Goal: Task Accomplishment & Management: Use online tool/utility

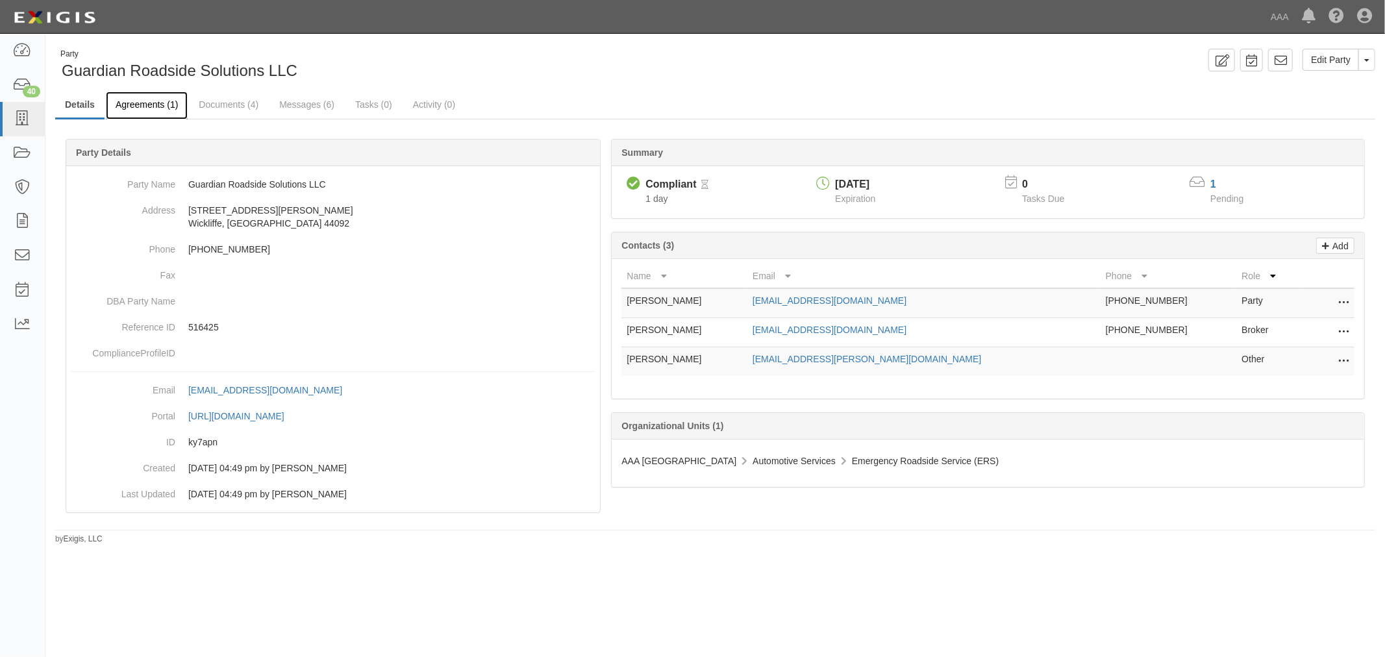
click at [159, 109] on link "Agreements (1)" at bounding box center [147, 106] width 82 height 28
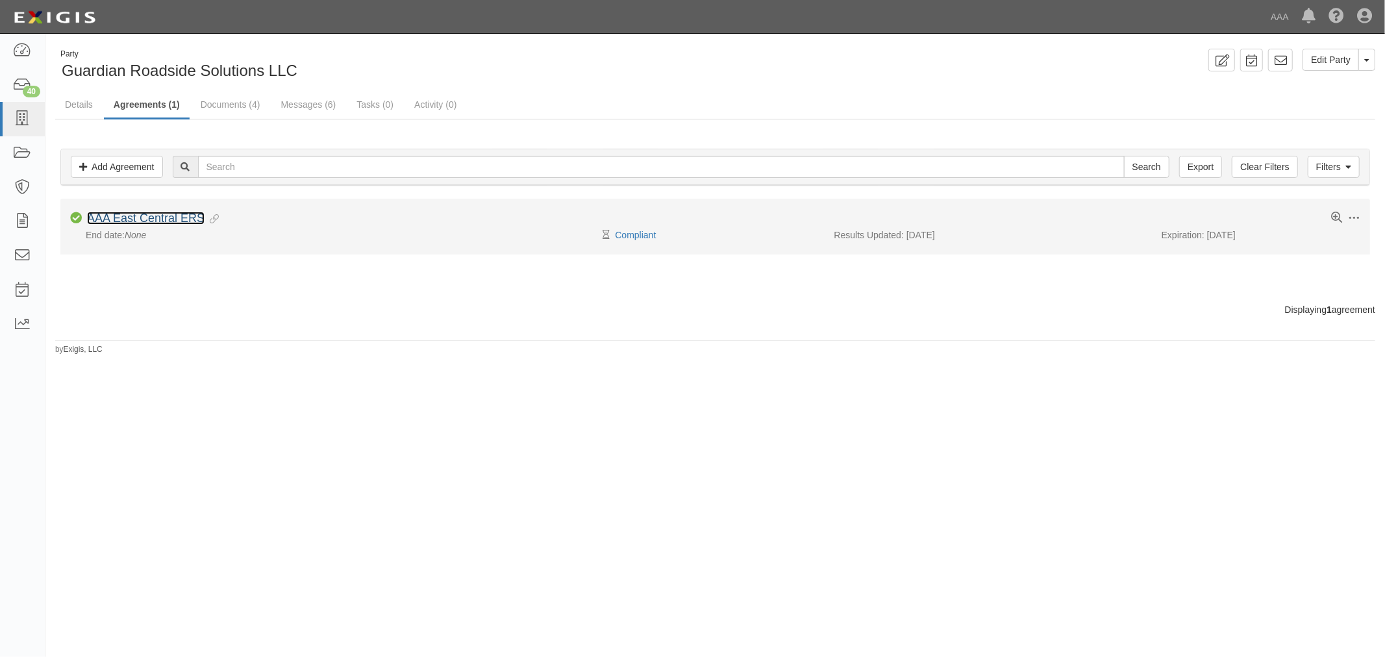
click at [186, 212] on link "AAA East Central ERS" at bounding box center [145, 218] width 117 height 13
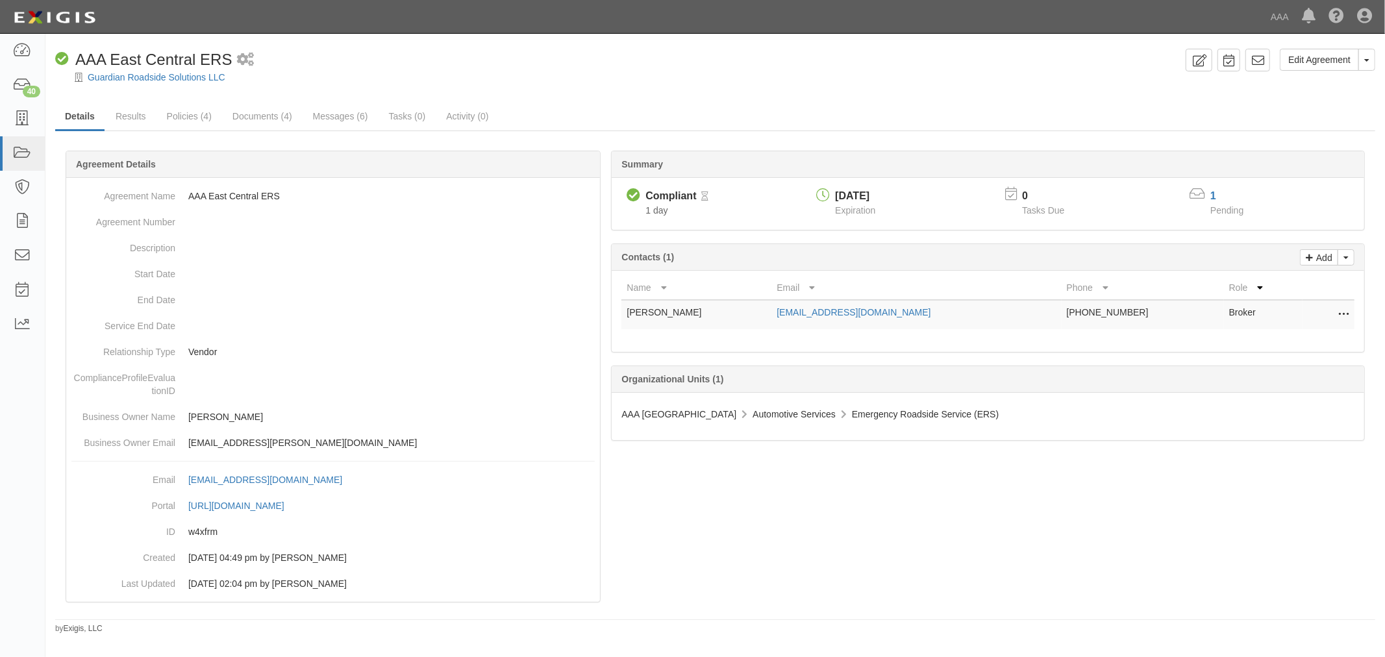
click at [117, 98] on div "Edit Agreement Toggle Agreement Dropdown View Audit Trail Archive Agreement Pla…" at bounding box center [714, 342] width 1339 height 586
click at [123, 108] on link "Results" at bounding box center [131, 117] width 50 height 28
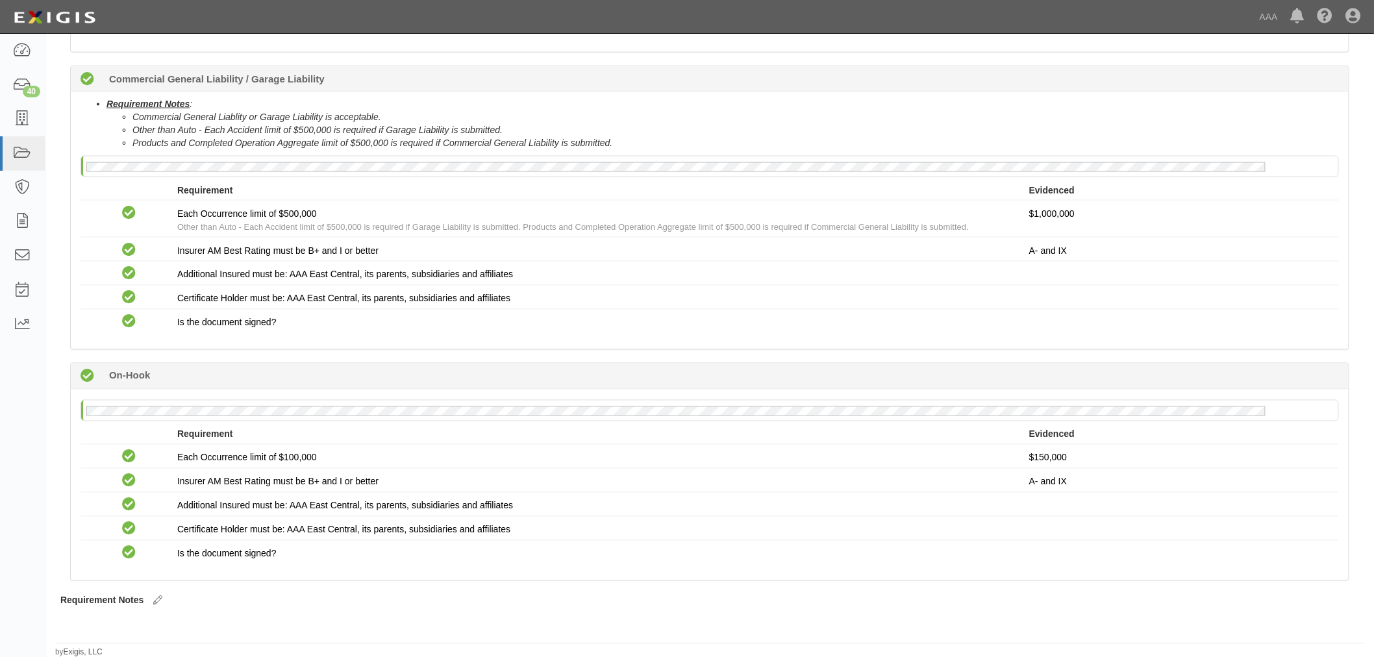
scroll to position [784, 0]
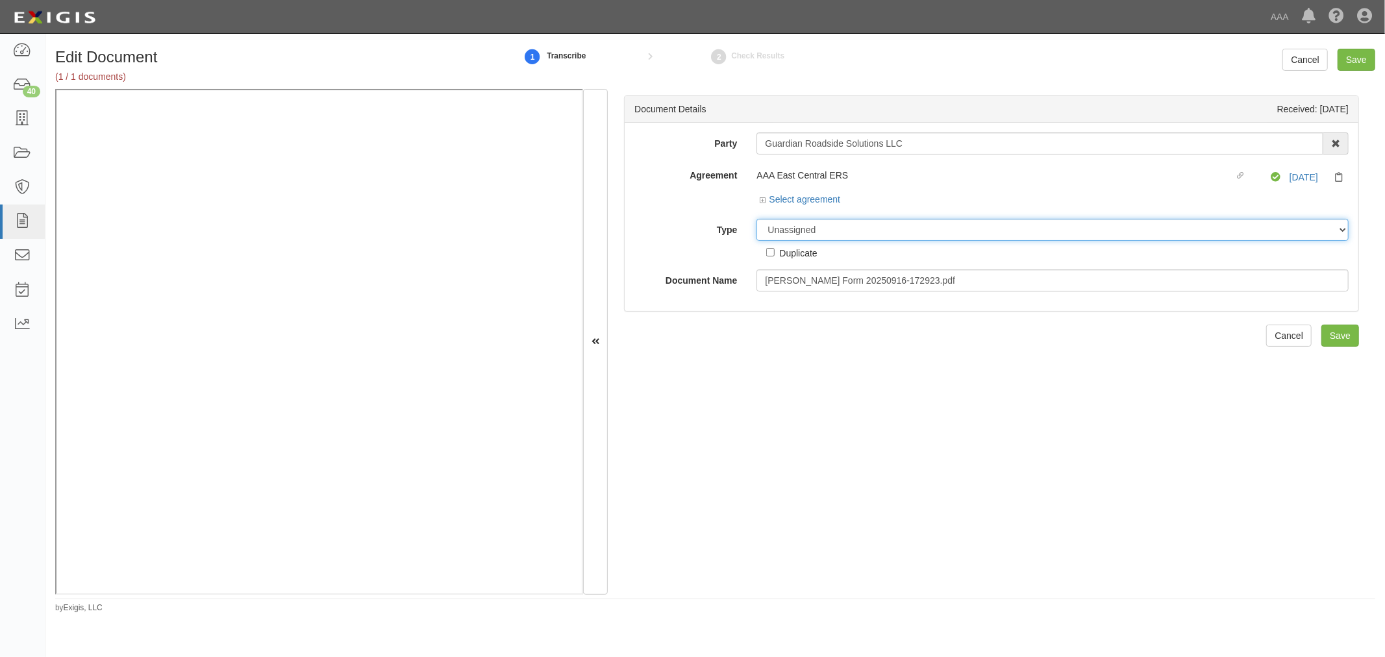
click at [796, 238] on select "Unassigned Binder Cancellation Notice Certificate Contract Endorsement Insuranc…" at bounding box center [1052, 230] width 592 height 22
select select "OtherDetail"
click at [756, 219] on select "Unassigned Binder Cancellation Notice Certificate Contract Endorsement Insuranc…" at bounding box center [1052, 230] width 592 height 22
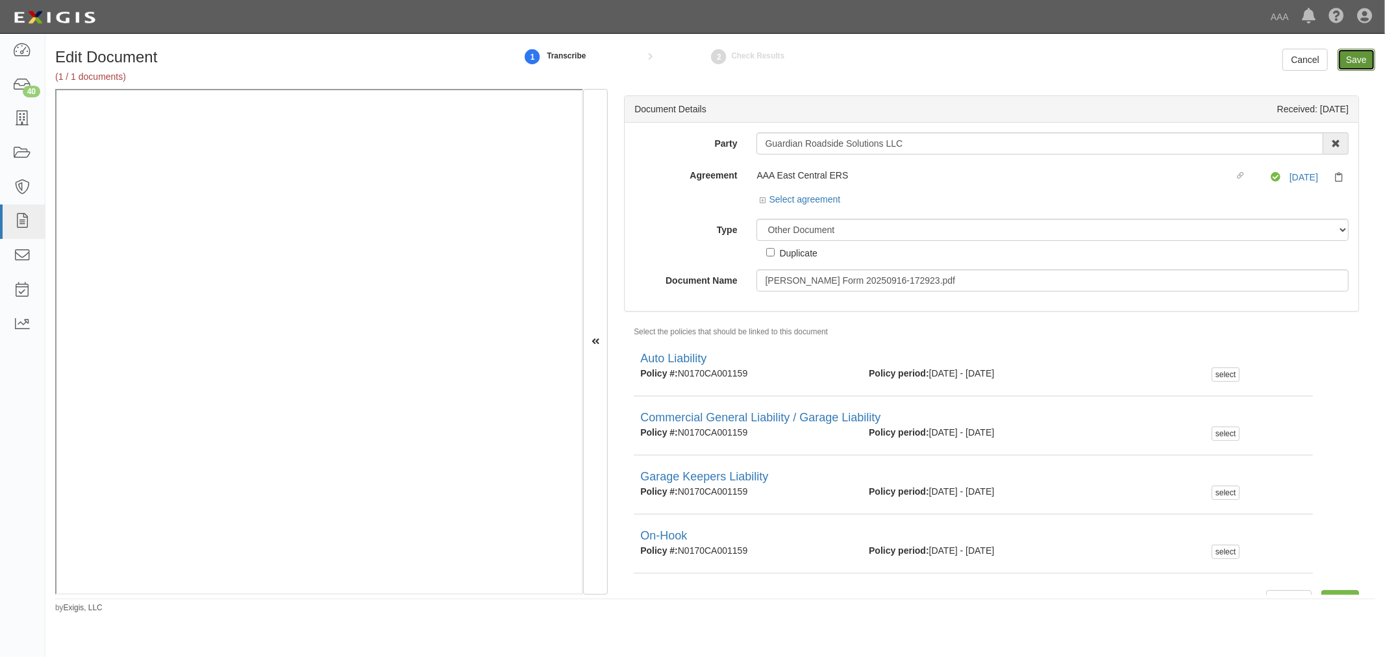
click at [1363, 66] on input "Save" at bounding box center [1356, 60] width 38 height 22
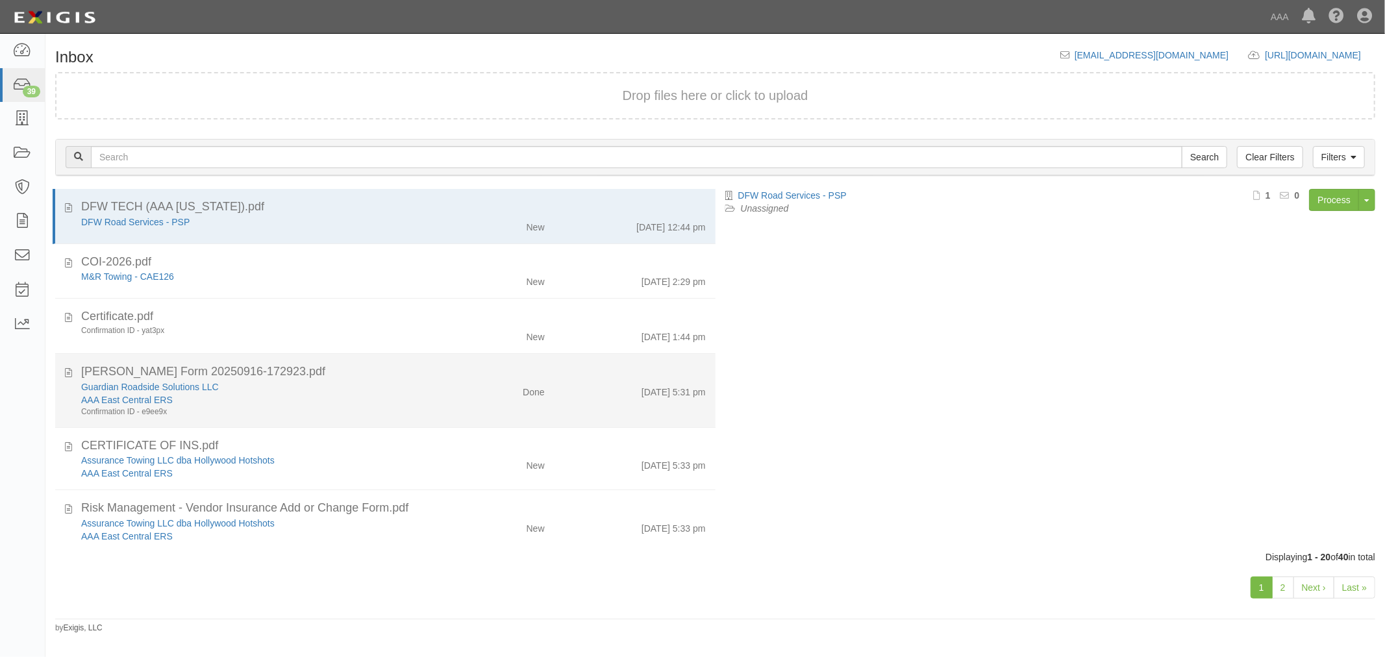
drag, startPoint x: 387, startPoint y: 394, endPoint x: 327, endPoint y: 404, distance: 61.3
click at [388, 393] on div "AAA East Central ERS" at bounding box center [259, 399] width 356 height 13
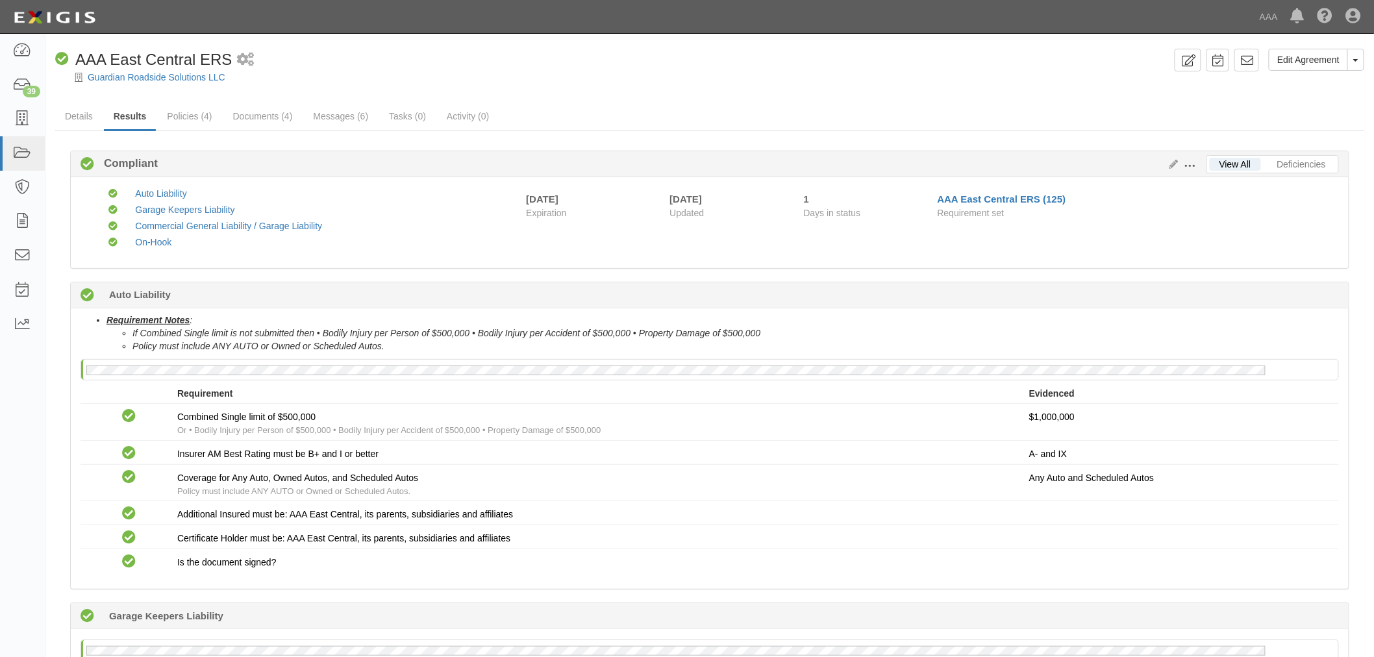
click at [184, 82] on div "Guardian Roadside Solutions LLC" at bounding box center [719, 77] width 1309 height 13
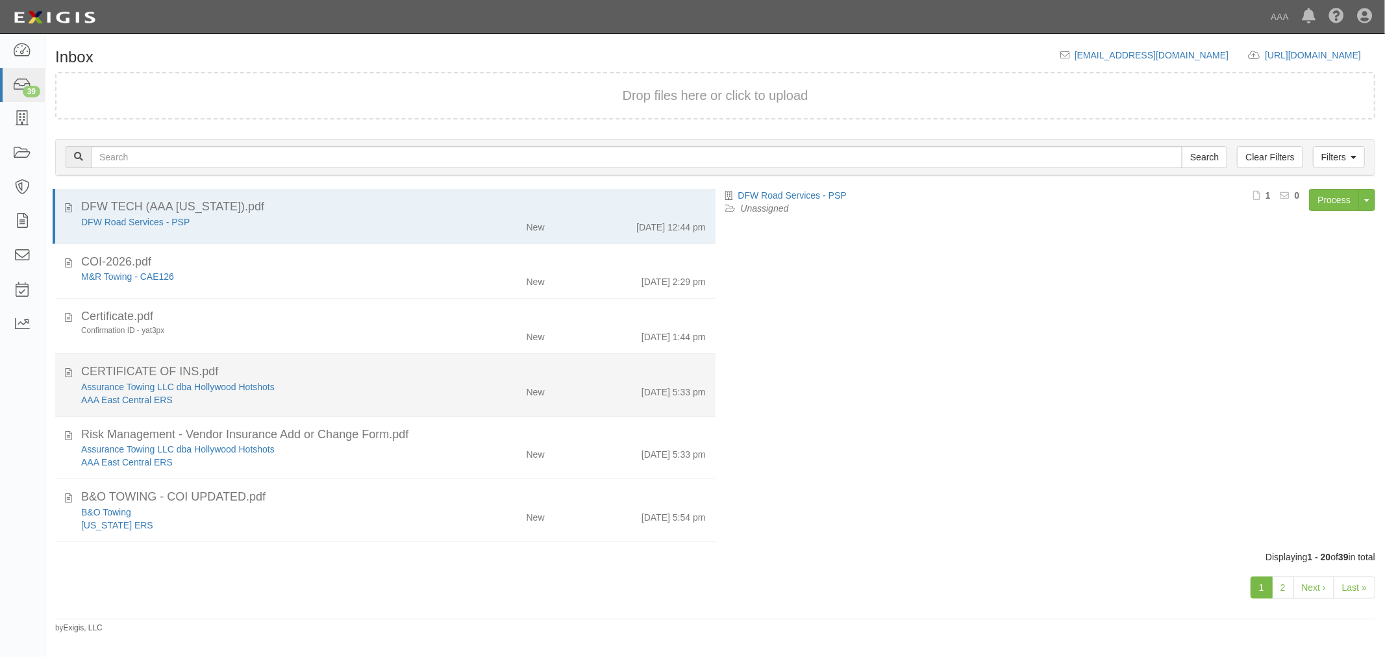
click at [256, 392] on div "Assurance Towing LLC dba Hollywood Hotshots" at bounding box center [259, 386] width 356 height 13
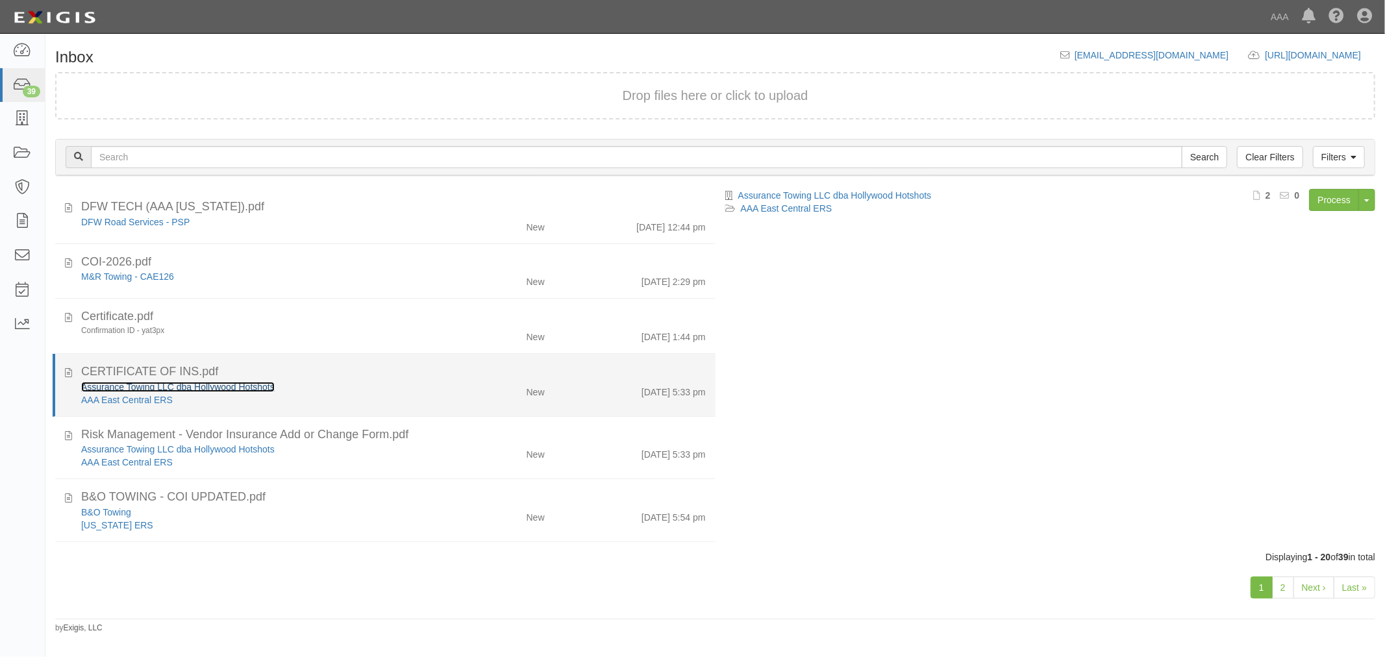
click at [224, 388] on link "Assurance Towing LLC dba Hollywood Hotshots" at bounding box center [177, 387] width 193 height 10
drag, startPoint x: 450, startPoint y: 393, endPoint x: 828, endPoint y: 377, distance: 378.1
click at [451, 393] on div "New" at bounding box center [500, 389] width 107 height 18
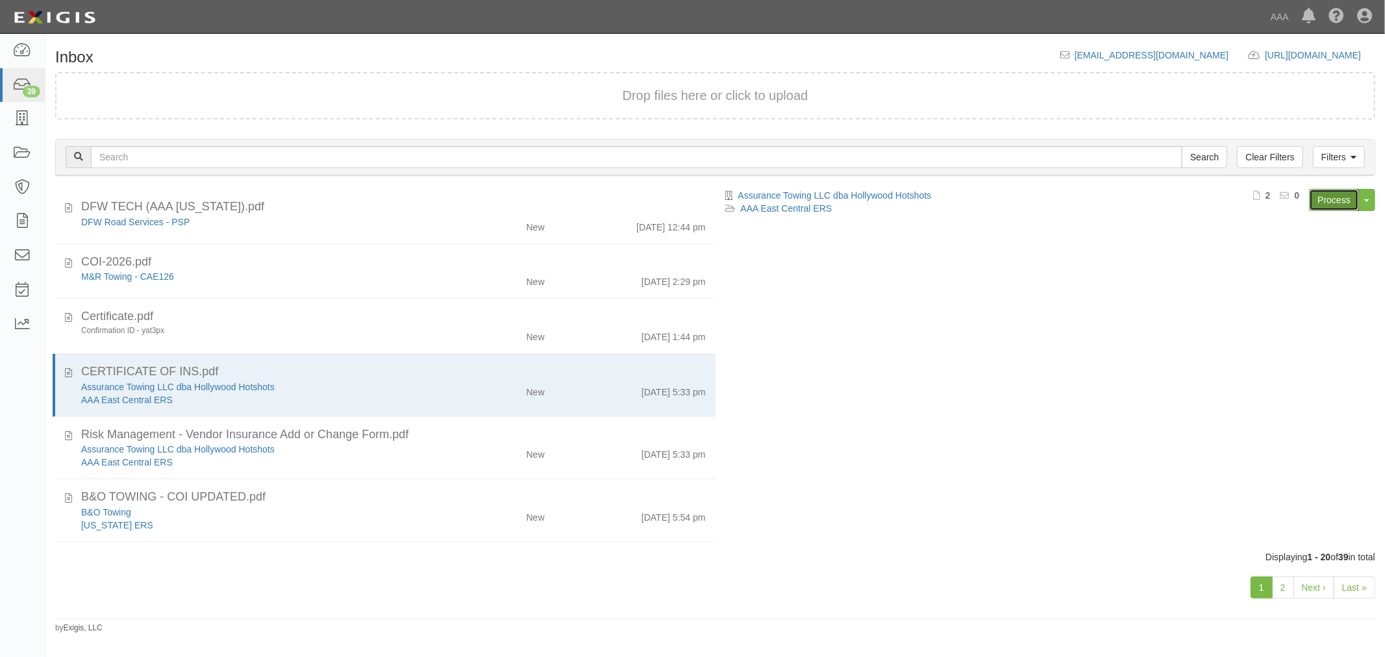
click at [1324, 197] on link "Process" at bounding box center [1334, 200] width 50 height 22
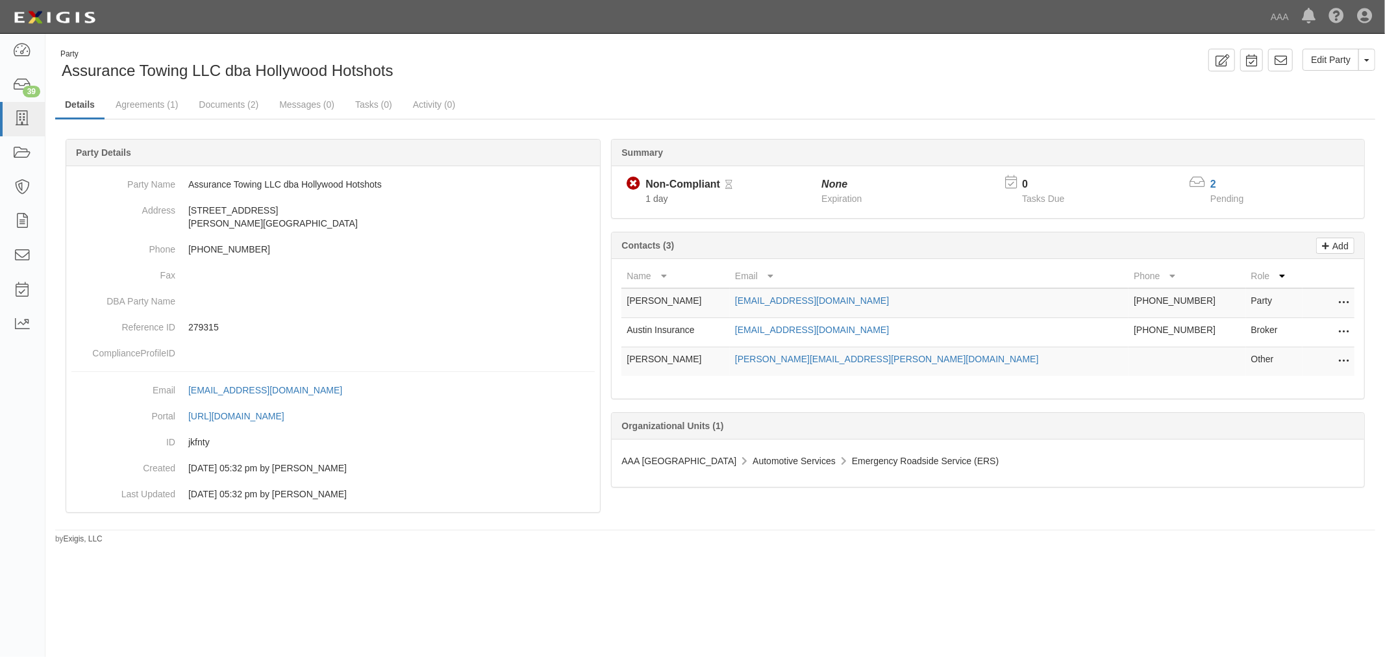
click at [171, 121] on div "Summary Non-Compliant Non-Compliant Pending Review 1 day None Expiration 0 Task…" at bounding box center [715, 138] width 1320 height 39
click at [164, 89] on div "Party Assurance Towing LLC dba Hollywood Hotshots Edit Party Toggle Party Dropd…" at bounding box center [714, 297] width 1339 height 496
click at [164, 109] on link "Agreements (1)" at bounding box center [147, 106] width 82 height 28
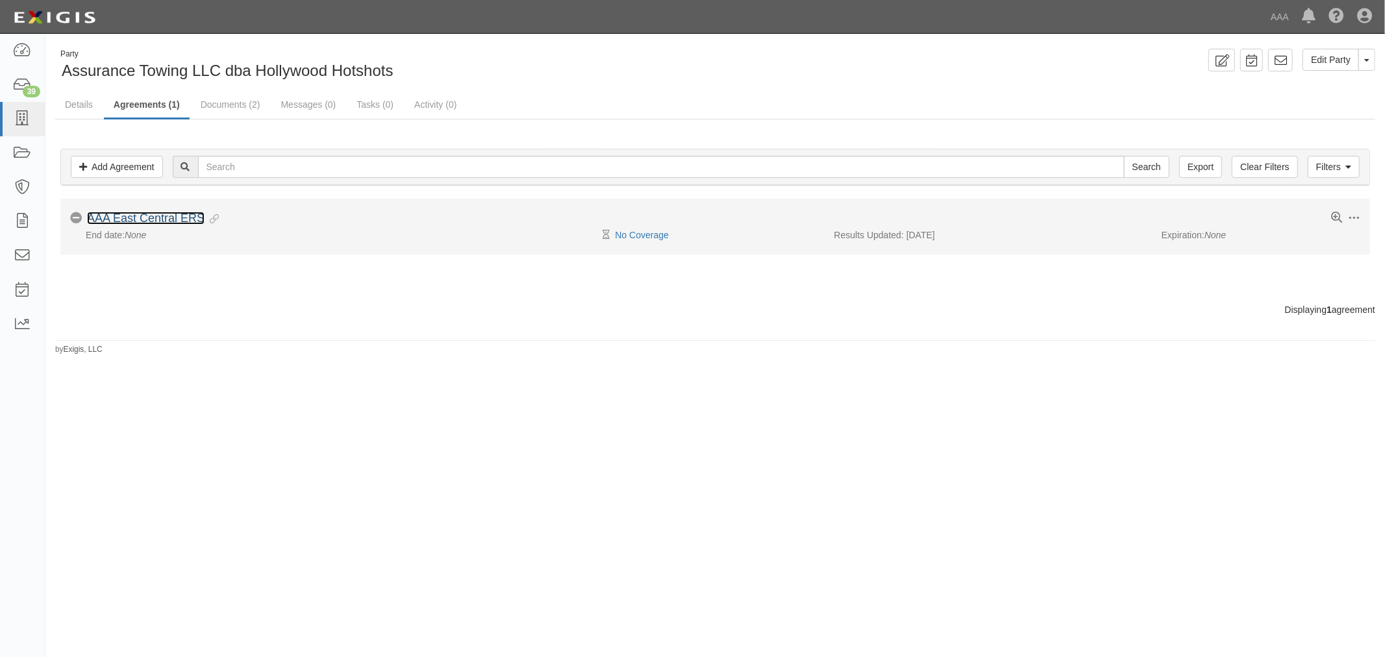
click at [152, 222] on link "AAA East Central ERS" at bounding box center [145, 218] width 117 height 13
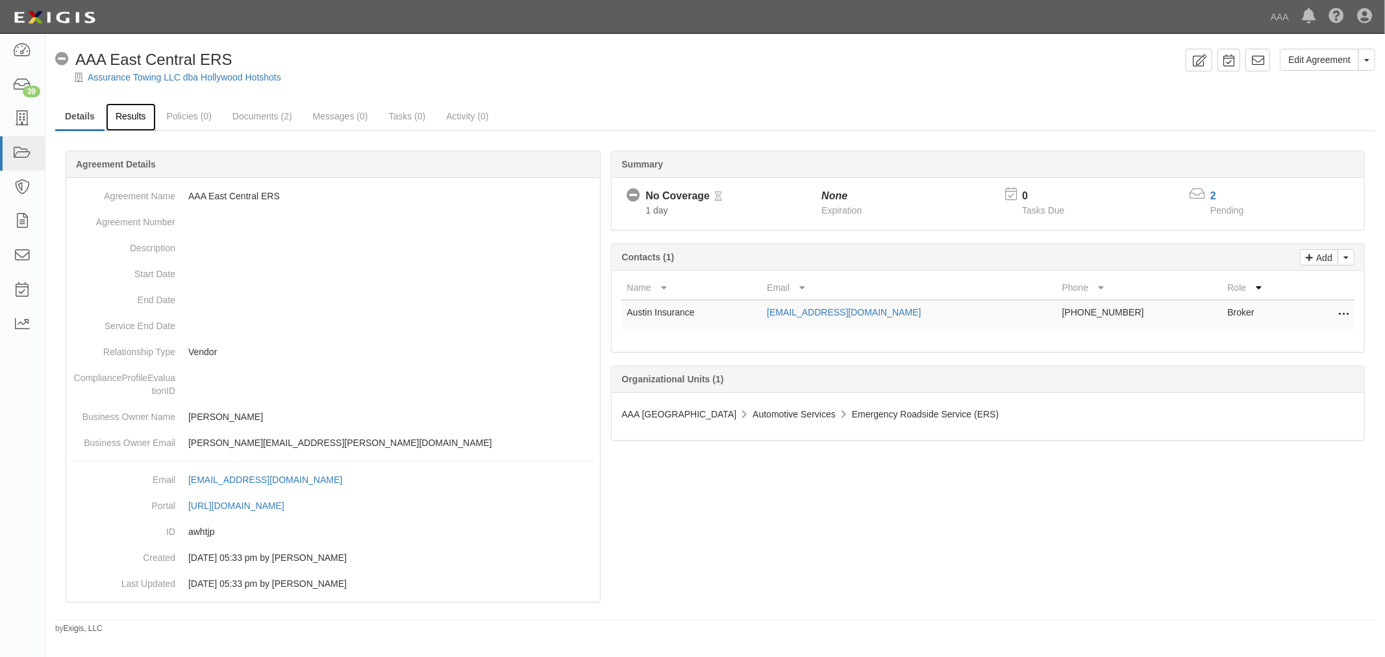
click at [129, 115] on link "Results" at bounding box center [131, 117] width 50 height 28
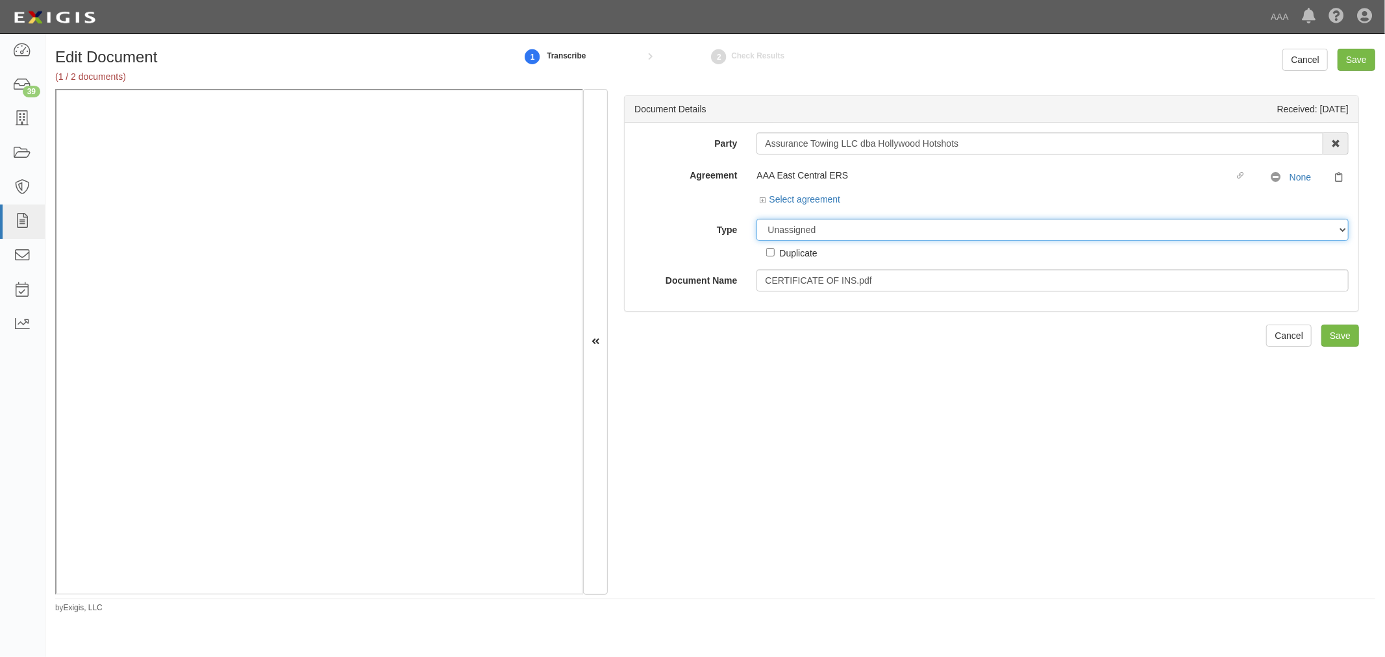
click at [903, 223] on select "Unassigned Binder Cancellation Notice Certificate Contract Endorsement Insuranc…" at bounding box center [1052, 230] width 592 height 22
select select "CertificateDetail"
click at [756, 219] on select "Unassigned Binder Cancellation Notice Certificate Contract Endorsement Insuranc…" at bounding box center [1052, 230] width 592 height 22
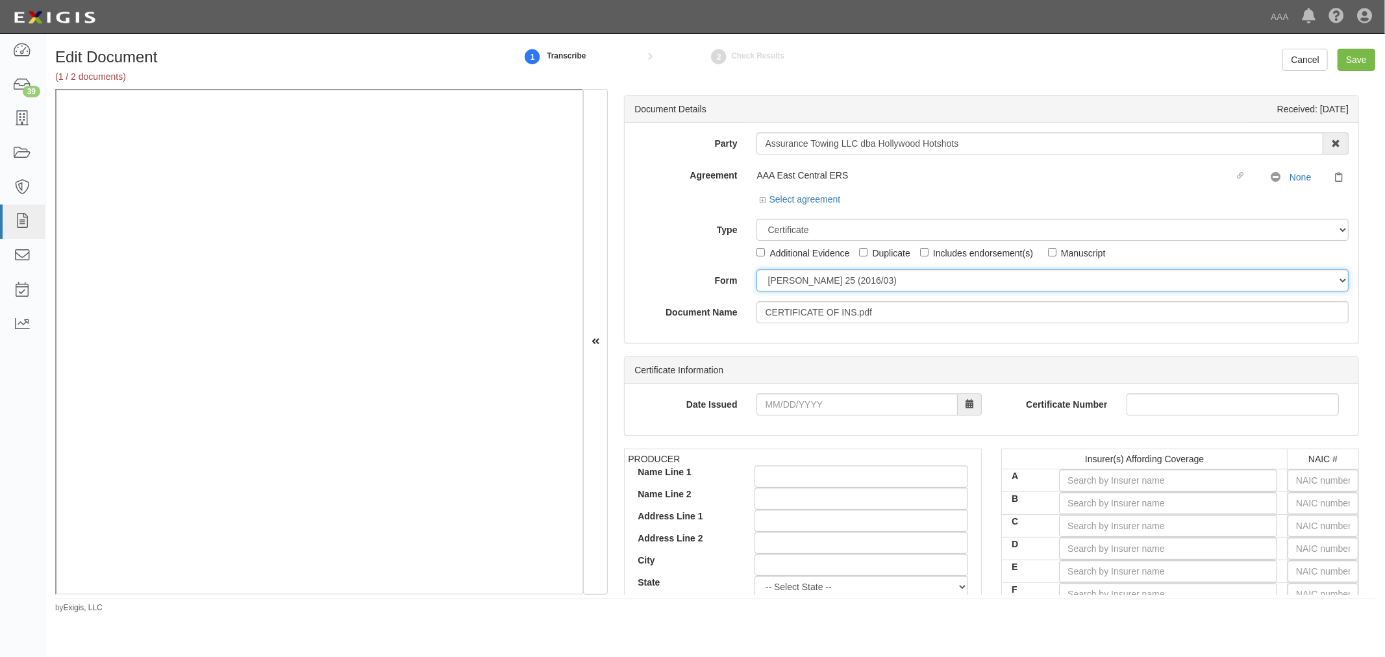
click at [826, 286] on select "ACORD 25 (2016/03) ACORD 101 ACORD 855 NY (2014/05) General" at bounding box center [1052, 280] width 592 height 22
select select "GeneralFormDetail"
click at [756, 270] on select "ACORD 25 (2016/03) ACORD 101 ACORD 855 NY (2014/05) General" at bounding box center [1052, 280] width 592 height 22
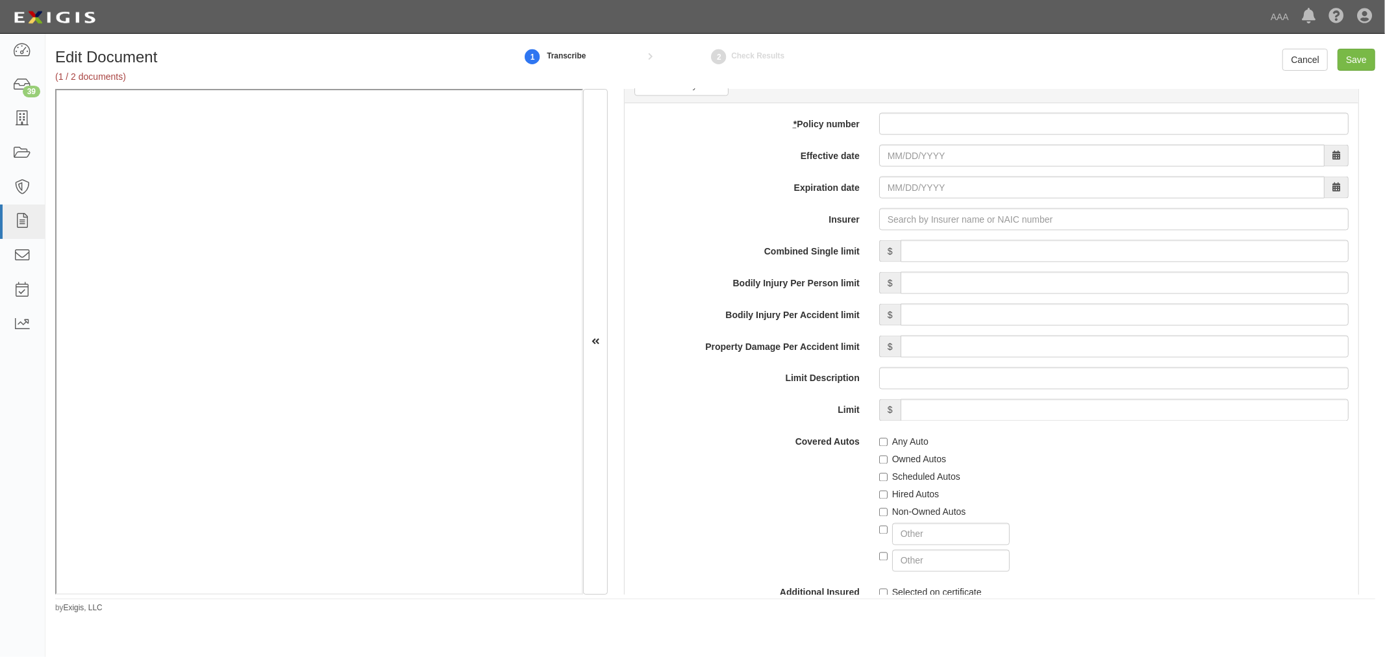
scroll to position [1683, 0]
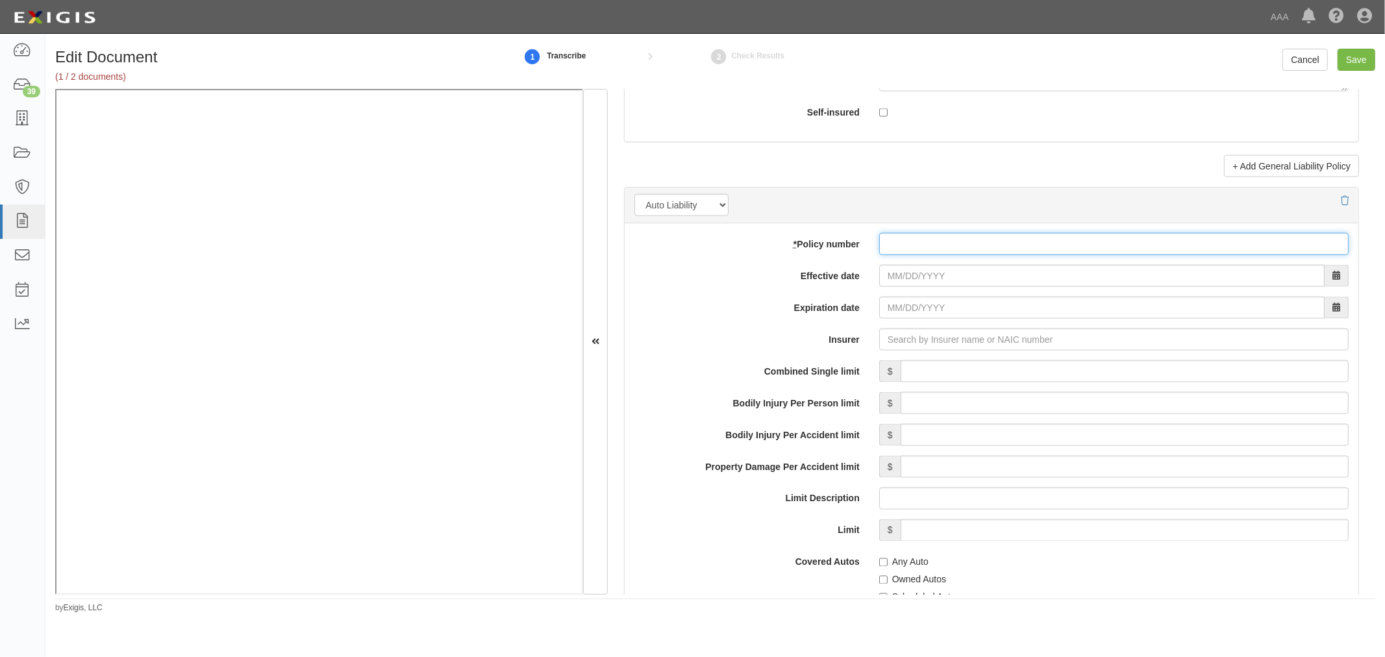
click at [932, 243] on input "* Policy number" at bounding box center [1113, 244] width 469 height 22
type input "N0170CA001136"
click at [1160, 277] on input "Effective date" at bounding box center [1101, 276] width 445 height 22
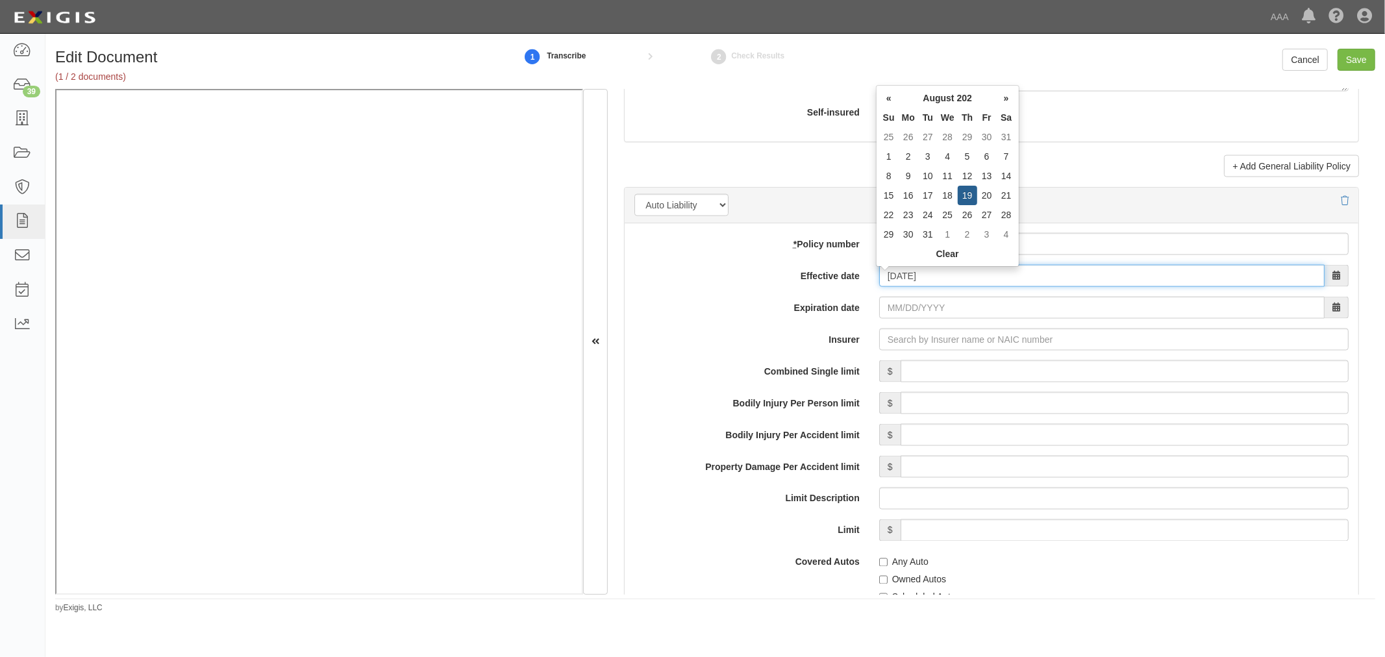
type input "08/19/2025"
type input "08/19/2026"
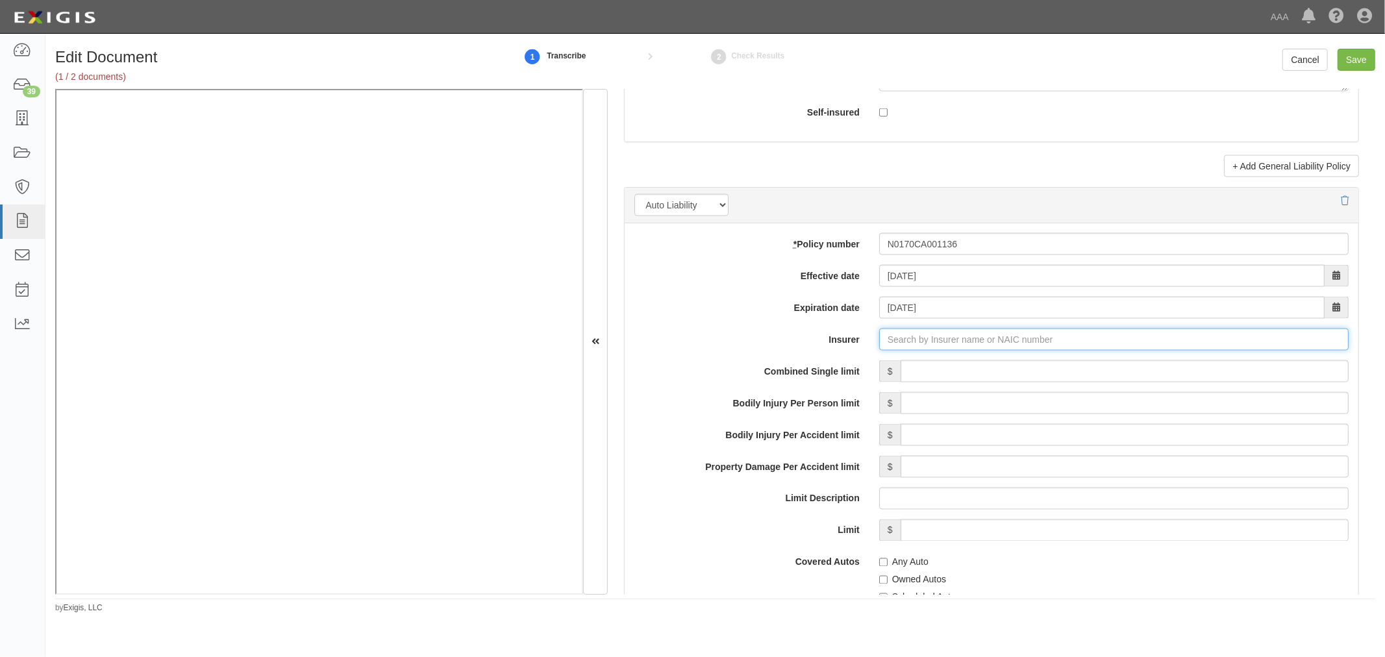
type input "180 Seguros S.A. (0) NR Rating"
type input "1"
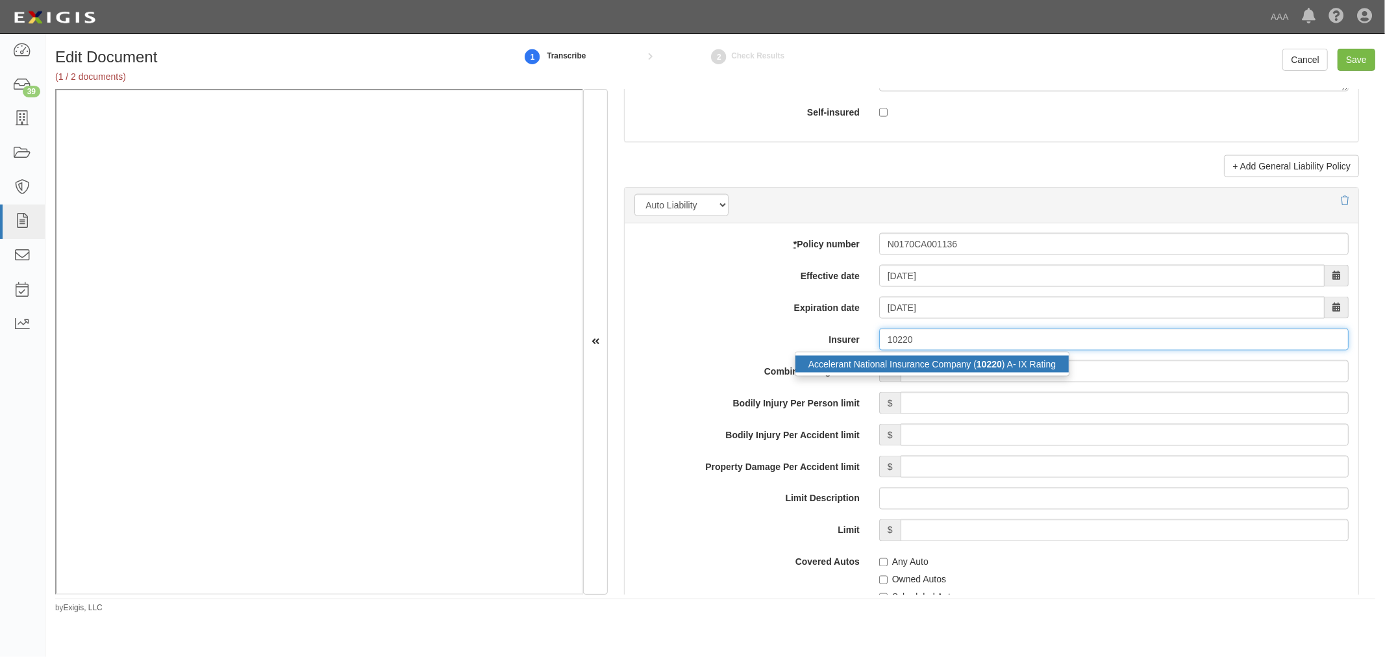
click at [946, 360] on div "Accelerant National Insurance Company ( 10220 ) A- IX Rating" at bounding box center [931, 364] width 273 height 17
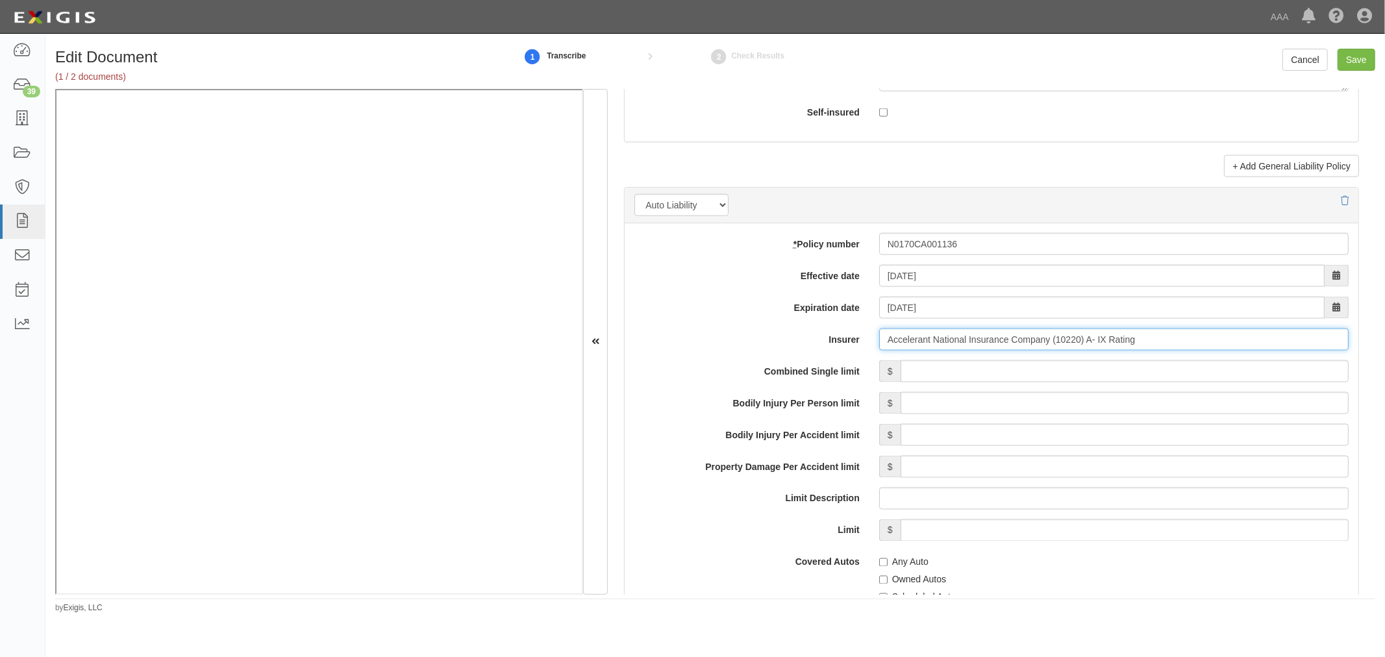
type input "Accelerant National Insurance Company (10220) A- IX Rating"
click at [943, 371] on input "Combined Single limit" at bounding box center [1124, 371] width 448 height 22
type input "1,000,000"
click at [903, 563] on label "Any Auto" at bounding box center [903, 562] width 49 height 13
click at [887, 563] on input "Any Auto" at bounding box center [883, 562] width 8 height 8
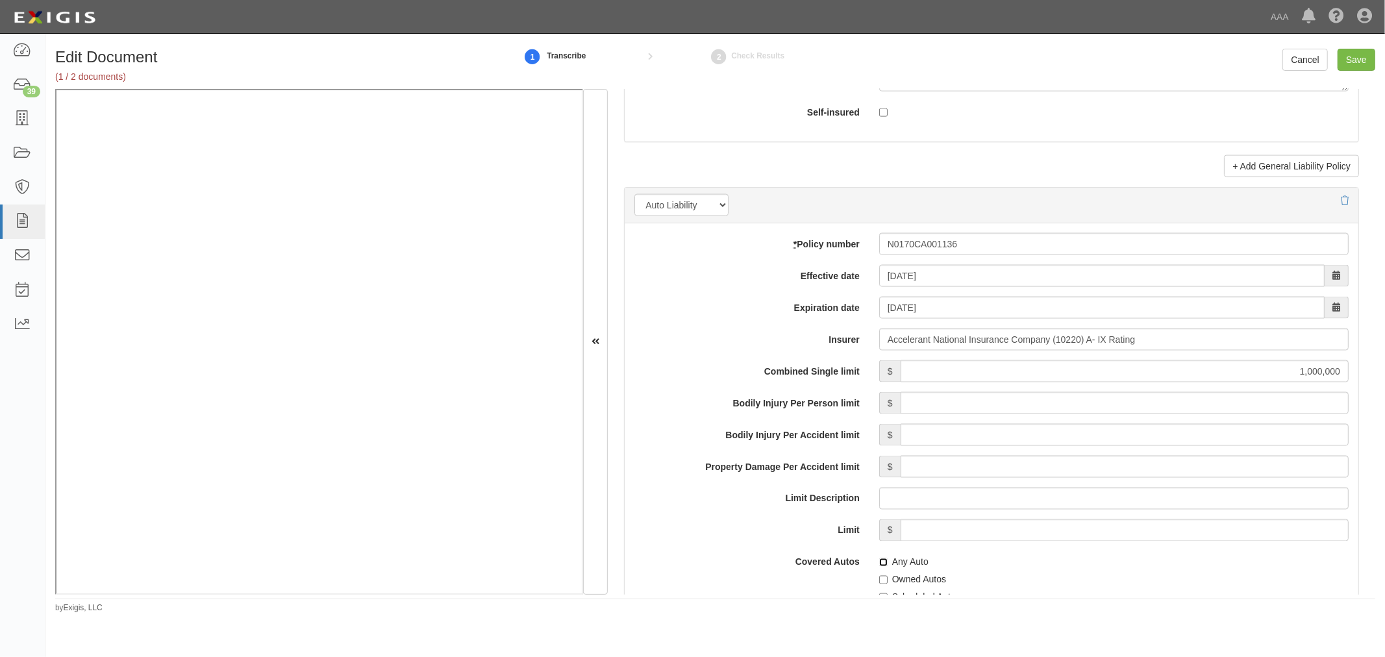
checkbox input "true"
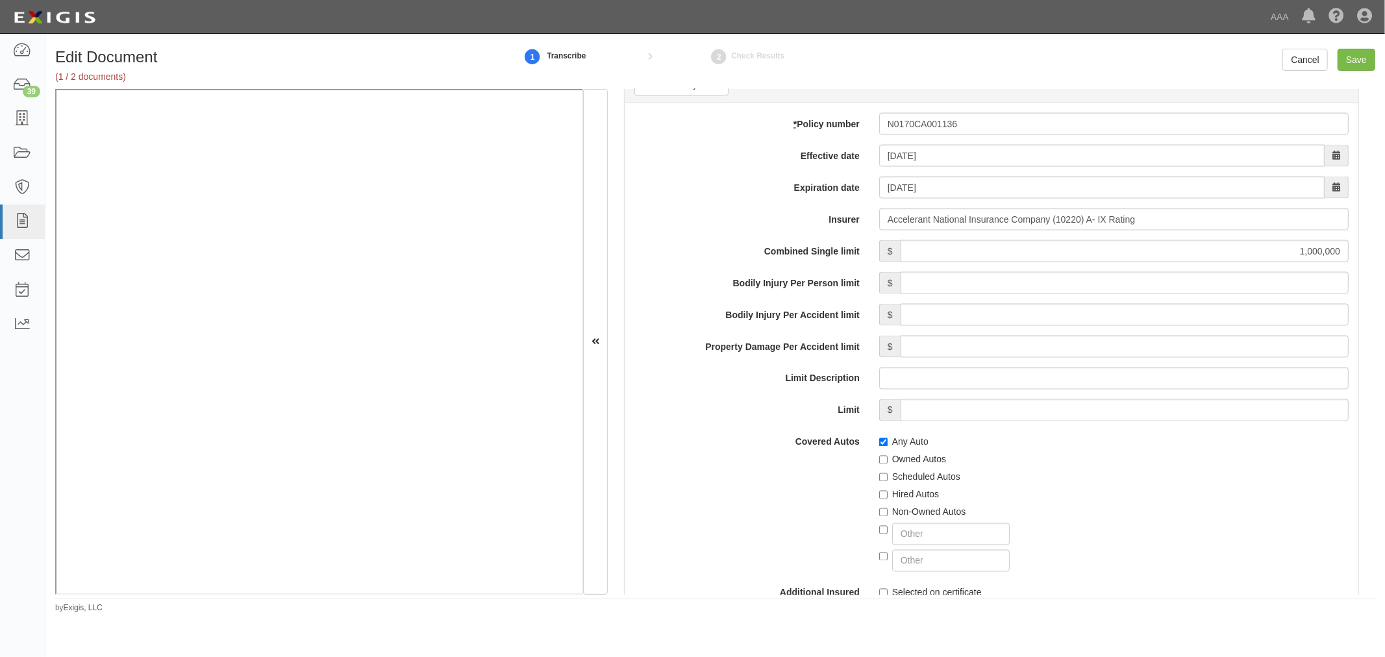
click at [923, 484] on label "Scheduled Autos" at bounding box center [919, 477] width 81 height 13
click at [887, 482] on input "Scheduled Autos" at bounding box center [883, 477] width 8 height 8
checkbox input "true"
click at [913, 513] on label "Non-Owned Autos" at bounding box center [922, 512] width 87 height 13
click at [887, 513] on input "Non-Owned Autos" at bounding box center [883, 512] width 8 height 8
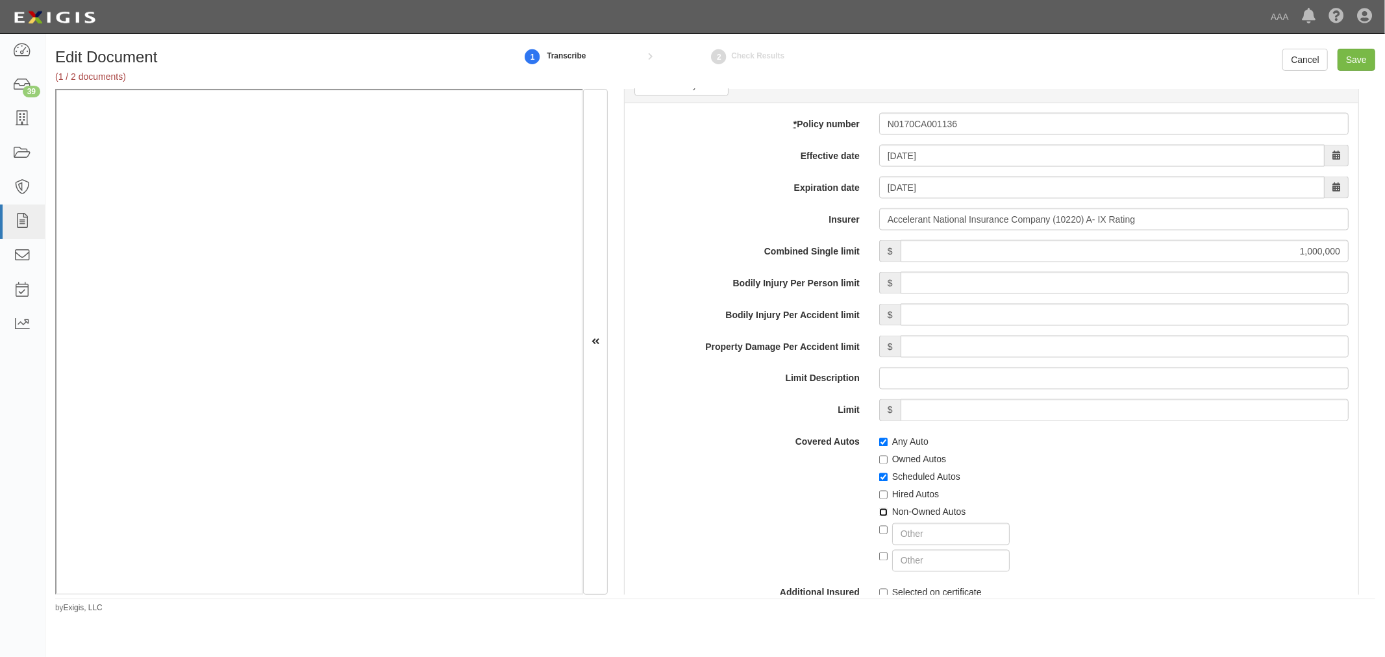
checkbox input "true"
click at [919, 501] on label "Hired Autos" at bounding box center [909, 494] width 60 height 13
click at [887, 499] on input "Hired Autos" at bounding box center [883, 495] width 8 height 8
checkbox input "true"
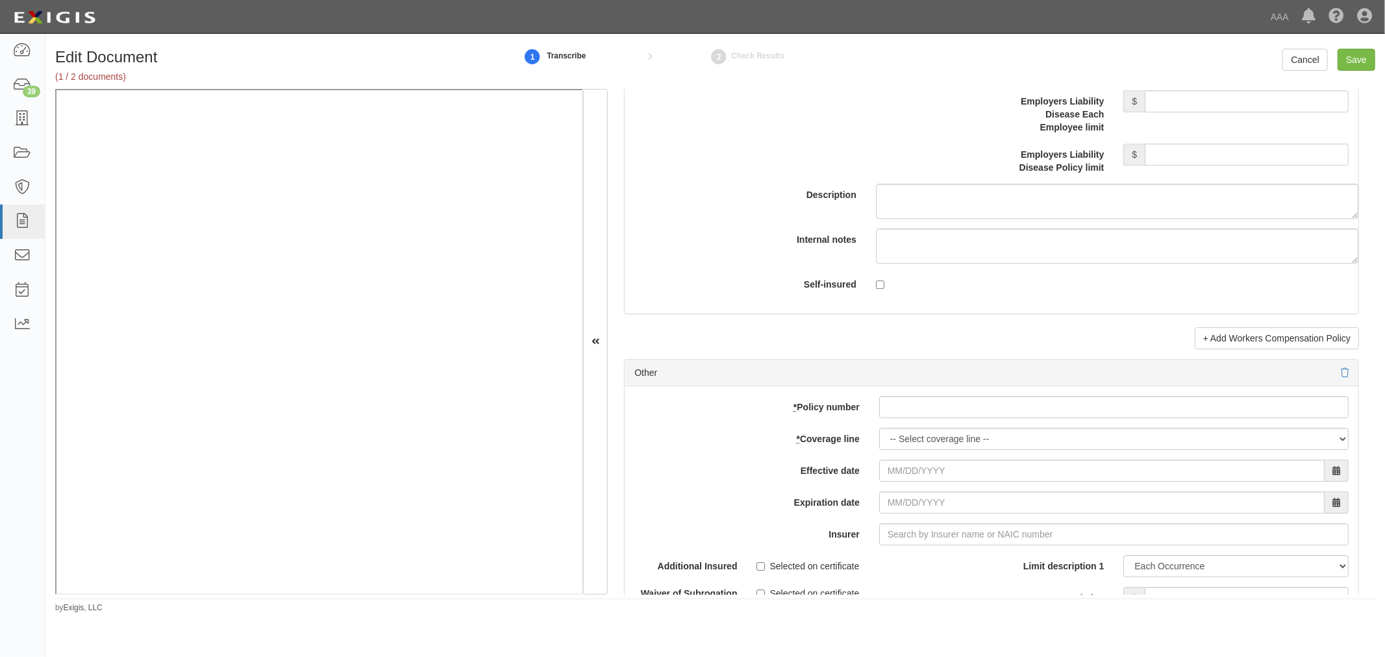
scroll to position [3606, 0]
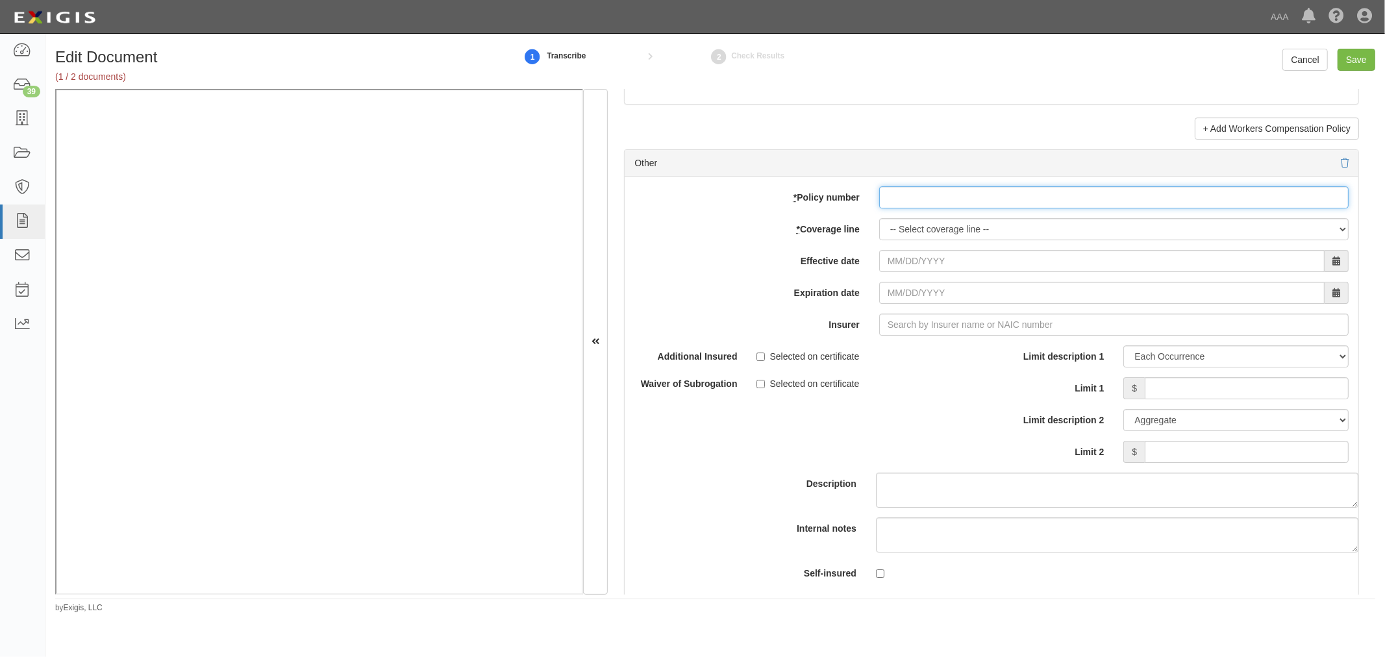
click at [959, 208] on input "* Policy number" at bounding box center [1113, 197] width 469 height 22
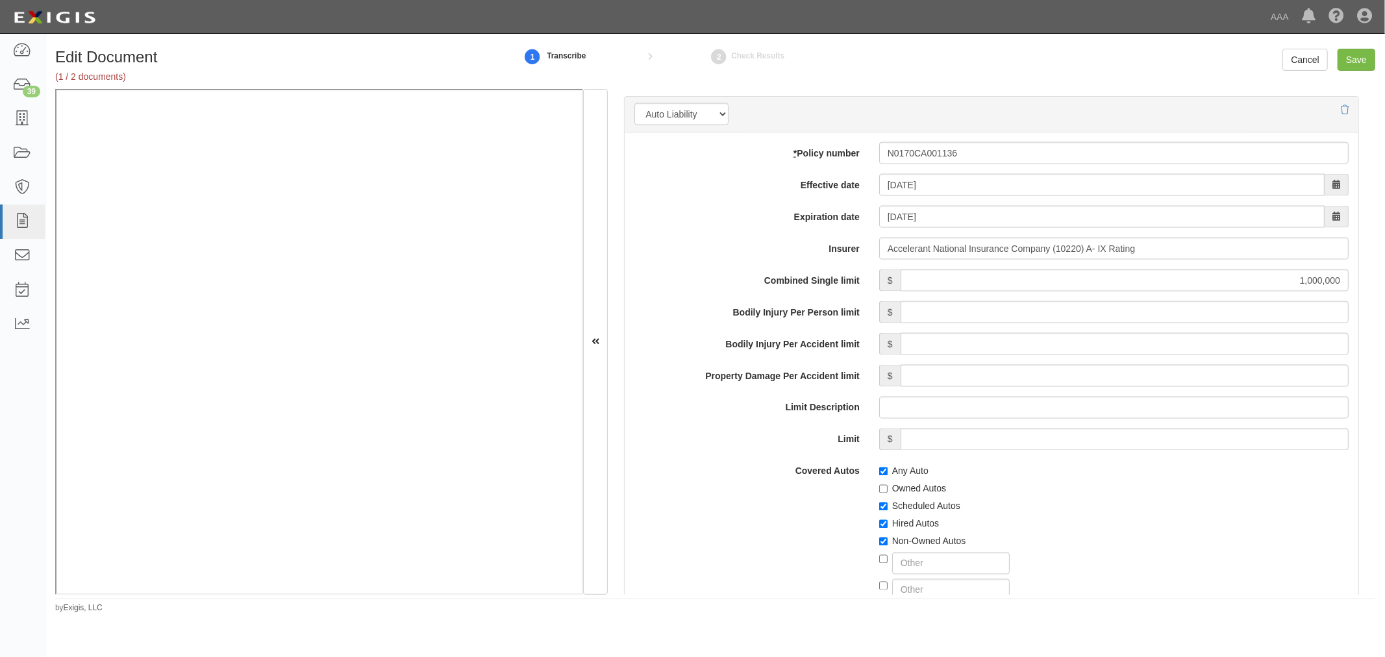
scroll to position [1562, 0]
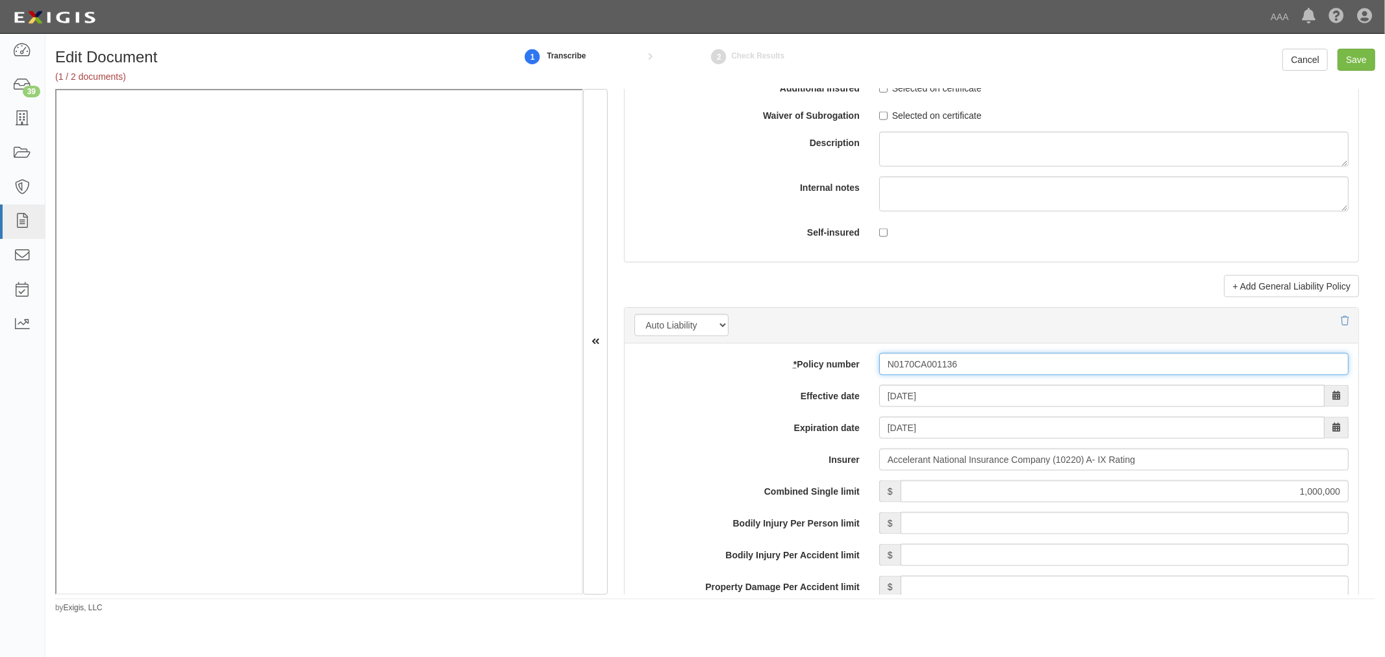
drag, startPoint x: 1117, startPoint y: 360, endPoint x: 867, endPoint y: 378, distance: 250.5
click at [869, 375] on div "N0170CA001136" at bounding box center [1113, 364] width 489 height 22
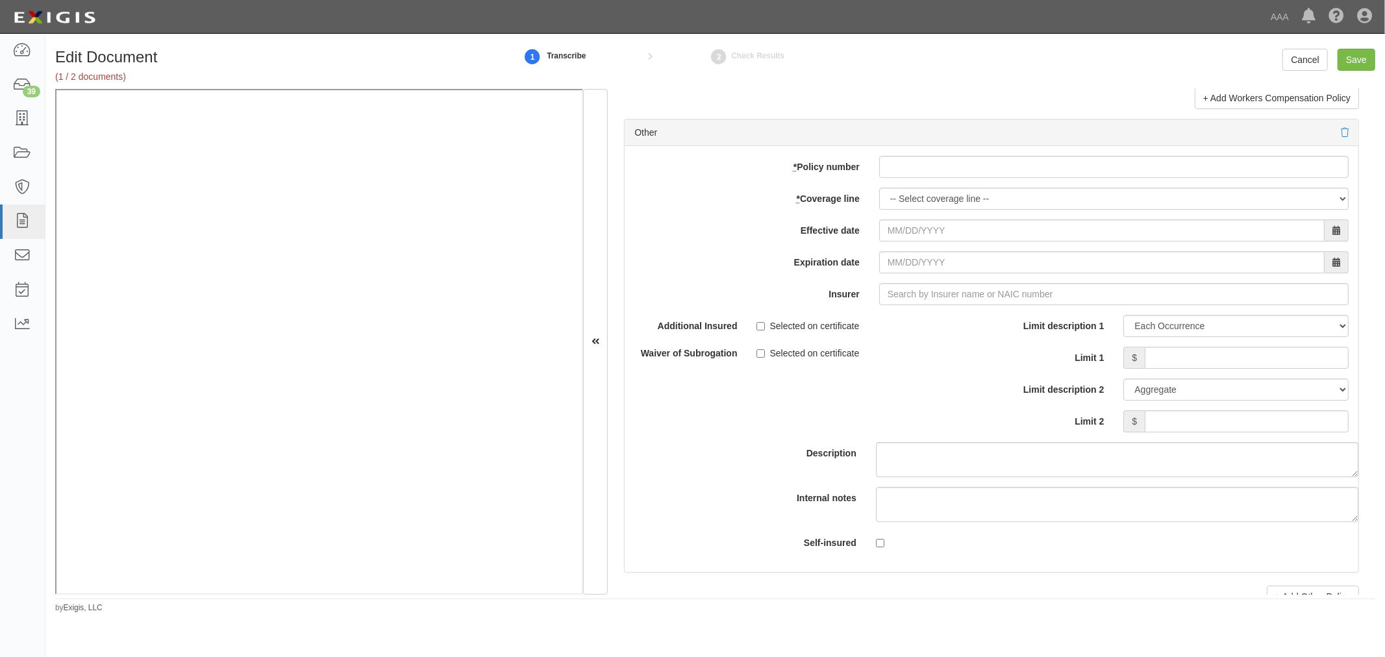
scroll to position [3606, 0]
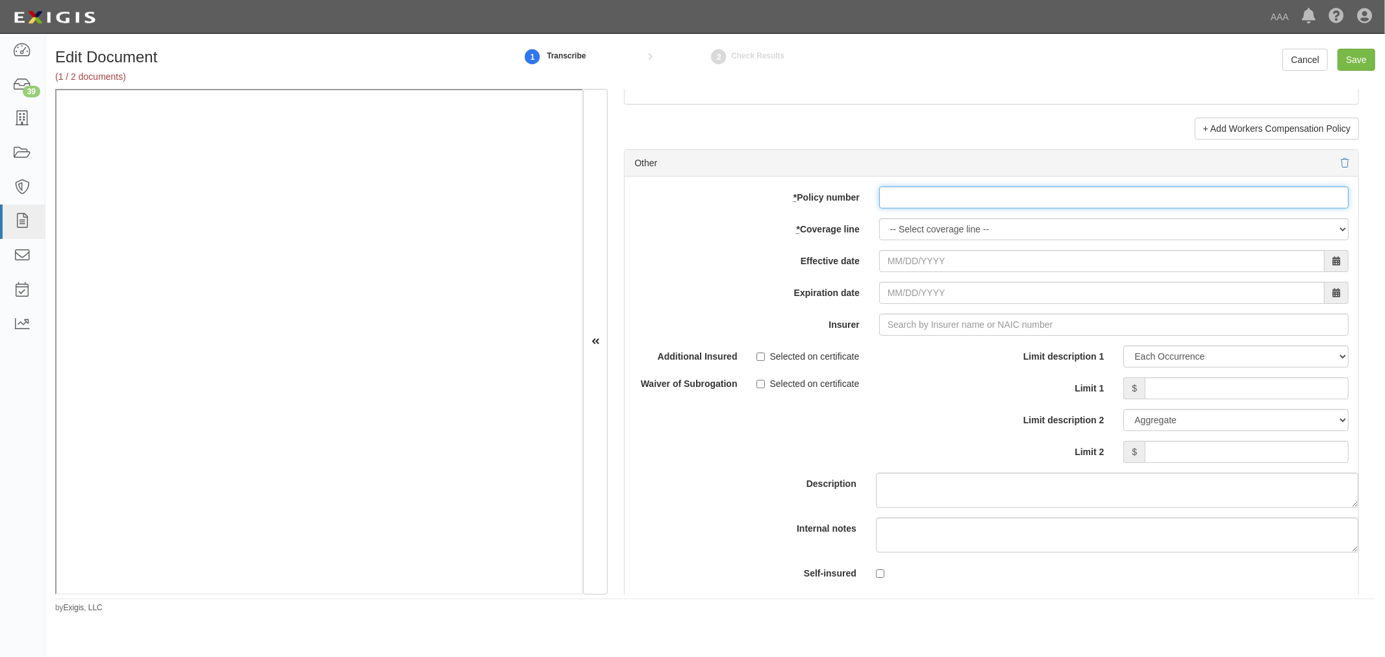
click at [898, 205] on input "* Policy number" at bounding box center [1113, 197] width 469 height 22
paste input "N0170CA001136"
type input "N0170CA001136"
click at [899, 235] on select "-- Select coverage line -- Asbestos Abatement Auto Physical Damage Boiler & Mac…" at bounding box center [1113, 229] width 469 height 22
select select "70"
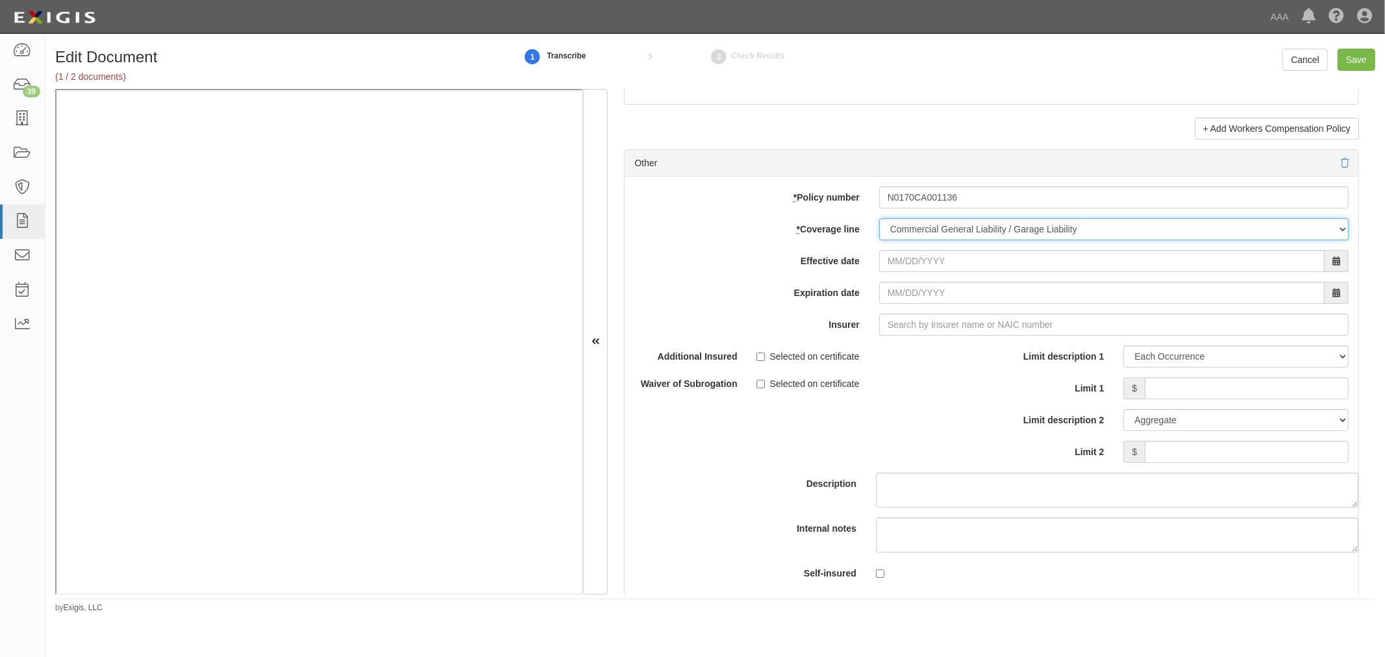
click at [879, 225] on select "-- Select coverage line -- Asbestos Abatement Auto Physical Damage Boiler & Mac…" at bounding box center [1113, 229] width 469 height 22
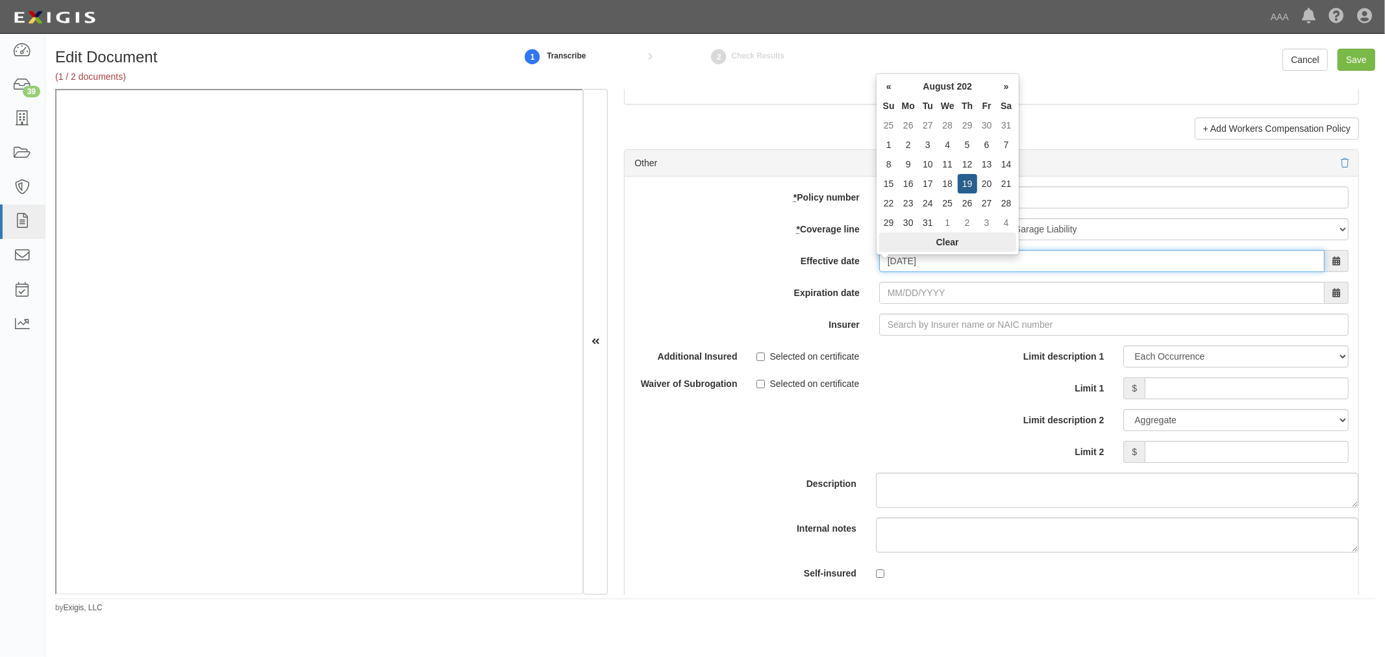
type input "08/19/2025"
type input "08/19/2026"
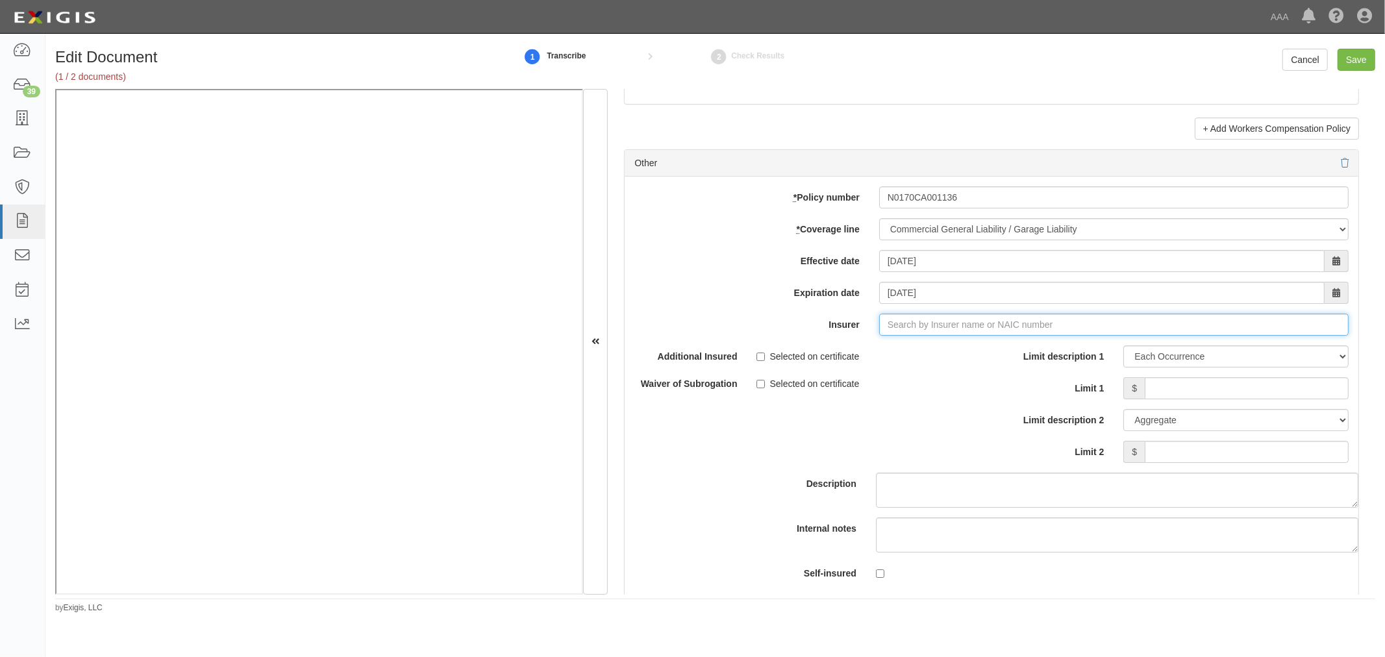
type input "180 Seguros S.A. (0) NR Rating"
type input "1"
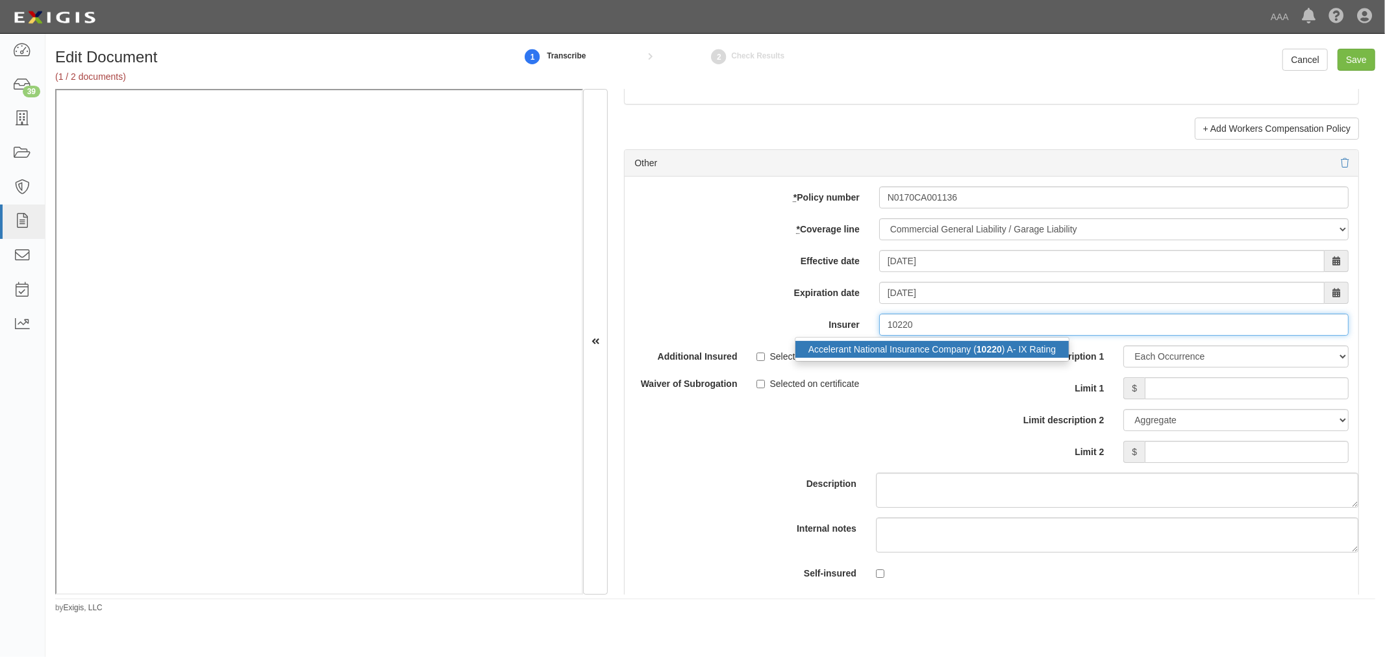
click at [915, 354] on div "Accelerant National Insurance Company ( 10220 ) A- IX Rating" at bounding box center [931, 349] width 273 height 17
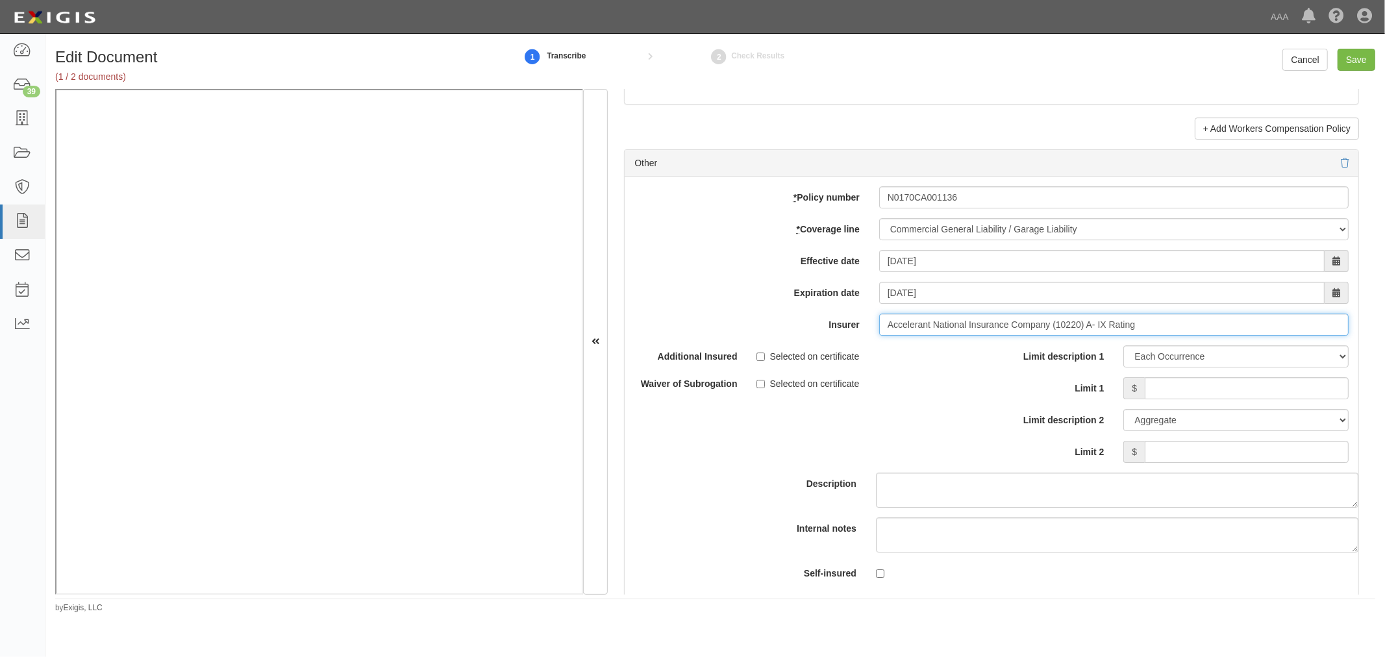
type input "Accelerant National Insurance Company (10220) A- IX Rating"
click at [1195, 386] on input "Limit 1" at bounding box center [1246, 388] width 204 height 22
type input "1,000,000"
click at [1260, 462] on input "Limit 2" at bounding box center [1246, 452] width 204 height 22
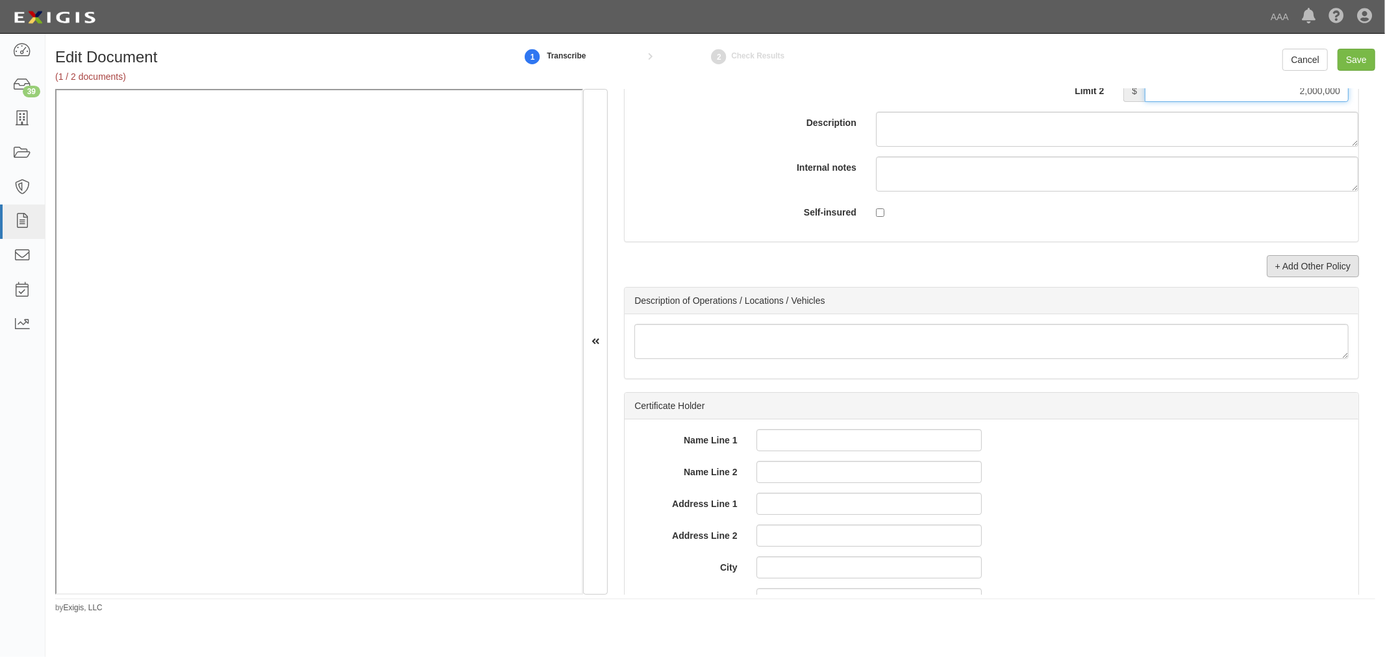
type input "2,000,000"
click at [1285, 277] on link "+ Add Other Policy" at bounding box center [1312, 266] width 92 height 22
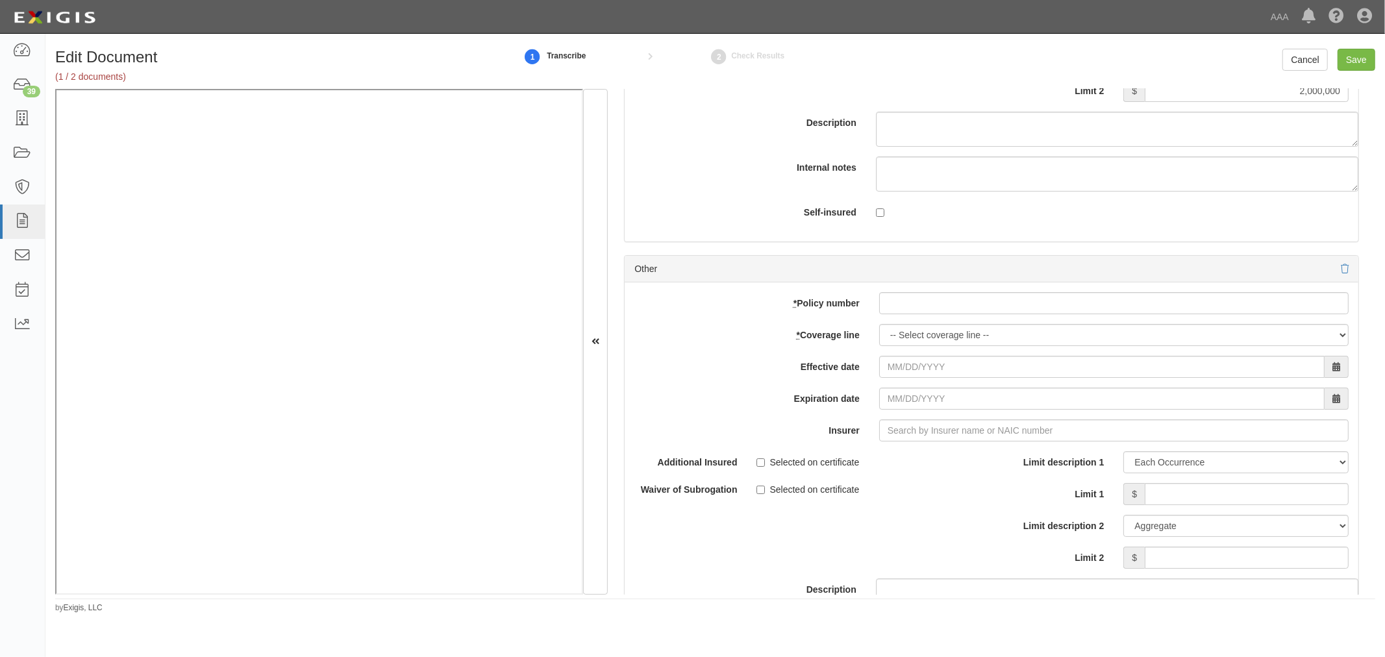
click at [943, 323] on div "add update renew This new policy will be added This new policy will update exis…" at bounding box center [991, 495] width 734 height 426
click at [937, 314] on input "* Policy number" at bounding box center [1113, 303] width 469 height 22
paste input "N0170CA001136"
type input "N0170CA001136"
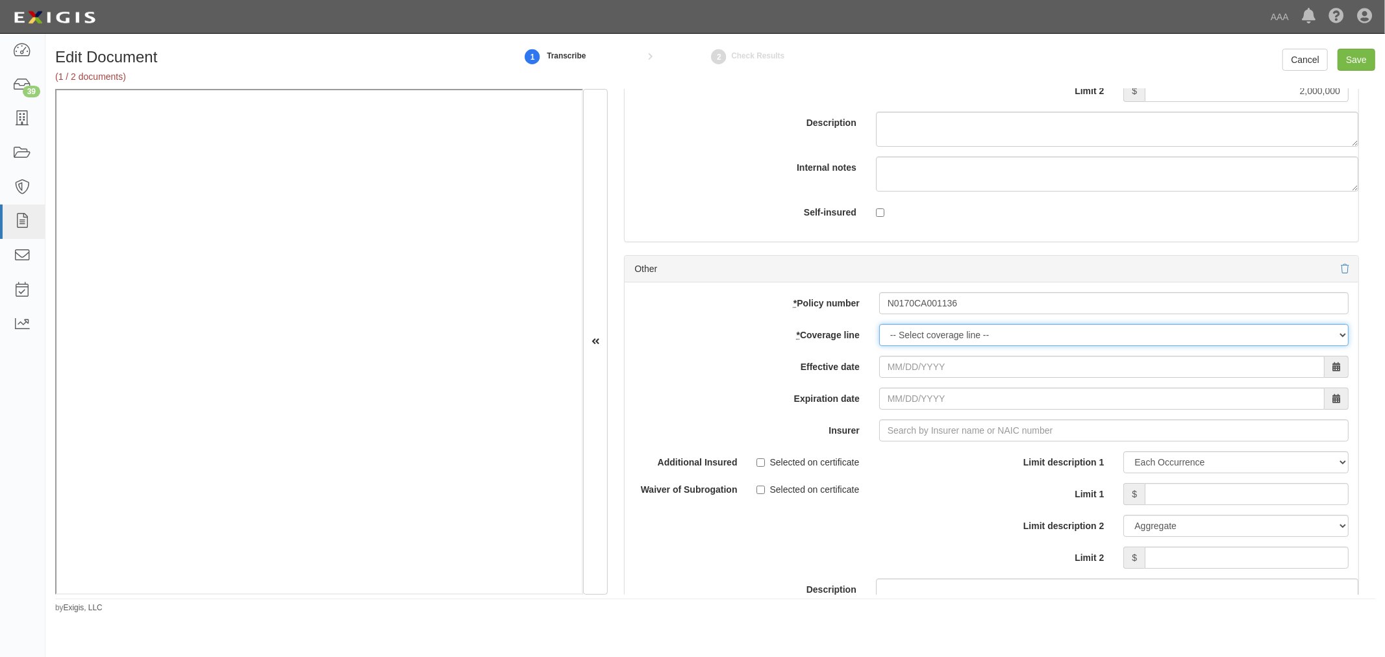
click at [906, 346] on select "-- Select coverage line -- Asbestos Abatement Auto Physical Damage Boiler & Mac…" at bounding box center [1113, 335] width 469 height 22
select select "56"
click at [879, 332] on select "-- Select coverage line -- Asbestos Abatement Auto Physical Damage Boiler & Mac…" at bounding box center [1113, 335] width 469 height 22
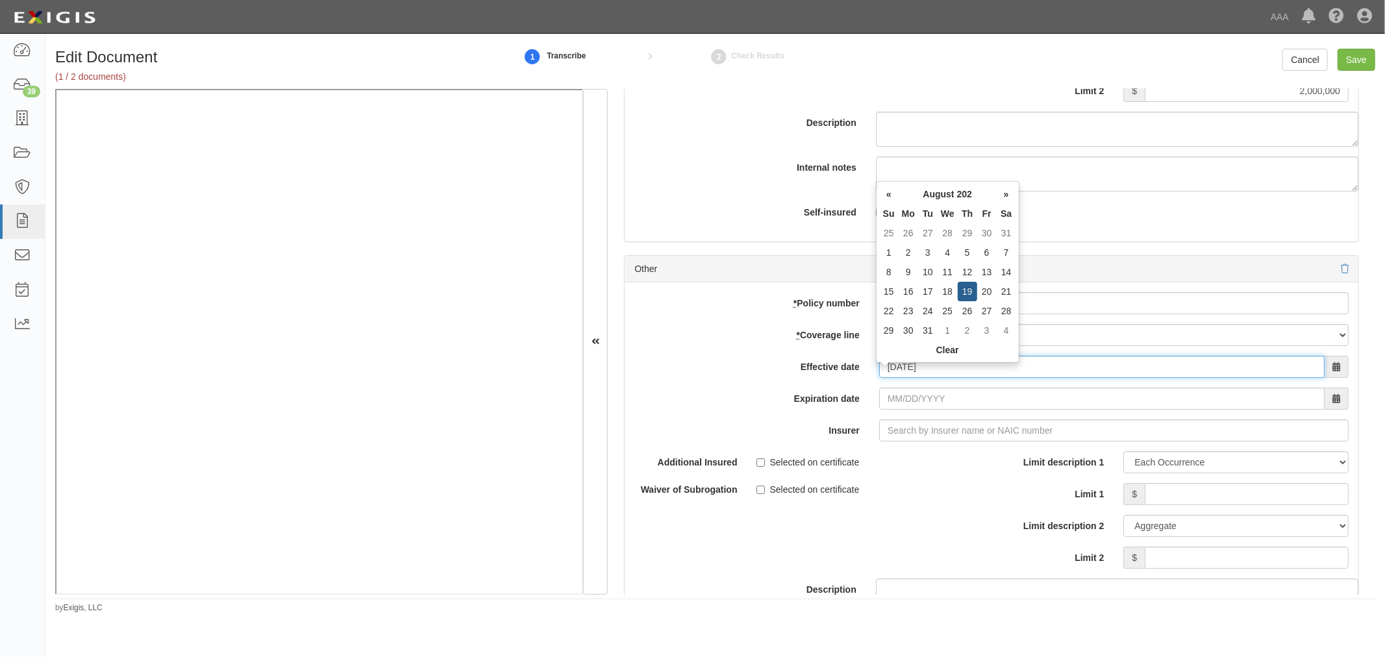
type input "08/19/2025"
type input "08/19/2026"
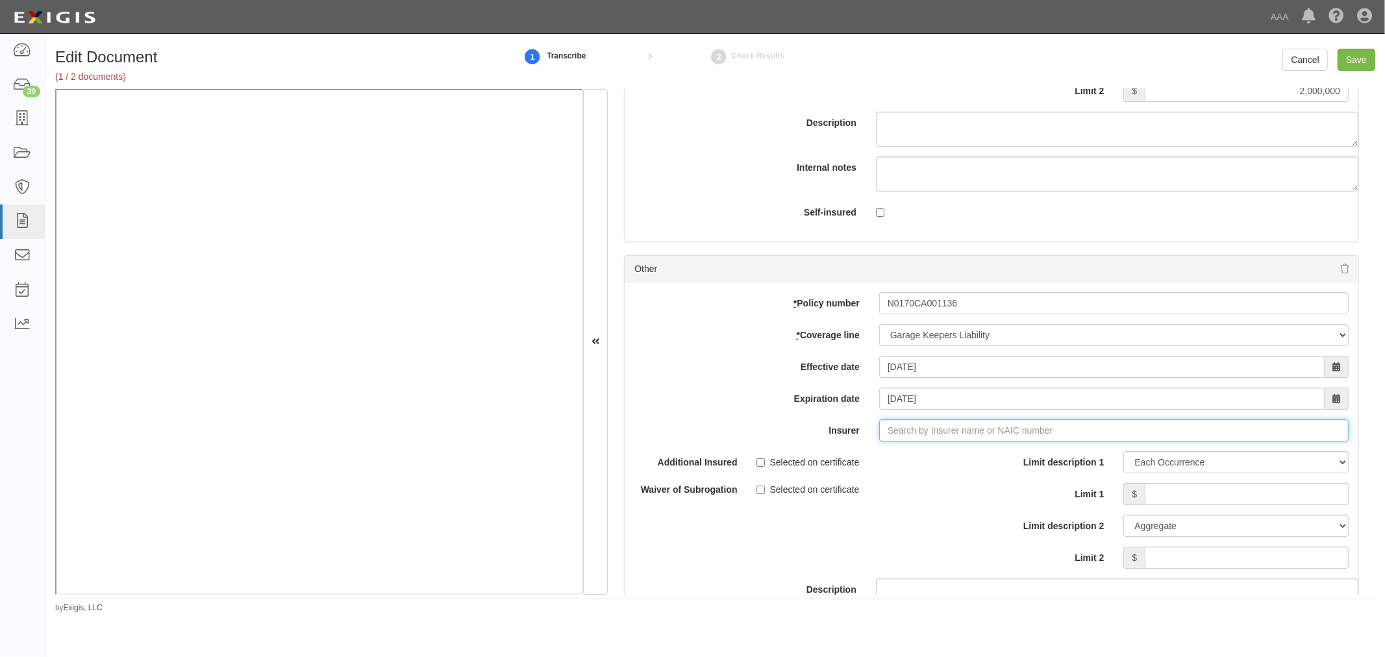
type input "180 Seguros S.A. (0) NR Rating"
type input "1"
click at [1007, 463] on div "Accelerant National Insurance Company ( 10220 ) A- IX Rating" at bounding box center [931, 455] width 273 height 17
type input "Accelerant National Insurance Company (10220) A- IX Rating"
click at [1223, 495] on input "Limit 1" at bounding box center [1246, 494] width 204 height 22
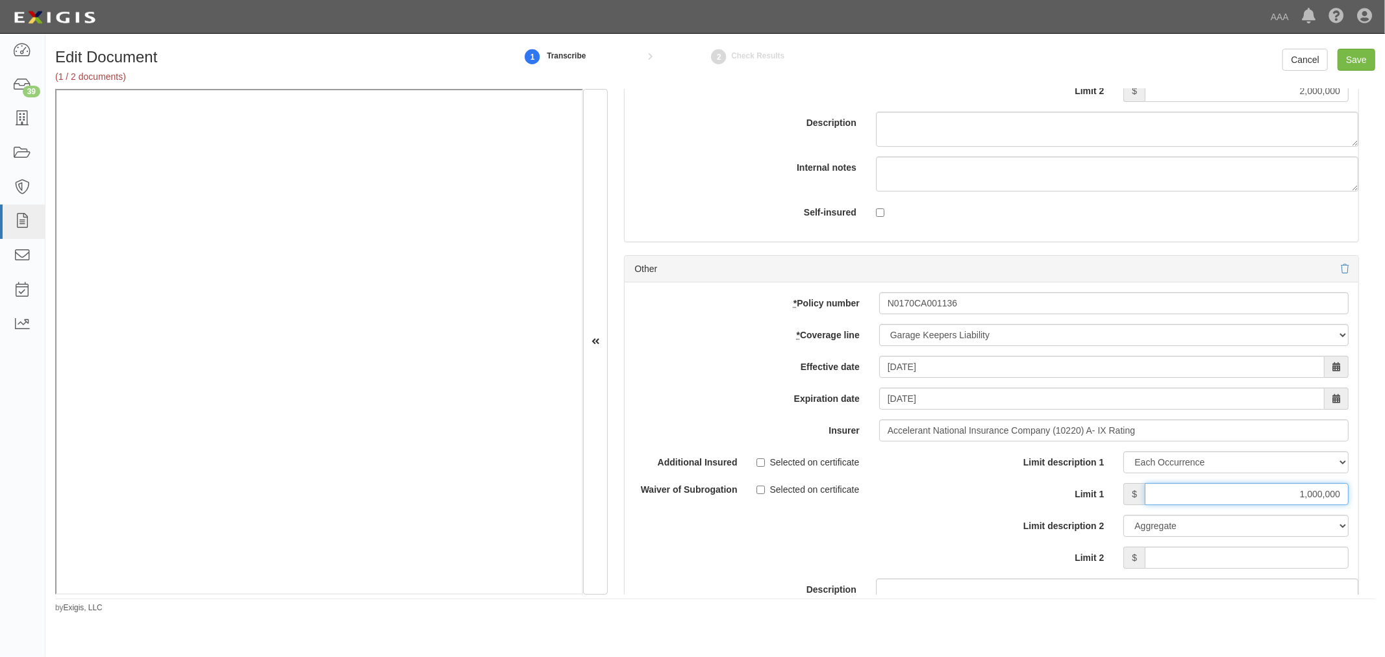
type input "1,000,000"
click at [1253, 556] on input "Limit 2" at bounding box center [1246, 558] width 204 height 22
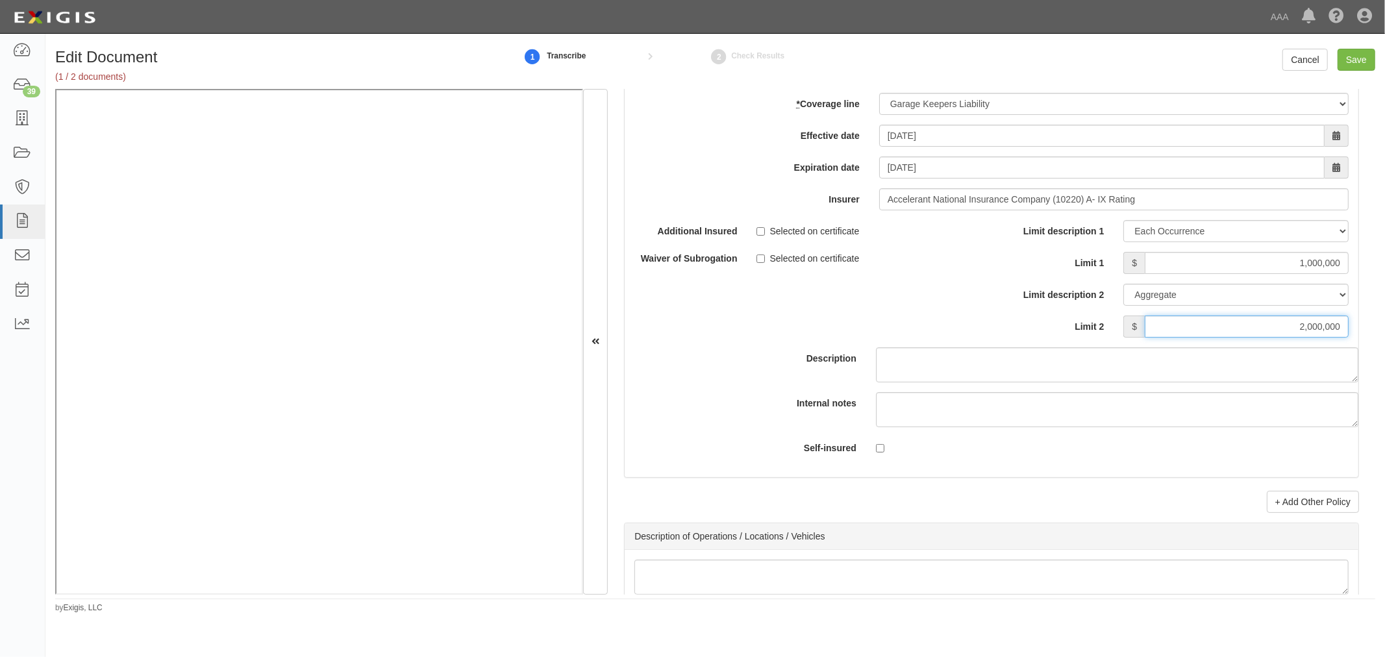
scroll to position [4327, 0]
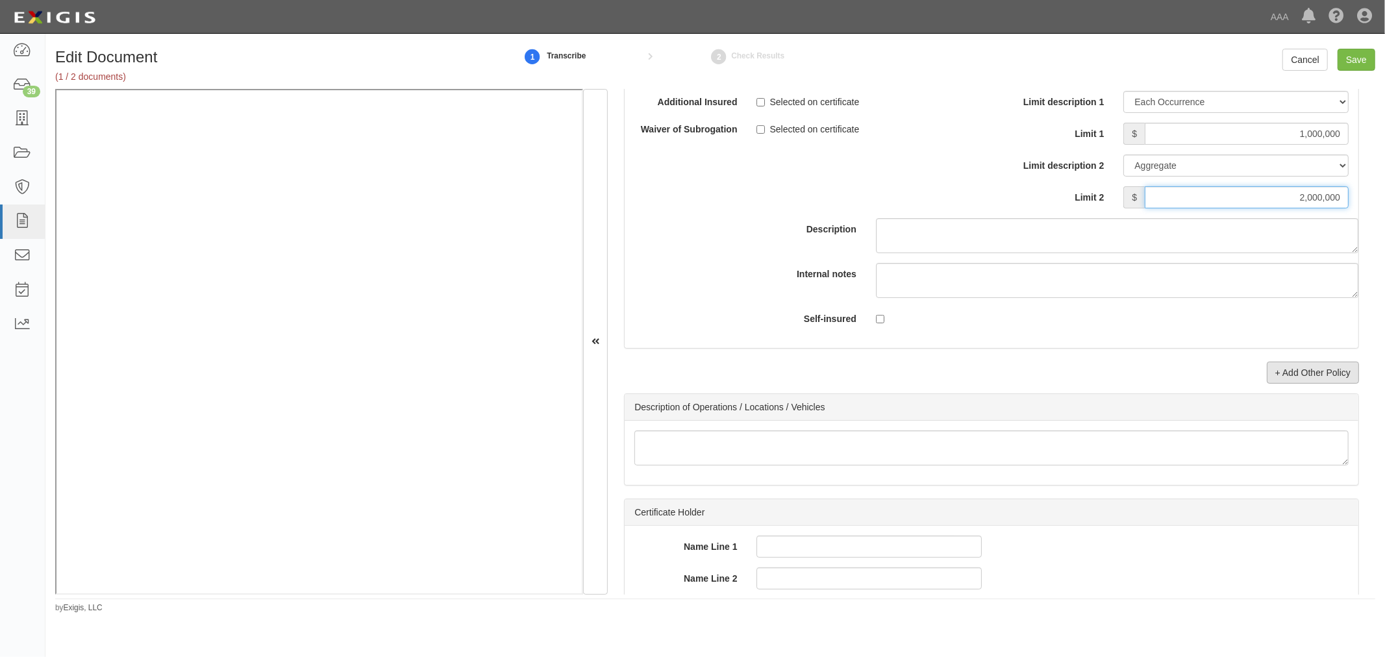
type input "2,000,000"
click at [1290, 372] on link "+ Add Other Policy" at bounding box center [1312, 373] width 92 height 22
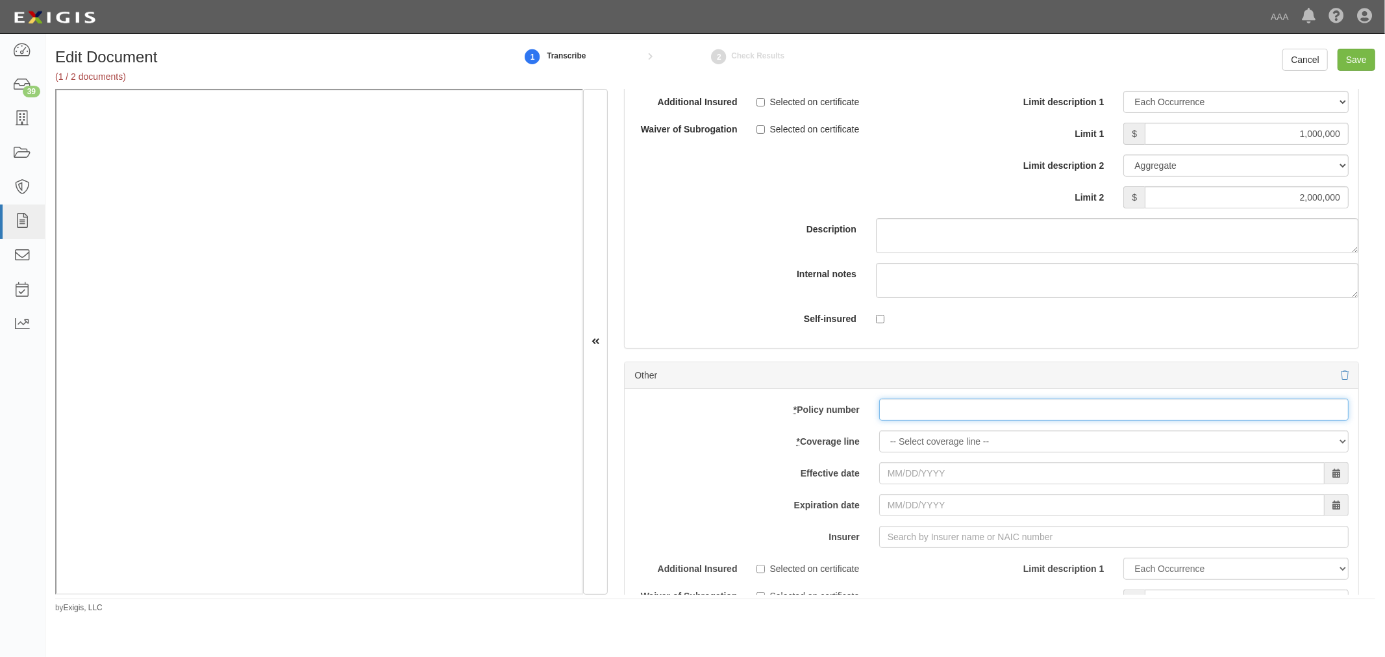
click at [976, 417] on input "* Policy number" at bounding box center [1113, 410] width 469 height 22
paste input "N0170CA001136"
type input "N0170CA001136"
click at [928, 444] on select "-- Select coverage line -- Asbestos Abatement Auto Physical Damage Boiler & Mac…" at bounding box center [1113, 441] width 469 height 22
select select "71"
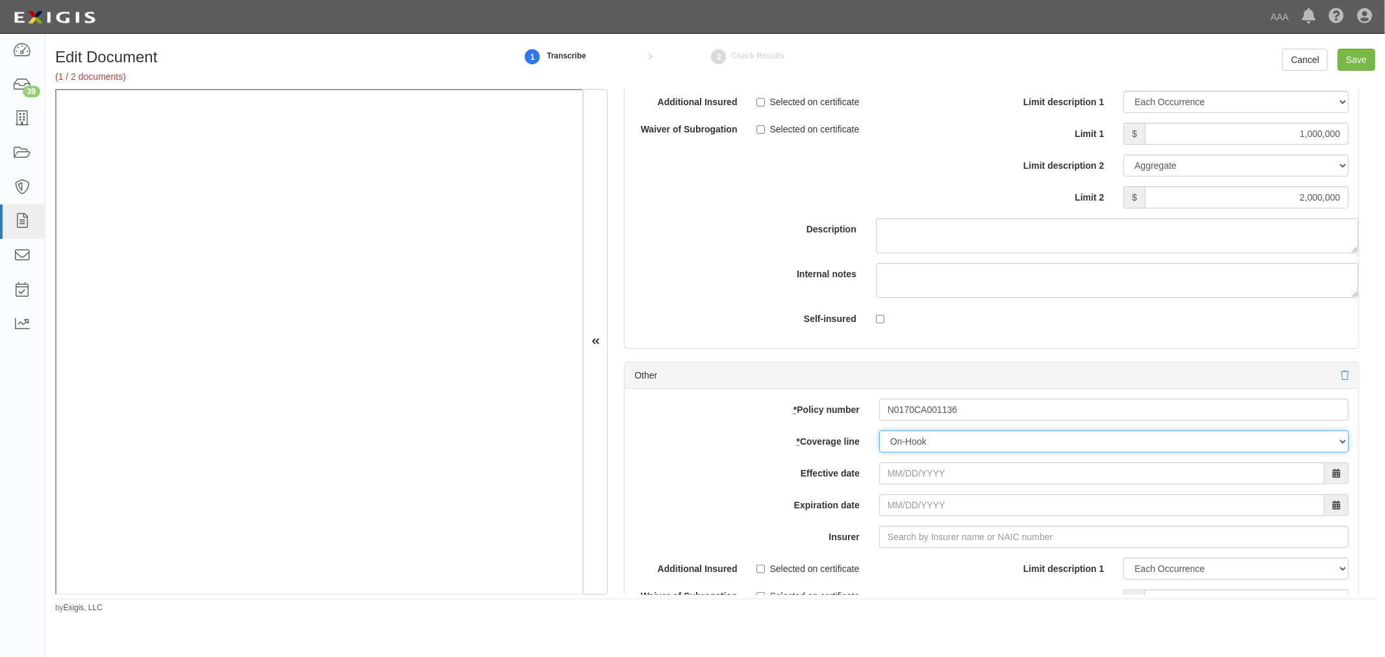
click at [879, 439] on select "-- Select coverage line -- Asbestos Abatement Auto Physical Damage Boiler & Mac…" at bounding box center [1113, 441] width 469 height 22
type input "08/19/2025"
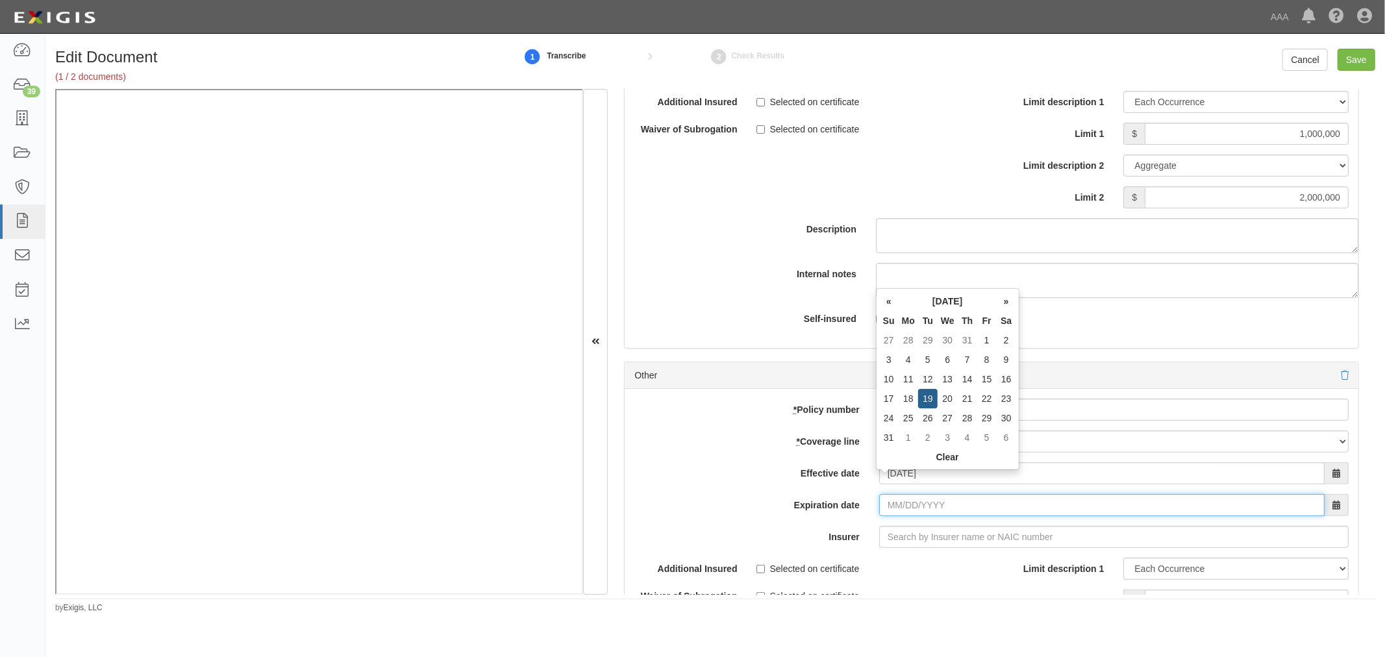
type input "08/19/2026"
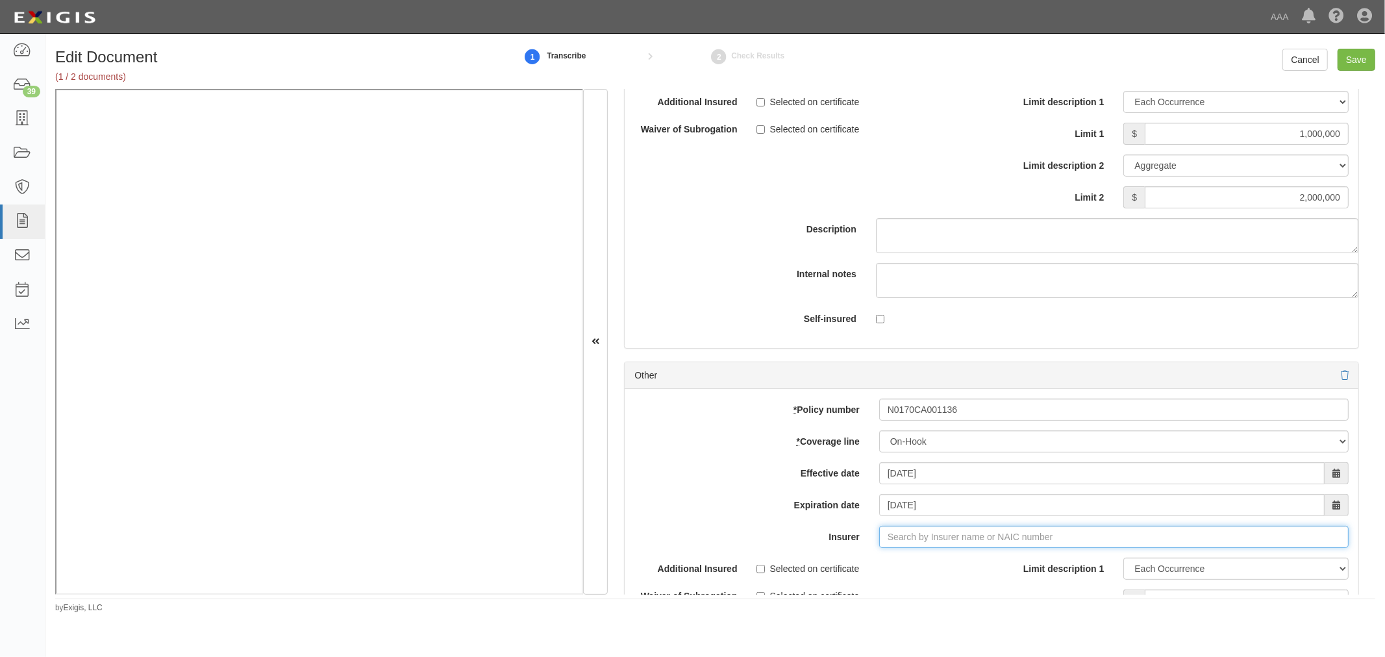
type input "180 Seguros S.A. (0) NR Rating"
type input "1"
click at [946, 561] on div "Accelerant National Insurance Company ( 10220 ) A- IX Rating" at bounding box center [932, 561] width 275 height 25
click at [856, 570] on div "Accelerant National Insurance Company ( 10220 ) A- IX Rating" at bounding box center [931, 561] width 273 height 17
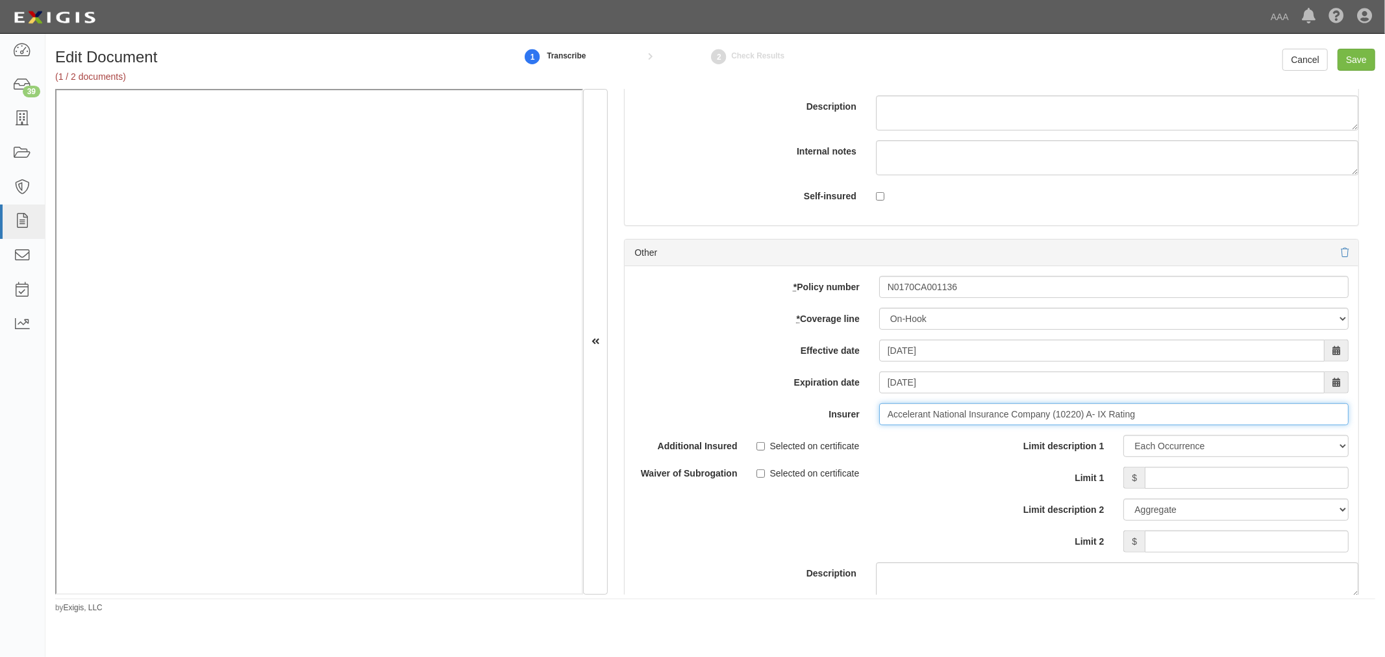
scroll to position [4688, 0]
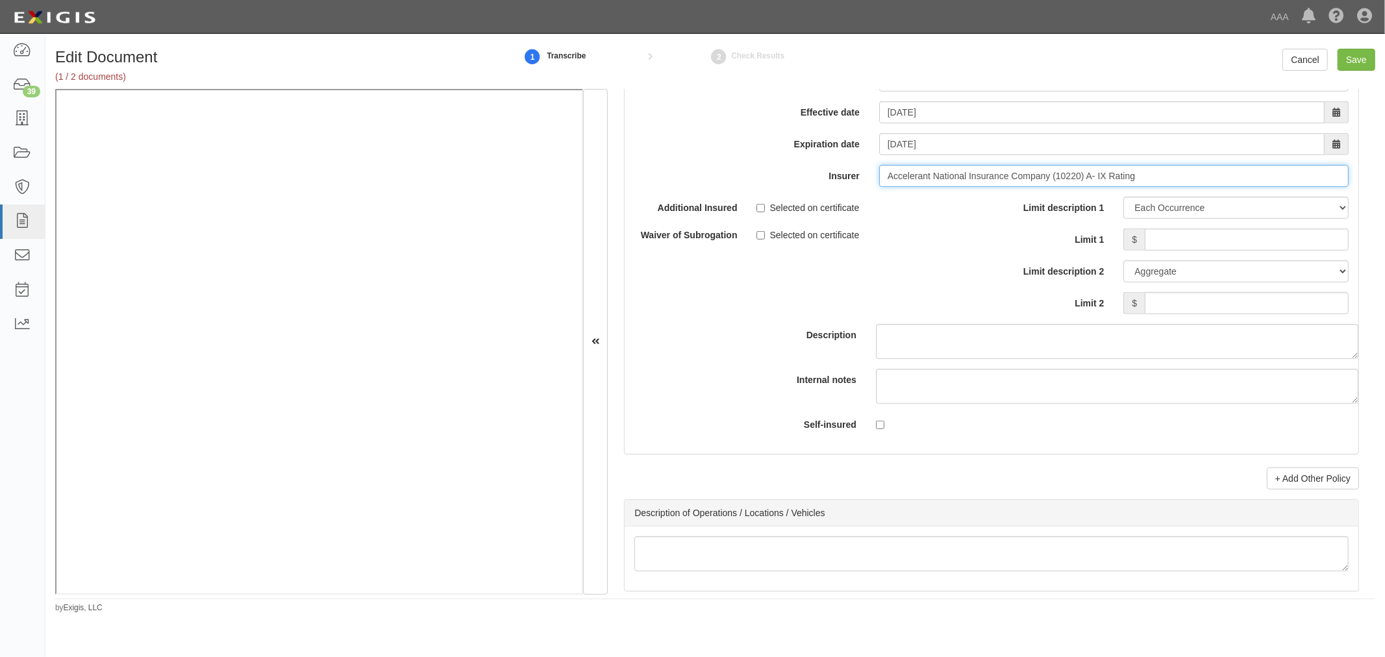
type input "Accelerant National Insurance Company (10220) A- IX Rating"
click at [1217, 251] on input "Limit 1" at bounding box center [1246, 239] width 204 height 22
type input "150,000"
click at [1222, 314] on input "Limit 2" at bounding box center [1246, 303] width 204 height 22
type input "150,000"
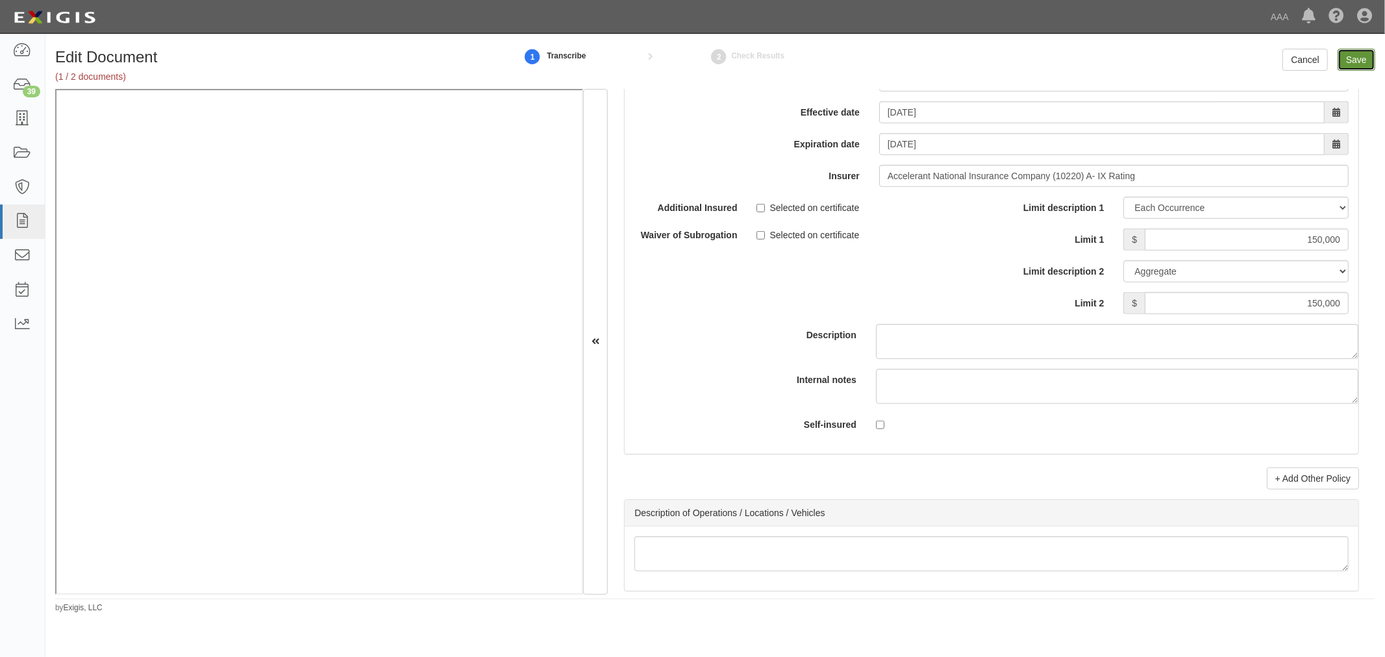
click at [1367, 53] on input "Save" at bounding box center [1356, 60] width 38 height 22
type input "1000000"
type input "2000000"
type input "1000000"
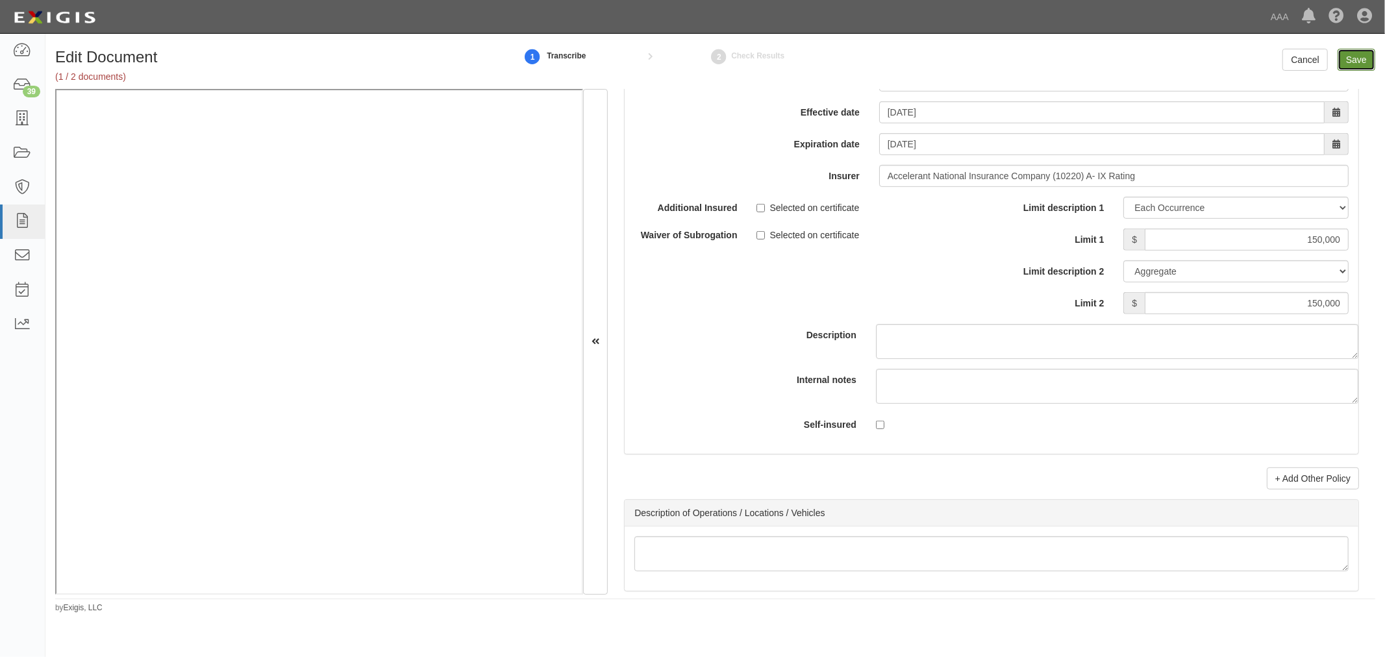
type input "2000000"
type input "150000"
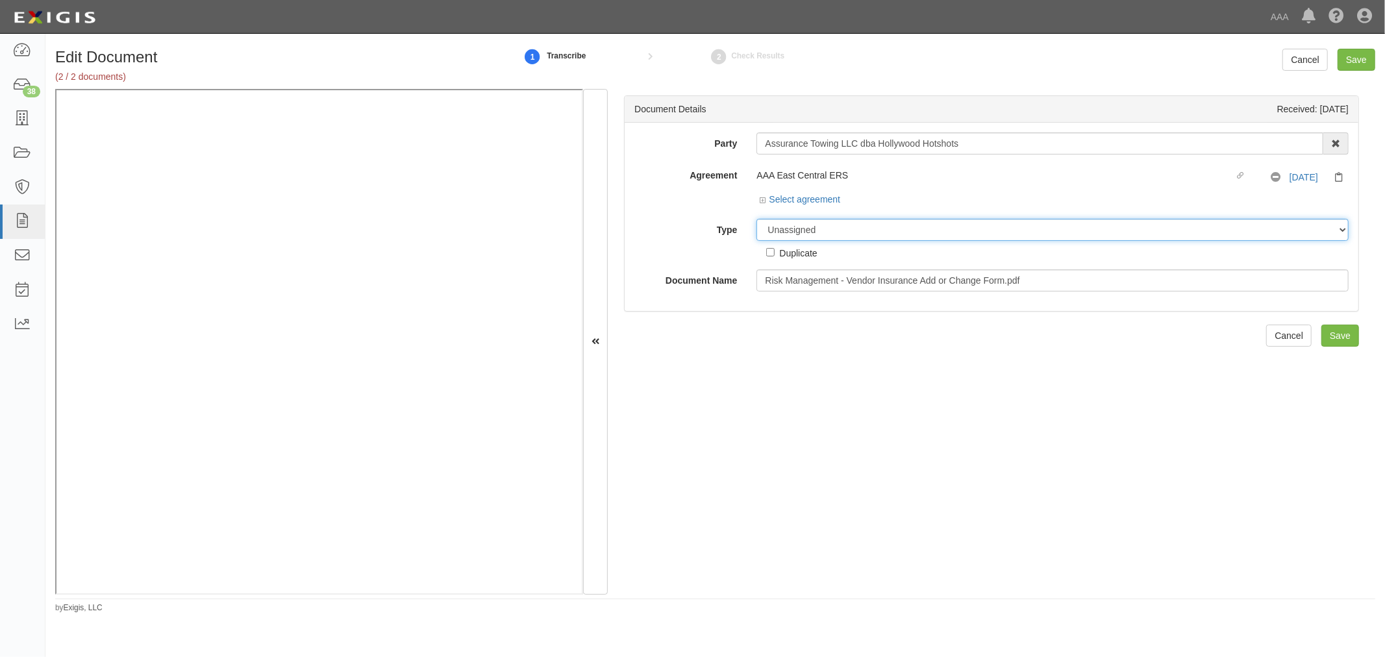
drag, startPoint x: 802, startPoint y: 232, endPoint x: 802, endPoint y: 238, distance: 6.5
click at [802, 232] on select "Unassigned Binder Cancellation Notice Certificate Contract Endorsement Insuranc…" at bounding box center [1052, 230] width 592 height 22
select select "OtherDetail"
click at [756, 219] on select "Unassigned Binder Cancellation Notice Certificate Contract Endorsement Insuranc…" at bounding box center [1052, 230] width 592 height 22
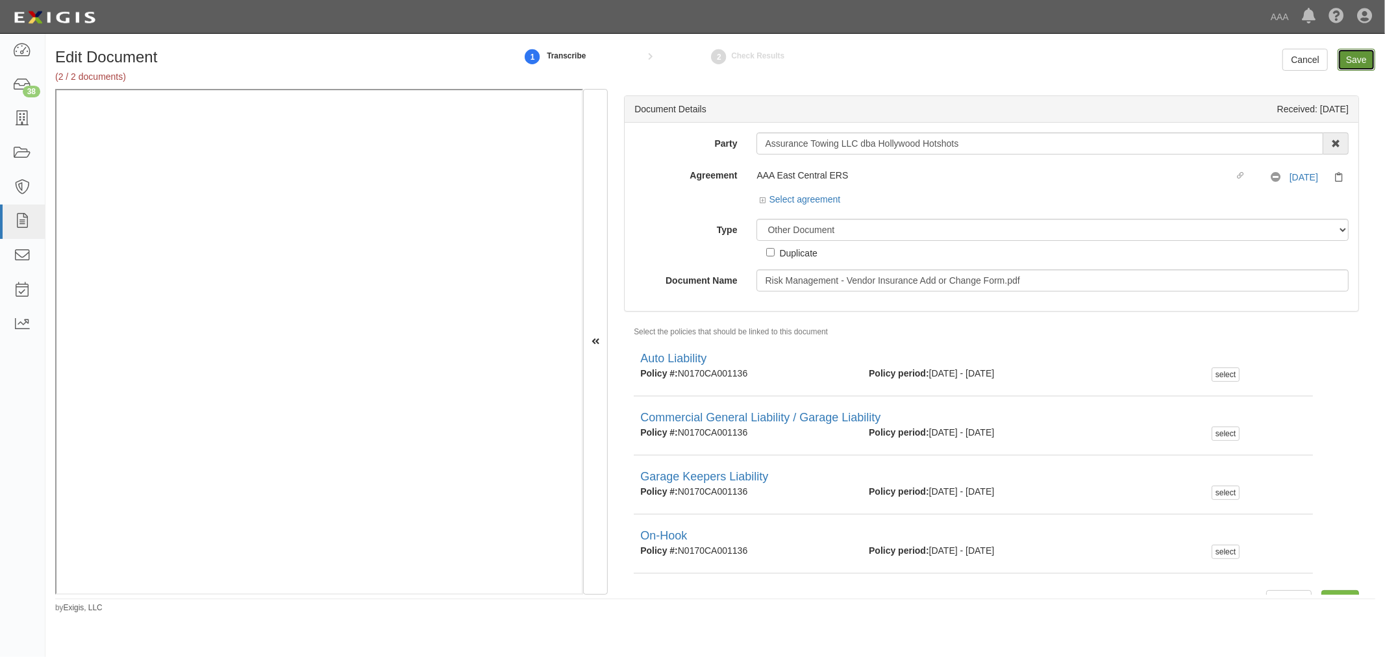
click at [1352, 64] on input "Save" at bounding box center [1356, 60] width 38 height 22
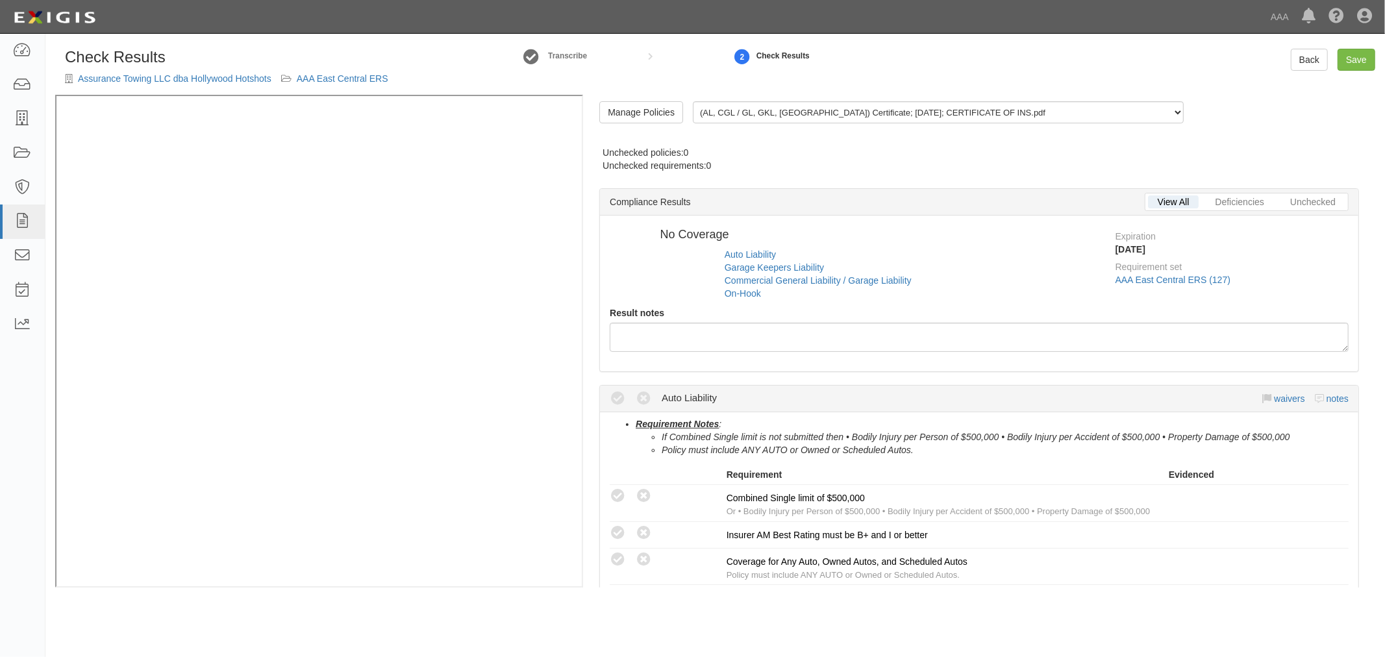
radio input "true"
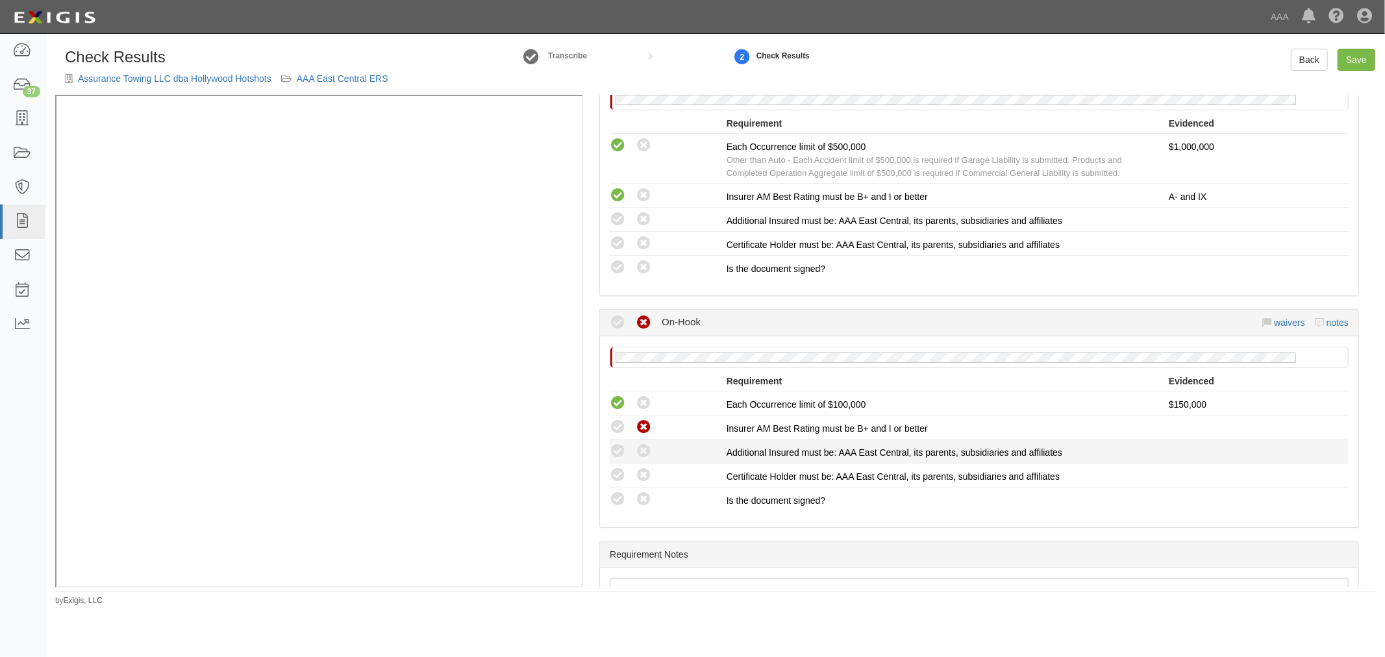
scroll to position [1032, 0]
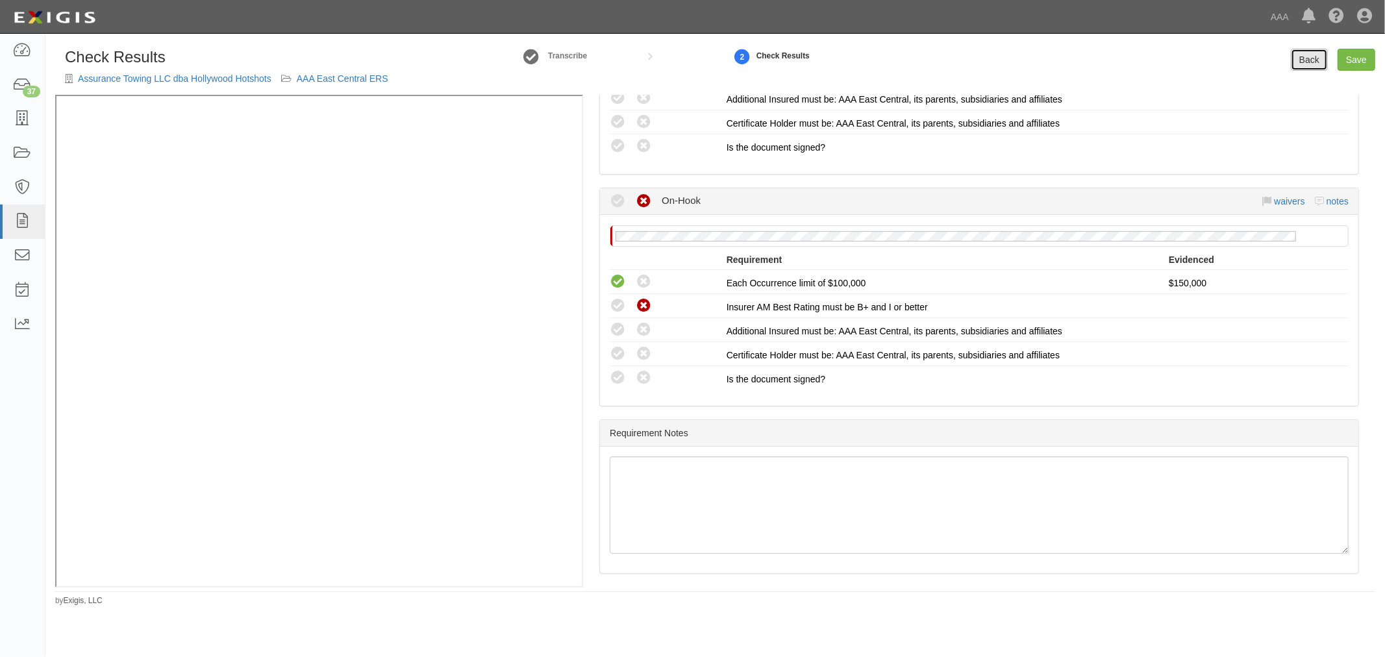
click at [1314, 60] on link "Back" at bounding box center [1308, 60] width 37 height 22
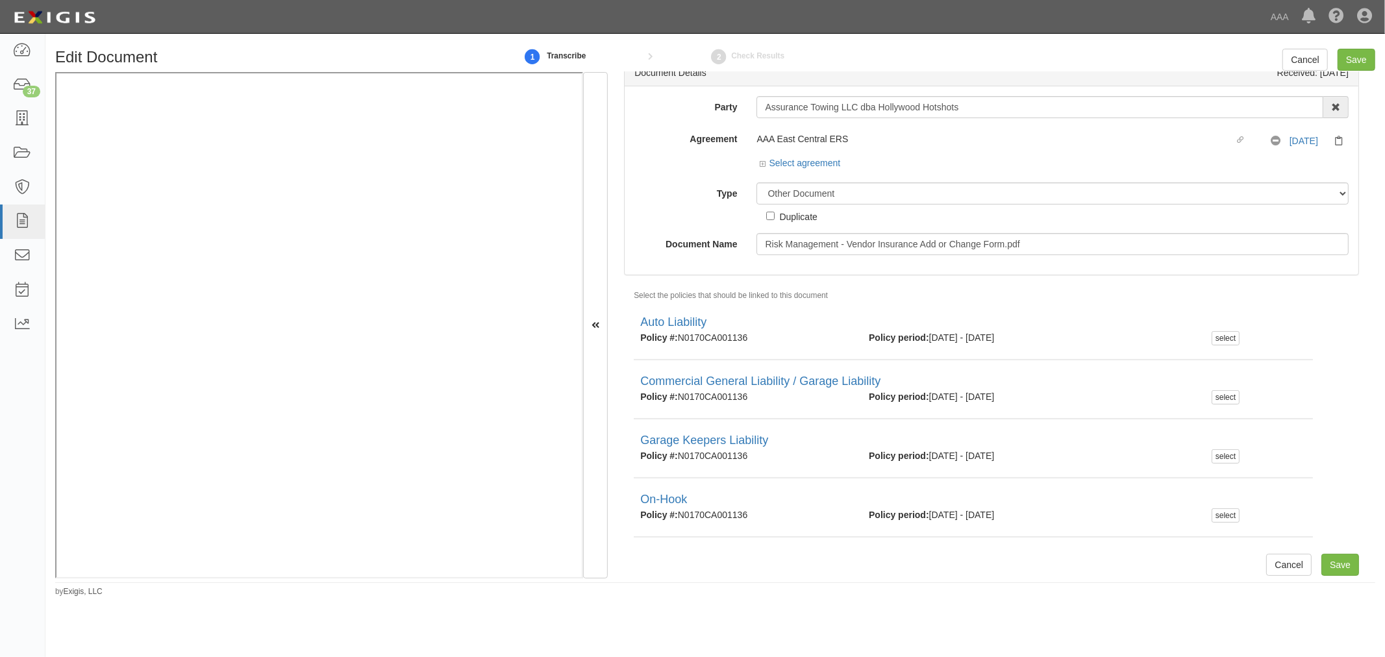
scroll to position [24, 0]
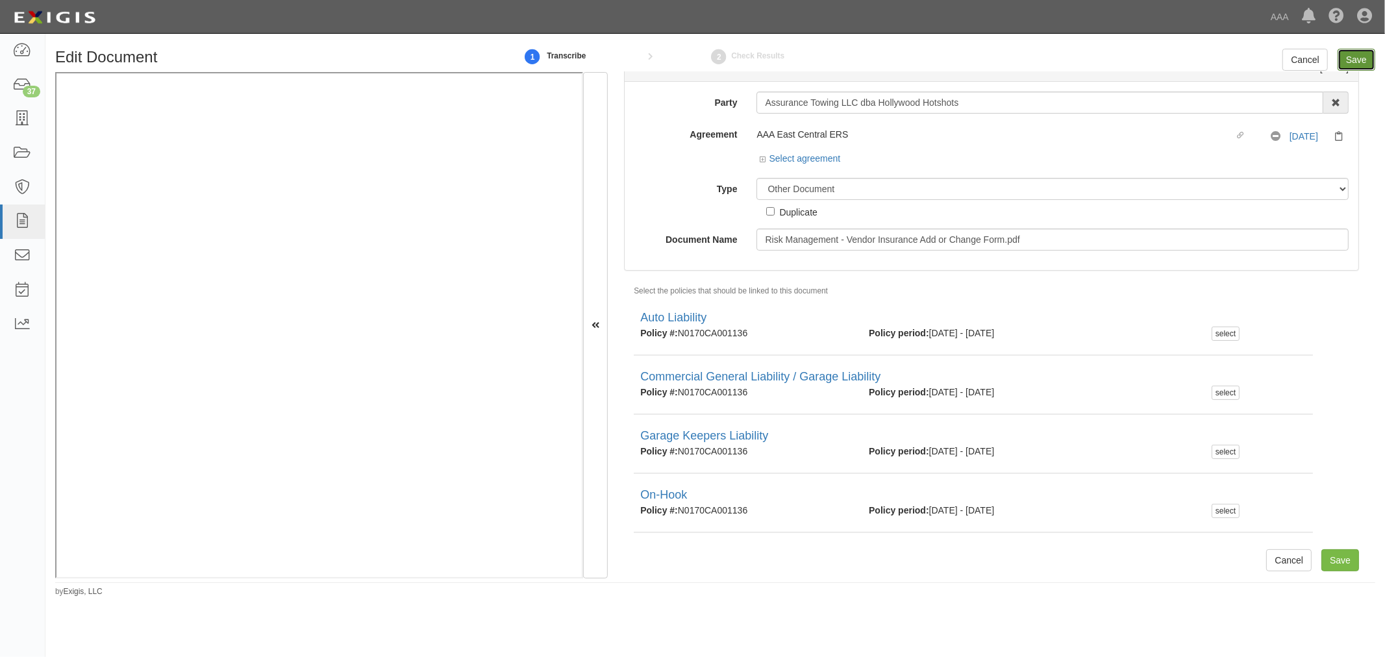
click at [1358, 49] on input "Save" at bounding box center [1356, 60] width 38 height 22
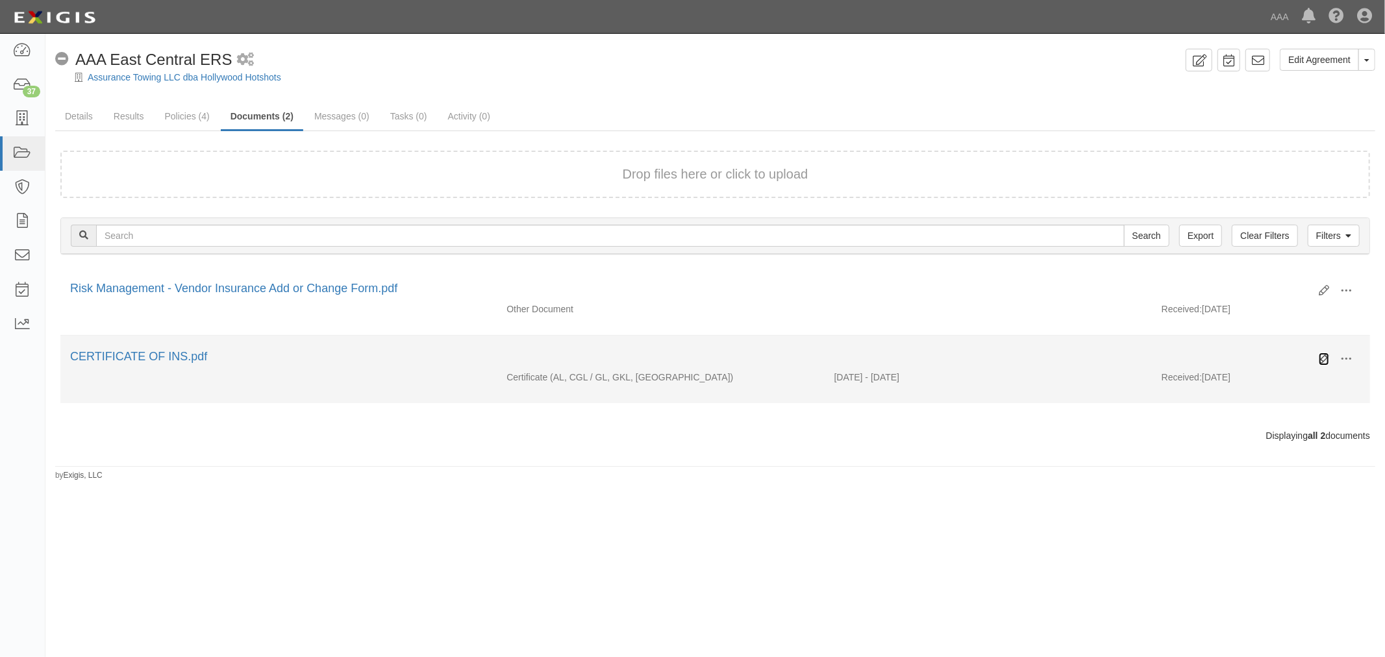
click at [1319, 359] on icon at bounding box center [1323, 359] width 10 height 10
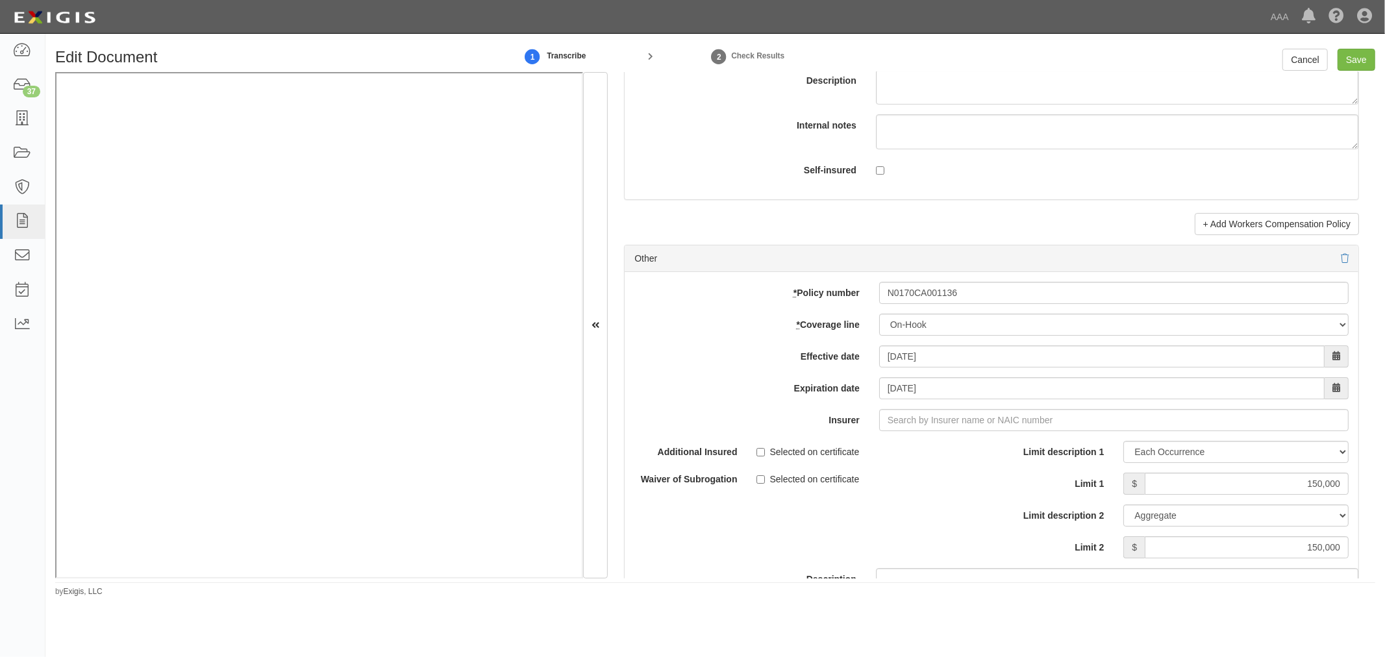
scroll to position [3486, 0]
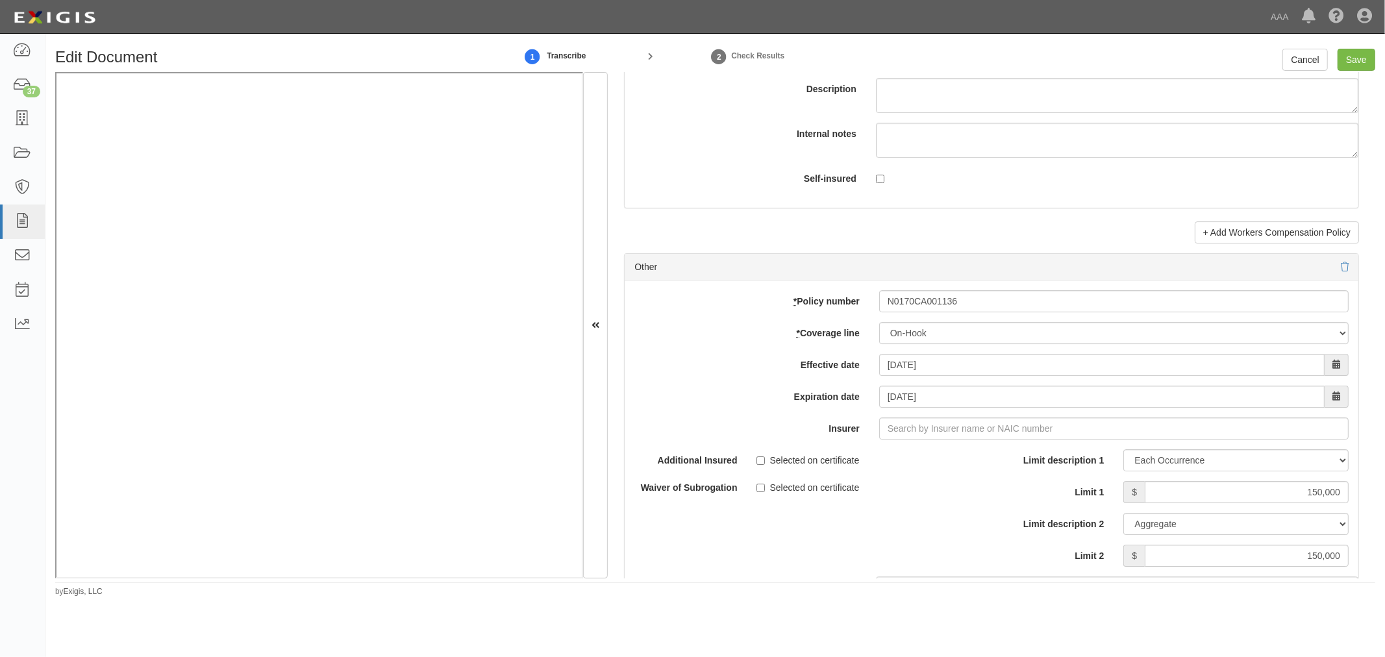
click at [924, 422] on div "* Policy number N0170CA001136 * Coverage line -- Select coverage line -- Asbest…" at bounding box center [991, 493] width 734 height 426
click at [924, 437] on input "Insurer" at bounding box center [1113, 428] width 469 height 22
type input "180 Seguros S.A. (0) NR Rating"
type input "10"
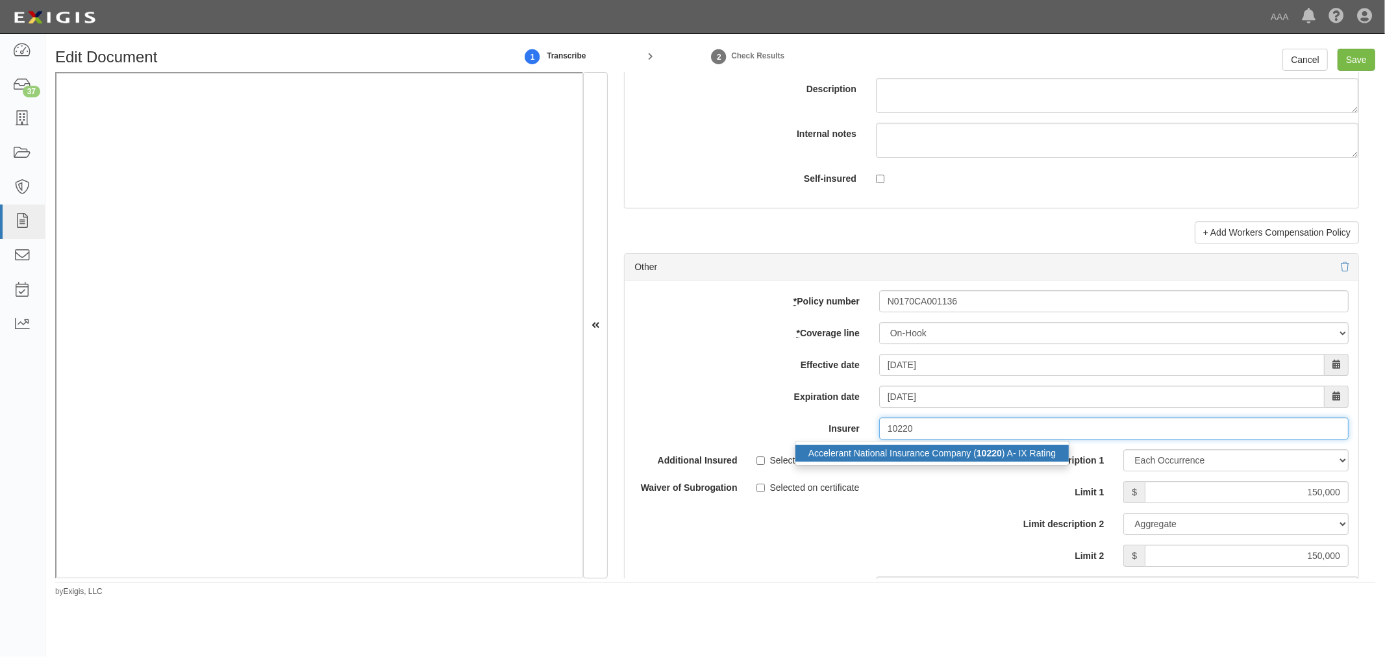
click at [1002, 461] on div "Accelerant National Insurance Company ( 10220 ) A- IX Rating" at bounding box center [931, 453] width 273 height 17
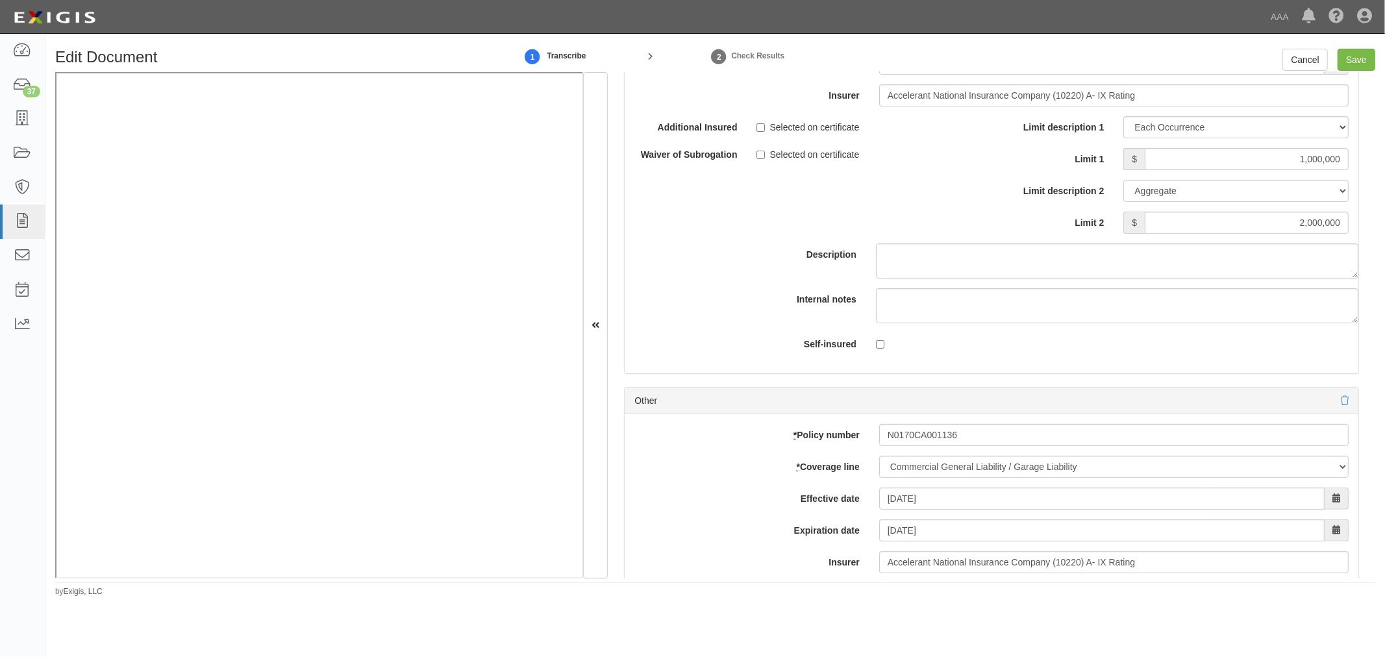
scroll to position [4448, 0]
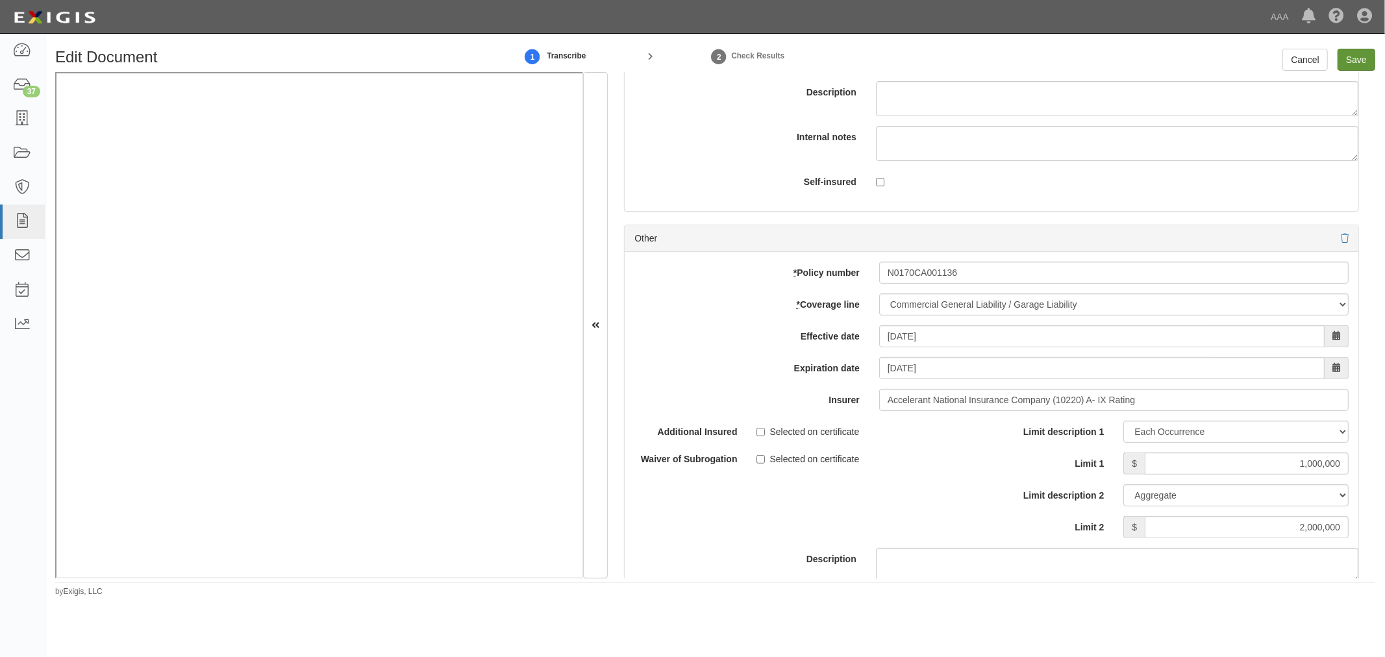
type input "Accelerant National Insurance Company (10220) A- IX Rating"
click at [1363, 62] on input "Save" at bounding box center [1356, 60] width 38 height 22
type input "1000000"
type input "150000"
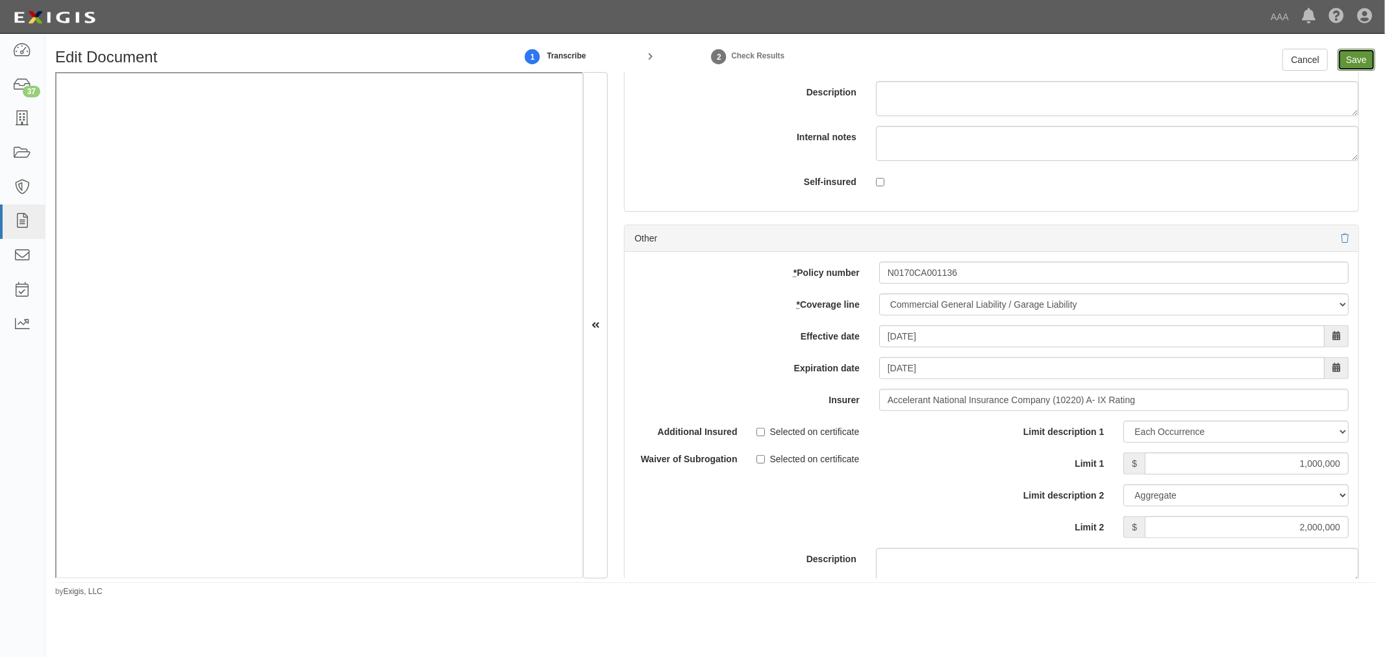
type input "1000000"
type input "2000000"
type input "1000000"
type input "2000000"
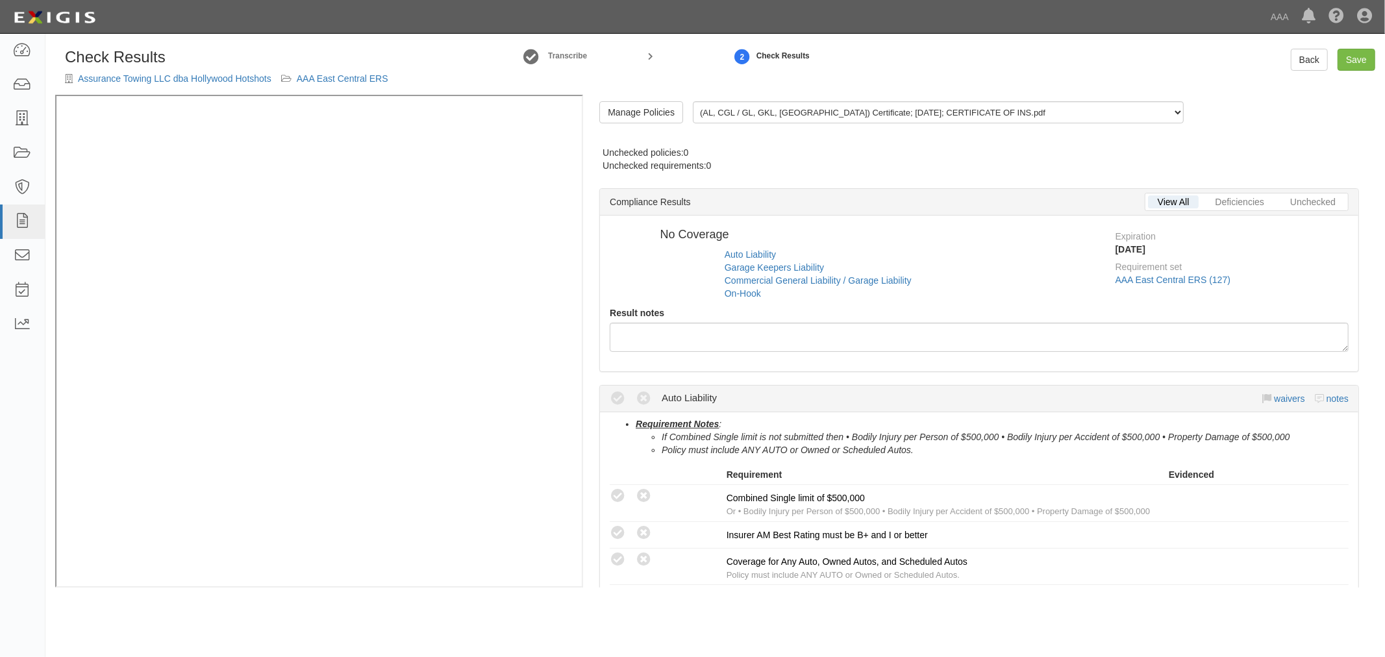
radio input "true"
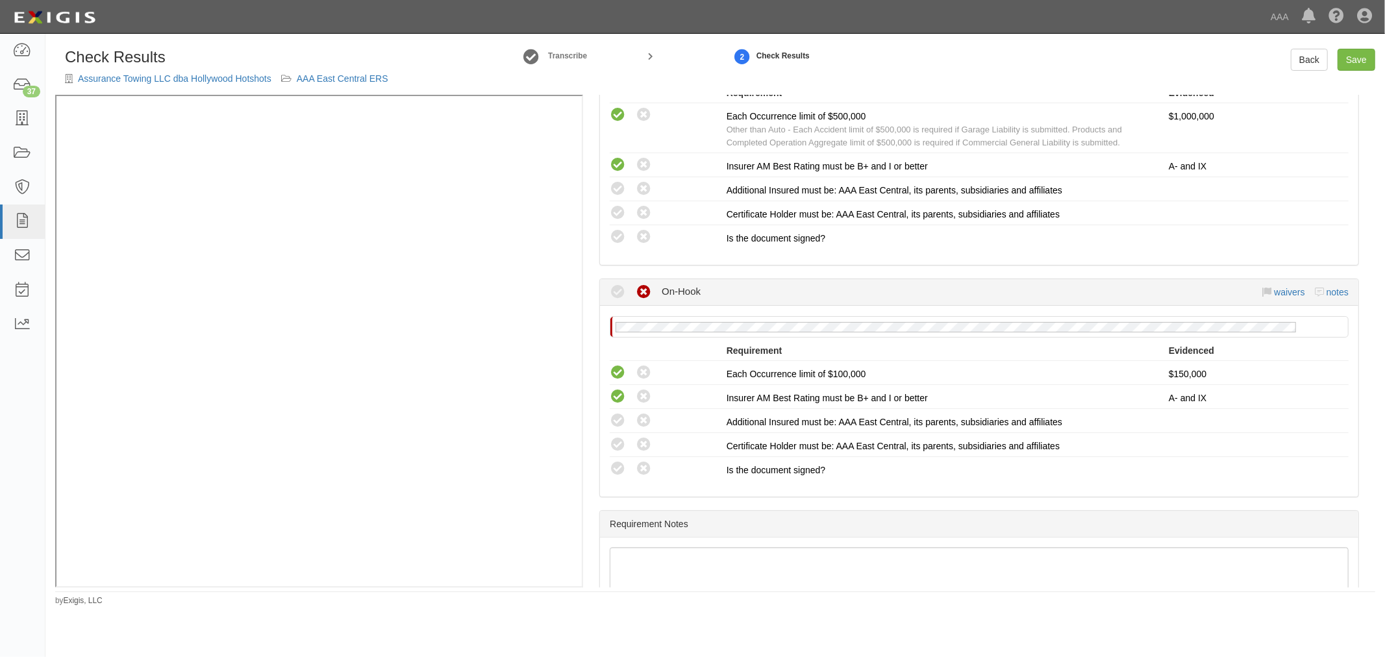
scroll to position [961, 0]
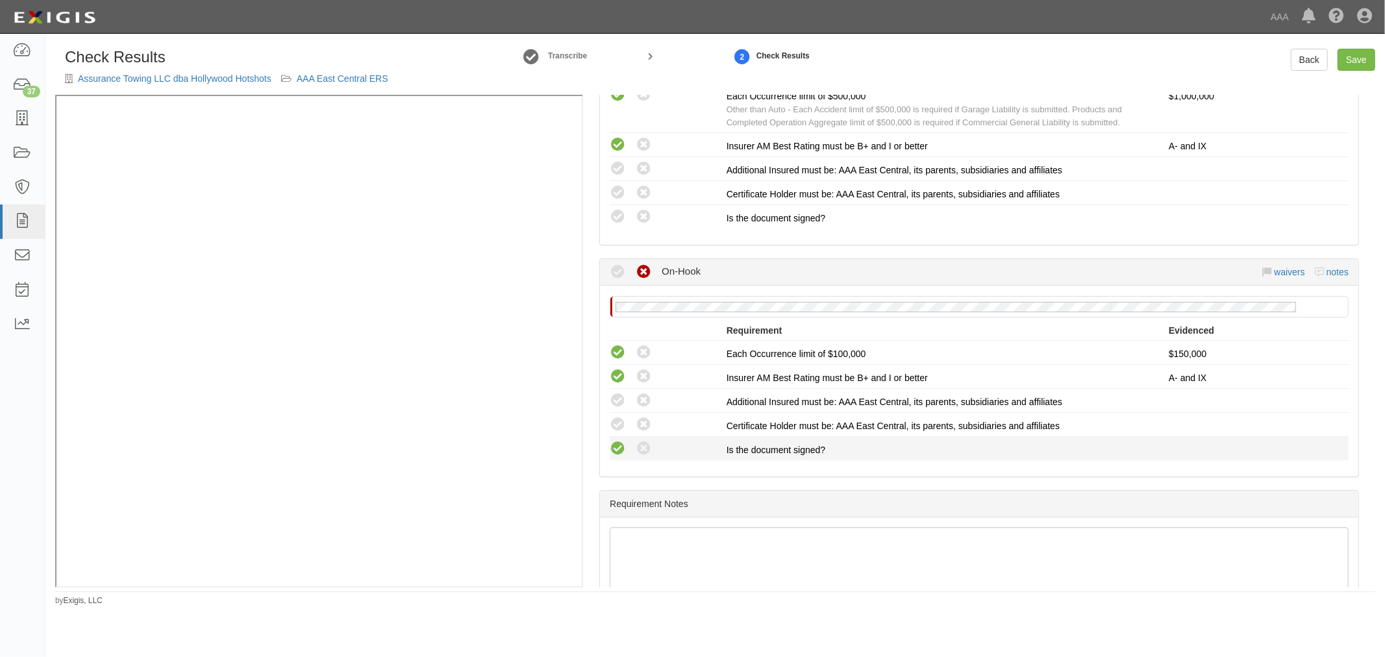
click at [620, 448] on icon at bounding box center [618, 449] width 16 height 16
radio input "true"
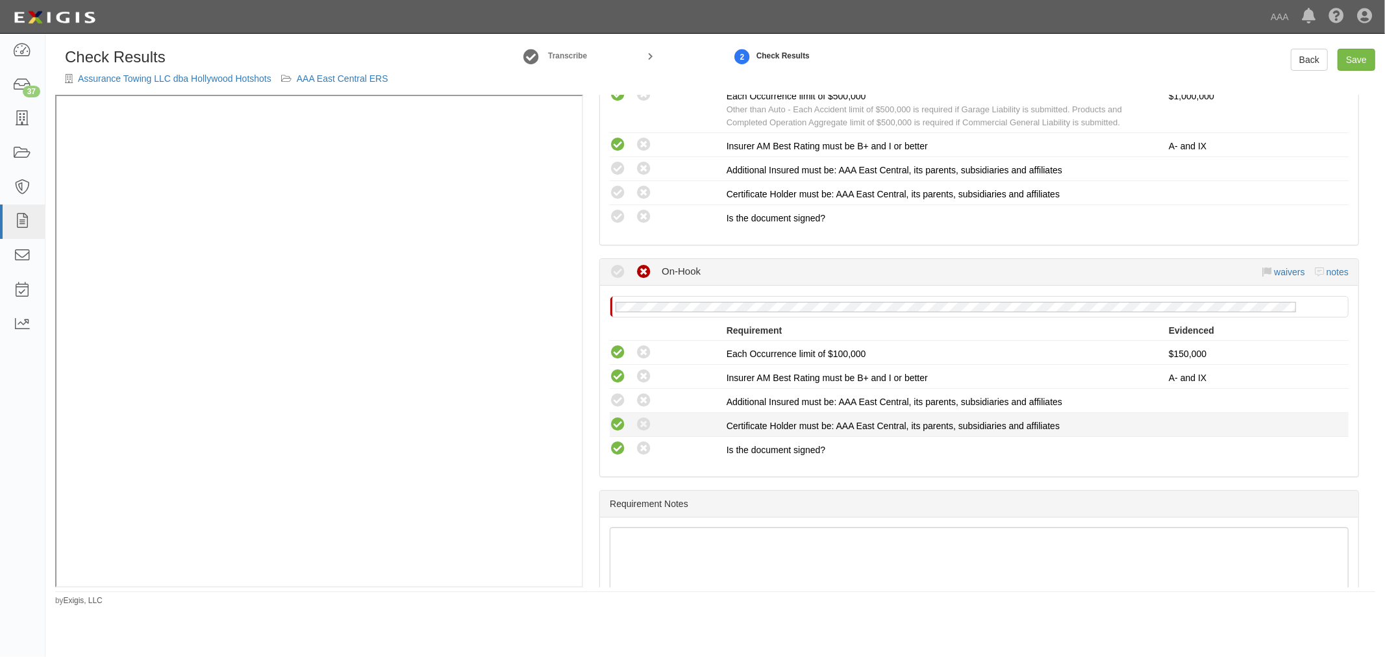
click at [620, 424] on icon at bounding box center [618, 425] width 16 height 16
radio input "true"
click at [612, 397] on icon at bounding box center [618, 401] width 16 height 16
radio input "true"
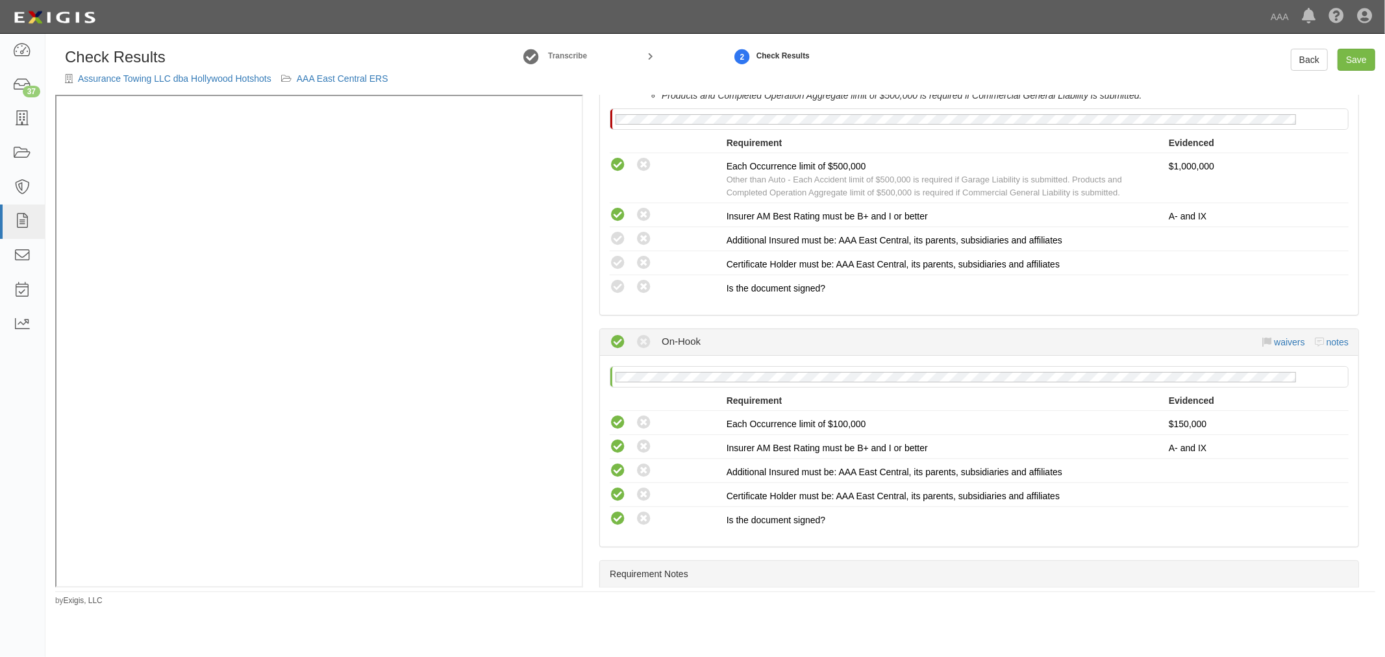
scroll to position [841, 0]
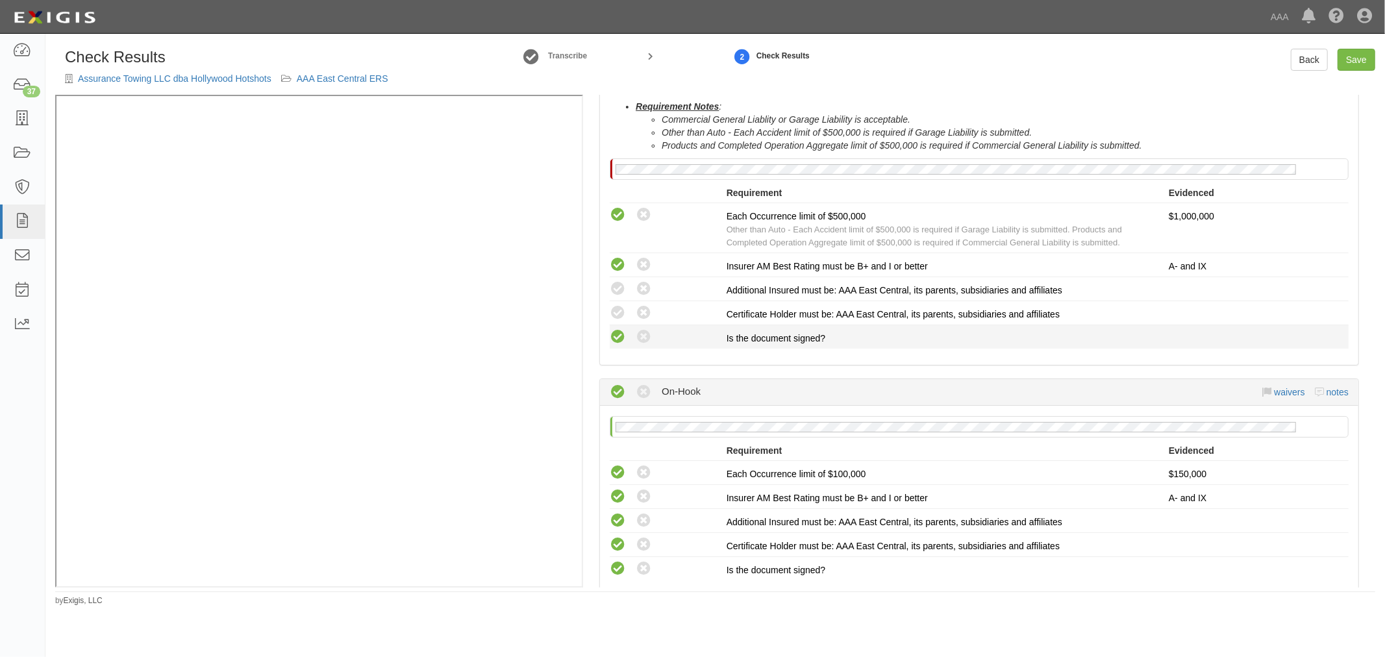
click at [615, 331] on icon at bounding box center [618, 337] width 16 height 16
radio input "true"
click at [615, 309] on icon at bounding box center [618, 313] width 16 height 16
radio input "true"
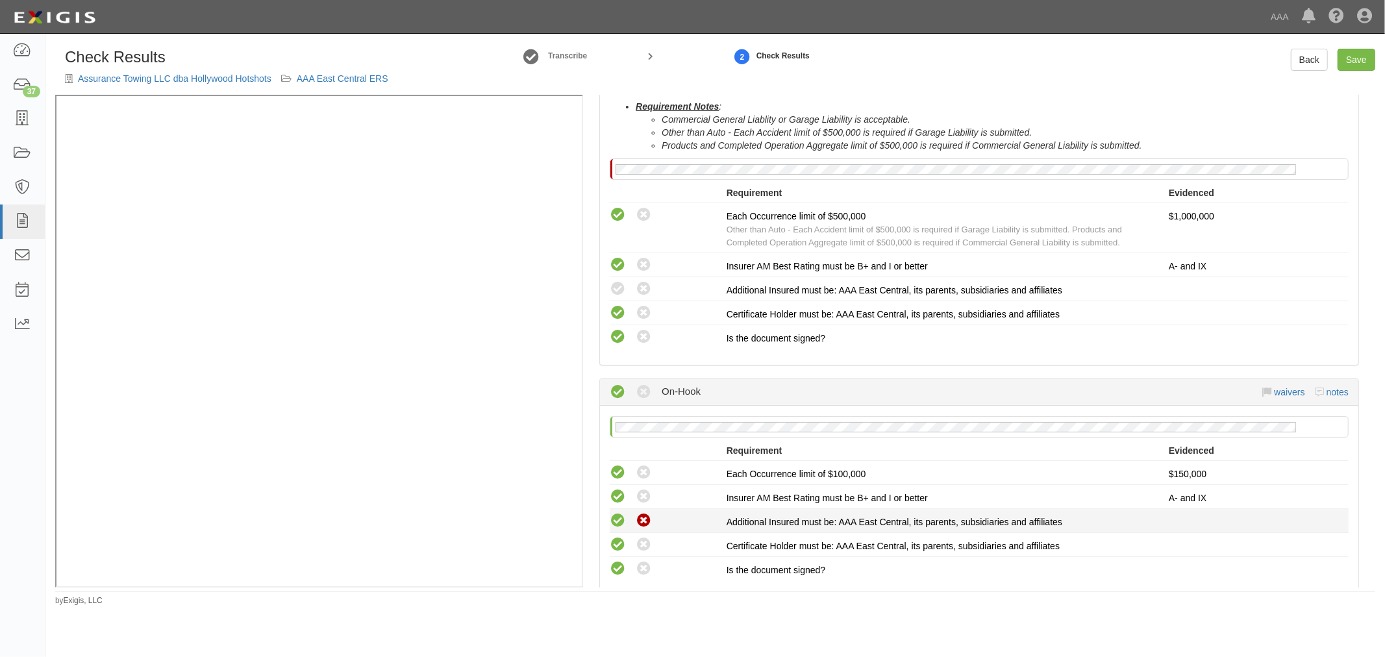
click at [639, 521] on icon at bounding box center [643, 521] width 16 height 16
radio input "true"
radio input "false"
radio input "true"
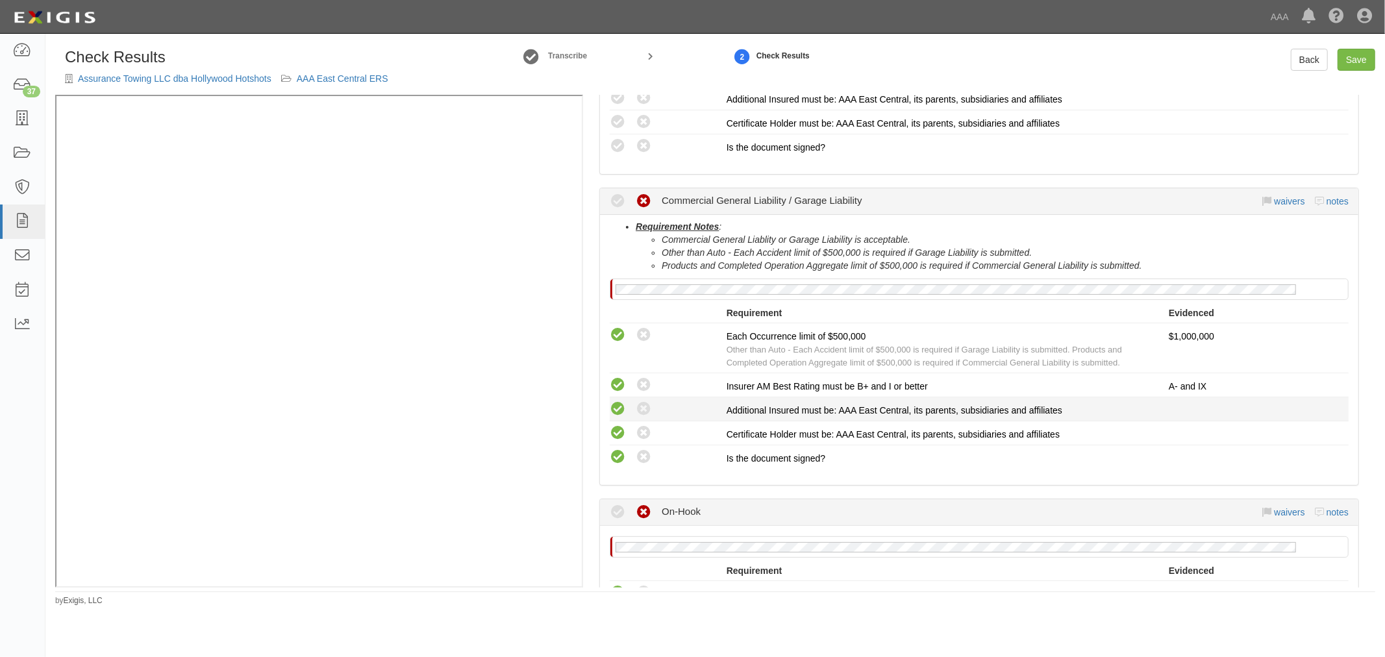
click at [615, 403] on icon at bounding box center [618, 409] width 16 height 16
radio input "true"
click at [654, 401] on div "Compliant Waived: Non-Compliant" at bounding box center [668, 409] width 117 height 17
click at [646, 405] on icon at bounding box center [643, 409] width 16 height 16
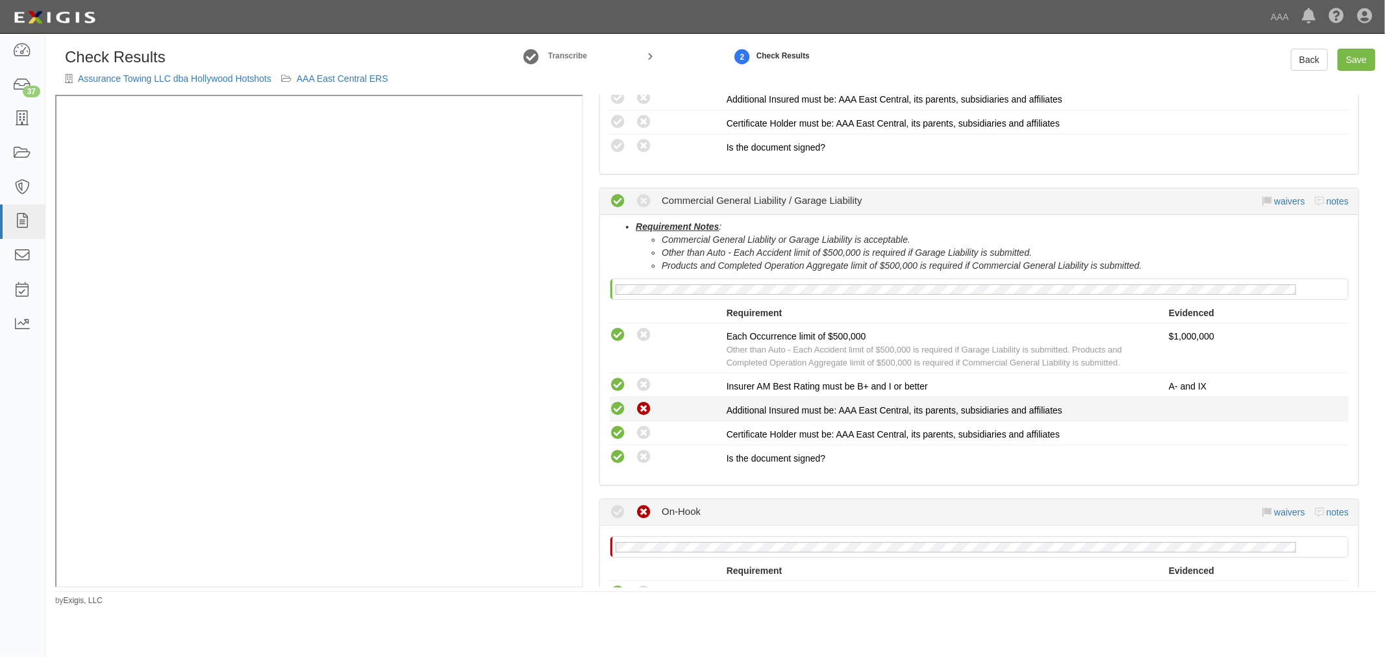
radio input "true"
radio input "false"
radio input "true"
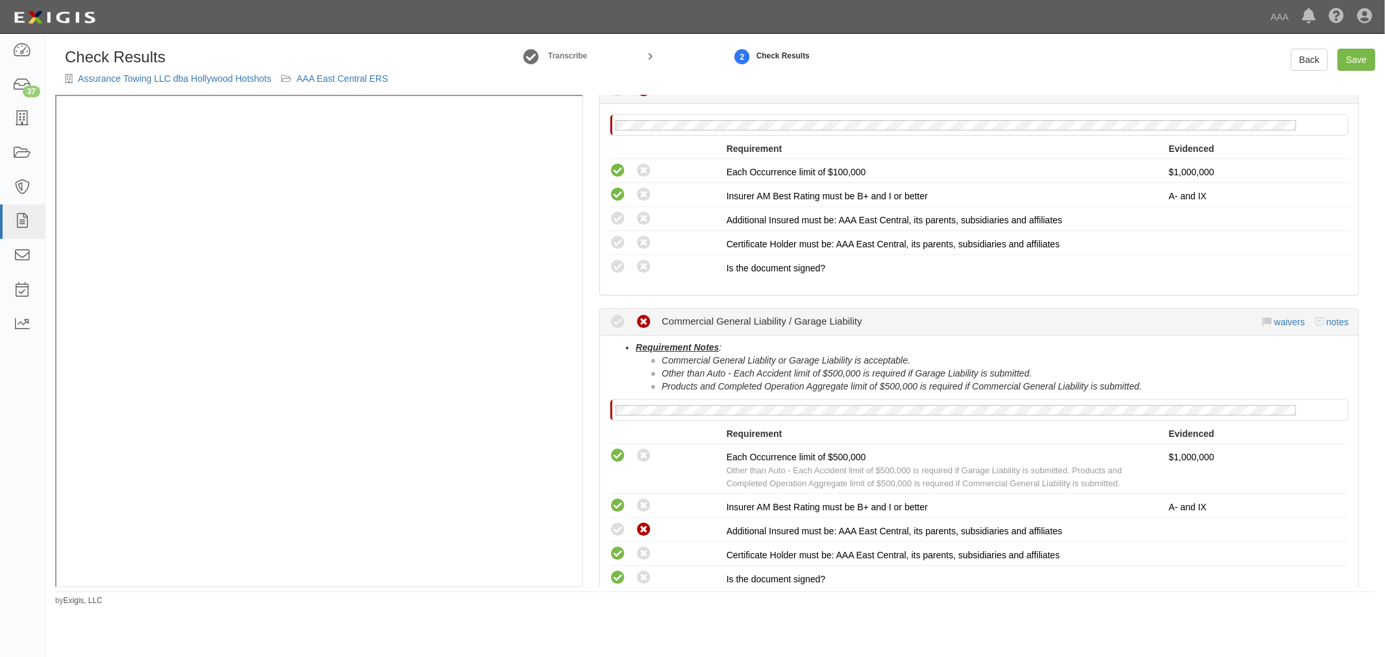
scroll to position [481, 0]
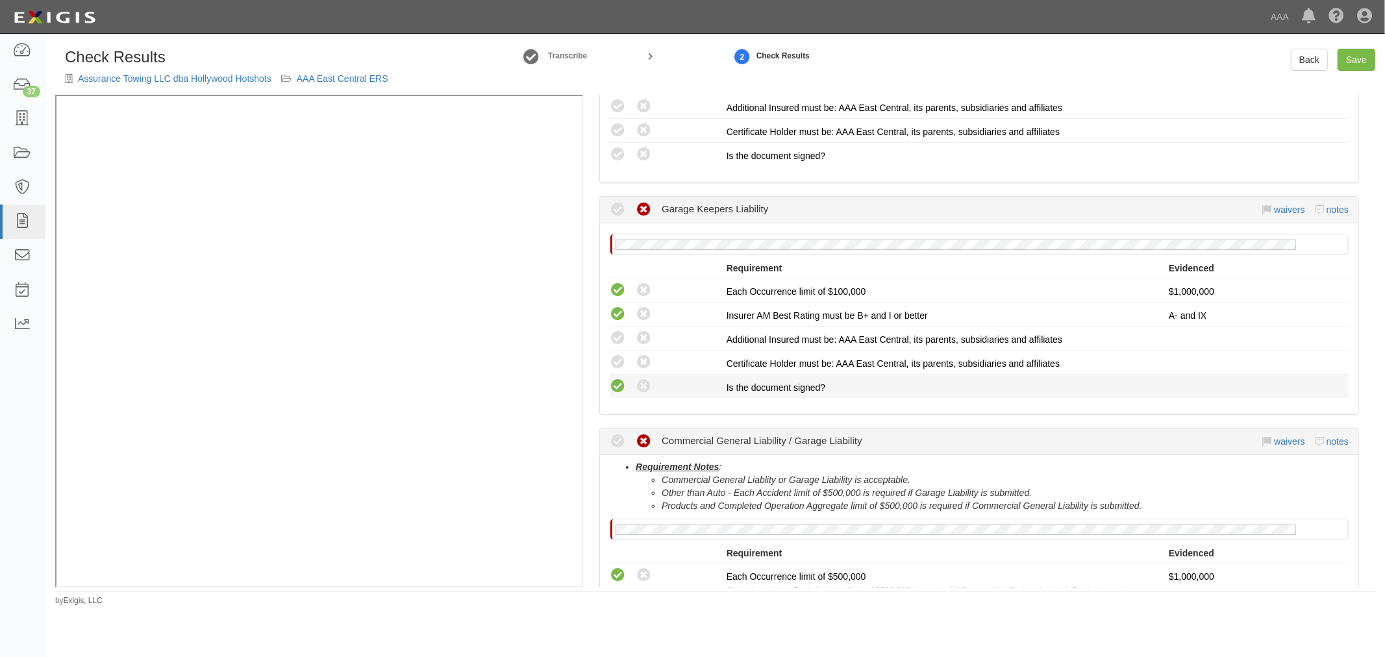
click at [615, 388] on icon at bounding box center [618, 386] width 16 height 16
radio input "true"
drag, startPoint x: 619, startPoint y: 359, endPoint x: 637, endPoint y: 346, distance: 22.3
click at [620, 358] on icon at bounding box center [618, 362] width 16 height 16
radio input "true"
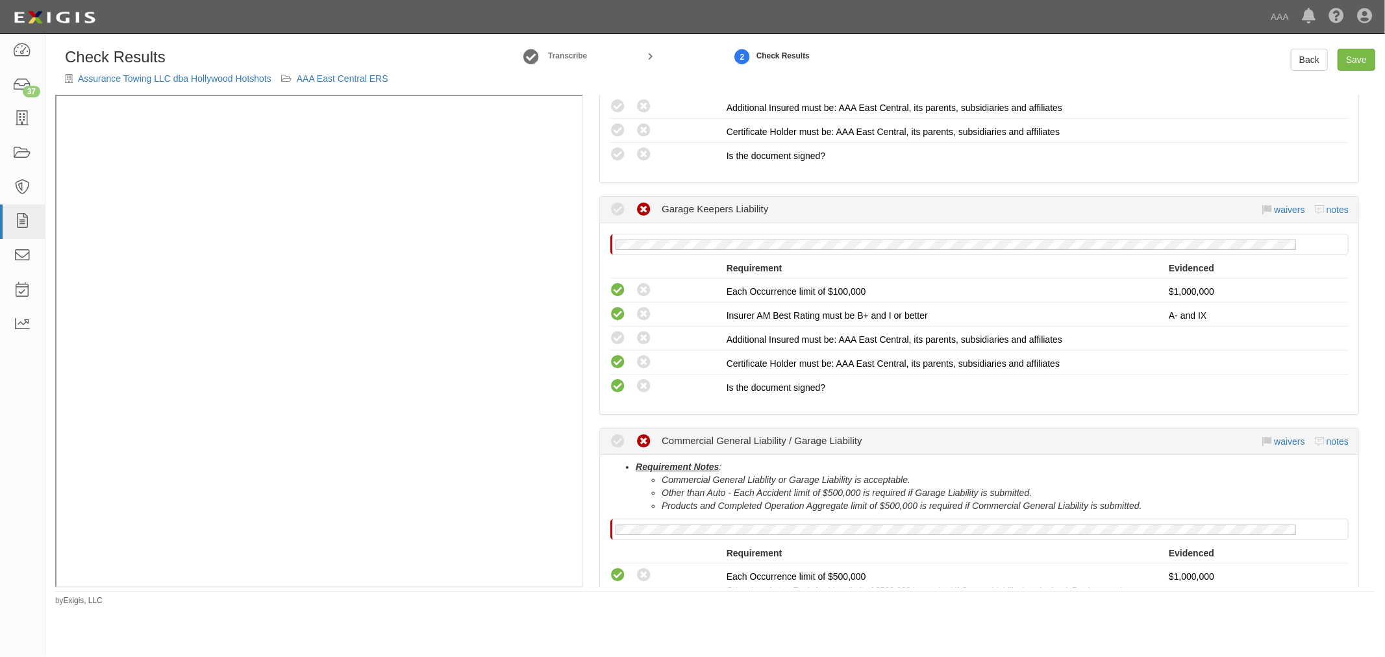
drag, startPoint x: 644, startPoint y: 336, endPoint x: 672, endPoint y: 398, distance: 68.0
click at [645, 336] on icon at bounding box center [643, 338] width 16 height 16
radio input "true"
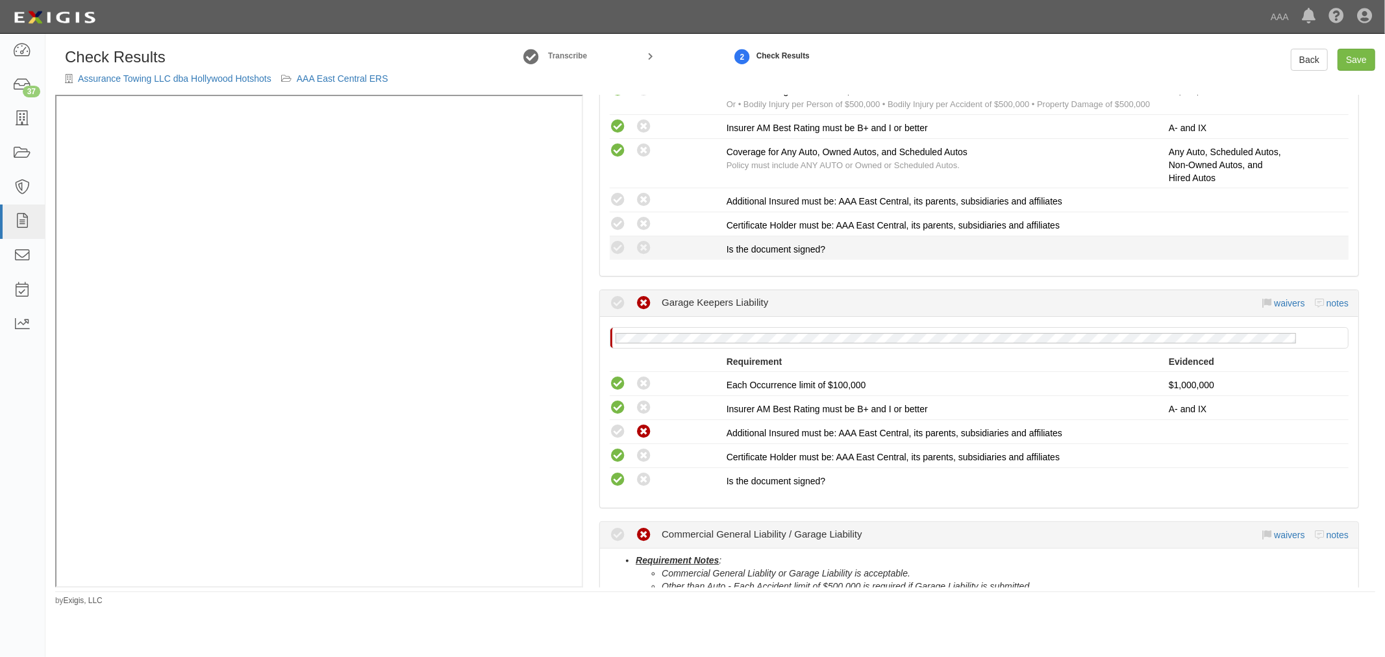
scroll to position [240, 0]
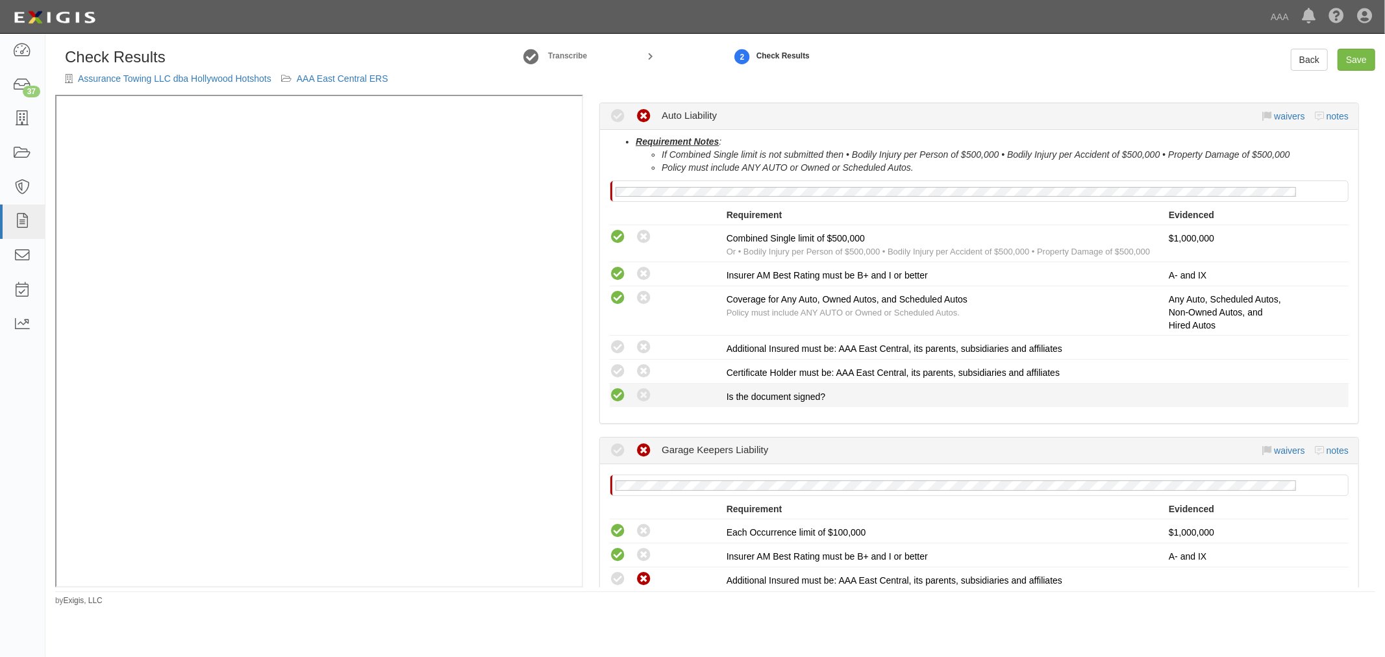
click at [619, 388] on icon at bounding box center [618, 396] width 16 height 16
radio input "true"
click at [622, 367] on icon at bounding box center [618, 372] width 16 height 16
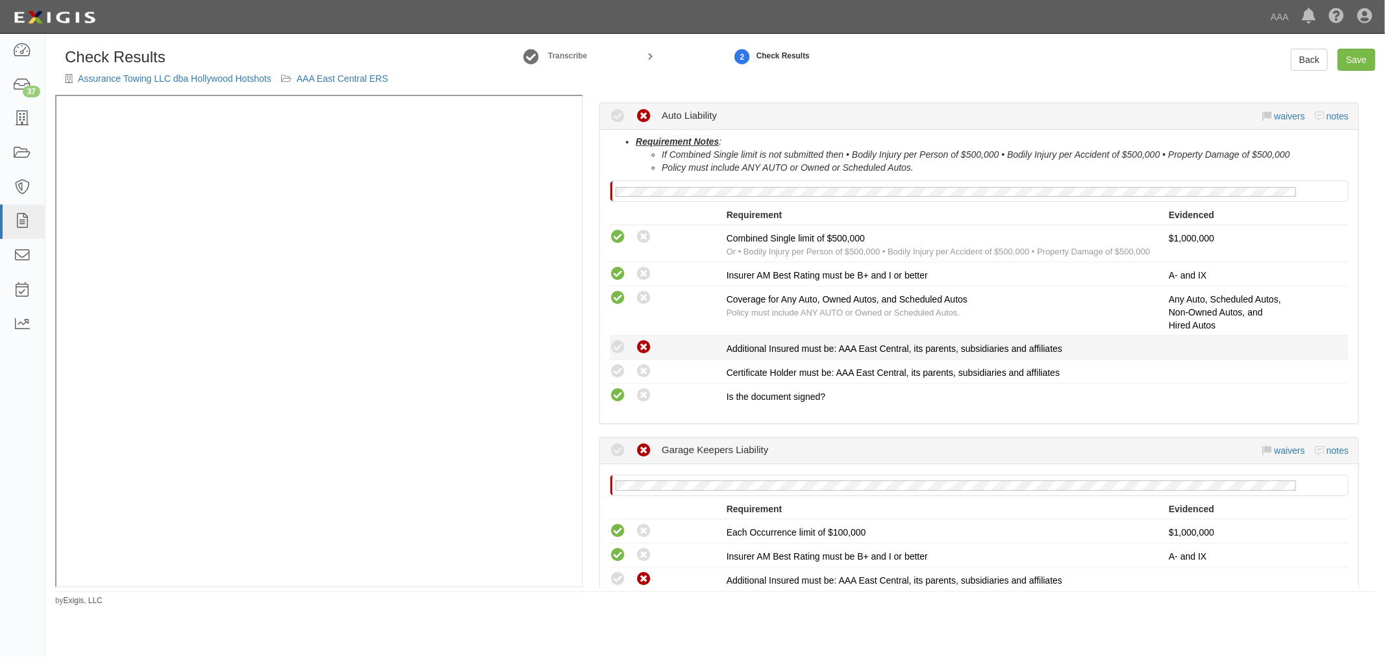
radio input "true"
click at [637, 349] on icon at bounding box center [643, 347] width 16 height 16
radio input "true"
click at [1354, 52] on link "Save" at bounding box center [1356, 60] width 38 height 22
radio input "true"
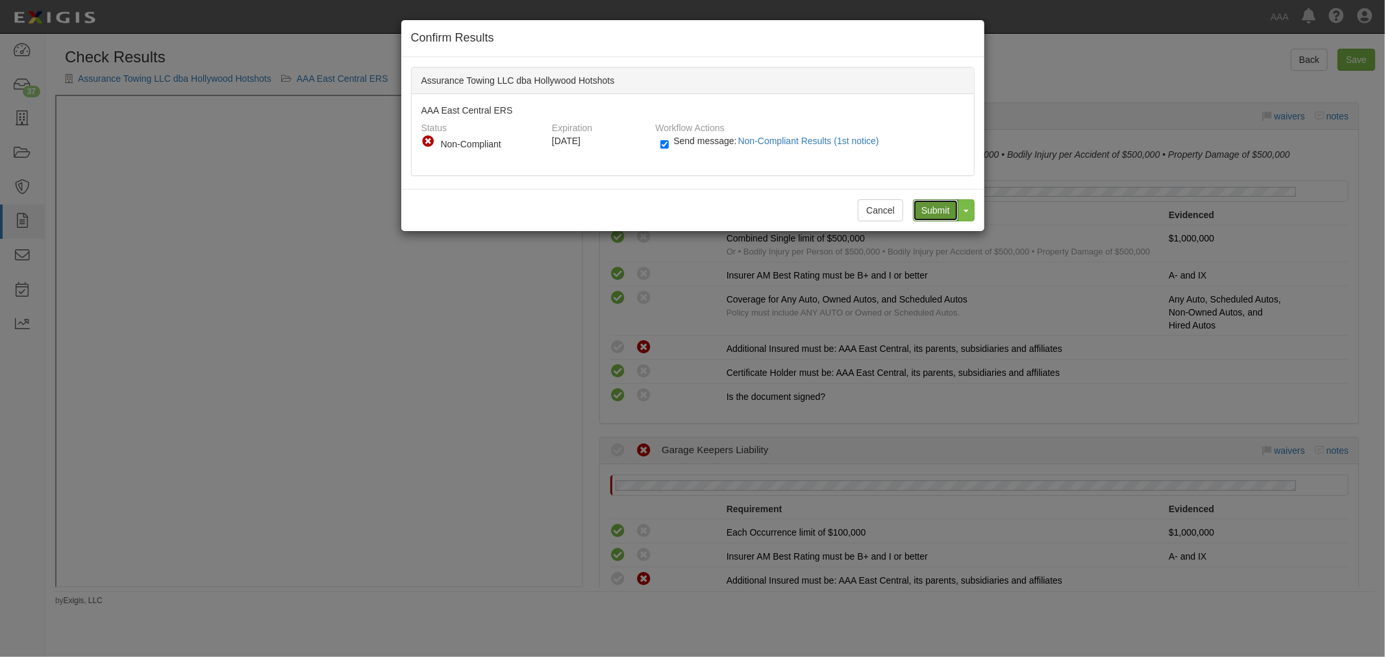
click at [943, 208] on input "Submit" at bounding box center [935, 210] width 45 height 22
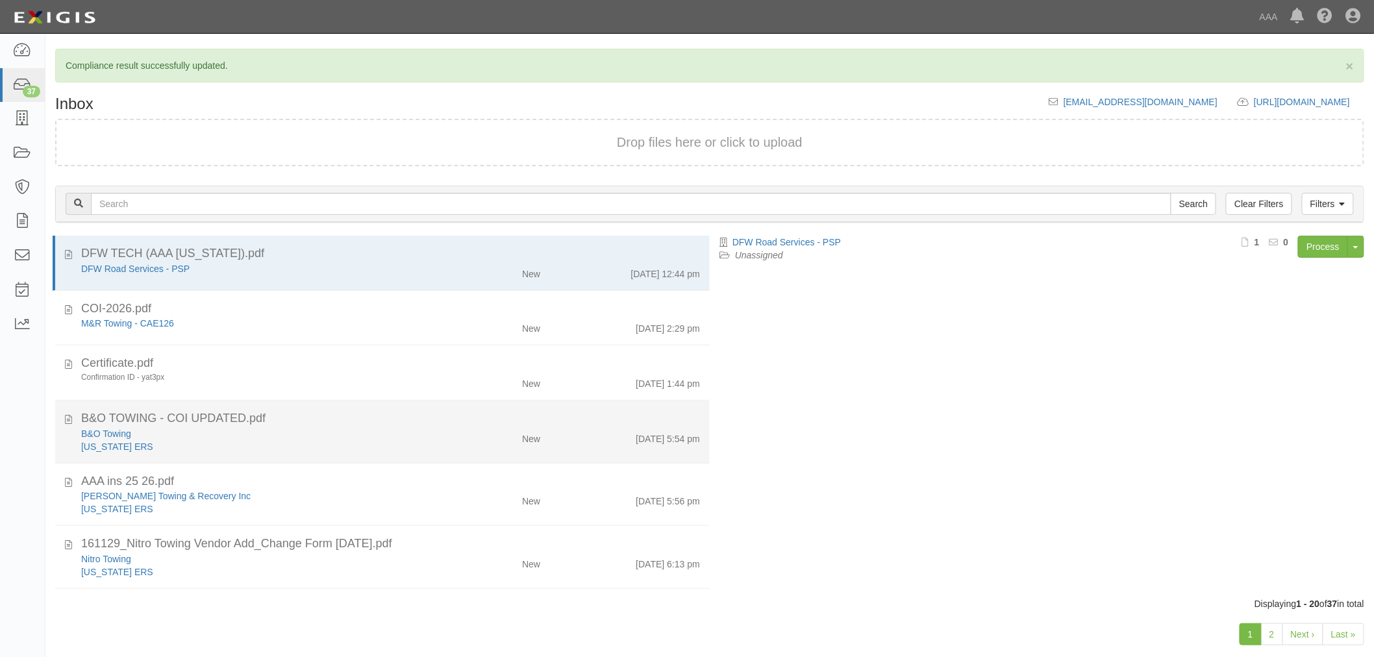
click at [323, 438] on div "B&O Towing" at bounding box center [257, 433] width 352 height 13
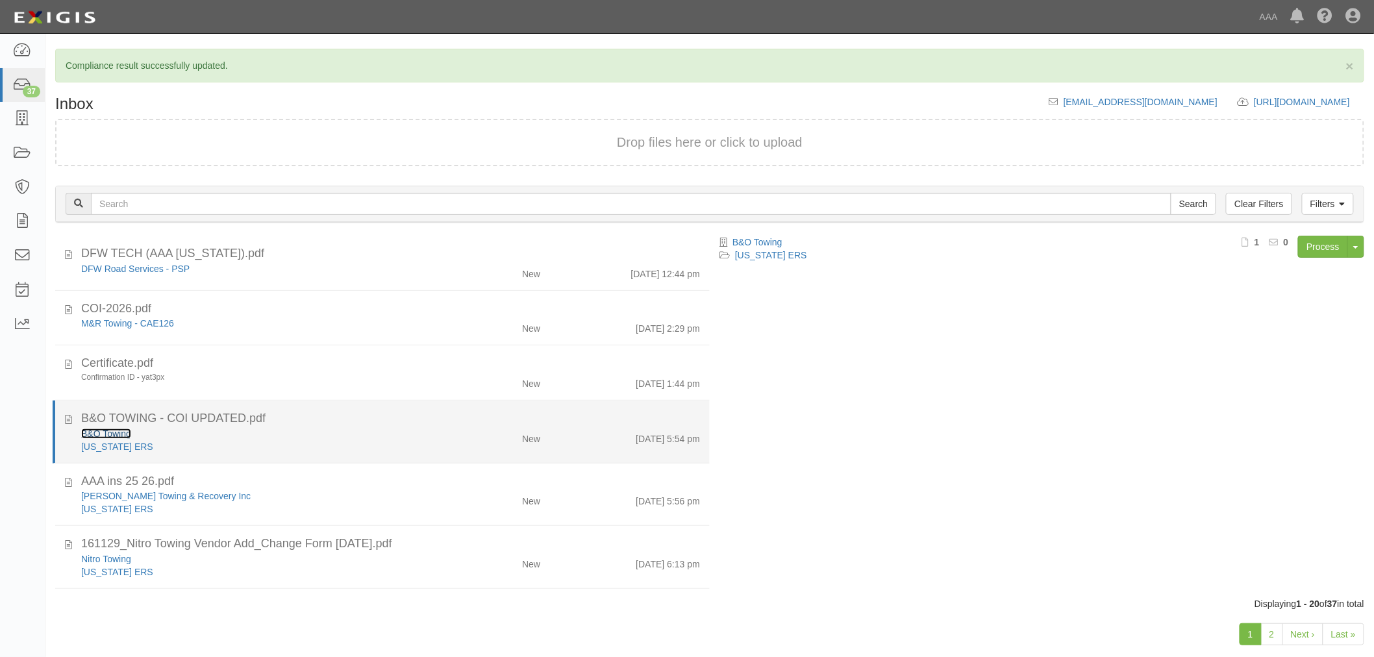
click at [101, 430] on link "B&O Towing" at bounding box center [106, 433] width 50 height 10
click at [445, 436] on div "New" at bounding box center [496, 436] width 106 height 18
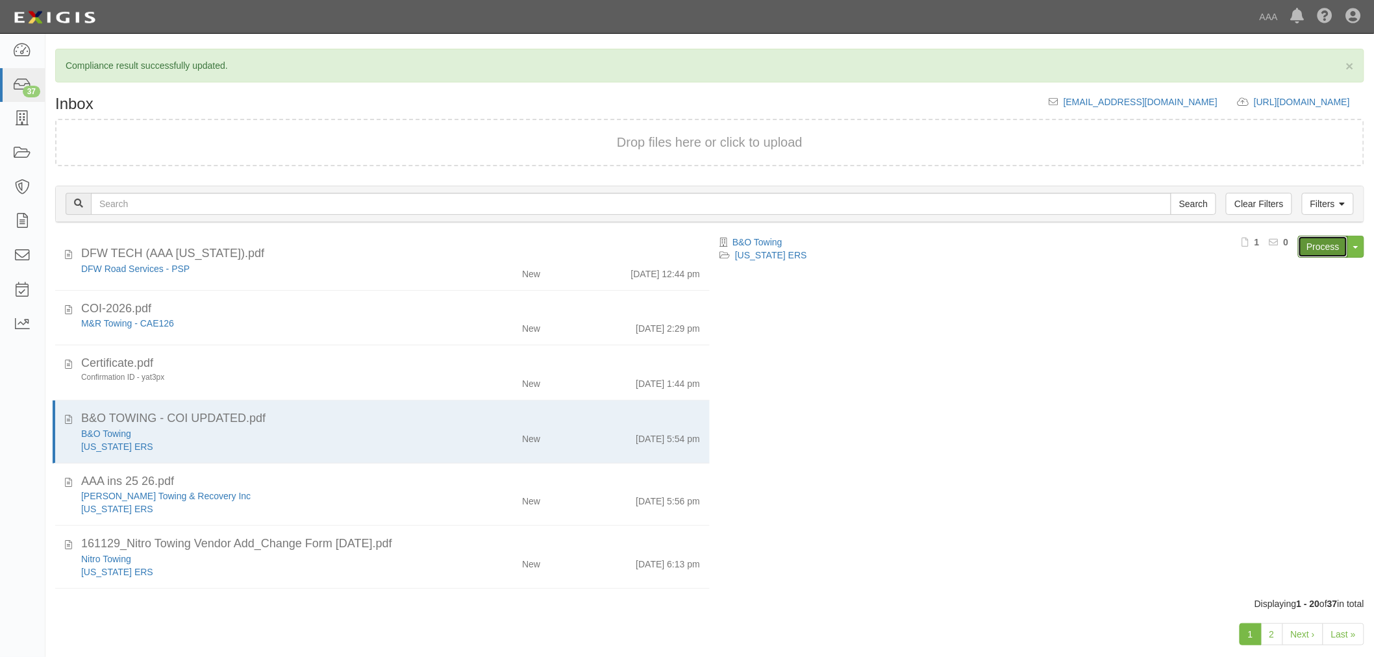
click at [1323, 241] on link "Process" at bounding box center [1323, 247] width 50 height 22
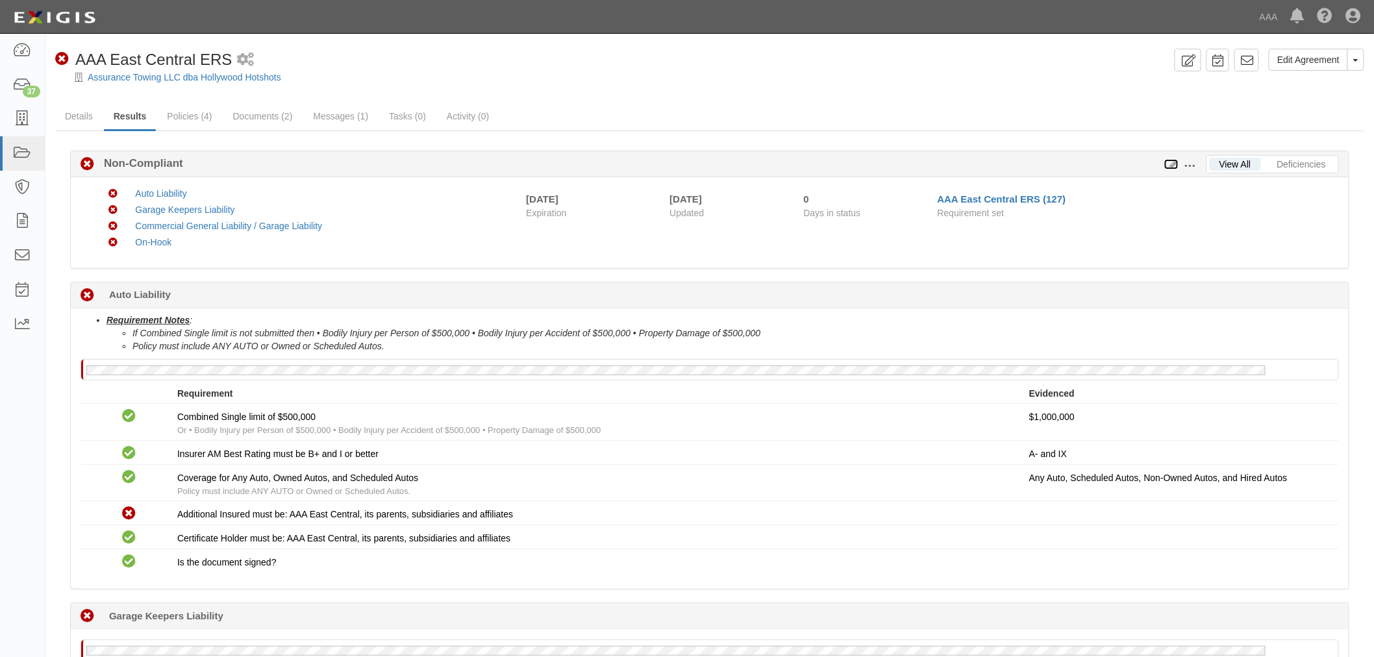
click at [1172, 161] on icon at bounding box center [1171, 164] width 14 height 9
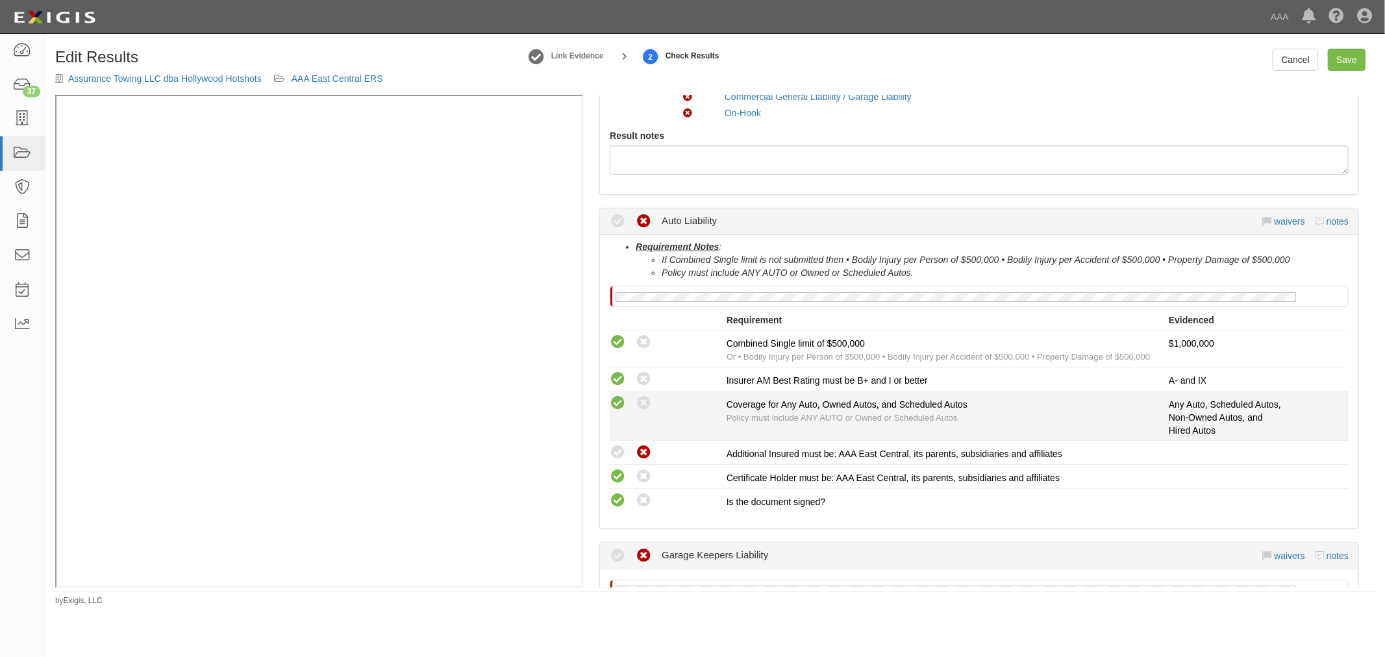
scroll to position [240, 0]
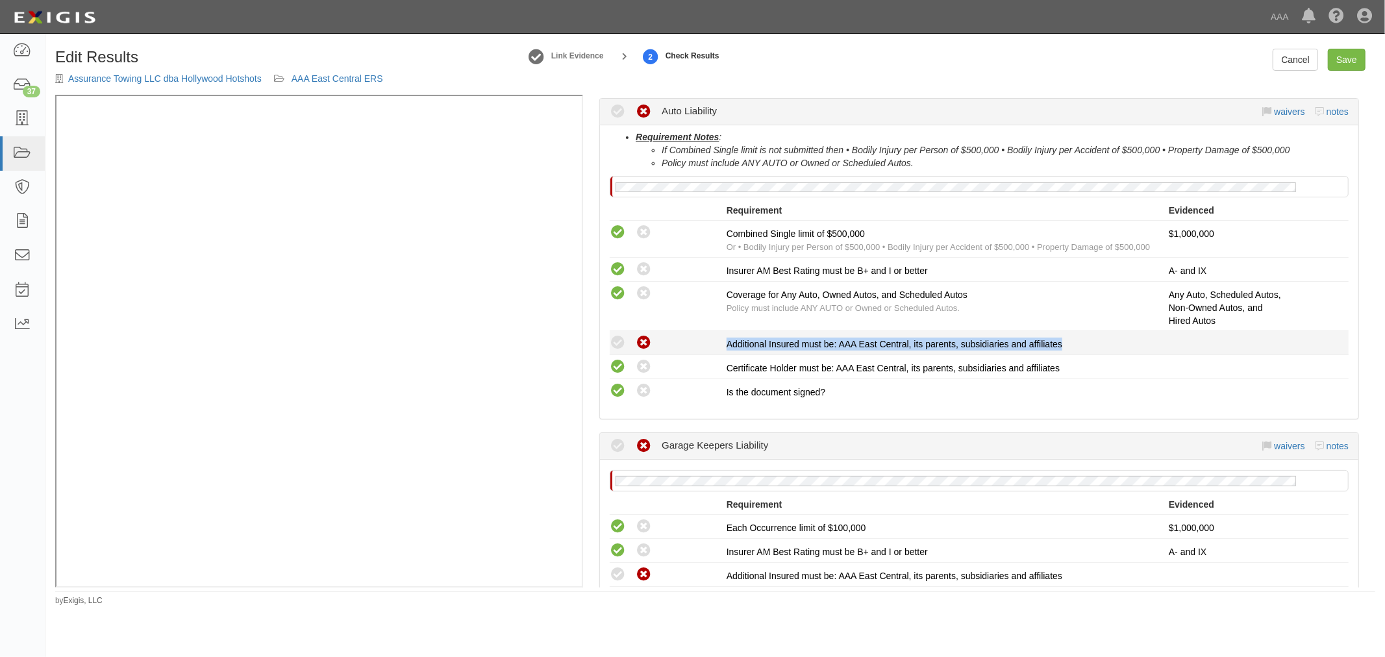
drag, startPoint x: 722, startPoint y: 339, endPoint x: 1079, endPoint y: 336, distance: 357.7
click at [1079, 336] on div "Compliant Waived: Non-Compliant Additional Insured must be: AAA East Central, i…" at bounding box center [979, 342] width 758 height 17
copy div "Additional Insured must be: AAA East Central, its parents, subsidiaries and aff…"
click at [1335, 111] on link "notes" at bounding box center [1337, 111] width 22 height 10
radio input "true"
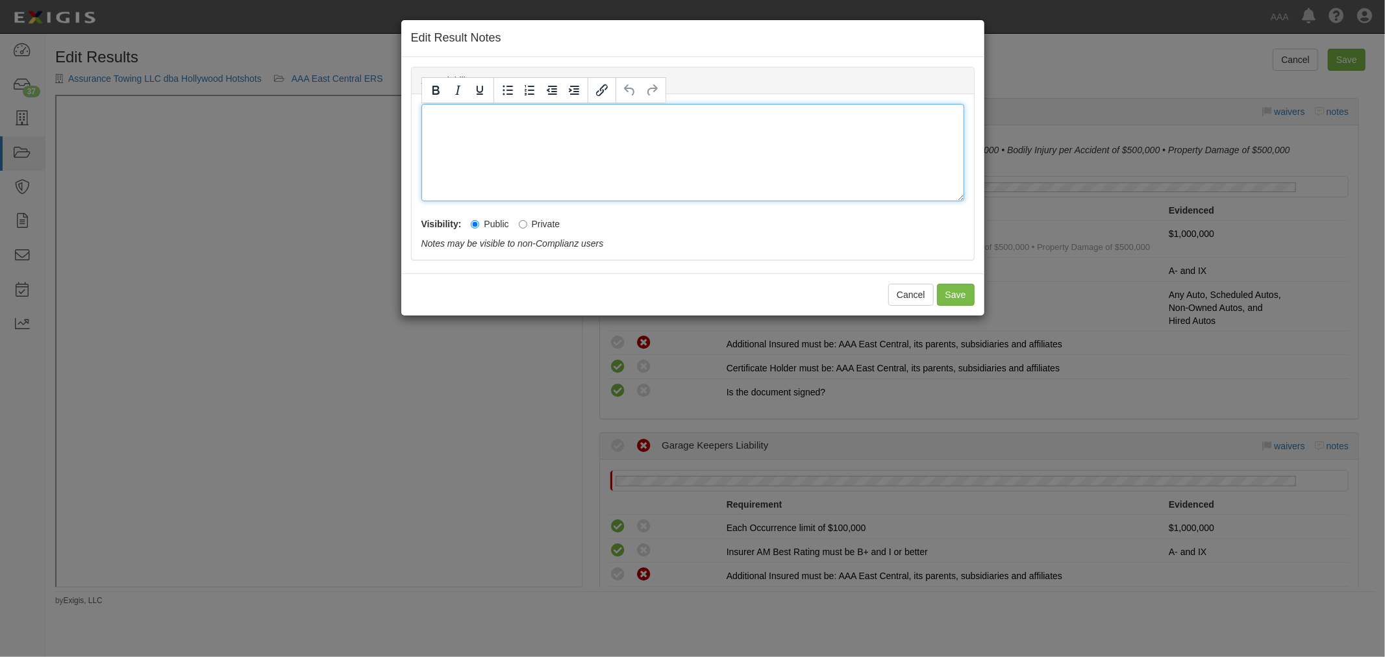
drag, startPoint x: 844, startPoint y: 147, endPoint x: 807, endPoint y: 166, distance: 41.2
click at [842, 148] on div at bounding box center [692, 152] width 543 height 97
drag, startPoint x: 821, startPoint y: 115, endPoint x: 413, endPoint y: 115, distance: 408.3
click at [413, 115] on div "Additional Insured must be: AAA East Central, its parents, subsidiaries and aff…" at bounding box center [693, 177] width 562 height 166
click at [430, 96] on icon "Bold" at bounding box center [436, 90] width 16 height 16
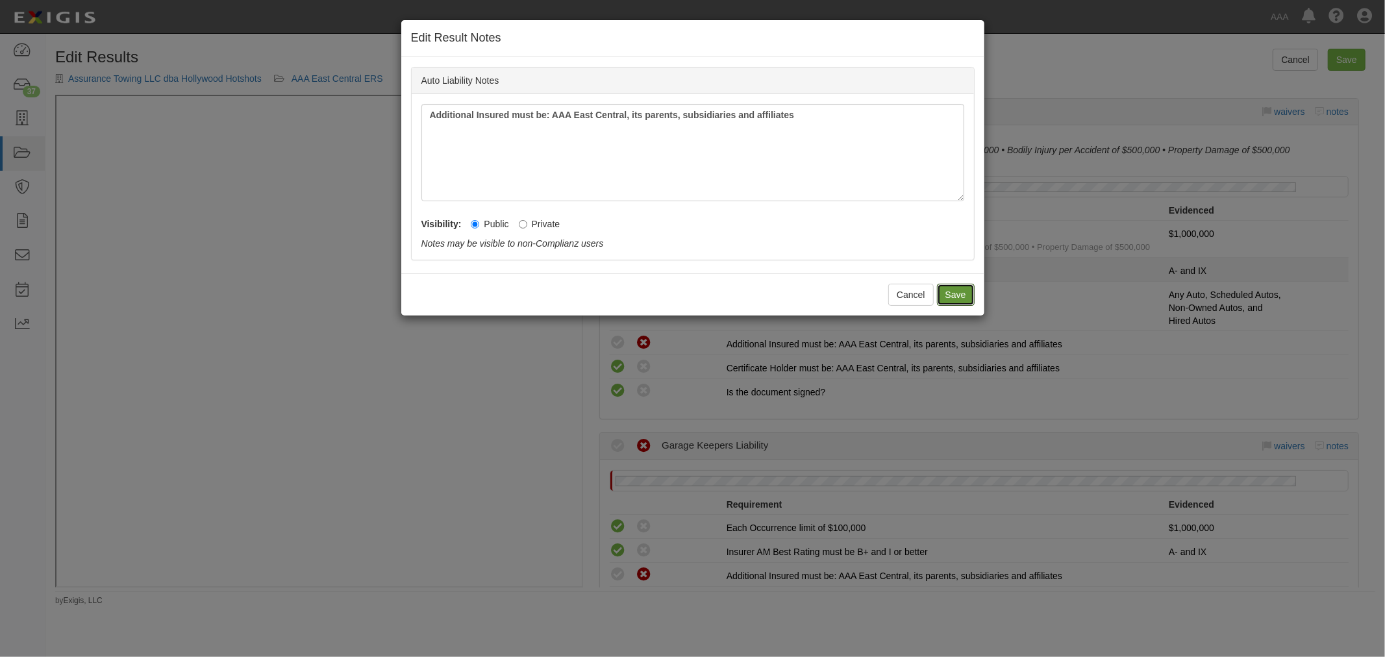
click at [949, 290] on button "Save" at bounding box center [956, 295] width 38 height 22
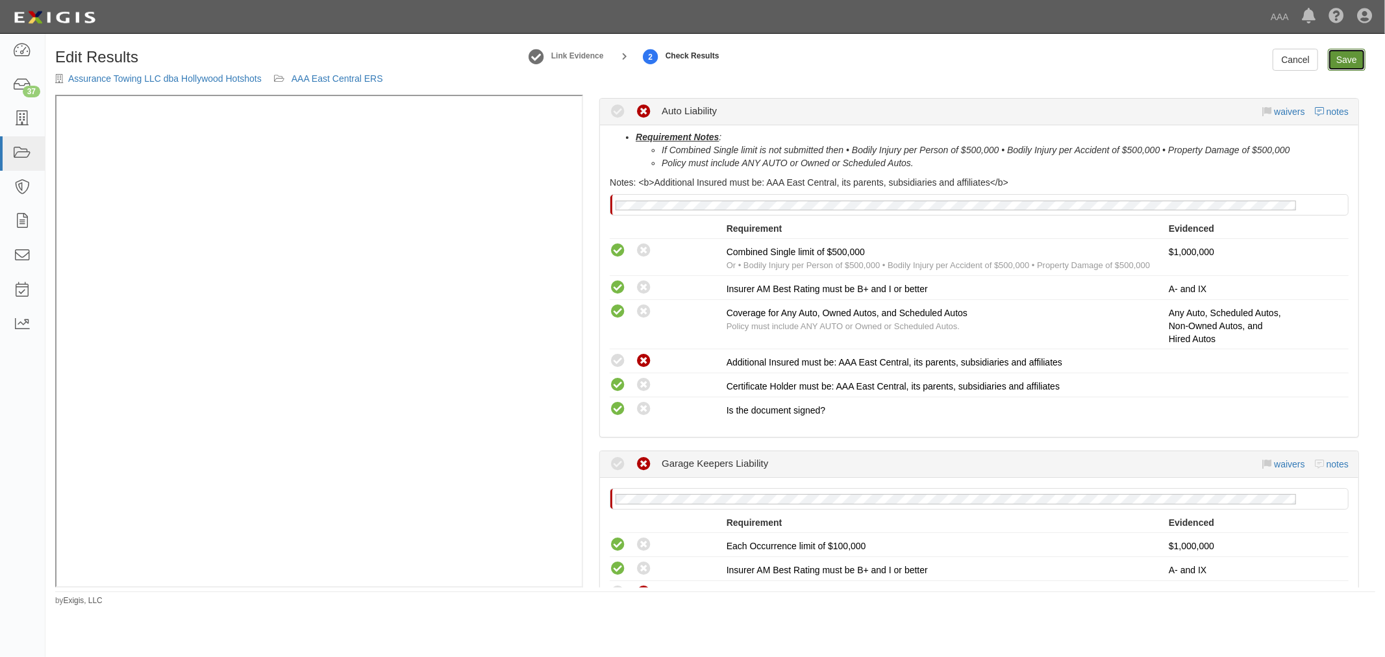
click at [1352, 57] on link "Save" at bounding box center [1346, 60] width 38 height 22
radio input "true"
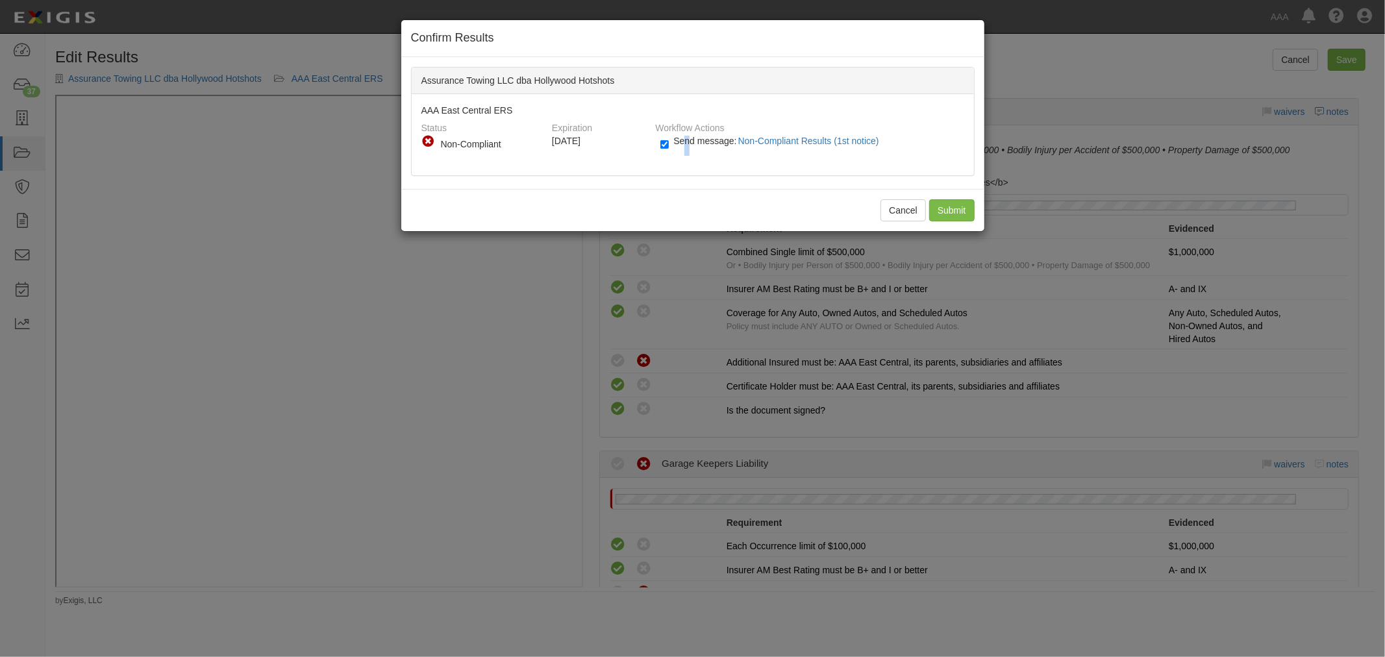
drag, startPoint x: 686, startPoint y: 140, endPoint x: 836, endPoint y: 200, distance: 161.4
click at [686, 141] on span "Send message: Non-Compliant Results (1st notice)" at bounding box center [778, 141] width 210 height 10
click at [680, 142] on span "Send message: Non-Compliant Results (1st notice)" at bounding box center [778, 141] width 210 height 10
click at [669, 142] on input "Send message: Non-Compliant Results (1st notice)" at bounding box center [664, 144] width 8 height 15
checkbox input "false"
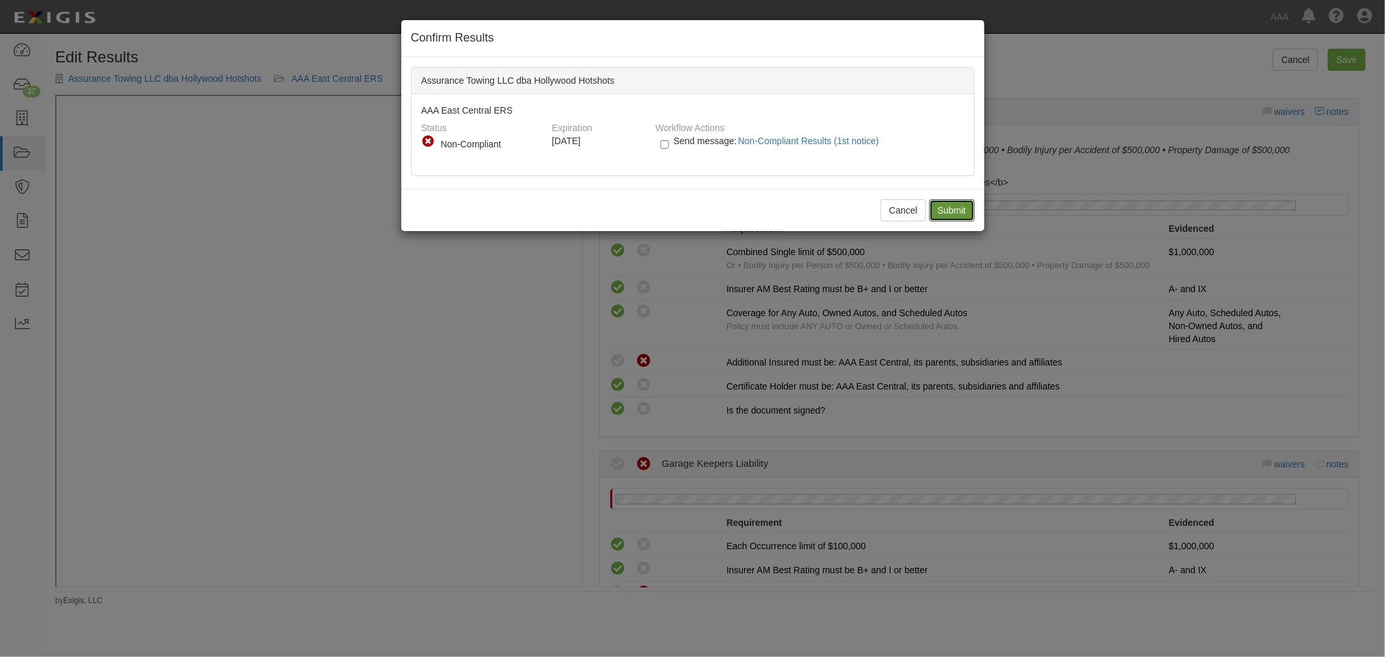
click at [957, 199] on input "Submit" at bounding box center [951, 210] width 45 height 22
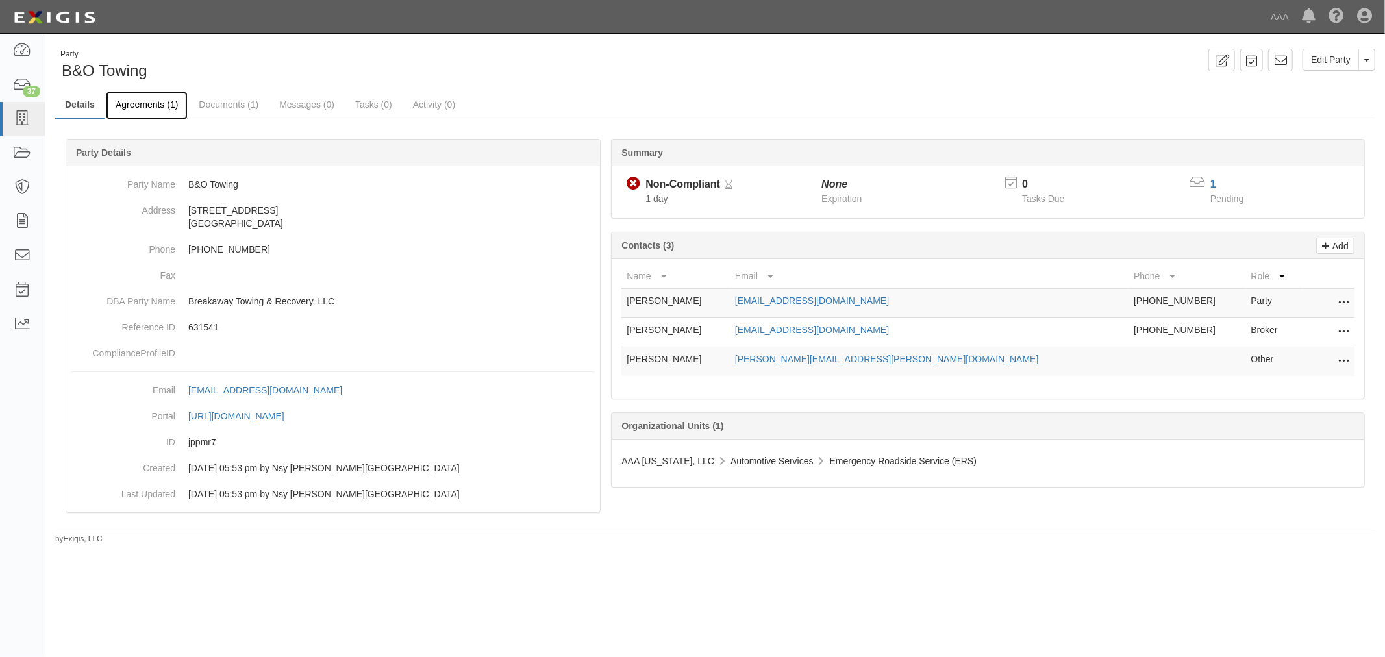
click at [145, 112] on link "Agreements (1)" at bounding box center [147, 106] width 82 height 28
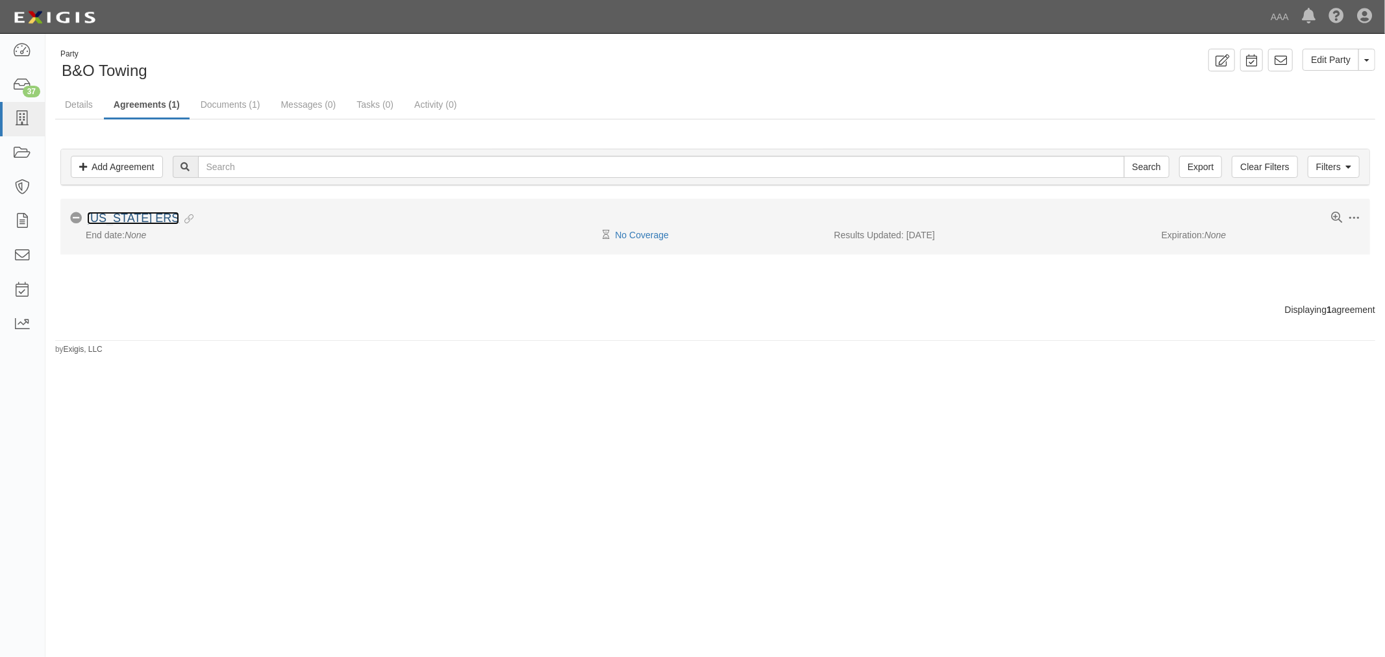
click at [118, 221] on link "[US_STATE] ERS" at bounding box center [133, 218] width 92 height 13
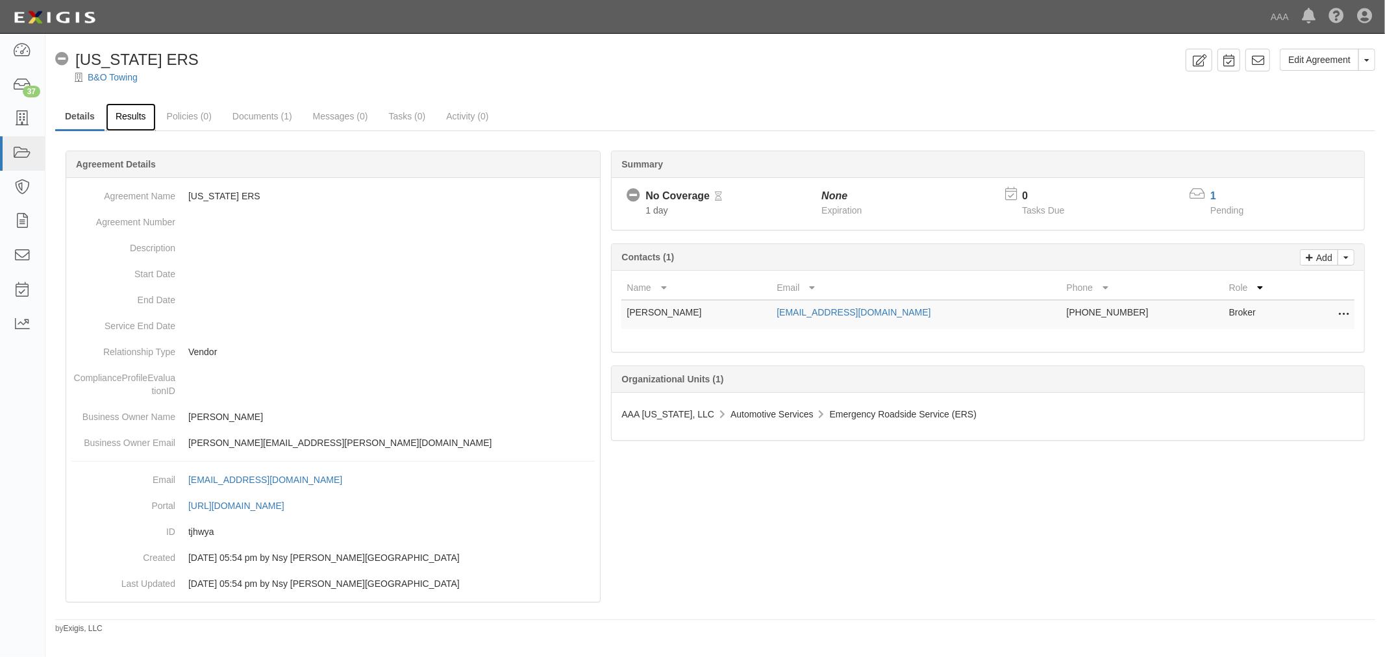
click at [134, 104] on link "Results" at bounding box center [131, 117] width 50 height 28
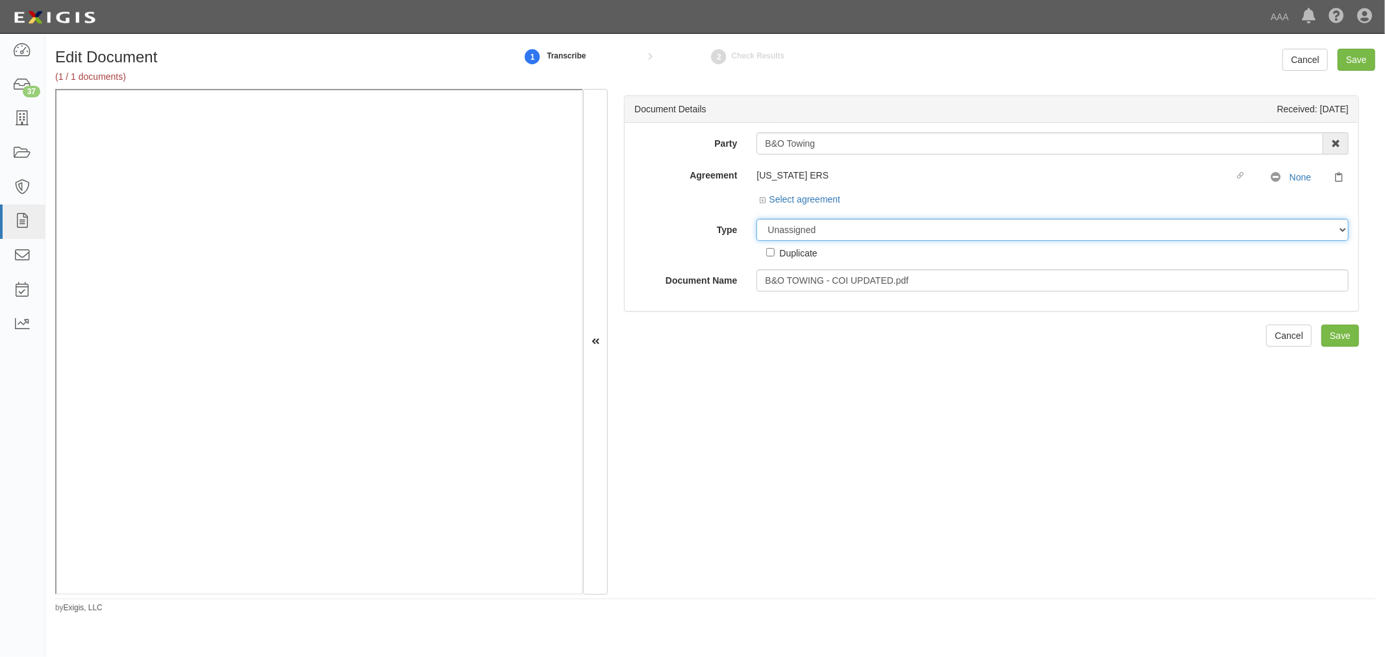
click at [810, 226] on select "Unassigned Binder Cancellation Notice Certificate Contract Endorsement Insuranc…" at bounding box center [1052, 230] width 592 height 22
select select "CertificateDetail"
click at [756, 219] on select "Unassigned Binder Cancellation Notice Certificate Contract Endorsement Insuranc…" at bounding box center [1052, 230] width 592 height 22
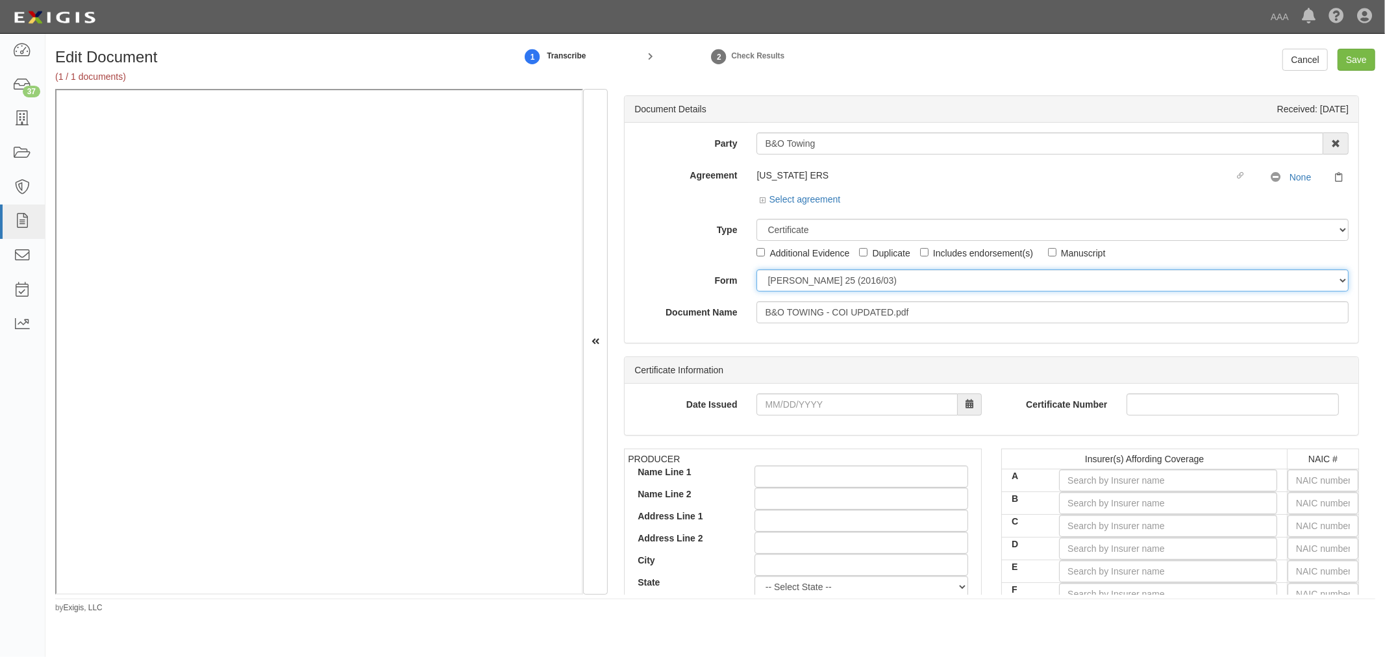
drag, startPoint x: 795, startPoint y: 282, endPoint x: 798, endPoint y: 291, distance: 9.3
click at [796, 287] on select "ACORD 25 (2016/03) ACORD 101 ACORD 855 NY (2014/05) General" at bounding box center [1052, 280] width 592 height 22
select select "GeneralFormDetail"
click at [756, 270] on select "ACORD 25 (2016/03) ACORD 101 ACORD 855 NY (2014/05) General" at bounding box center [1052, 280] width 592 height 22
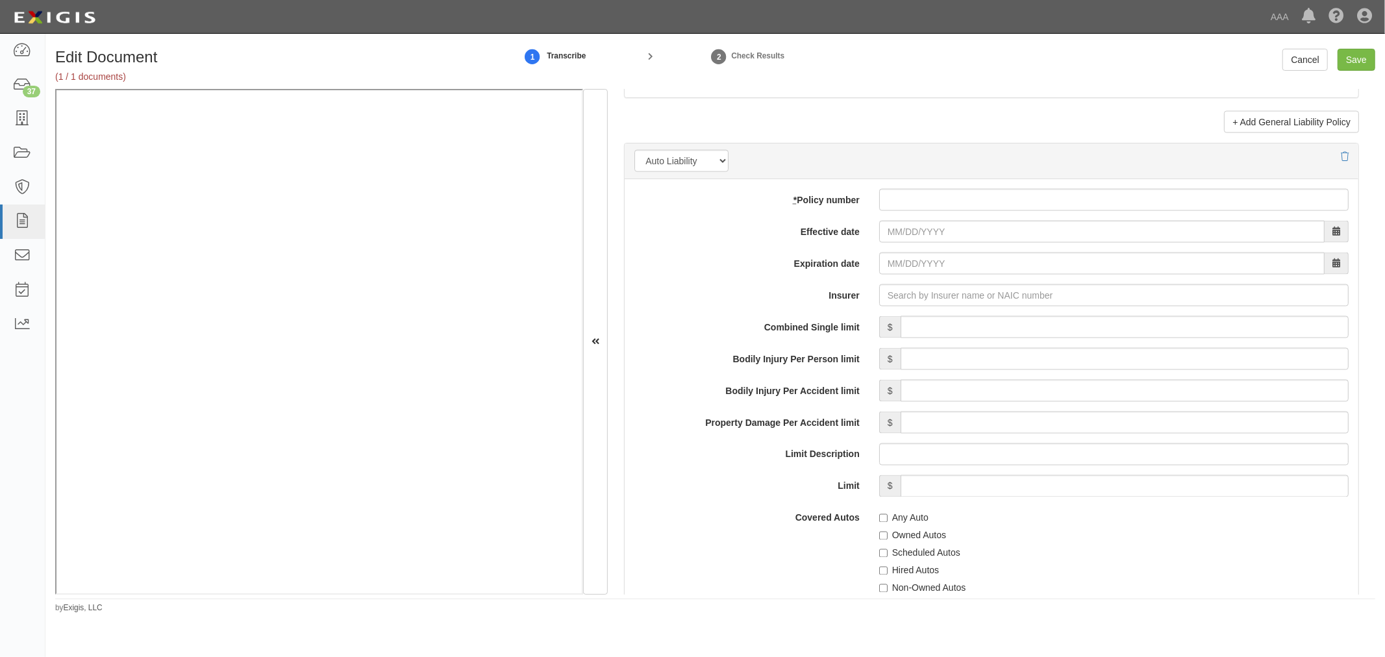
scroll to position [1803, 0]
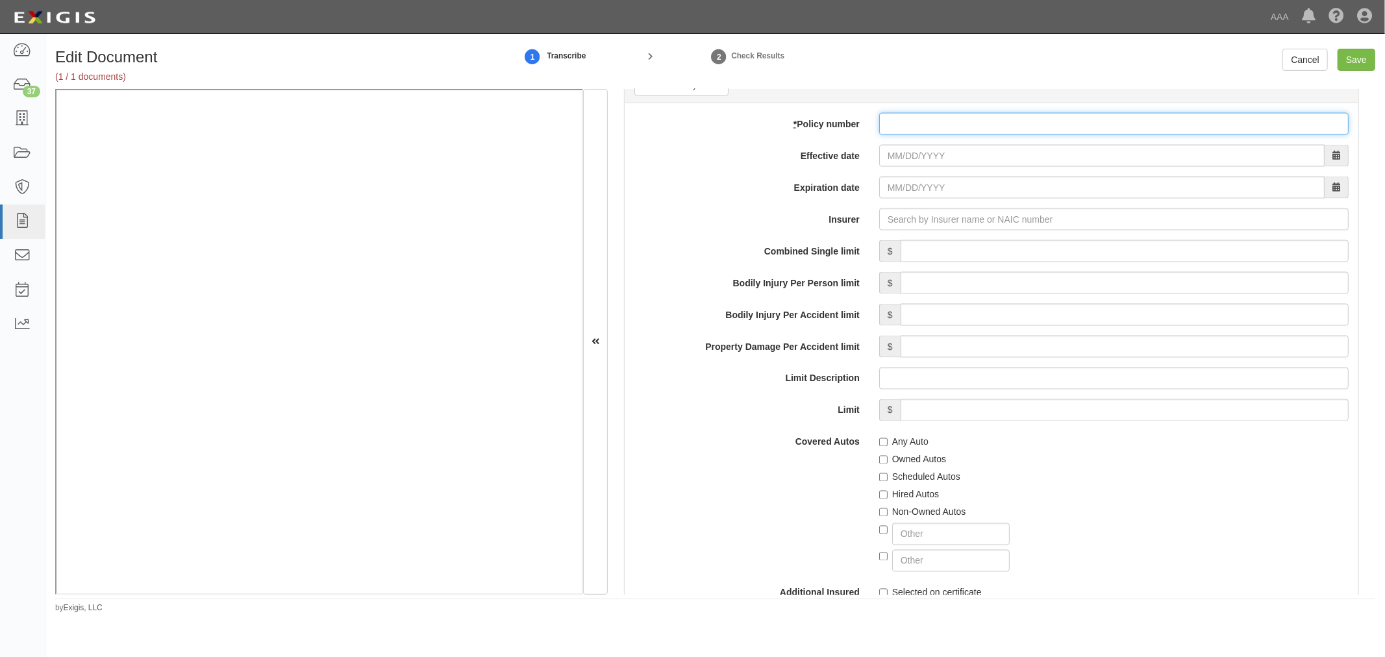
drag, startPoint x: 880, startPoint y: 132, endPoint x: 887, endPoint y: 138, distance: 9.2
click at [880, 132] on input "* Policy number" at bounding box center [1113, 124] width 469 height 22
paste input "K2GP633956"
type input "K2GP633956"
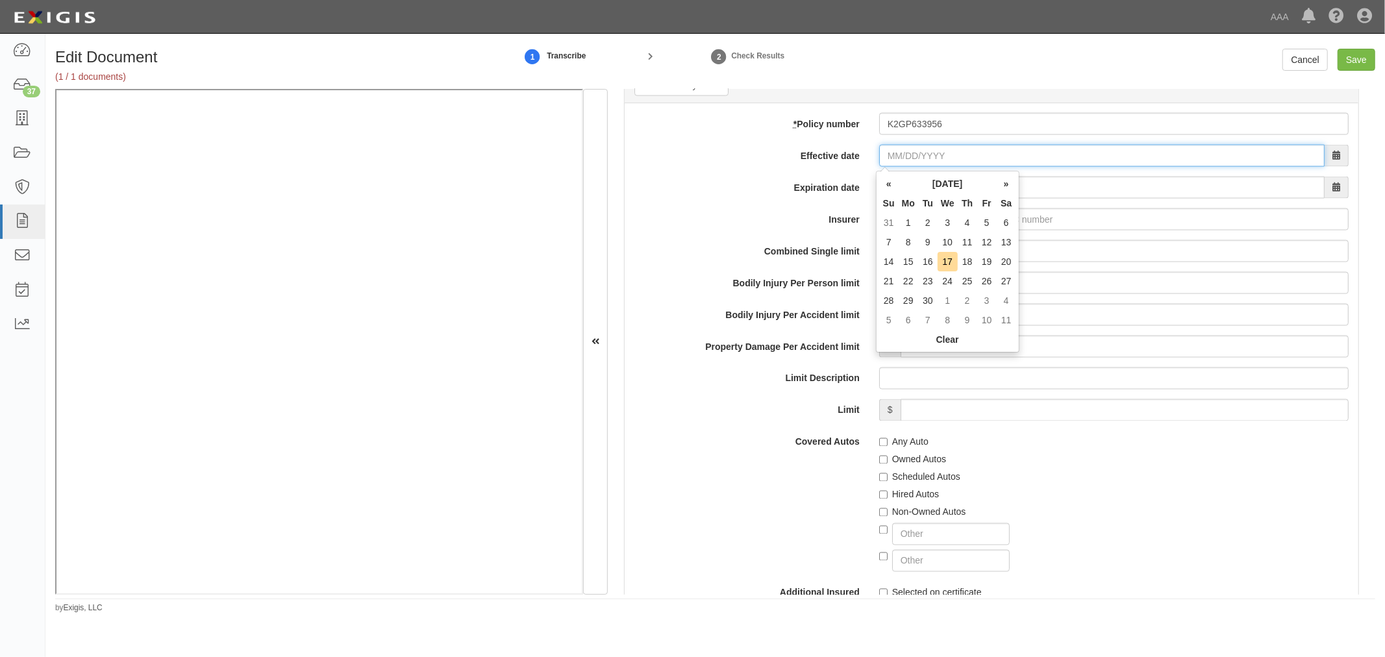
click at [900, 153] on input "Effective date" at bounding box center [1101, 156] width 445 height 22
type input "08/03/2025"
type input "[DATE]"
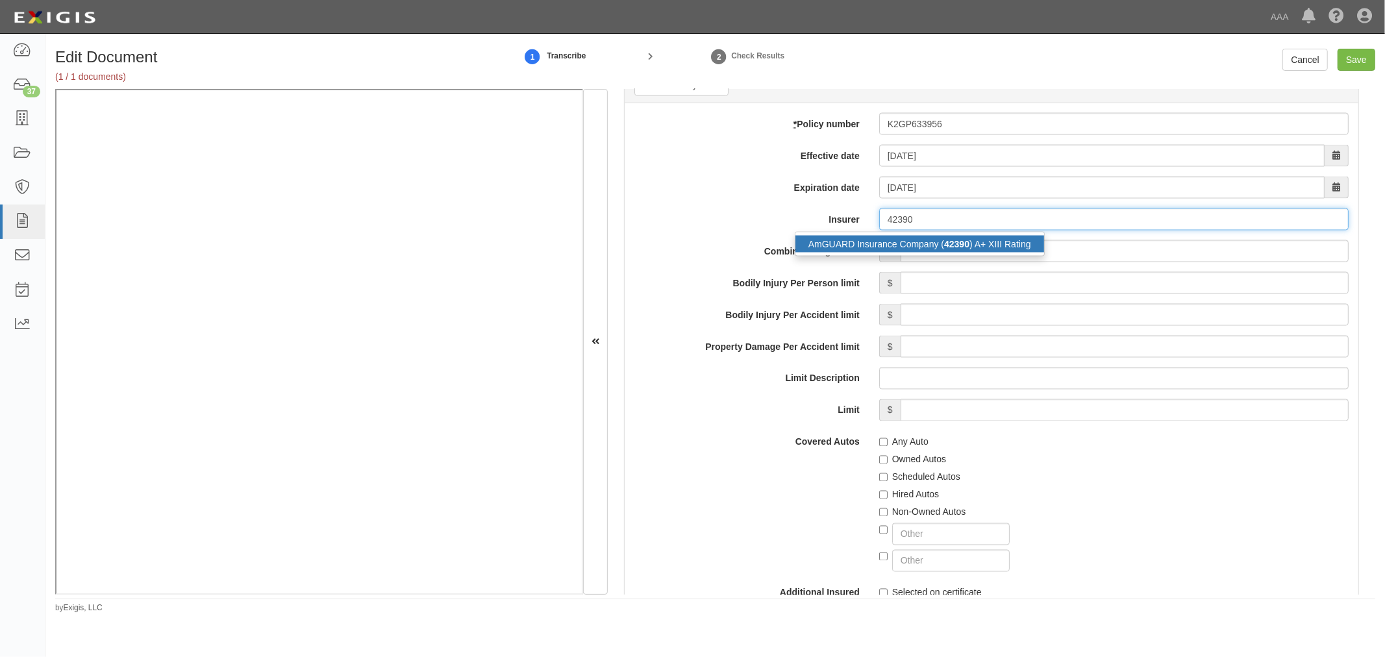
click at [904, 247] on div "AmGUARD Insurance Company ( 42390 ) A+ XIII Rating" at bounding box center [919, 244] width 249 height 17
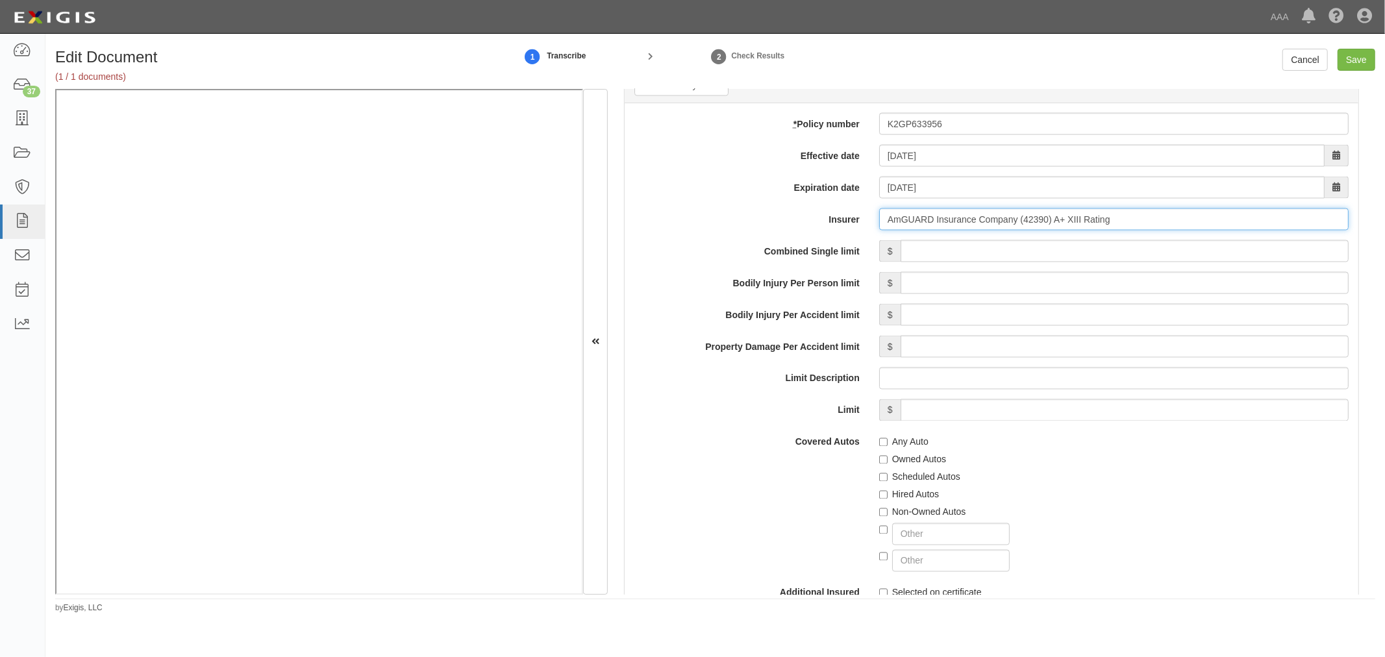
type input "AmGUARD Insurance Company (42390) A+ XIII Rating"
click at [951, 261] on input "Combined Single limit" at bounding box center [1124, 251] width 448 height 22
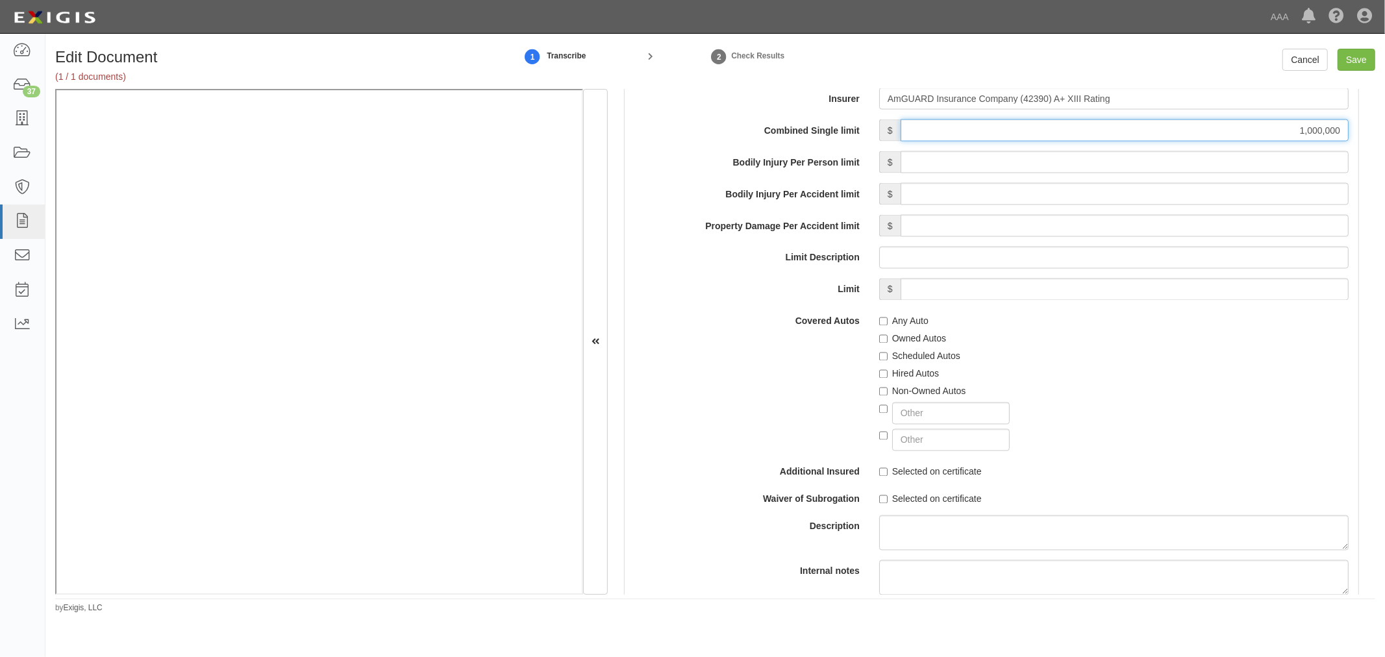
type input "1,000,000"
click at [906, 326] on label "Any Auto" at bounding box center [903, 321] width 49 height 13
click at [887, 326] on input "Any Auto" at bounding box center [883, 321] width 8 height 8
checkbox input "true"
click at [918, 360] on label "Scheduled Autos" at bounding box center [919, 356] width 81 height 13
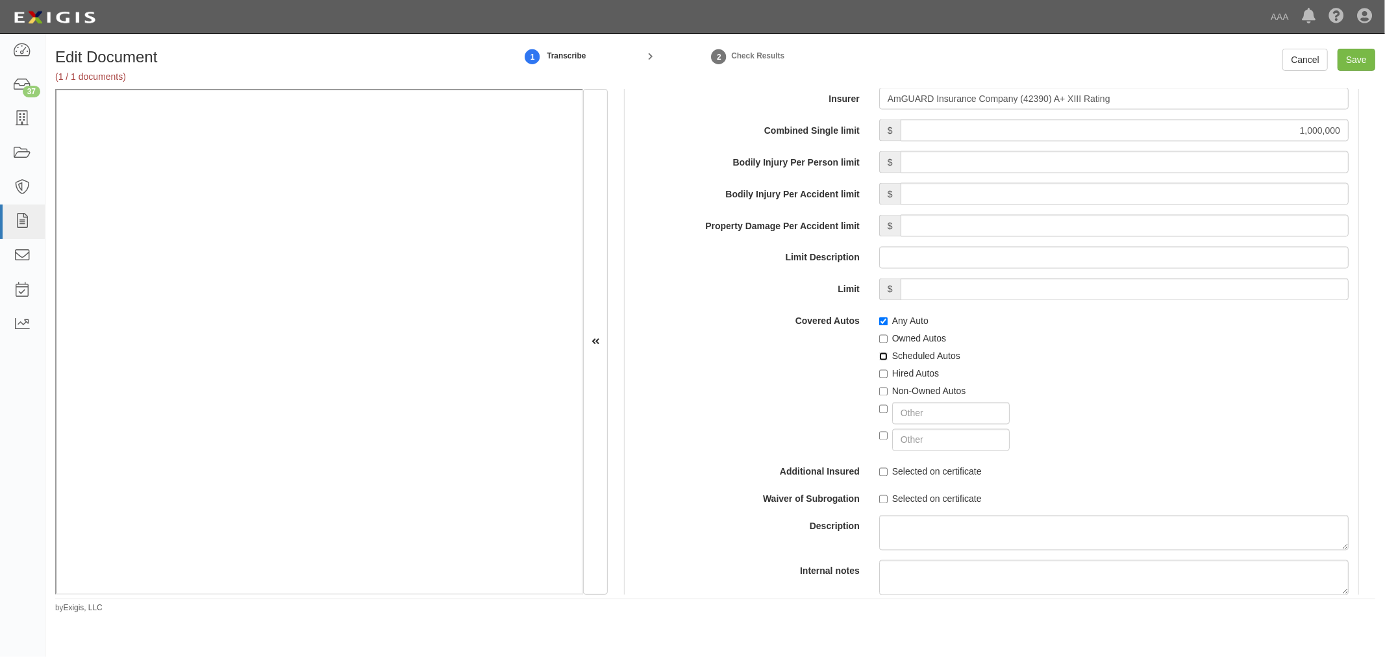
click at [887, 360] on input "Scheduled Autos" at bounding box center [883, 356] width 8 height 8
checkbox input "true"
click at [913, 384] on div "Non-Owned Autos" at bounding box center [1113, 389] width 469 height 18
click at [913, 394] on label "Non-Owned Autos" at bounding box center [922, 391] width 87 height 13
click at [887, 394] on input "Non-Owned Autos" at bounding box center [883, 392] width 8 height 8
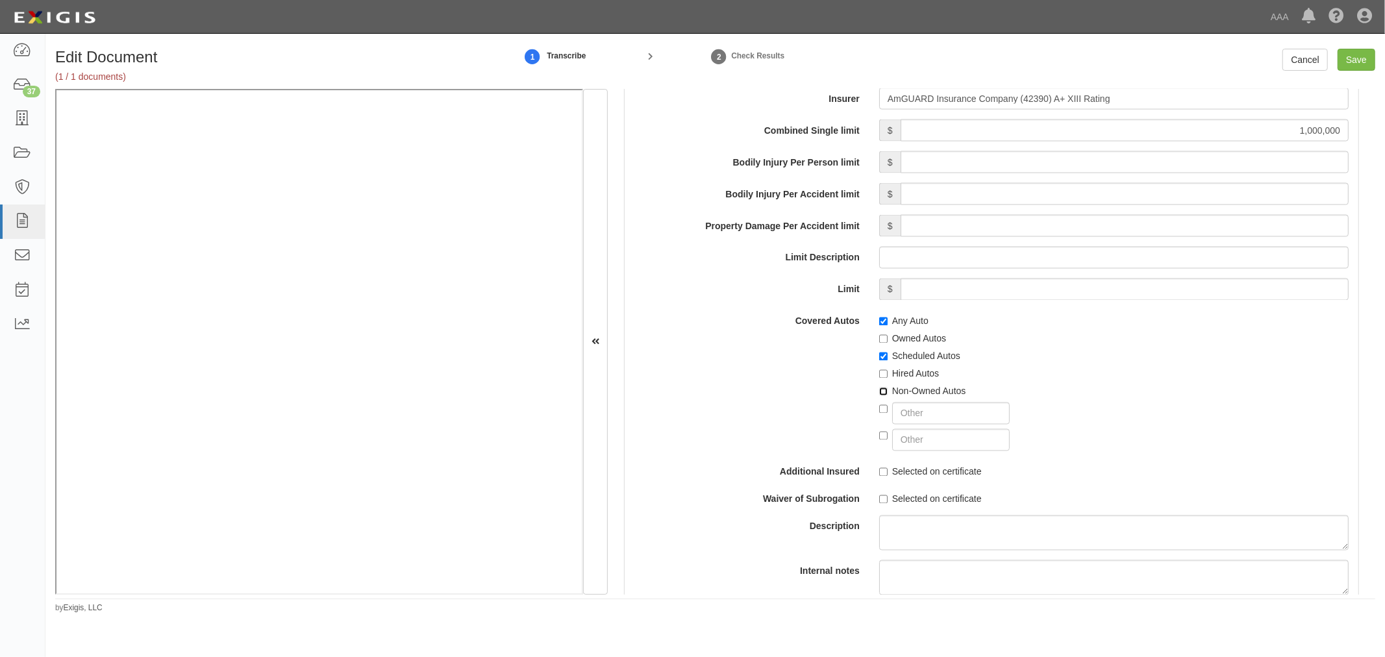
checkbox input "true"
click at [917, 371] on label "Hired Autos" at bounding box center [909, 373] width 60 height 13
click at [887, 371] on input "Hired Autos" at bounding box center [883, 374] width 8 height 8
checkbox input "true"
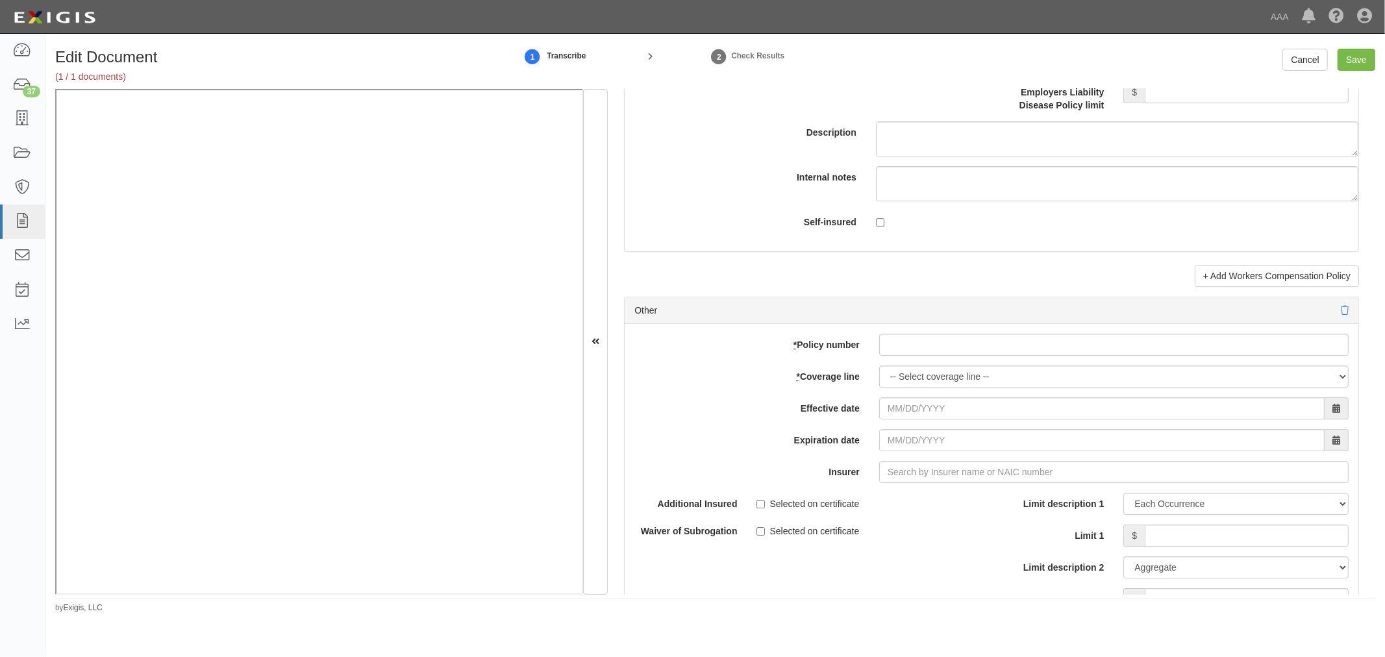
scroll to position [3486, 0]
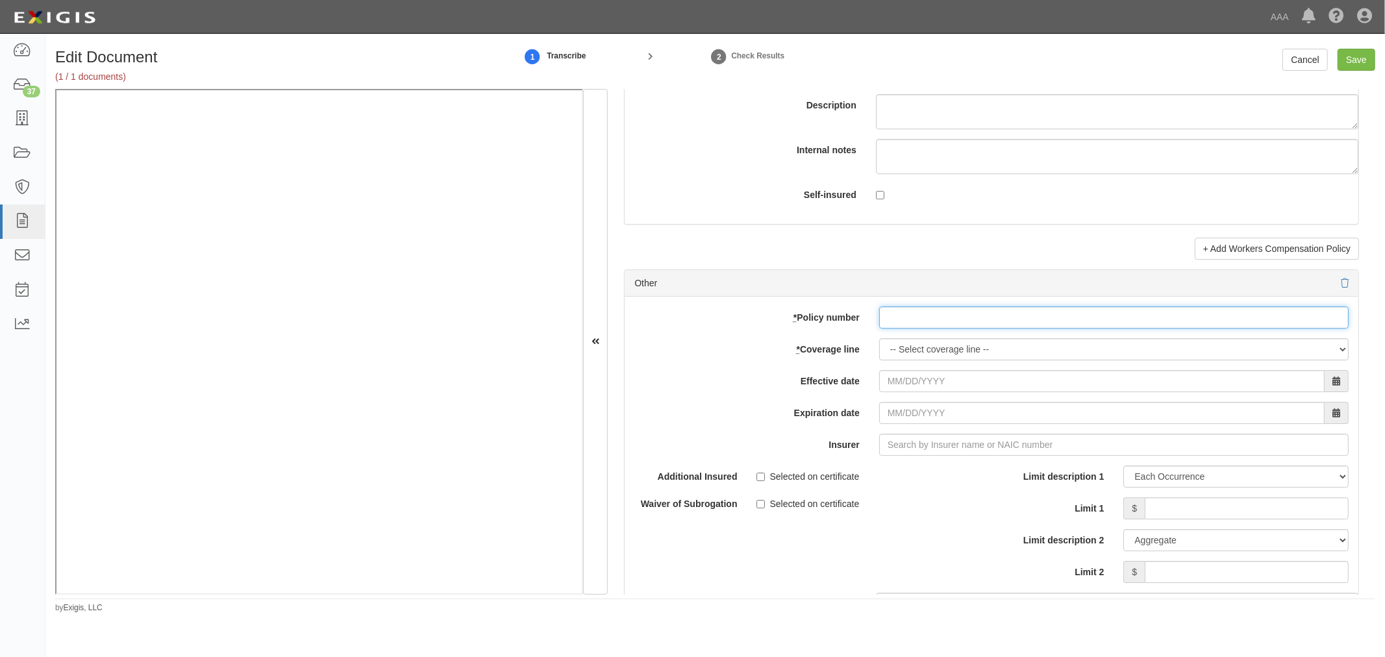
click at [918, 328] on input "* Policy number" at bounding box center [1113, 317] width 469 height 22
paste input "K2GP633956"
type input "K2GP633956"
click at [915, 347] on select "-- Select coverage line -- Asbestos Abatement Auto Physical Damage Boiler & Mac…" at bounding box center [1113, 349] width 469 height 22
select select "70"
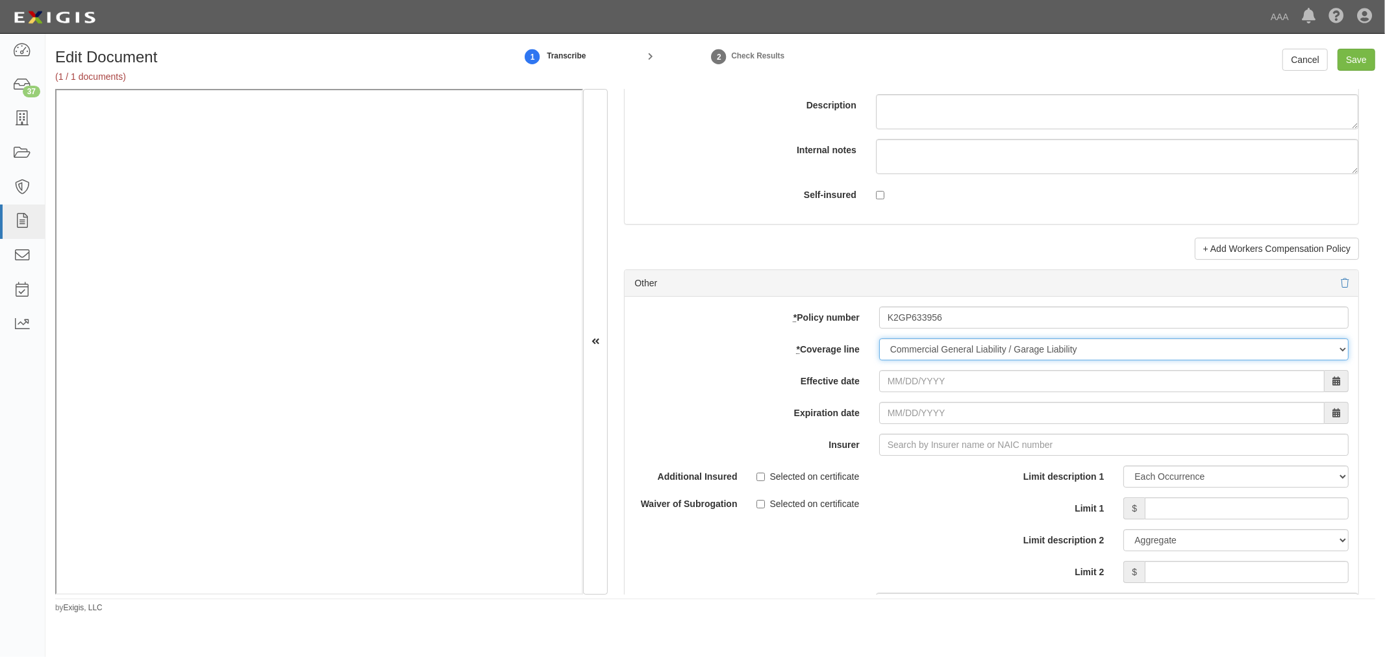
click at [879, 345] on select "-- Select coverage line -- Asbestos Abatement Auto Physical Damage Boiler & Mac…" at bounding box center [1113, 349] width 469 height 22
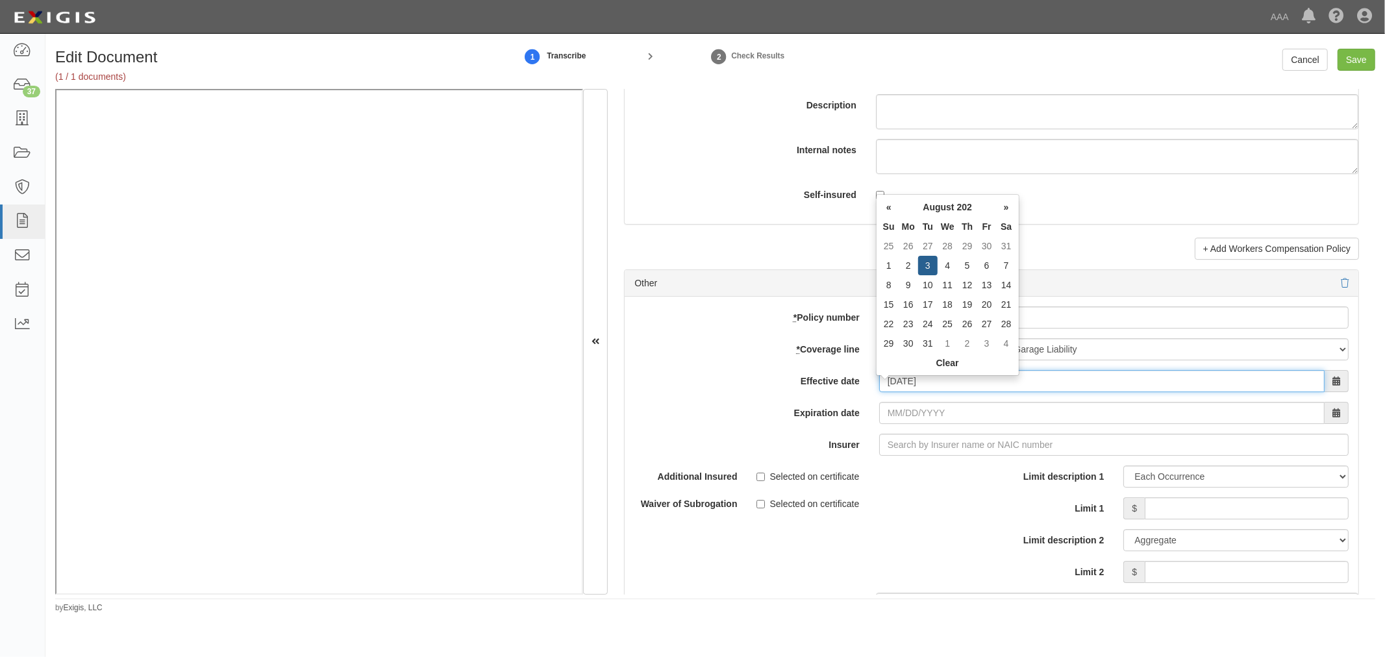
type input "08/03/2025"
type input "08/03/2026"
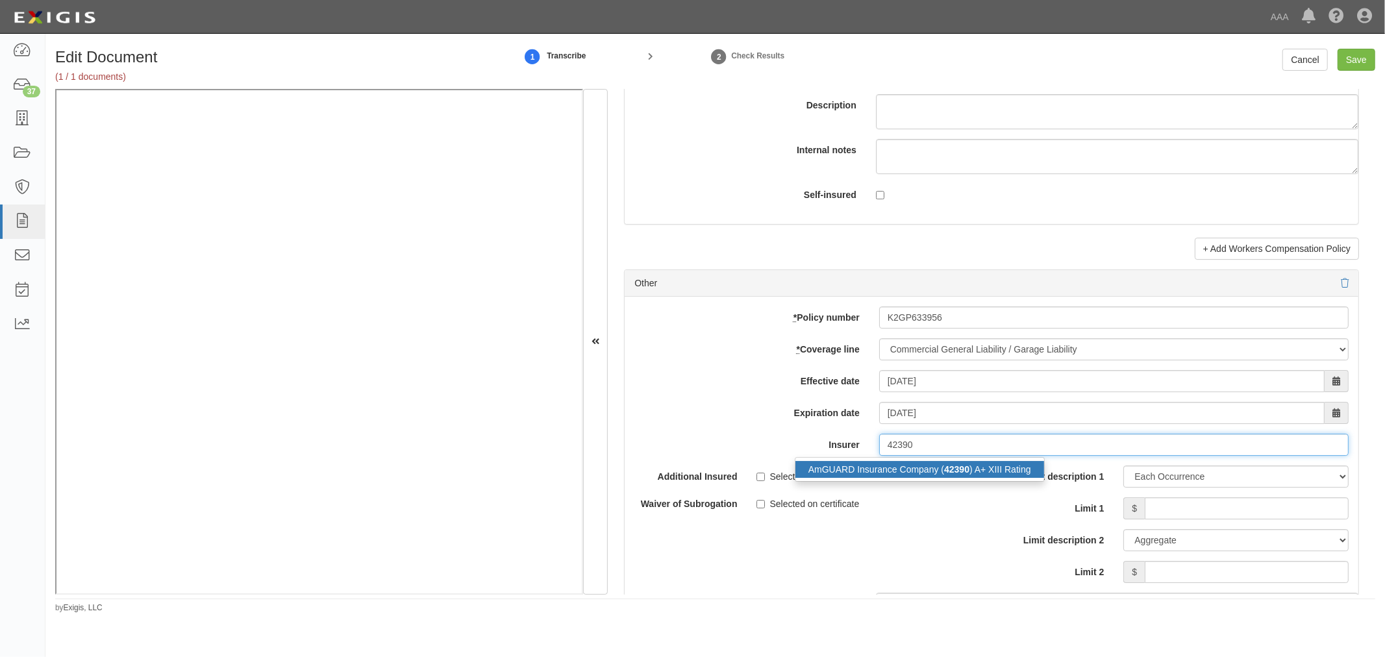
click at [979, 478] on div "AmGUARD Insurance Company ( 42390 ) A+ XIII Rating" at bounding box center [919, 469] width 249 height 17
type input "AmGUARD Insurance Company (42390) A+ XIII Rating"
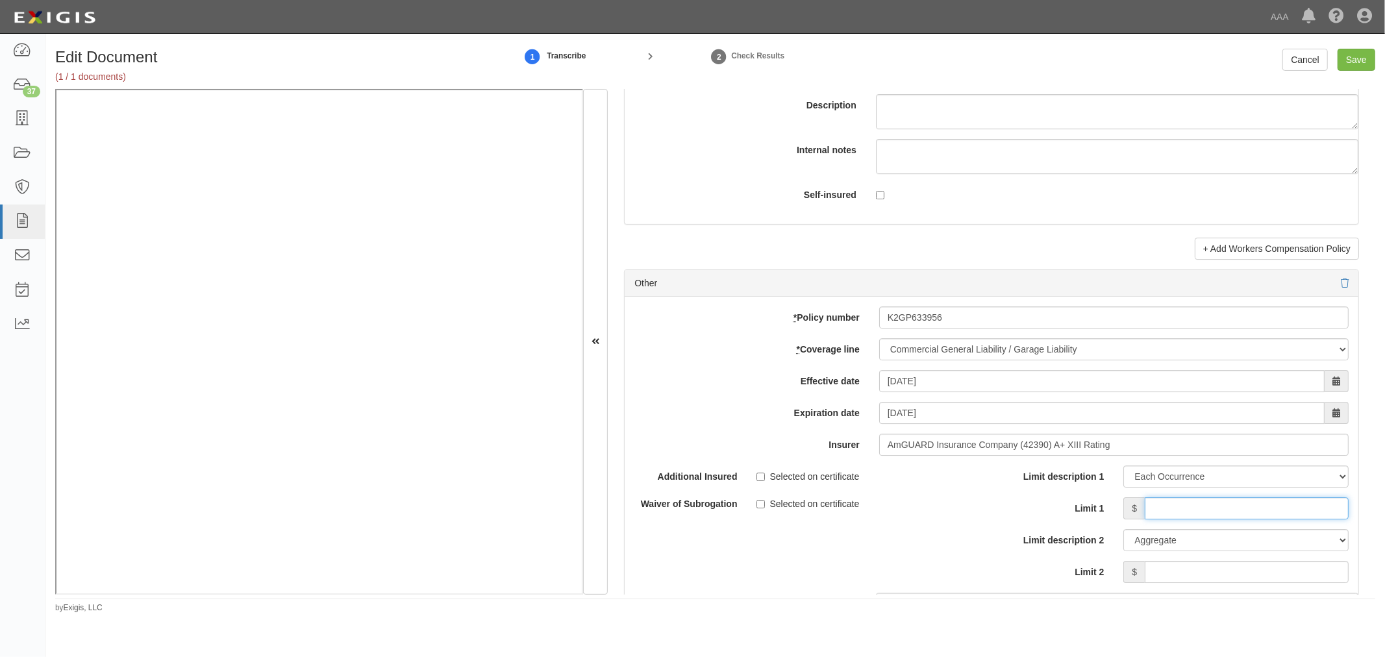
click at [1153, 512] on input "Limit 1" at bounding box center [1246, 508] width 204 height 22
type input "1,000,000"
click at [1203, 578] on input "Limit 2" at bounding box center [1246, 572] width 204 height 22
type input "2"
drag, startPoint x: 1270, startPoint y: 580, endPoint x: 1366, endPoint y: 569, distance: 96.6
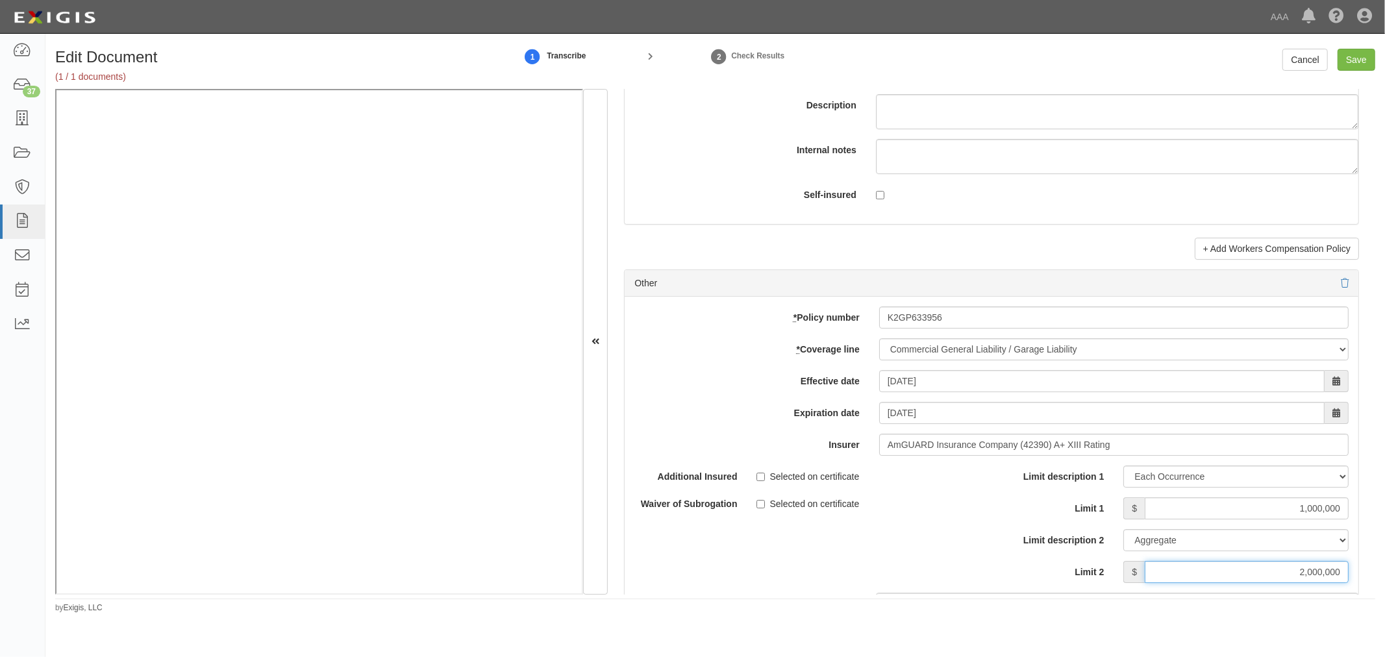
click at [1377, 578] on div "Edit Document (1 / 1 documents) 1 Transcribe 2 Check Results Cancel Save Docume…" at bounding box center [714, 331] width 1339 height 565
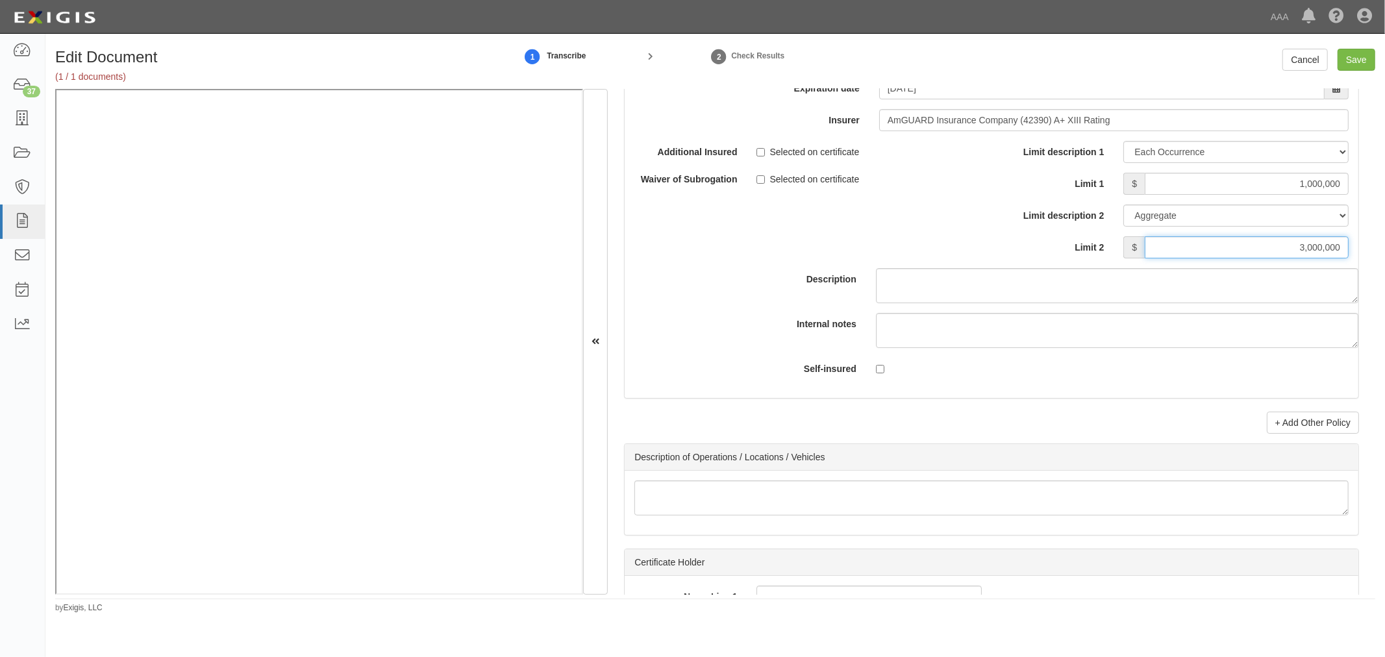
scroll to position [4084, 0]
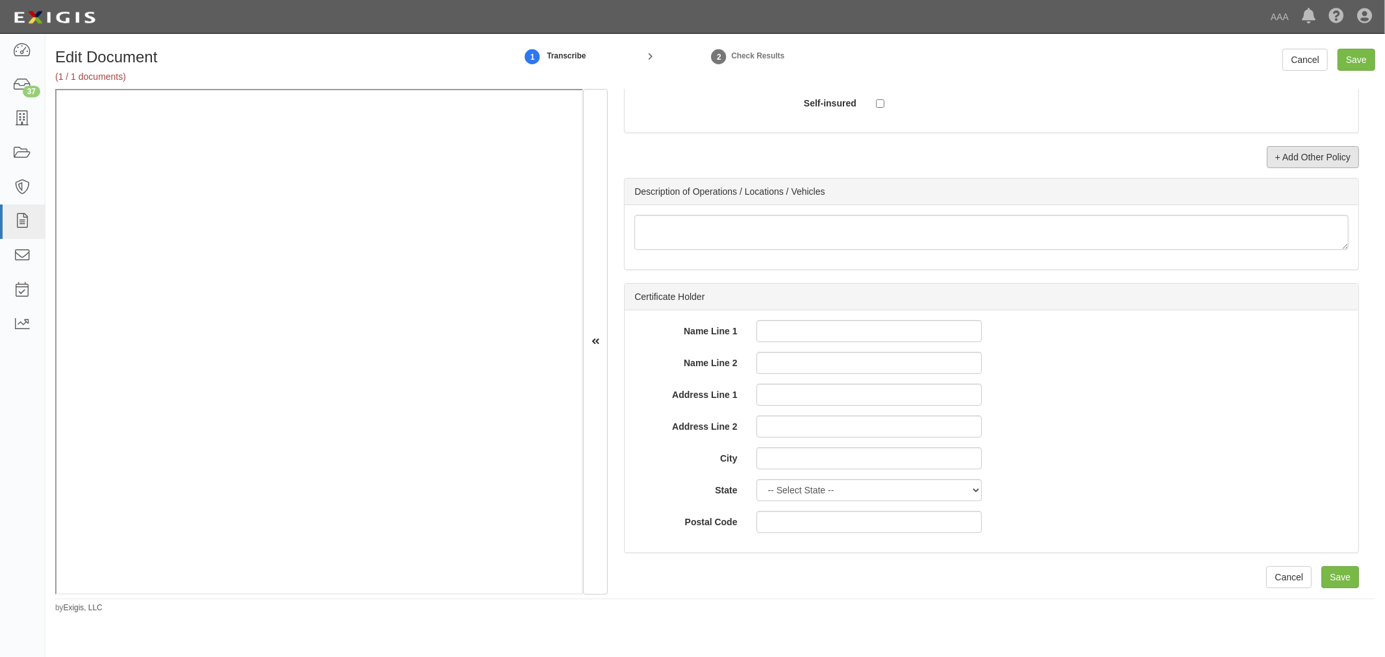
type input "3,000,000"
click at [1300, 153] on link "+ Add Other Policy" at bounding box center [1312, 157] width 92 height 22
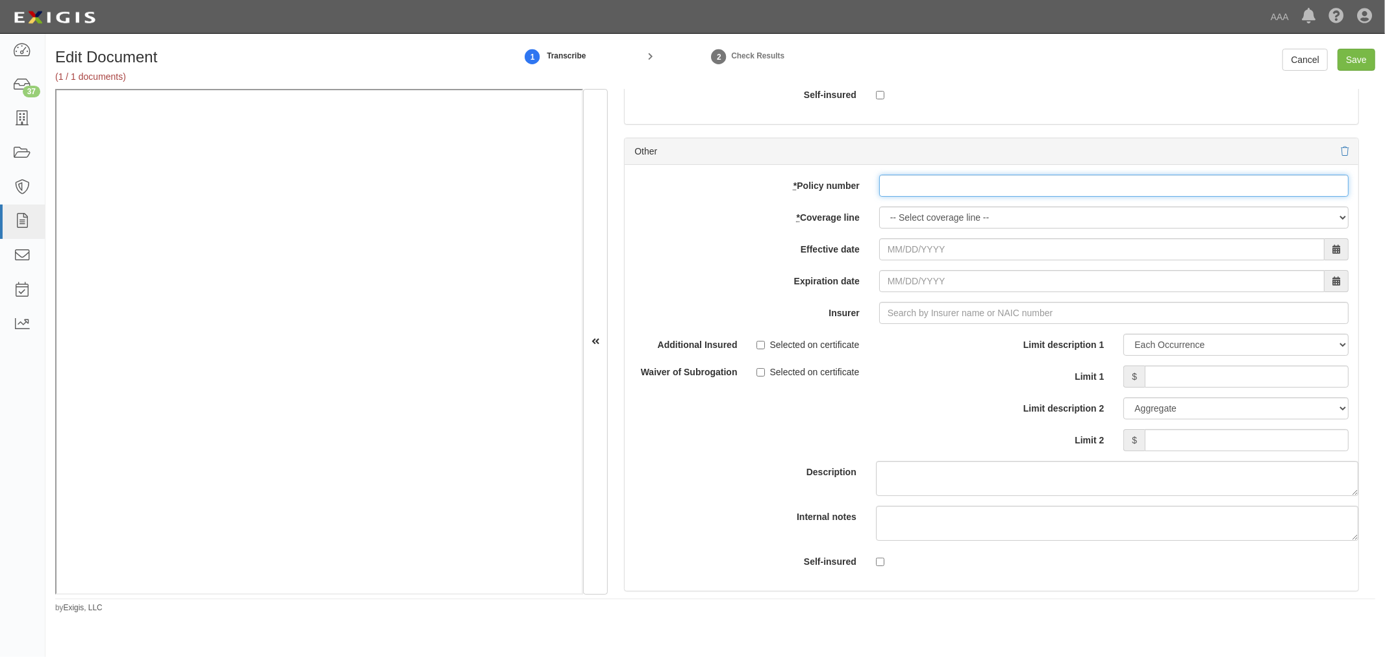
drag, startPoint x: 944, startPoint y: 183, endPoint x: 937, endPoint y: 202, distance: 20.1
click at [944, 189] on input "* Policy number" at bounding box center [1113, 186] width 469 height 22
paste input "|K2GP633956"
type input "|K2GP633956"
click at [930, 212] on div "add update renew This new policy will be added This new policy will update exis…" at bounding box center [991, 378] width 734 height 426
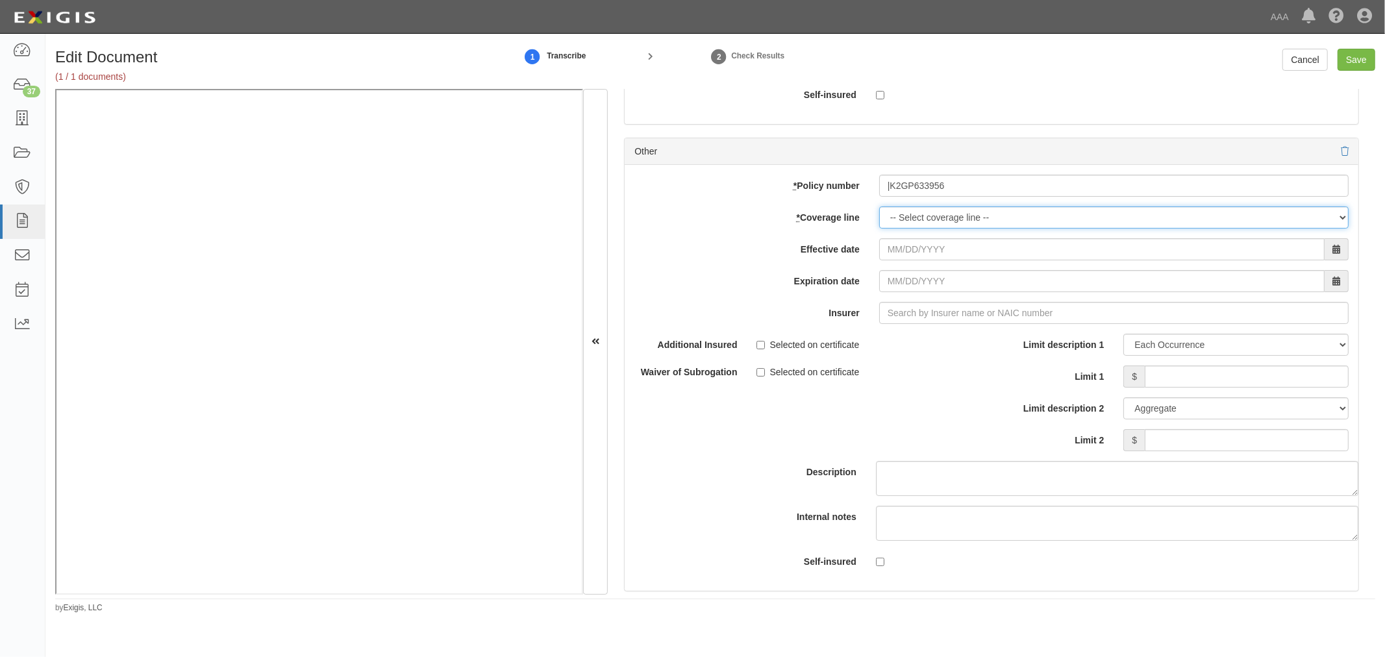
click at [922, 228] on select "-- Select coverage line -- Asbestos Abatement Auto Physical Damage Boiler & Mac…" at bounding box center [1113, 217] width 469 height 22
select select "56"
click at [879, 214] on select "-- Select coverage line -- Asbestos Abatement Auto Physical Damage Boiler & Mac…" at bounding box center [1113, 217] width 469 height 22
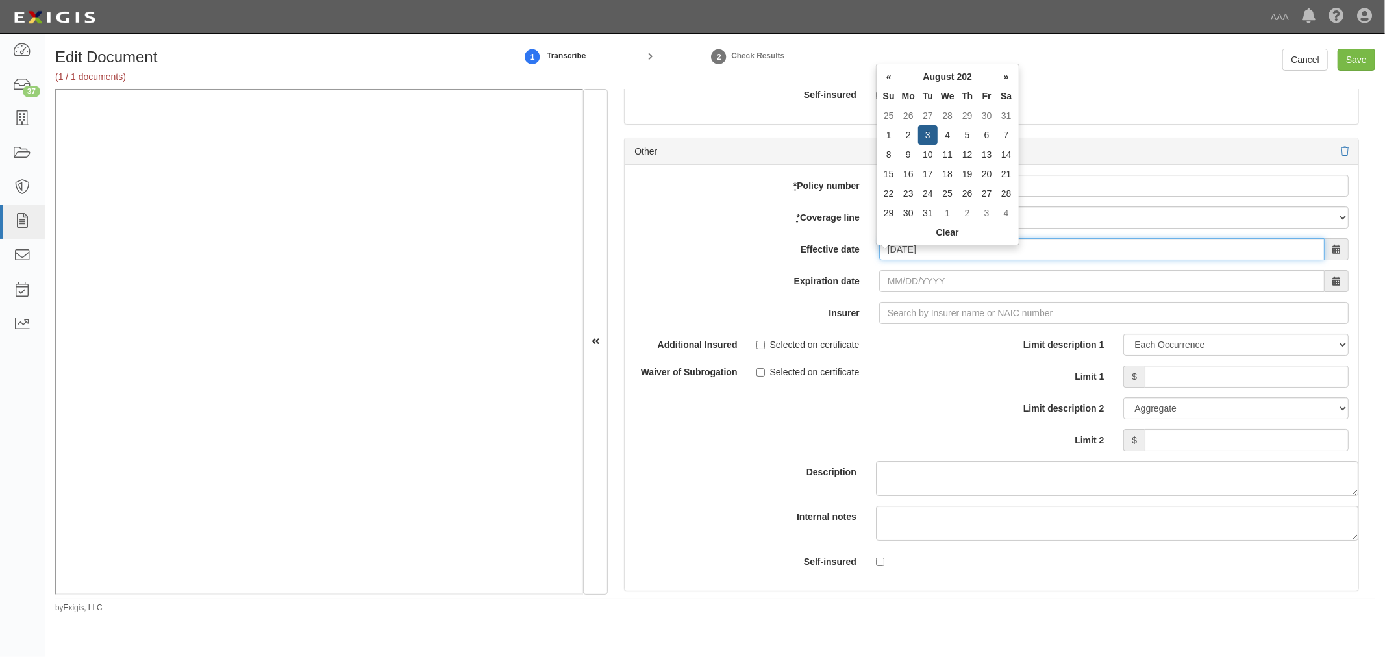
type input "08/03/2025"
type input "08/03/2026"
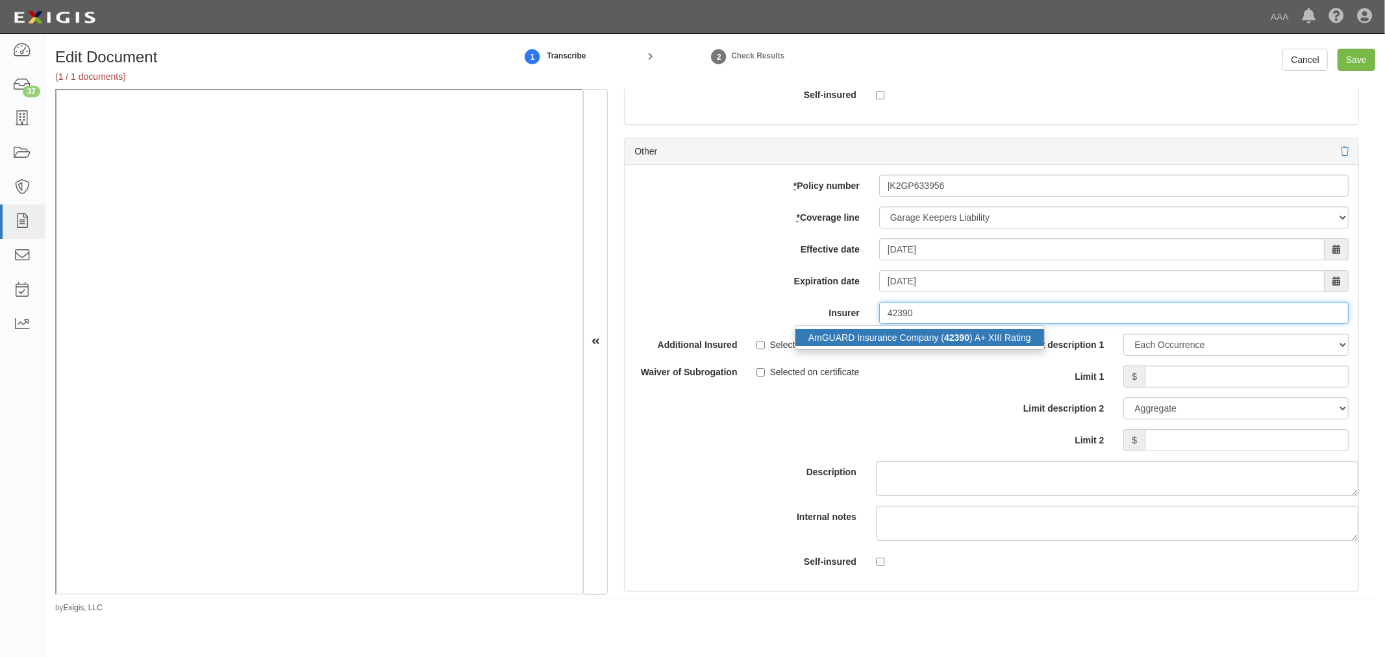
click at [944, 343] on strong "42390" at bounding box center [956, 337] width 25 height 10
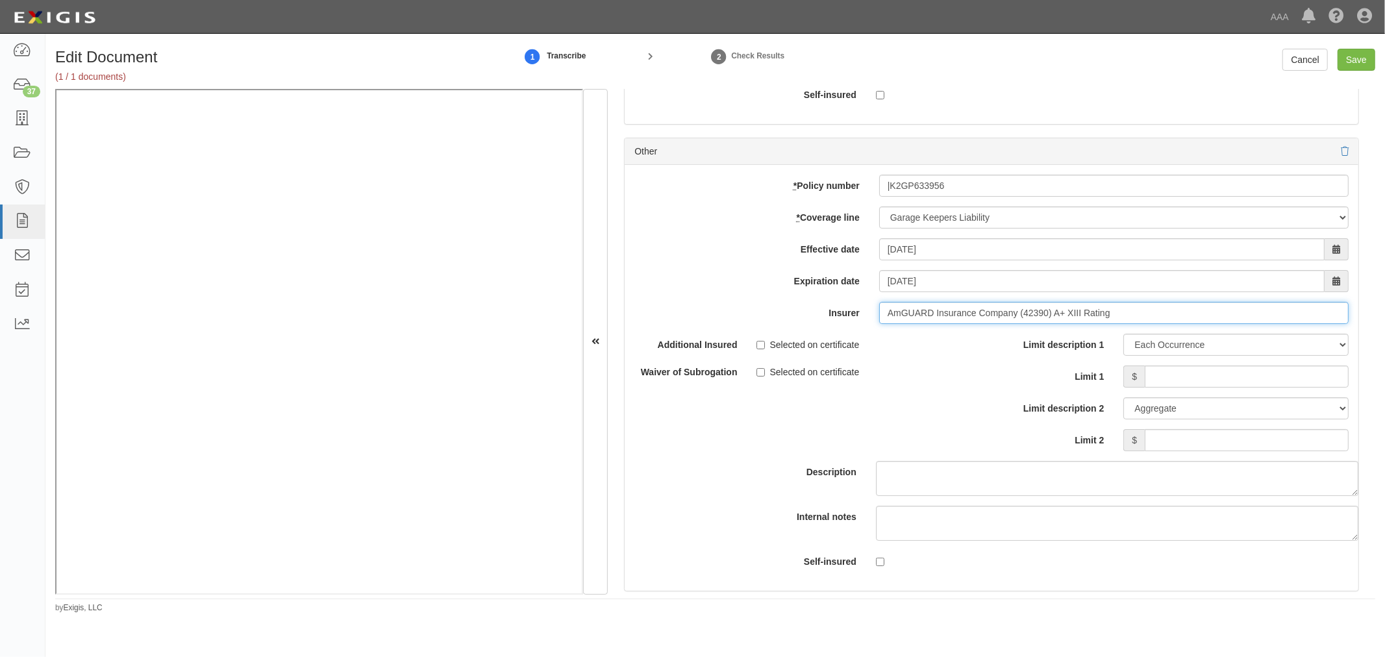
type input "AmGUARD Insurance Company (42390) A+ XIII Rating"
click at [1285, 388] on input "Limit 1" at bounding box center [1246, 376] width 204 height 22
type input "250,000"
click at [1301, 451] on input "Limit 2" at bounding box center [1246, 440] width 204 height 22
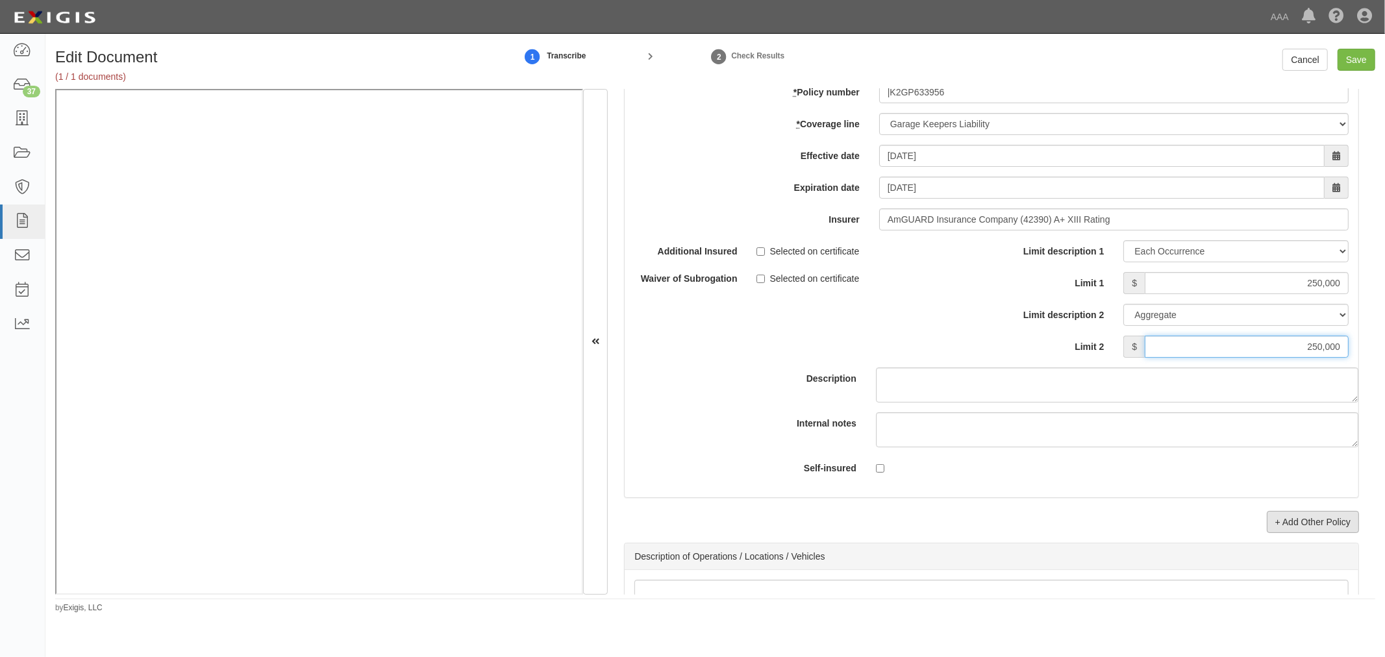
scroll to position [4324, 0]
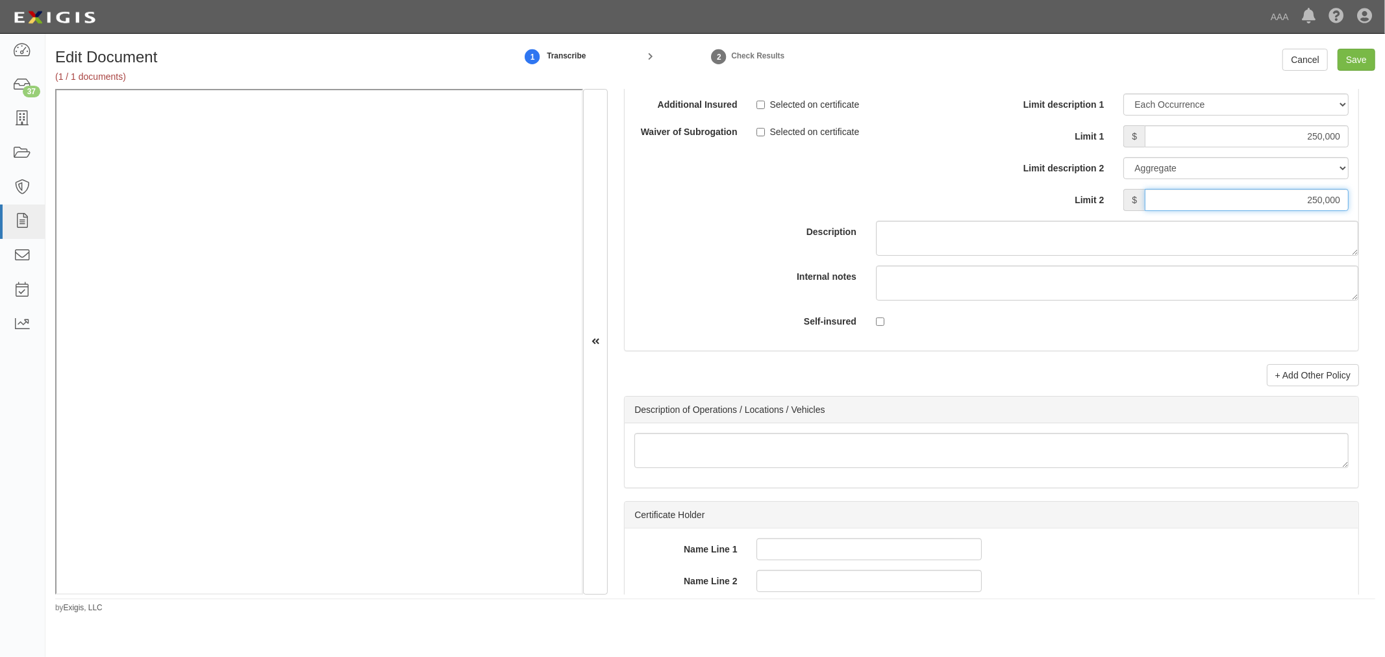
type input "250,000"
click at [1313, 380] on link "+ Add Other Policy" at bounding box center [1312, 375] width 92 height 22
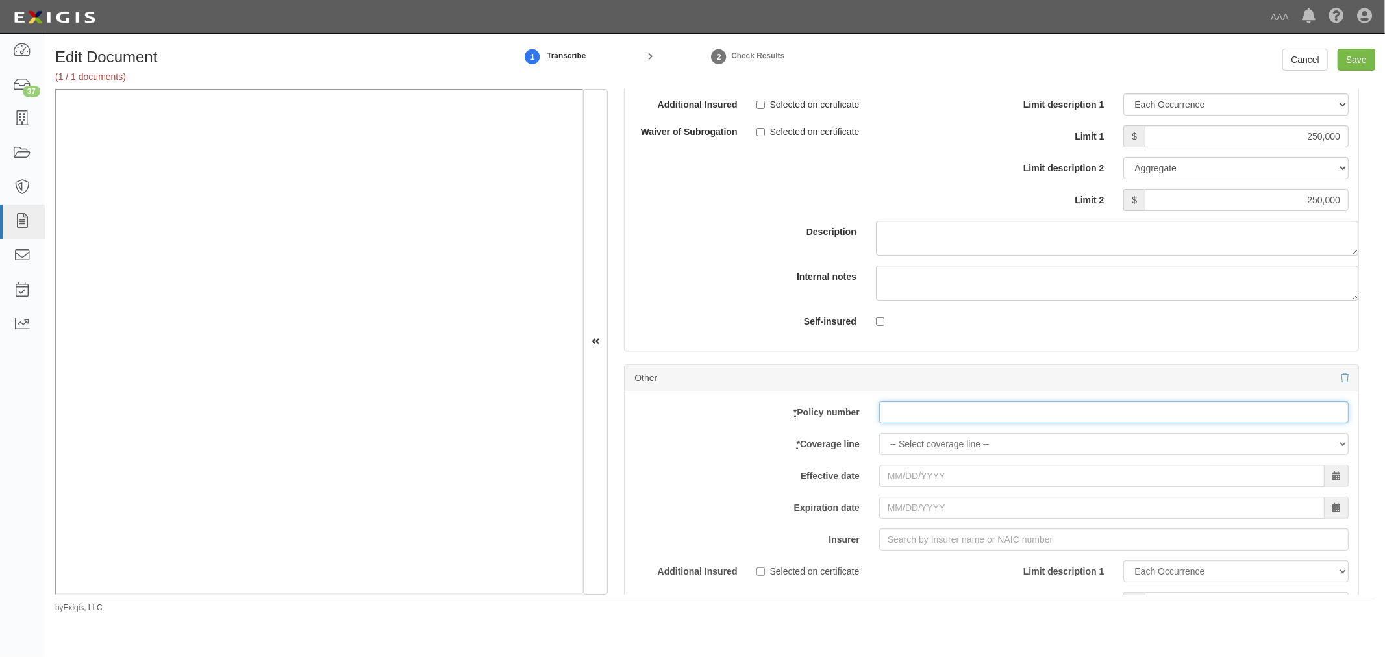
drag, startPoint x: 981, startPoint y: 427, endPoint x: 946, endPoint y: 446, distance: 39.8
click at [974, 423] on input "* Policy number" at bounding box center [1113, 412] width 469 height 22
paste input "|K2GP633956"
type input "|K2GP633956"
click at [941, 452] on select "-- Select coverage line -- Asbestos Abatement Auto Physical Damage Boiler & Mac…" at bounding box center [1113, 444] width 469 height 22
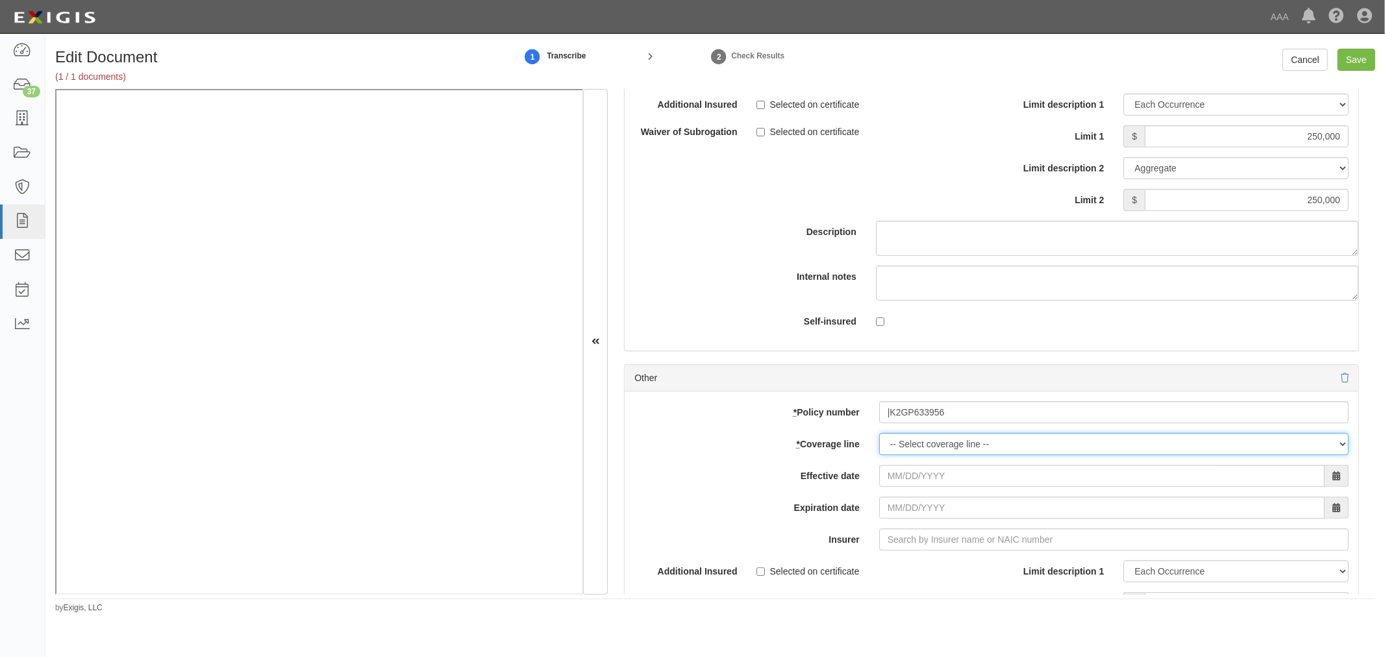
select select "71"
click at [879, 442] on select "-- Select coverage line -- Asbestos Abatement Auto Physical Damage Boiler & Mac…" at bounding box center [1113, 444] width 469 height 22
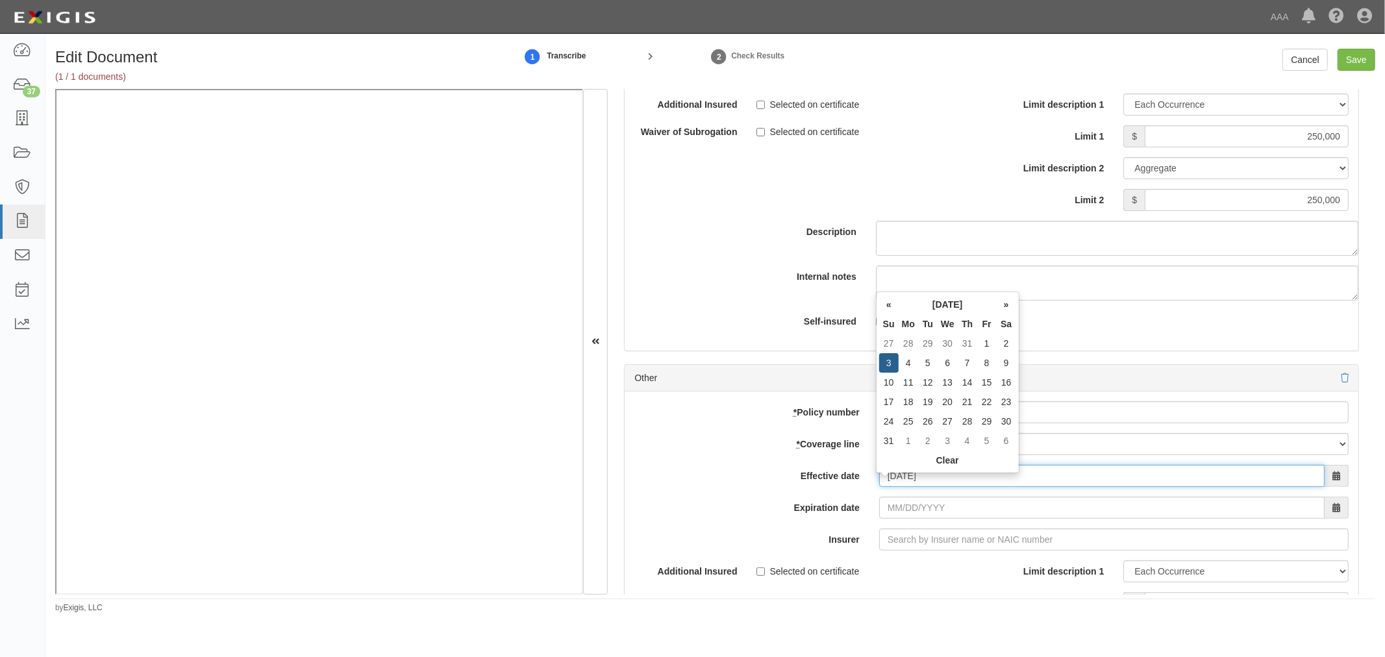
type input "08/03/2025"
type input "08/03/2026"
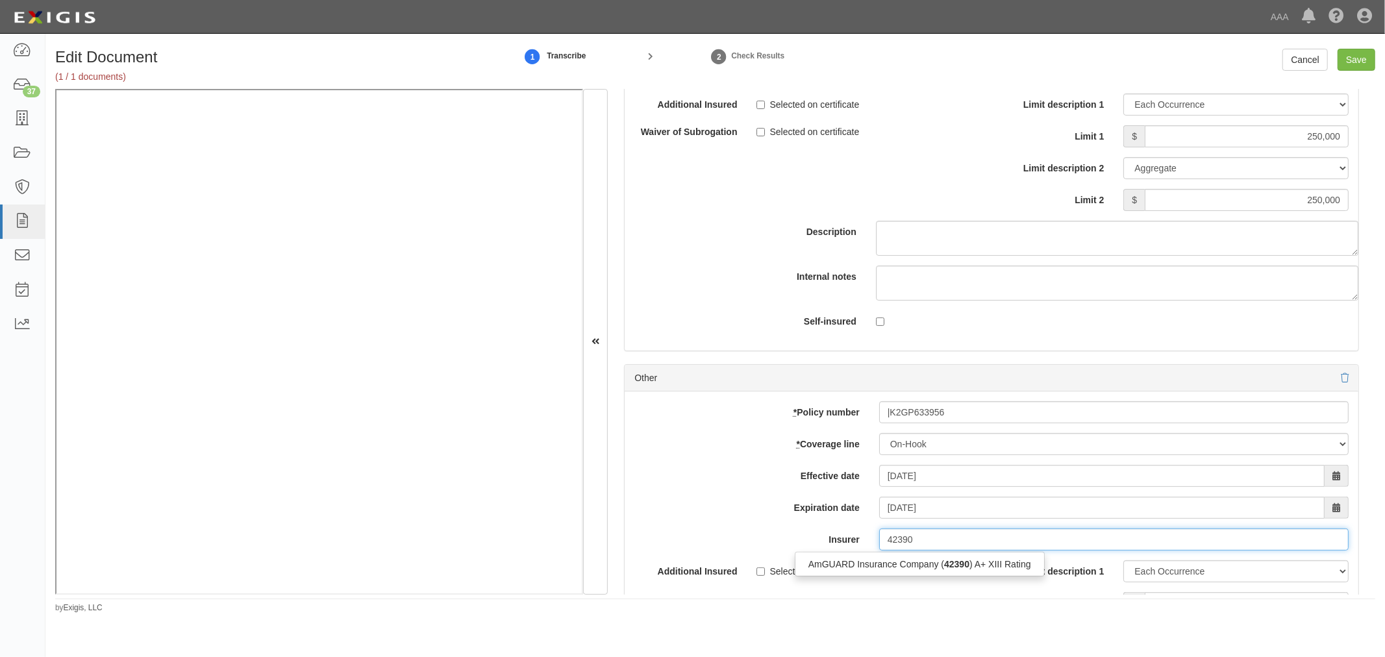
type input "42390"
drag, startPoint x: 962, startPoint y: 587, endPoint x: 976, endPoint y: 570, distance: 22.2
click at [963, 587] on div "Additional Insured Selected on certificate Waiver of Subrogation Selected on ce…" at bounding box center [807, 587] width 367 height 55
click at [985, 541] on input "Insurer" at bounding box center [1113, 539] width 469 height 22
click at [985, 565] on div "AmGUARD Insurance Company ( 42390 ) A+ XIII Rating" at bounding box center [919, 564] width 249 height 17
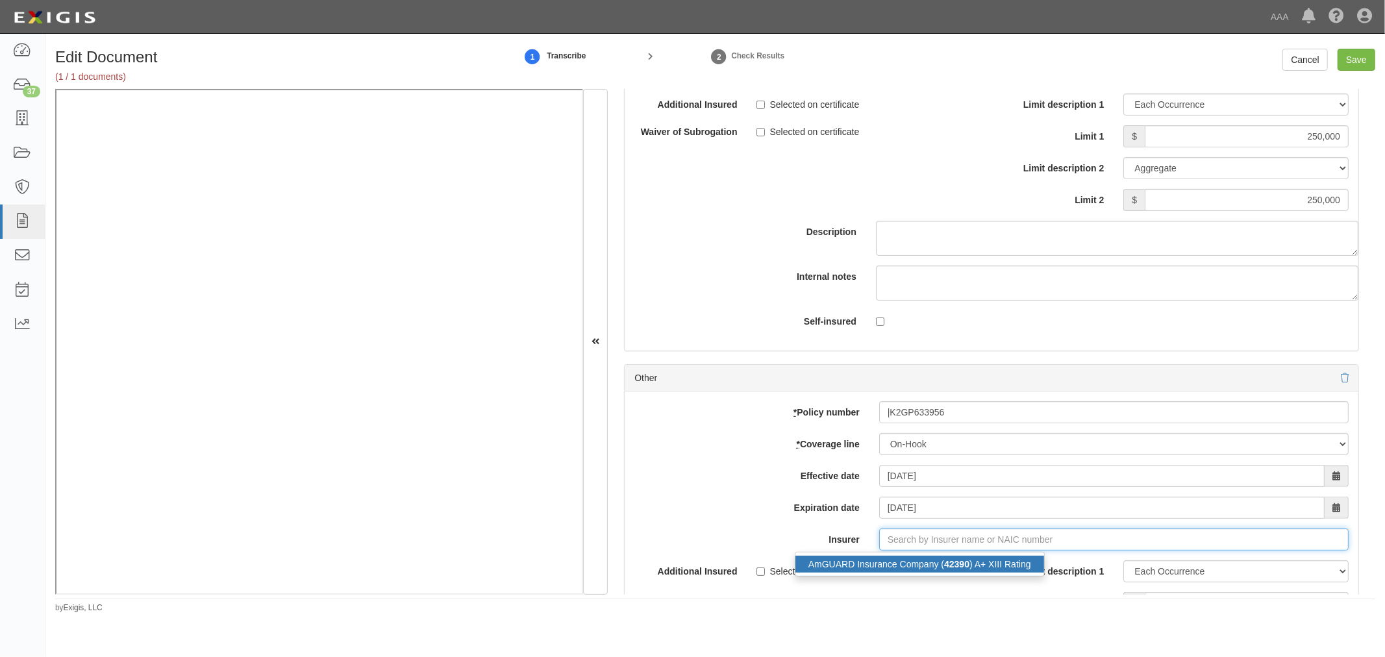
type input "AmGUARD Insurance Company (42390) A+ XIII Rating"
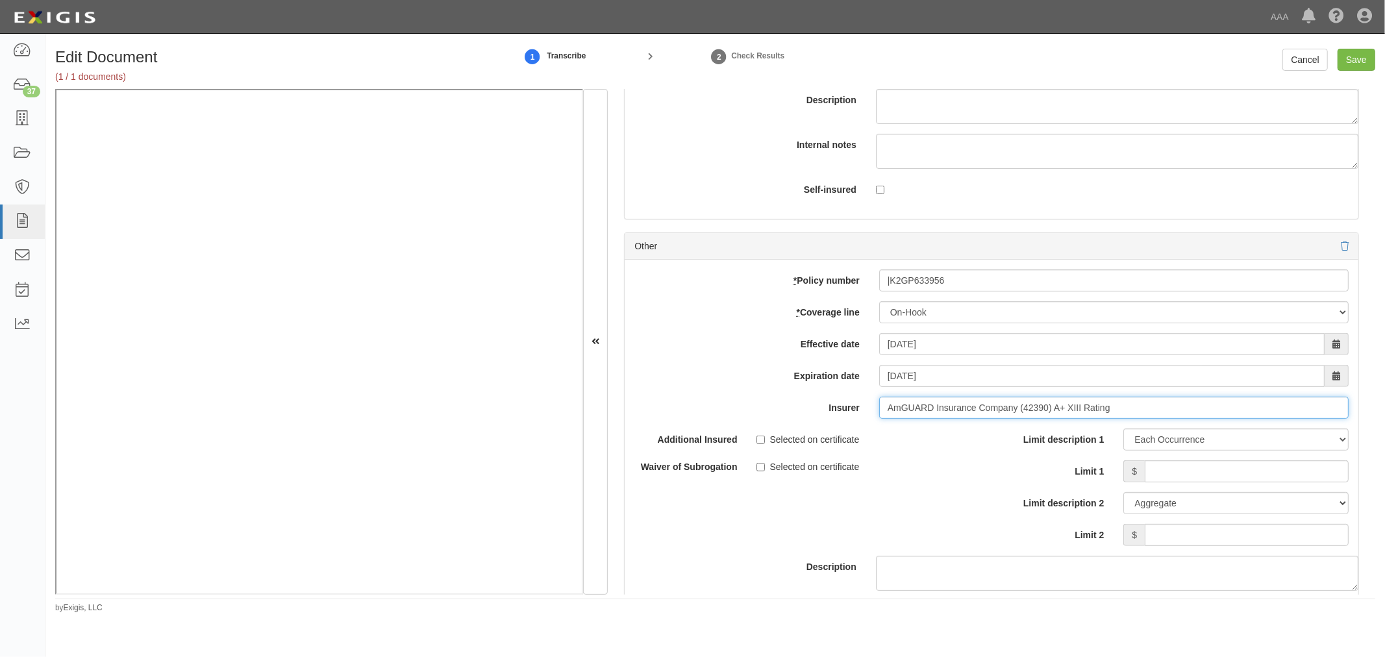
scroll to position [4565, 0]
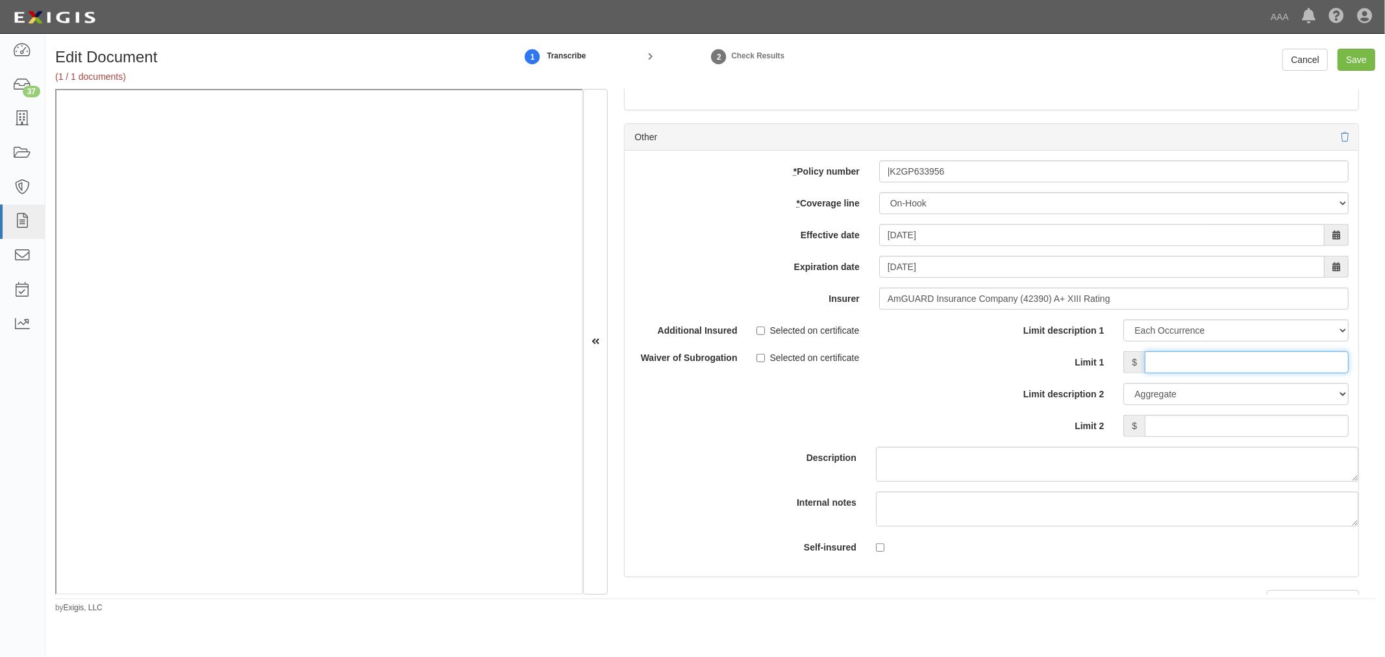
click at [1235, 366] on input "Limit 1" at bounding box center [1246, 362] width 204 height 22
type input "100,000"
drag, startPoint x: 1311, startPoint y: 449, endPoint x: 1310, endPoint y: 437, distance: 12.4
click at [1310, 442] on div "Limit description 1 Limit Each Occurrence Each Claim Aggregate Deductible Self-…" at bounding box center [1174, 382] width 367 height 127
click at [1310, 436] on input "Limit 2" at bounding box center [1246, 426] width 204 height 22
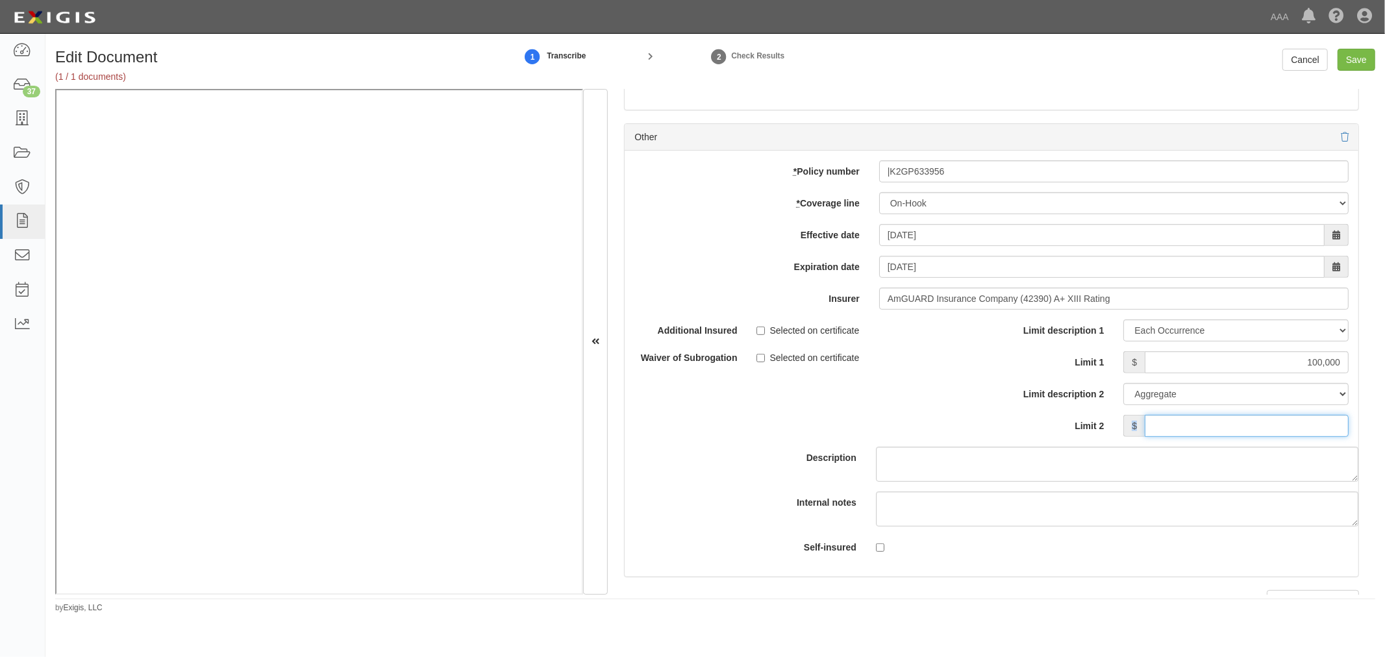
click at [1310, 436] on input "Limit 2" at bounding box center [1246, 426] width 204 height 22
type input "100,000"
click at [1359, 58] on input "Save" at bounding box center [1356, 60] width 38 height 22
type input "1000000"
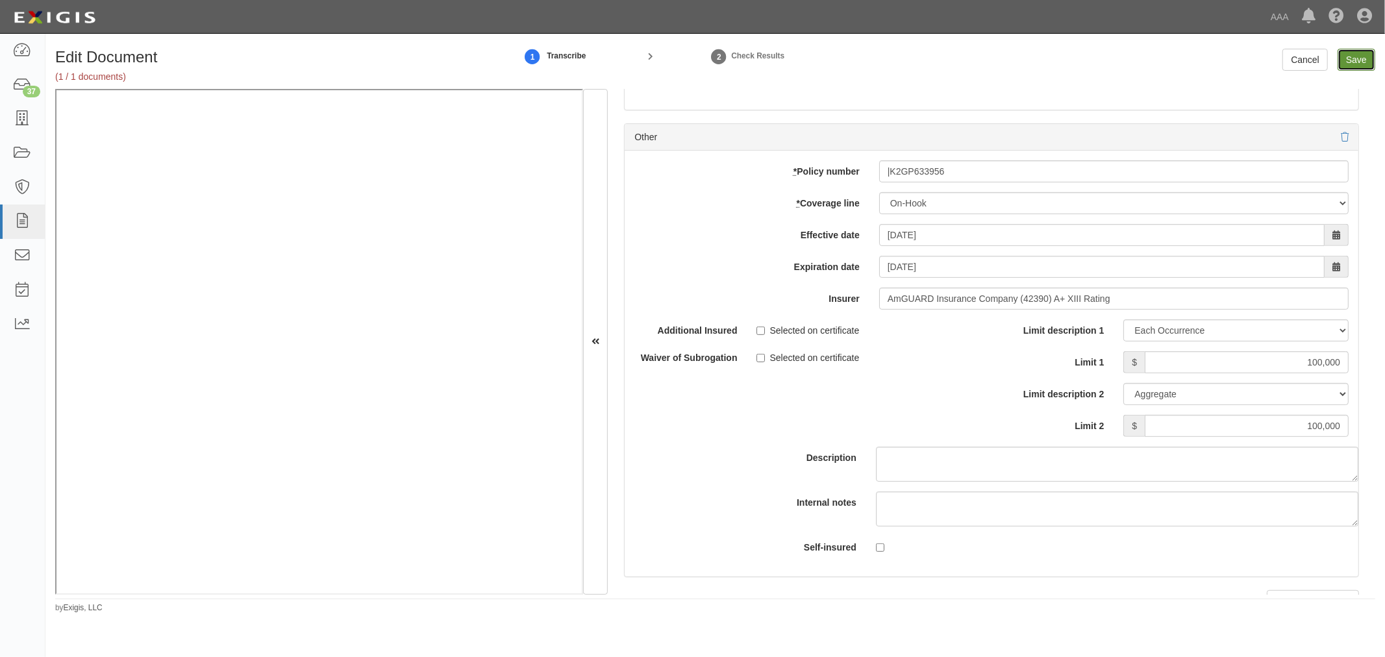
type input "3000000"
type input "250000"
type input "100000"
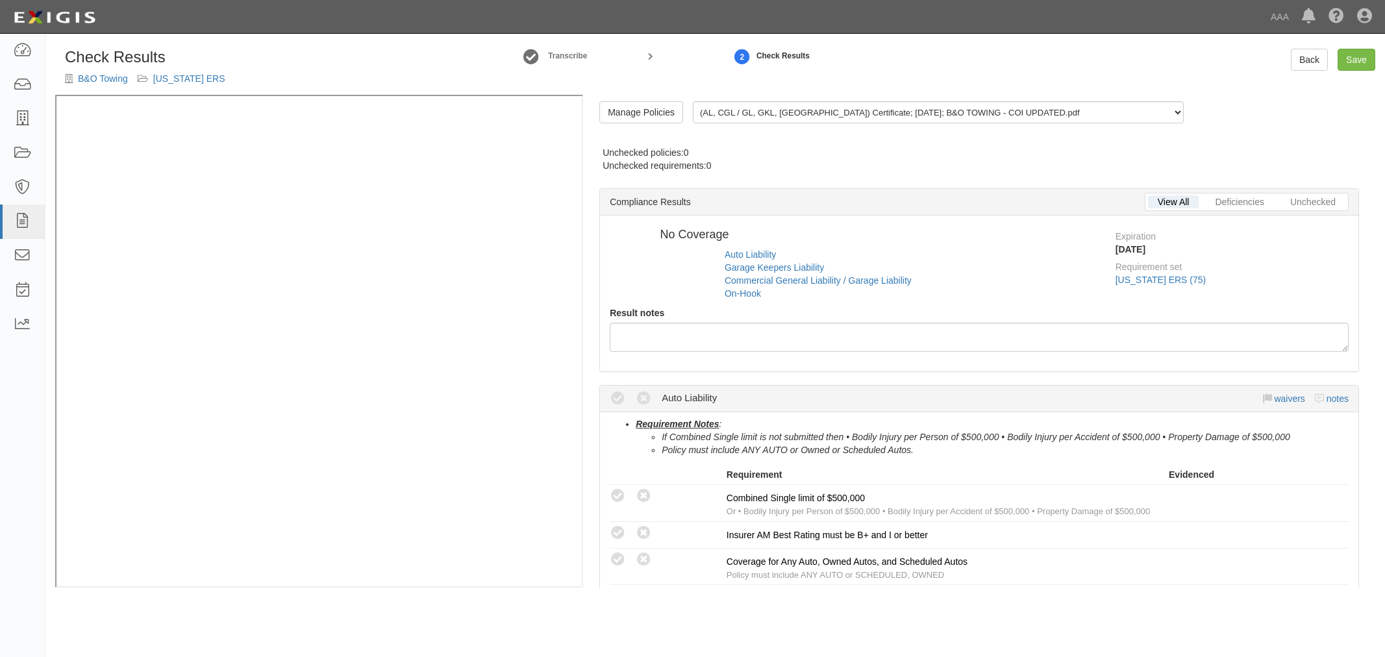
radio input "true"
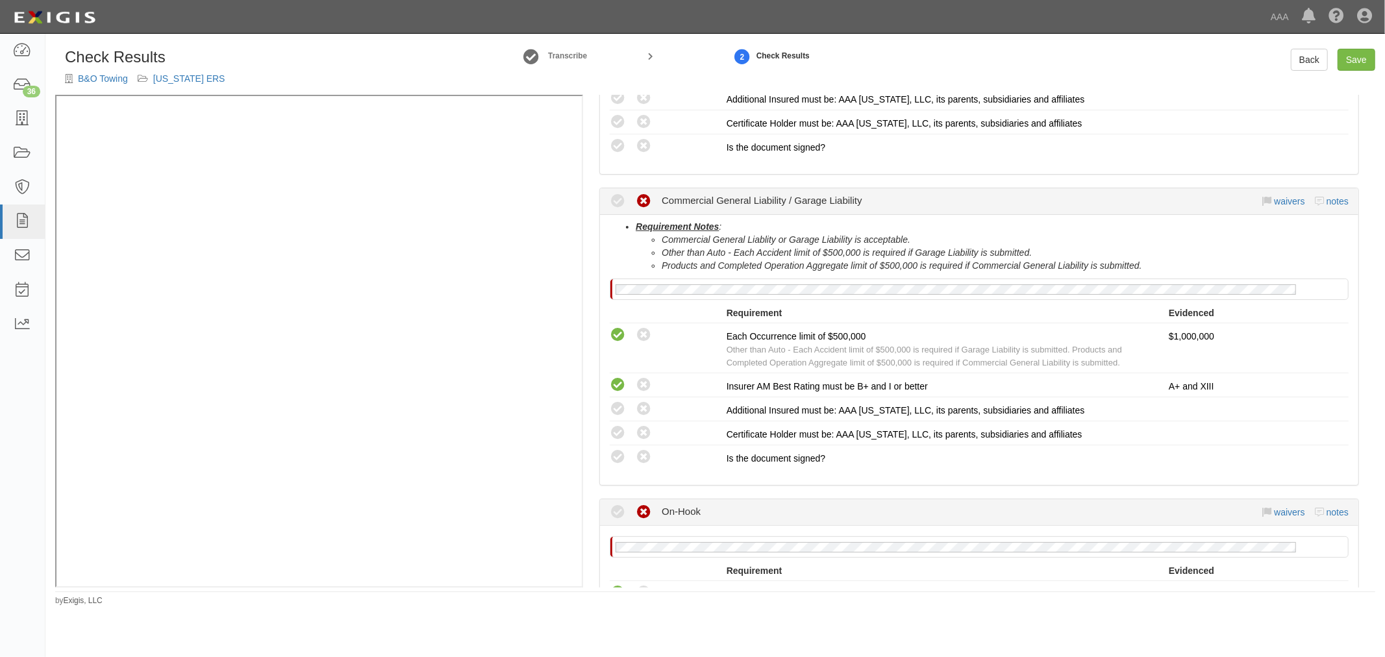
scroll to position [1032, 0]
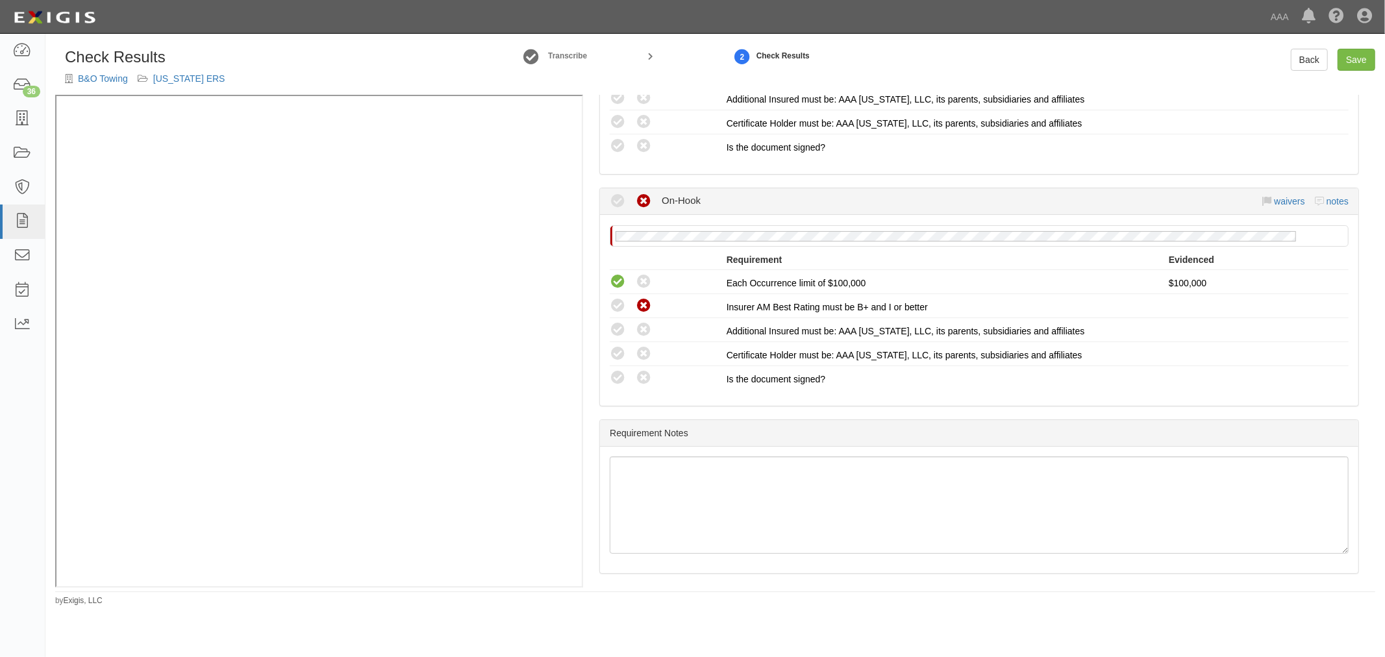
click at [1312, 46] on div "Check Results B&O Towing [US_STATE] ERS Transcribe 2 Check Results Back Save Ma…" at bounding box center [714, 322] width 1339 height 567
click at [1301, 54] on link "Back" at bounding box center [1308, 60] width 37 height 22
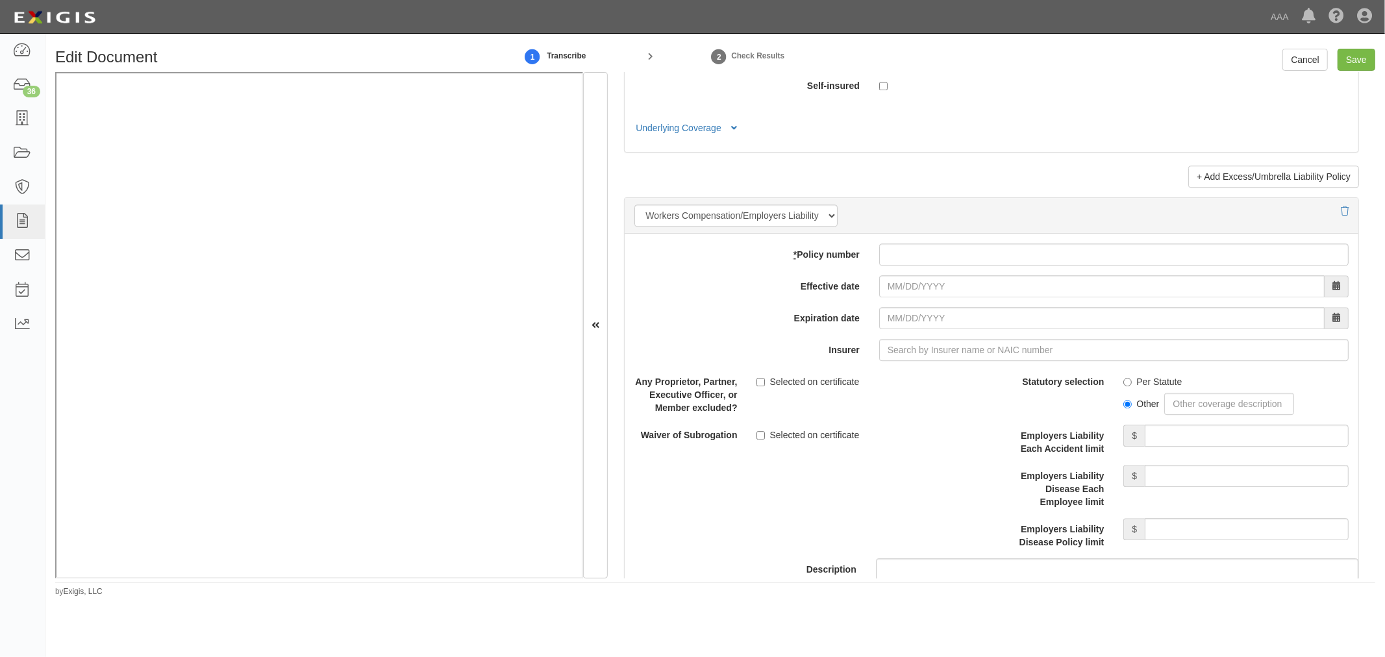
scroll to position [3486, 0]
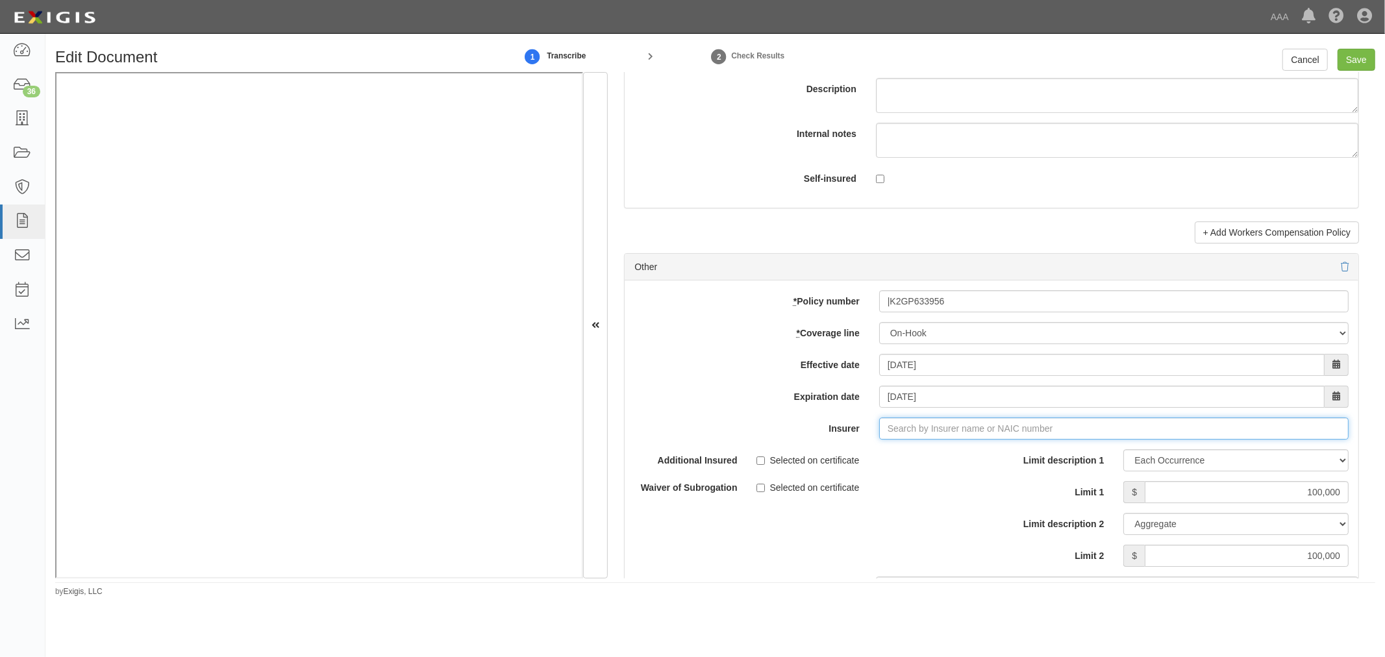
click at [919, 433] on input "Insurer" at bounding box center [1113, 428] width 469 height 22
click at [892, 451] on div "AmGUARD Insurance Company ( 42390 ) A+ XIII Rating" at bounding box center [919, 453] width 249 height 17
type input "AmGUARD Insurance Company (42390) A+ XIII Rating"
click at [1348, 56] on input "Save" at bounding box center [1356, 60] width 38 height 22
type input "1000000"
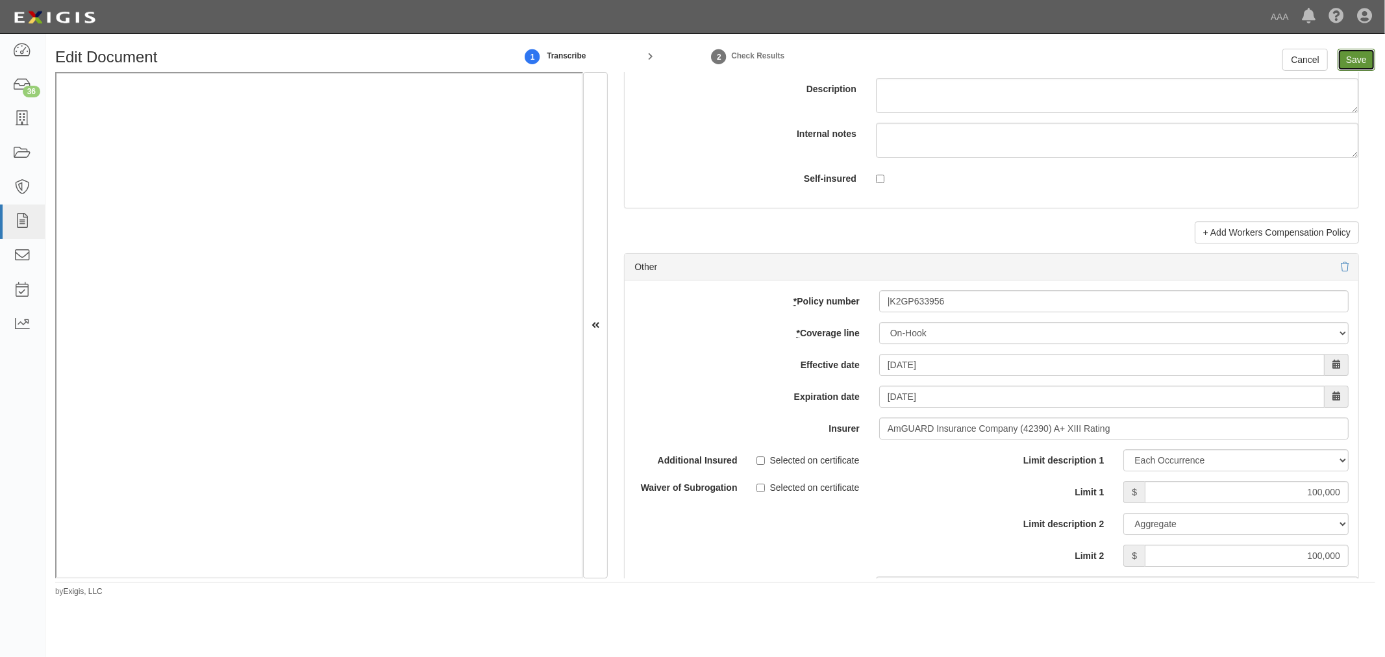
type input "100000"
type input "250000"
type input "1000000"
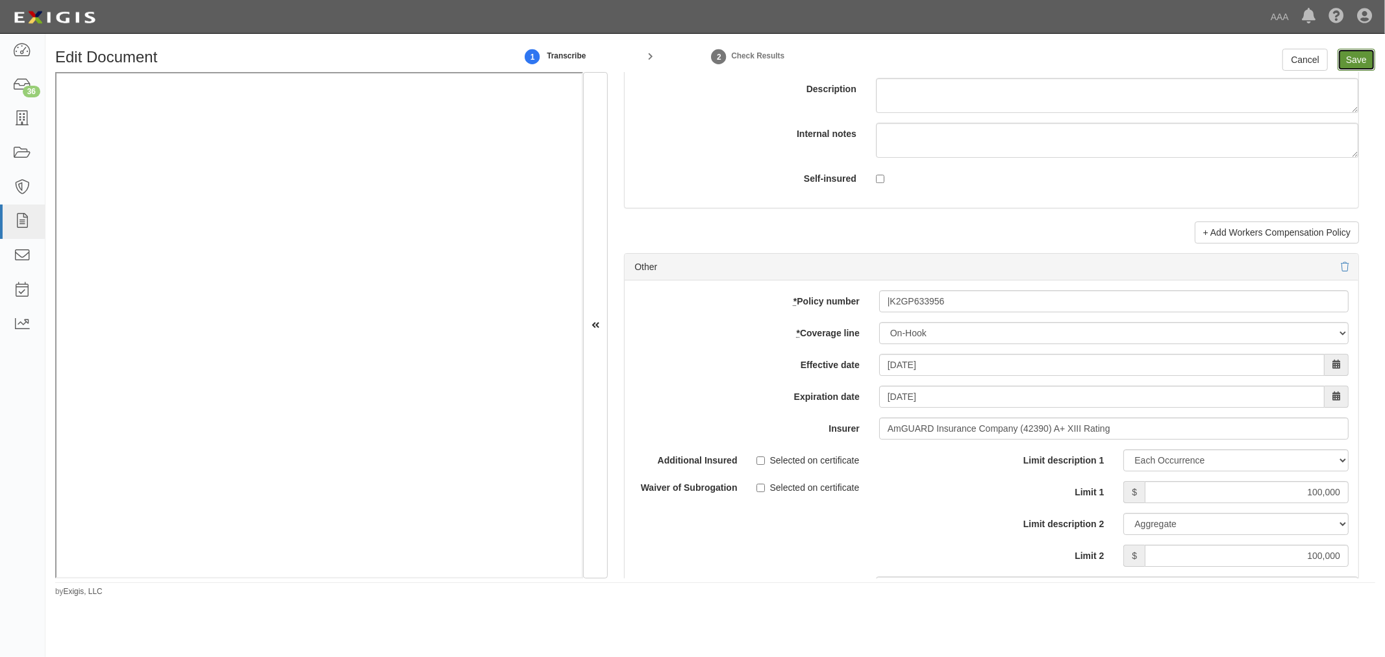
type input "3000000"
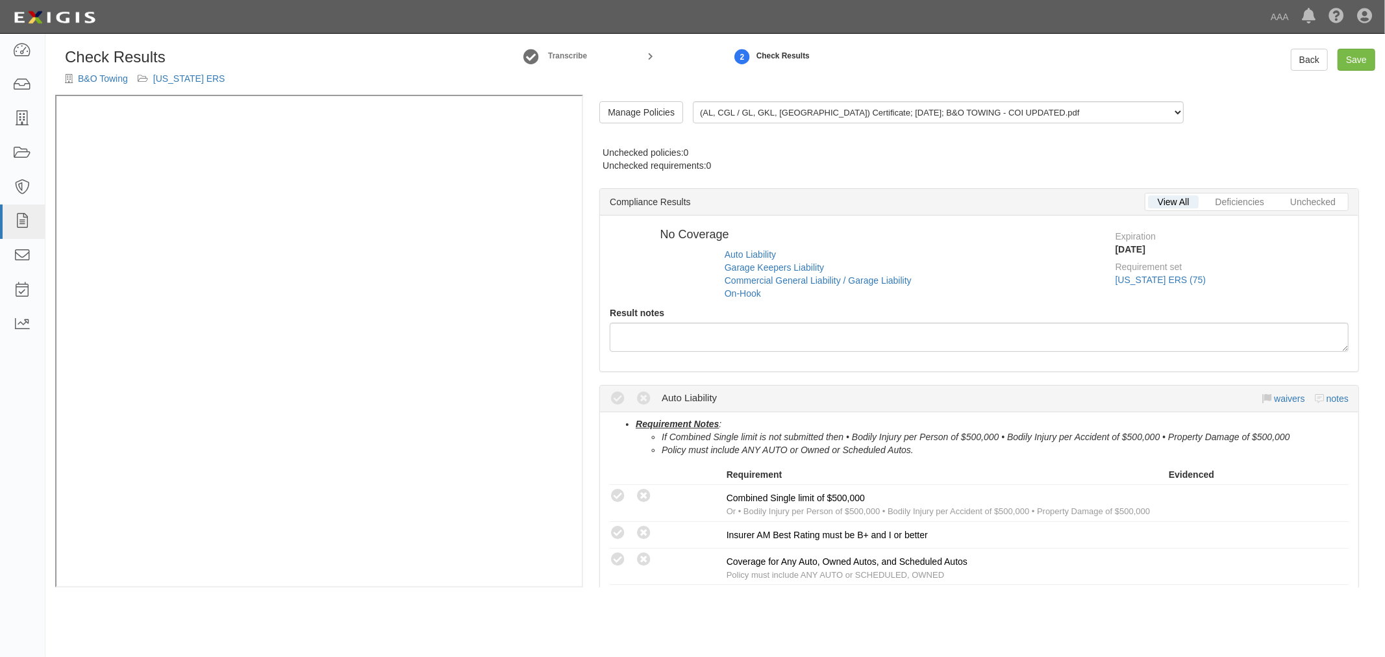
radio input "true"
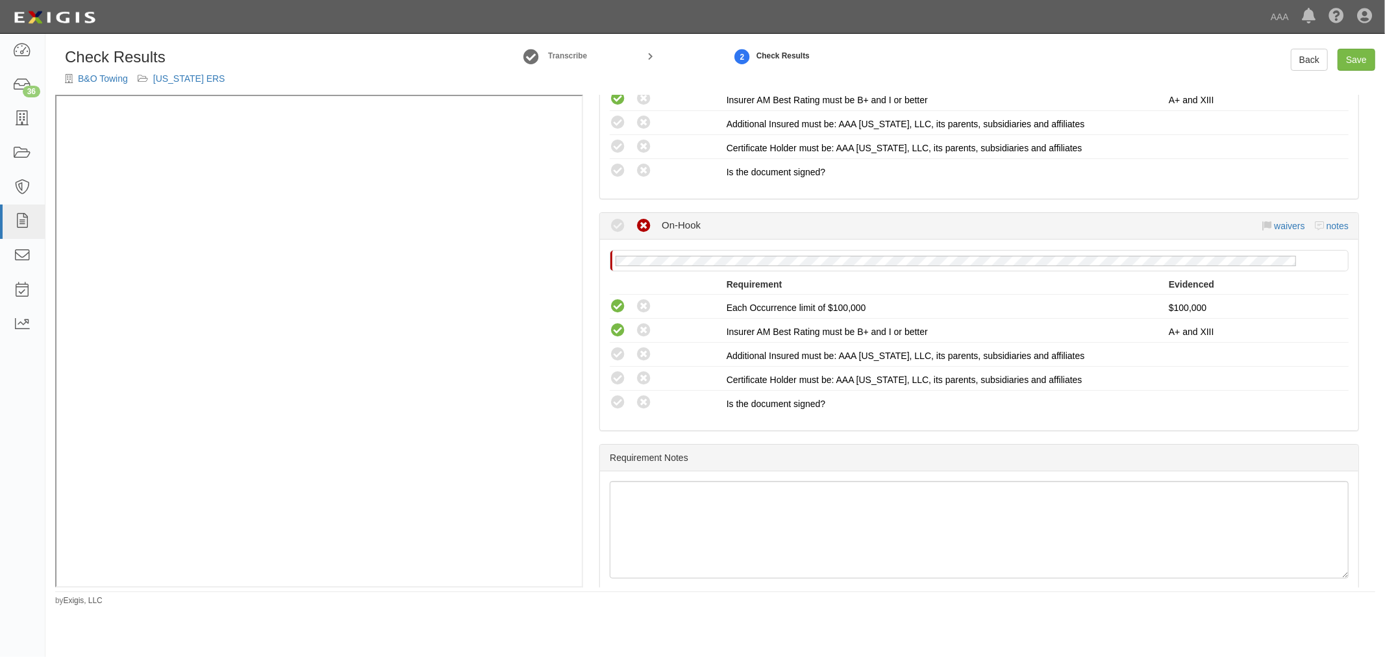
scroll to position [1032, 0]
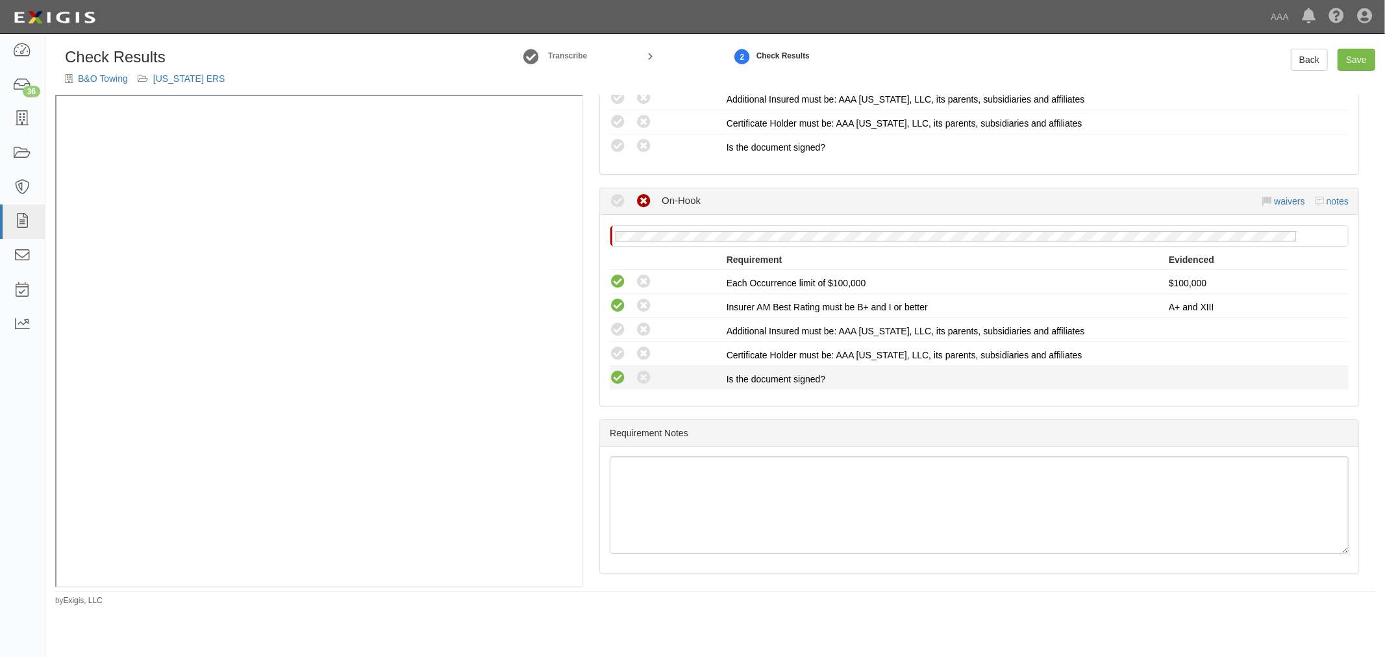
click at [610, 371] on icon at bounding box center [618, 378] width 16 height 16
radio input "true"
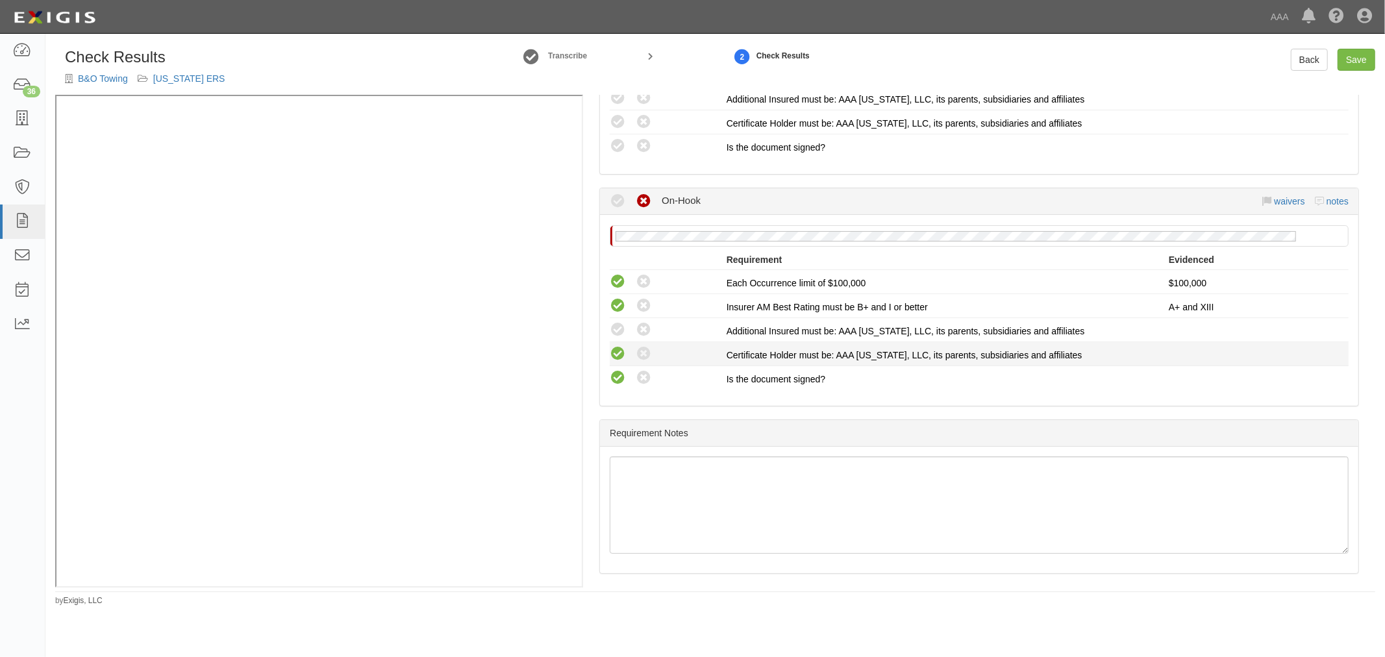
click at [613, 347] on icon at bounding box center [618, 354] width 16 height 16
radio input "true"
click at [608, 327] on div "Compliant Waived: Non-Compliant" at bounding box center [663, 329] width 127 height 17
click at [618, 323] on icon at bounding box center [618, 330] width 16 height 16
radio input "true"
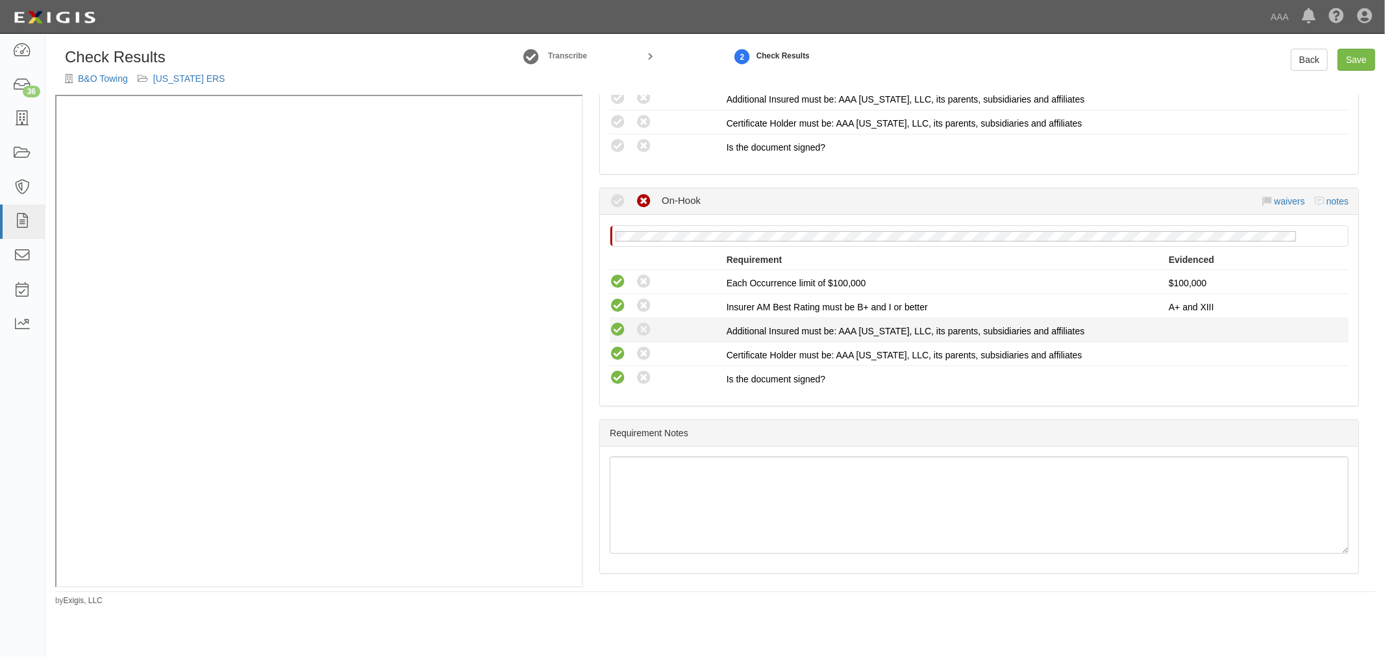
radio input "true"
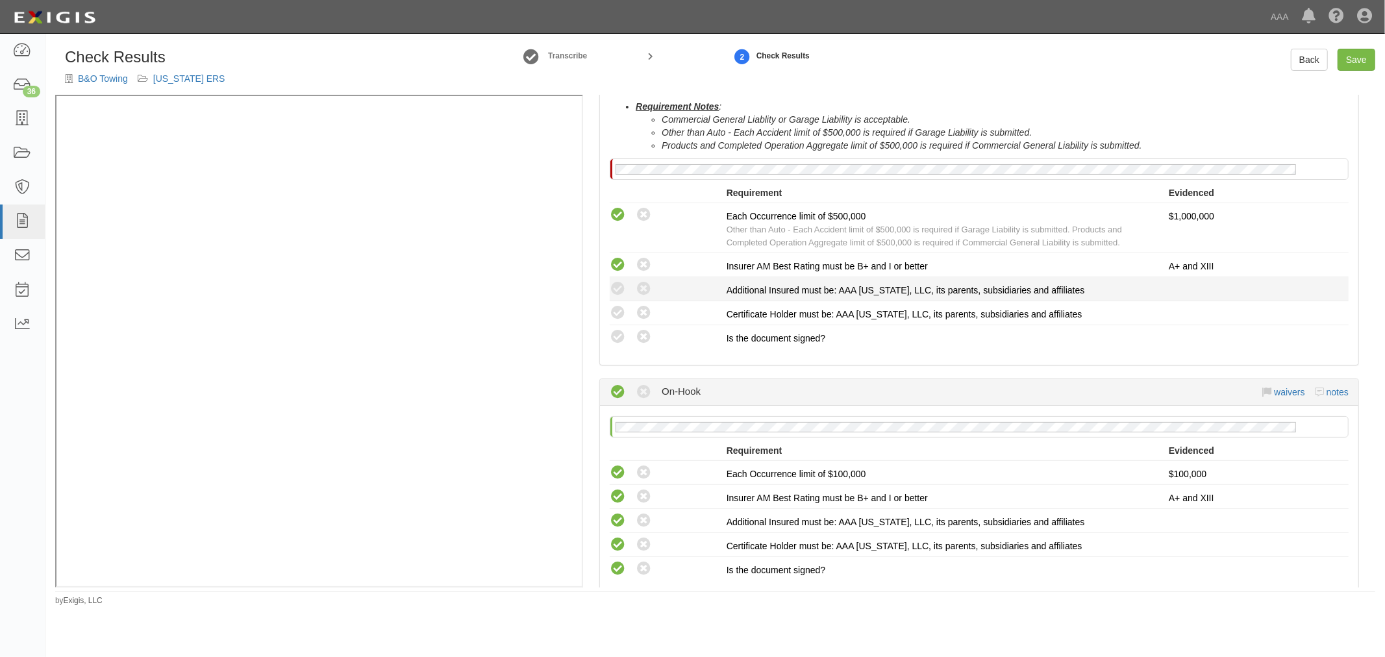
scroll to position [671, 0]
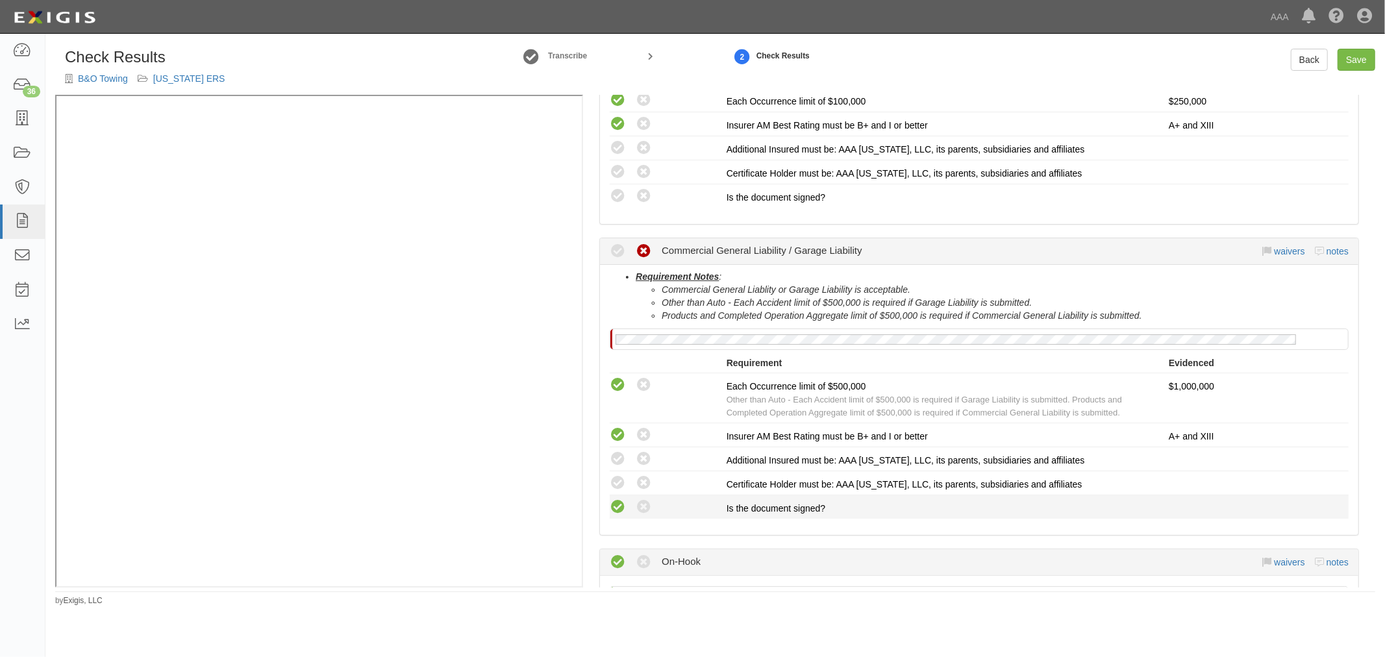
drag, startPoint x: 613, startPoint y: 500, endPoint x: 615, endPoint y: 493, distance: 7.0
click at [613, 499] on icon at bounding box center [618, 507] width 16 height 16
radio input "true"
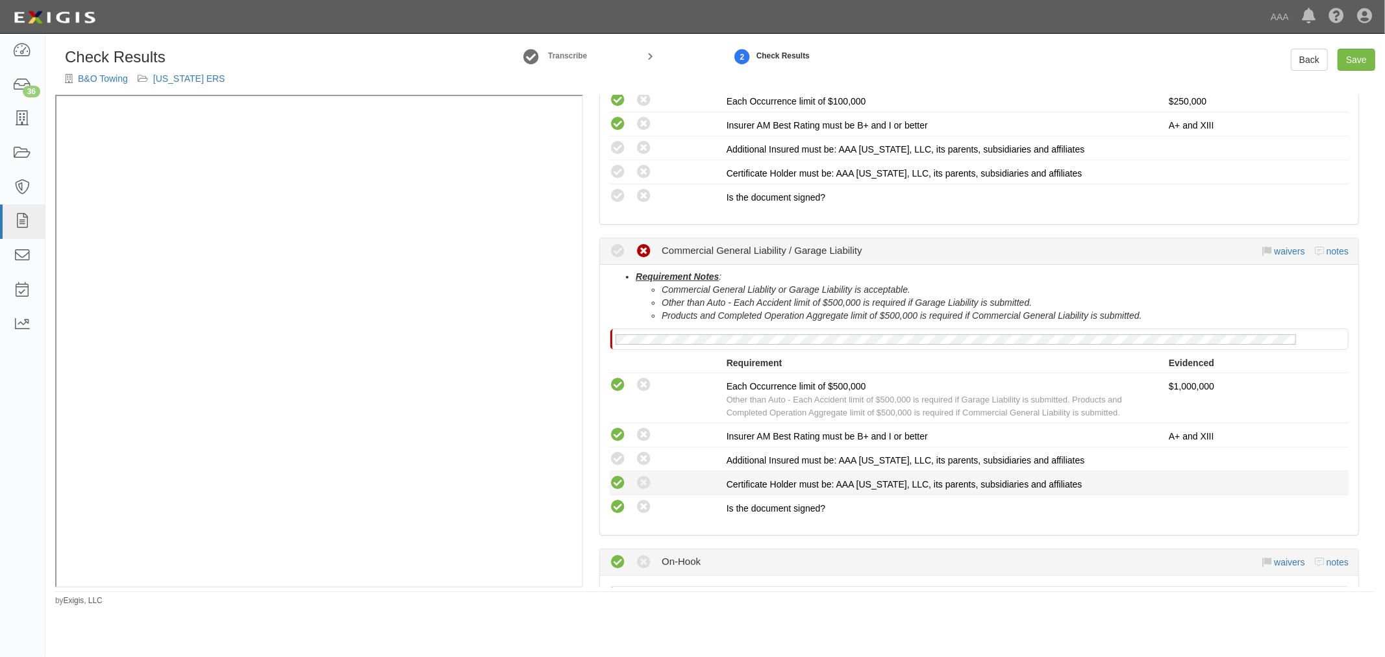
click at [620, 478] on icon at bounding box center [618, 483] width 16 height 16
radio input "true"
click at [618, 462] on icon at bounding box center [618, 459] width 16 height 16
radio input "true"
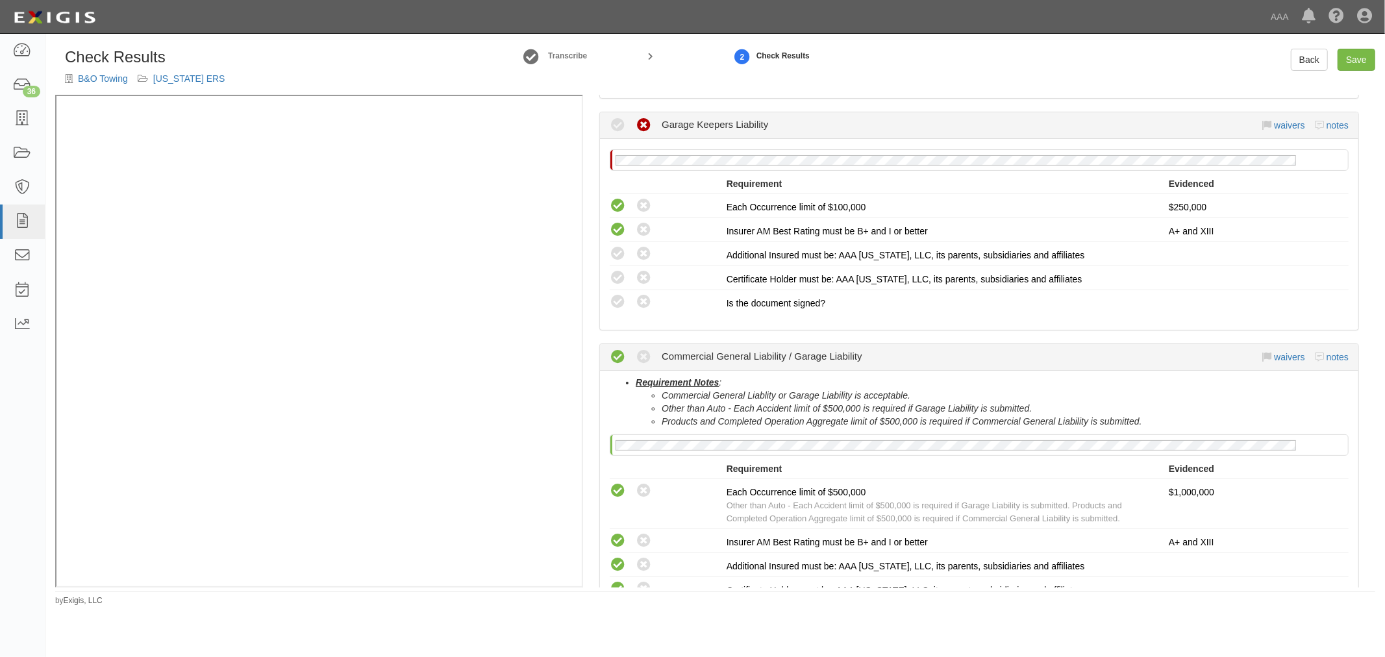
scroll to position [431, 0]
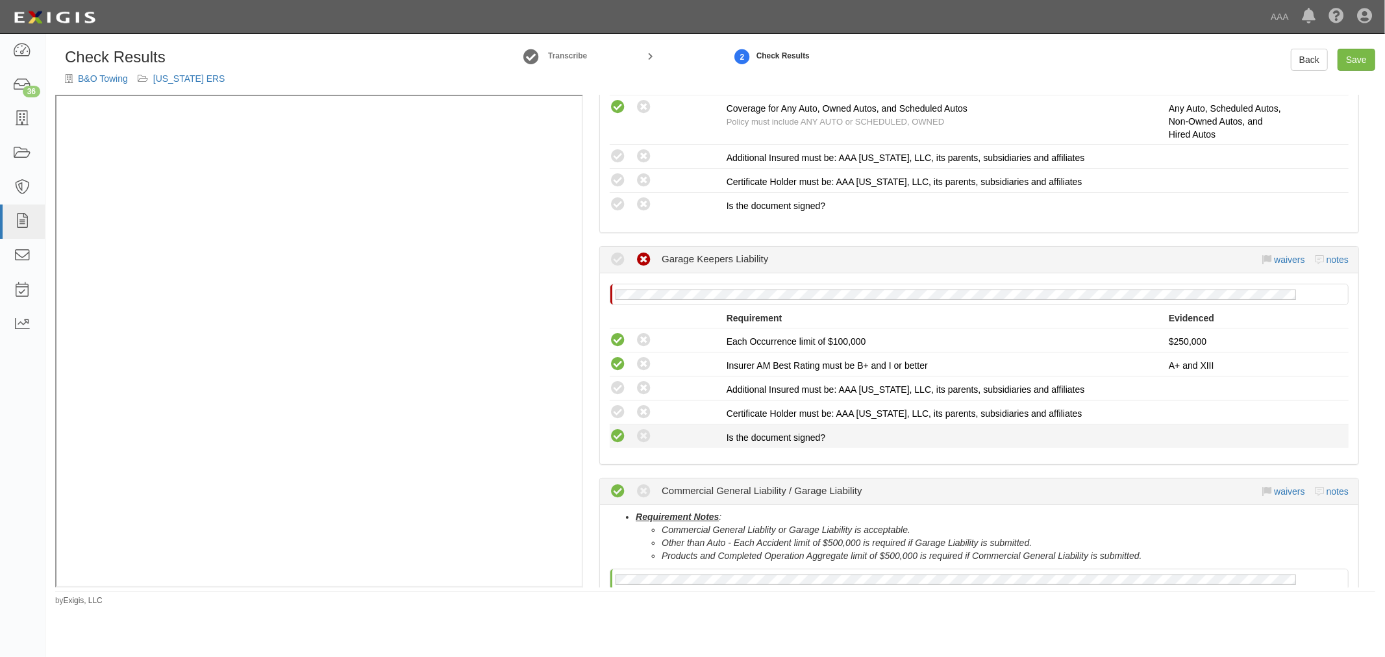
click at [619, 429] on icon at bounding box center [618, 436] width 16 height 16
radio input "true"
click at [625, 405] on div "Compliant Waived: Non-Compliant" at bounding box center [668, 412] width 117 height 17
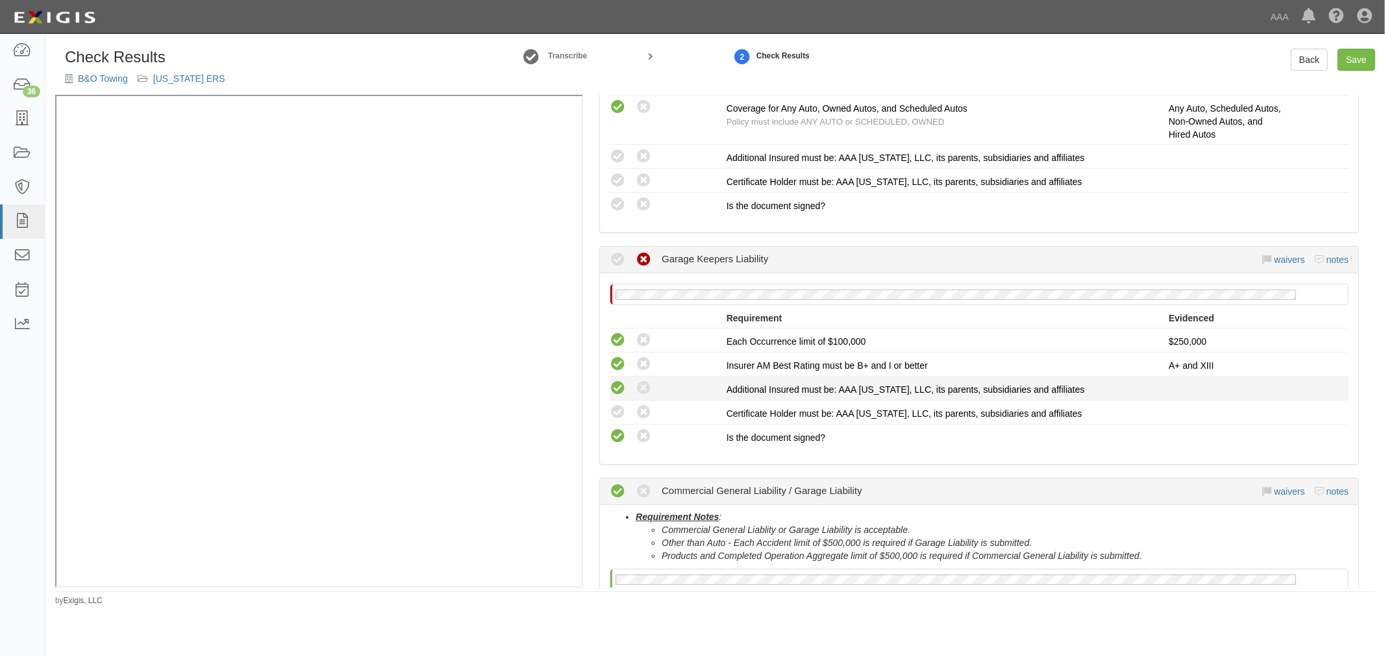
drag, startPoint x: 617, startPoint y: 409, endPoint x: 615, endPoint y: 387, distance: 22.1
click at [615, 406] on icon at bounding box center [618, 412] width 16 height 16
radio input "true"
drag, startPoint x: 615, startPoint y: 385, endPoint x: 617, endPoint y: 398, distance: 13.1
click at [617, 384] on icon at bounding box center [618, 388] width 16 height 16
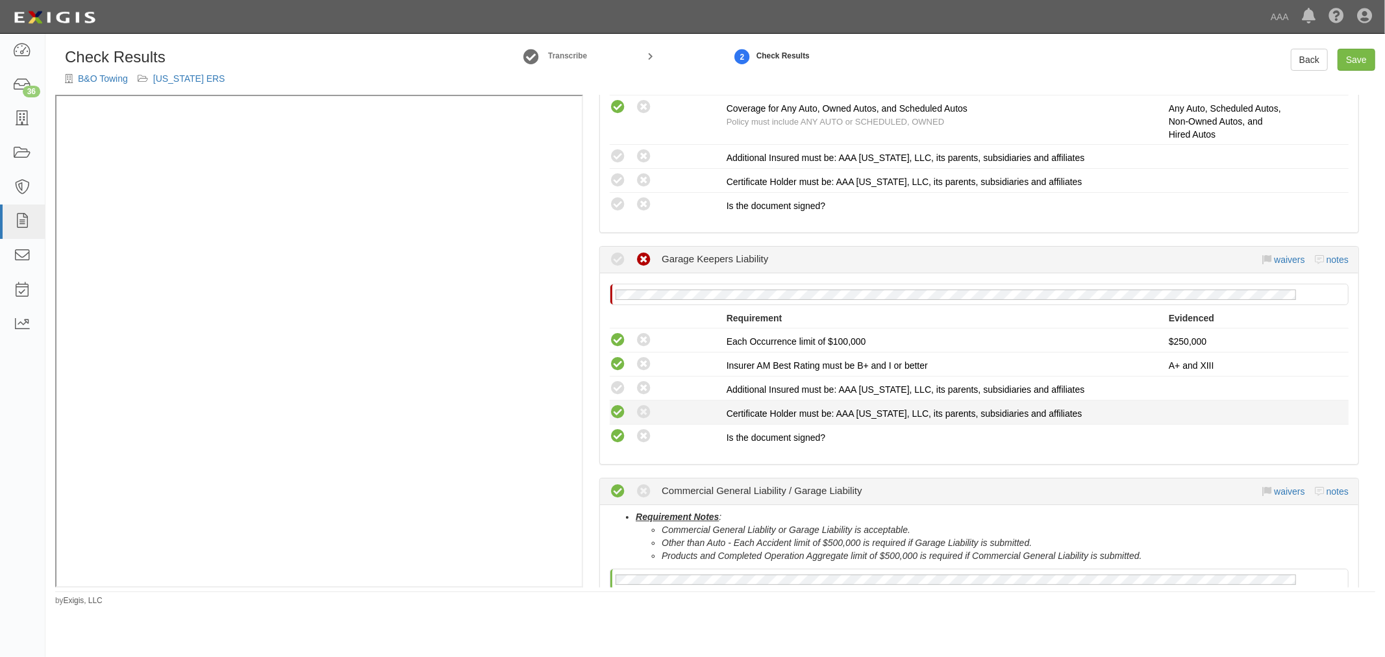
radio input "true"
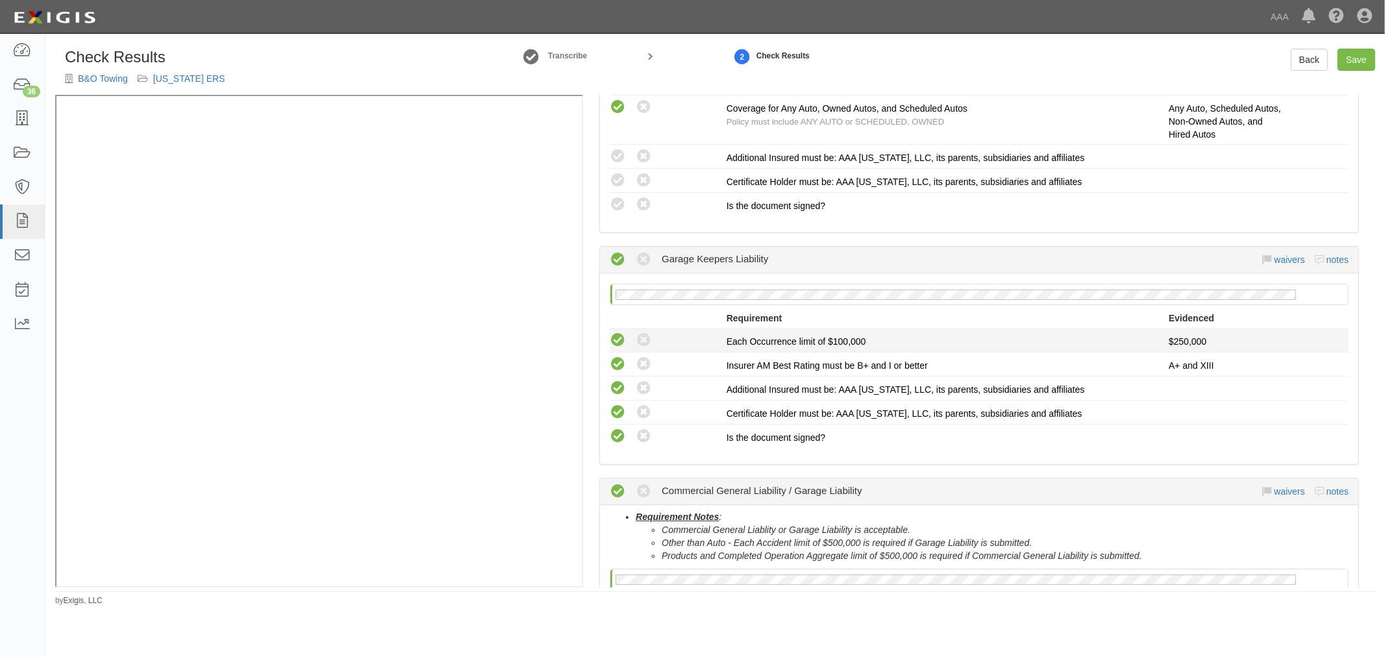
scroll to position [310, 0]
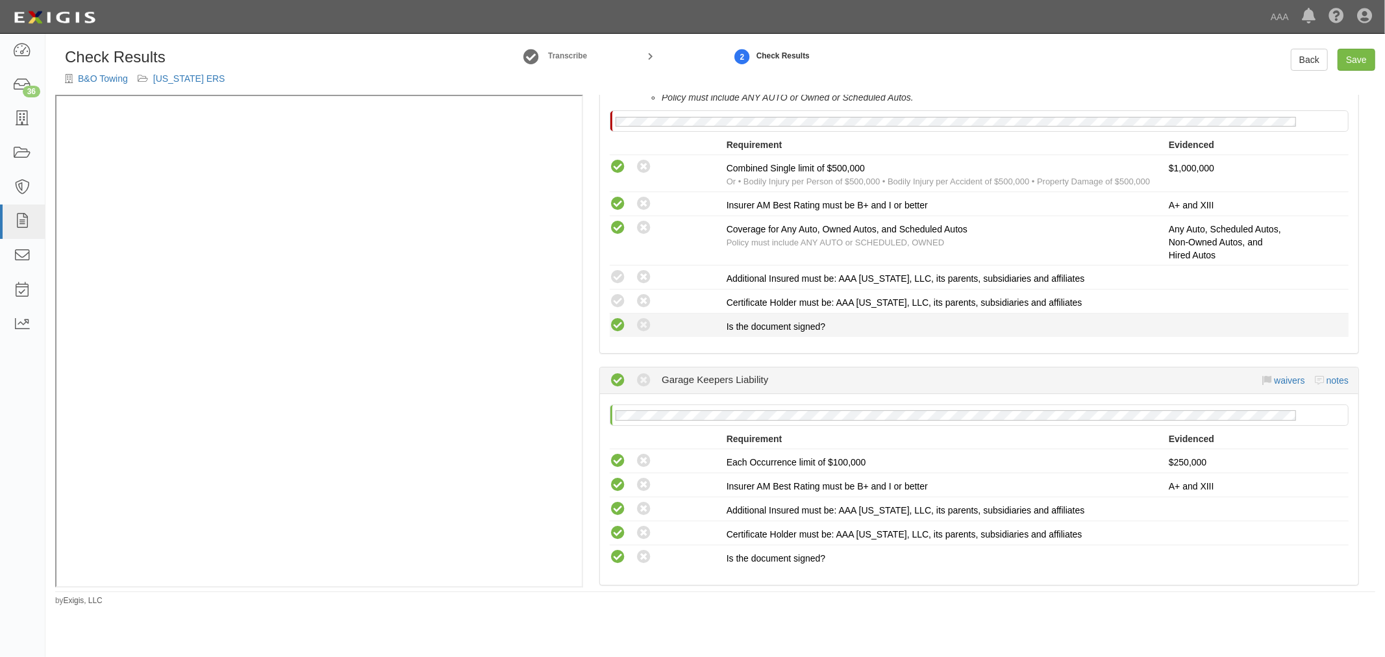
click at [621, 321] on icon at bounding box center [618, 325] width 16 height 16
radio input "true"
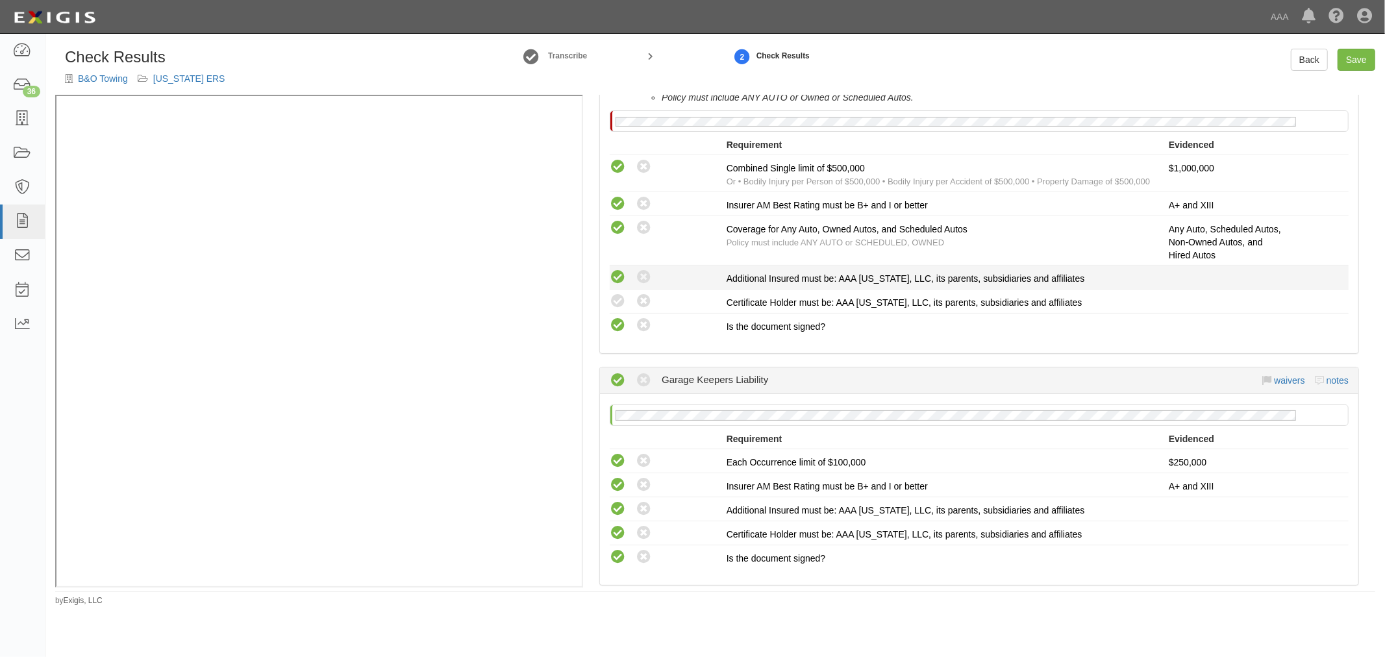
drag, startPoint x: 614, startPoint y: 297, endPoint x: 615, endPoint y: 276, distance: 21.4
click at [614, 297] on icon at bounding box center [618, 301] width 16 height 16
radio input "true"
click at [615, 275] on icon at bounding box center [618, 277] width 16 height 16
radio input "true"
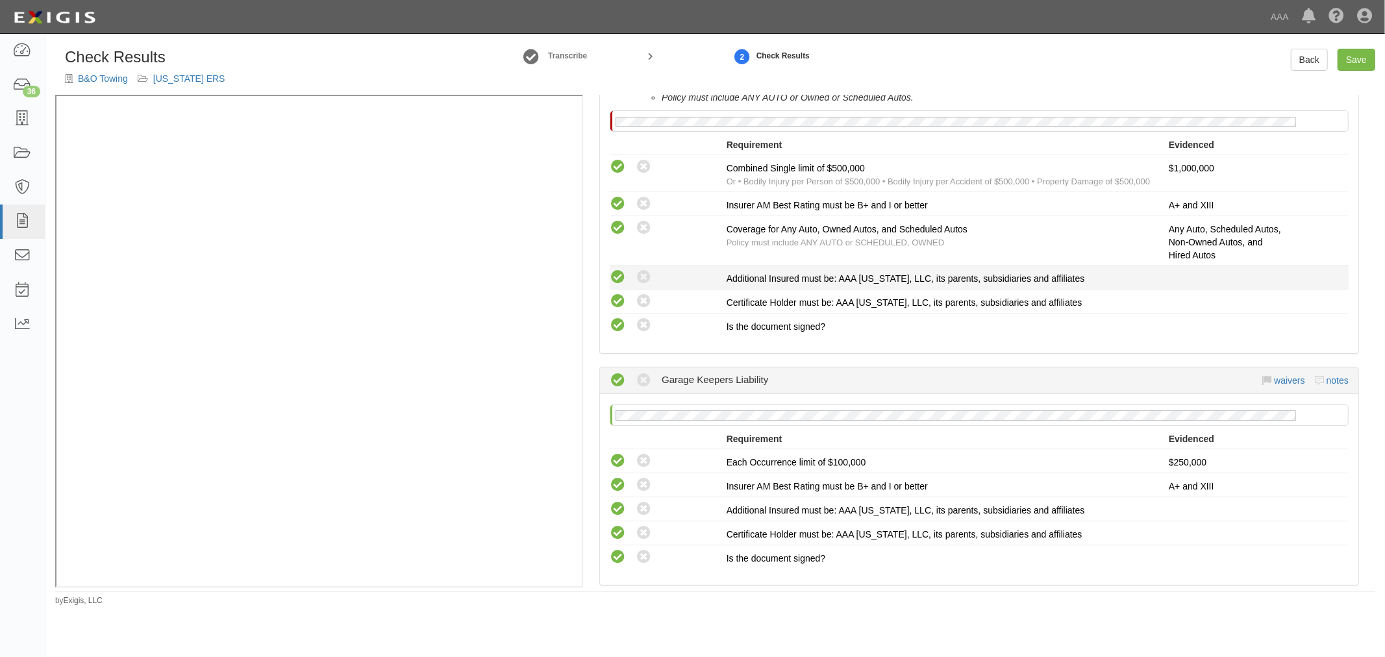
radio input "true"
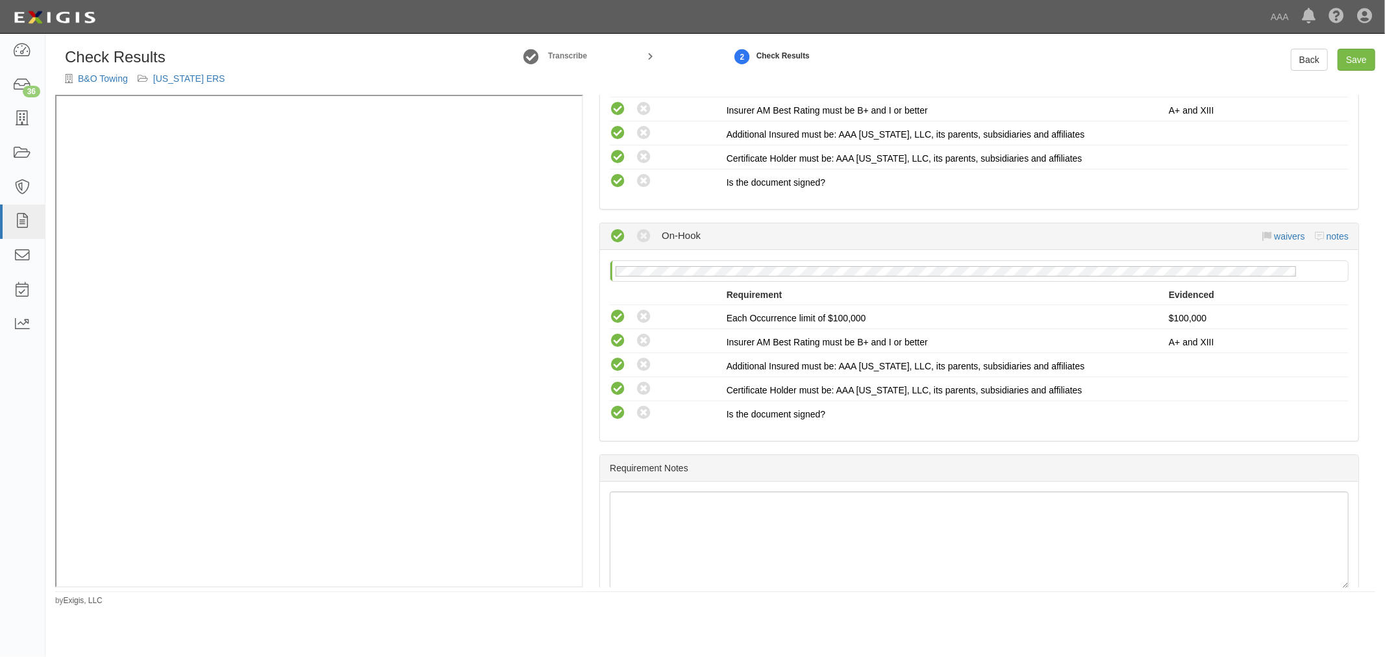
scroll to position [1032, 0]
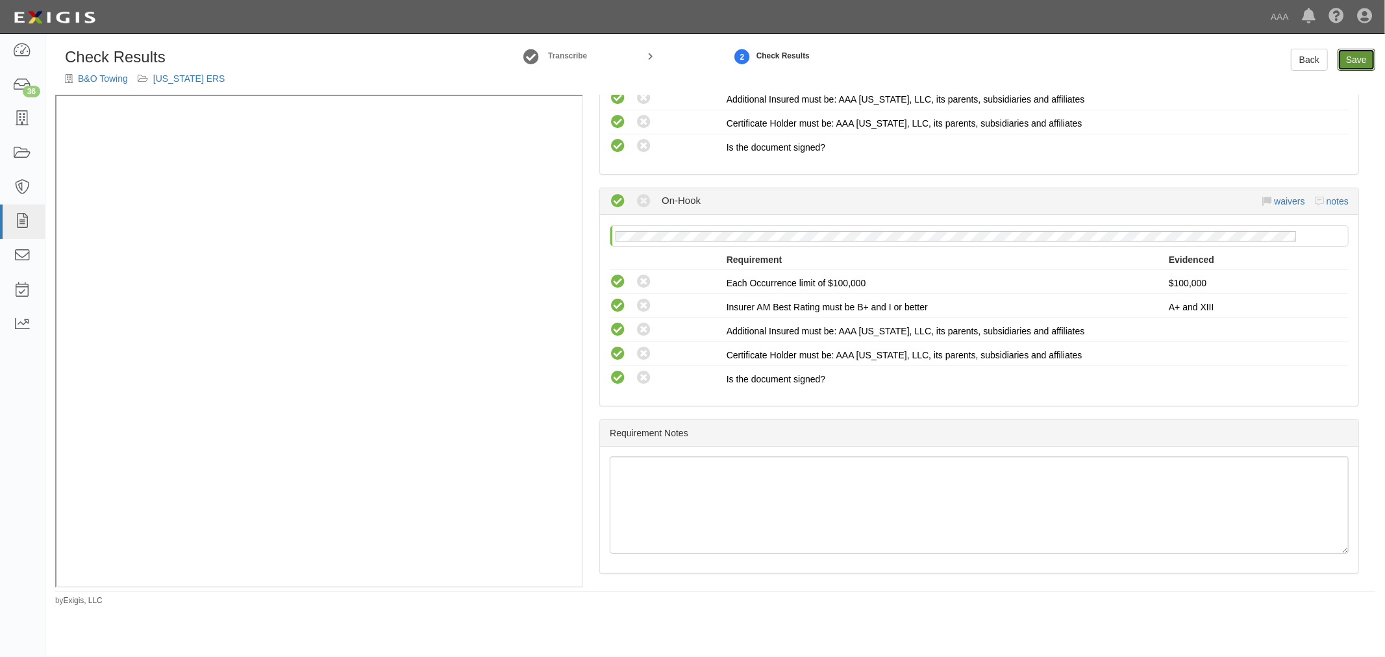
drag, startPoint x: 1370, startPoint y: 54, endPoint x: 1353, endPoint y: 59, distance: 17.7
click at [1370, 53] on link "Save" at bounding box center [1356, 60] width 38 height 22
radio input "true"
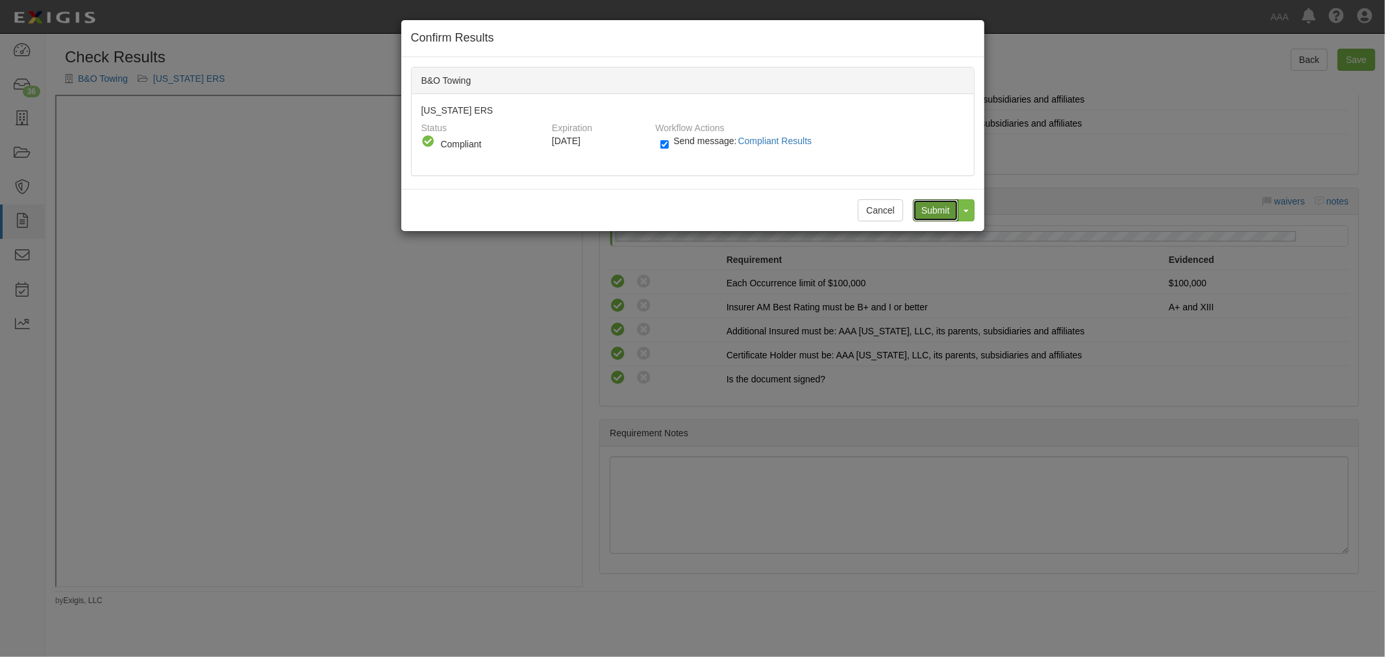
click at [928, 206] on input "Submit" at bounding box center [935, 210] width 45 height 22
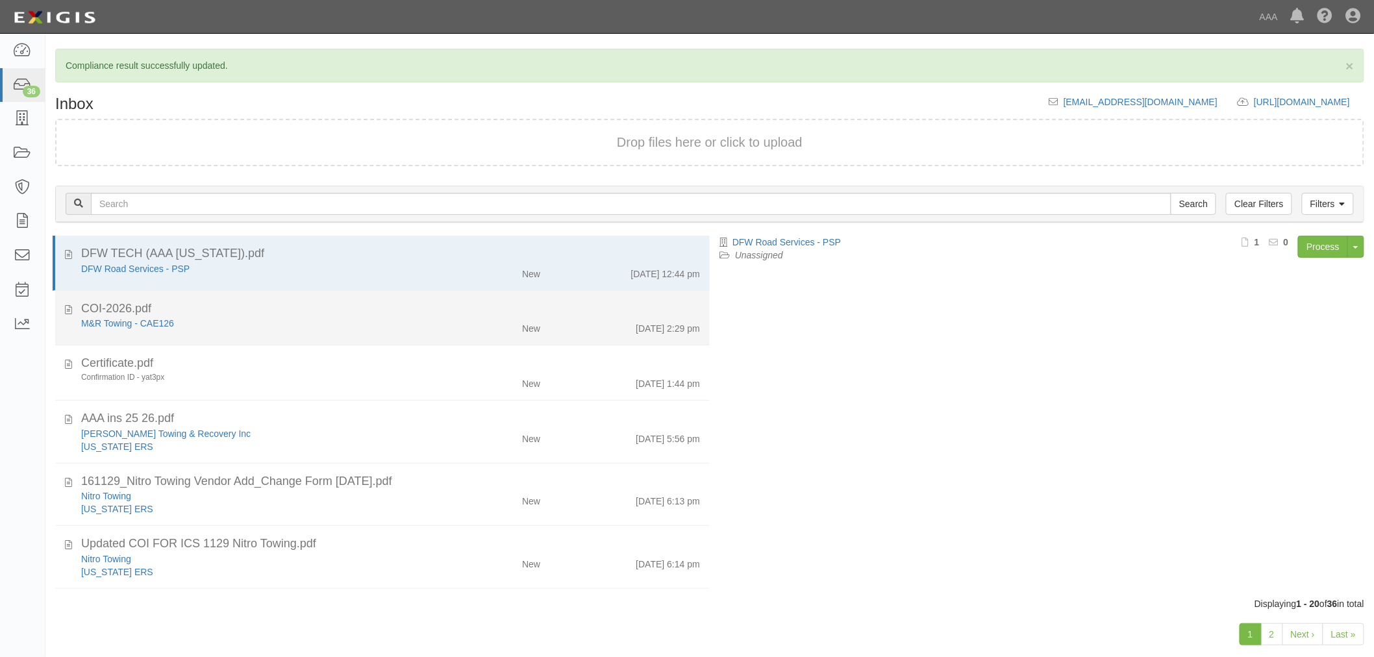
click at [399, 323] on div "M&R Towing - CAE126" at bounding box center [257, 323] width 352 height 13
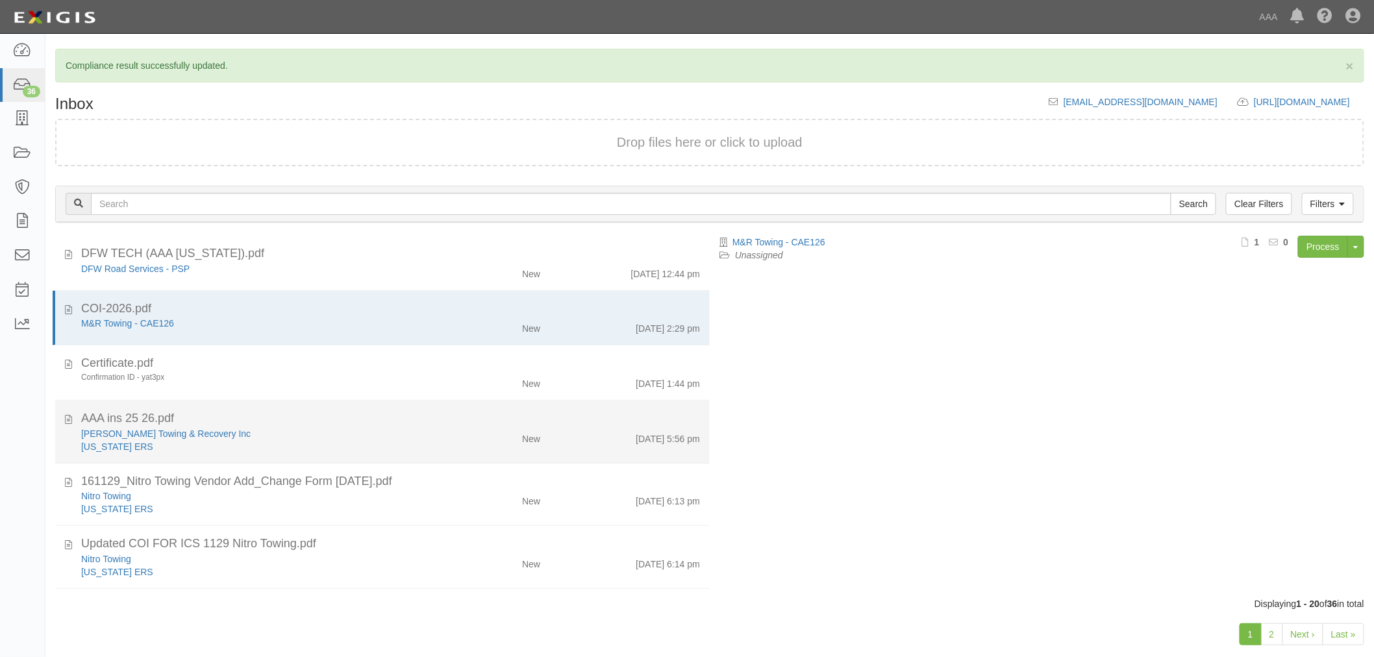
click at [290, 432] on div "[PERSON_NAME] Towing & Recovery Inc" at bounding box center [257, 433] width 352 height 13
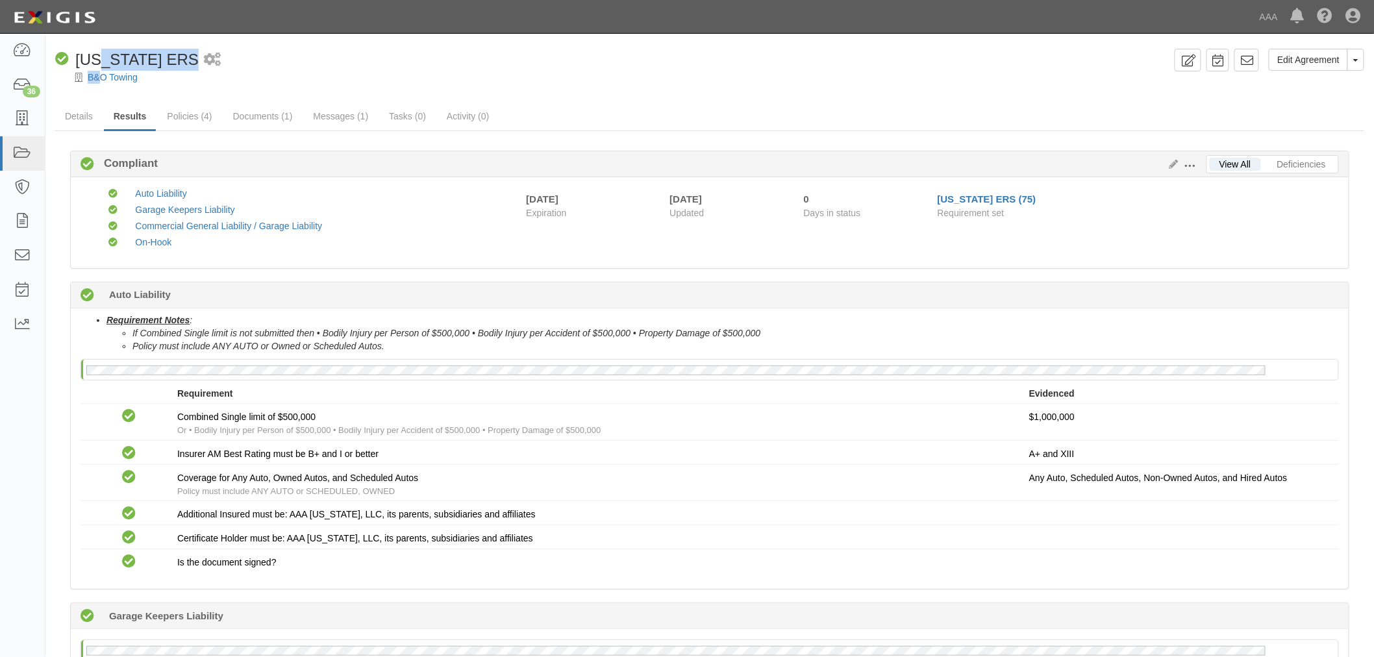
click at [103, 70] on div "Edit Agreement Toggle Agreement Dropdown View Audit Trail Archive Agreement Pla…" at bounding box center [709, 66] width 1328 height 35
drag, startPoint x: 254, startPoint y: 65, endPoint x: 243, endPoint y: 68, distance: 12.1
click at [255, 65] on div "Compliant [US_STATE] ERS 1 scheduled workflow" at bounding box center [612, 60] width 1114 height 22
click at [198, 117] on link "Policies (4)" at bounding box center [189, 117] width 64 height 28
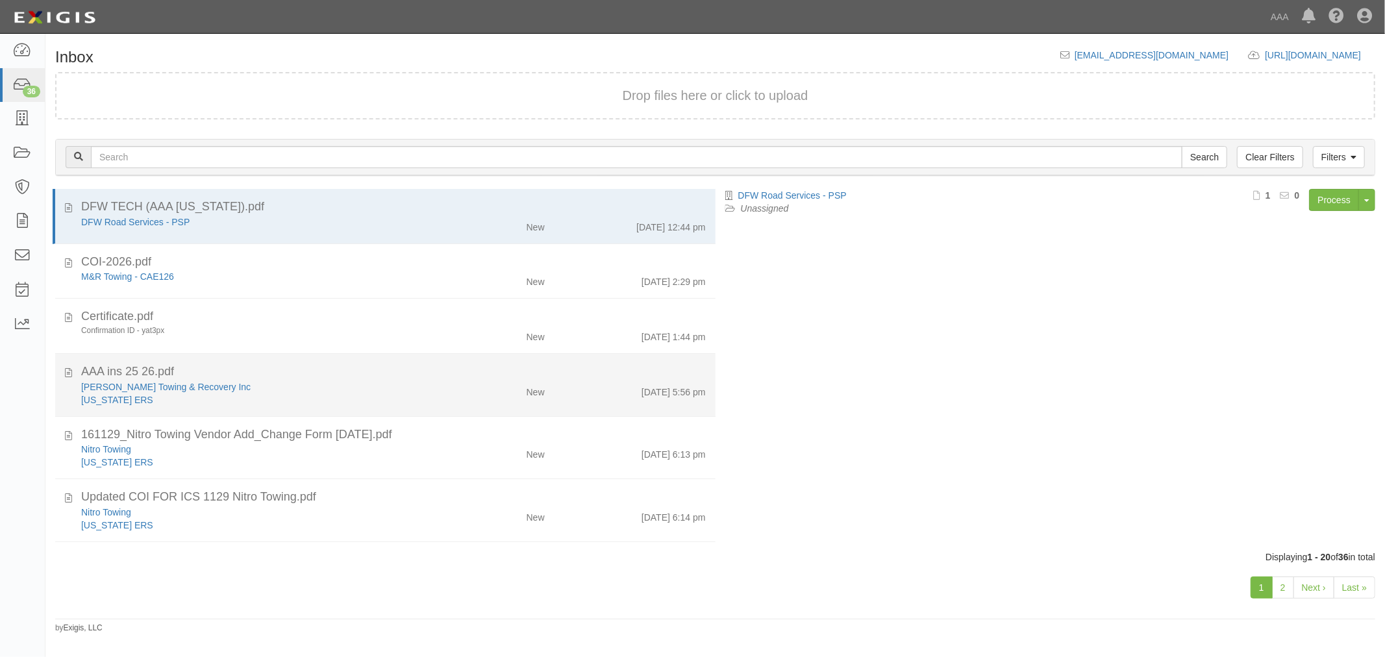
click at [308, 369] on div "AAA ins 25 26.pdf" at bounding box center [393, 372] width 624 height 17
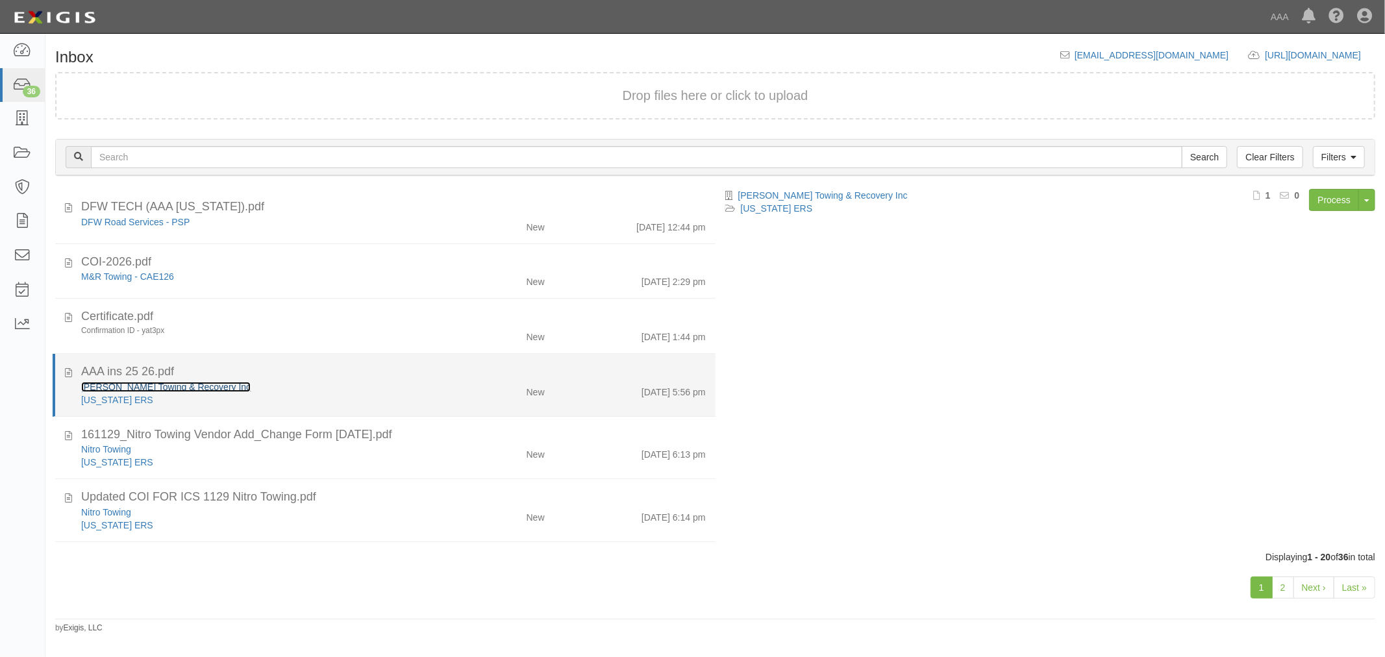
click at [104, 384] on link "[PERSON_NAME] Towing & Recovery Inc" at bounding box center [165, 387] width 169 height 10
click at [450, 399] on div "[PERSON_NAME] Towing & Recovery Inc [US_STATE] ERS New [DATE] 5:56 pm" at bounding box center [393, 393] width 644 height 26
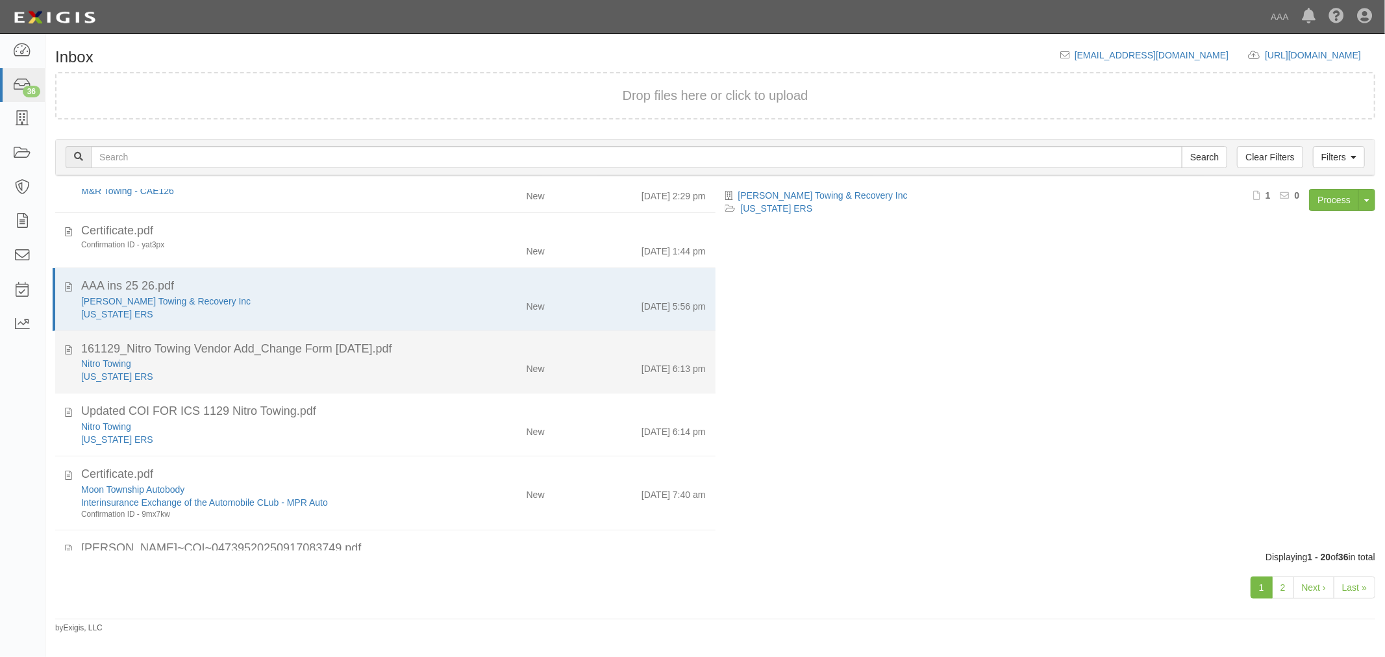
scroll to position [120, 0]
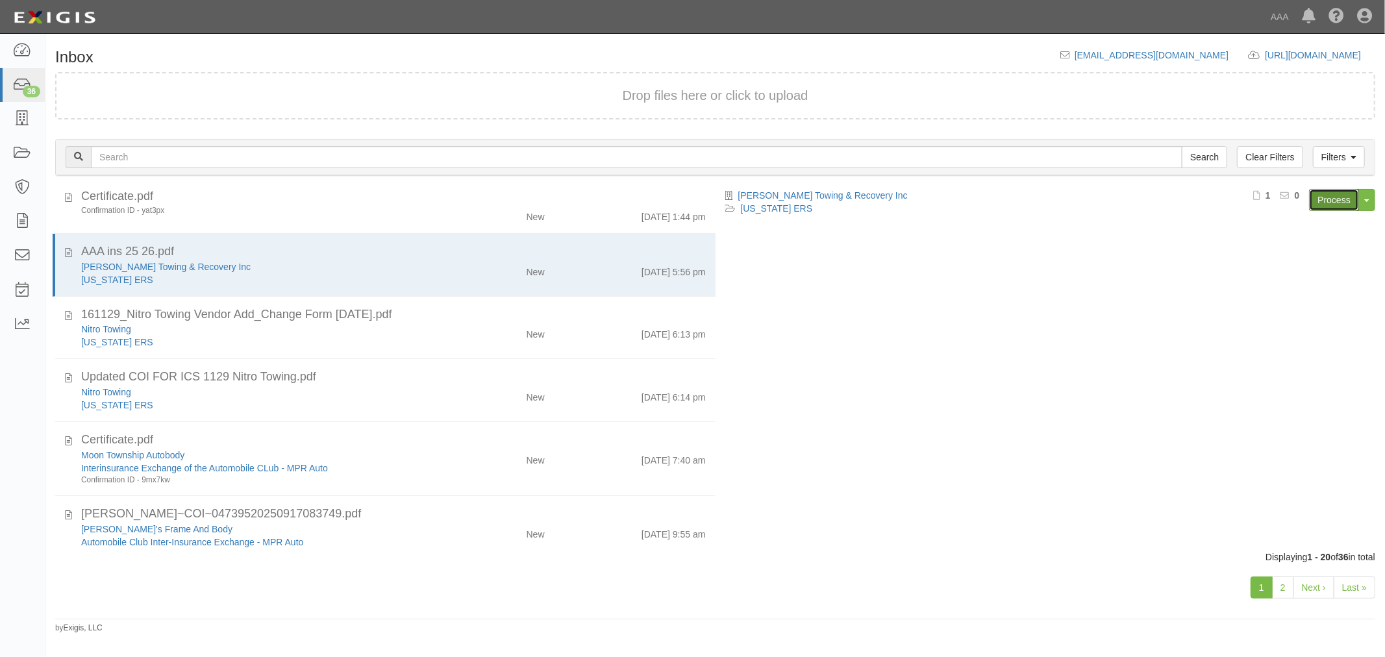
click at [1328, 200] on link "Process" at bounding box center [1334, 200] width 50 height 22
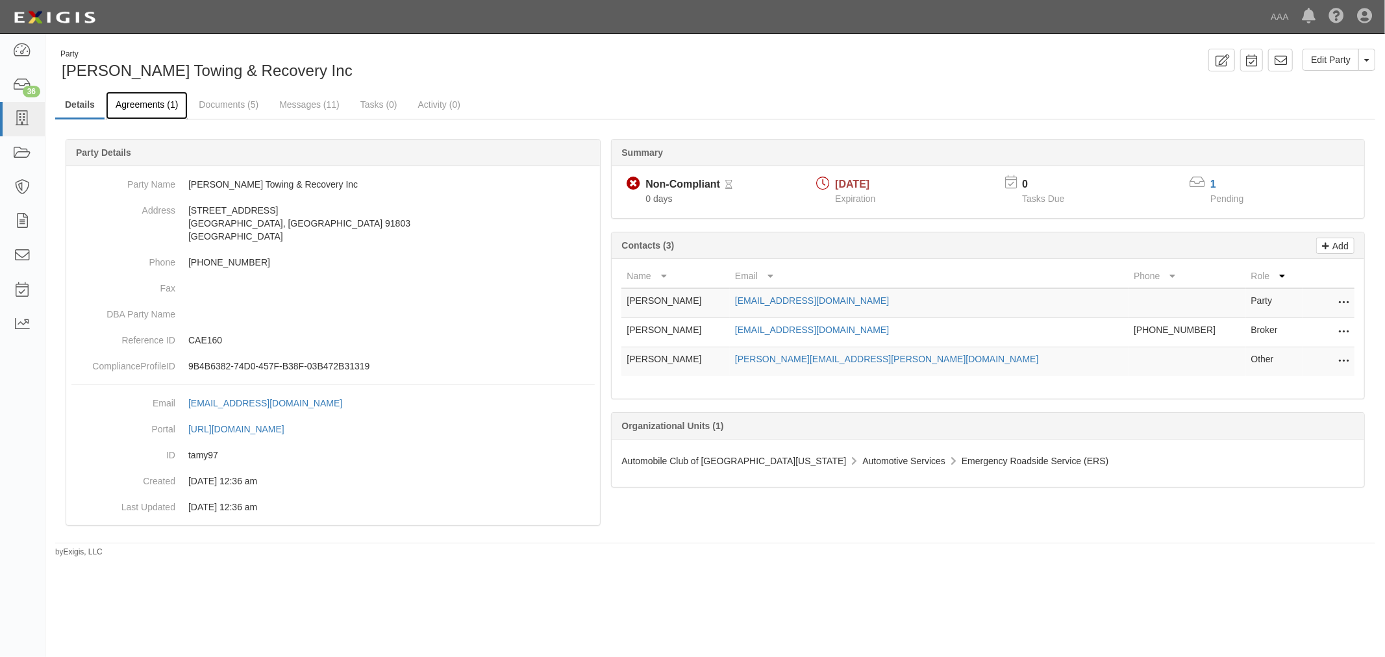
click at [127, 108] on link "Agreements (1)" at bounding box center [147, 106] width 82 height 28
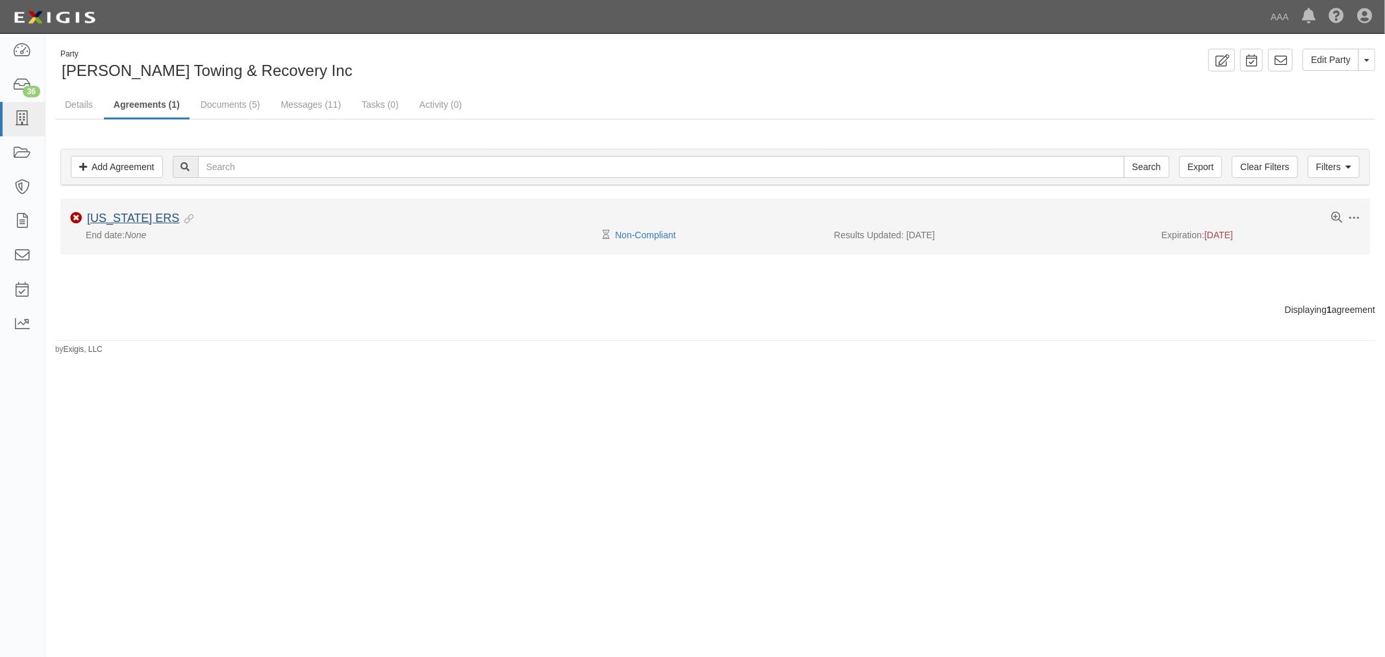
drag, startPoint x: 146, startPoint y: 208, endPoint x: 140, endPoint y: 219, distance: 12.8
click at [146, 208] on li "Toggle Agreement Dropdown Edit Log activity Add task Send message Archive Non-C…" at bounding box center [714, 226] width 1309 height 55
click at [140, 219] on link "[US_STATE] ERS" at bounding box center [133, 218] width 92 height 13
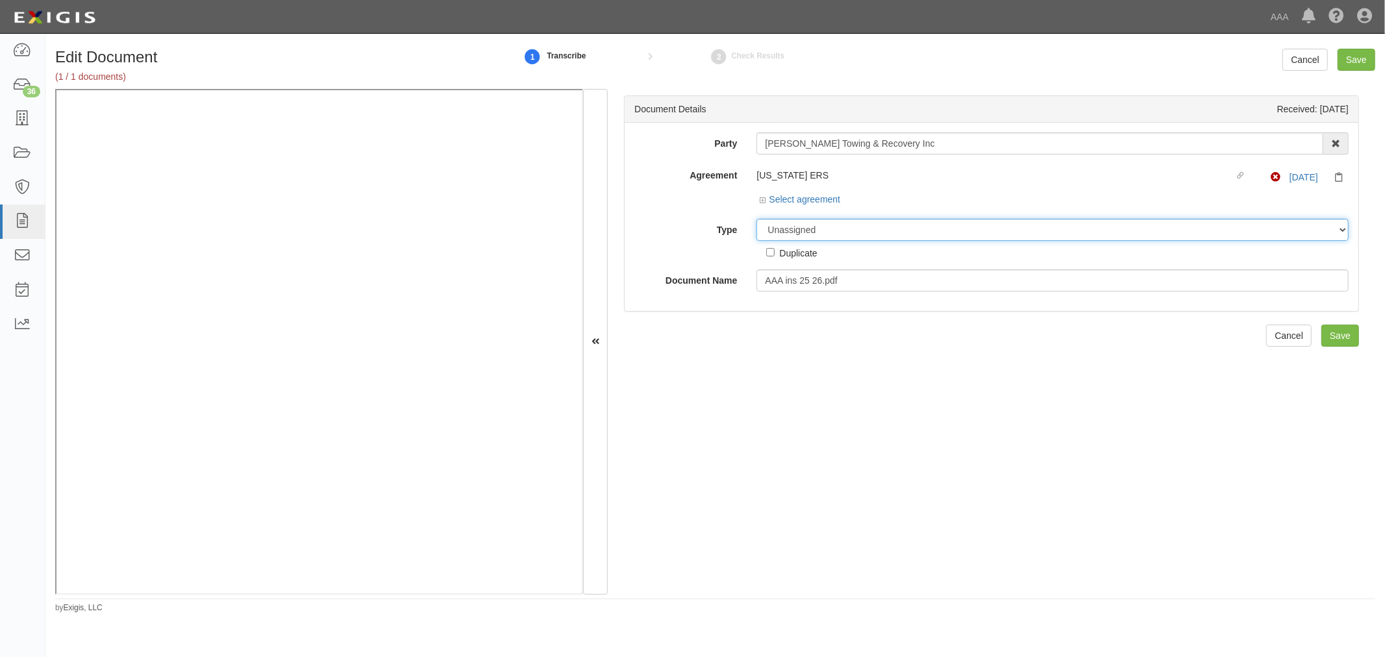
click at [800, 235] on select "Unassigned Binder Cancellation Notice Certificate Contract Endorsement Insuranc…" at bounding box center [1052, 230] width 592 height 22
select select "CertificateDetail"
click at [756, 219] on select "Unassigned Binder Cancellation Notice Certificate Contract Endorsement Insuranc…" at bounding box center [1052, 230] width 592 height 22
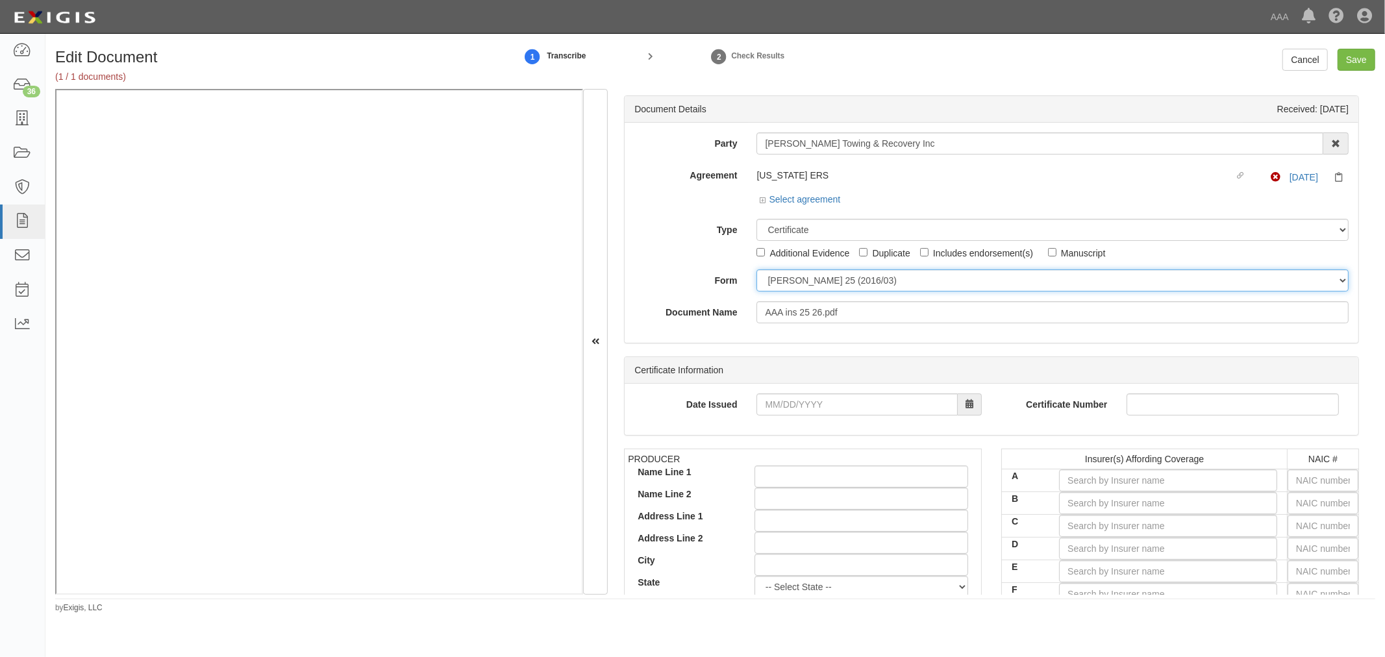
drag, startPoint x: 798, startPoint y: 284, endPoint x: 798, endPoint y: 293, distance: 9.7
click at [798, 293] on div "Party [PERSON_NAME] Towing & Recovery Inc 1-800-Packouts of [PERSON_NAME][GEOGR…" at bounding box center [991, 227] width 714 height 191
select select "GeneralFormDetail"
click at [756, 270] on select "[PERSON_NAME] 25 (2016/03) [PERSON_NAME] 101 [PERSON_NAME] 855 NY (2014/05) Gen…" at bounding box center [1052, 280] width 592 height 22
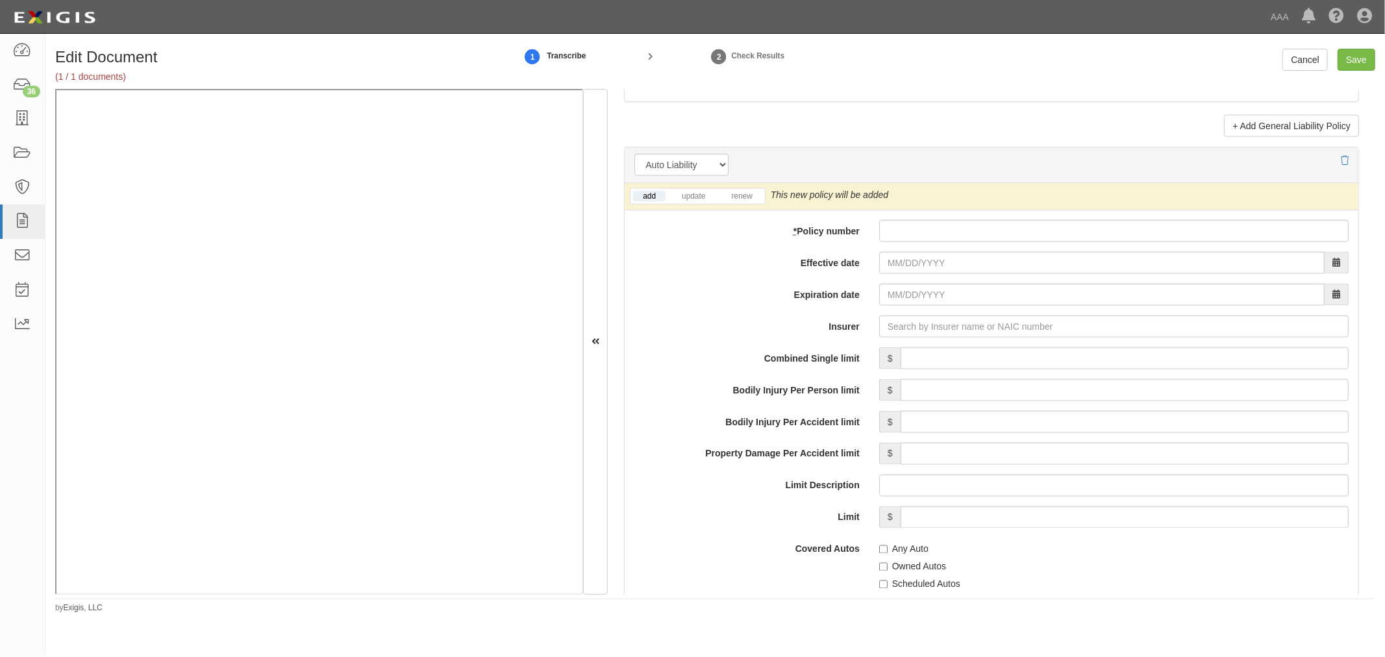
scroll to position [1683, 0]
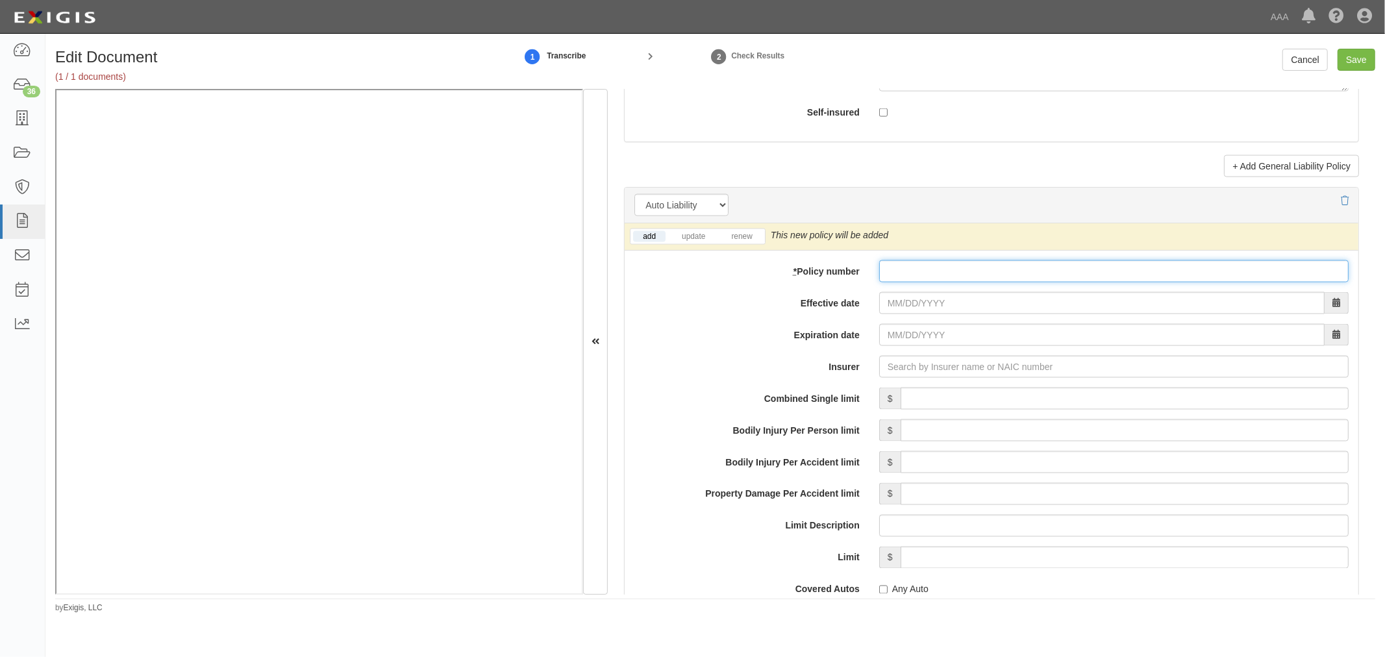
click at [883, 282] on input "* Policy number" at bounding box center [1113, 271] width 469 height 22
paste input "K2GP634300"
type input "K2GP634300"
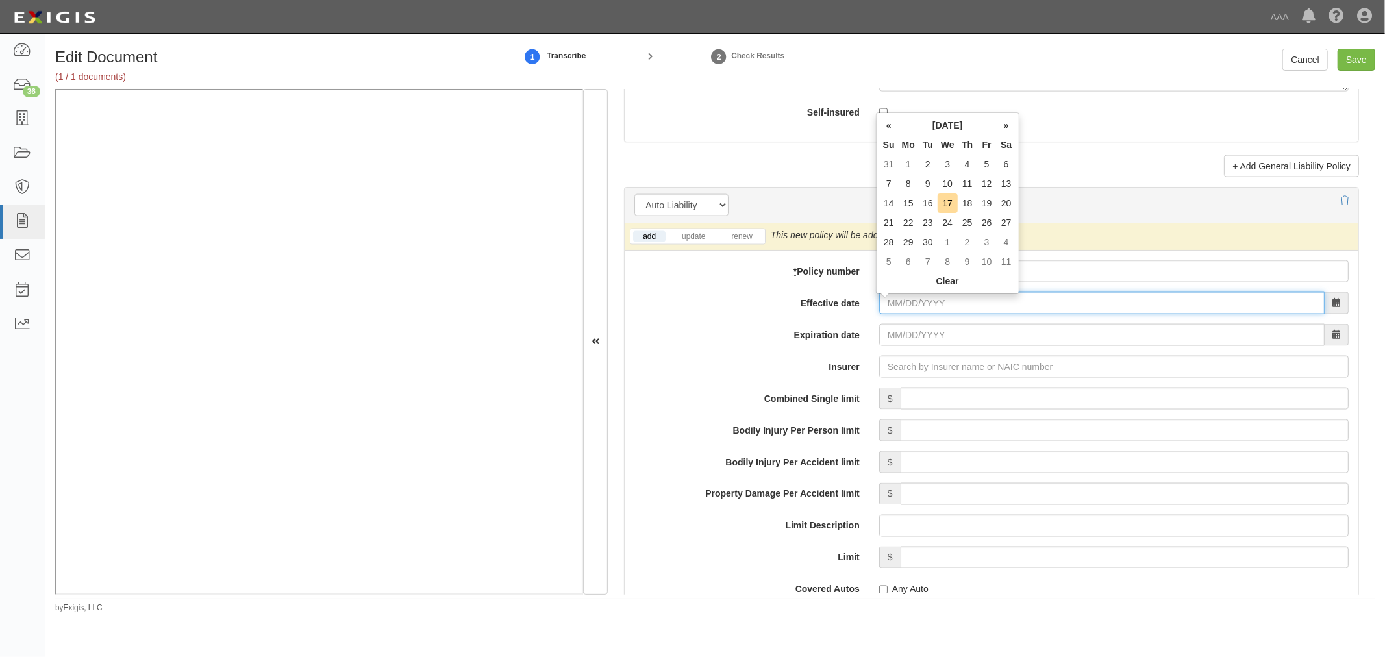
click at [890, 303] on input "Effective date" at bounding box center [1101, 303] width 445 height 22
type input "[DATE]"
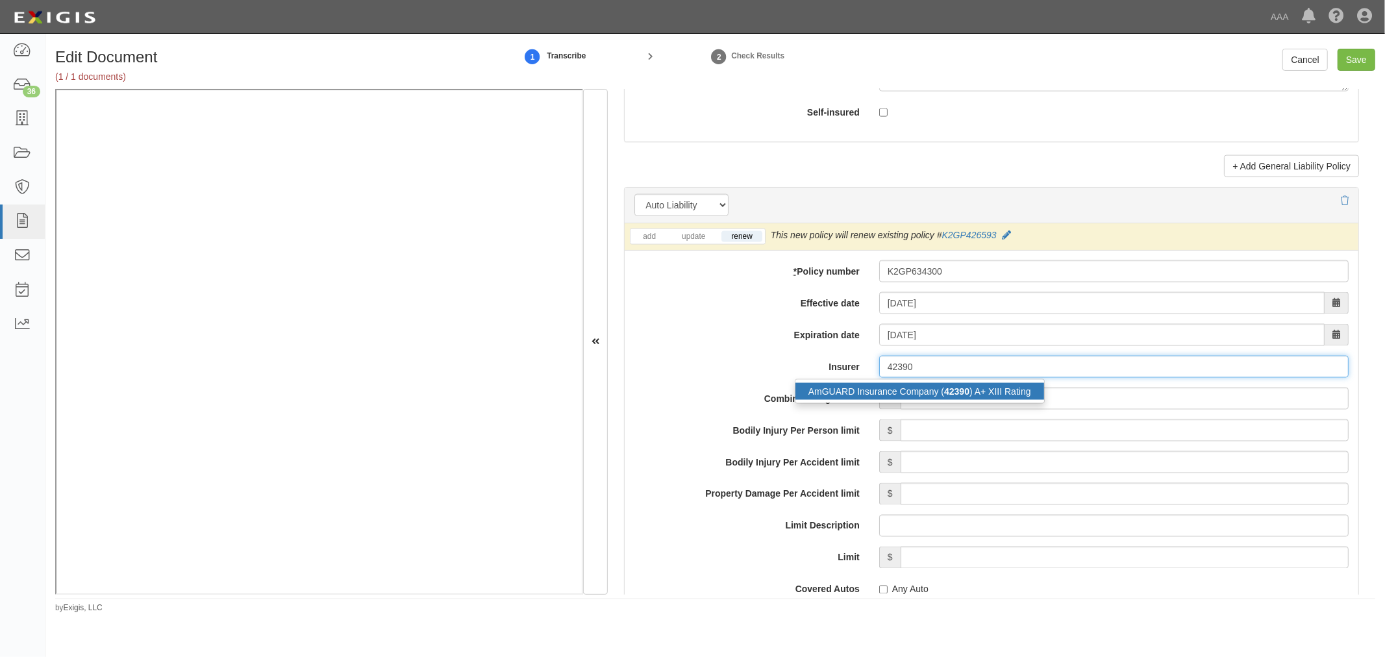
click at [824, 399] on div "AmGUARD Insurance Company ( 42390 ) A+ XIII Rating" at bounding box center [919, 391] width 249 height 17
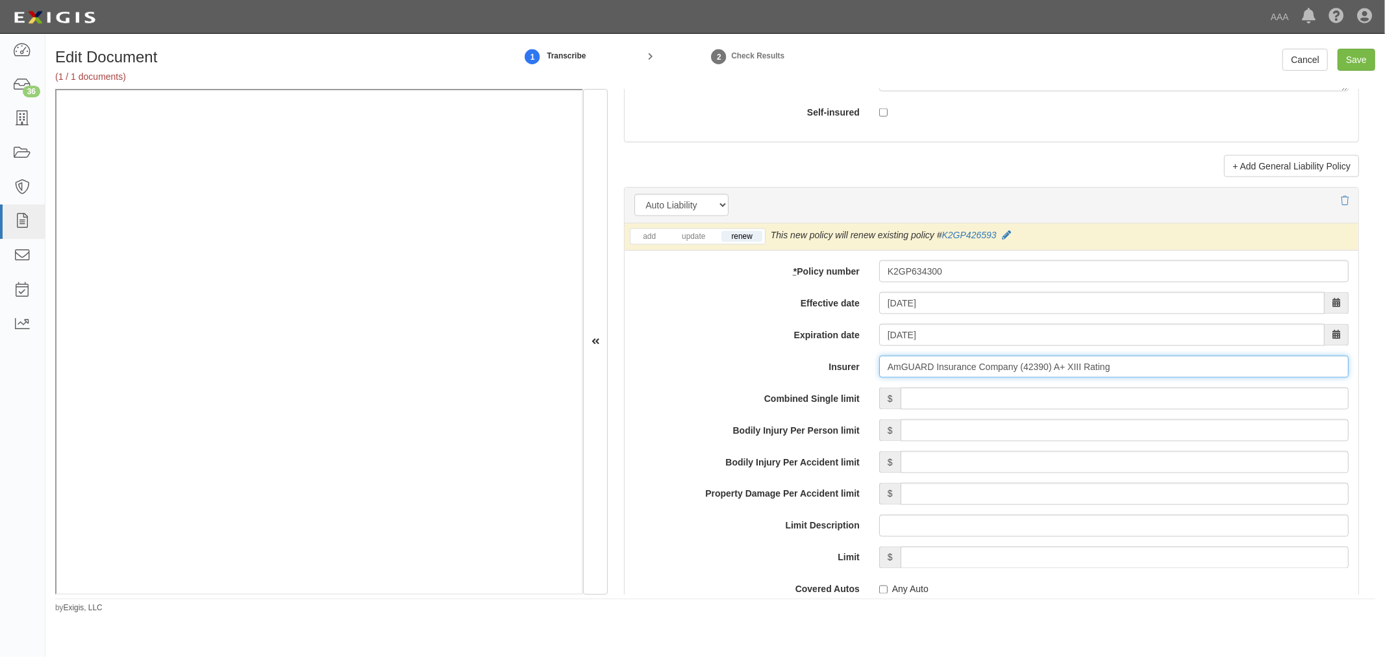
type input "AmGUARD Insurance Company (42390) A+ XIII Rating"
click at [920, 401] on input "Combined Single limit" at bounding box center [1124, 399] width 448 height 22
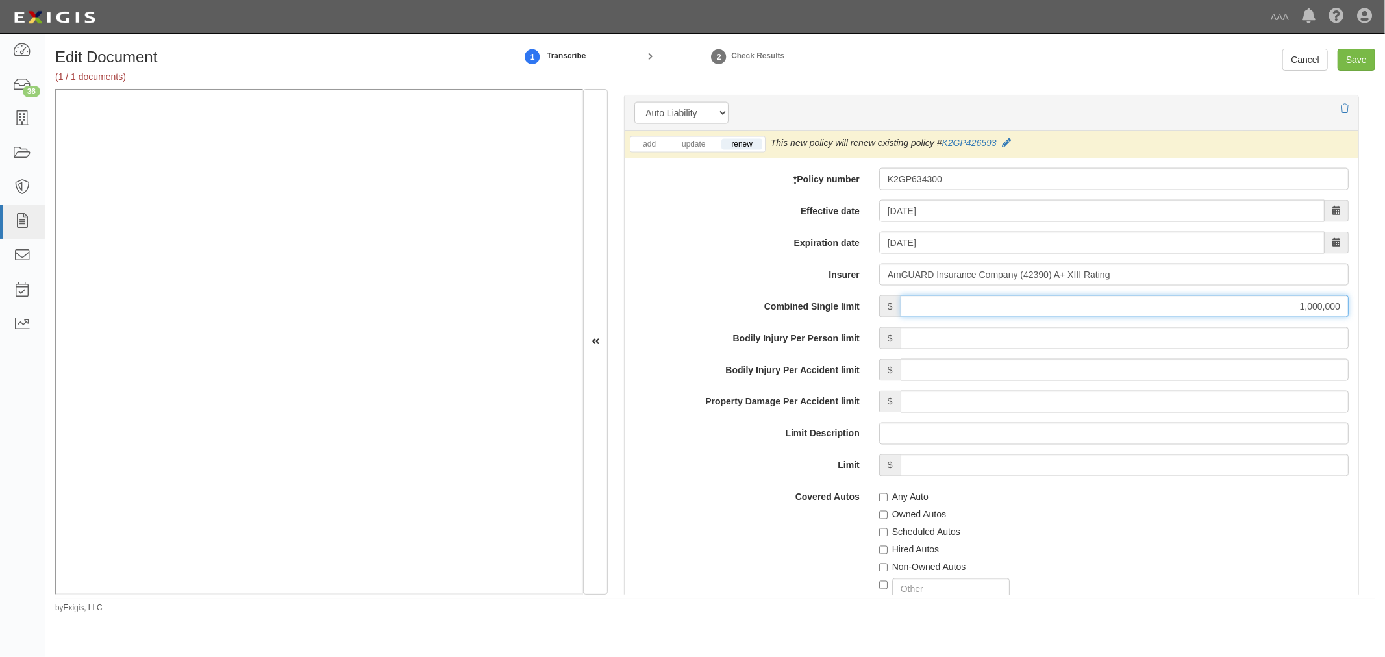
scroll to position [1803, 0]
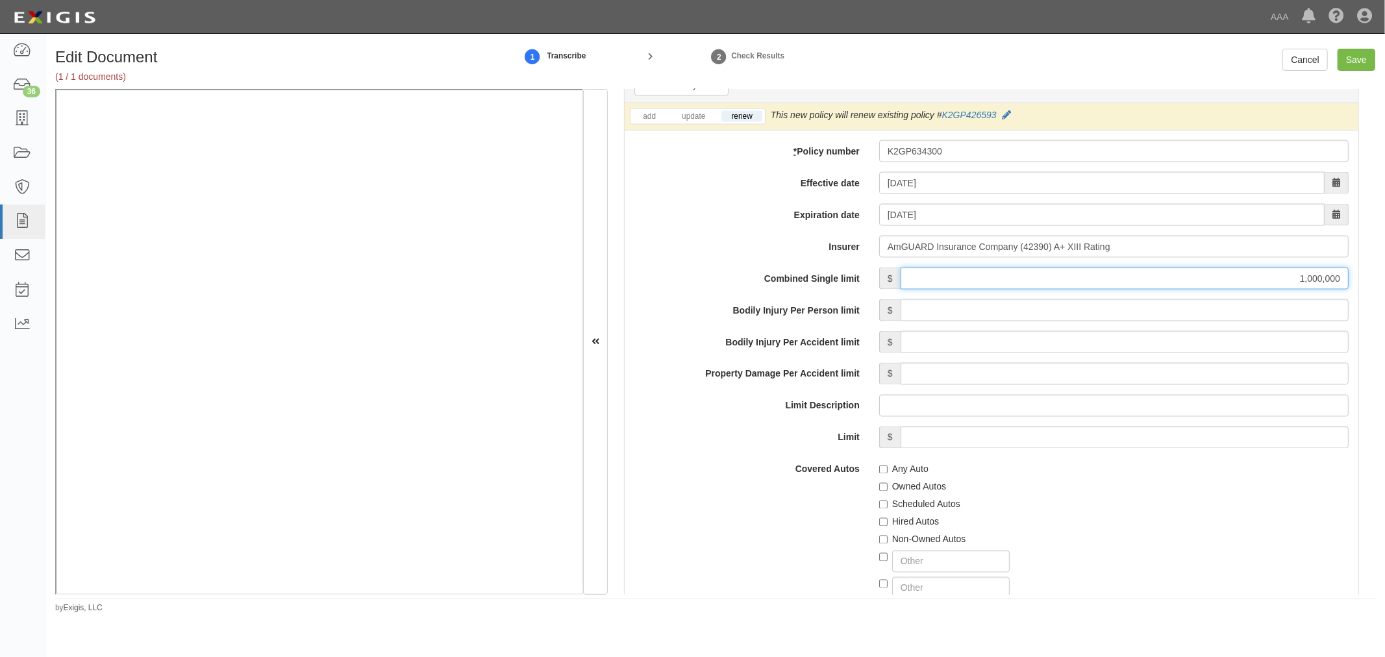
type input "1,000,000"
click at [891, 473] on label "Any Auto" at bounding box center [903, 469] width 49 height 13
click at [887, 473] on input "Any Auto" at bounding box center [883, 469] width 8 height 8
checkbox input "true"
drag, startPoint x: 903, startPoint y: 502, endPoint x: 906, endPoint y: 509, distance: 7.6
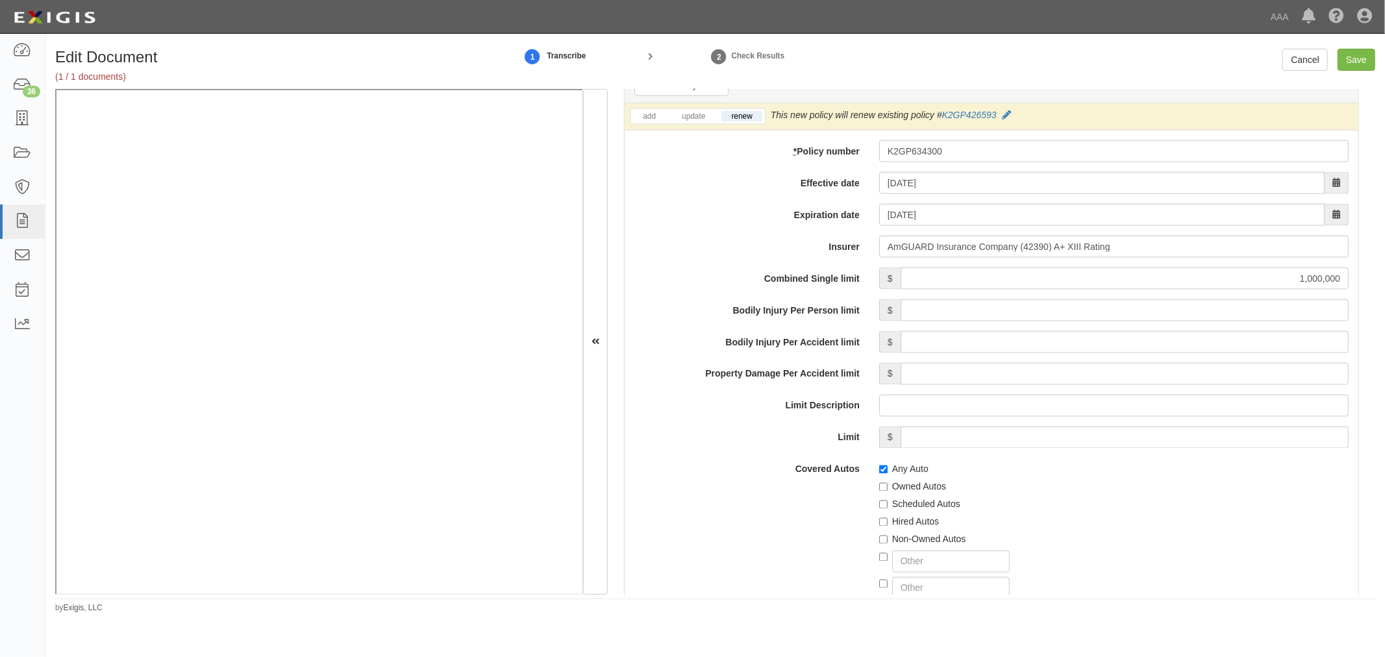
click at [904, 503] on label "Scheduled Autos" at bounding box center [919, 504] width 81 height 13
click at [887, 503] on input "Scheduled Autos" at bounding box center [883, 504] width 8 height 8
checkbox input "true"
drag, startPoint x: 909, startPoint y: 519, endPoint x: 911, endPoint y: 528, distance: 9.3
click at [909, 520] on label "Hired Autos" at bounding box center [909, 521] width 60 height 13
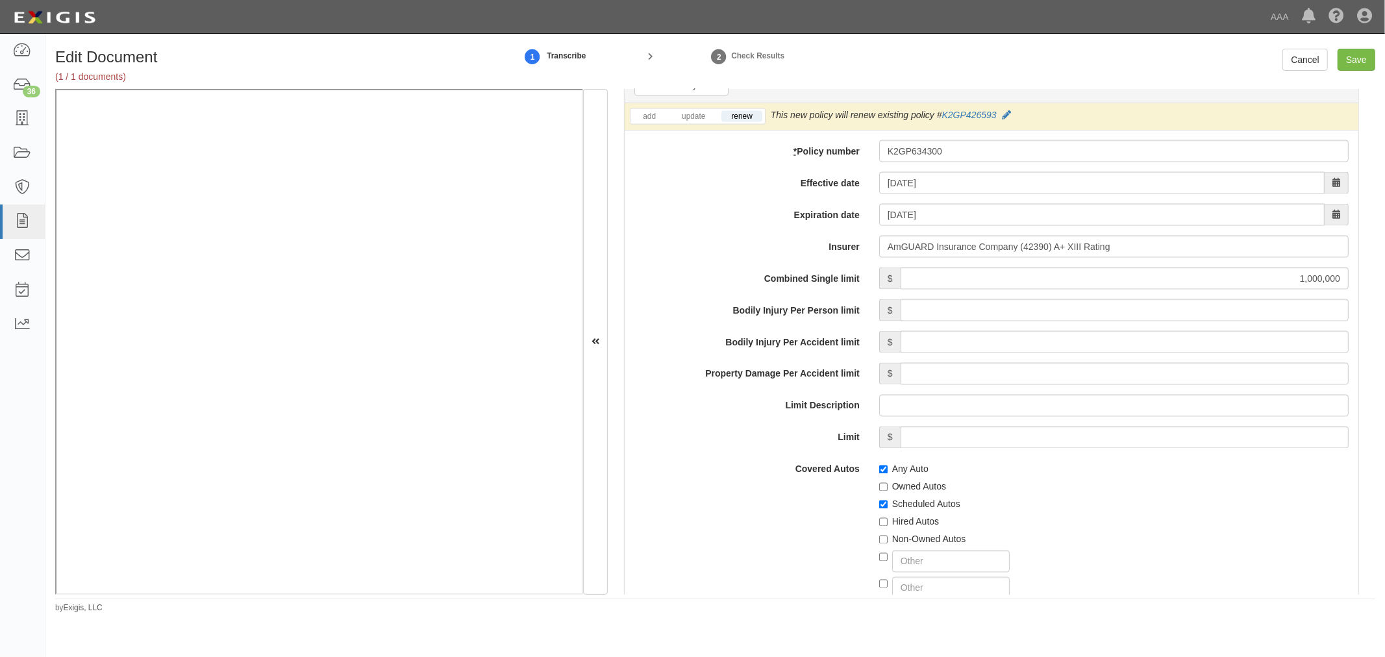
click at [909, 537] on label "Non-Owned Autos" at bounding box center [922, 539] width 87 height 13
click at [887, 537] on input "Non-Owned Autos" at bounding box center [883, 540] width 8 height 8
checkbox input "true"
click at [900, 521] on label "Hired Autos" at bounding box center [909, 521] width 60 height 13
click at [887, 521] on input "Hired Autos" at bounding box center [883, 522] width 8 height 8
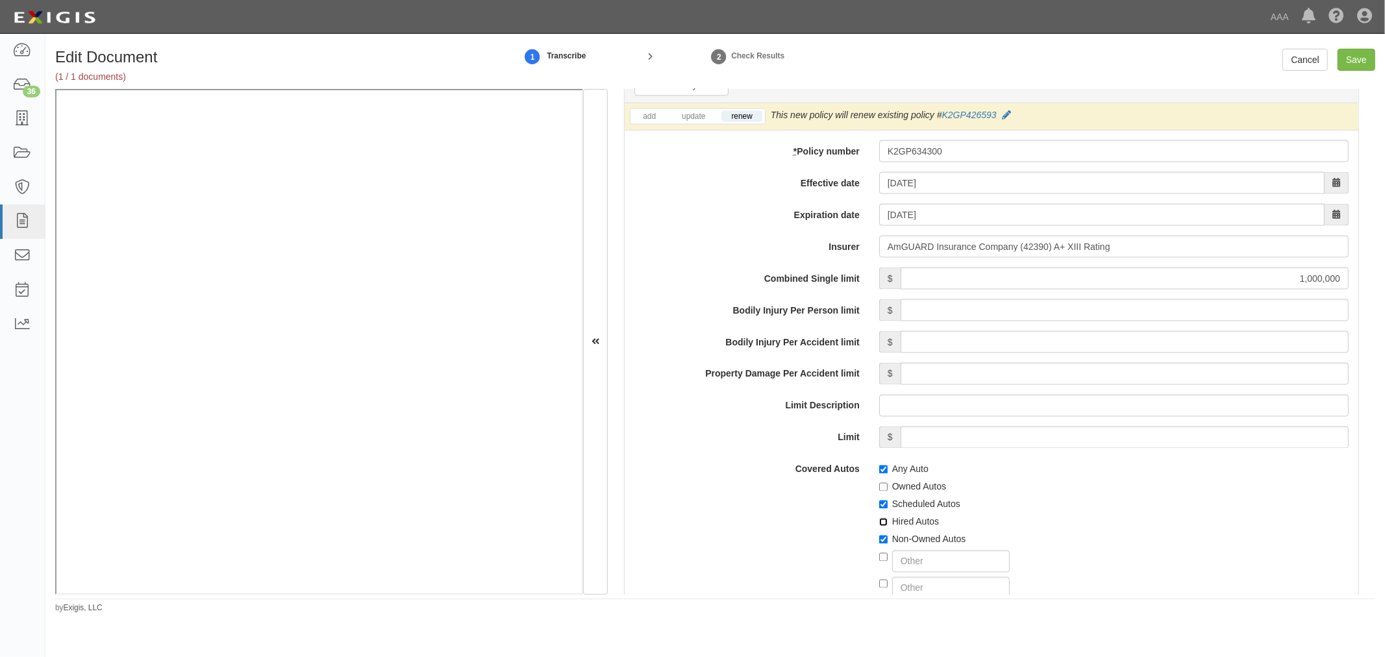
checkbox input "true"
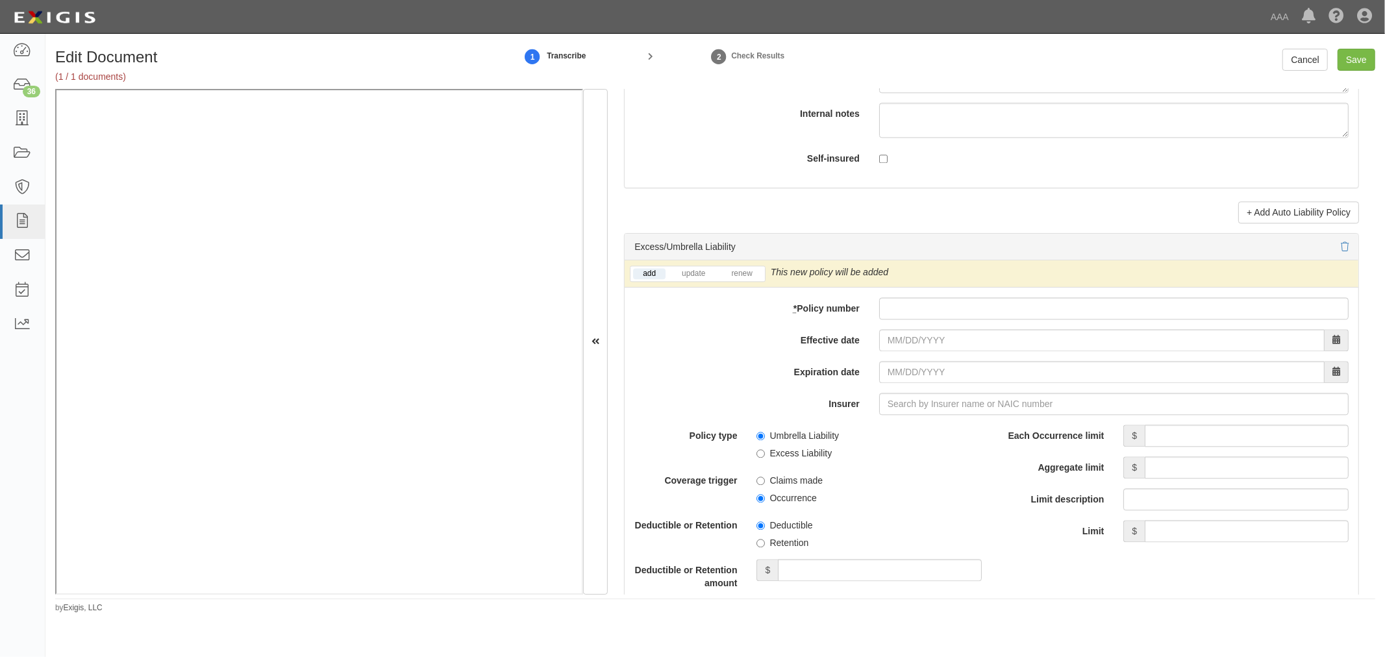
scroll to position [2404, 0]
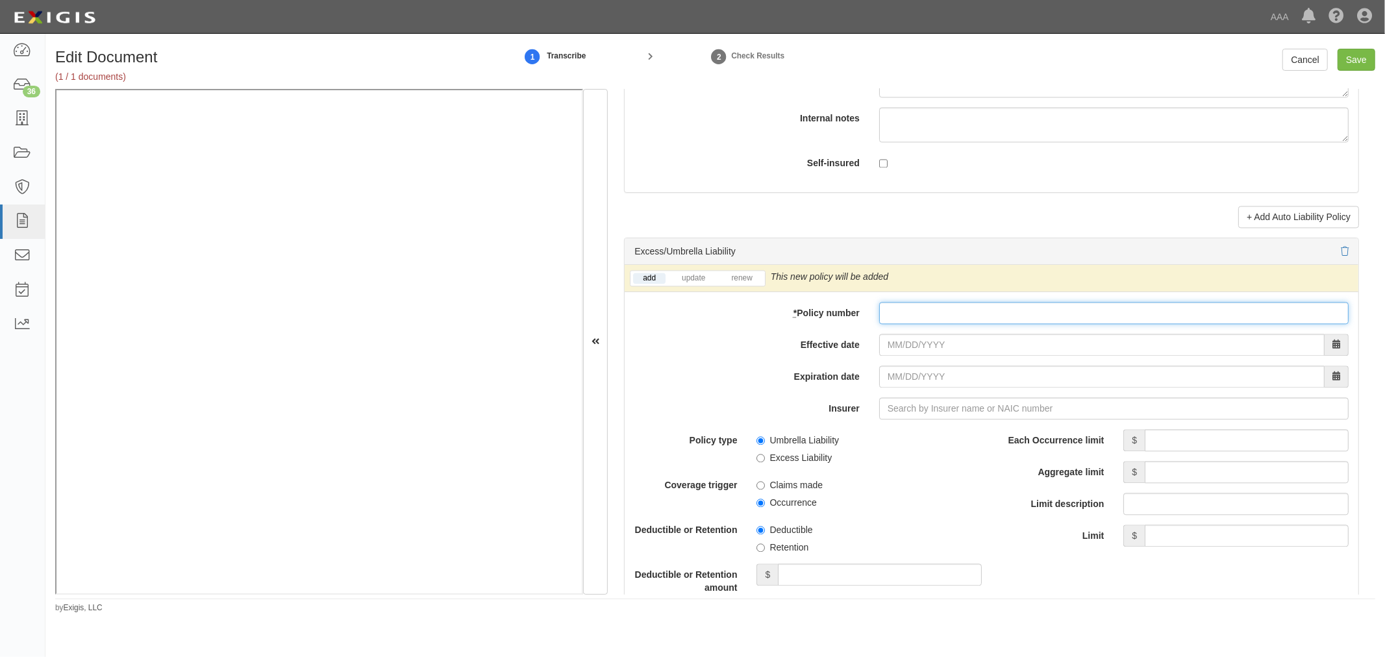
click at [904, 328] on div "add update renew This new policy will be added This new policy will update exis…" at bounding box center [991, 545] width 734 height 560
paste input "422897.04-A"
type input "422897.04-A"
click at [754, 283] on link "renew" at bounding box center [741, 278] width 40 height 11
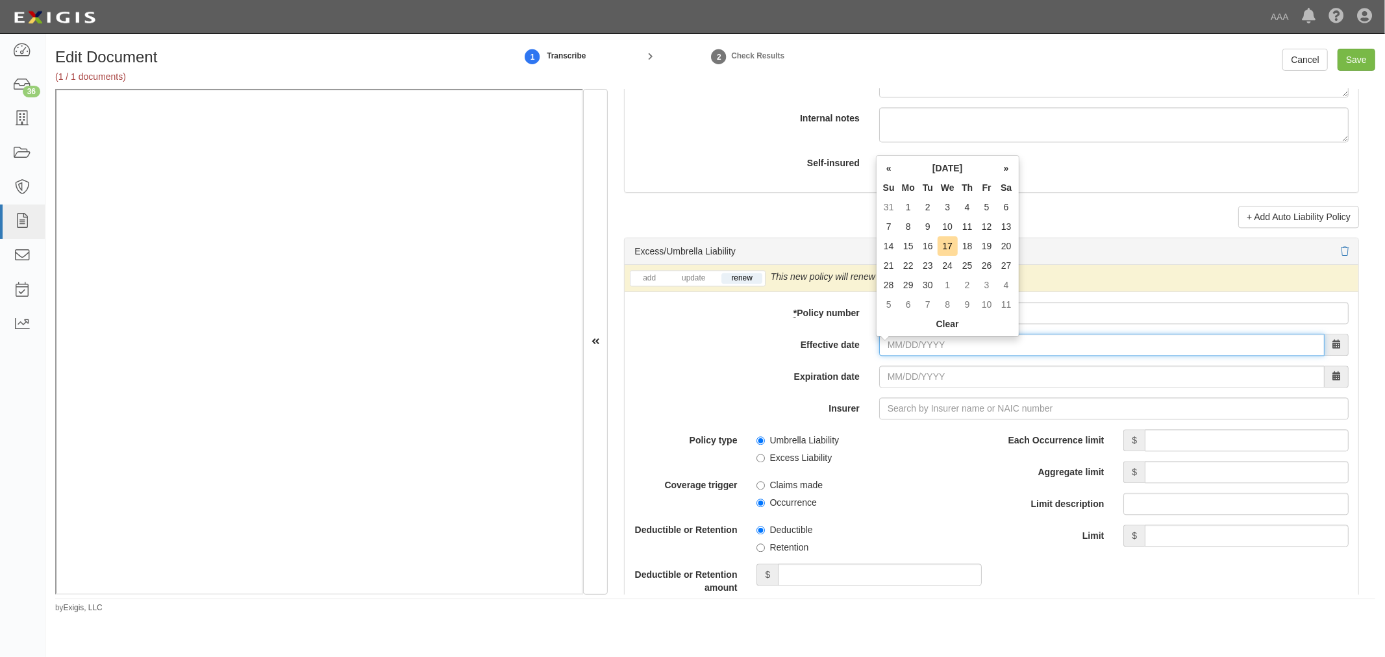
drag, startPoint x: 887, startPoint y: 354, endPoint x: 872, endPoint y: 352, distance: 15.8
click at [886, 354] on input "Effective date" at bounding box center [1101, 345] width 445 height 22
type input "09/17/2025"
type input "[DATE]"
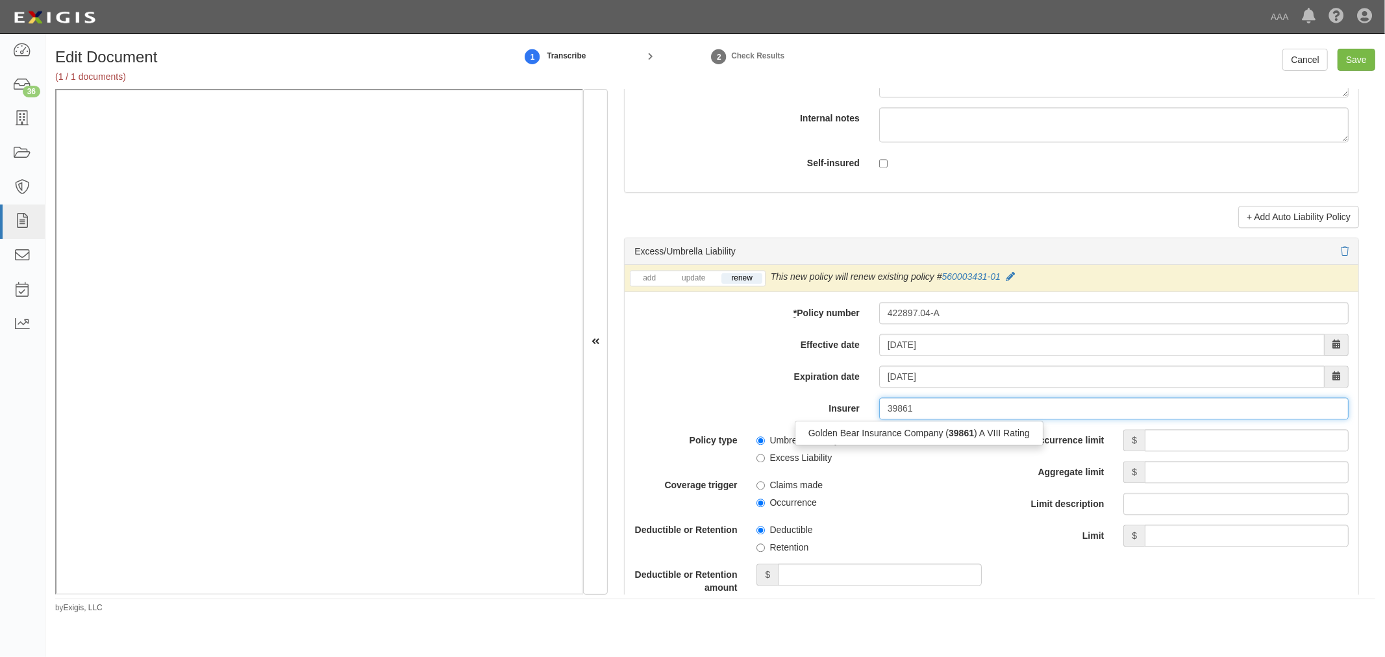
click at [917, 441] on div "Golden Bear Insurance Company ( 39861 ) A VIII Rating" at bounding box center [918, 433] width 247 height 17
type input "Golden Bear Insurance Company (39861) A VIII Rating"
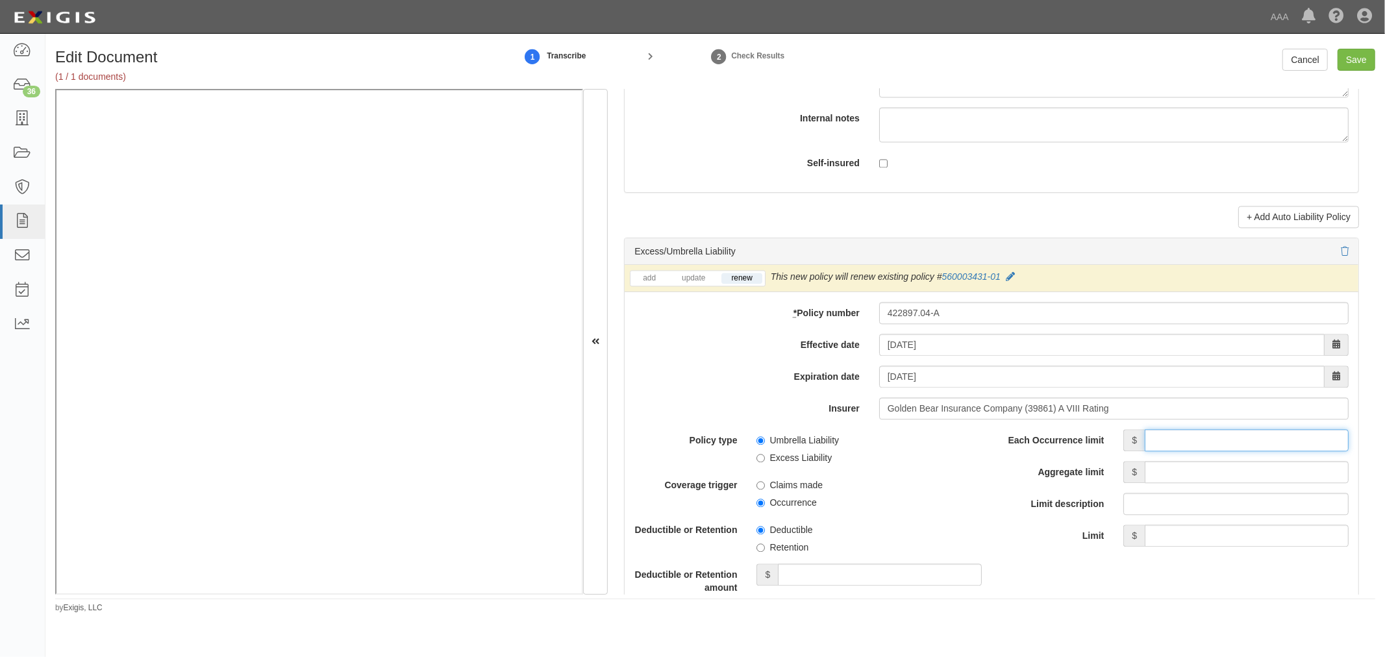
click at [1193, 451] on input "Each Occurrence limit" at bounding box center [1246, 440] width 204 height 22
type input "2,000,000"
click at [1202, 483] on input "Aggregate limit" at bounding box center [1246, 472] width 204 height 22
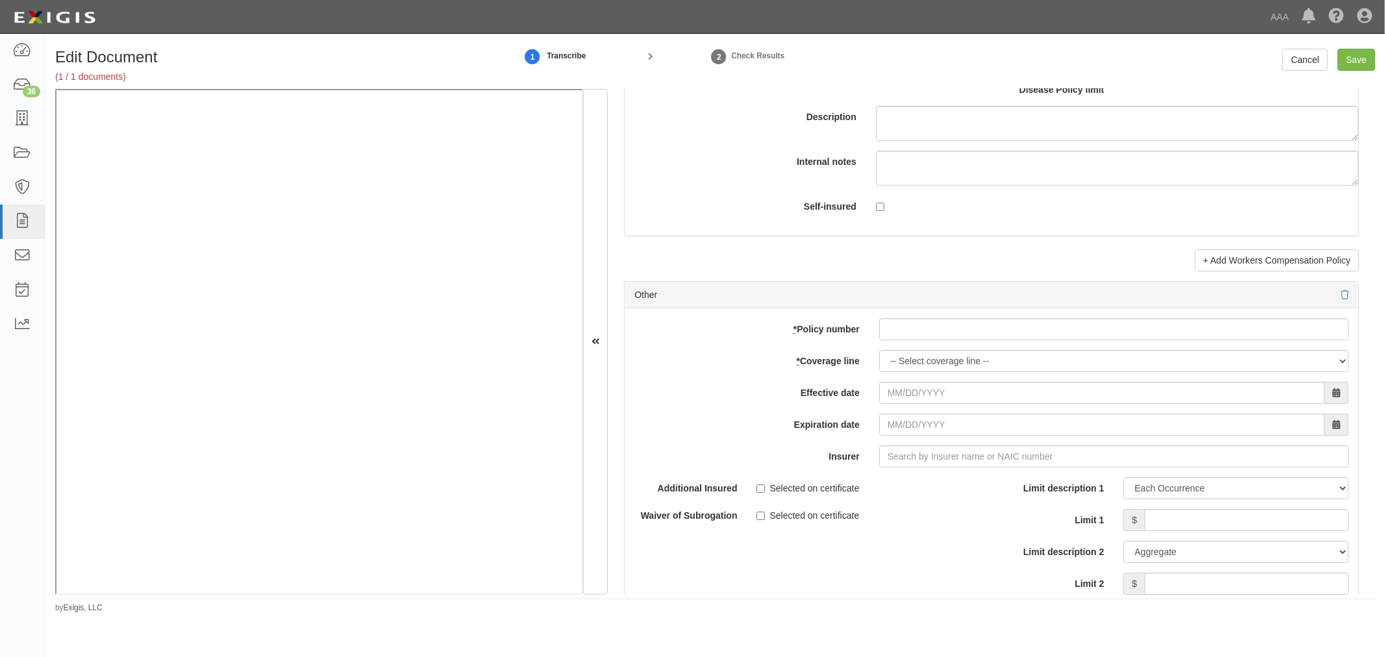
scroll to position [3606, 0]
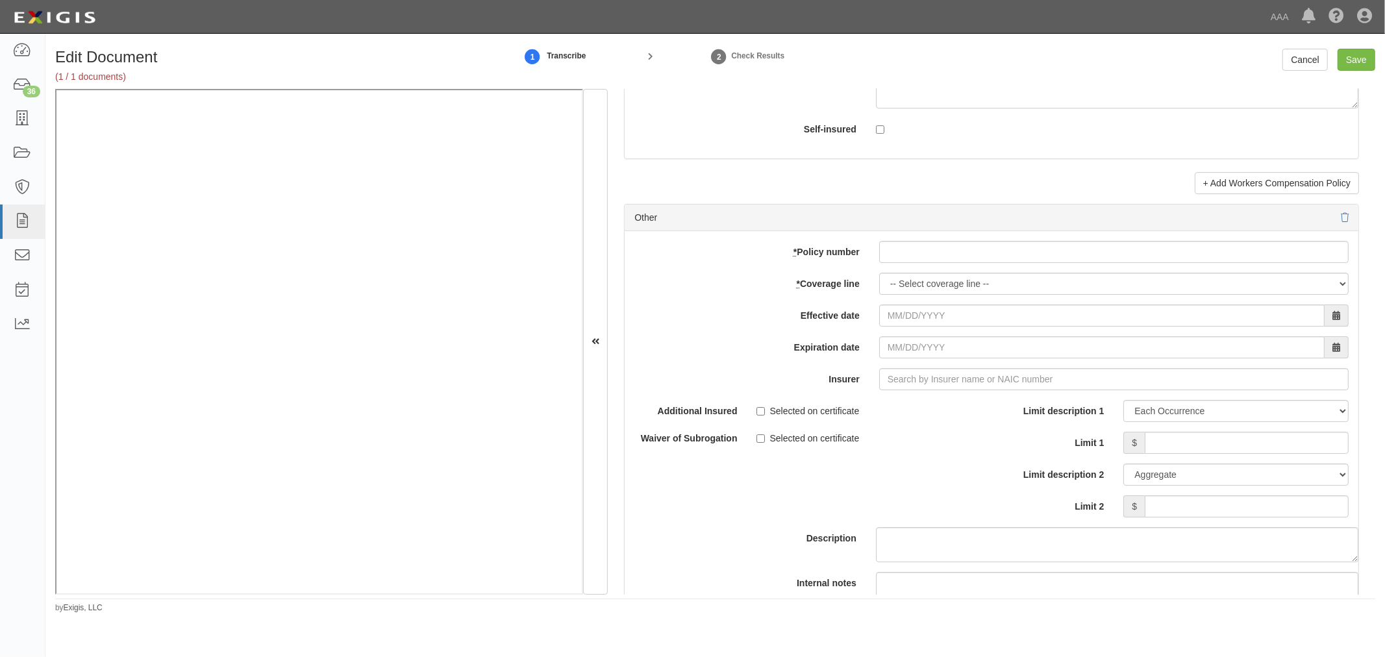
type input "2,000,000"
click at [897, 262] on input "* Policy number" at bounding box center [1113, 252] width 469 height 22
paste input "K2GP634300"
type input "K2GP634300"
click at [913, 292] on select "-- Select coverage line -- Asbestos Abatement Auto Physical Damage Boiler & Mac…" at bounding box center [1113, 284] width 469 height 22
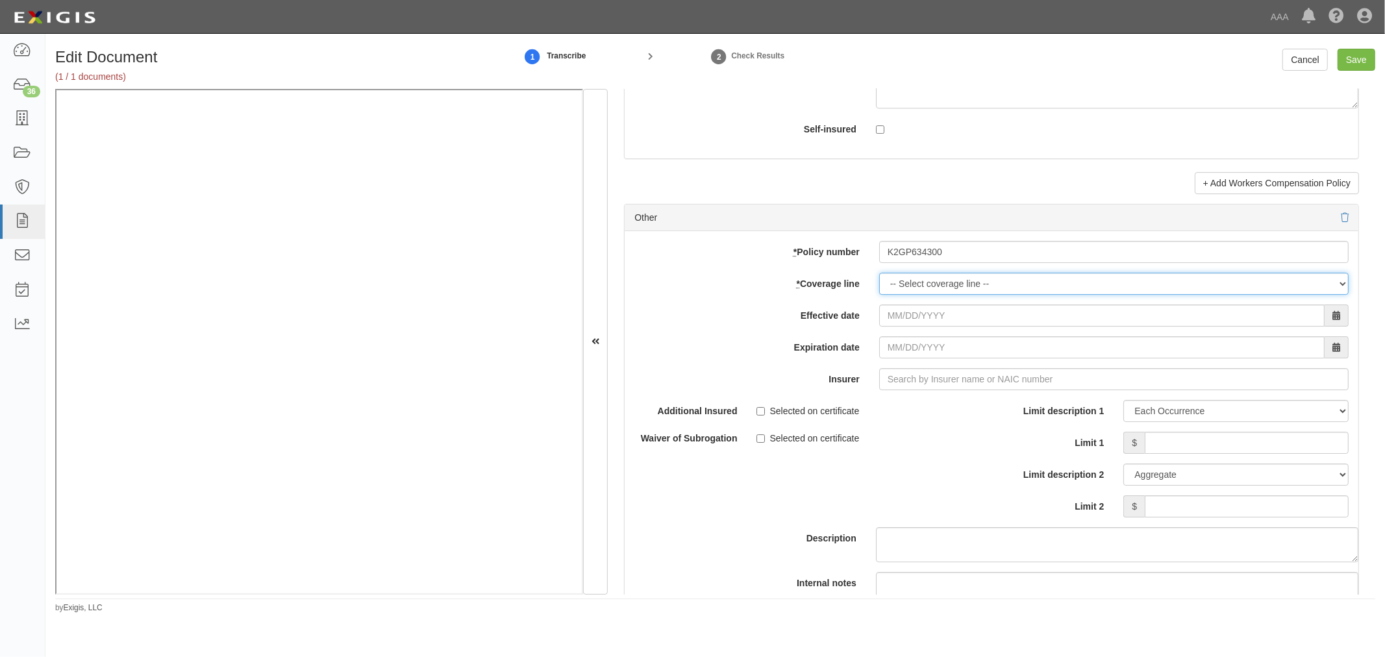
select select "70"
click at [879, 295] on select "-- Select coverage line -- Asbestos Abatement Auto Physical Damage Boiler & Mac…" at bounding box center [1113, 284] width 469 height 22
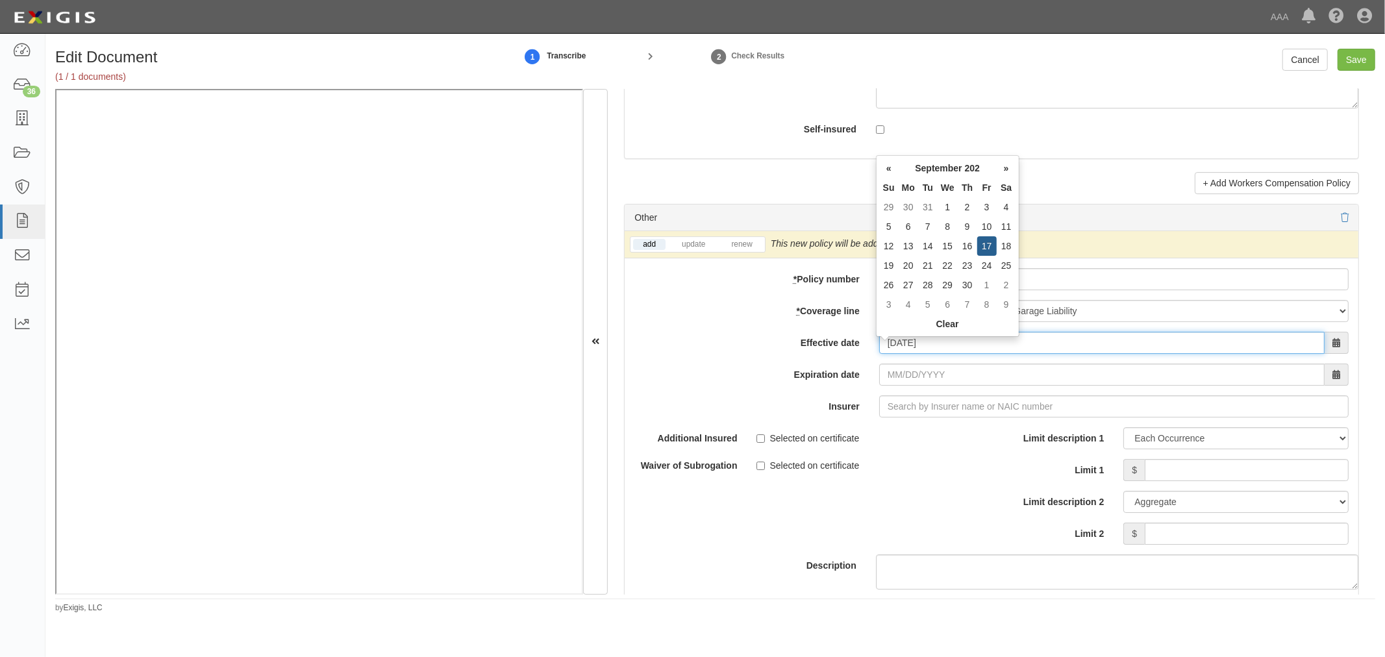
type input "[DATE]"
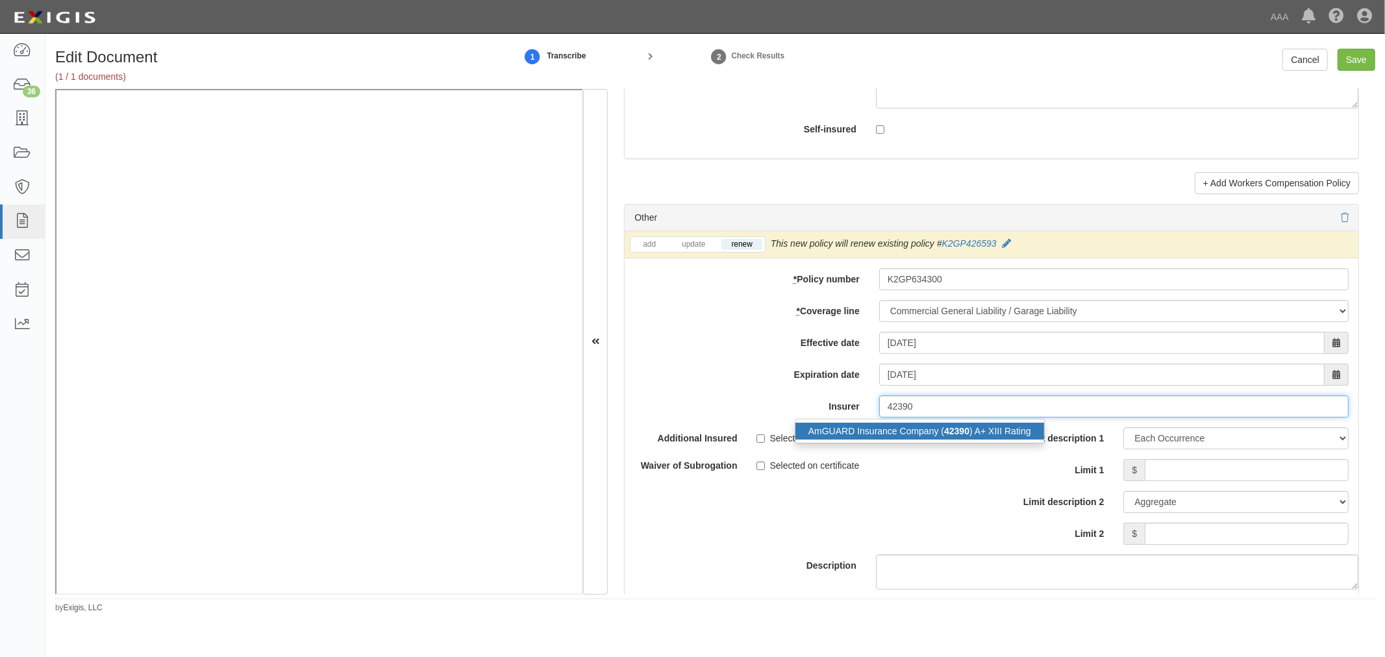
click at [920, 430] on div "AmGUARD Insurance Company ( 42390 ) A+ XIII Rating" at bounding box center [919, 431] width 249 height 17
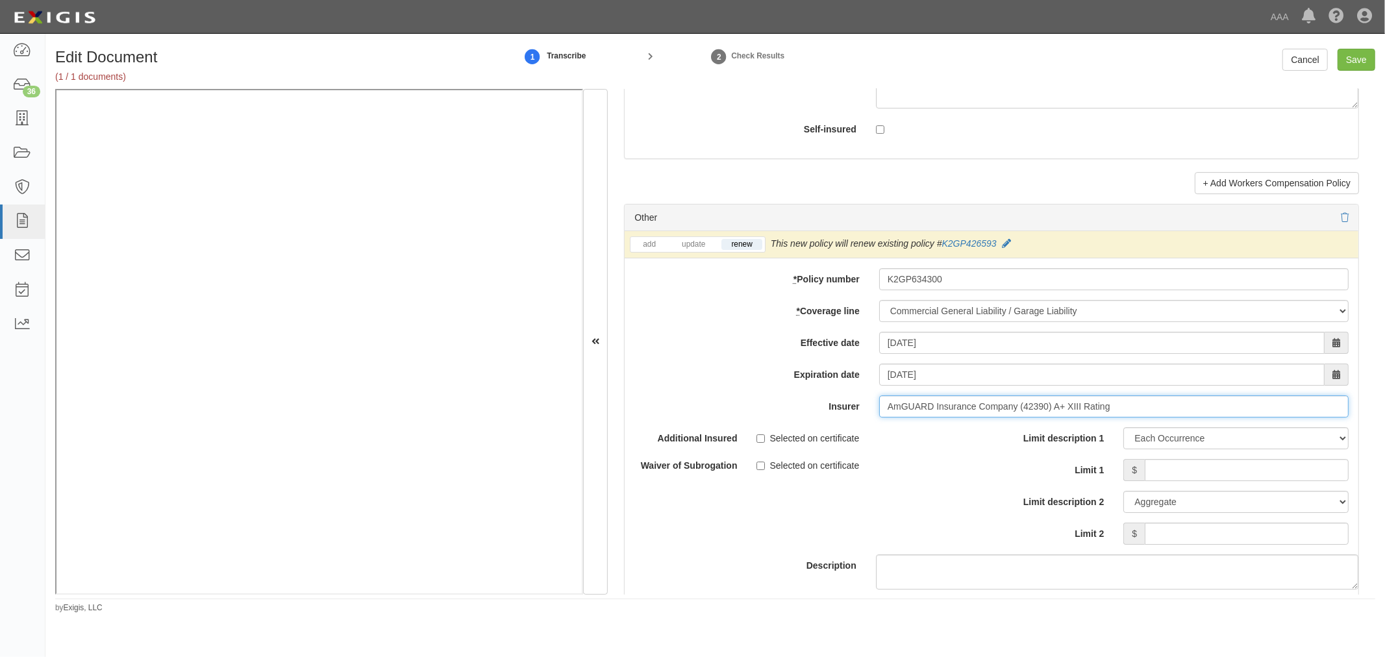
type input "AmGUARD Insurance Company (42390) A+ XIII Rating"
click at [1190, 481] on input "Limit 1" at bounding box center [1246, 470] width 204 height 22
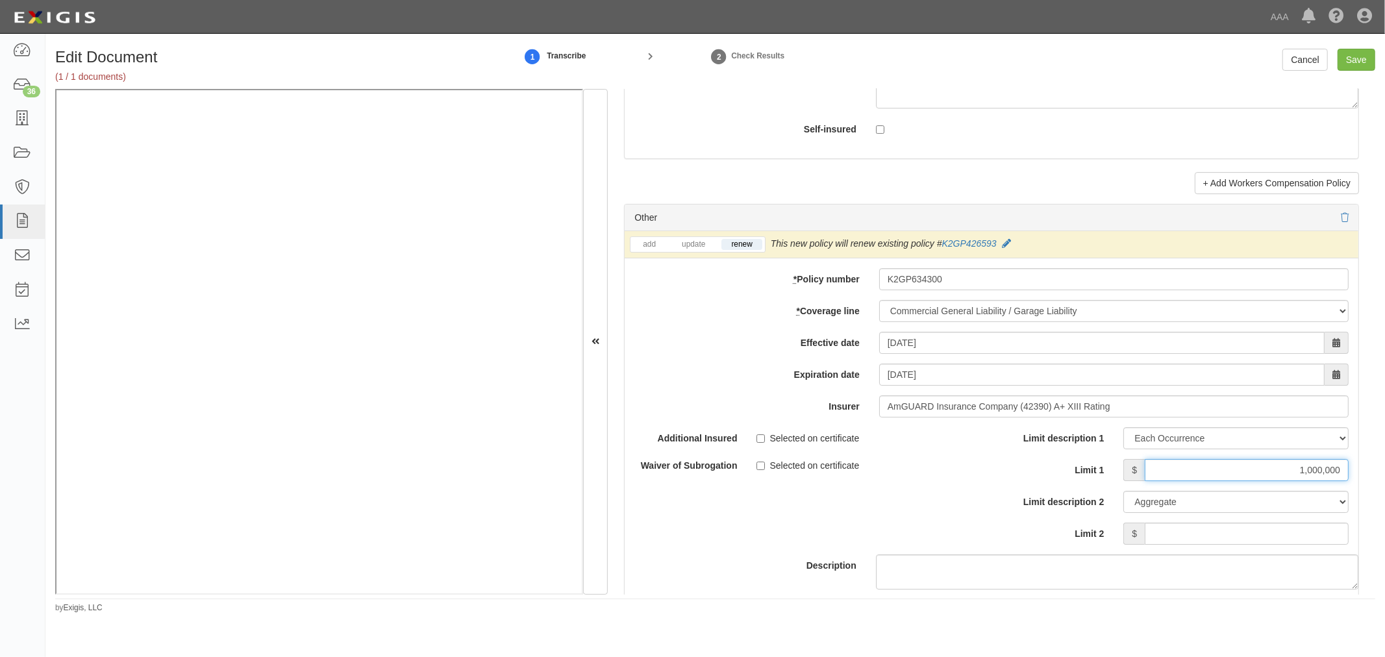
type input "1,000,000"
click at [1171, 543] on input "Limit 2" at bounding box center [1246, 534] width 204 height 22
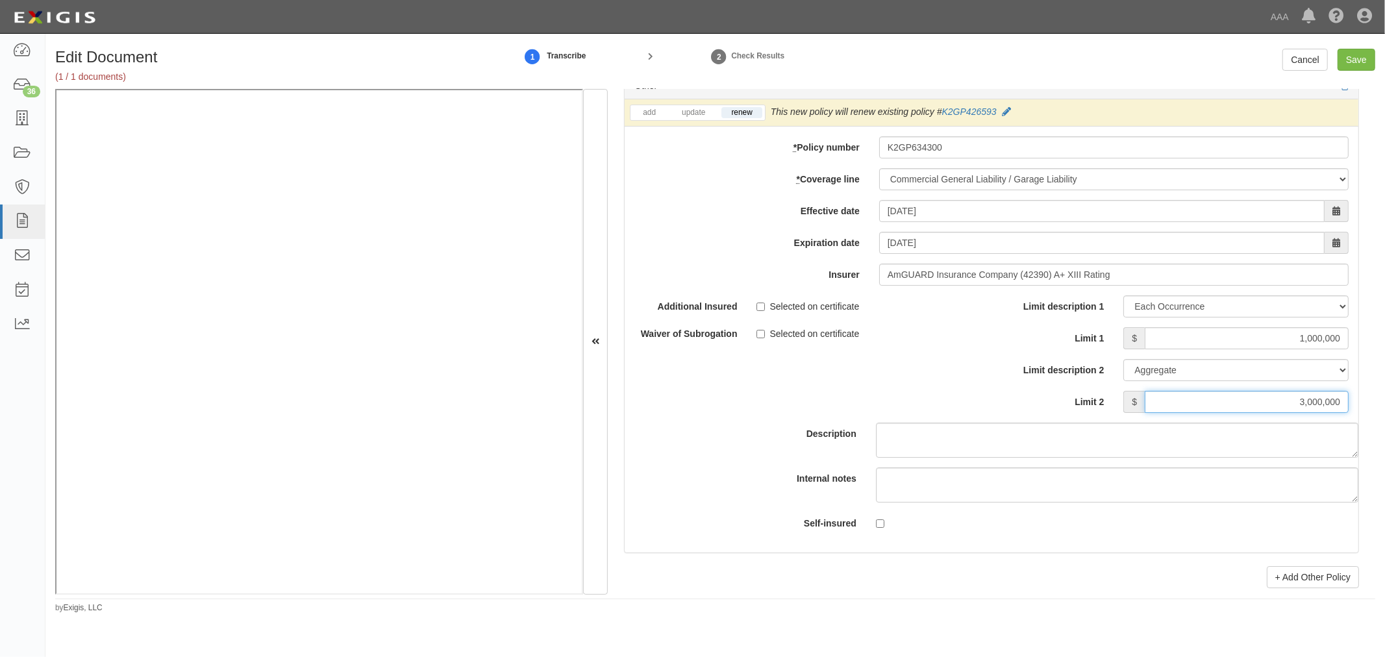
scroll to position [3846, 0]
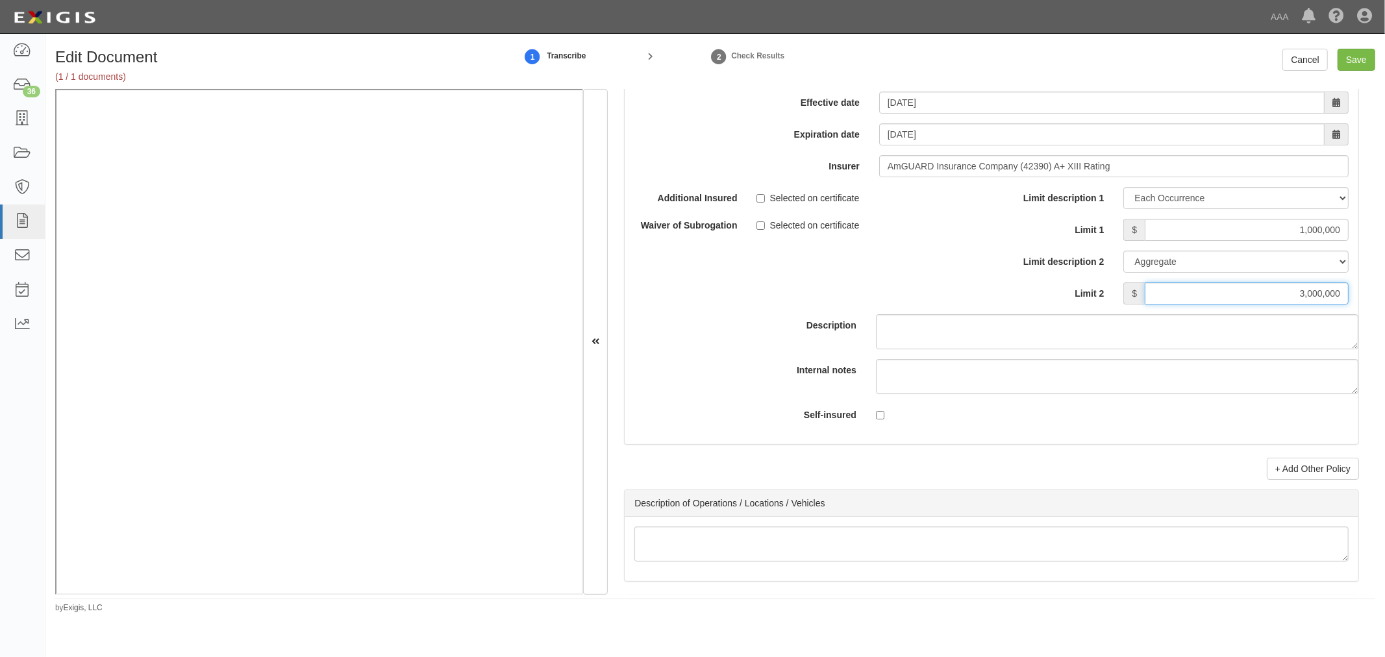
type input "3,000,000"
click at [1287, 459] on div "Other add update renew This new policy will be added This new policy will updat…" at bounding box center [991, 222] width 735 height 516
click at [1290, 471] on link "+ Add Other Policy" at bounding box center [1312, 469] width 92 height 22
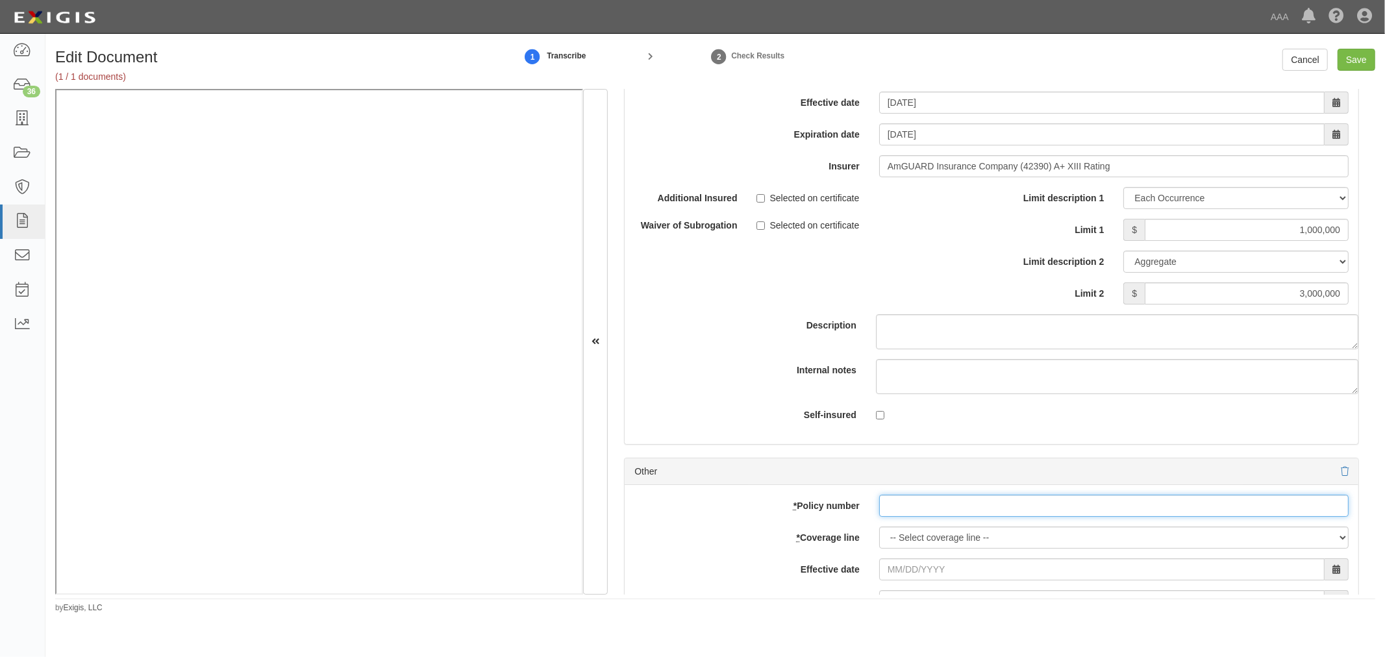
click at [937, 504] on input "* Policy number" at bounding box center [1113, 506] width 469 height 22
paste input "K2GP634300"
type input "K2GP634300"
click at [935, 549] on select "-- Select coverage line -- Asbestos Abatement Auto Physical Damage Boiler & Mac…" at bounding box center [1113, 537] width 469 height 22
select select "56"
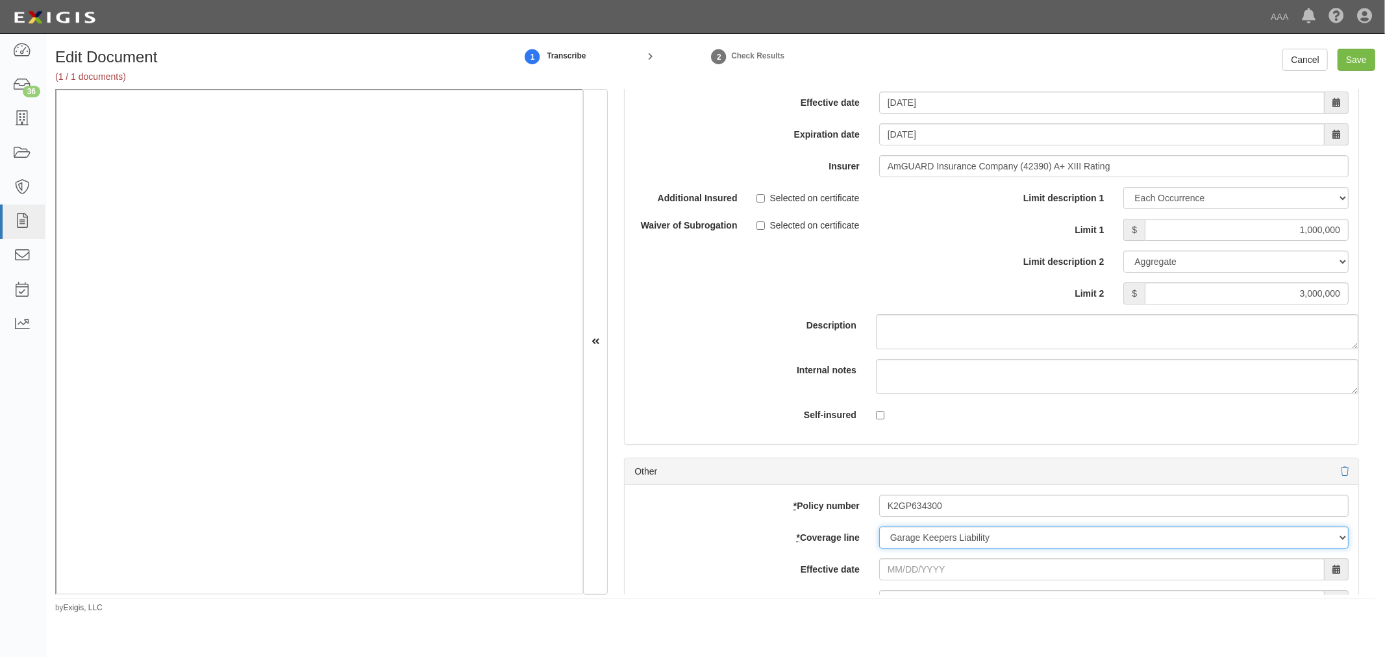
click at [879, 549] on select "-- Select coverage line -- Asbestos Abatement Auto Physical Damage Boiler & Mac…" at bounding box center [1113, 537] width 469 height 22
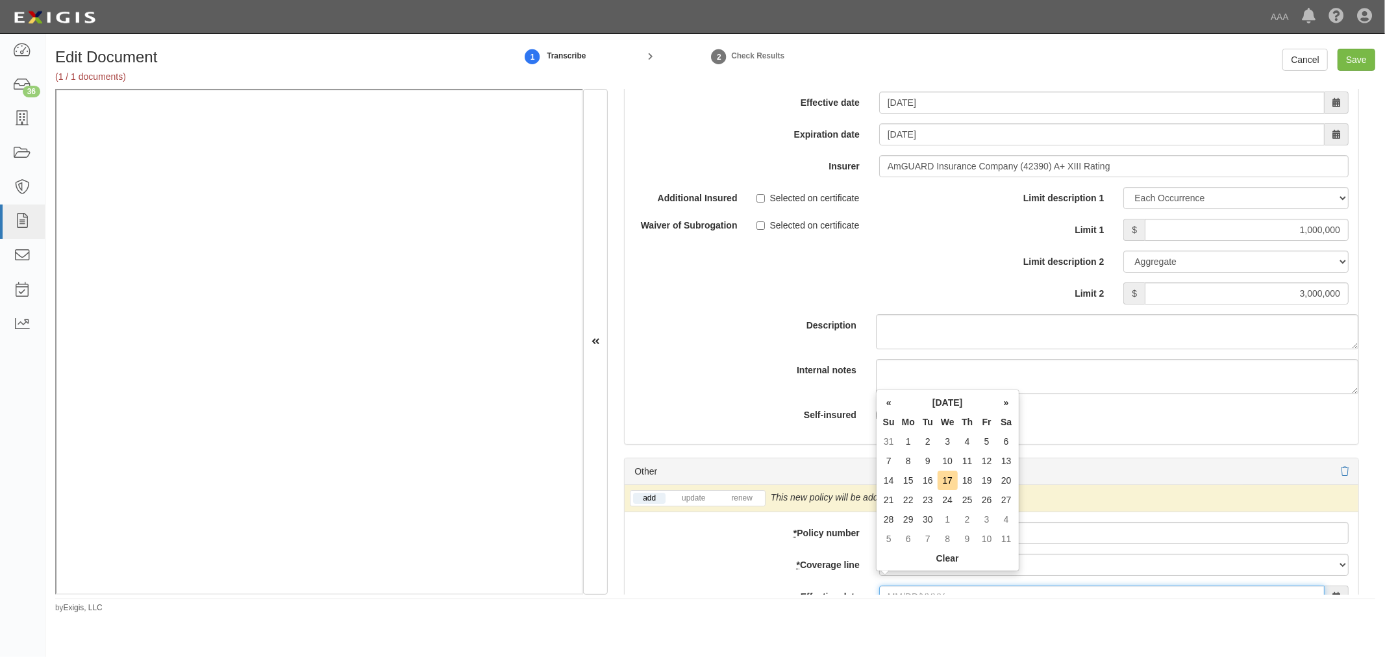
scroll to position [3867, 0]
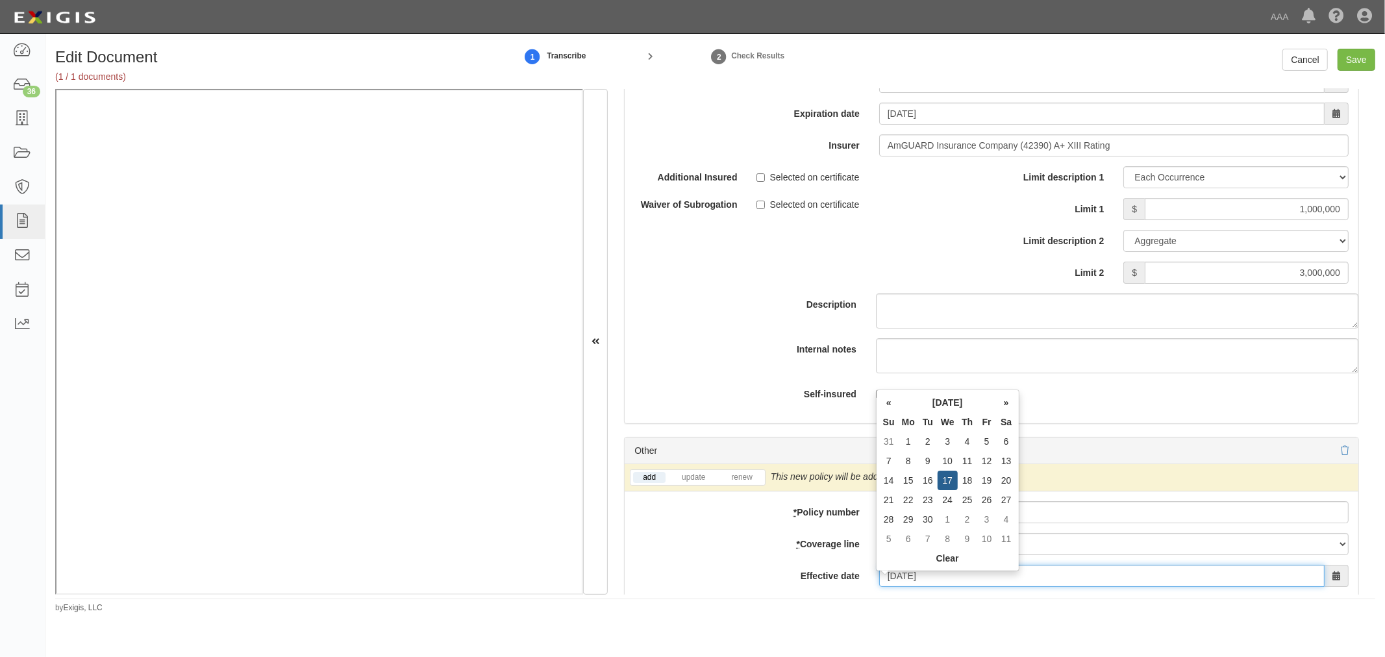
type input "[DATE]"
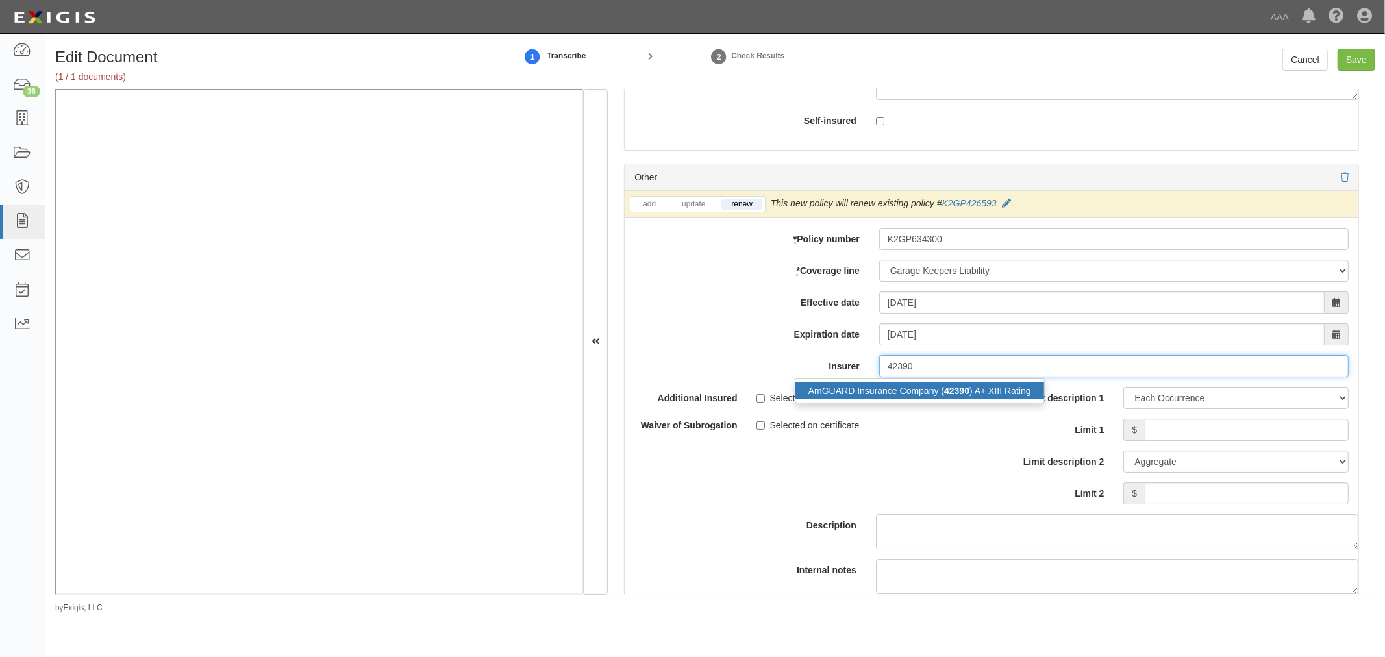
click at [1002, 399] on div "AmGUARD Insurance Company ( 42390 ) A+ XIII Rating" at bounding box center [919, 390] width 249 height 17
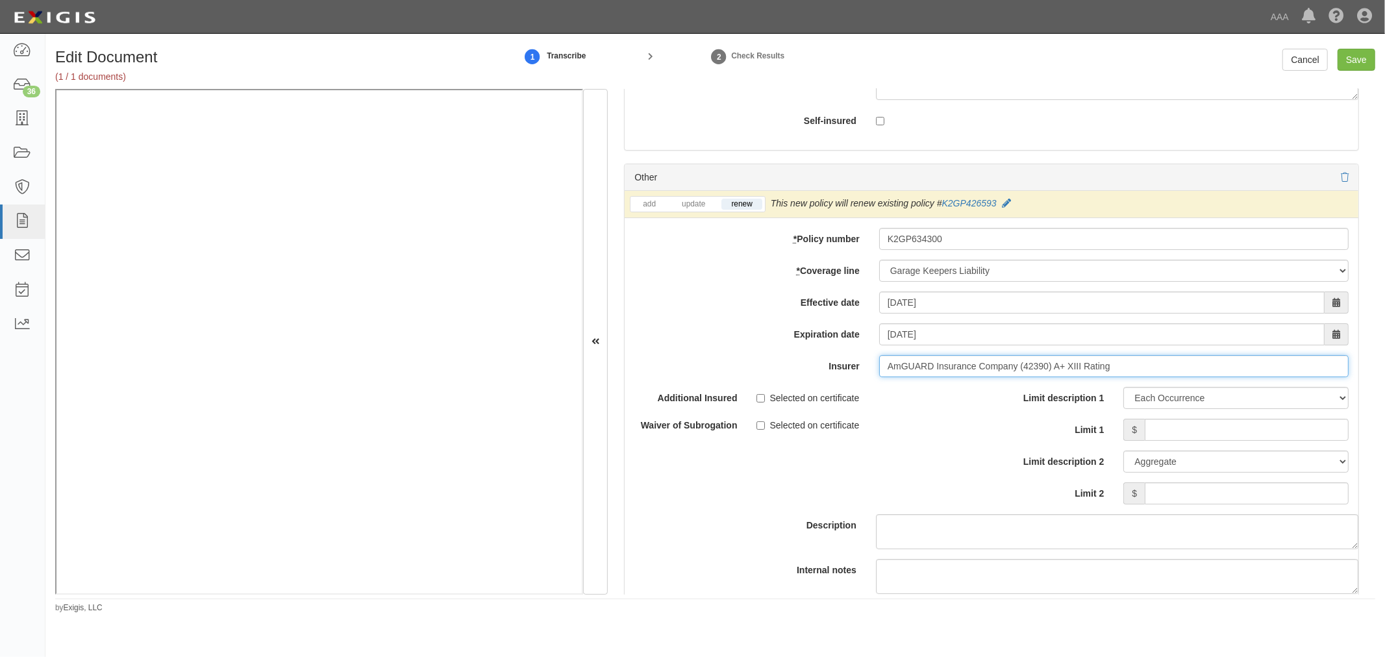
type input "AmGUARD Insurance Company (42390) A+ XIII Rating"
click at [1185, 441] on input "Limit 1" at bounding box center [1246, 430] width 204 height 22
type input "1"
type input "250,000"
click at [1211, 504] on input "Limit 2" at bounding box center [1246, 493] width 204 height 22
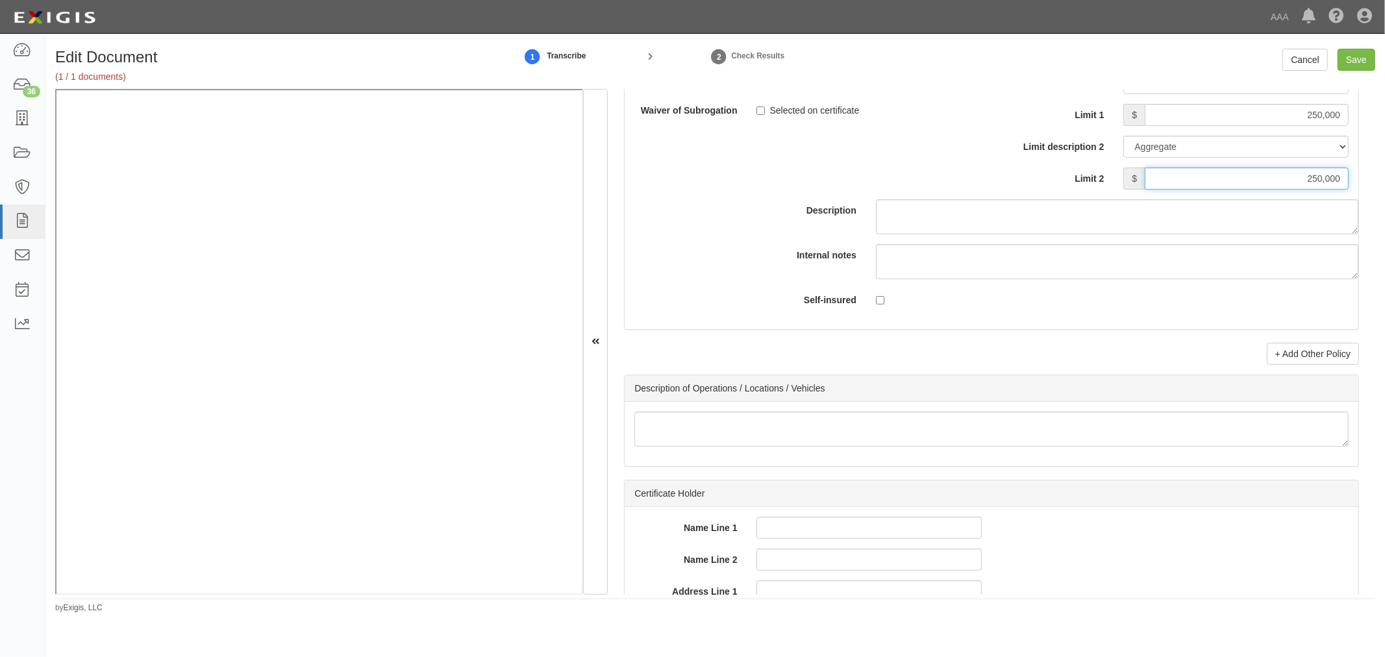
scroll to position [4501, 0]
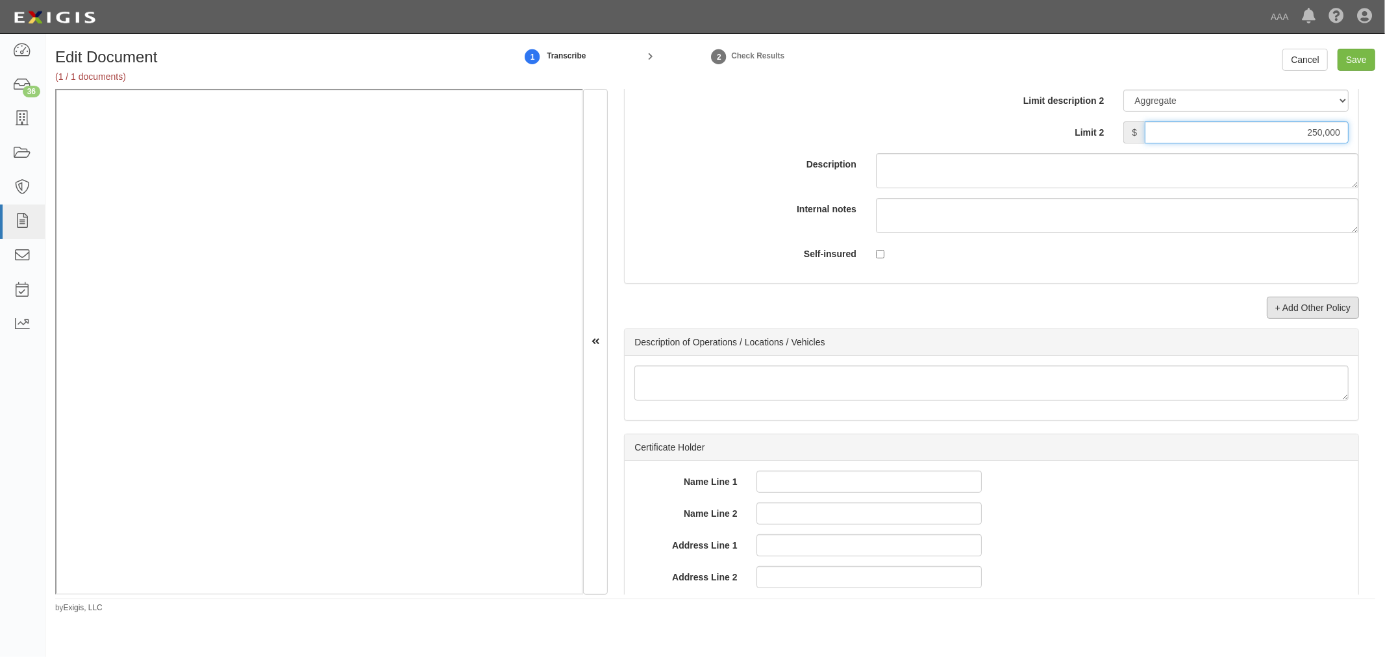
type input "250,000"
click at [1282, 315] on link "+ Add Other Policy" at bounding box center [1312, 308] width 92 height 22
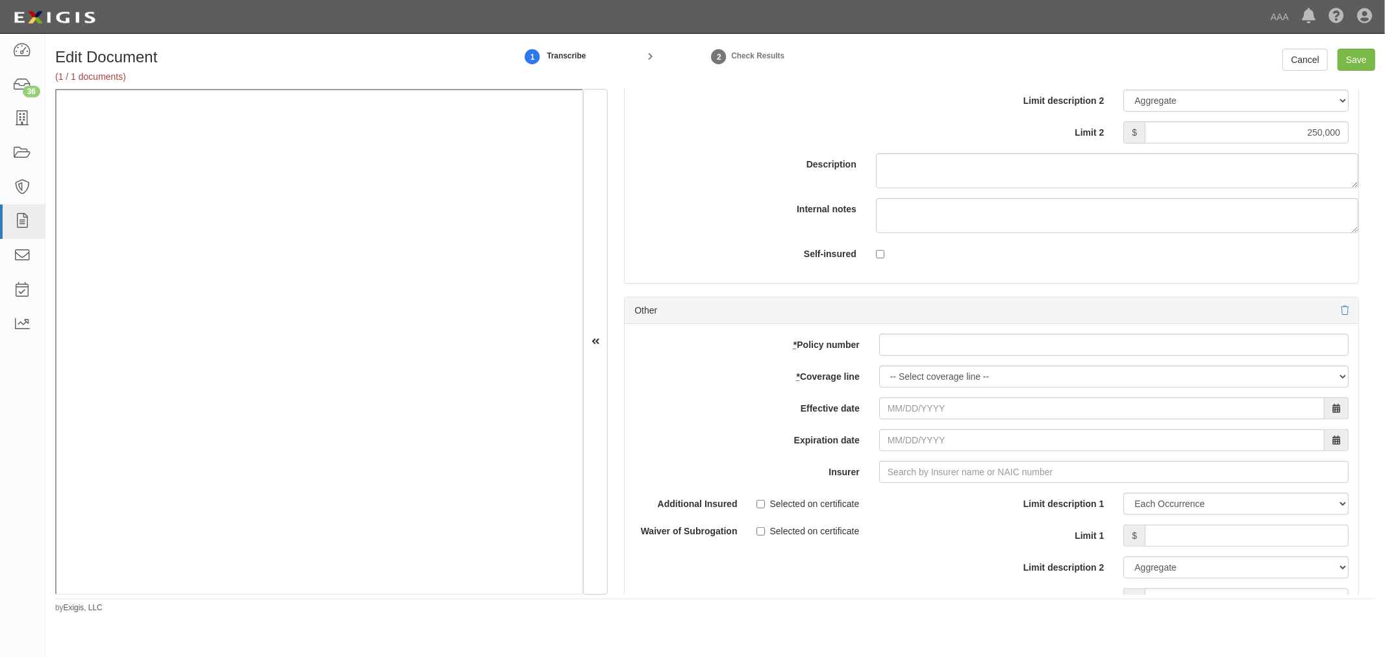
drag, startPoint x: 873, startPoint y: 351, endPoint x: 891, endPoint y: 354, distance: 18.5
click at [878, 351] on div at bounding box center [1113, 345] width 489 height 22
click at [892, 355] on input "* Policy number" at bounding box center [1113, 345] width 469 height 22
paste input "K2GP634300"
type input "K2GP634300"
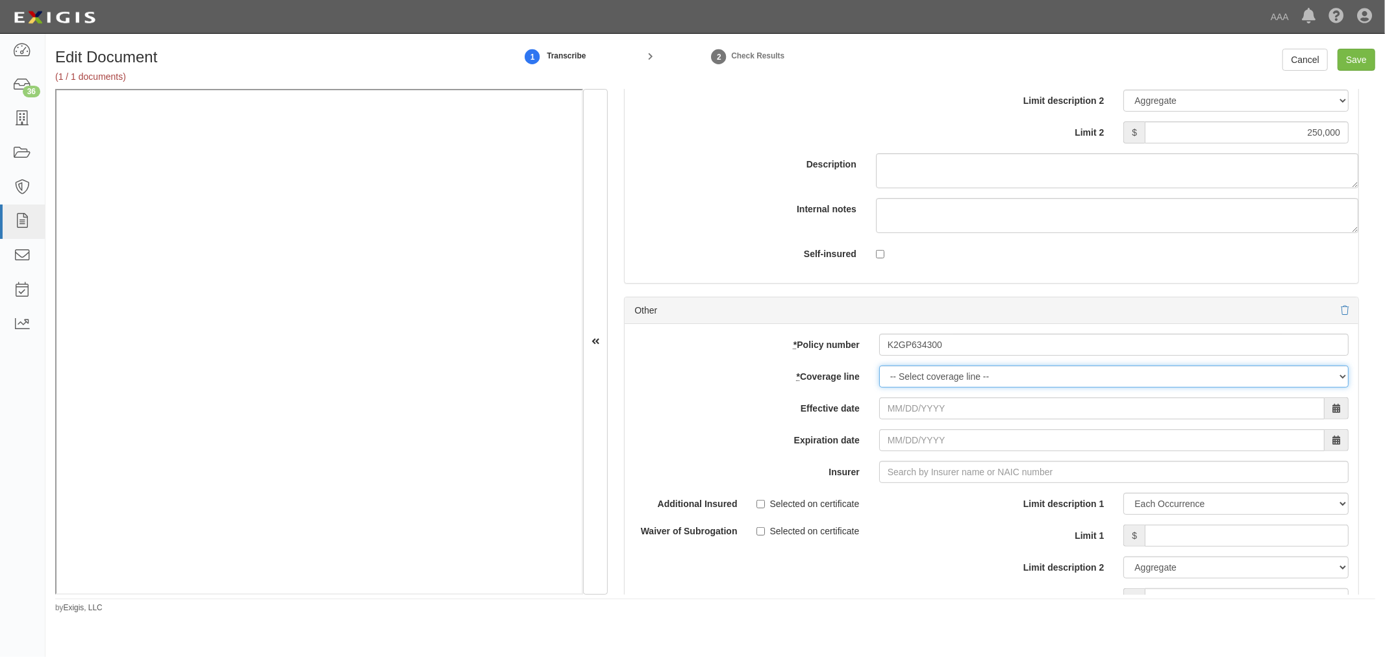
click at [902, 388] on select "-- Select coverage line -- Asbestos Abatement Auto Physical Damage Boiler & Mac…" at bounding box center [1113, 376] width 469 height 22
select select "71"
click at [879, 388] on select "-- Select coverage line -- Asbestos Abatement Auto Physical Damage Boiler & Mac…" at bounding box center [1113, 376] width 469 height 22
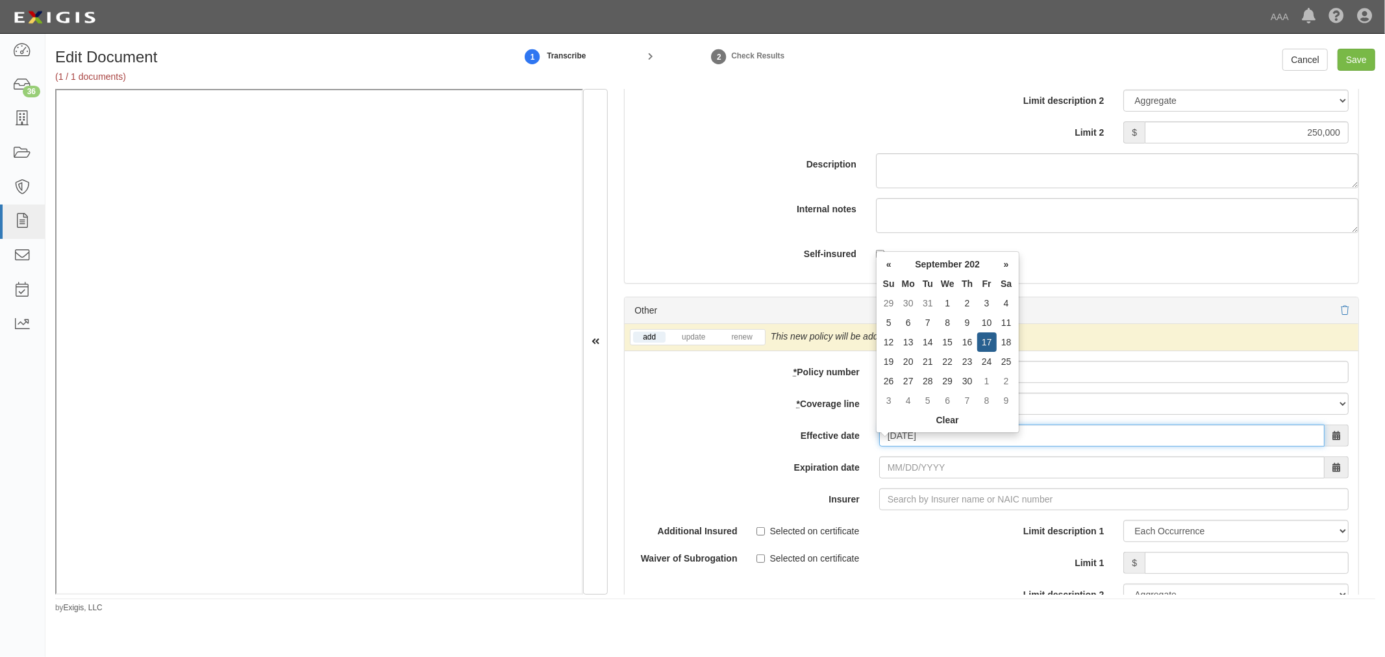
type input "09/17/2025"
type input "09/17/2026"
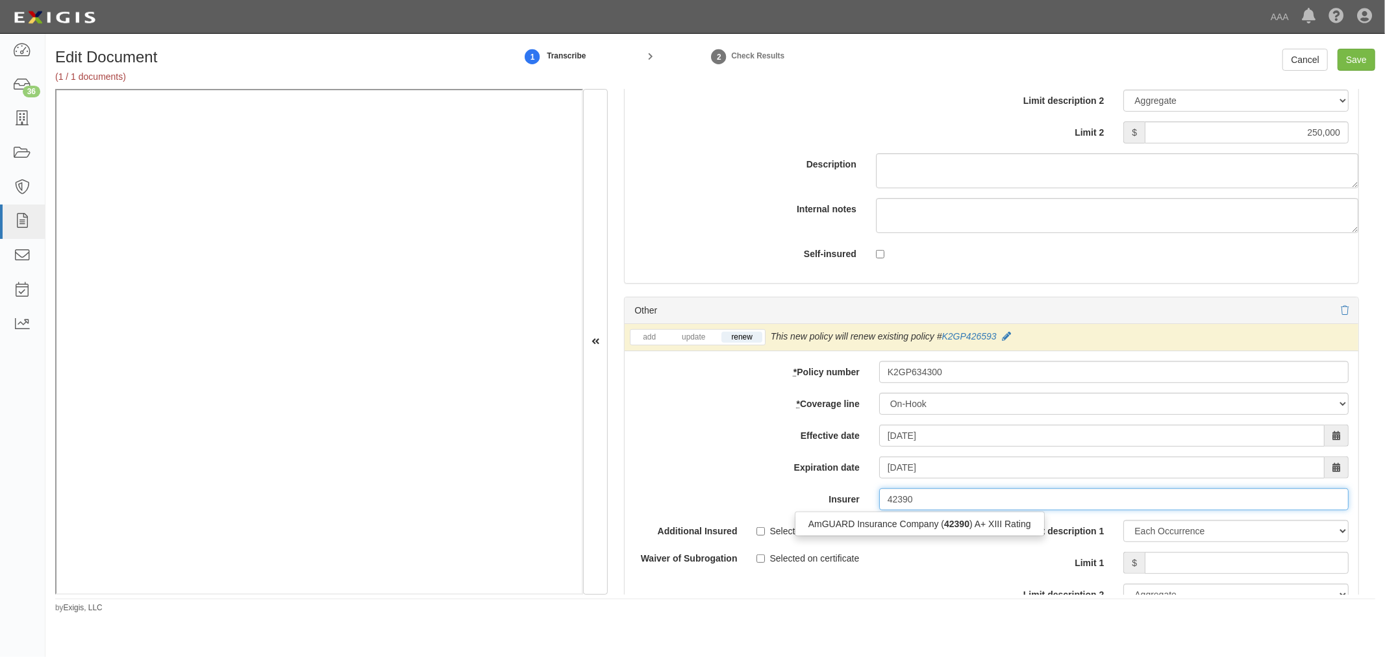
drag, startPoint x: 878, startPoint y: 533, endPoint x: 890, endPoint y: 532, distance: 12.4
click at [880, 532] on div "AmGUARD Insurance Company ( 42390 ) A+ XIII Rating" at bounding box center [919, 523] width 249 height 17
type input "AmGUARD Insurance Company (42390) A+ XIII Rating"
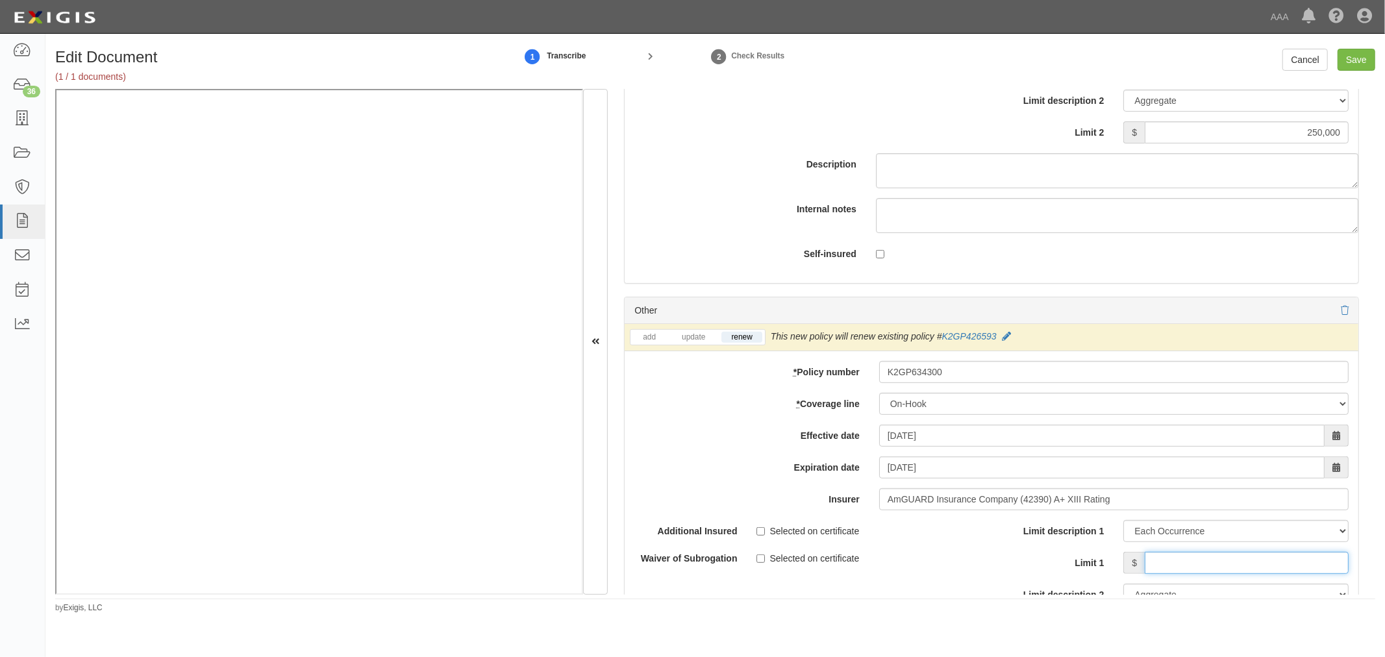
click at [1223, 570] on input "Limit 1" at bounding box center [1246, 563] width 204 height 22
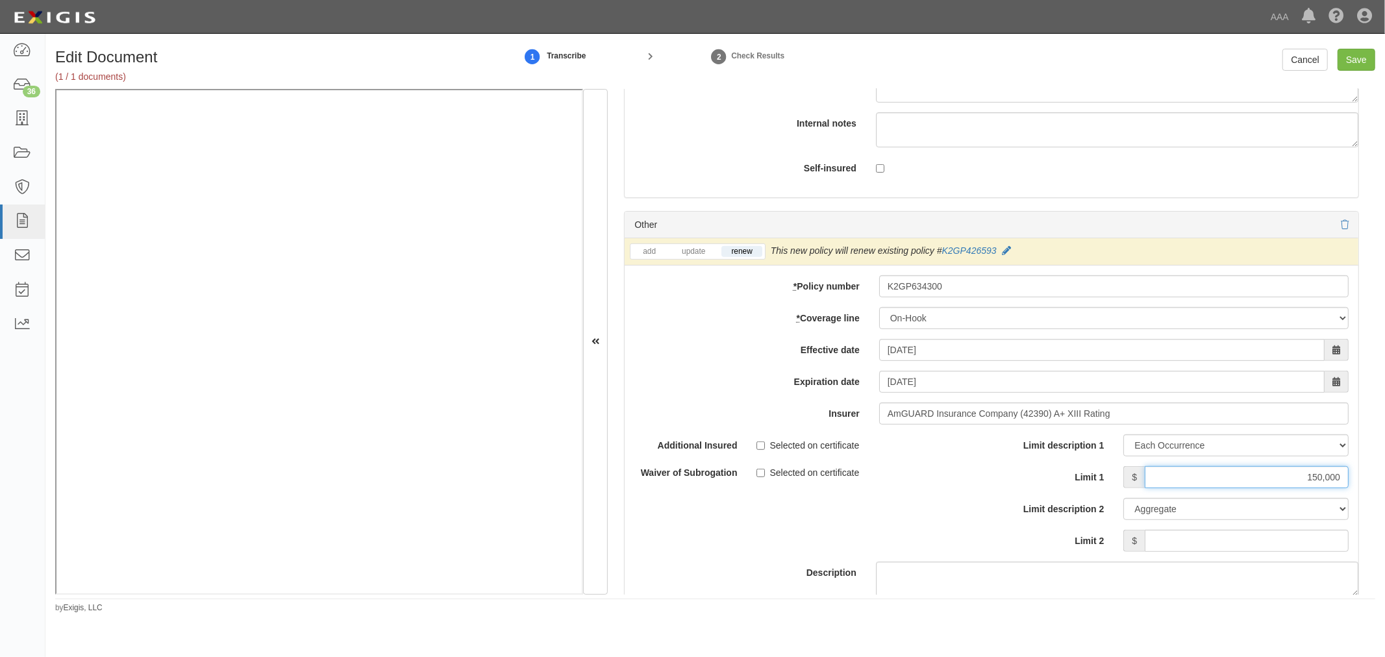
scroll to position [4622, 0]
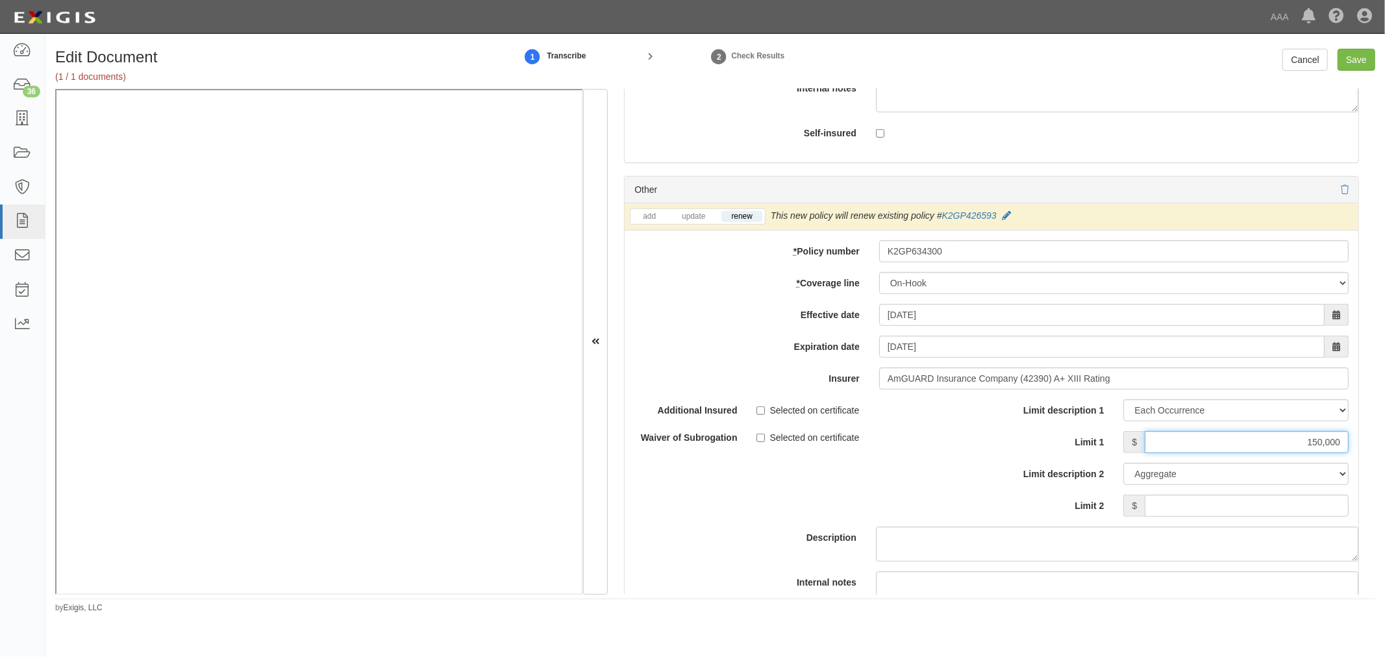
type input "150,000"
click at [1236, 504] on input "Limit 2" at bounding box center [1246, 506] width 204 height 22
type input "150,000"
click at [1365, 55] on input "Save" at bounding box center [1356, 60] width 38 height 22
type input "1000000"
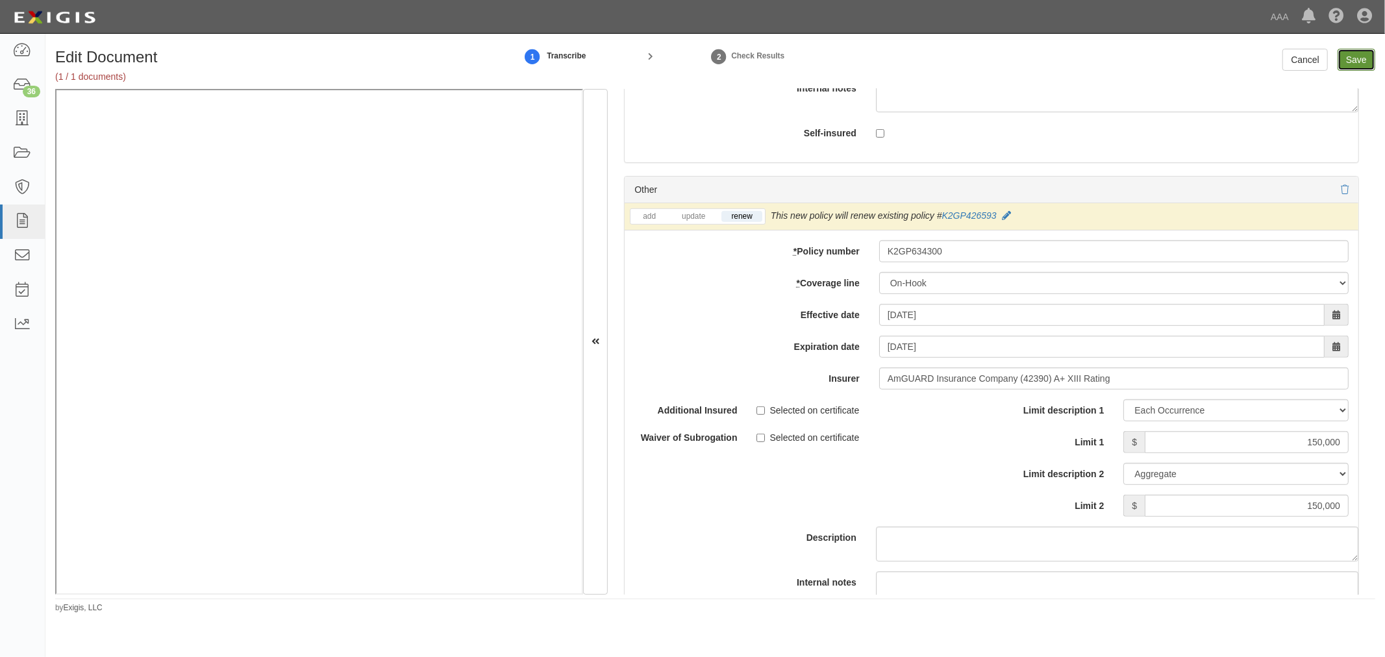
type input "2000000"
type input "1000000"
type input "3000000"
type input "250000"
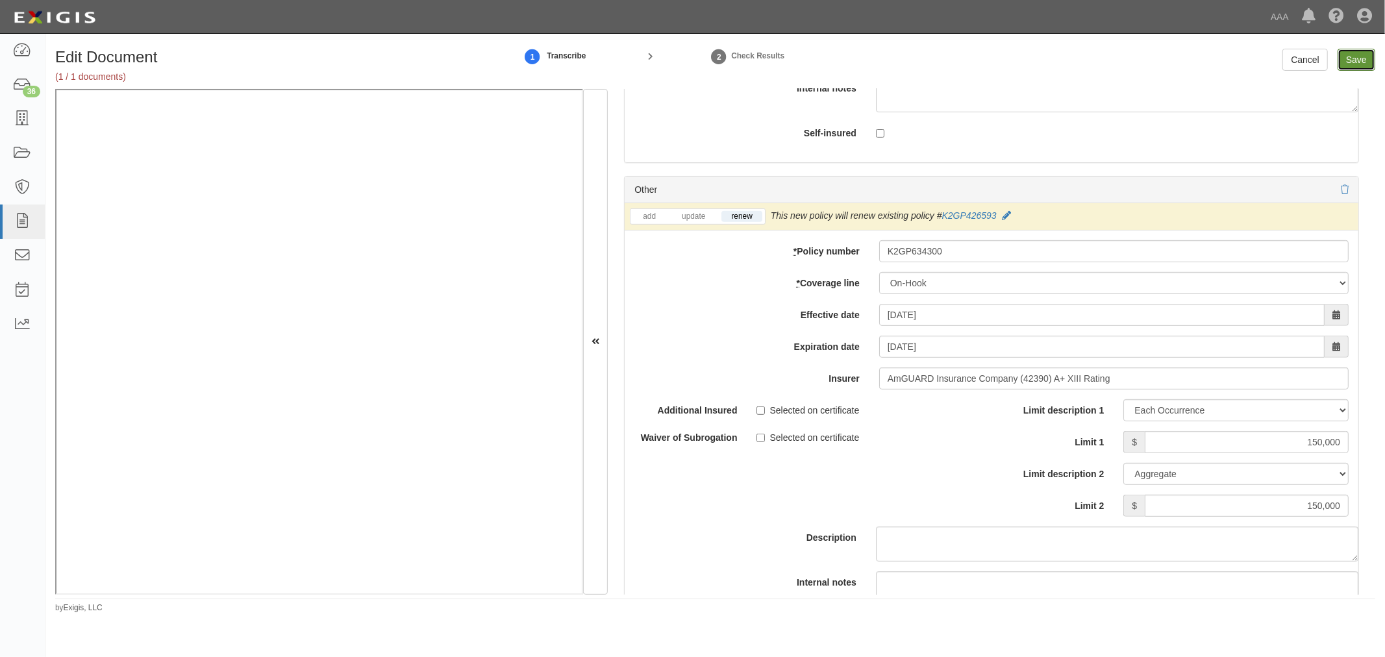
type input "250000"
type input "150000"
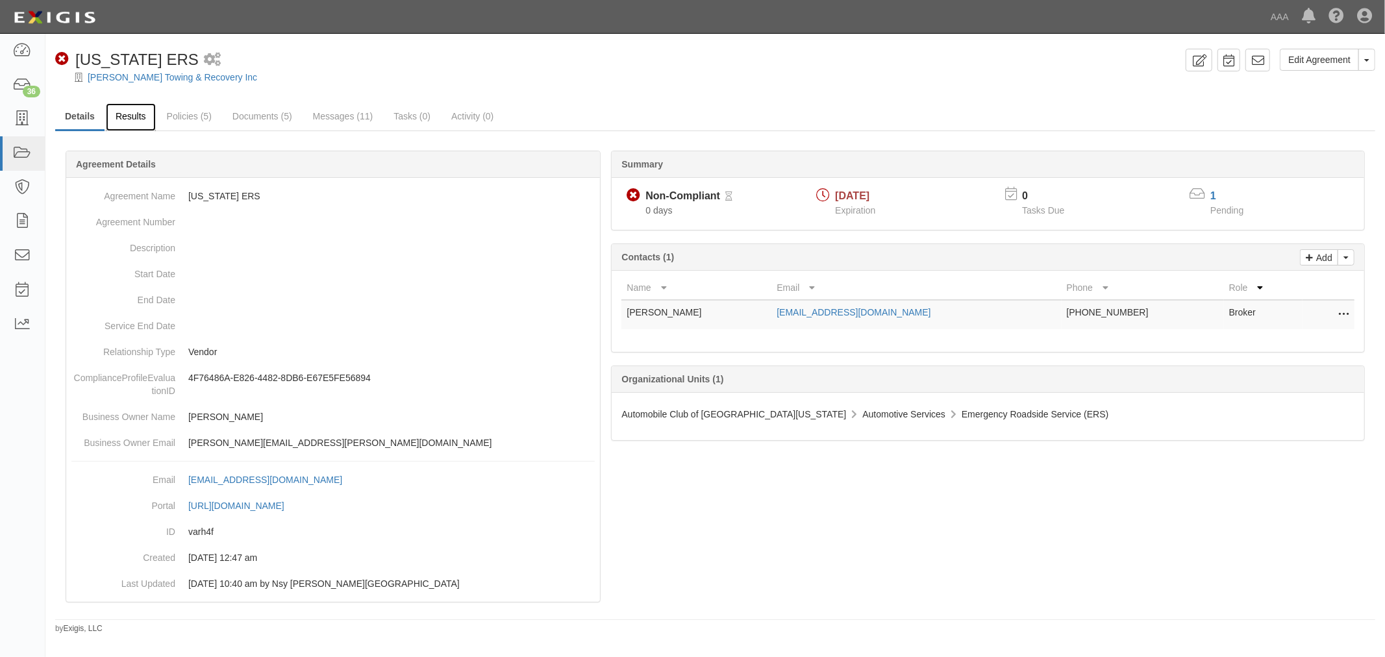
click at [140, 117] on link "Results" at bounding box center [131, 117] width 50 height 28
drag, startPoint x: 134, startPoint y: 80, endPoint x: 476, endPoint y: 92, distance: 341.6
click at [476, 92] on div at bounding box center [714, 89] width 1339 height 10
click at [140, 132] on div "Summary Non-Compliant Non-Compliant Pending Review 0 days [DATE] Expiration 0 T…" at bounding box center [715, 150] width 1320 height 39
click at [140, 130] on ul "Details Results Policies (5) Documents (5) Messages (11) Tasks (0) Activity (0)" at bounding box center [715, 117] width 1320 height 28
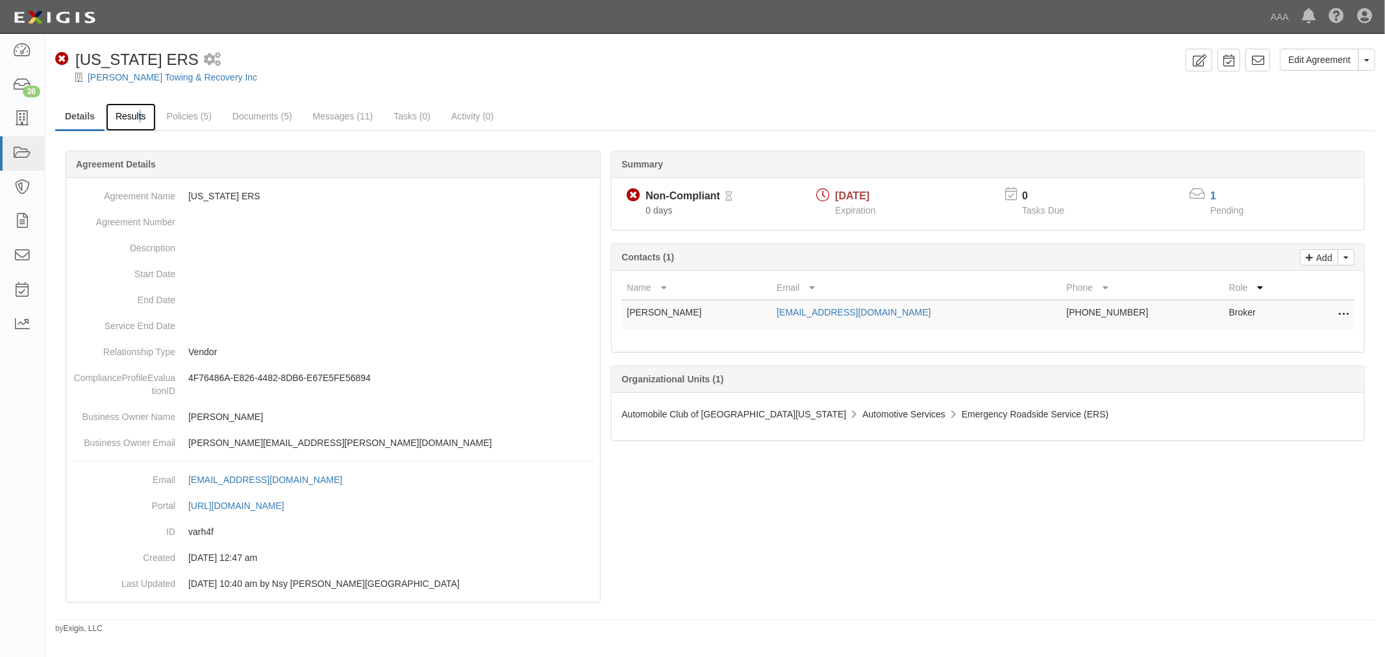
click at [140, 123] on link "Results" at bounding box center [131, 117] width 50 height 28
click at [143, 78] on link "[PERSON_NAME] Towing & Recovery Inc" at bounding box center [172, 77] width 169 height 10
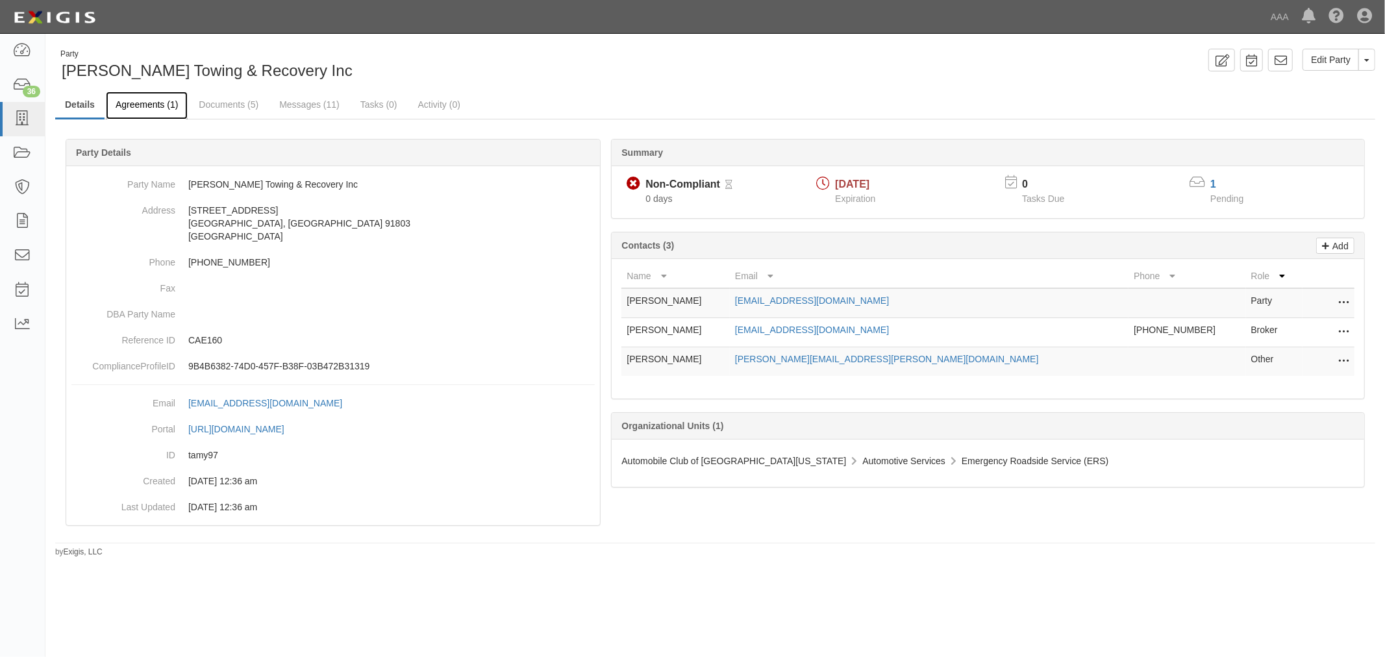
click at [145, 117] on link "Agreements (1)" at bounding box center [147, 106] width 82 height 28
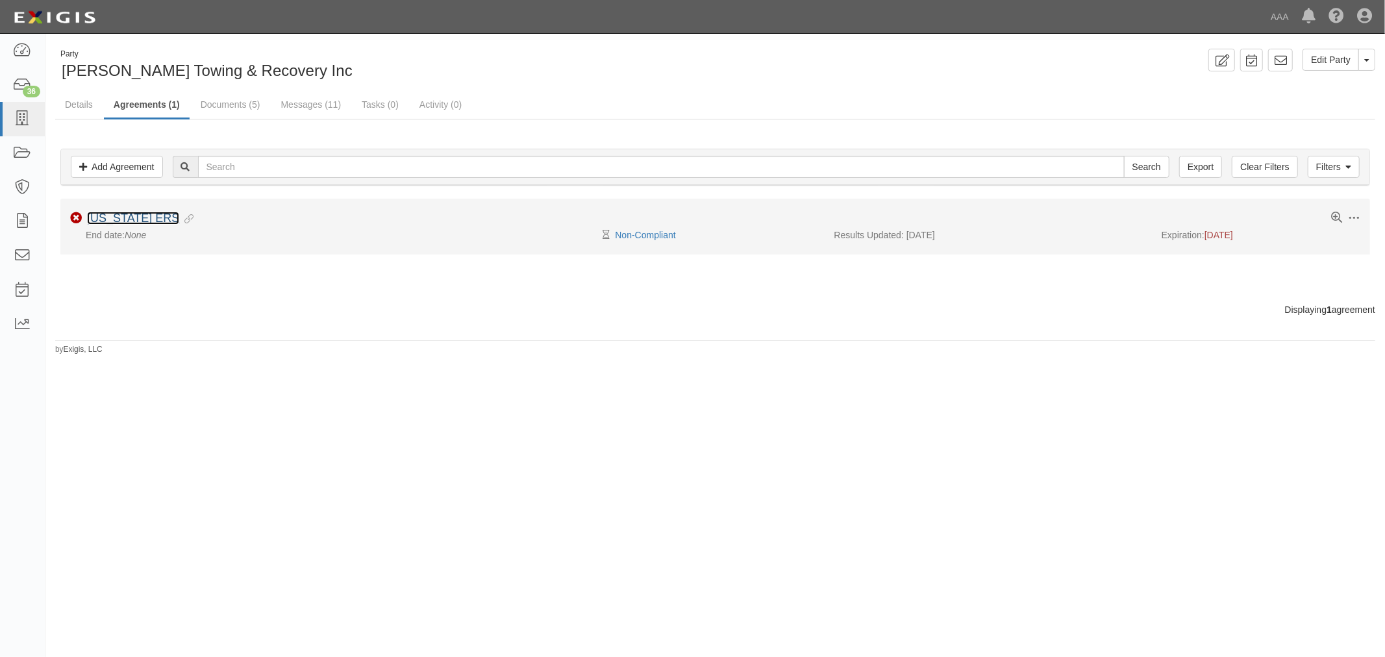
click at [143, 218] on link "[US_STATE] ERS" at bounding box center [133, 218] width 92 height 13
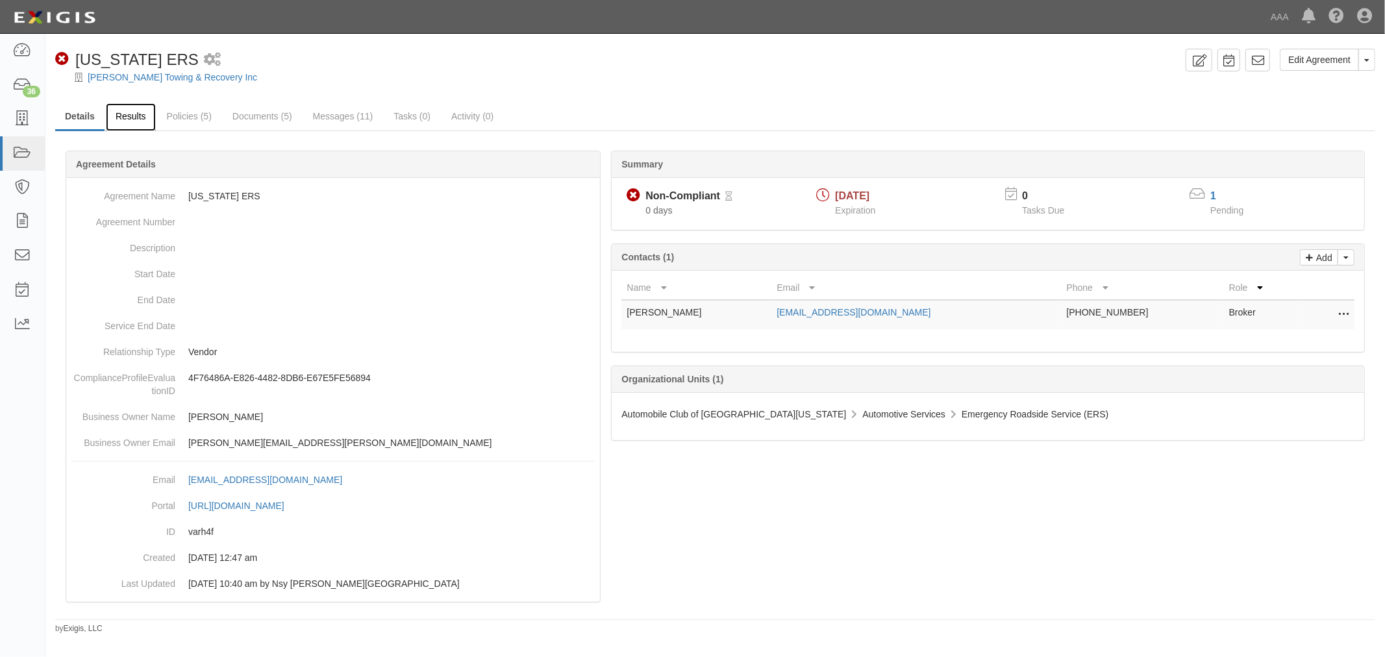
click at [119, 125] on link "Results" at bounding box center [131, 117] width 50 height 28
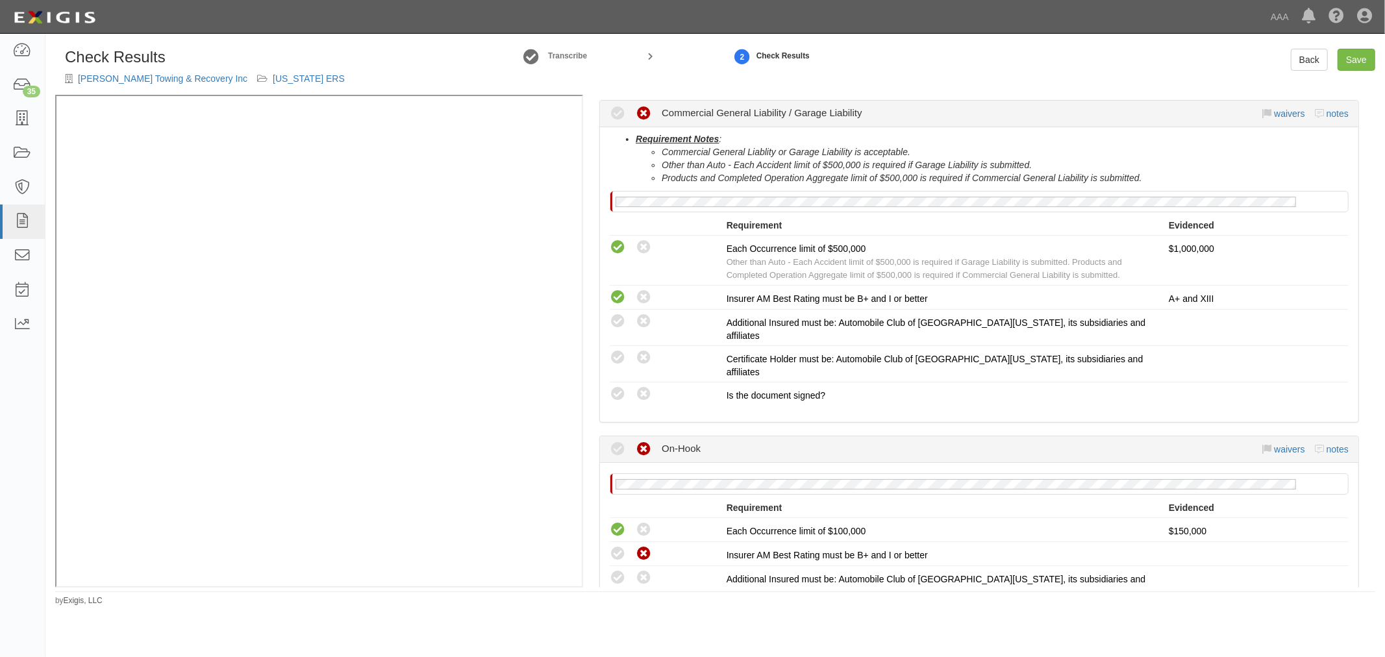
scroll to position [961, 0]
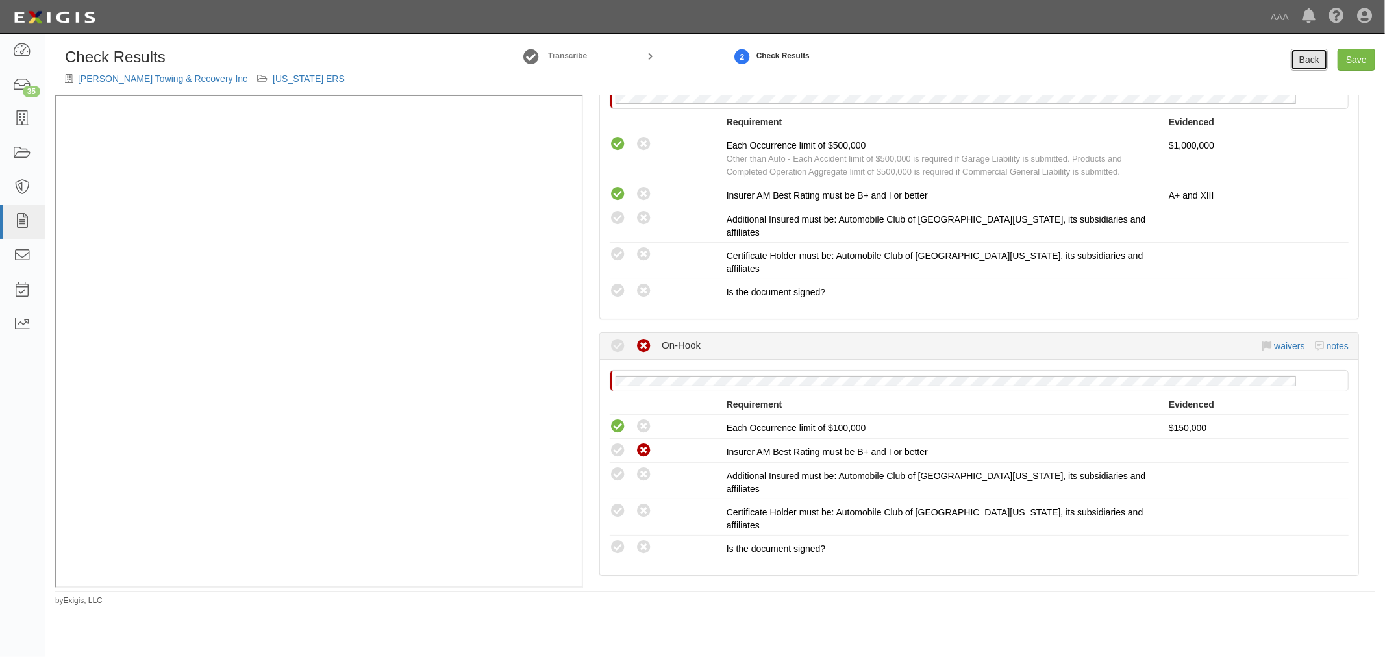
click at [1316, 62] on link "Back" at bounding box center [1308, 60] width 37 height 22
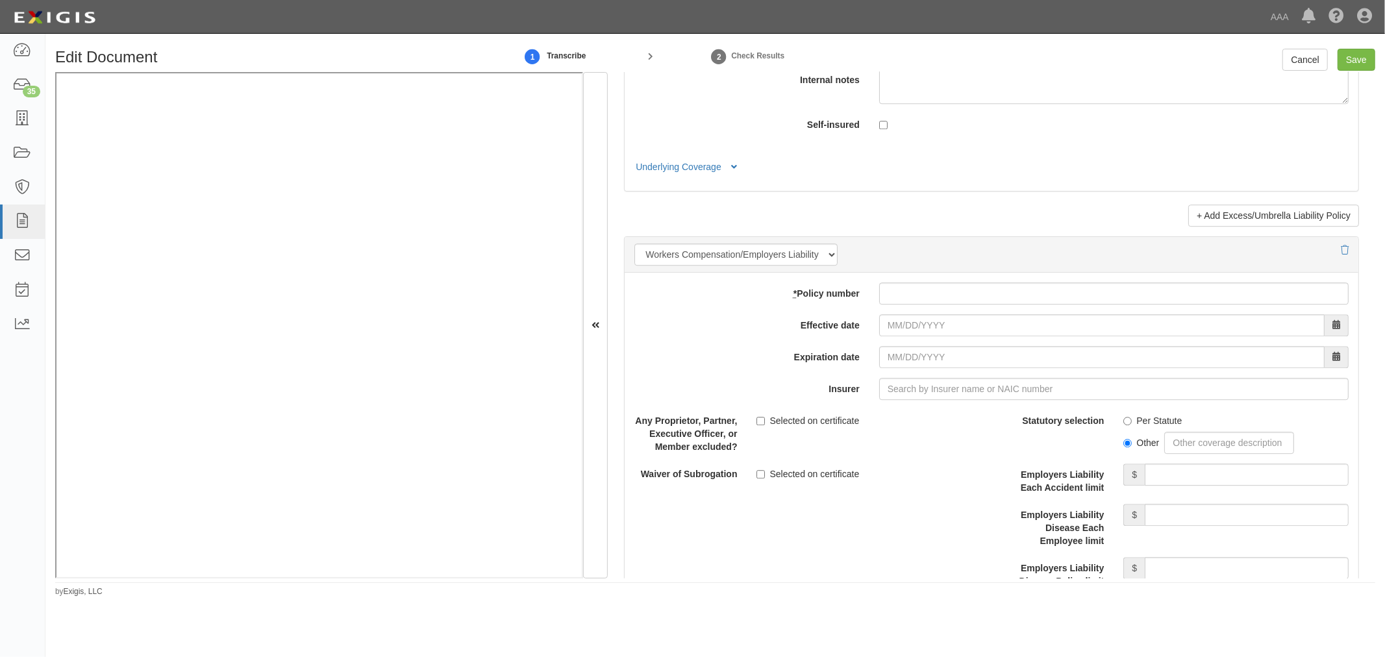
scroll to position [3366, 0]
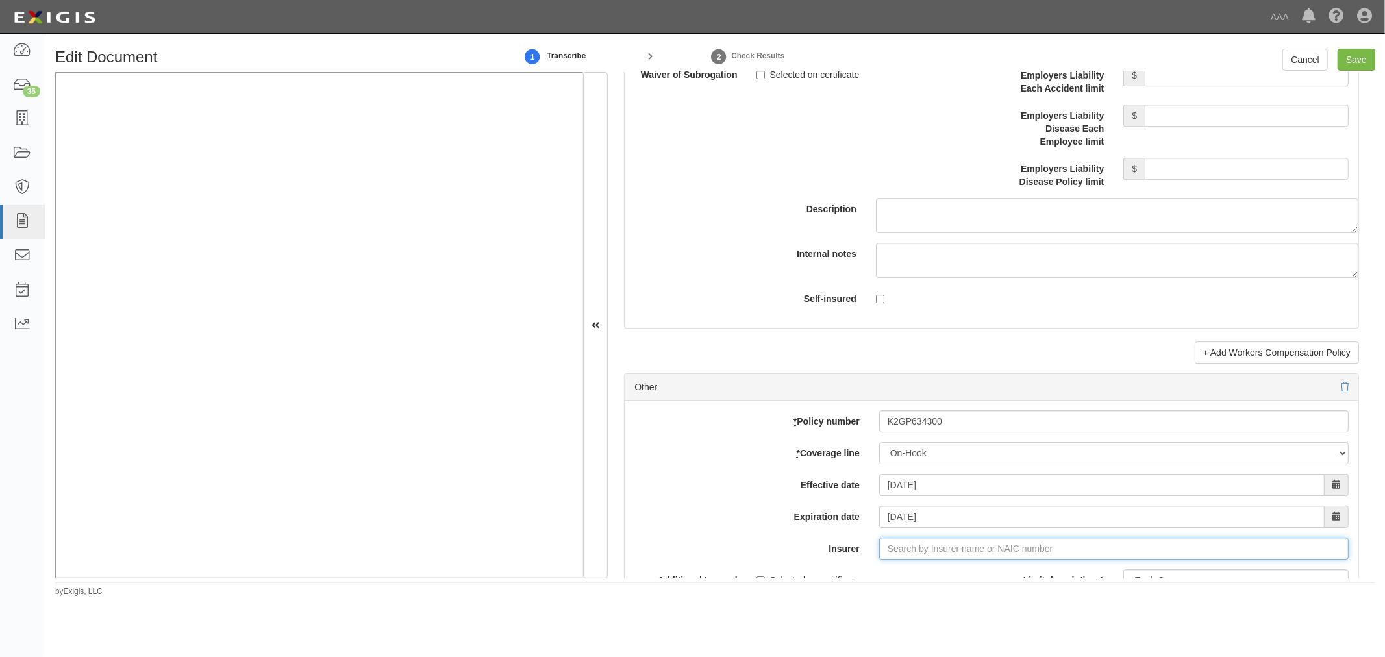
click at [937, 560] on input "Insurer" at bounding box center [1113, 548] width 469 height 22
type input "42390"
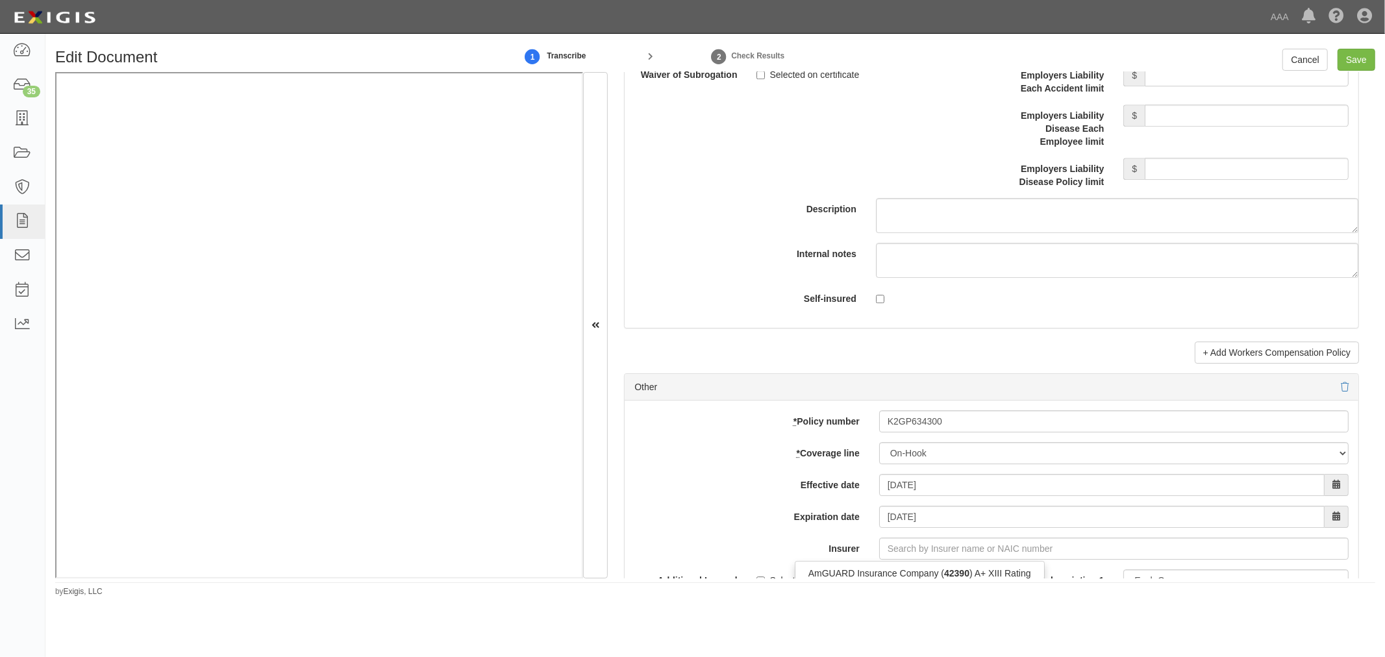
click at [894, 580] on div "Edit Document 1 Transcribe 2 Check Results Cancel Save Document Details Receive…" at bounding box center [714, 323] width 1339 height 549
click at [907, 552] on input "Insurer" at bounding box center [1113, 548] width 469 height 22
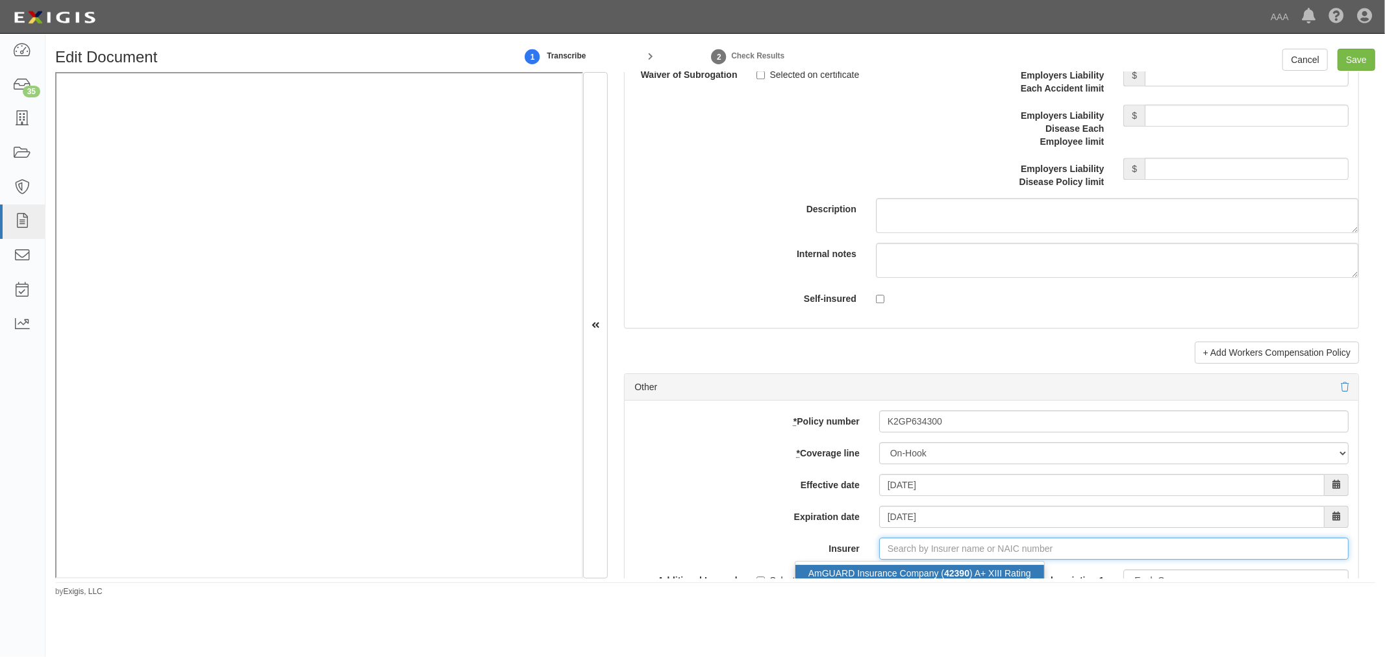
click at [915, 571] on div "AmGUARD Insurance Company ( 42390 ) A+ XIII Rating" at bounding box center [919, 573] width 249 height 17
type input "AmGUARD Insurance Company (42390) A+ XIII Rating"
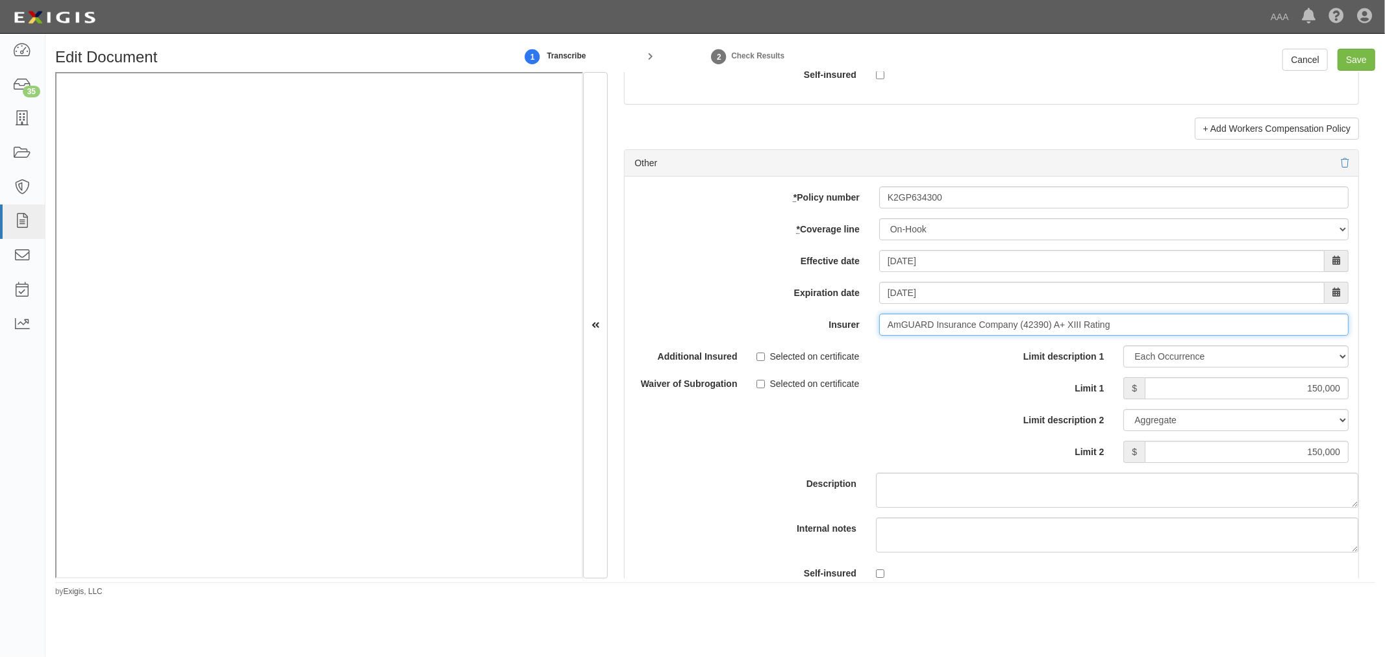
scroll to position [3727, 0]
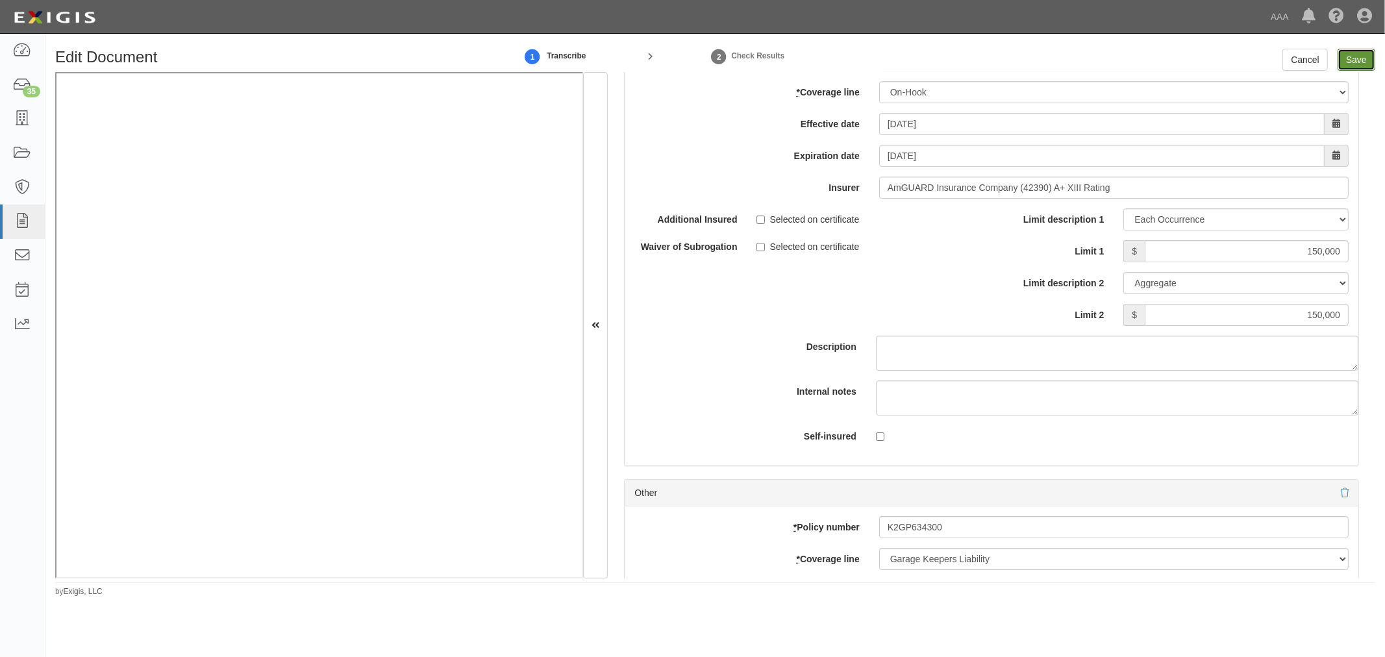
click at [1362, 53] on input "Save" at bounding box center [1356, 60] width 38 height 22
type input "1000000"
type input "2000000"
type input "150000"
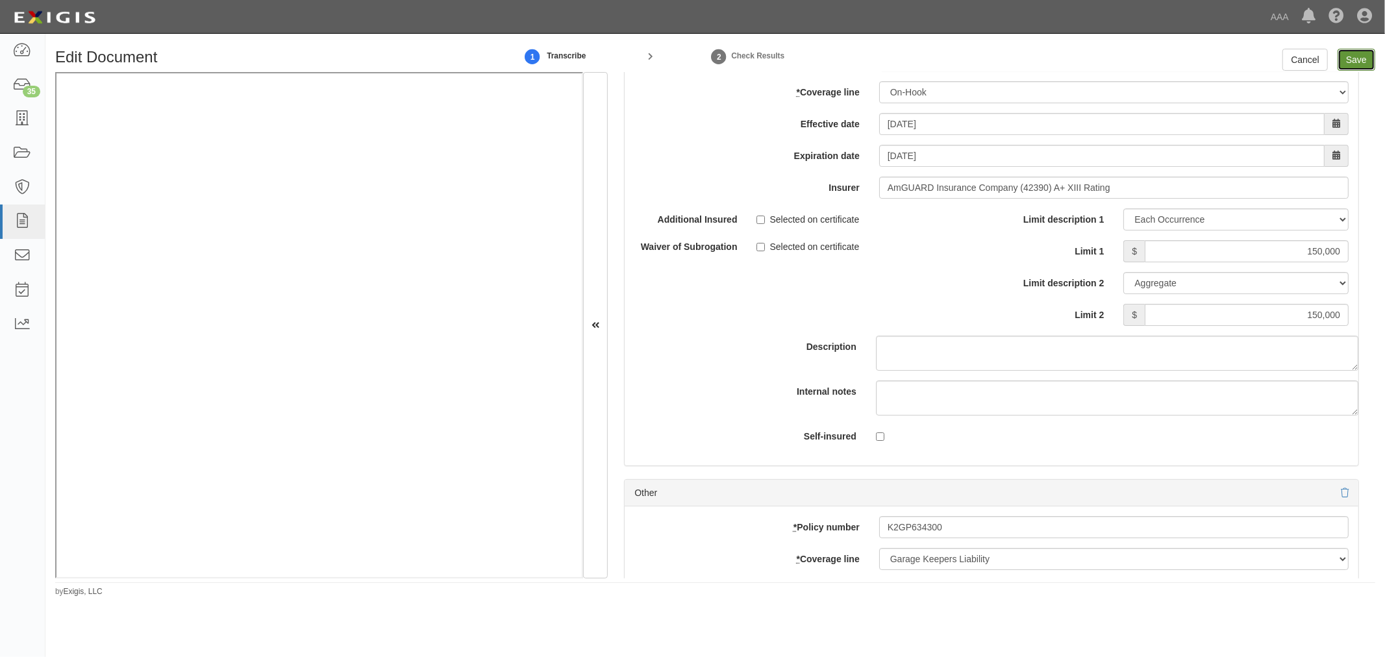
type input "150000"
type input "250000"
type input "1000000"
type input "3000000"
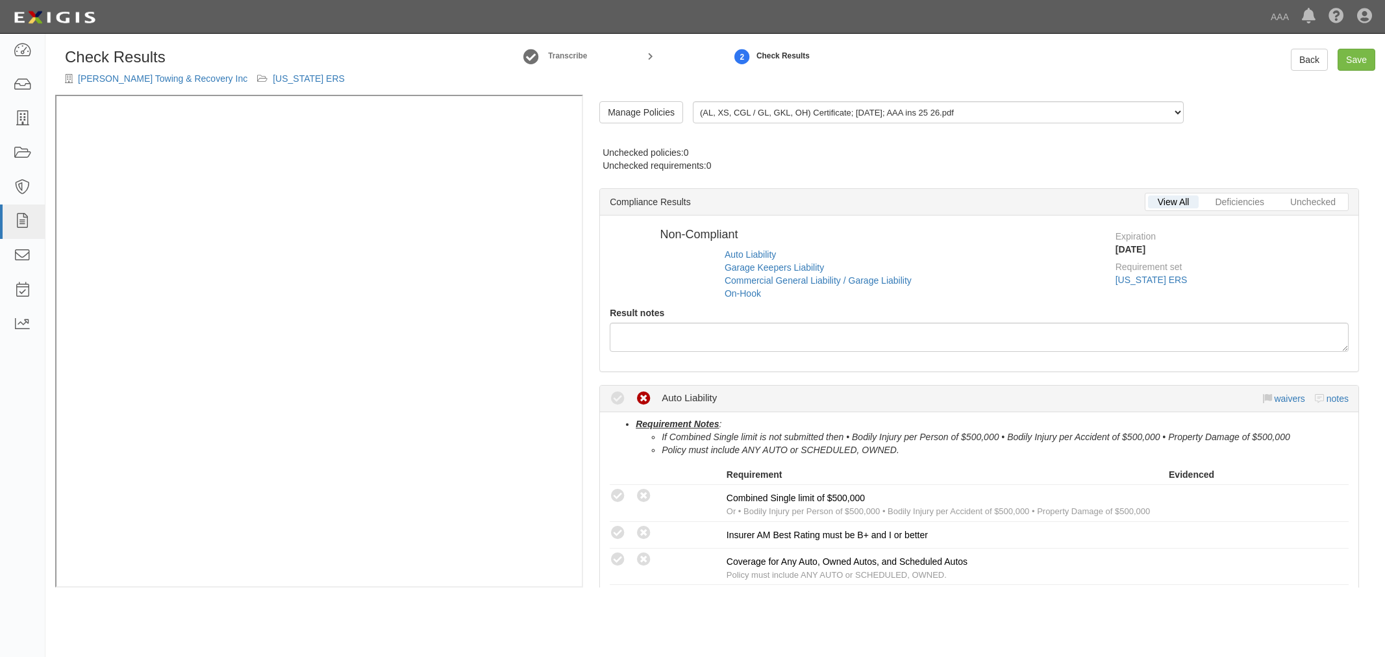
radio input "true"
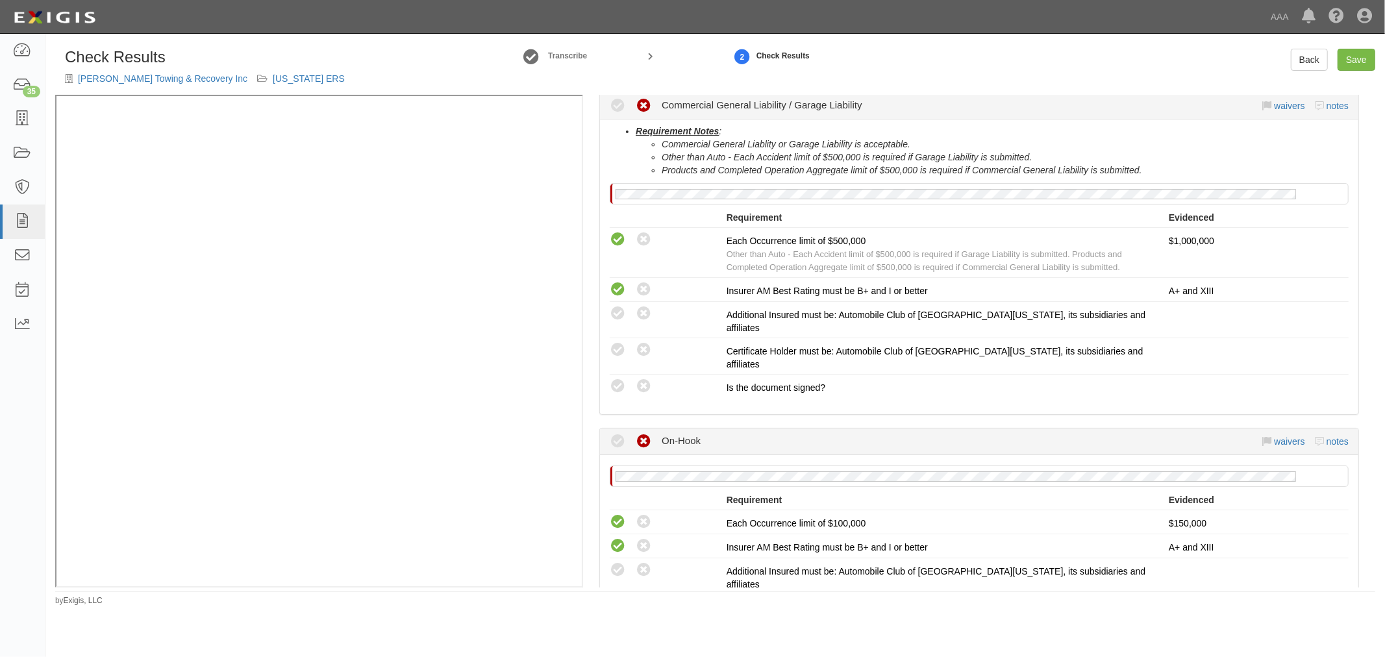
scroll to position [961, 0]
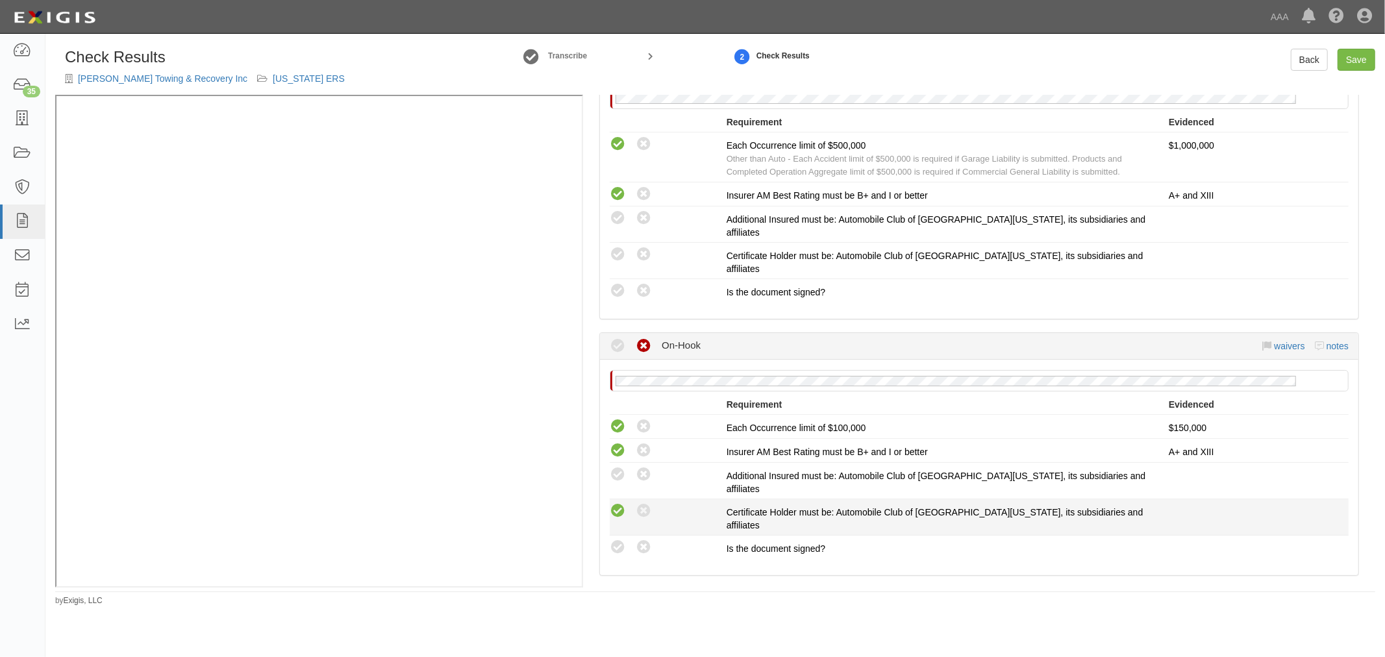
drag, startPoint x: 619, startPoint y: 445, endPoint x: 621, endPoint y: 426, distance: 19.6
click at [619, 539] on icon at bounding box center [618, 547] width 16 height 16
radio input "true"
click at [621, 503] on icon at bounding box center [618, 511] width 16 height 16
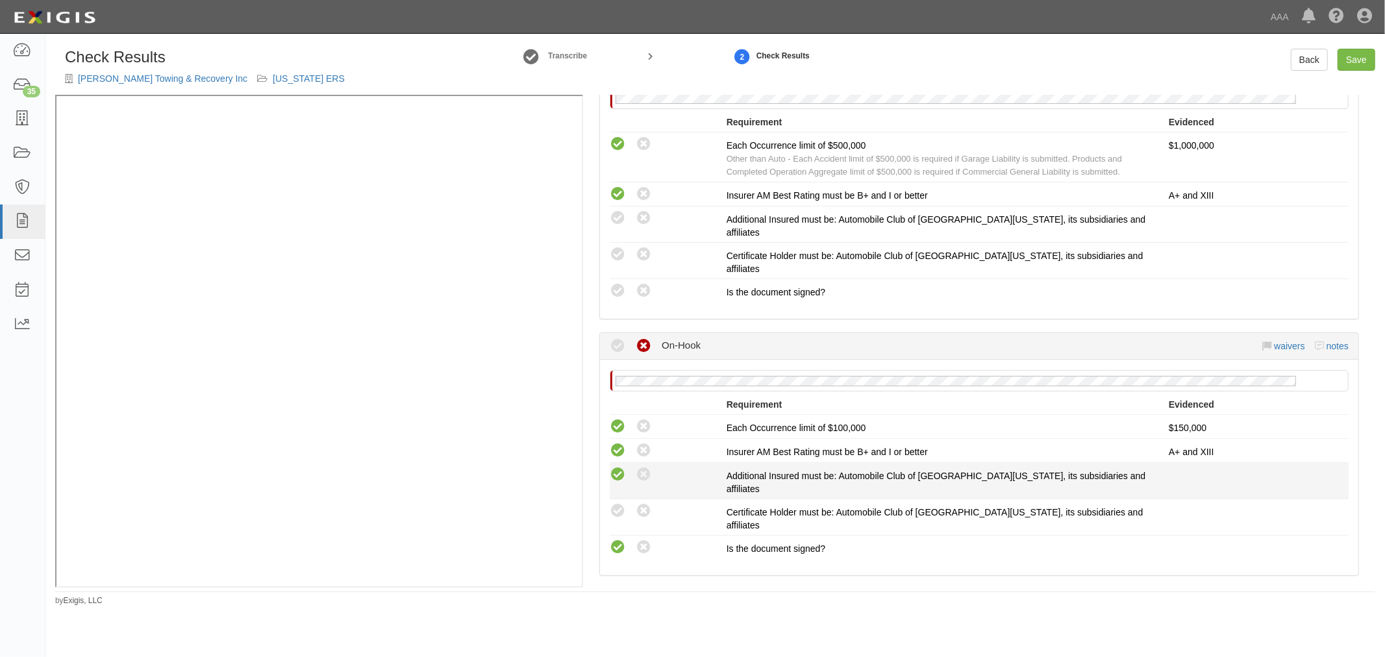
radio input "true"
click at [626, 466] on div "Compliant Waived: Non-Compliant" at bounding box center [668, 474] width 117 height 17
click at [619, 467] on icon at bounding box center [618, 475] width 16 height 16
radio input "true"
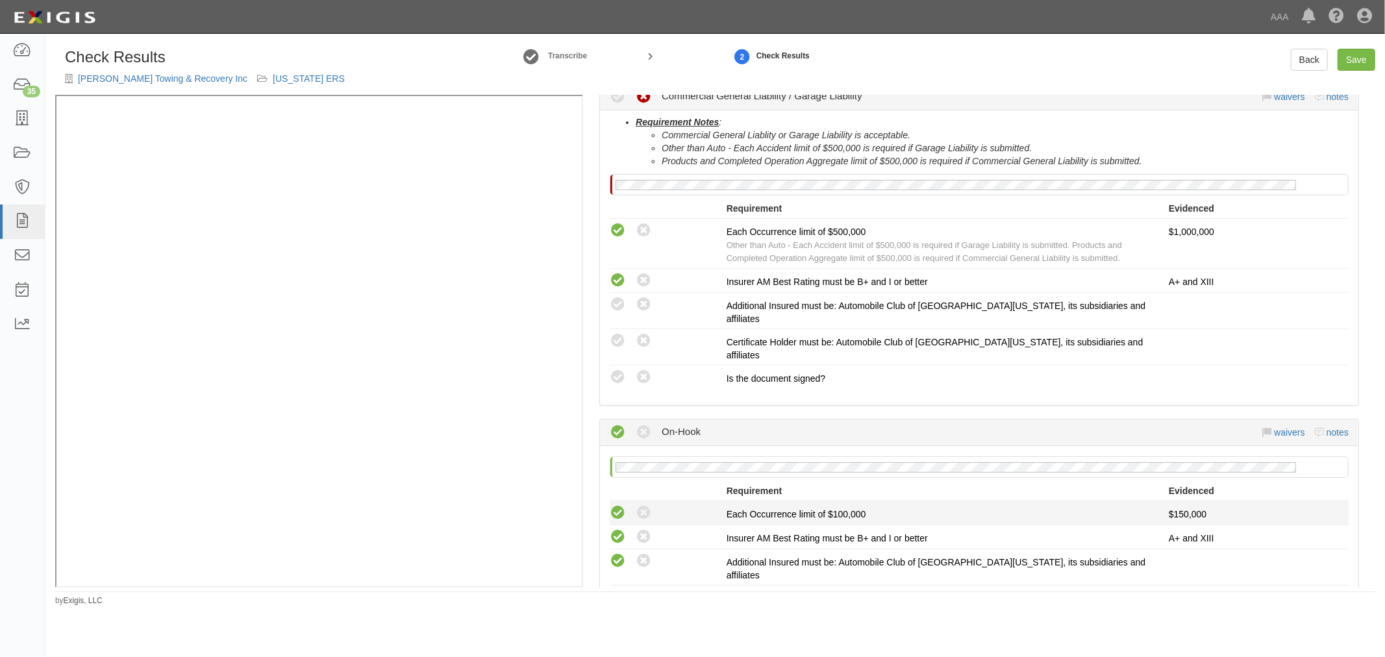
scroll to position [841, 0]
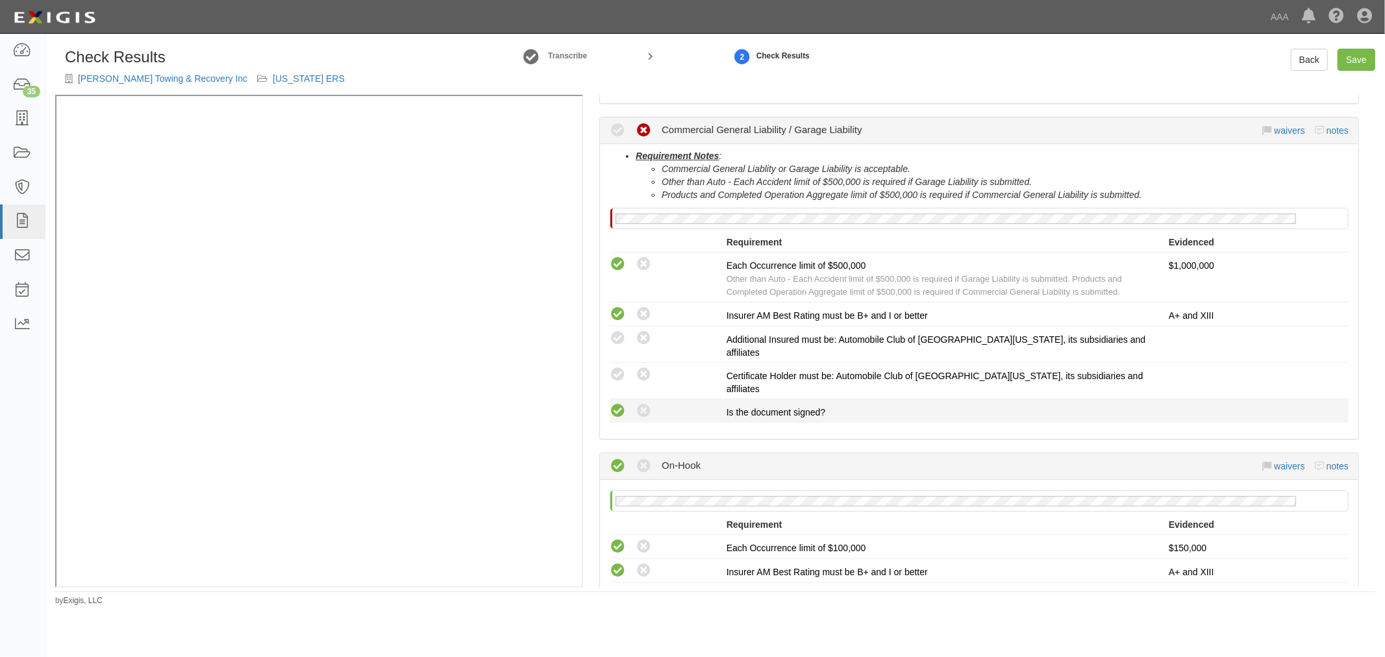
click at [617, 403] on icon at bounding box center [618, 411] width 16 height 16
radio input "true"
click at [621, 367] on icon at bounding box center [618, 375] width 16 height 16
radio input "true"
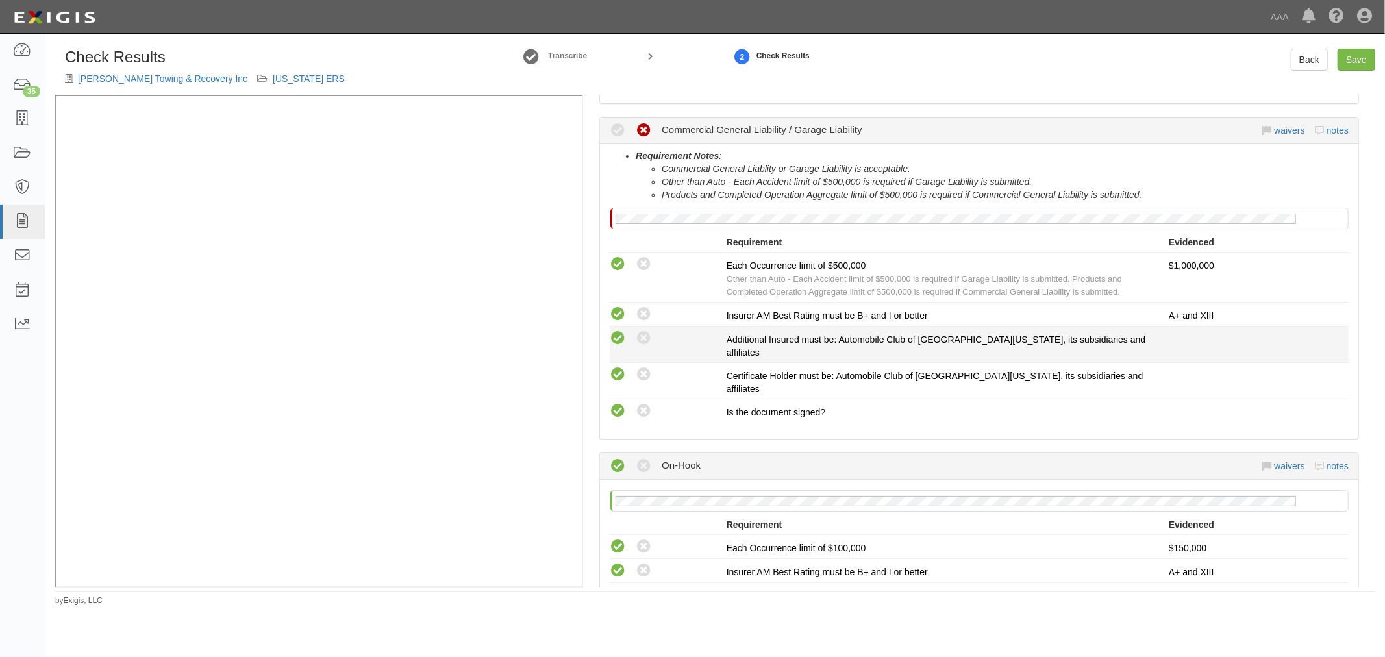
click at [621, 330] on icon at bounding box center [618, 338] width 16 height 16
radio input "true"
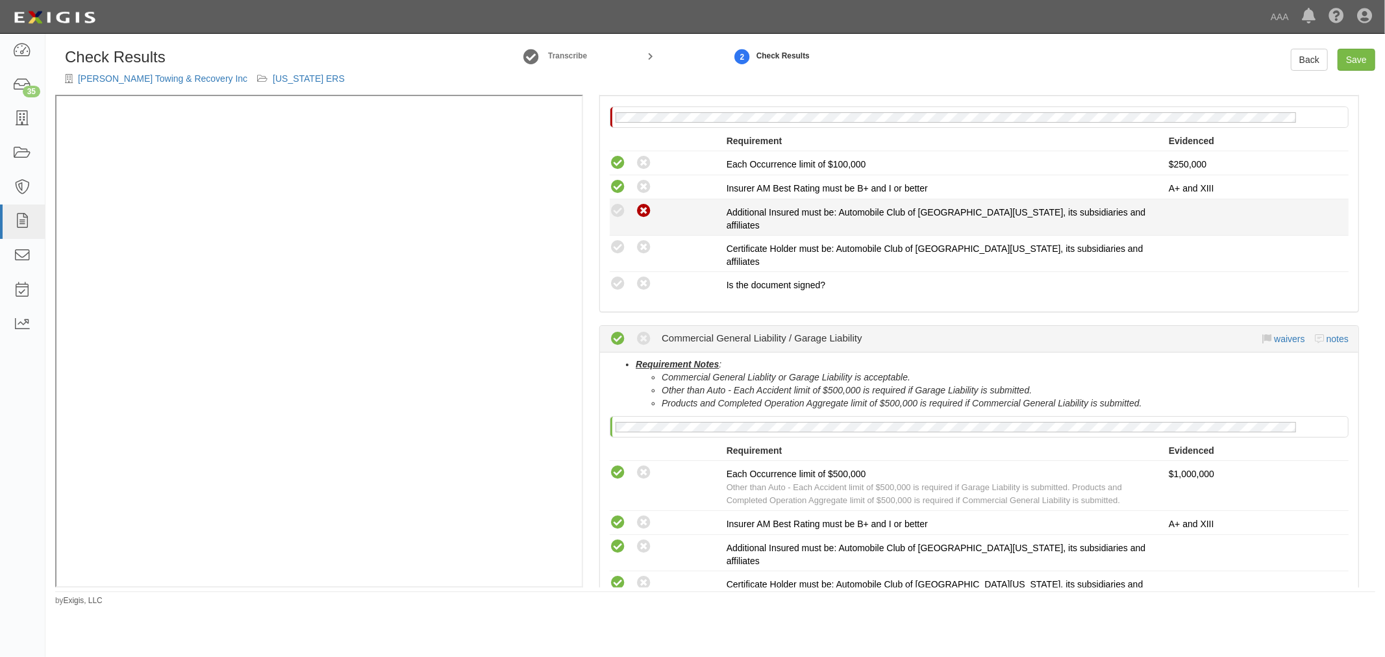
scroll to position [481, 0]
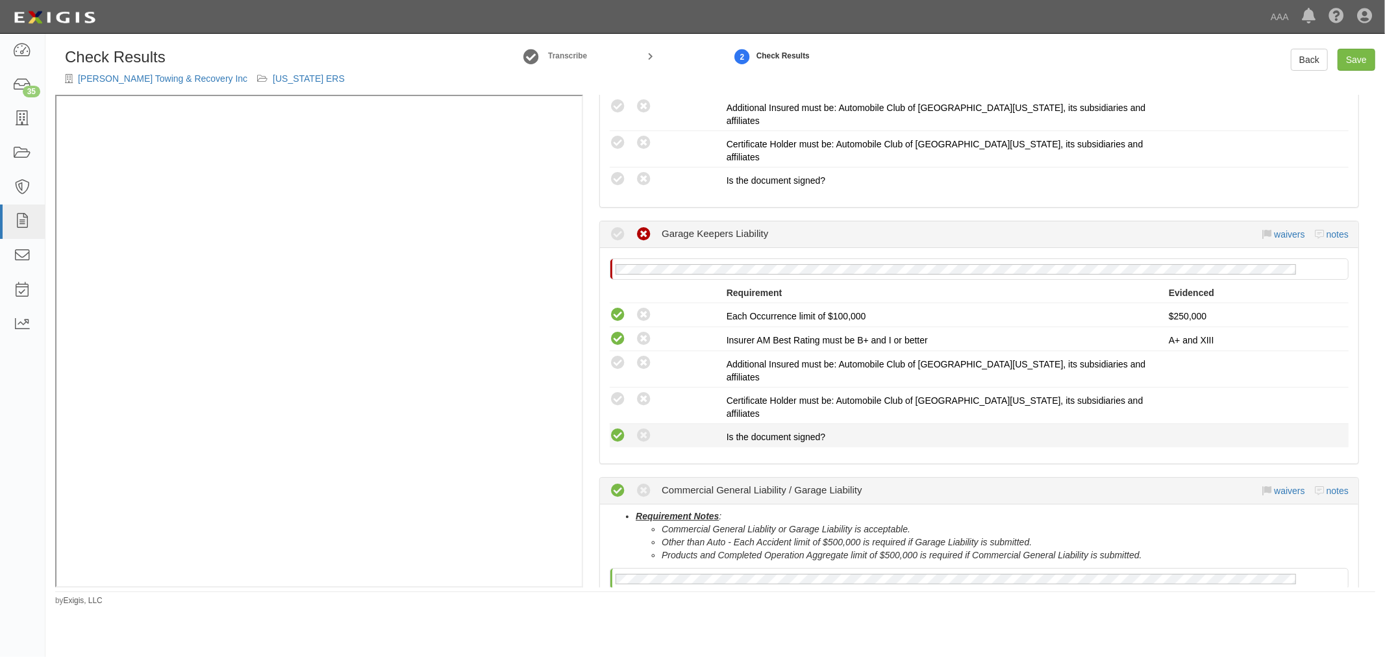
click at [624, 427] on div "Compliant Waived: Non-Compliant" at bounding box center [668, 435] width 117 height 17
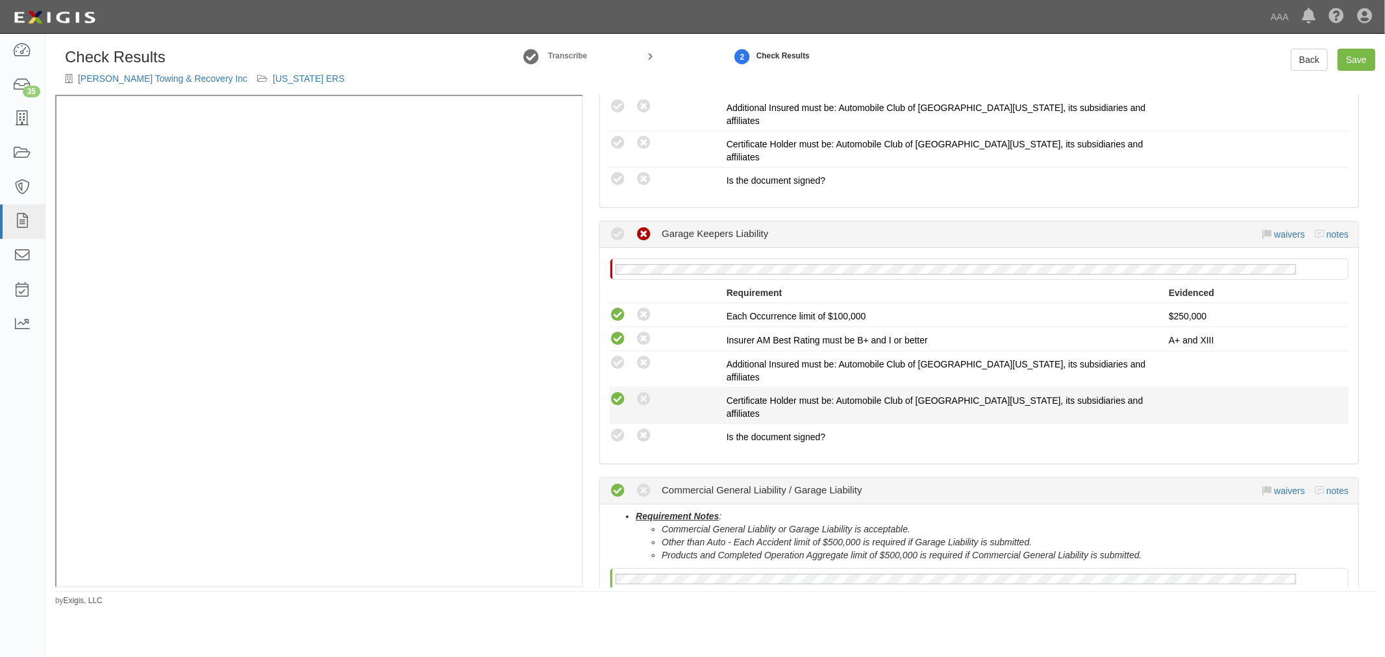
drag, startPoint x: 624, startPoint y: 376, endPoint x: 617, endPoint y: 366, distance: 12.2
click at [619, 370] on div "This compliance result is calculated automatically and cannot be changed Waived…" at bounding box center [979, 375] width 739 height 144
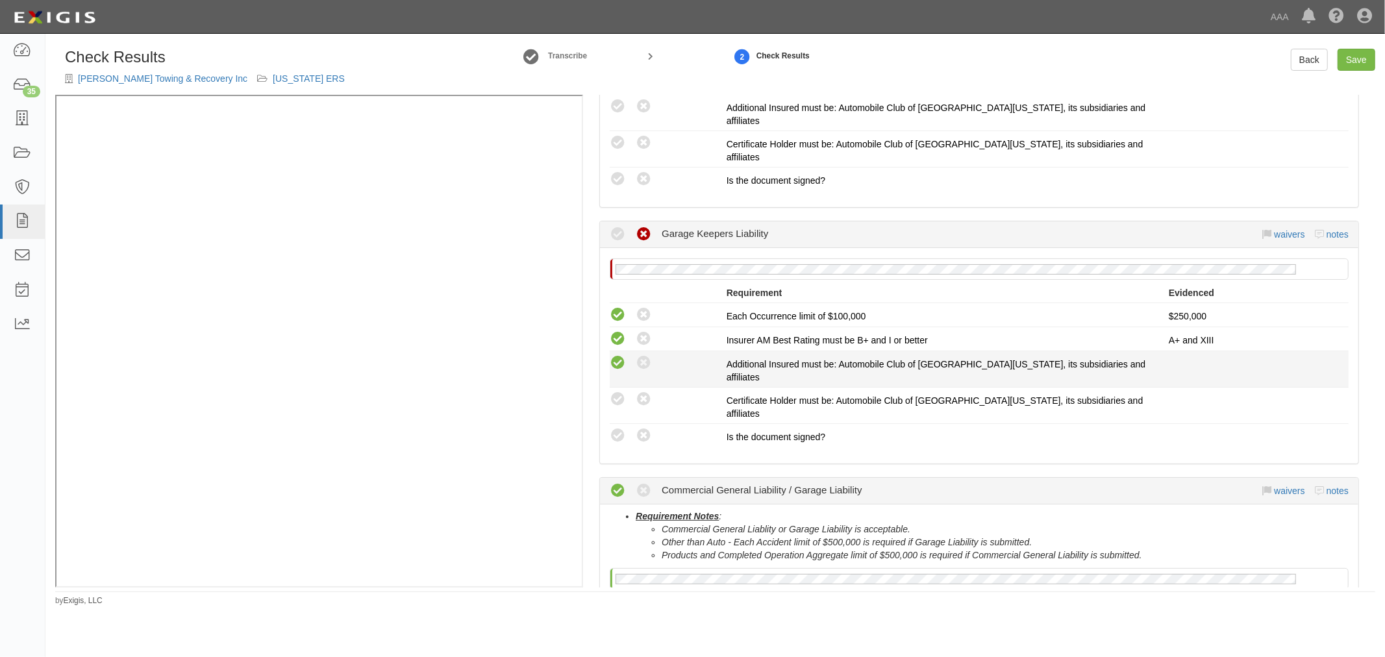
drag, startPoint x: 615, startPoint y: 353, endPoint x: 615, endPoint y: 334, distance: 19.5
click at [615, 388] on li "Compliant Waived: Non-Compliant Certificate Holder must be: Automobile Club of …" at bounding box center [979, 406] width 739 height 36
click at [615, 355] on icon at bounding box center [618, 363] width 16 height 16
radio input "true"
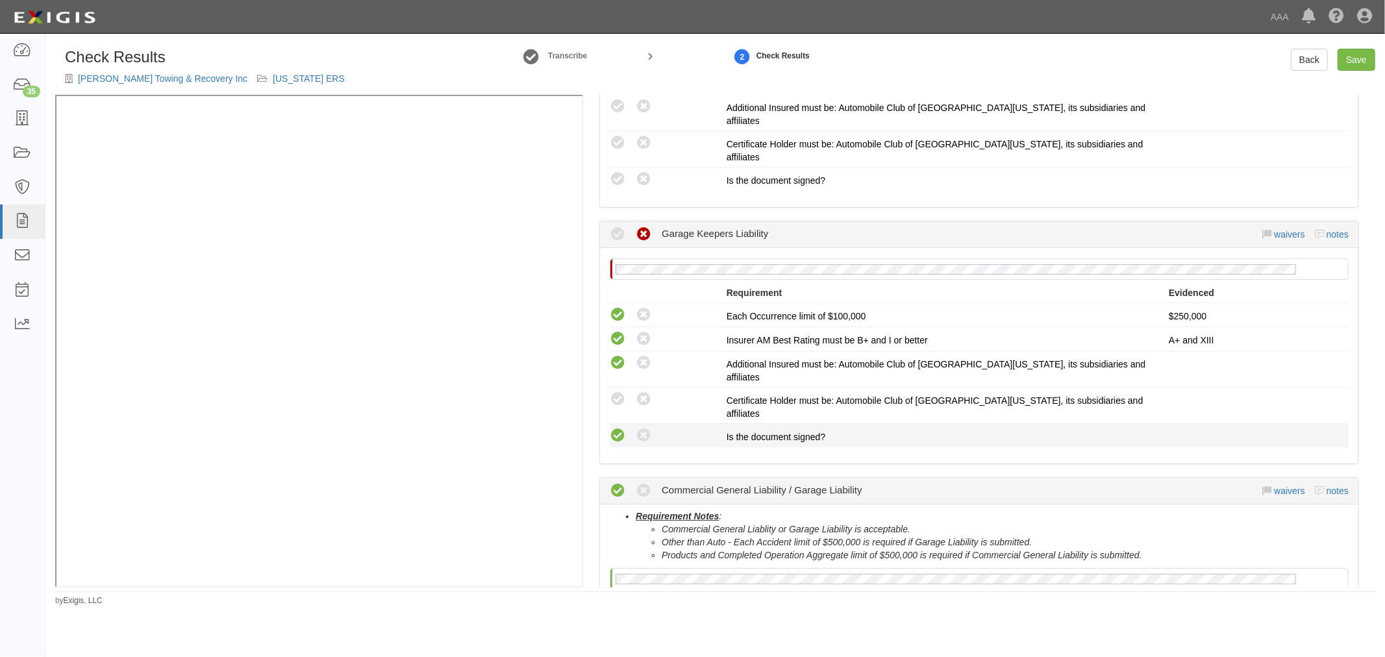
click at [618, 428] on icon at bounding box center [618, 436] width 16 height 16
radio input "true"
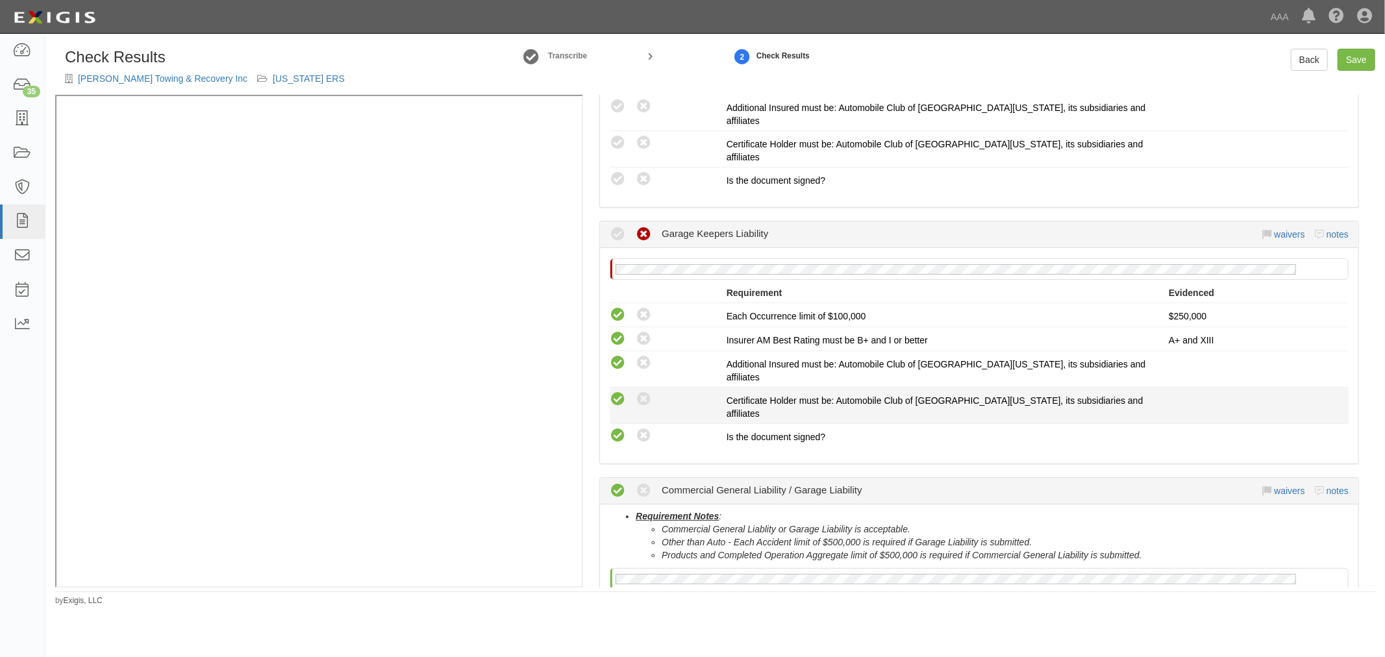
click at [622, 391] on icon at bounding box center [618, 399] width 16 height 16
radio input "true"
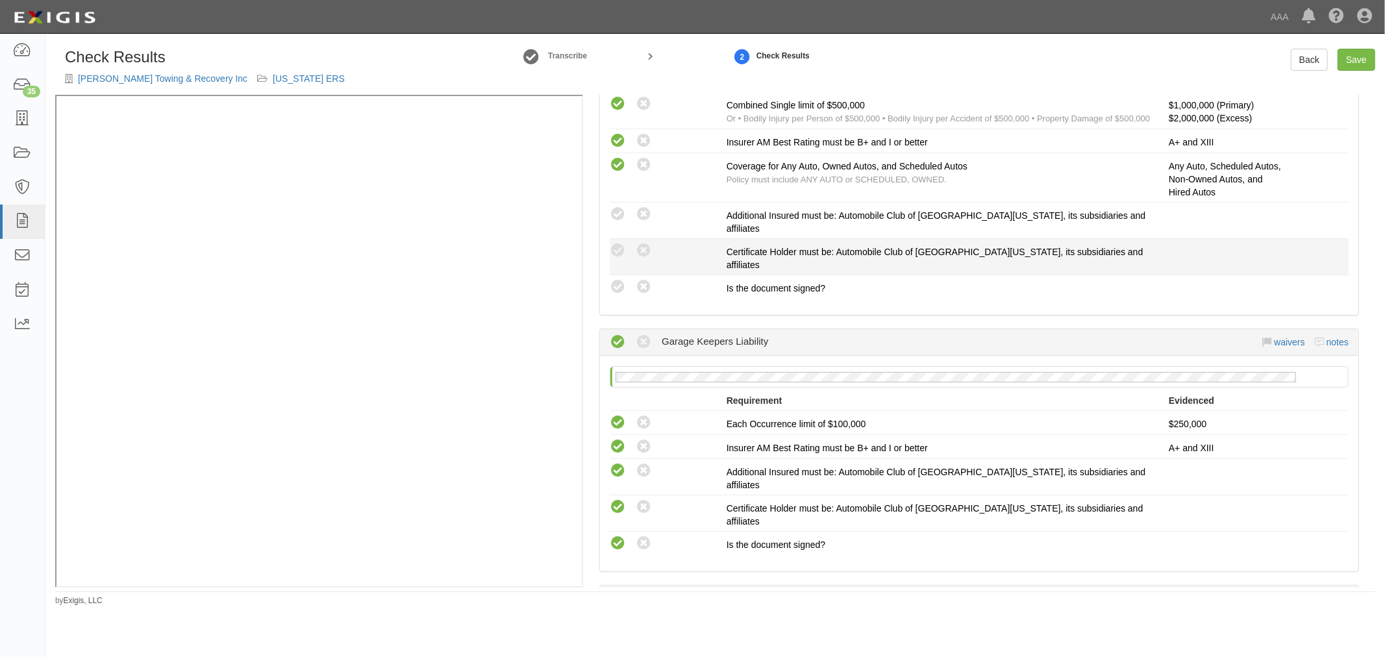
scroll to position [240, 0]
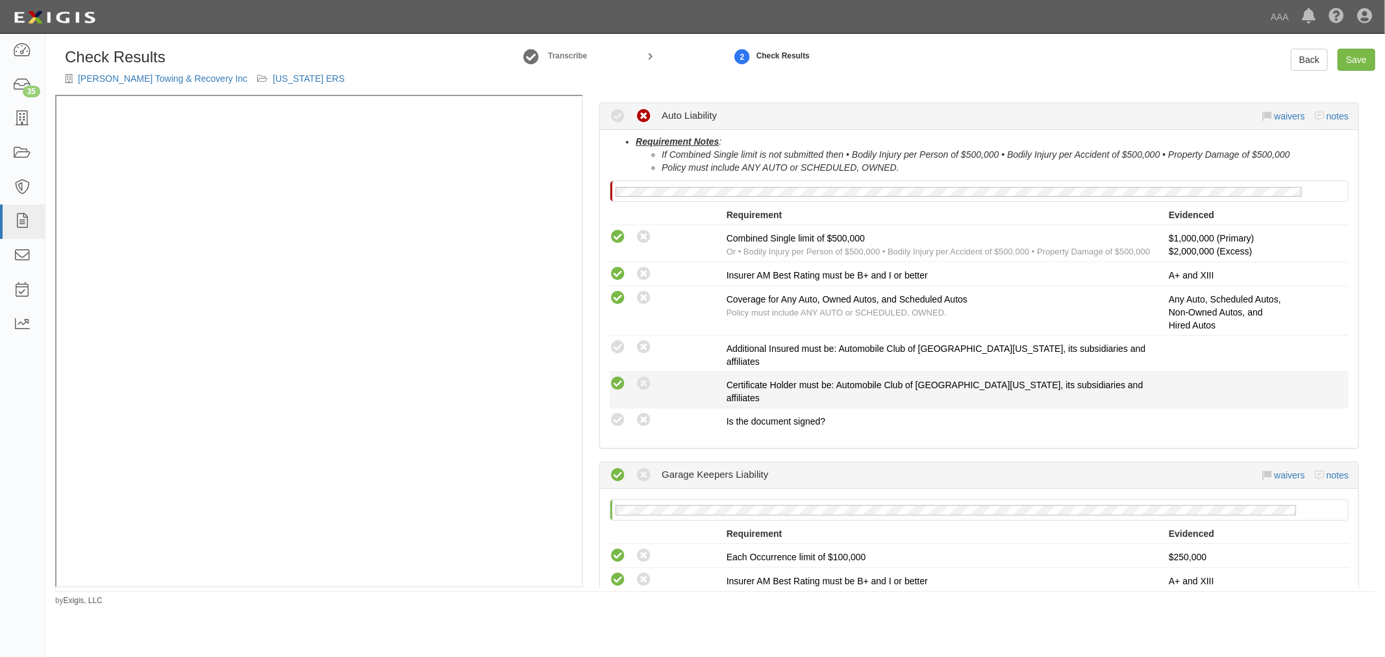
drag, startPoint x: 619, startPoint y: 397, endPoint x: 617, endPoint y: 375, distance: 21.6
click at [620, 412] on icon at bounding box center [618, 420] width 16 height 16
radio input "true"
click at [615, 376] on icon at bounding box center [618, 384] width 16 height 16
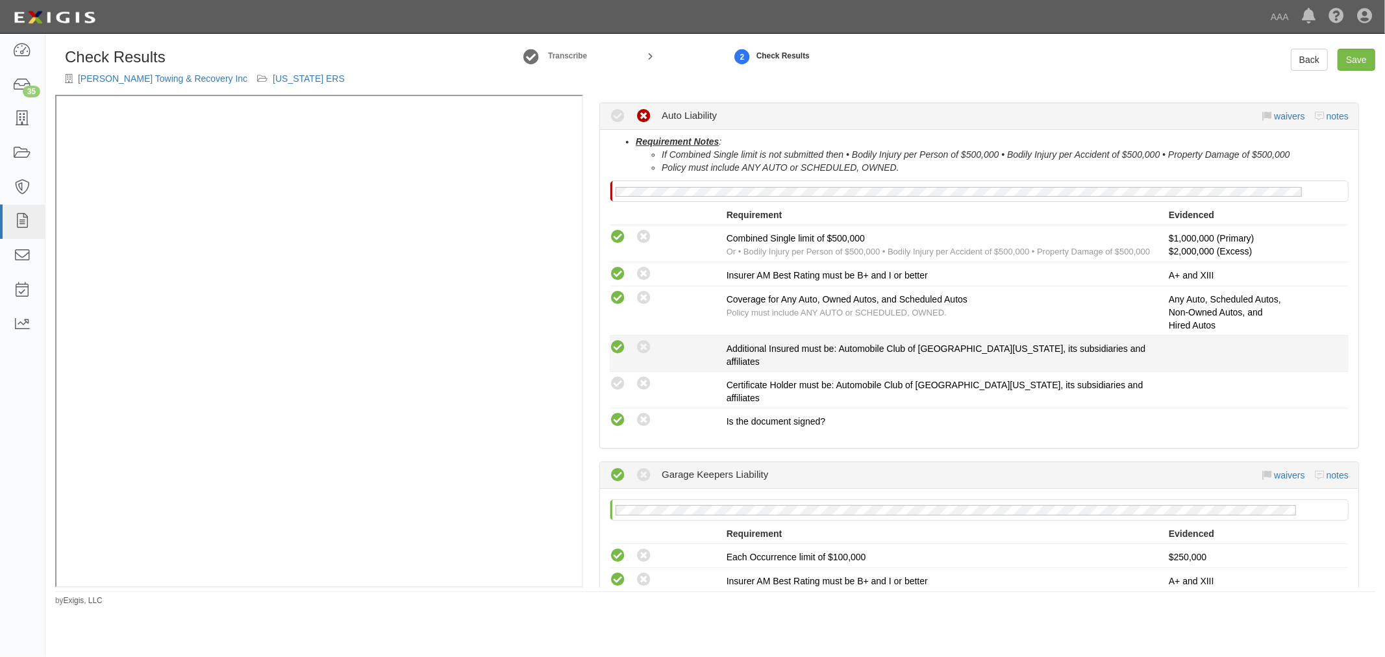
radio input "true"
click at [617, 344] on icon at bounding box center [618, 347] width 16 height 16
radio input "true"
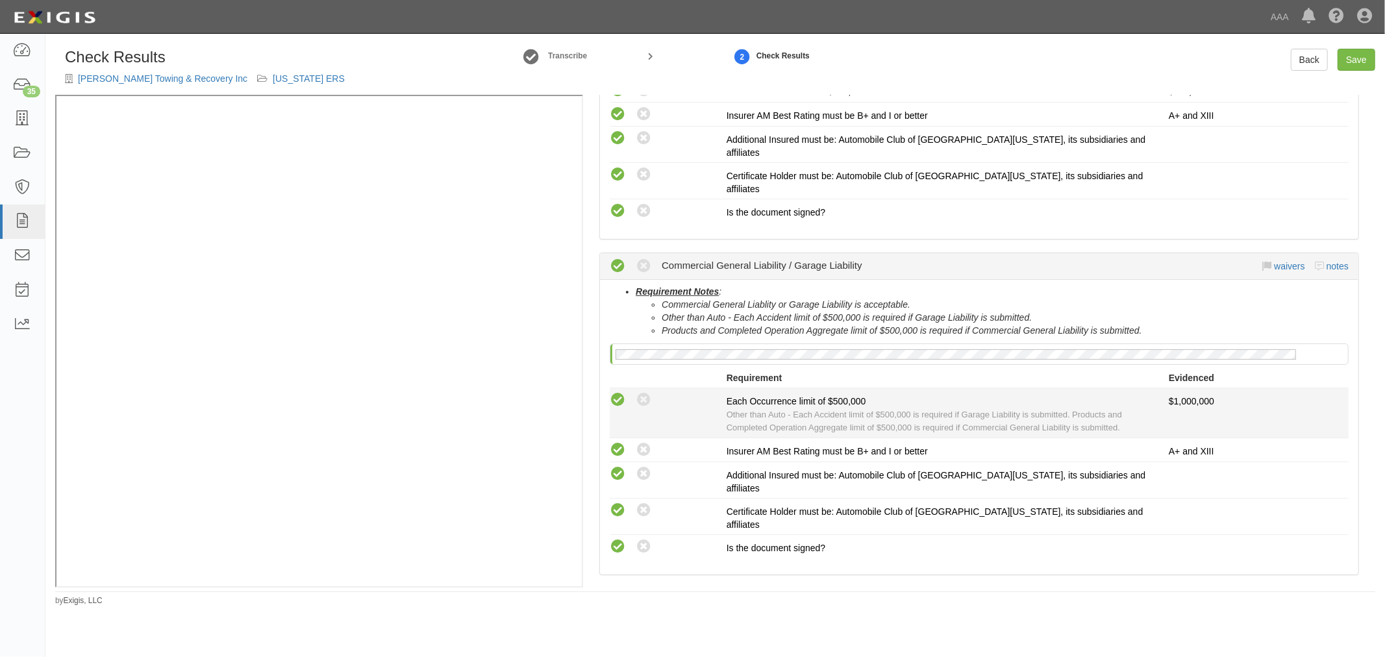
scroll to position [841, 0]
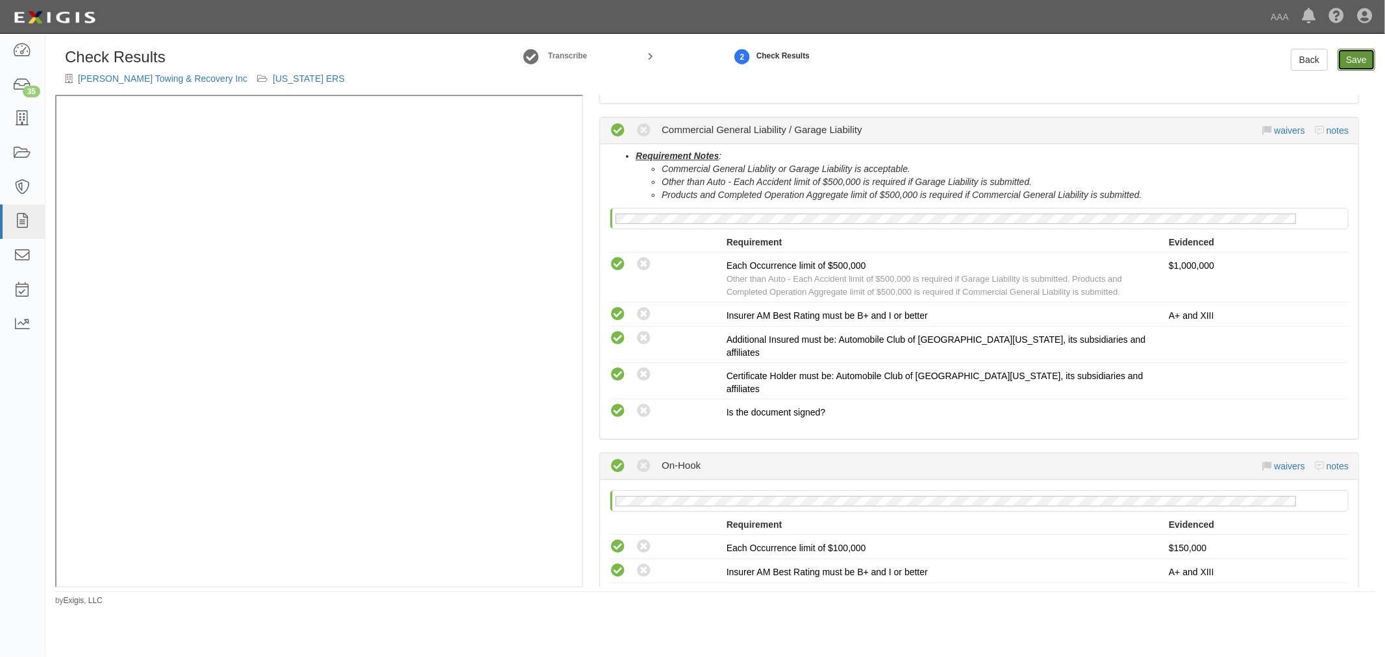
click at [1344, 55] on link "Save" at bounding box center [1356, 60] width 38 height 22
radio input "true"
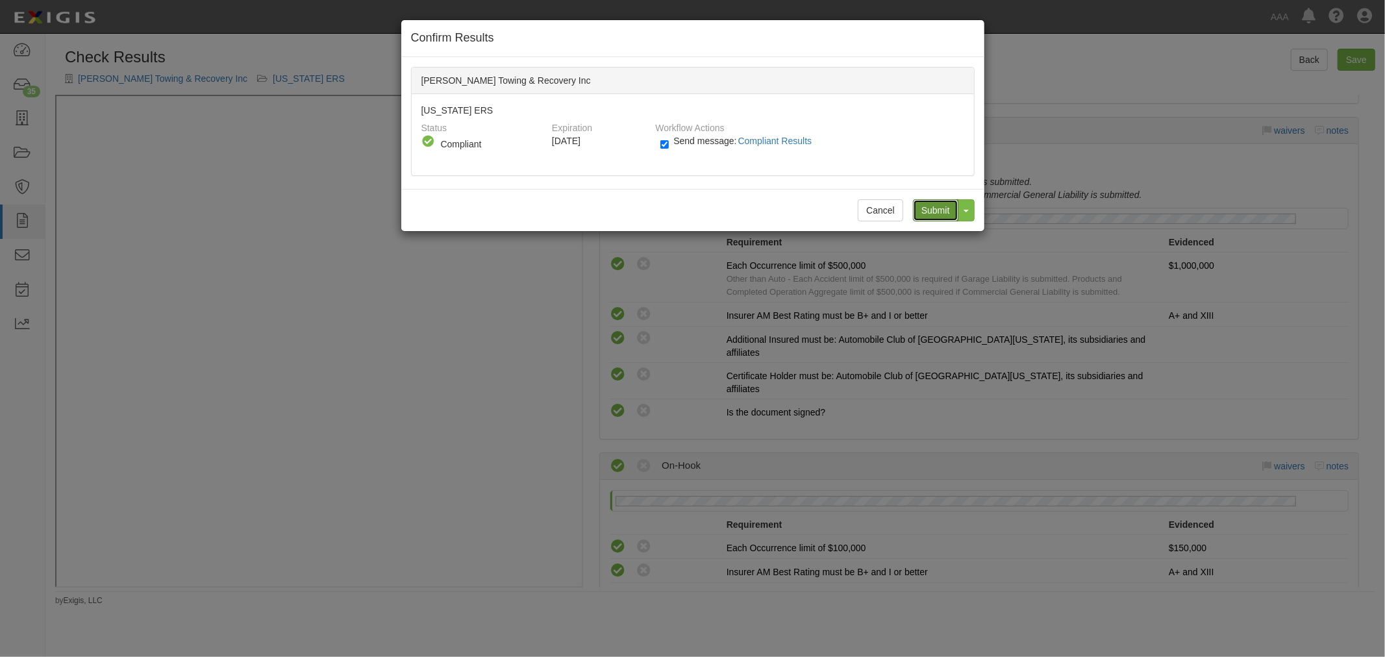
click at [930, 212] on input "Submit" at bounding box center [935, 210] width 45 height 22
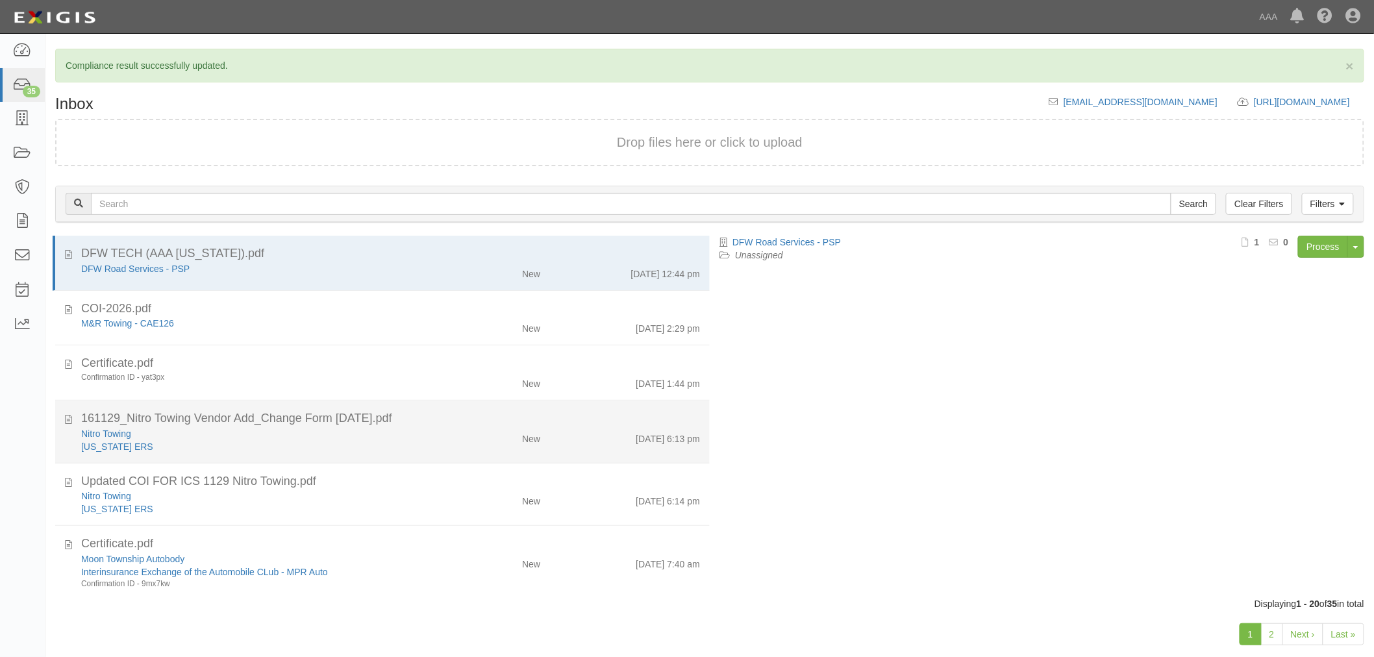
click at [413, 435] on div "Nitro Towing" at bounding box center [257, 433] width 352 height 13
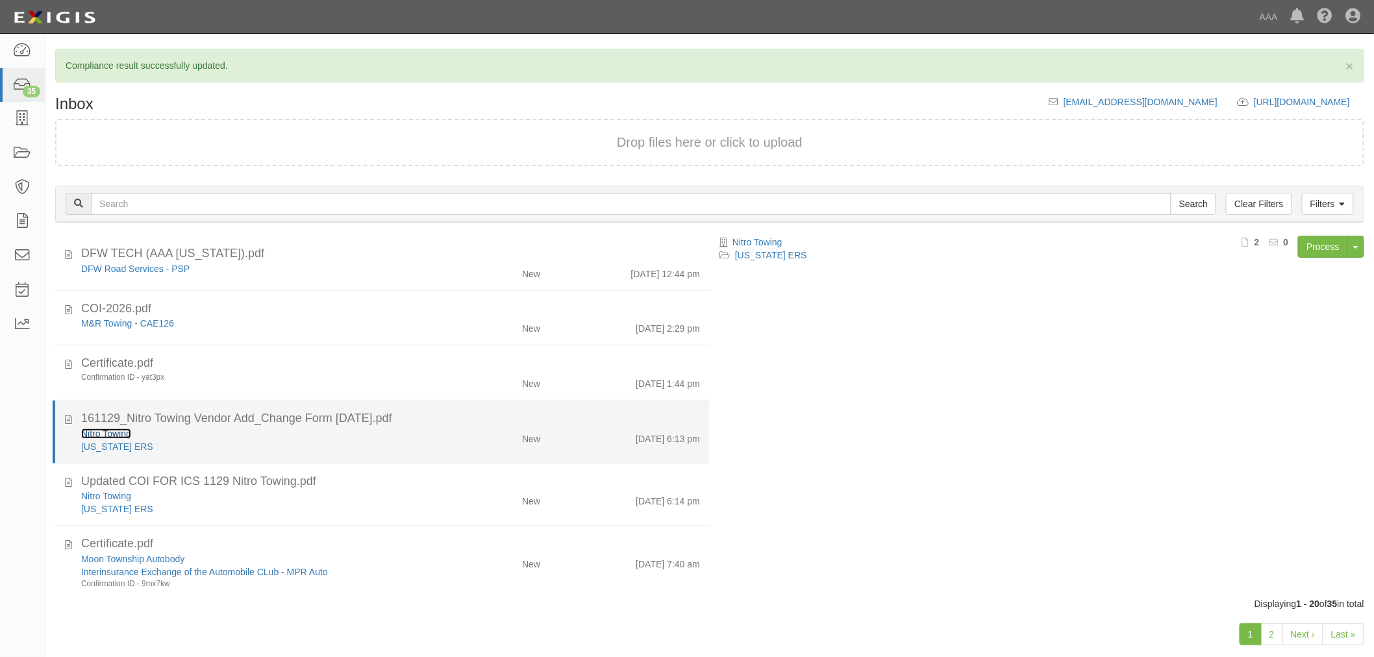
click at [98, 427] on div "Nitro Towing" at bounding box center [257, 433] width 352 height 13
click at [121, 435] on link "Nitro Towing" at bounding box center [106, 433] width 50 height 10
click at [600, 419] on div "161129_Nitro Towing Vendor Add_Change Form [DATE].pdf" at bounding box center [390, 418] width 619 height 17
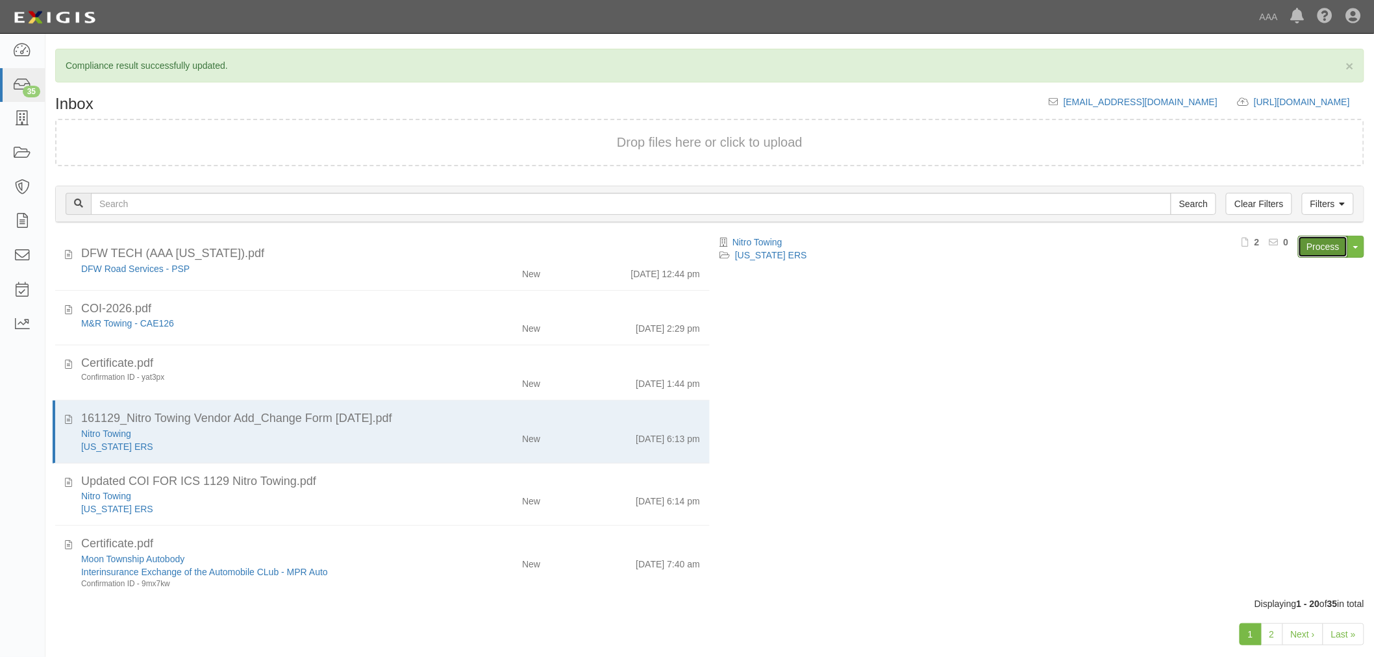
click at [1319, 238] on link "Process" at bounding box center [1323, 247] width 50 height 22
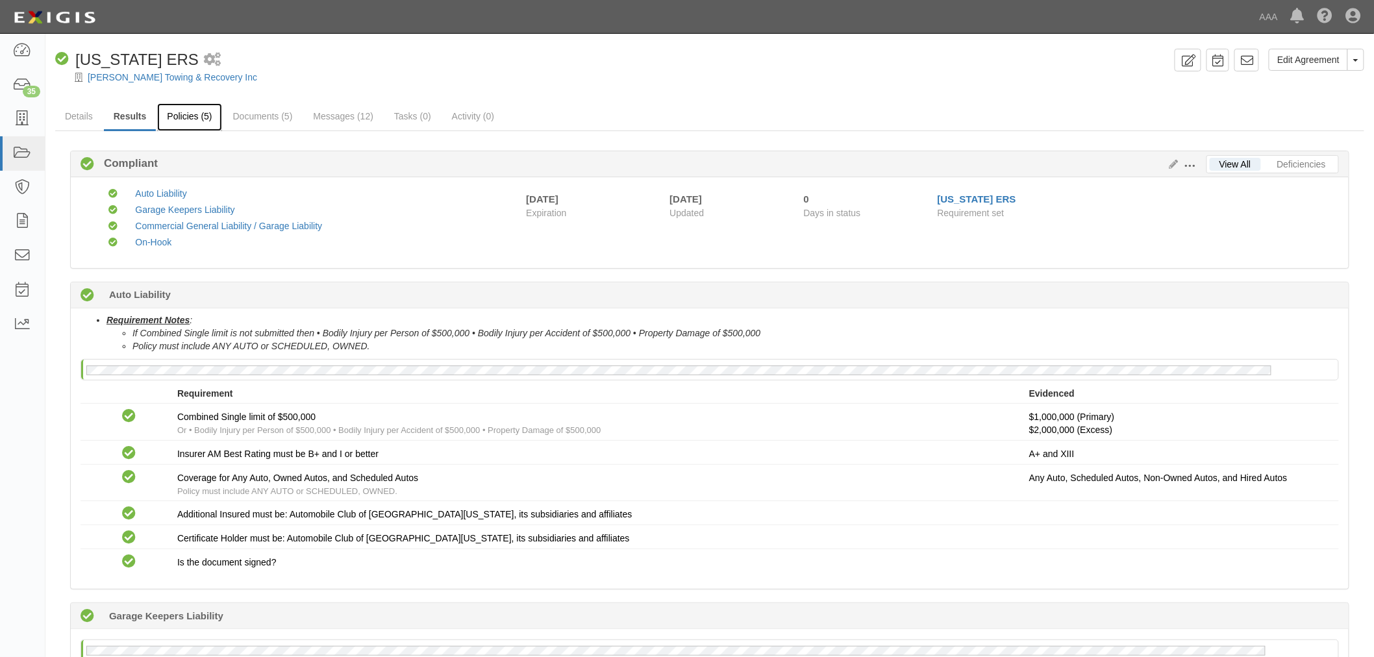
click at [191, 114] on link "Policies (5)" at bounding box center [189, 117] width 64 height 28
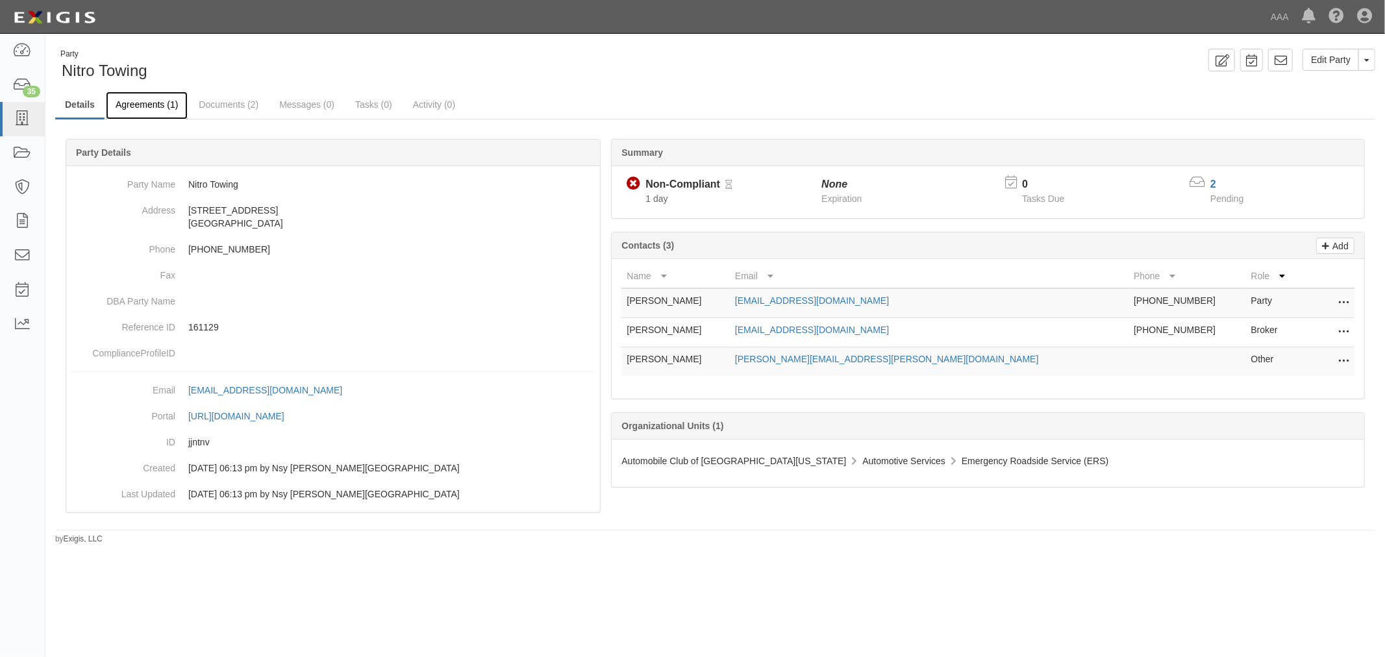
click at [156, 114] on link "Agreements (1)" at bounding box center [147, 106] width 82 height 28
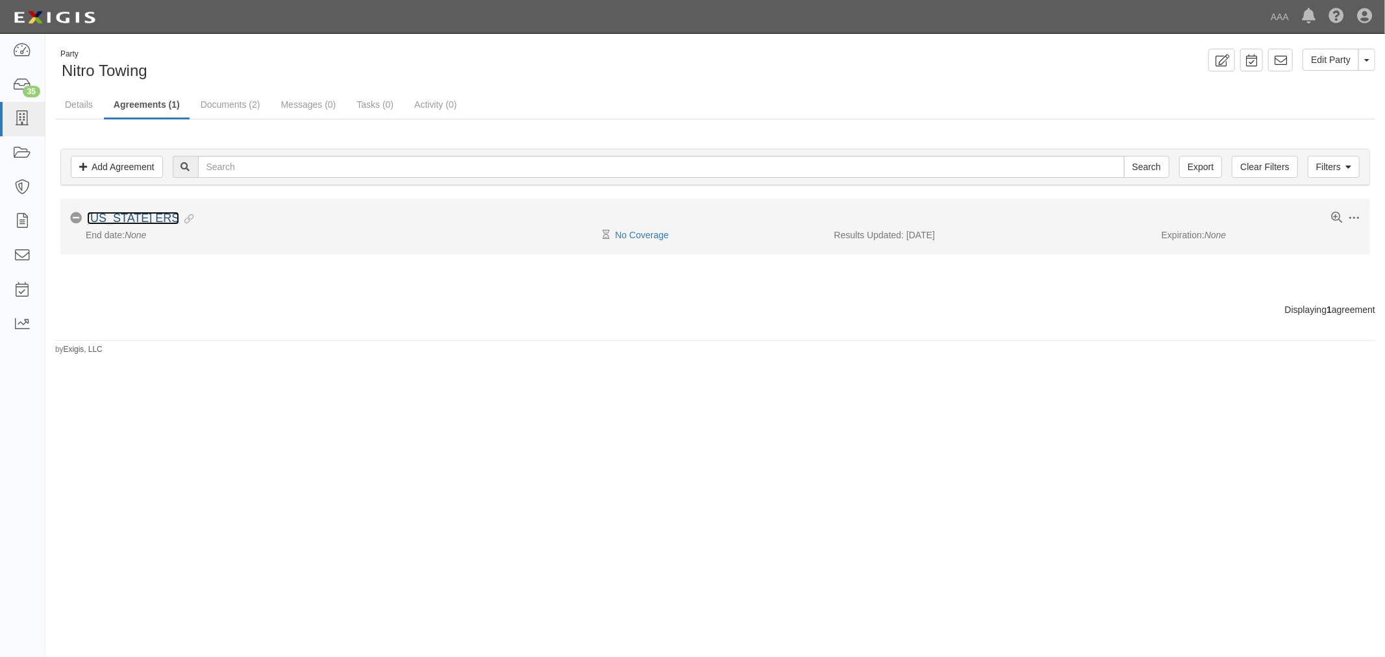
click at [106, 217] on link "[US_STATE] ERS" at bounding box center [133, 218] width 92 height 13
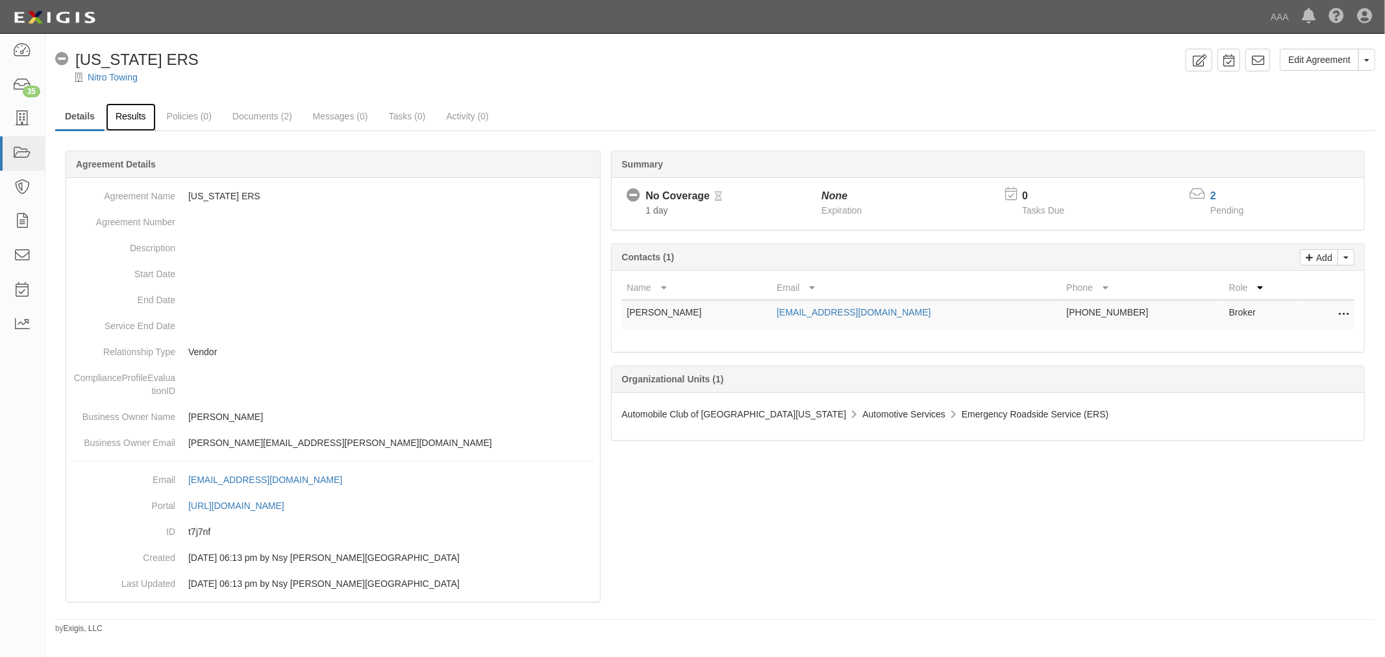
click at [134, 127] on link "Results" at bounding box center [131, 117] width 50 height 28
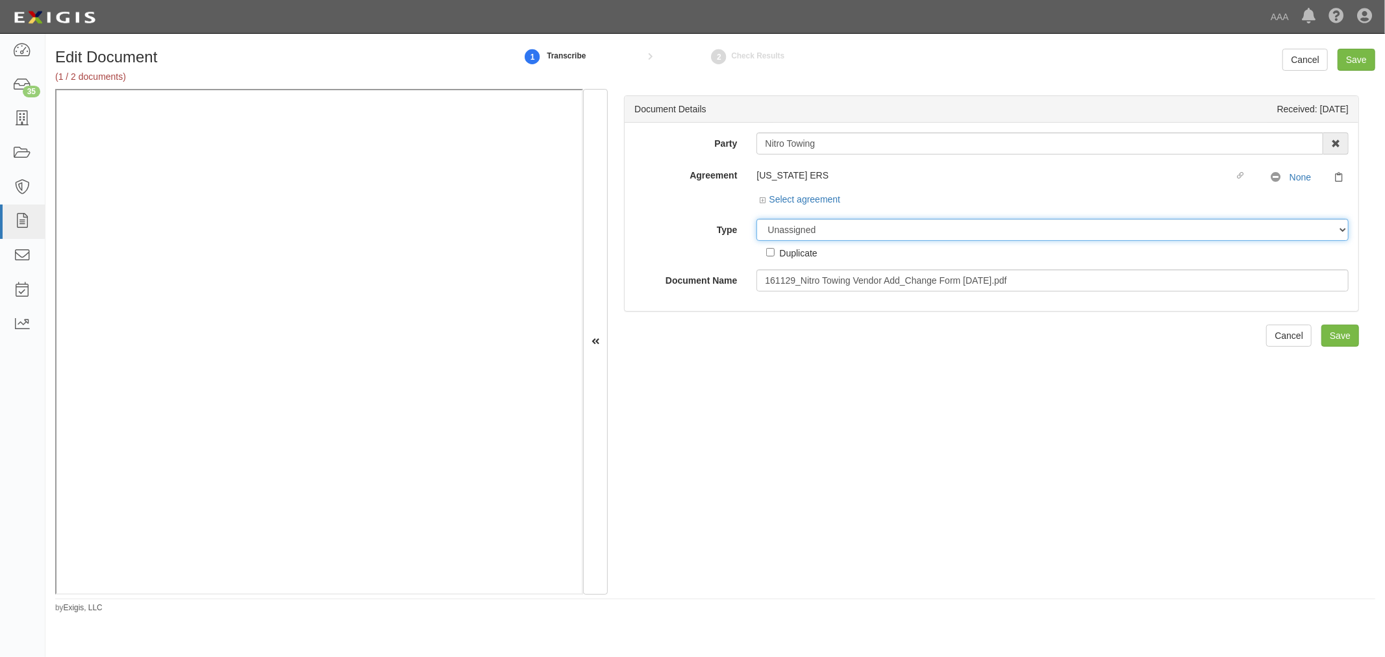
drag, startPoint x: 839, startPoint y: 231, endPoint x: 835, endPoint y: 237, distance: 7.0
click at [838, 232] on select "Unassigned Binder Cancellation Notice Certificate Contract Endorsement Insuranc…" at bounding box center [1052, 230] width 592 height 22
select select "CertificateDetail"
click at [756, 219] on select "Unassigned Binder Cancellation Notice Certificate Contract Endorsement Insuranc…" at bounding box center [1052, 230] width 592 height 22
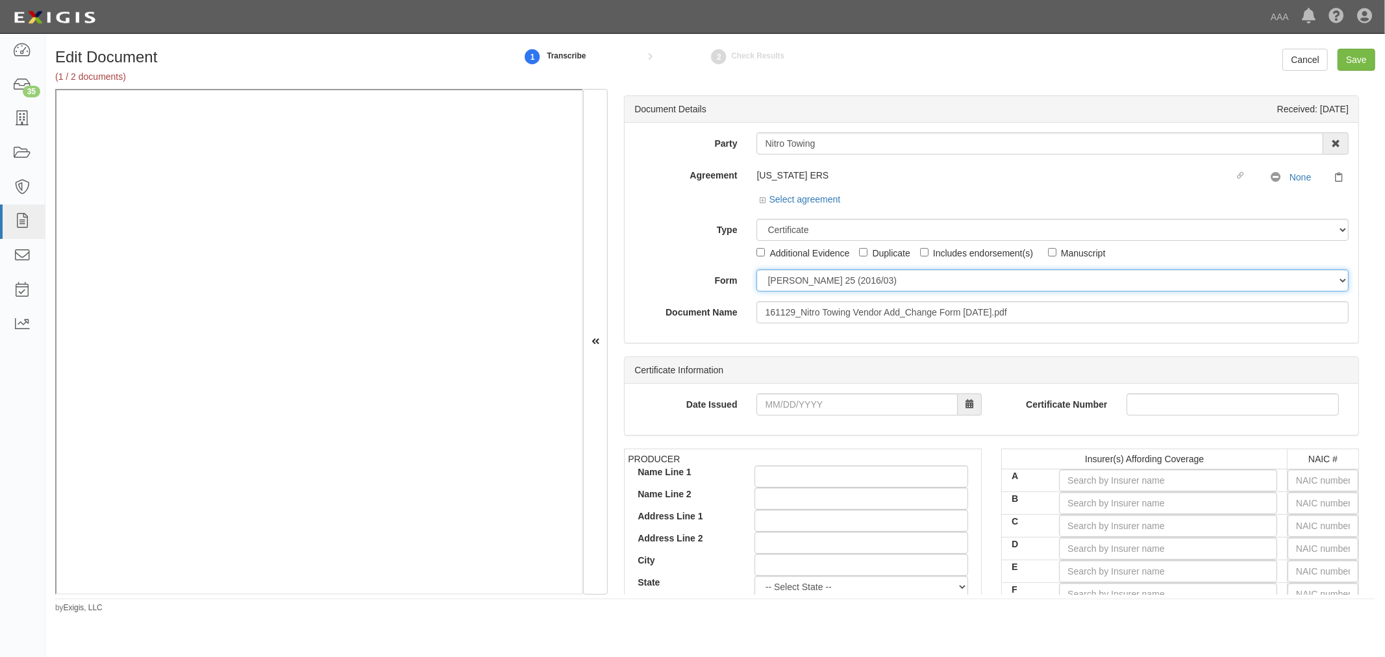
drag, startPoint x: 805, startPoint y: 278, endPoint x: 795, endPoint y: 365, distance: 88.2
click at [804, 286] on select "[PERSON_NAME] 25 (2016/03) [PERSON_NAME] 101 [PERSON_NAME] 855 NY (2014/05) Gen…" at bounding box center [1052, 280] width 592 height 22
select select "GeneralFormDetail"
click at [756, 270] on select "[PERSON_NAME] 25 (2016/03) [PERSON_NAME] 101 [PERSON_NAME] 855 NY (2014/05) Gen…" at bounding box center [1052, 280] width 592 height 22
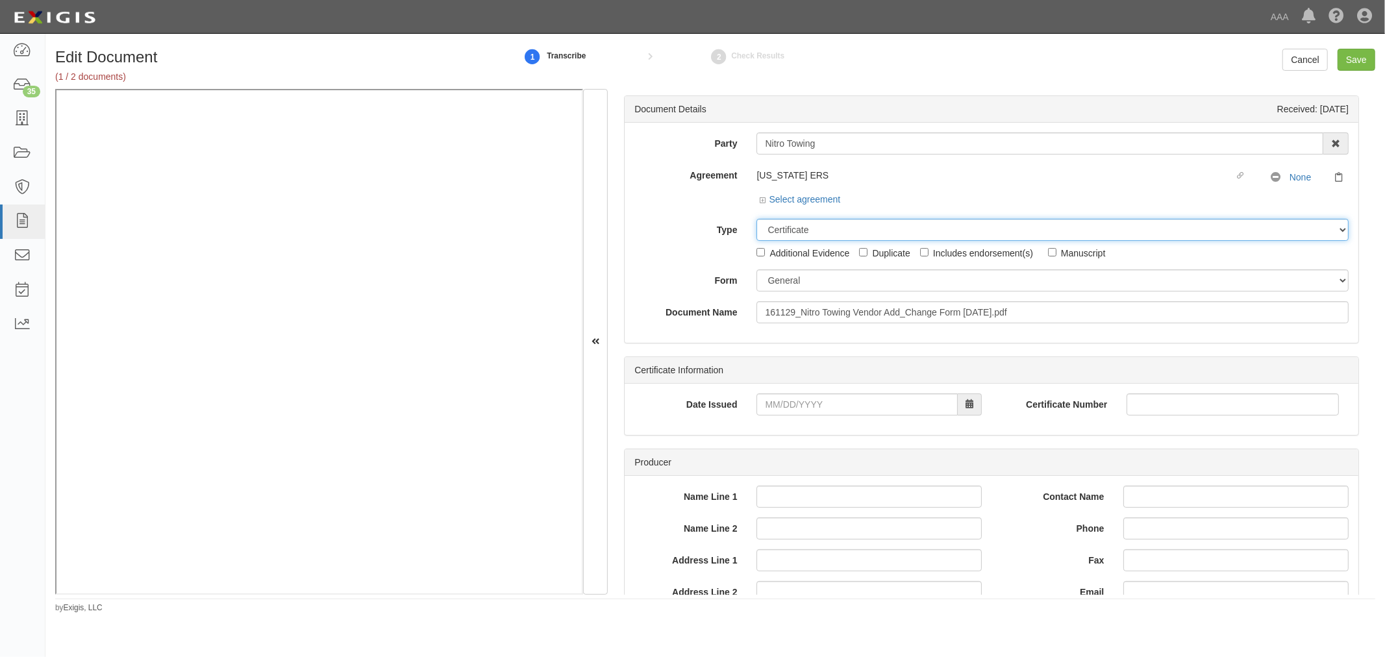
click at [817, 232] on select "Unassigned Binder Cancellation Notice Certificate Contract Endorsement Insuranc…" at bounding box center [1052, 230] width 592 height 22
select select "OtherDetail"
click at [756, 219] on select "Unassigned Binder Cancellation Notice Certificate Contract Endorsement Insuranc…" at bounding box center [1052, 230] width 592 height 22
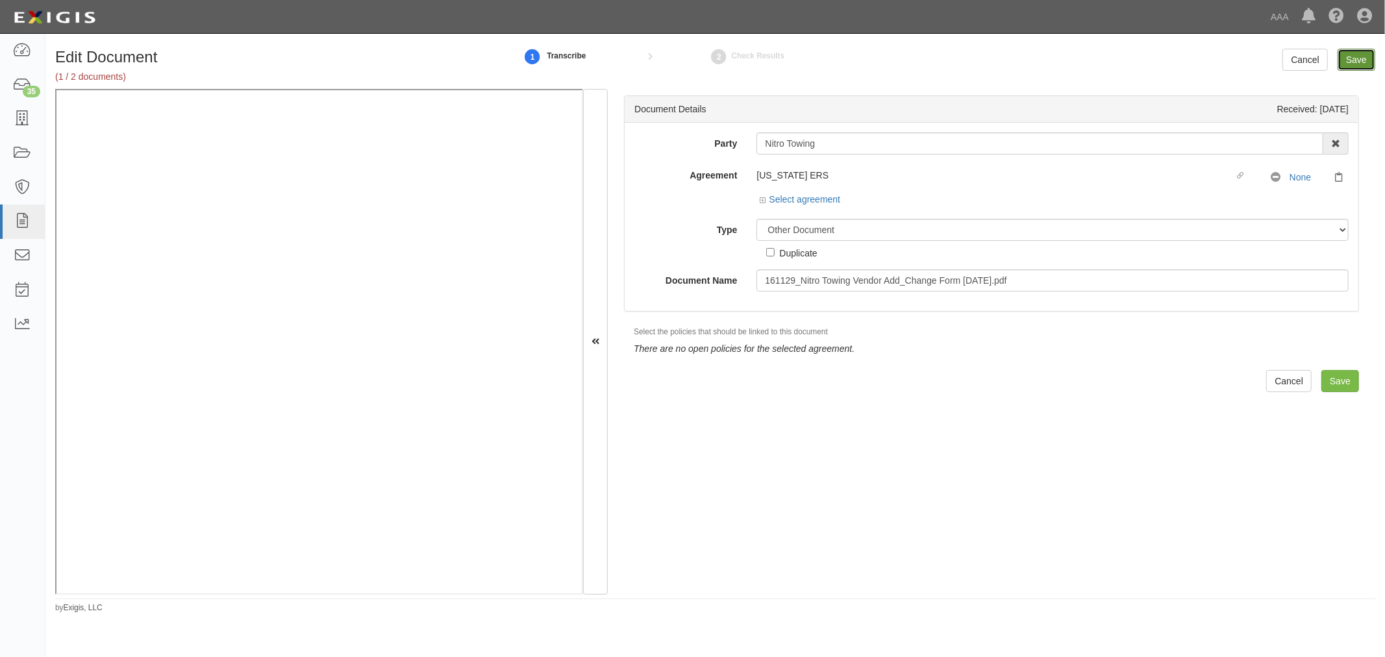
click at [1349, 66] on input "Save" at bounding box center [1356, 60] width 38 height 22
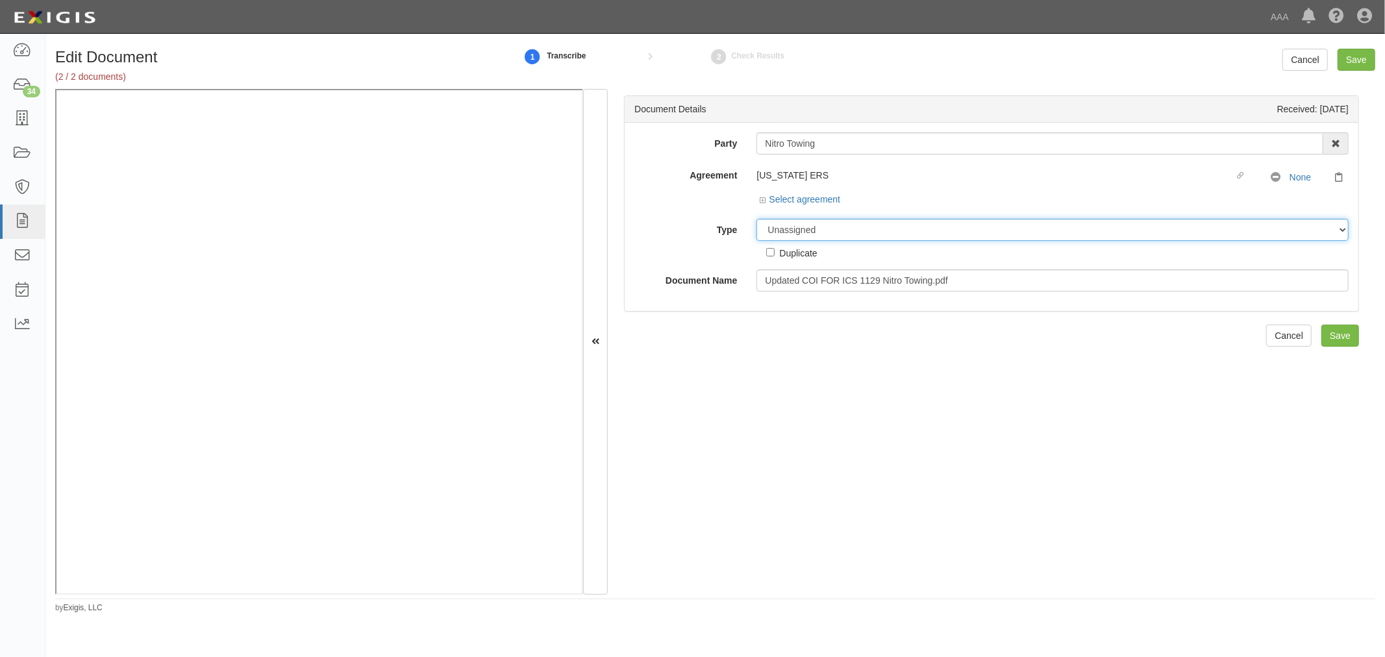
click at [776, 236] on select "Unassigned Binder Cancellation Notice Certificate Contract Endorsement Insuranc…" at bounding box center [1052, 230] width 592 height 22
select select "CertificateDetail"
click at [756, 219] on select "Unassigned Binder Cancellation Notice Certificate Contract Endorsement Insuranc…" at bounding box center [1052, 230] width 592 height 22
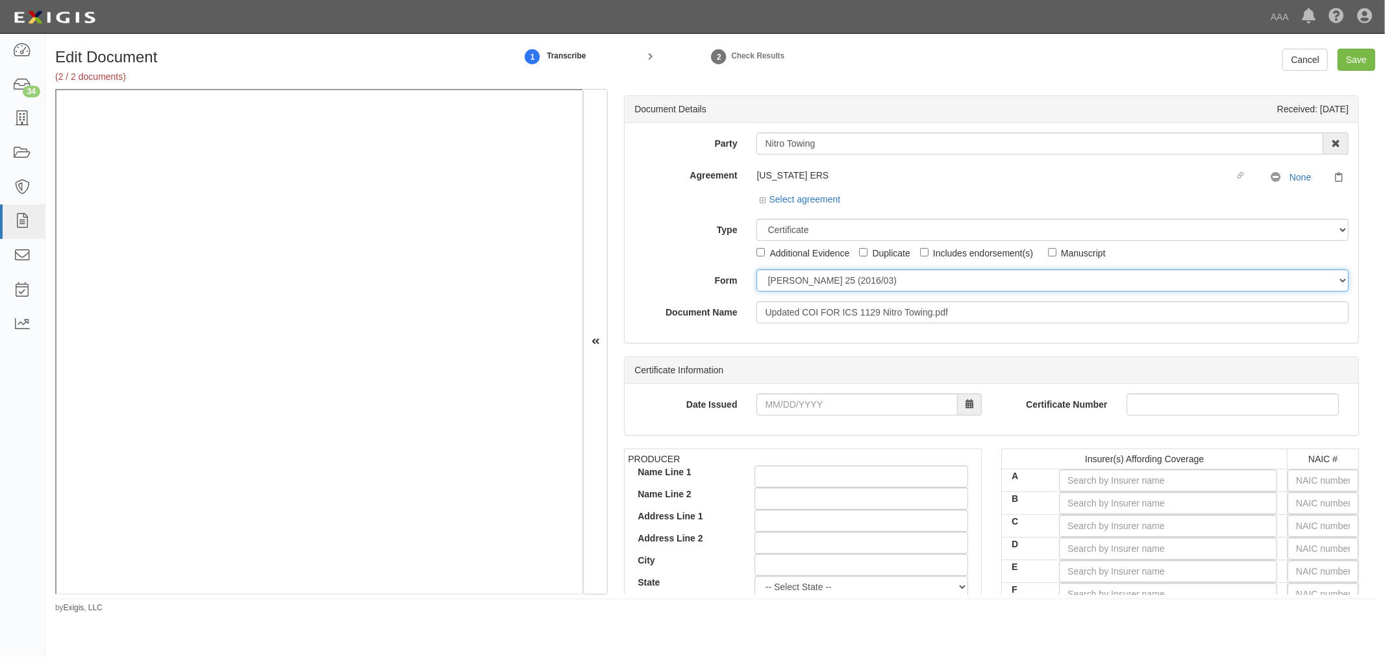
click at [809, 284] on select "[PERSON_NAME] 25 (2016/03) [PERSON_NAME] 101 [PERSON_NAME] 855 NY (2014/05) Gen…" at bounding box center [1052, 280] width 592 height 22
select select "GeneralFormDetail"
click at [756, 270] on select "[PERSON_NAME] 25 (2016/03) [PERSON_NAME] 101 [PERSON_NAME] 855 NY (2014/05) Gen…" at bounding box center [1052, 280] width 592 height 22
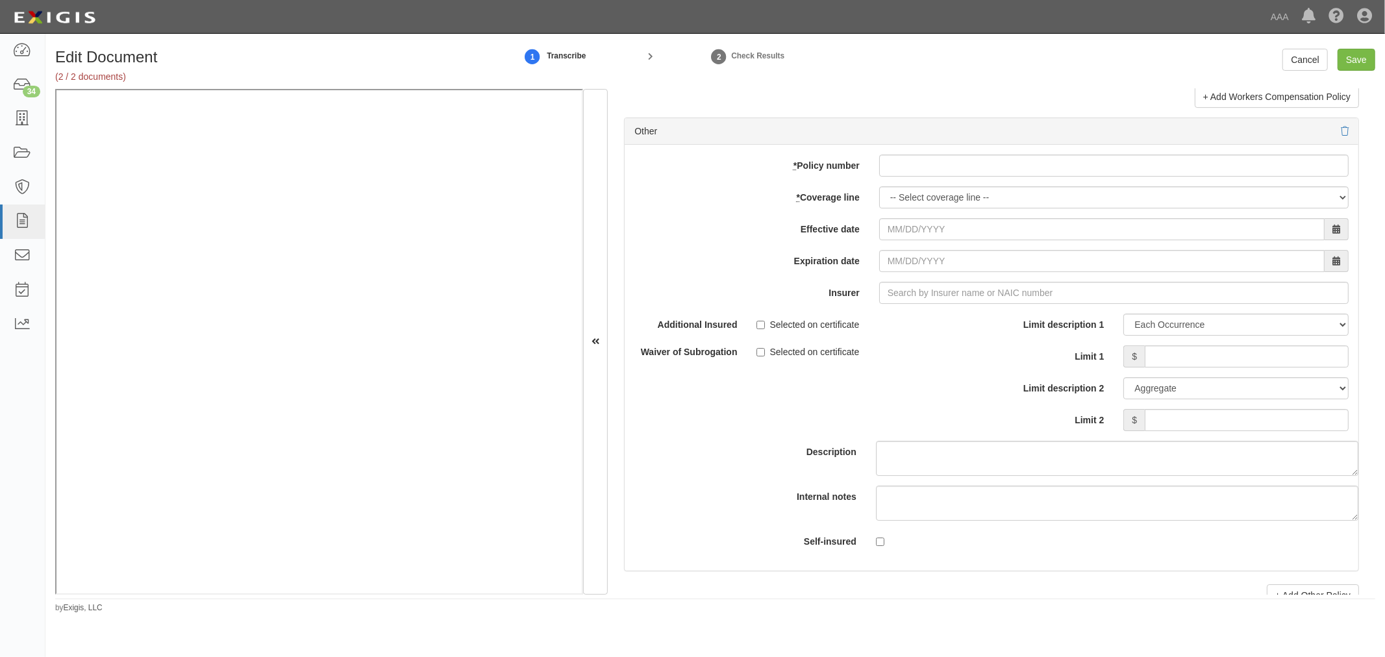
scroll to position [3603, 0]
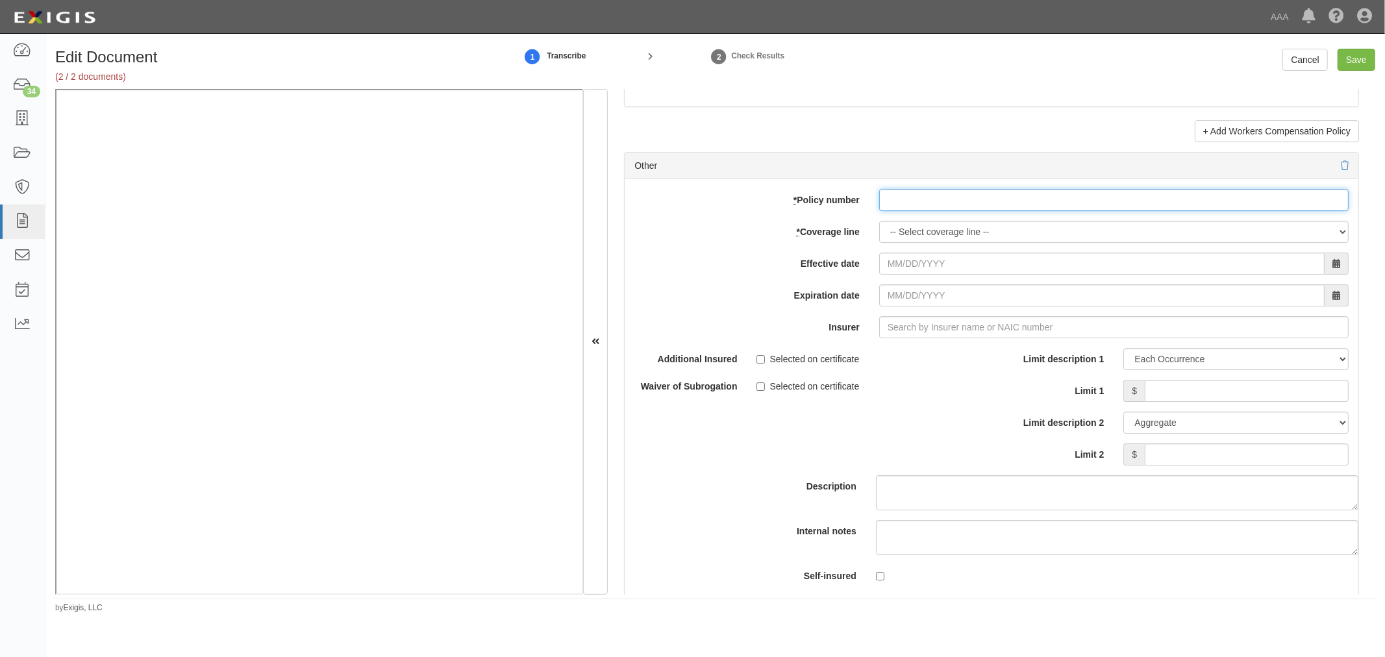
drag, startPoint x: 902, startPoint y: 206, endPoint x: 905, endPoint y: 217, distance: 11.3
click at [905, 211] on input "* Policy number" at bounding box center [1113, 200] width 469 height 22
paste input "33200004770"
type input "33200004770"
click at [904, 243] on select "-- Select coverage line -- Asbestos Abatement Auto Physical Damage Boiler & Mac…" at bounding box center [1113, 232] width 469 height 22
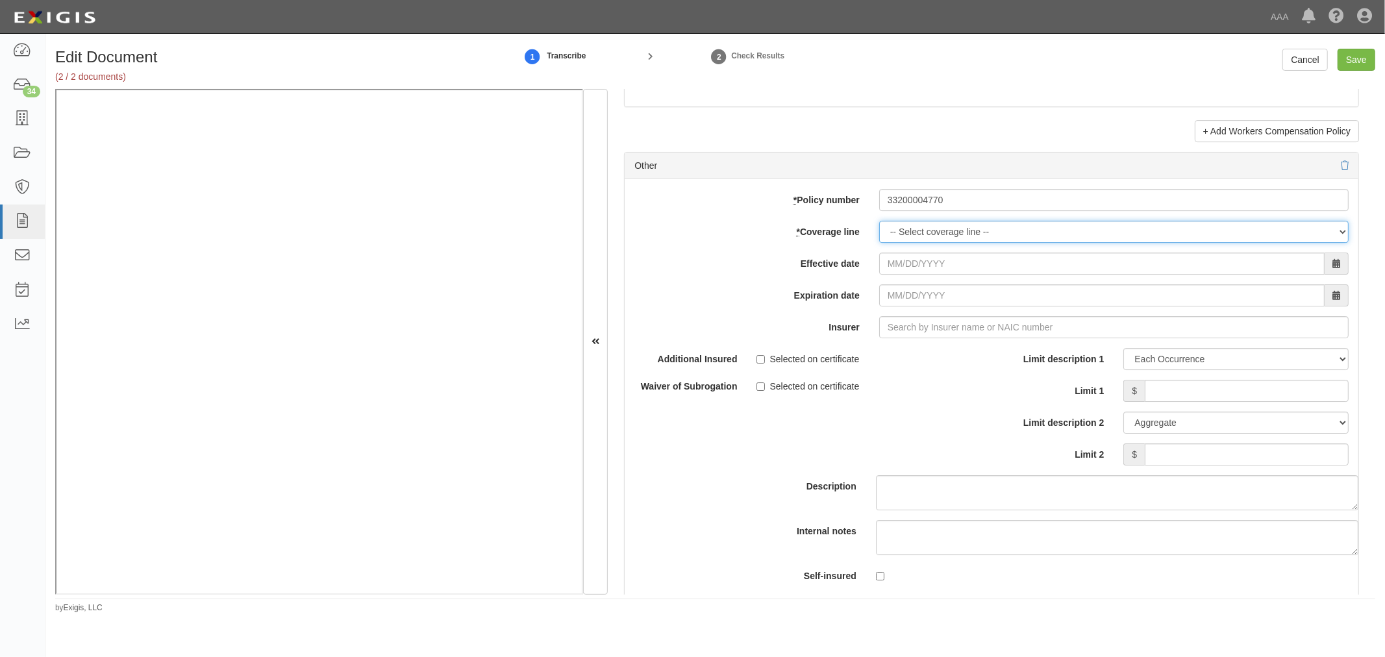
select select "70"
click at [879, 227] on select "-- Select coverage line -- Asbestos Abatement Auto Physical Damage Boiler & Mac…" at bounding box center [1113, 232] width 469 height 22
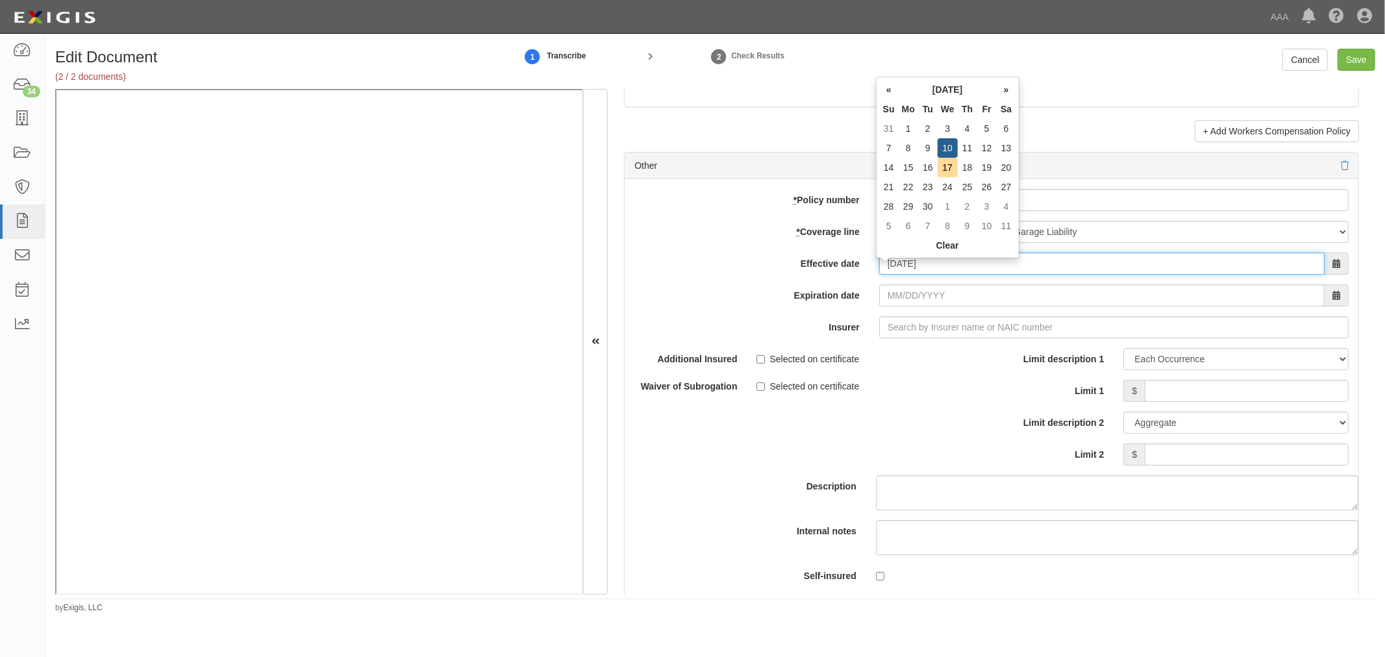
type input "09/10/2025"
type input "[DATE]"
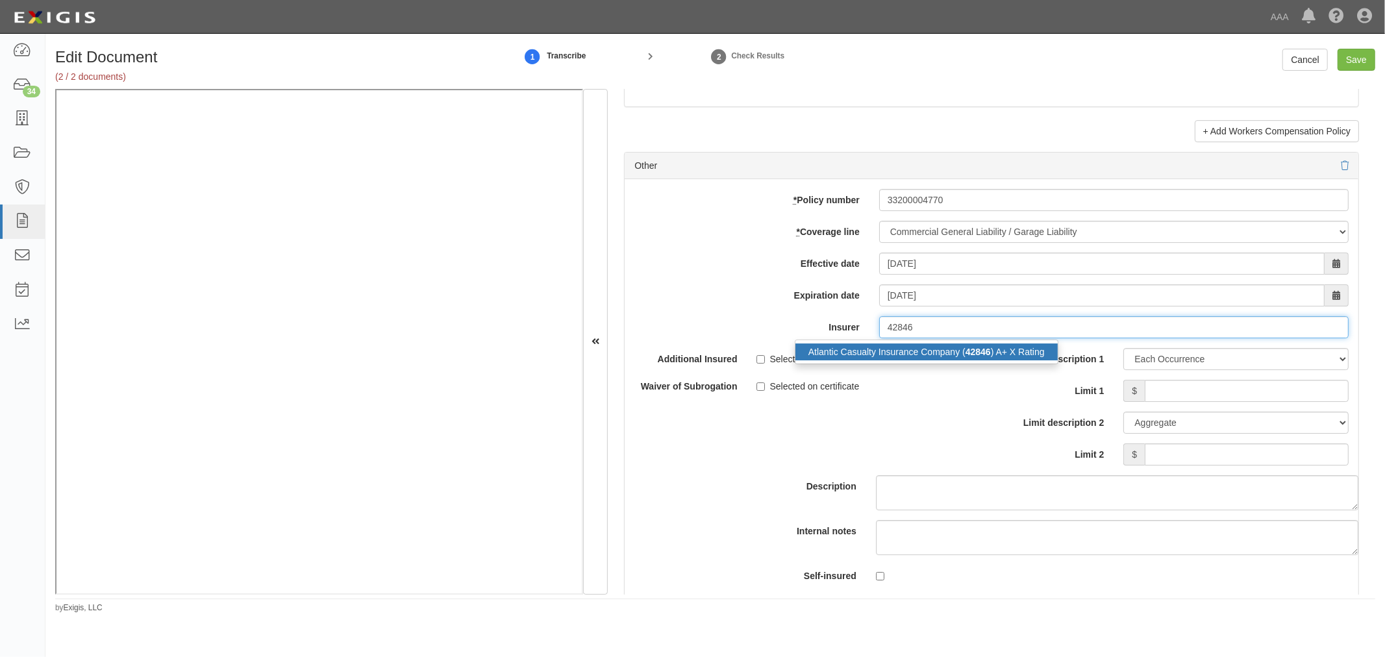
click at [977, 357] on strong "42846" at bounding box center [977, 352] width 25 height 10
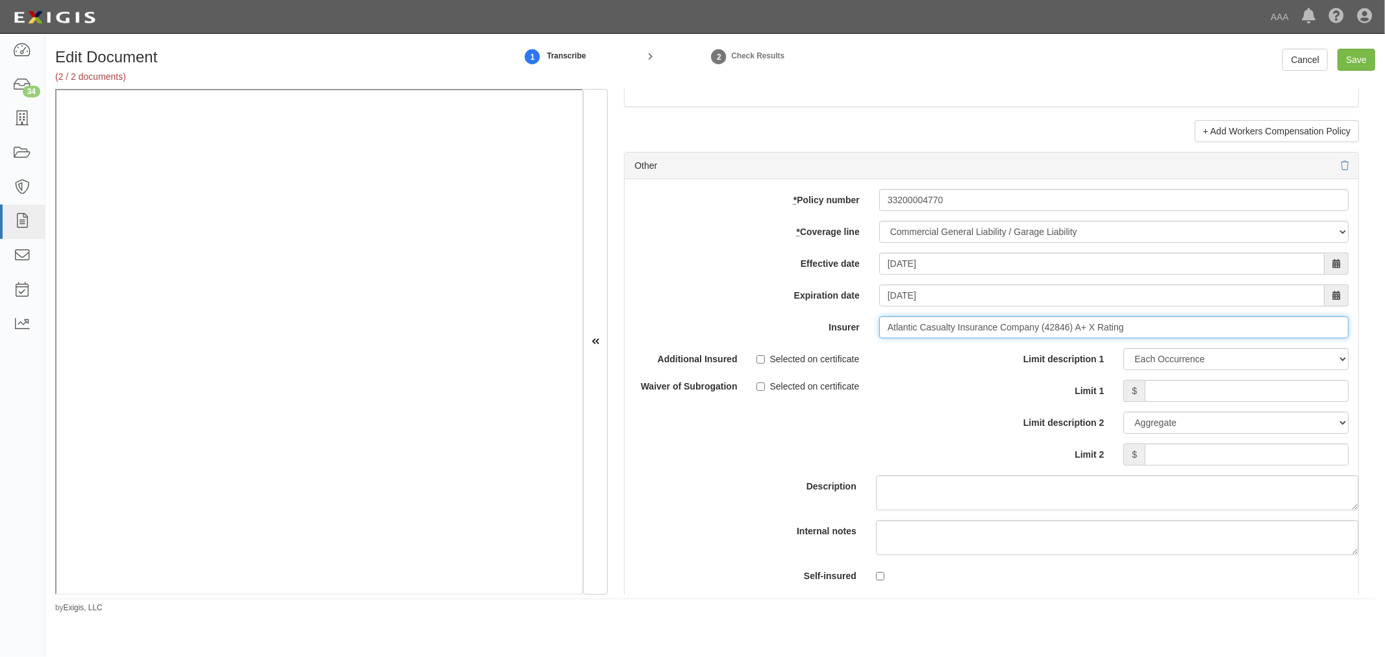
type input "Atlantic Casualty Insurance Company (42846) A+ X Rating"
click at [1259, 401] on input "Limit 1" at bounding box center [1246, 391] width 204 height 22
type input "1,000,000"
click at [1273, 465] on input "Limit 2" at bounding box center [1246, 454] width 204 height 22
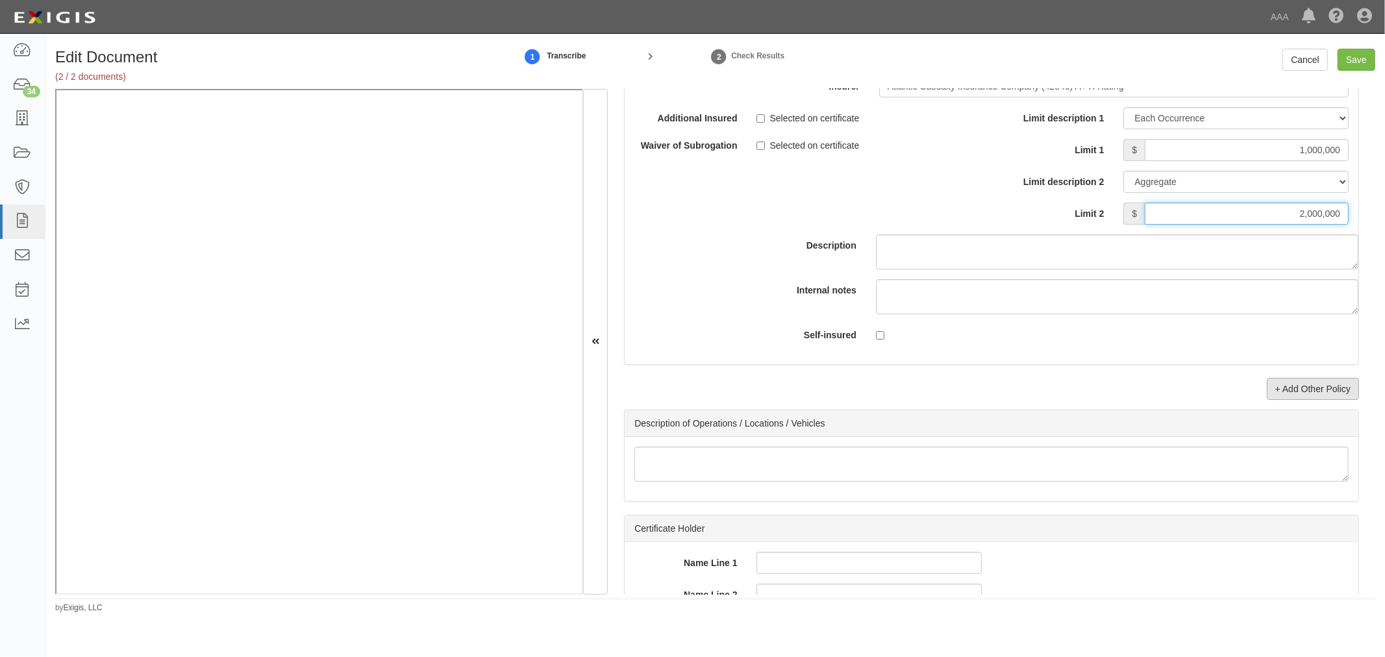
type input "2,000,000"
click at [1301, 399] on link "+ Add Other Policy" at bounding box center [1312, 389] width 92 height 22
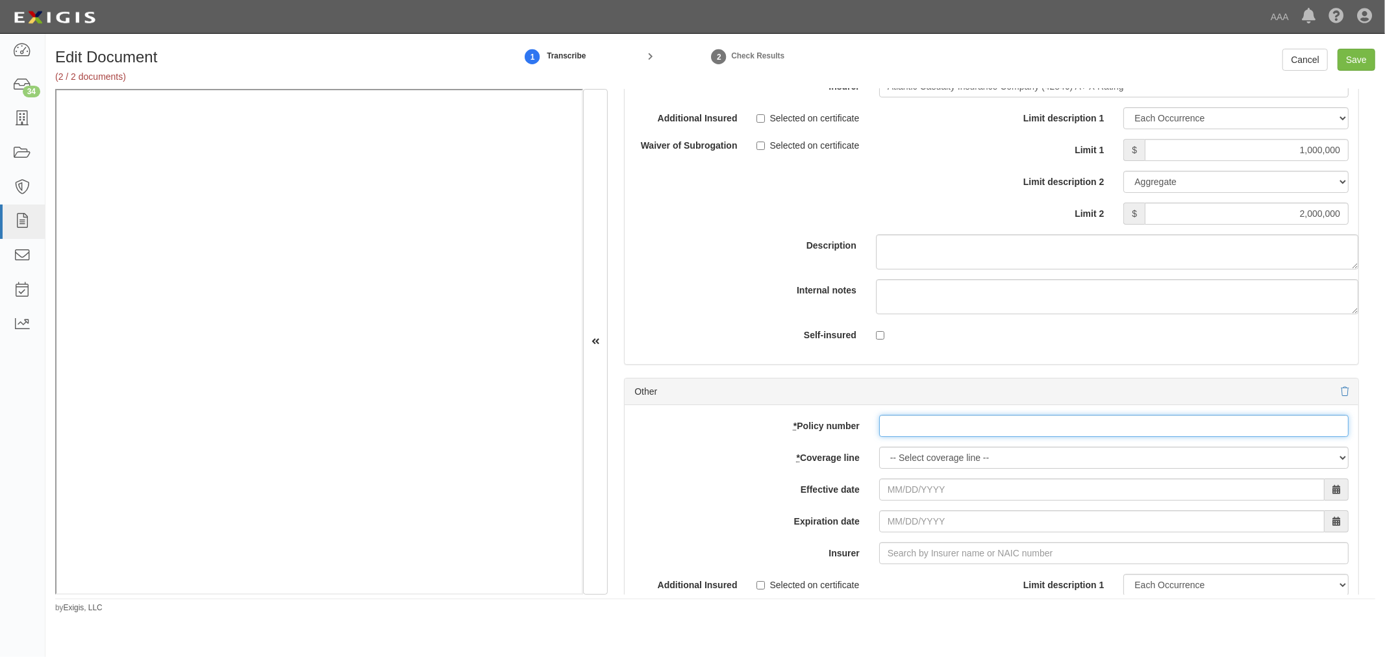
drag, startPoint x: 923, startPoint y: 440, endPoint x: 915, endPoint y: 462, distance: 22.8
click at [923, 437] on input "* Policy number" at bounding box center [1113, 426] width 469 height 22
paste input "33200004770"
type input "33200004770"
click at [913, 465] on select "-- Select coverage line -- Asbestos Abatement Auto Physical Damage Boiler & Mac…" at bounding box center [1113, 458] width 469 height 22
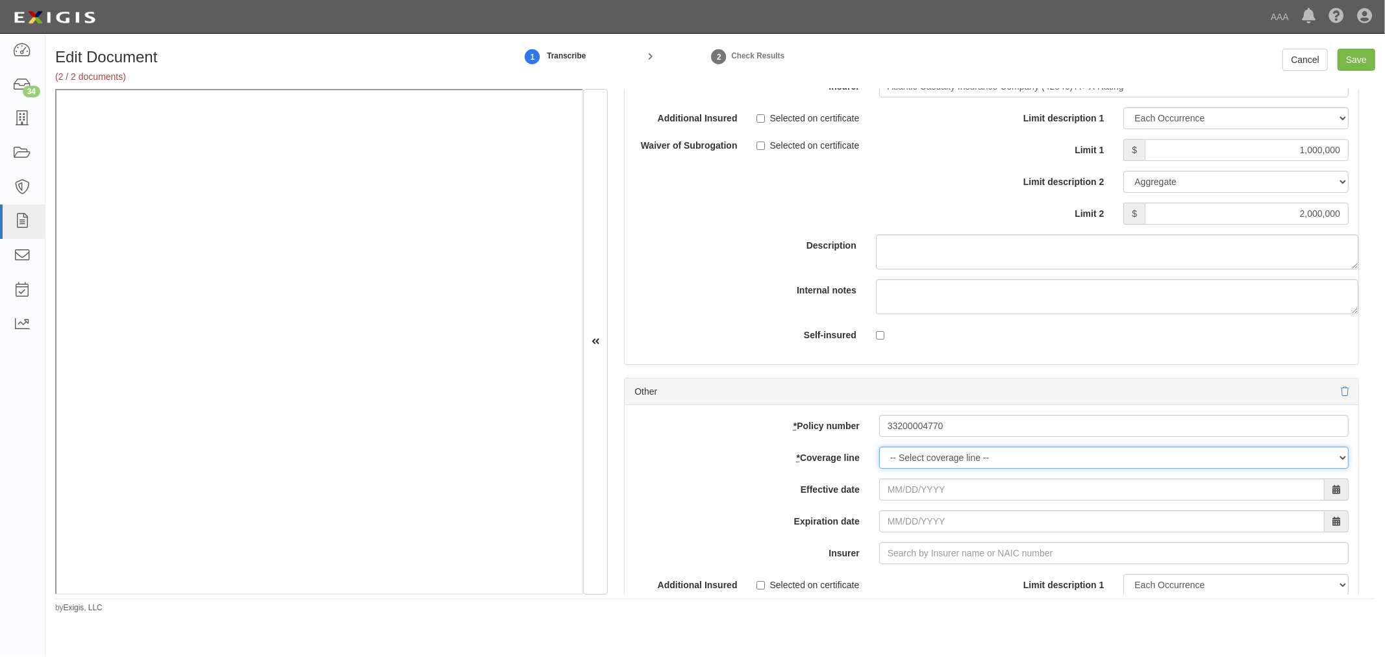
select select "56"
click at [879, 454] on select "-- Select coverage line -- Asbestos Abatement Auto Physical Damage Boiler & Mac…" at bounding box center [1113, 458] width 469 height 22
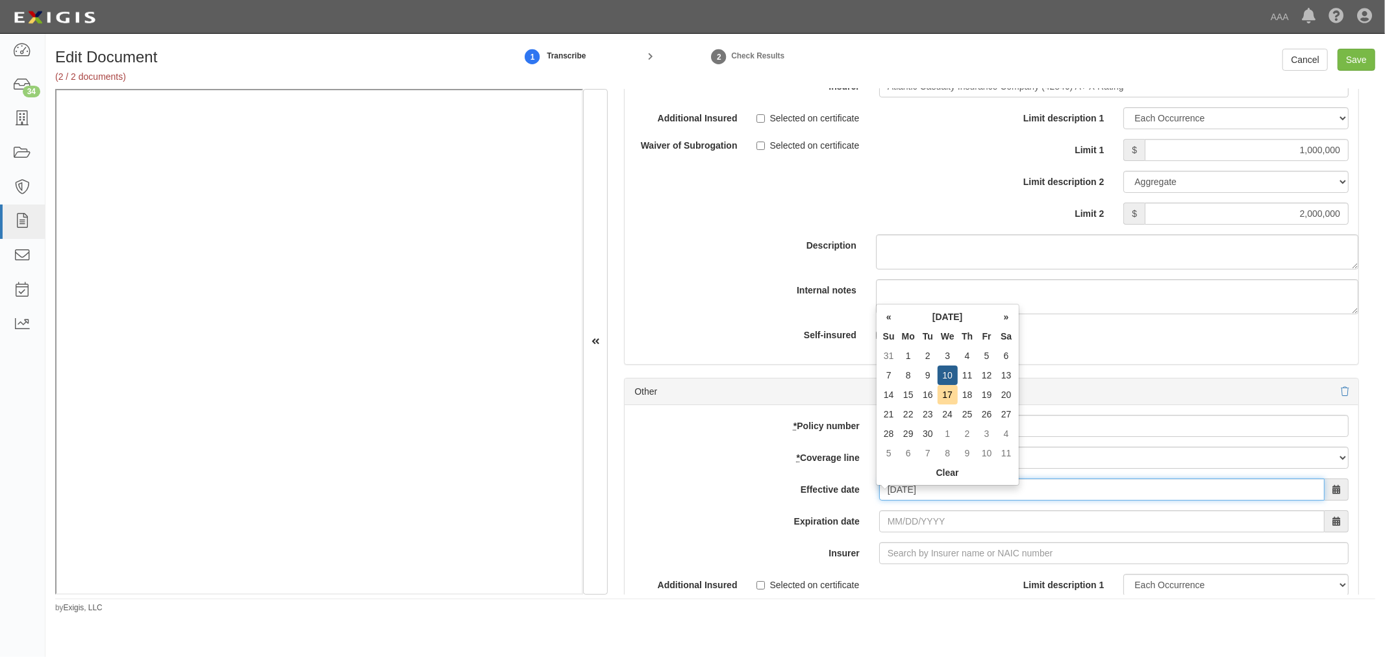
type input "09/10/2025"
type input "[DATE]"
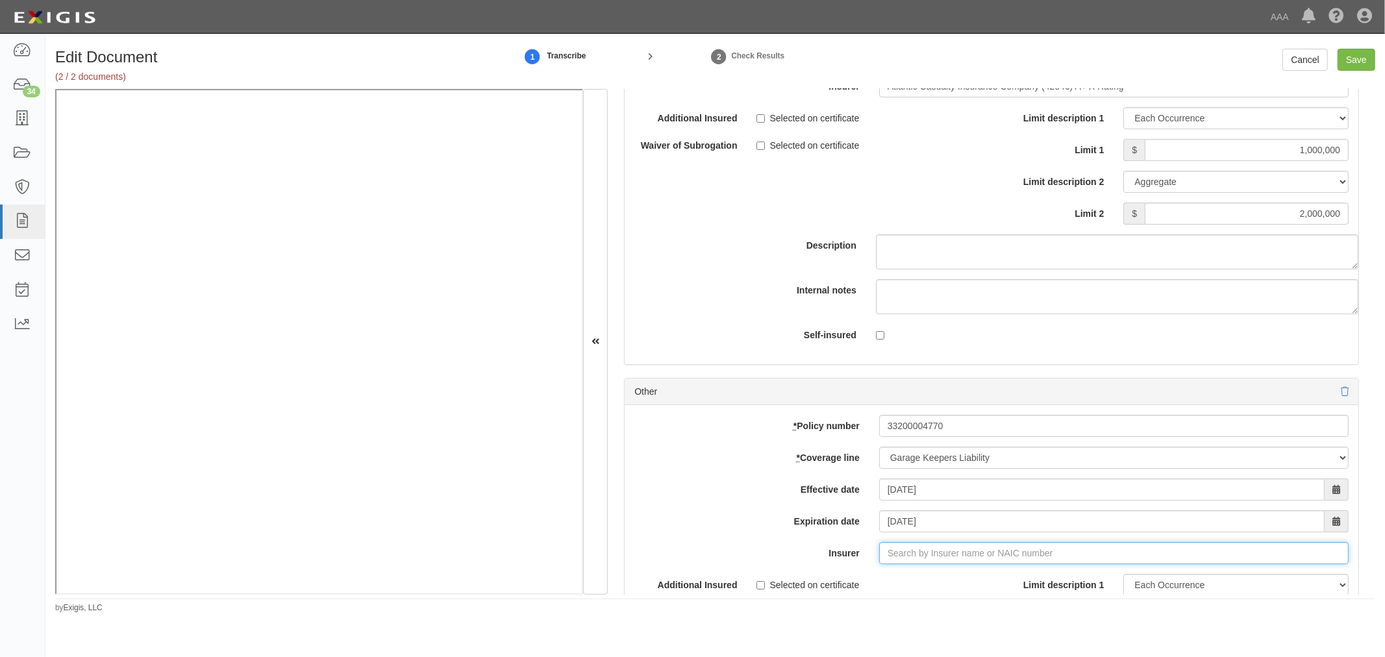
type input "21st Century Advantage Insurance Company (25232) NR Rating"
type input "2"
type input "42846"
click at [989, 599] on footer "by Exigis, LLC" at bounding box center [715, 600] width 1320 height 4
click at [1004, 561] on input "Insurer" at bounding box center [1113, 553] width 469 height 22
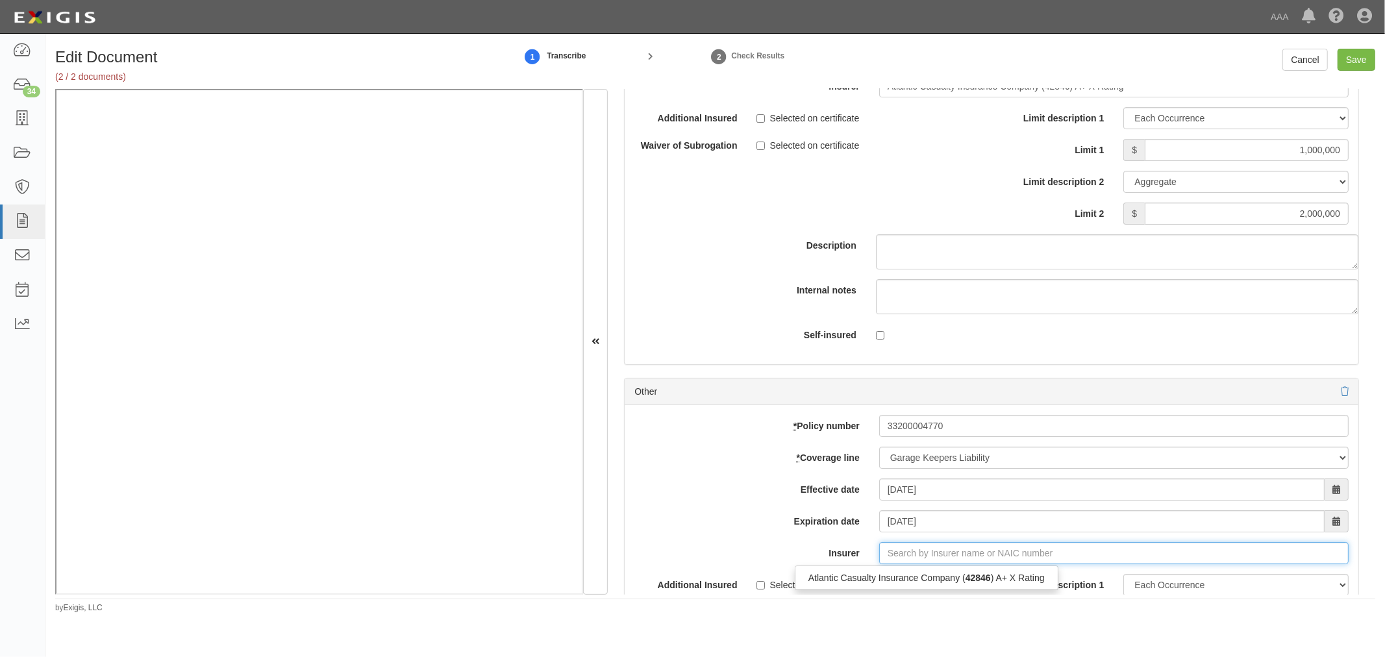
drag, startPoint x: 1004, startPoint y: 580, endPoint x: 1020, endPoint y: 567, distance: 20.8
click at [1010, 578] on div "Atlantic Casualty Insurance Company ( 42846 ) A+ X Rating" at bounding box center [926, 577] width 262 height 17
type input "Atlantic Casualty Insurance Company (42846) A+ X Rating"
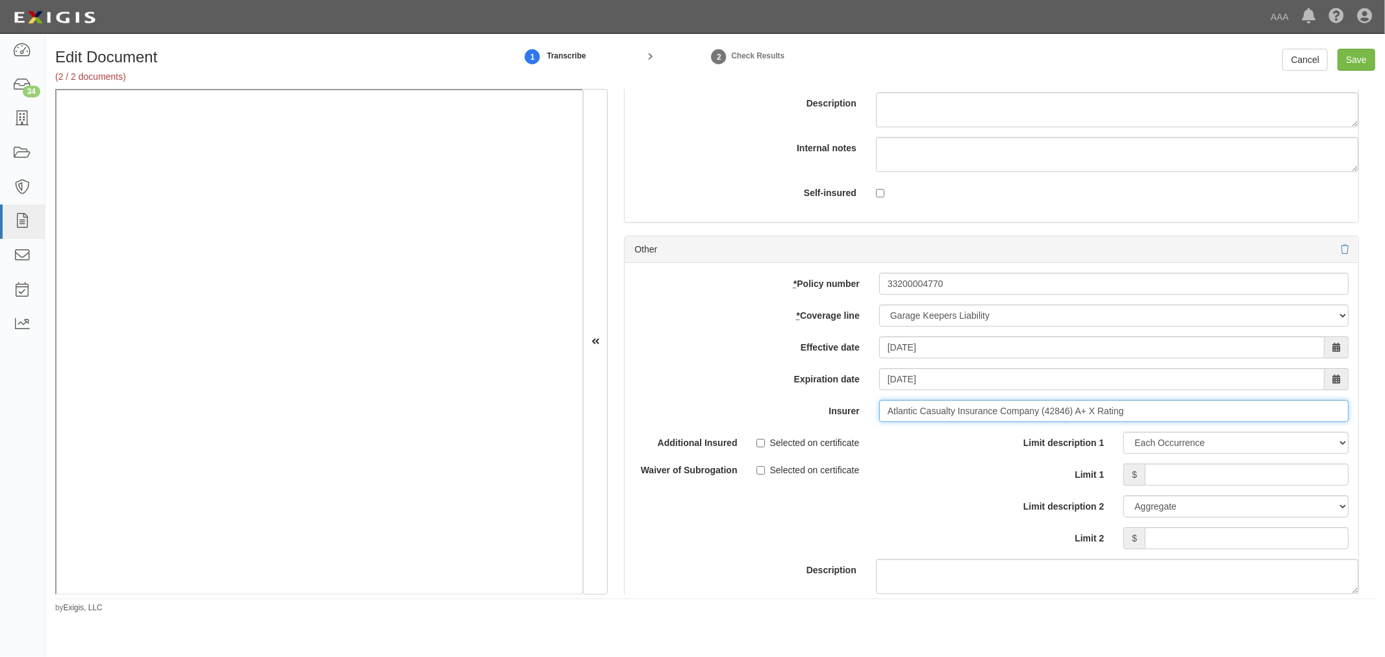
scroll to position [4204, 0]
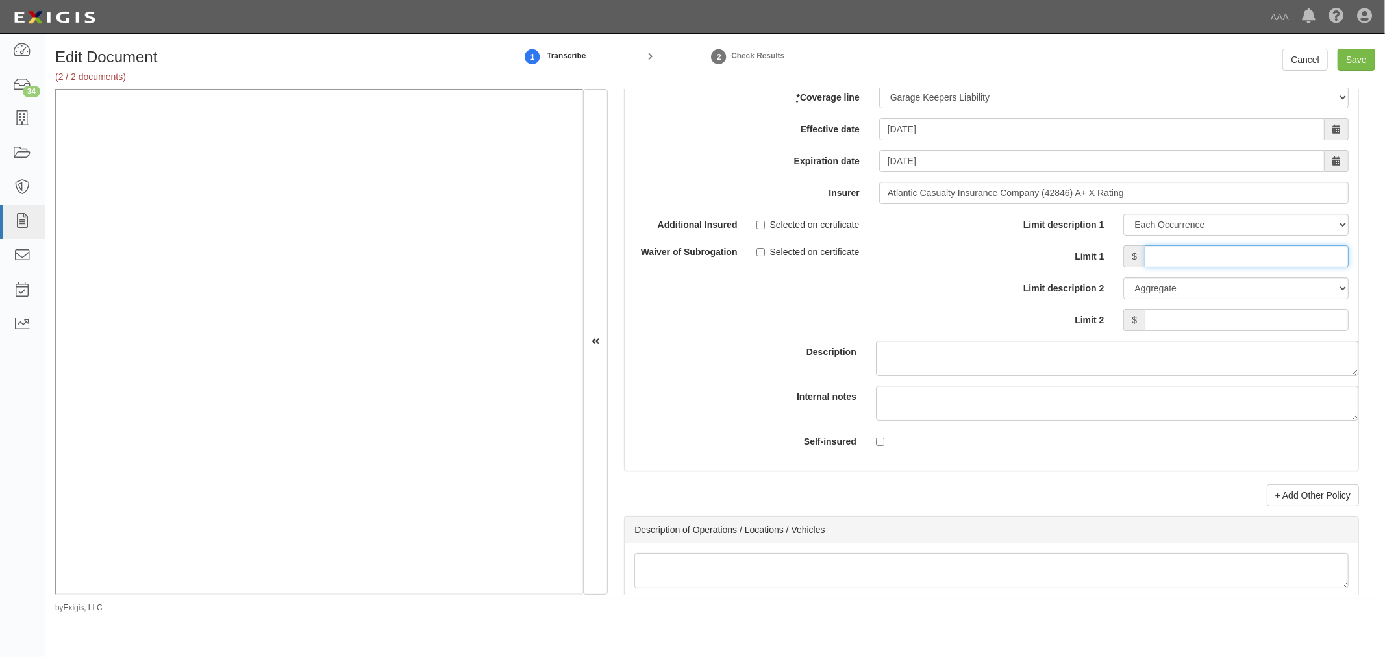
click at [1229, 264] on input "Limit 1" at bounding box center [1246, 256] width 204 height 22
type input "150,000"
click at [1235, 321] on input "Limit 2" at bounding box center [1246, 320] width 204 height 22
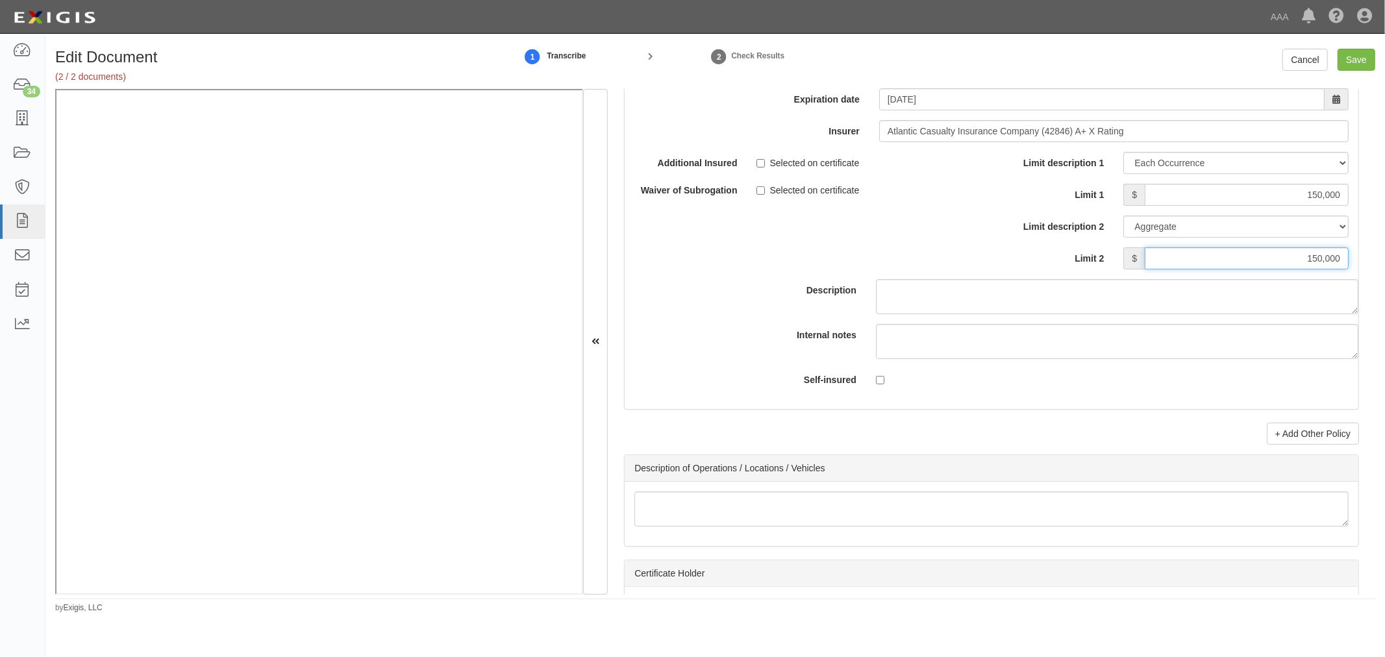
scroll to position [4445, 0]
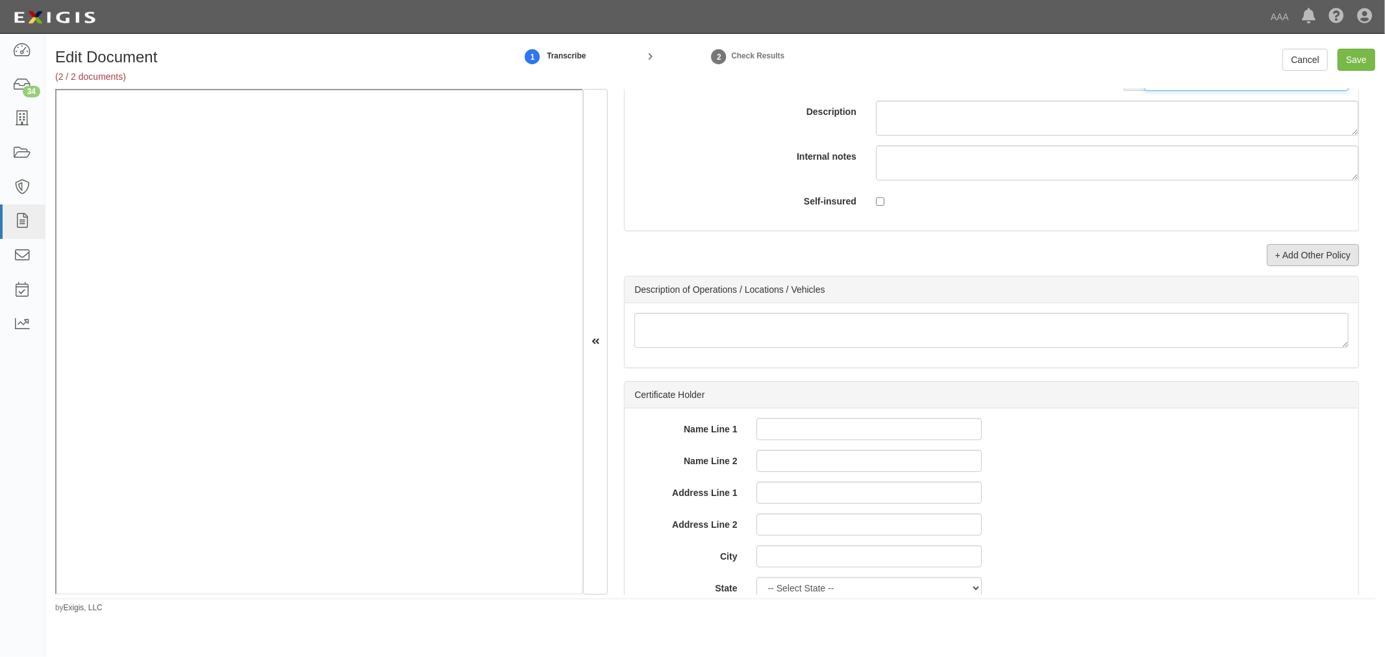
type input "150,000"
click at [1299, 258] on link "+ Add Other Policy" at bounding box center [1312, 255] width 92 height 22
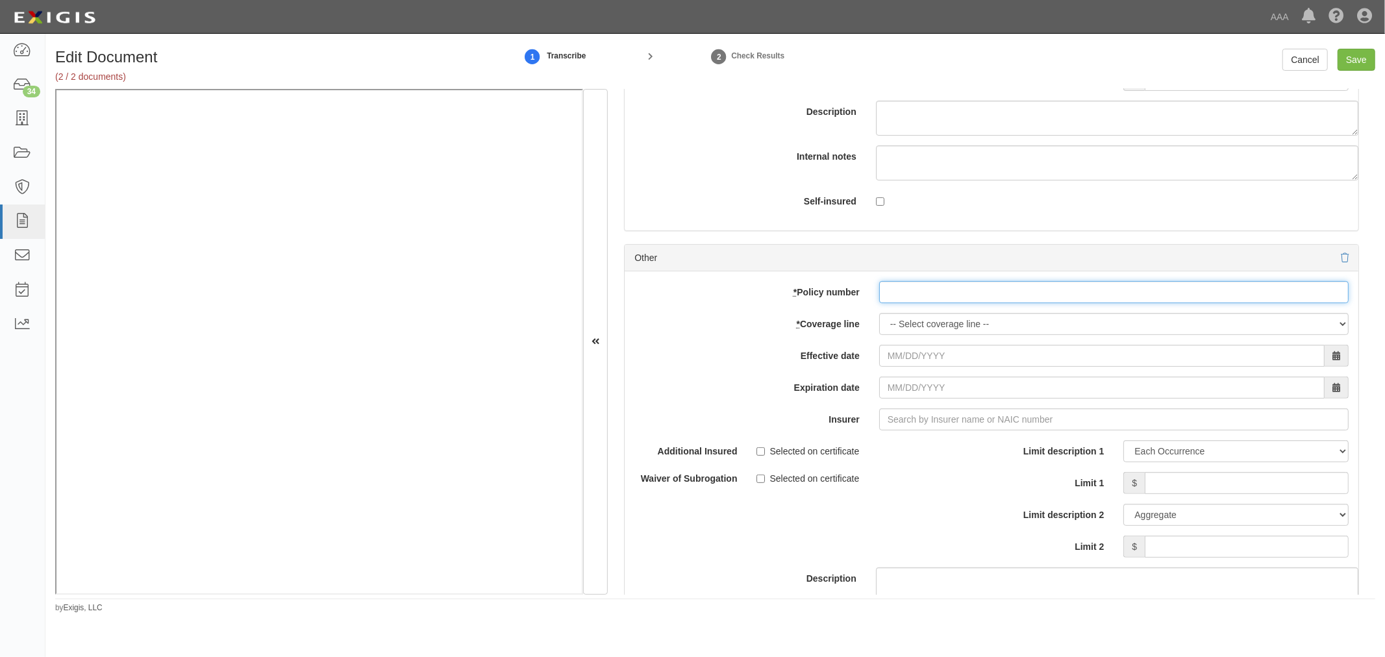
click at [1100, 293] on input "* Policy number" at bounding box center [1113, 292] width 469 height 22
paste input "33200004770"
type input "33200004770"
click at [957, 335] on select "-- Select coverage line -- Asbestos Abatement Auto Physical Damage Boiler & Mac…" at bounding box center [1113, 324] width 469 height 22
select select "71"
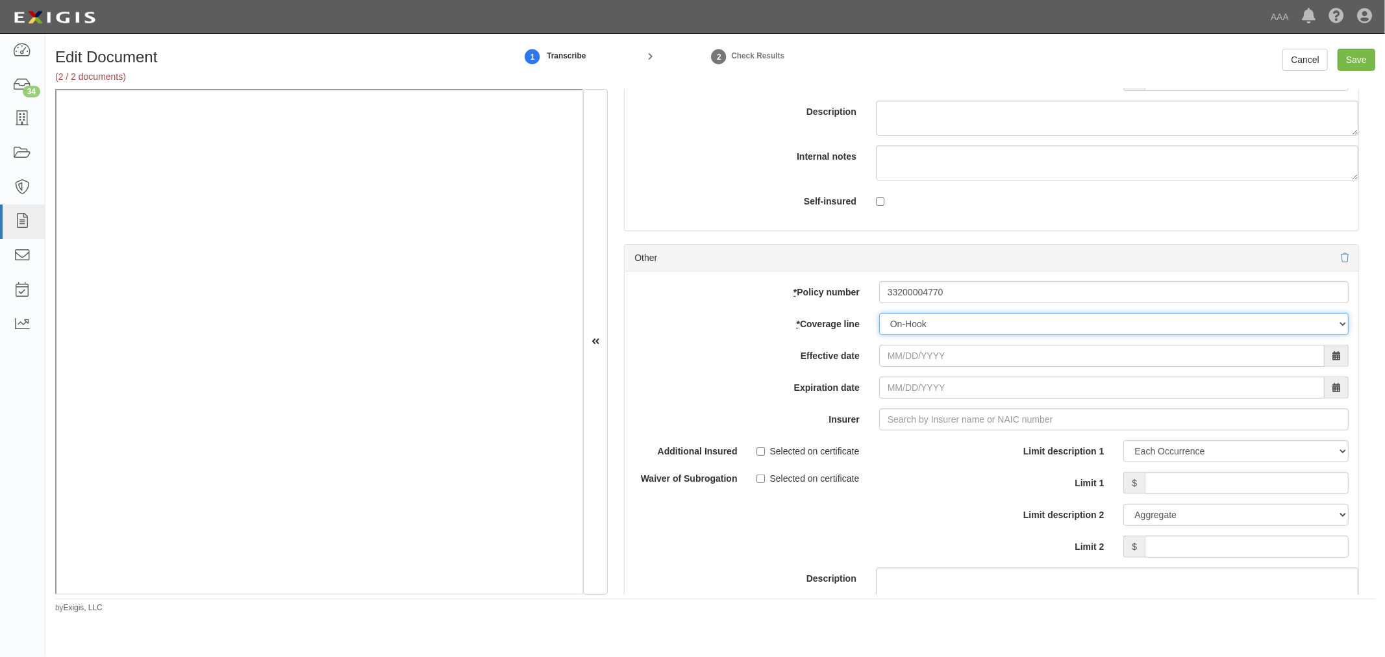
click at [879, 322] on select "-- Select coverage line -- Asbestos Abatement Auto Physical Damage Boiler & Mac…" at bounding box center [1113, 324] width 469 height 22
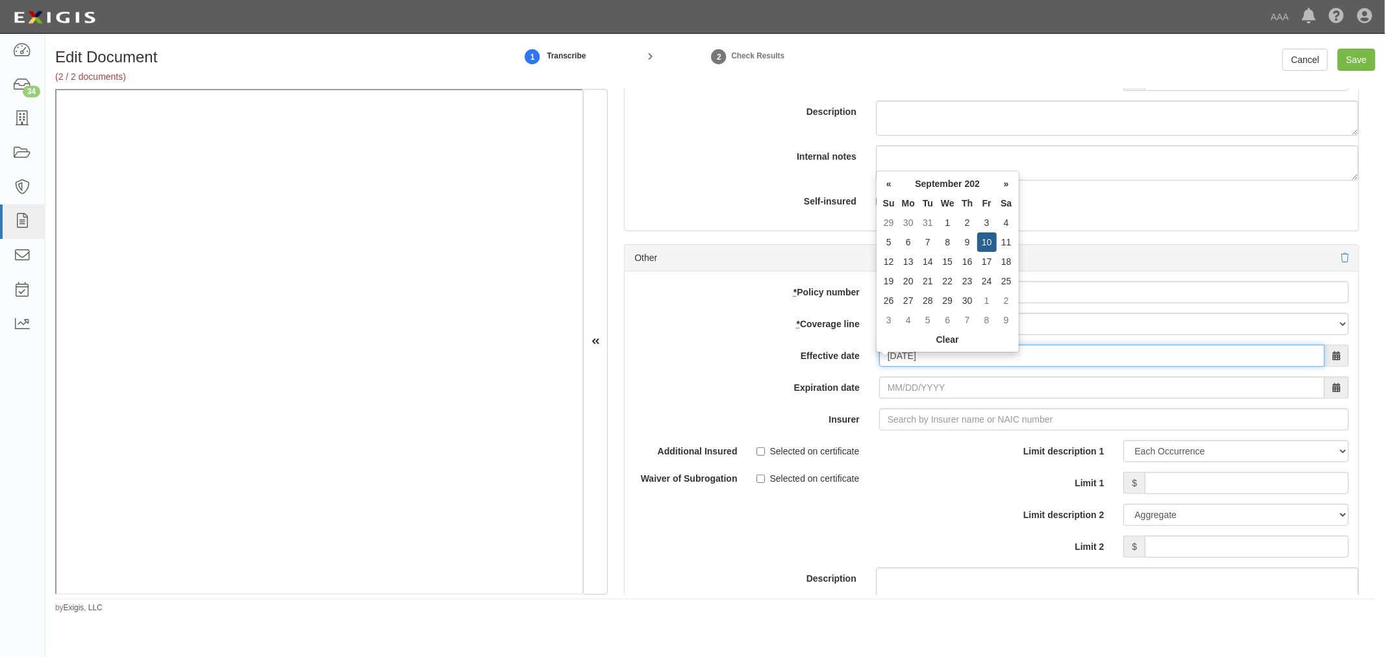
type input "09/10/2025"
type input "[DATE]"
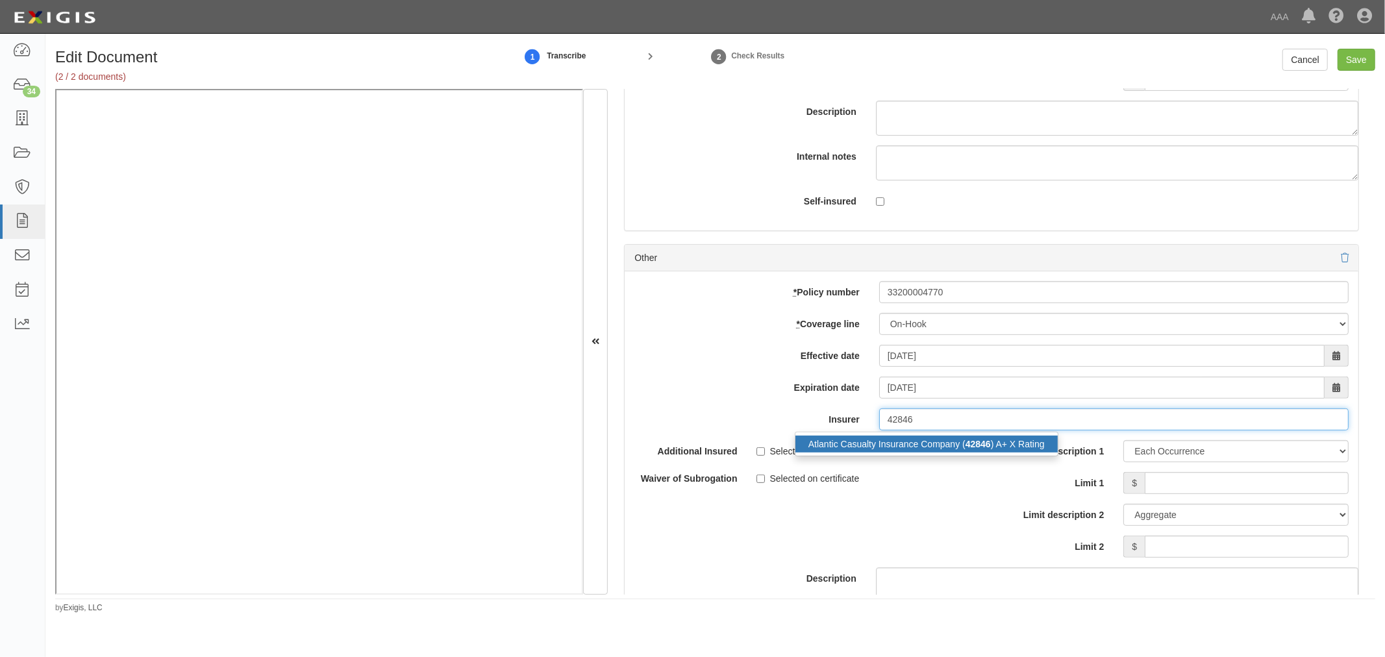
click at [979, 449] on strong "42846" at bounding box center [977, 444] width 25 height 10
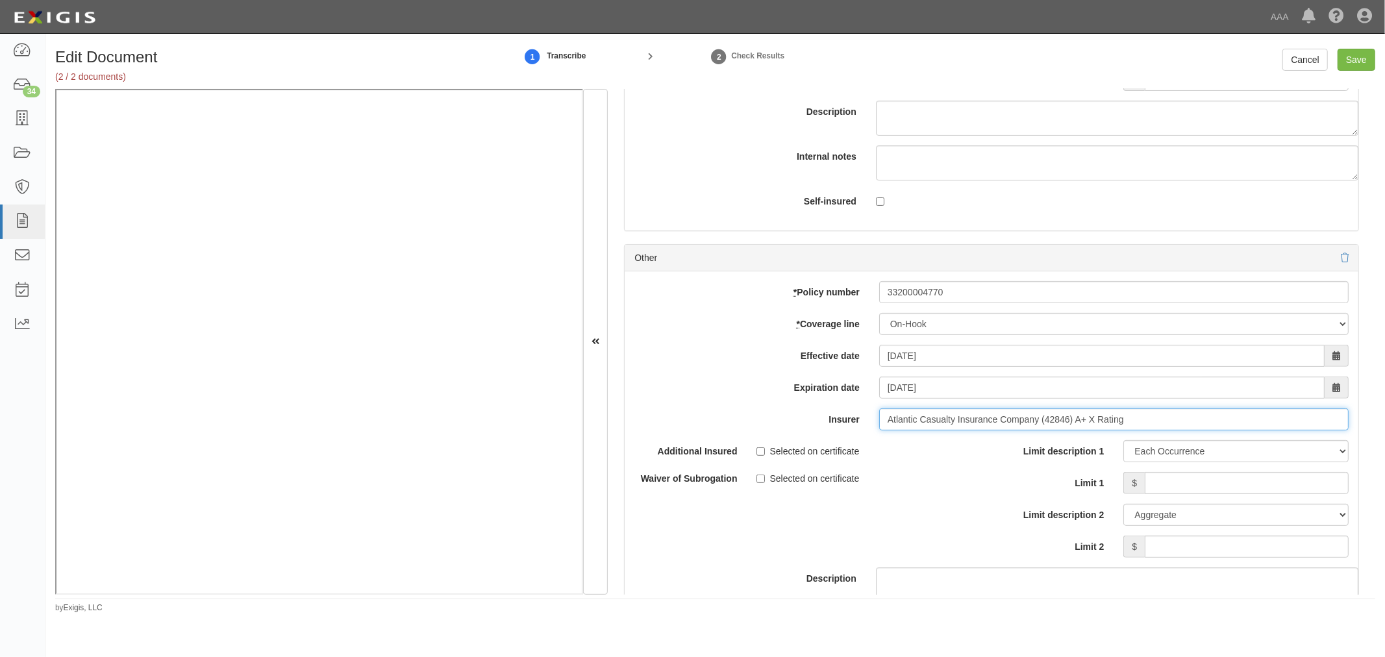
type input "Atlantic Casualty Insurance Company (42846) A+ X Rating"
click at [1215, 508] on div "Limit description 1 Limit Each Occurrence Each Claim Aggregate Deductible Self-…" at bounding box center [1174, 498] width 347 height 117
click at [1222, 504] on div "Limit description 1 Limit Each Occurrence Each Claim Aggregate Deductible Self-…" at bounding box center [1174, 498] width 347 height 117
click at [1229, 494] on input "Limit 1" at bounding box center [1246, 483] width 204 height 22
type input "150,000"
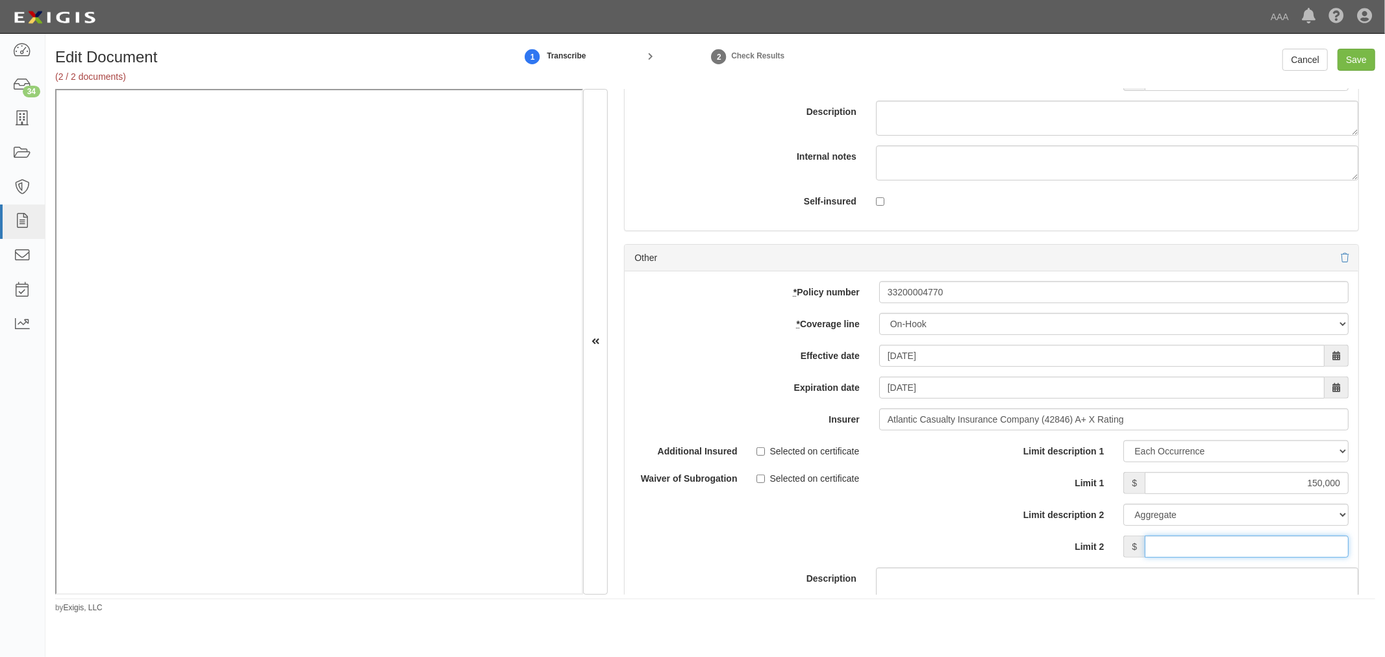
click at [1228, 550] on input "Limit 2" at bounding box center [1246, 547] width 204 height 22
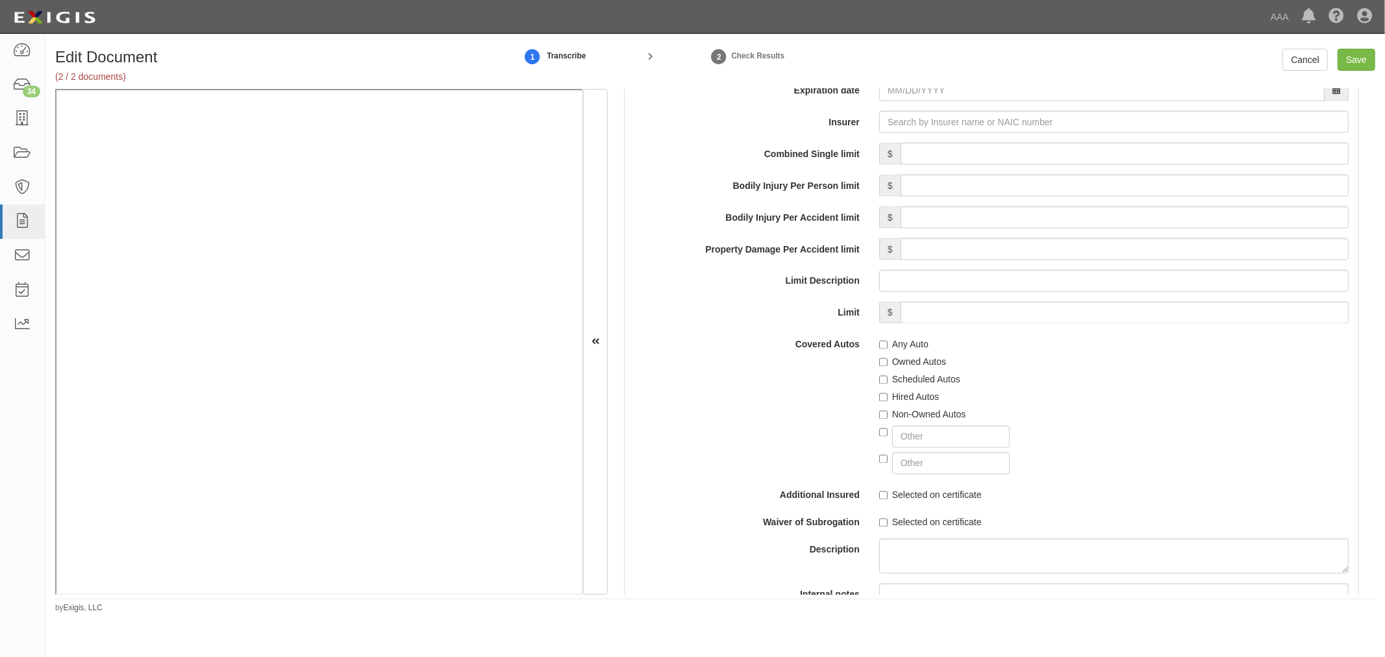
scroll to position [1680, 0]
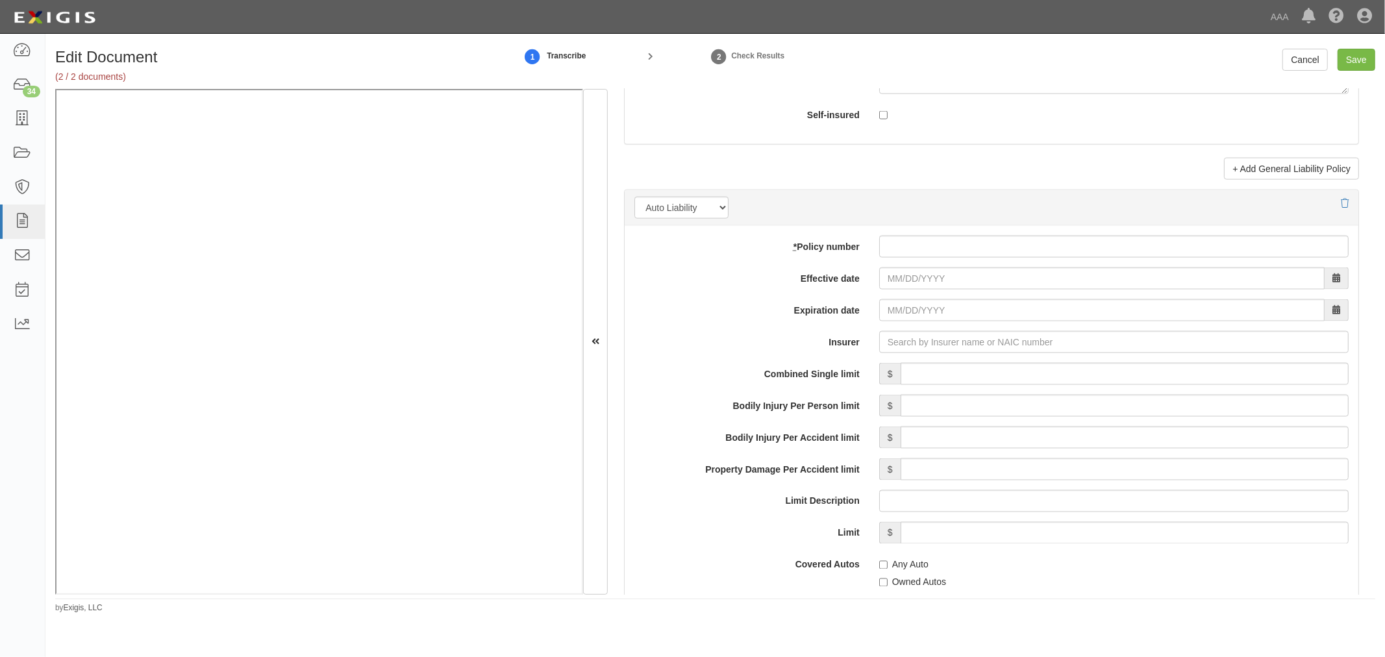
type input "150,000"
click at [965, 255] on input "* Policy number" at bounding box center [1113, 247] width 469 height 22
paste input "72TRS134896"
type input "72TRS134896"
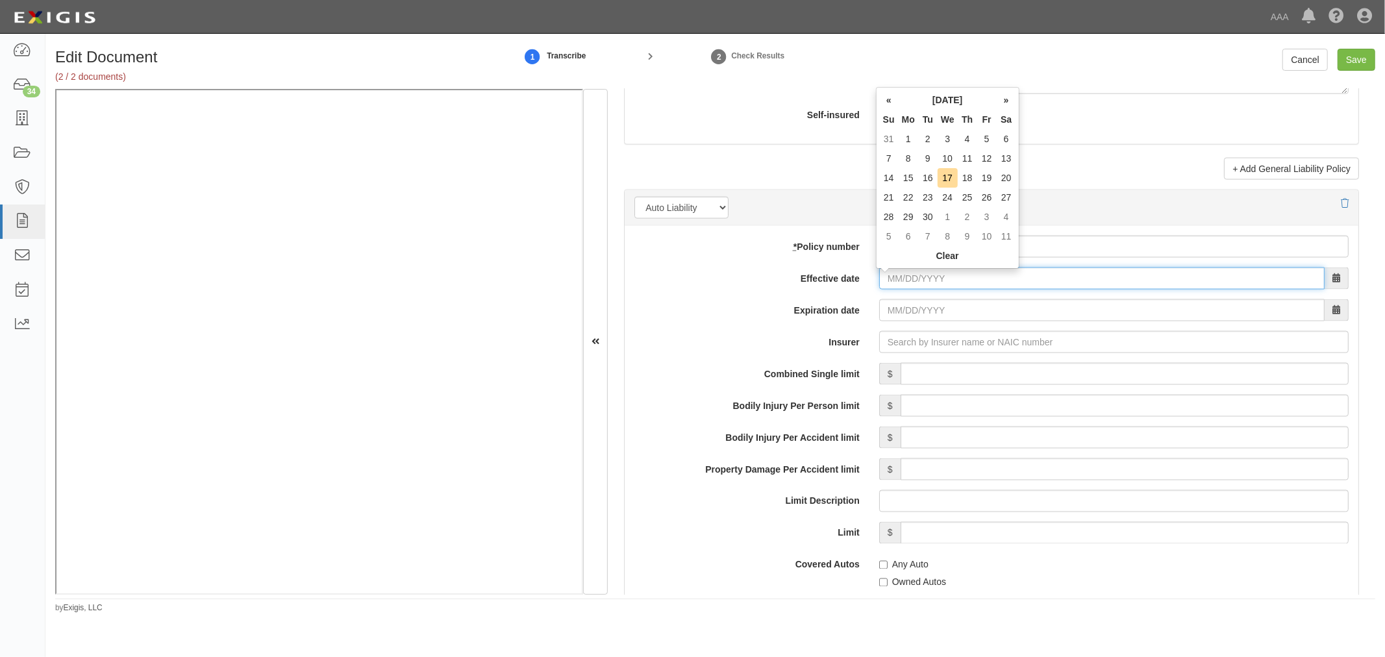
click at [920, 277] on input "Effective date" at bounding box center [1101, 278] width 445 height 22
type input "09/10/2025"
type input "09/10/2026"
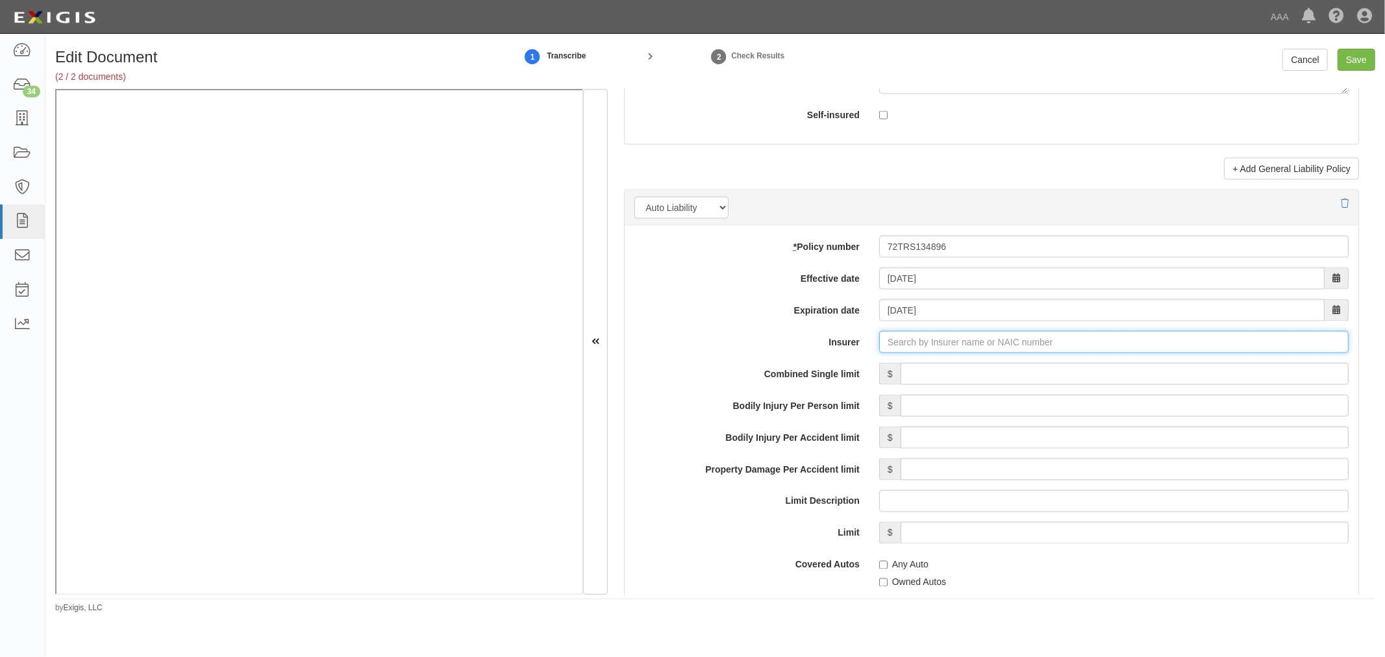
type input "21st Century Advantage Insurance Company (25232) NR Rating"
type input "2"
click at [952, 374] on div "National Fire & Marine Insurance Co ( 20079 ) A++ XV Rating" at bounding box center [929, 366] width 269 height 17
type input "National Fire & Marine Insurance Co (20079) A++ XV Rating"
drag, startPoint x: 953, startPoint y: 374, endPoint x: 966, endPoint y: 365, distance: 15.8
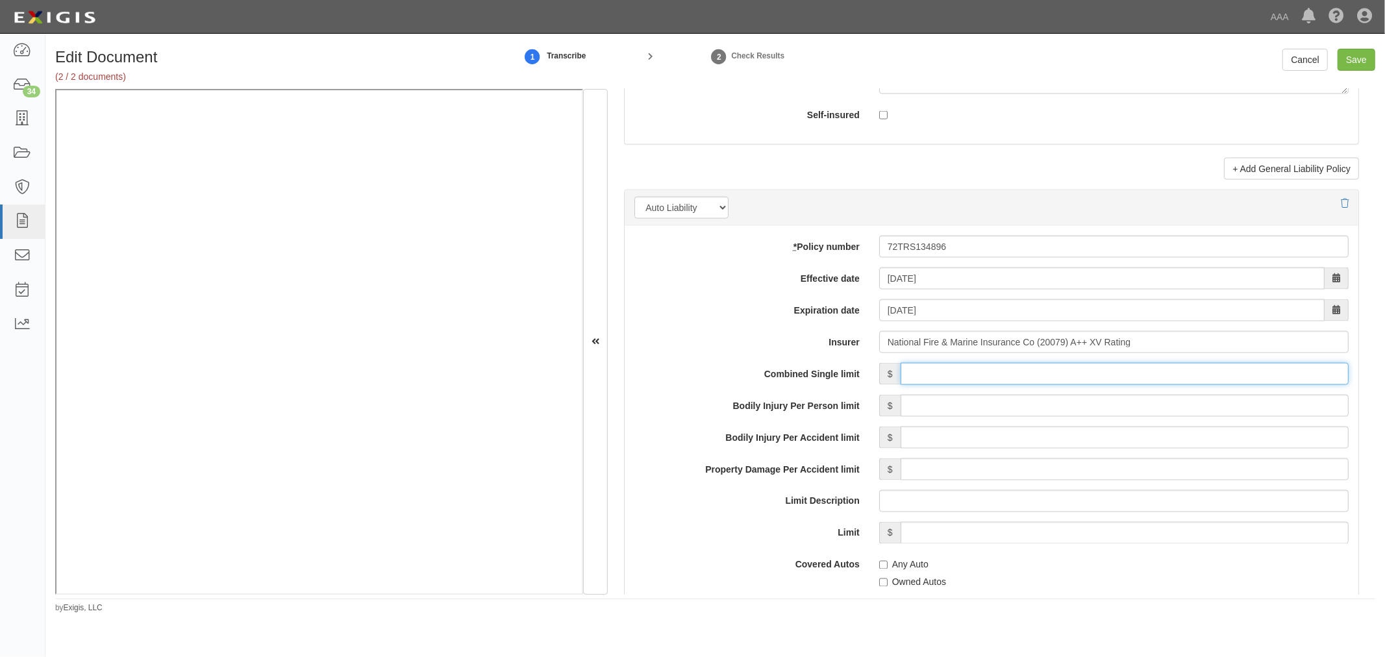
click at [954, 373] on input "Combined Single limit" at bounding box center [1124, 374] width 448 height 22
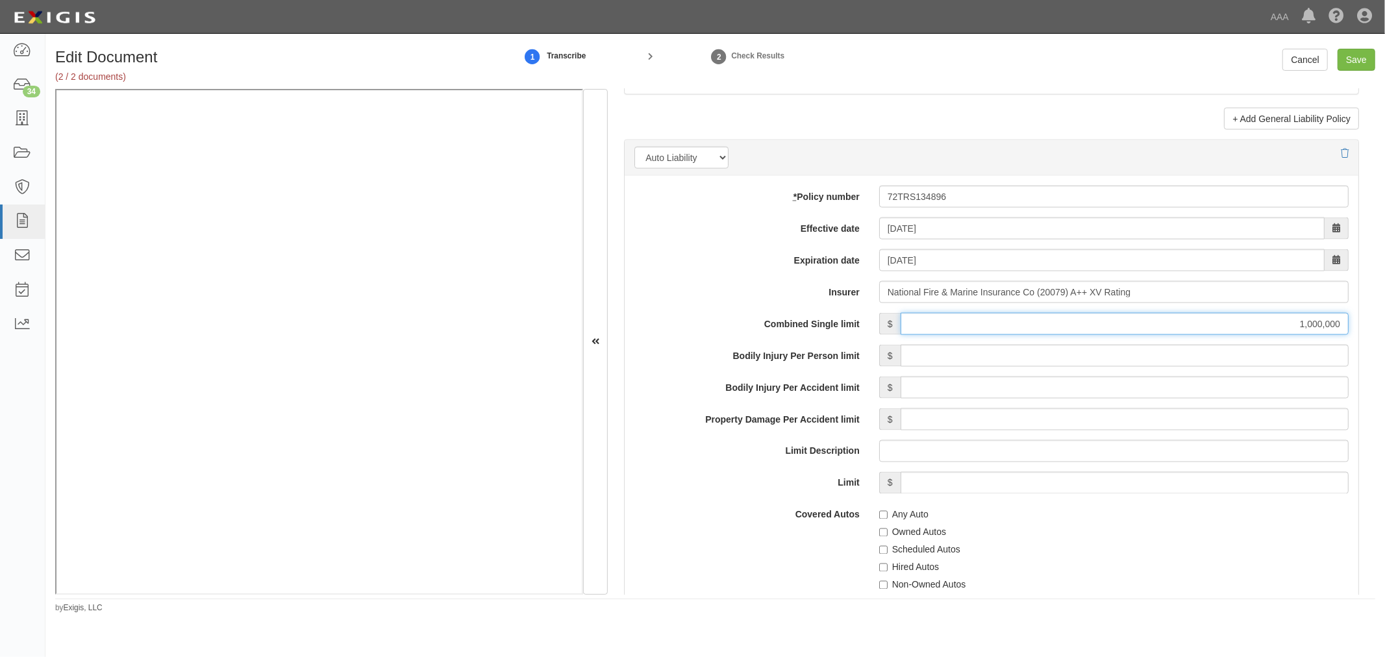
scroll to position [1800, 0]
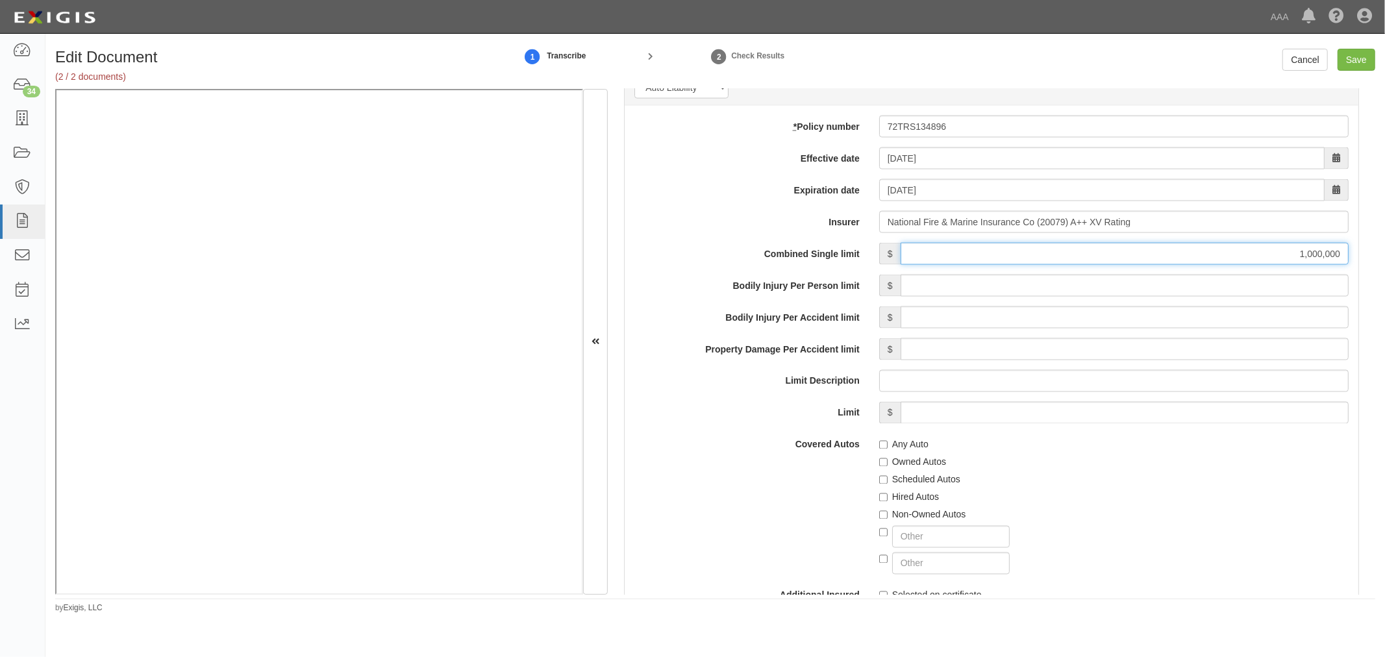
type input "1,000,000"
click at [891, 444] on label "Any Auto" at bounding box center [903, 444] width 49 height 13
click at [887, 444] on input "Any Auto" at bounding box center [883, 445] width 8 height 8
checkbox input "true"
click at [911, 483] on label "Scheduled Autos" at bounding box center [919, 479] width 81 height 13
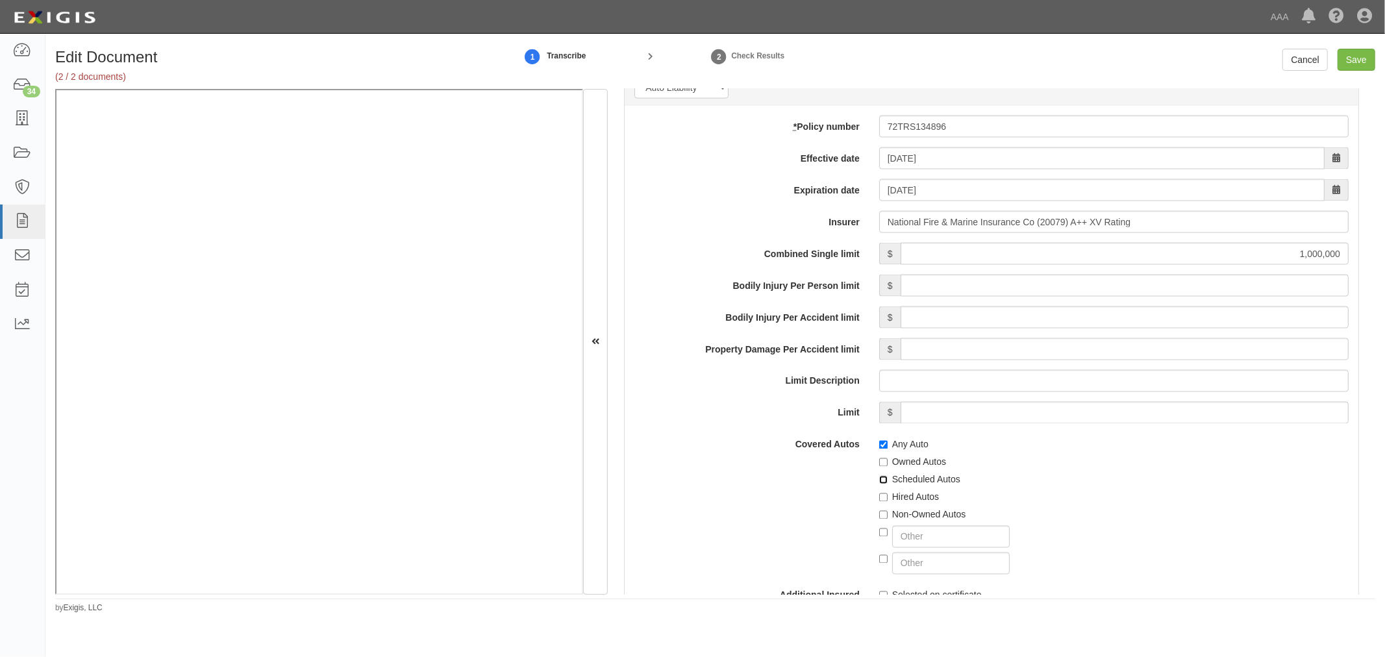
click at [887, 483] on input "Scheduled Autos" at bounding box center [883, 480] width 8 height 8
checkbox input "true"
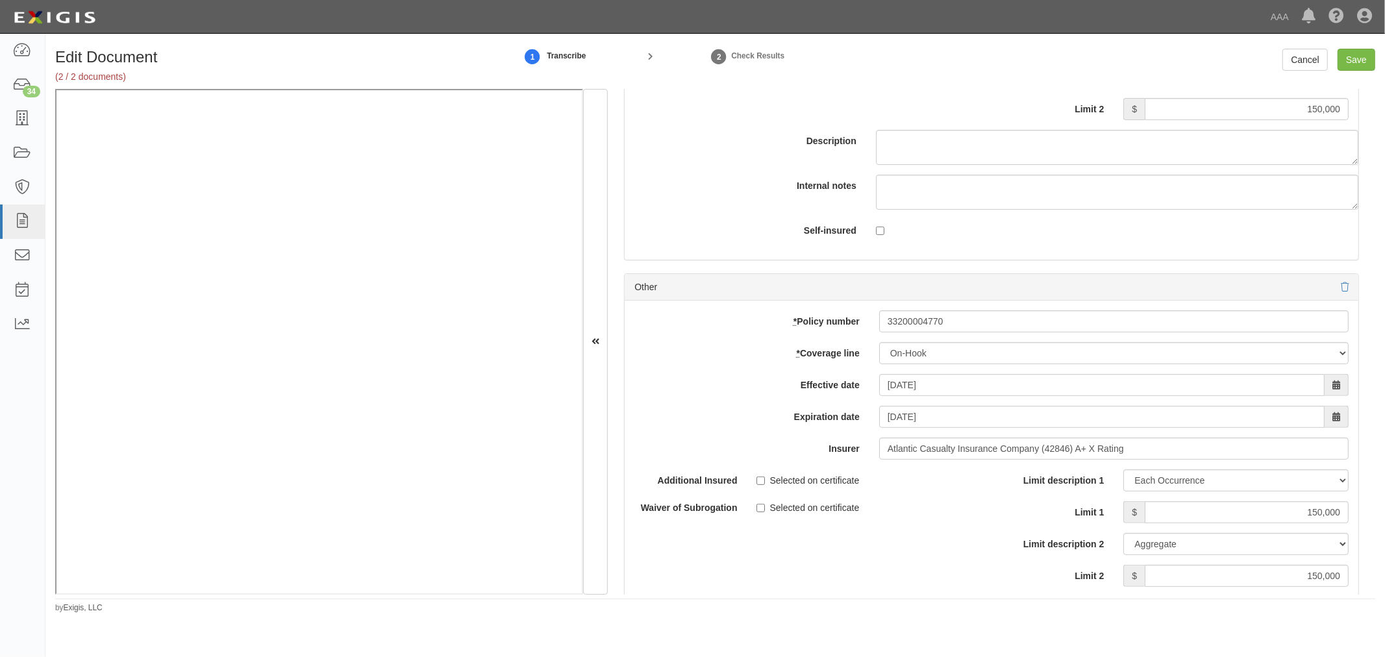
scroll to position [4445, 0]
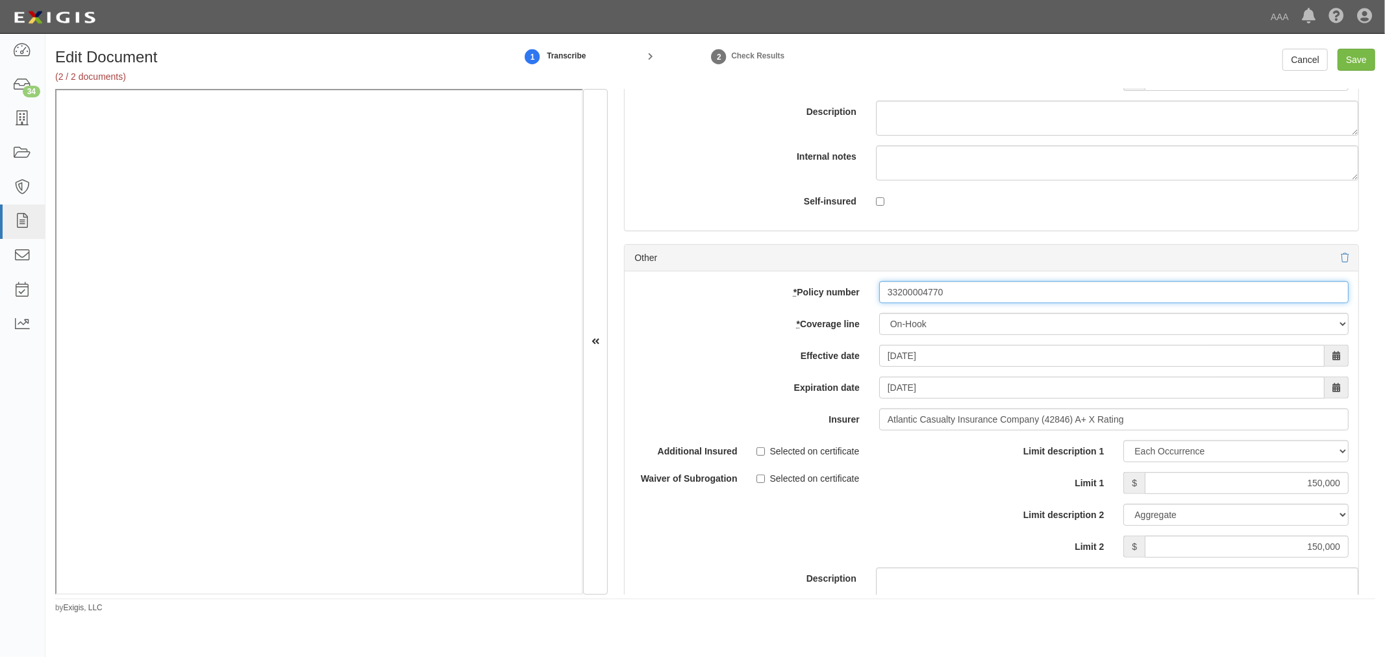
drag, startPoint x: 968, startPoint y: 297, endPoint x: 822, endPoint y: 334, distance: 150.7
click at [822, 334] on div "add update renew This new policy will be added This new policy will update exis…" at bounding box center [991, 484] width 734 height 426
paste input "72TRS134896"
type input "72TRS134896"
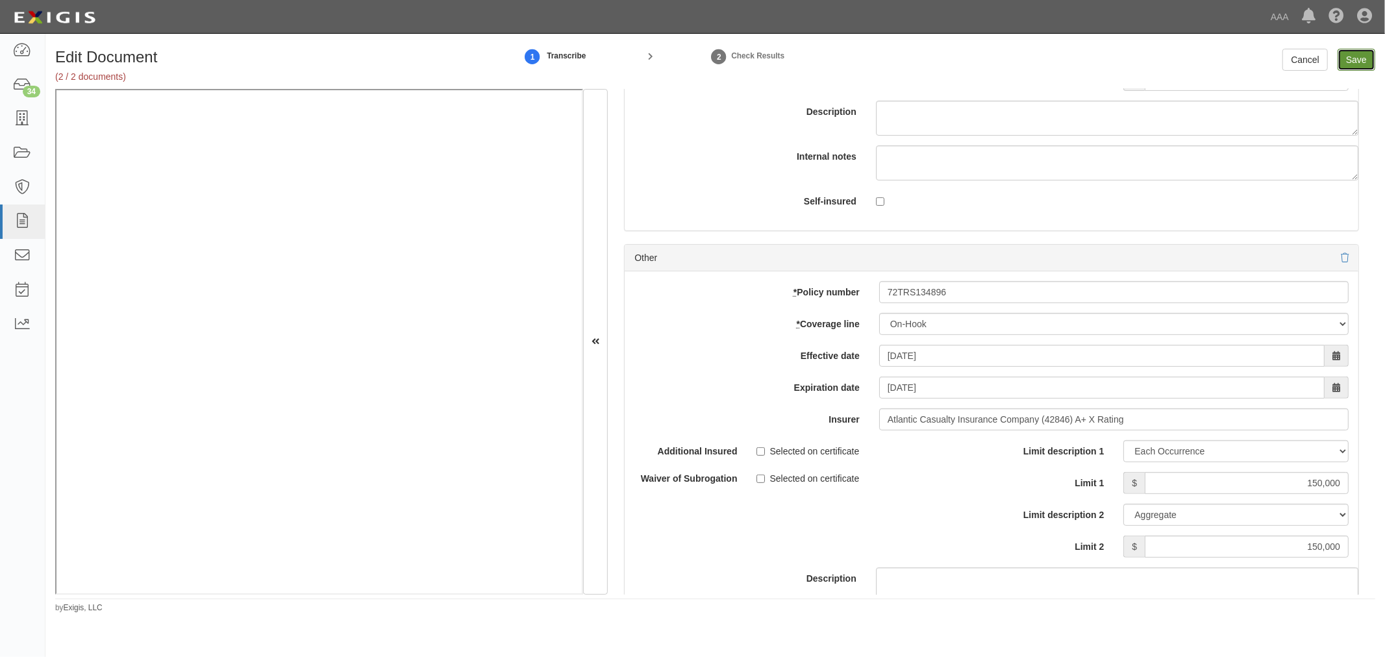
click at [1351, 62] on input "Save" at bounding box center [1356, 60] width 38 height 22
type input "1000000"
type input "2000000"
type input "150000"
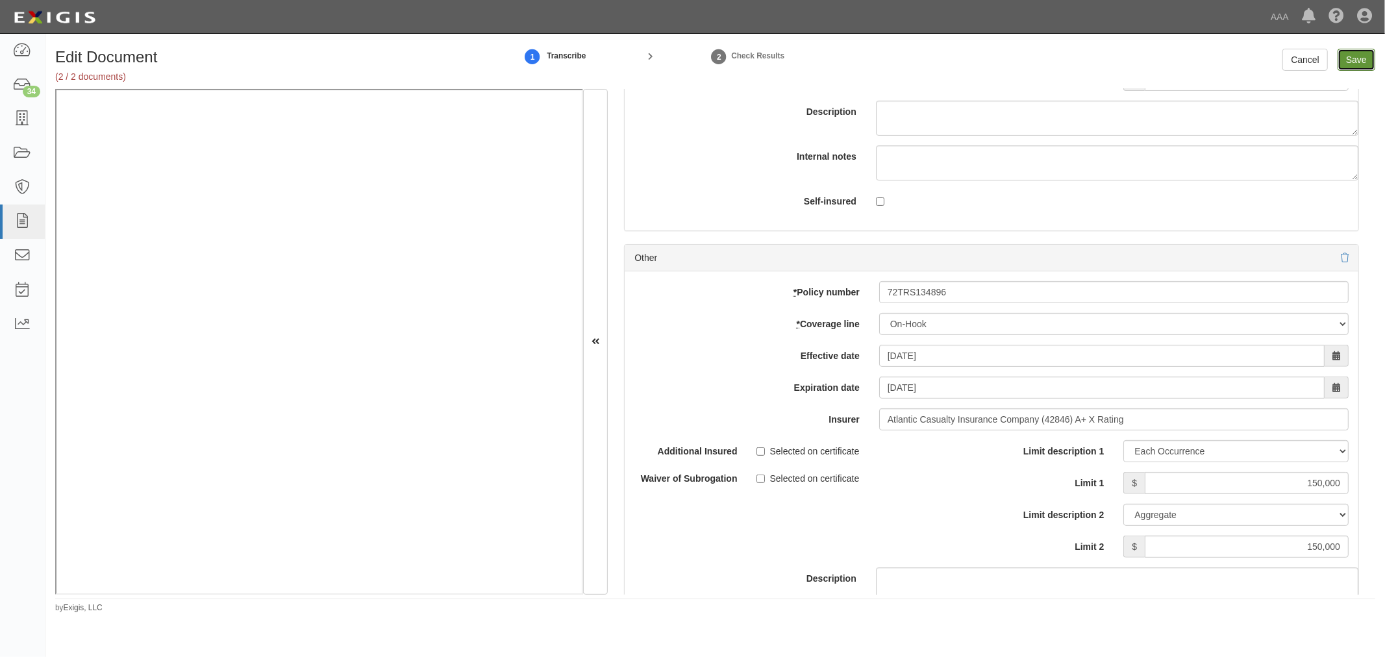
type input "150000"
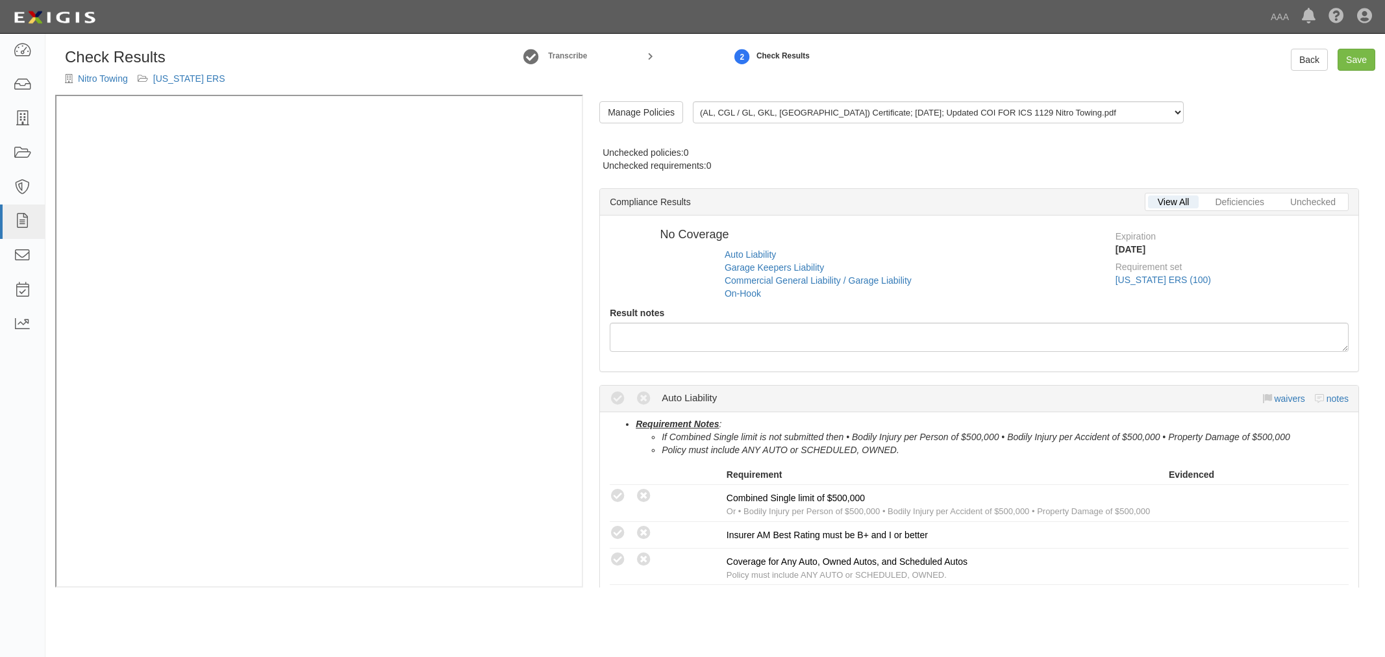
radio input "true"
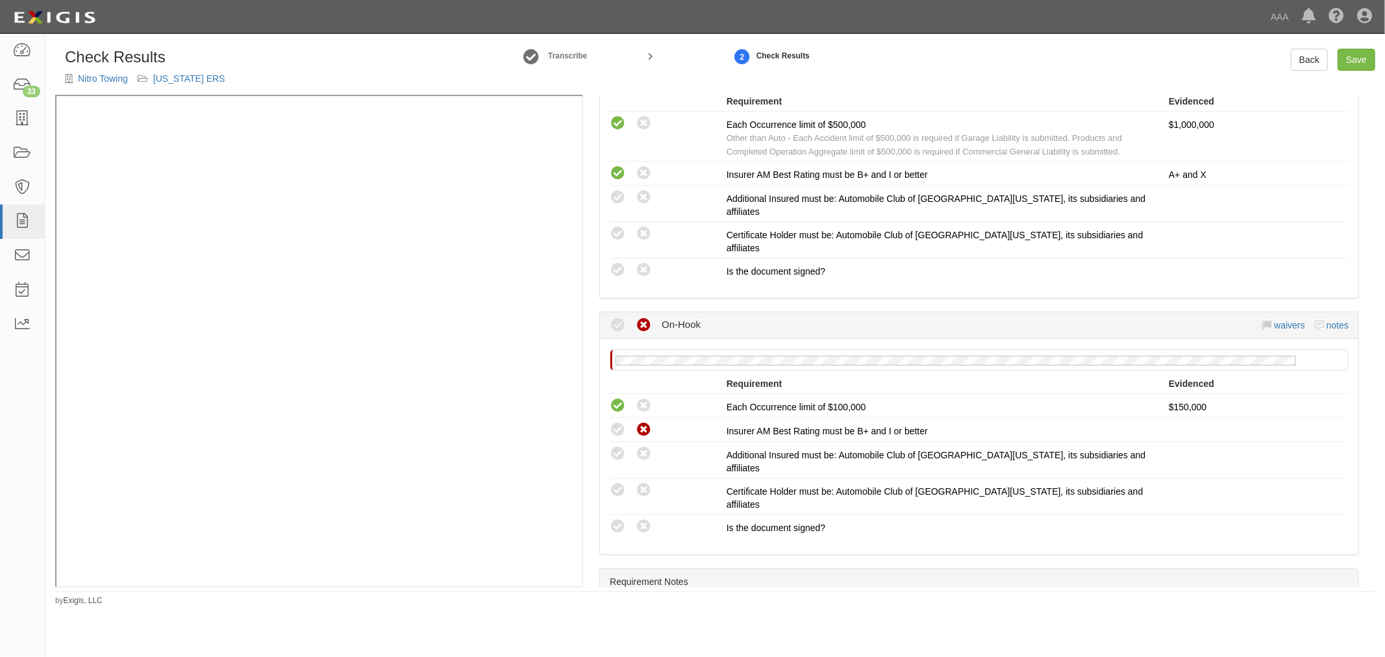
scroll to position [1019, 0]
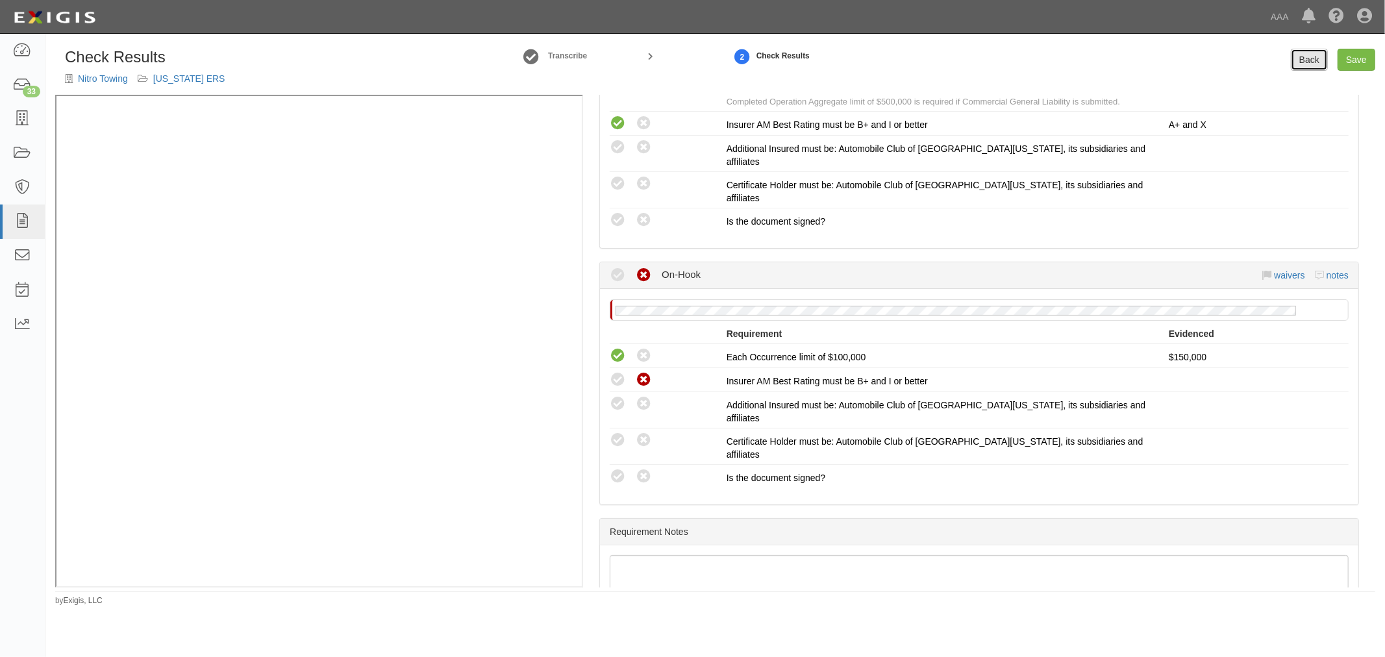
click at [1303, 62] on link "Back" at bounding box center [1308, 60] width 37 height 22
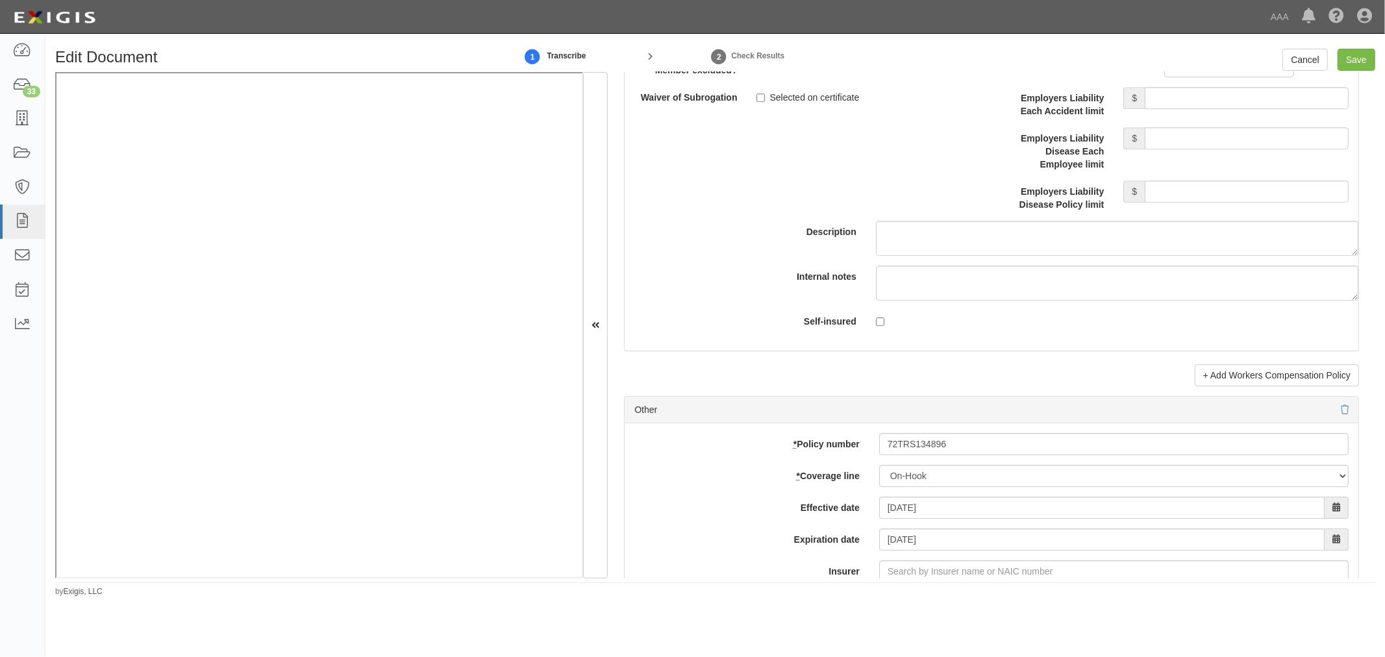
scroll to position [3366, 0]
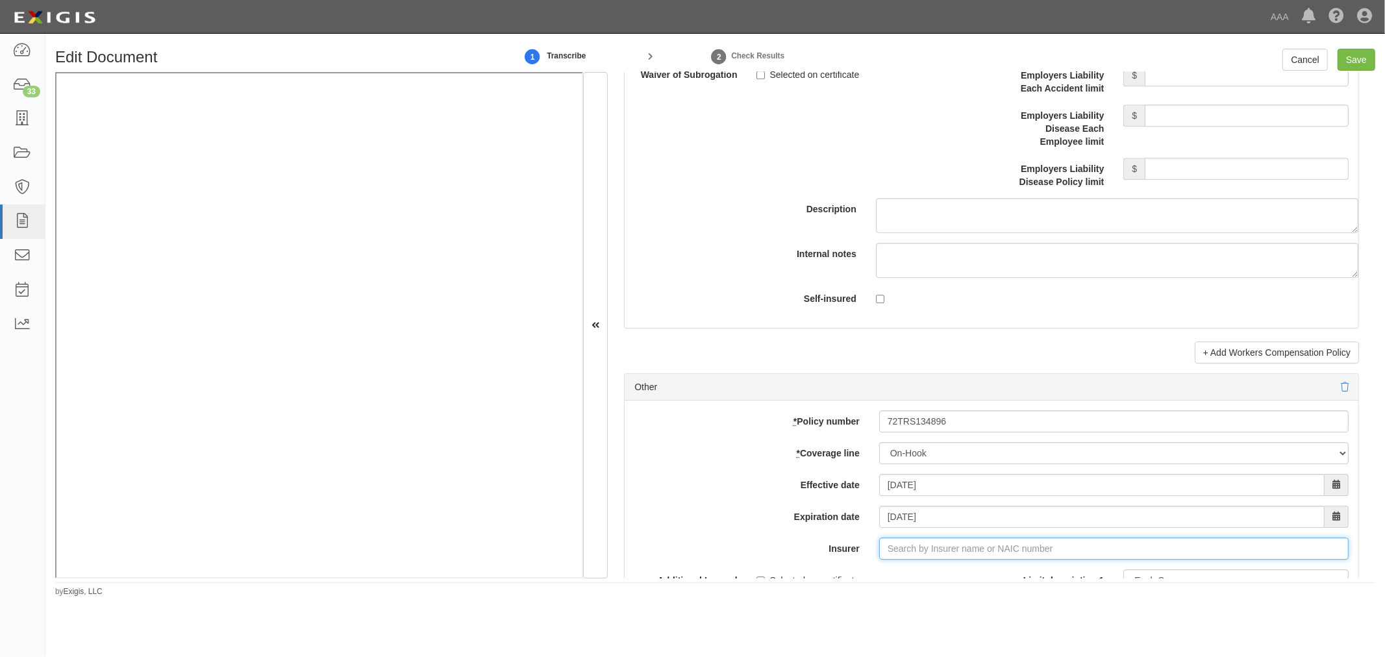
click at [920, 550] on input "Insurer" at bounding box center [1113, 548] width 469 height 22
type input "4"
type input "21st Century Advantage Insurance Company (25232) NR Rating"
type input "2"
click at [950, 573] on div "National Fire & Marine Insurance Co ( 20079 ) A++ XV Rating" at bounding box center [929, 573] width 269 height 17
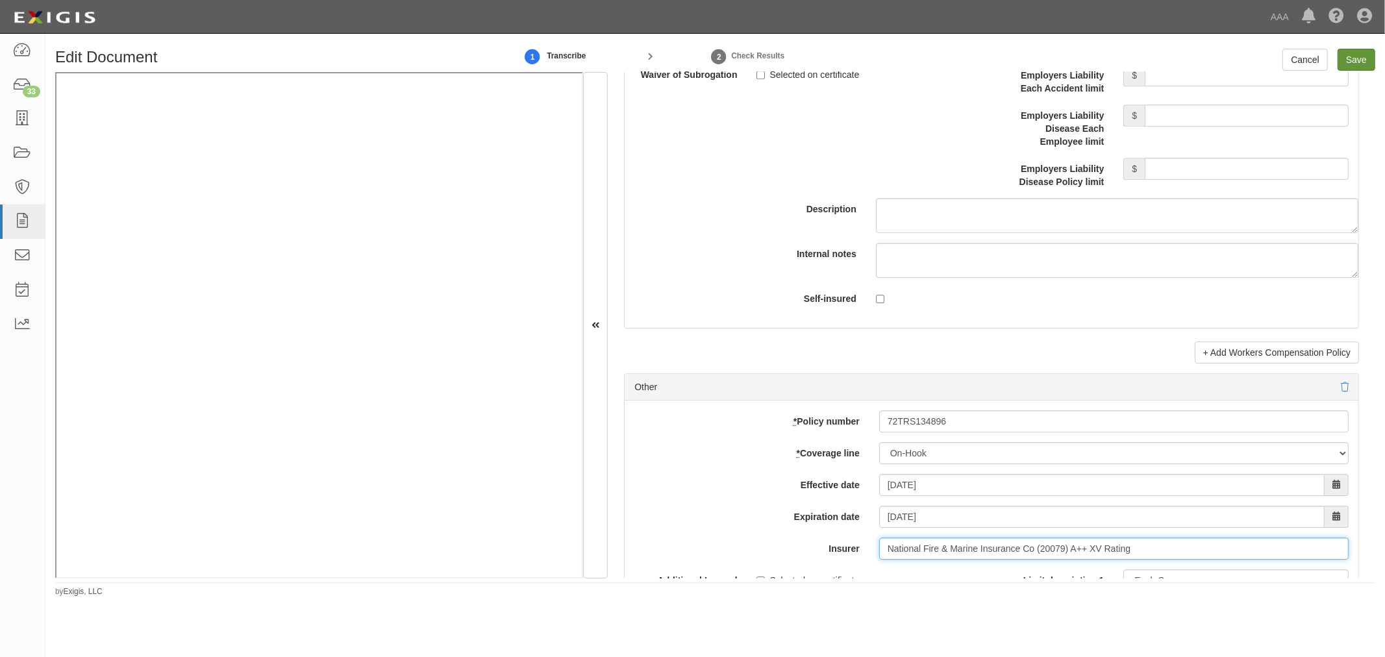
type input "National Fire & Marine Insurance Co (20079) A++ XV Rating"
click at [1354, 63] on input "Save" at bounding box center [1356, 60] width 38 height 22
type input "1000000"
type input "150000"
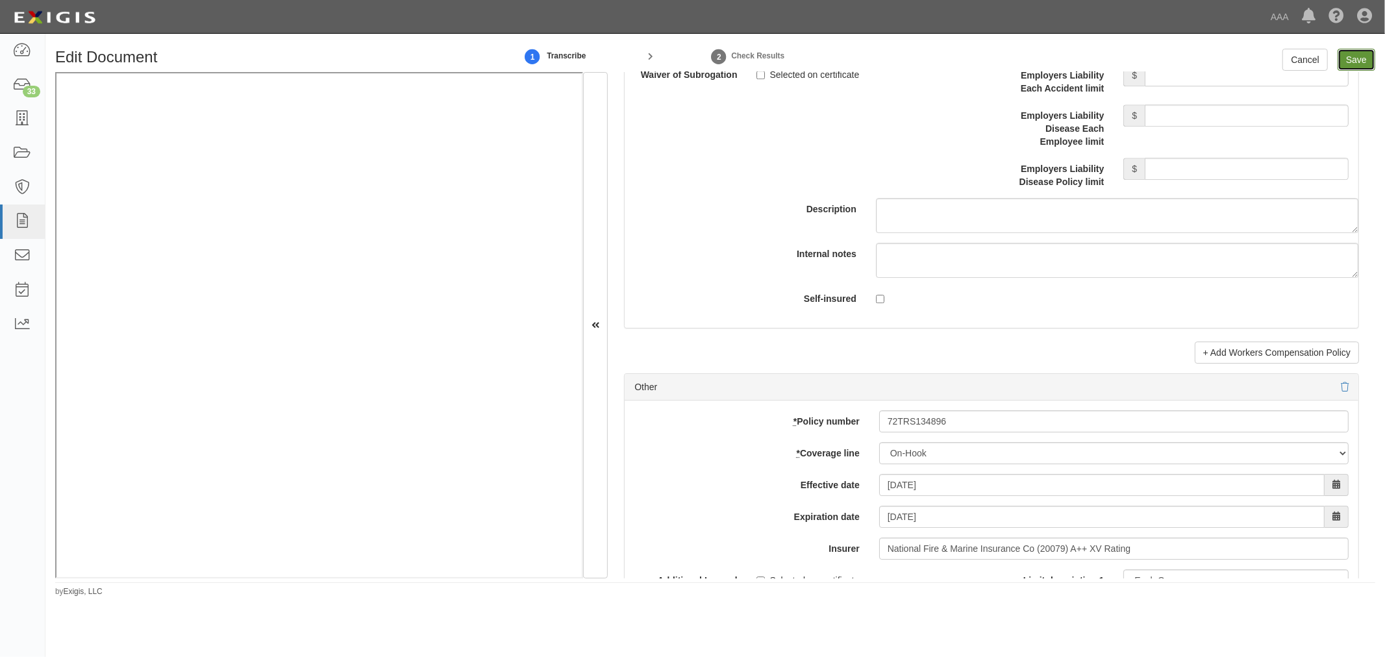
type input "150000"
type input "1000000"
type input "2000000"
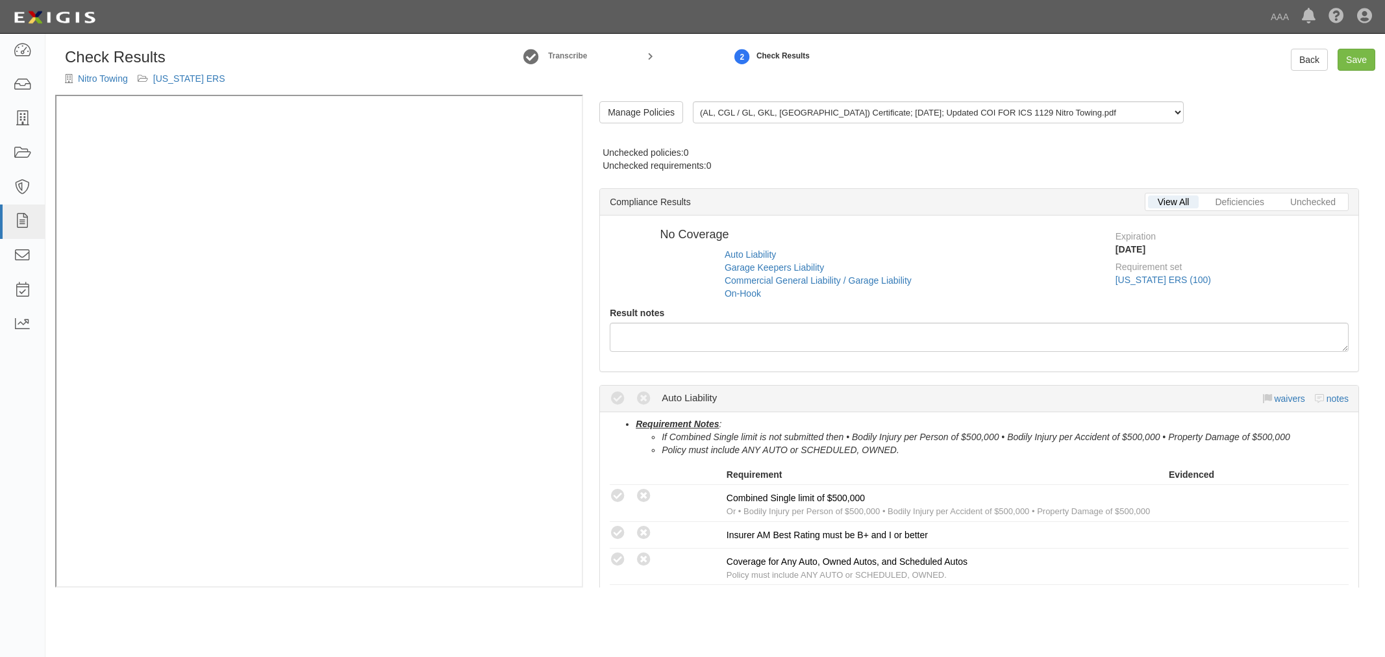
radio input "true"
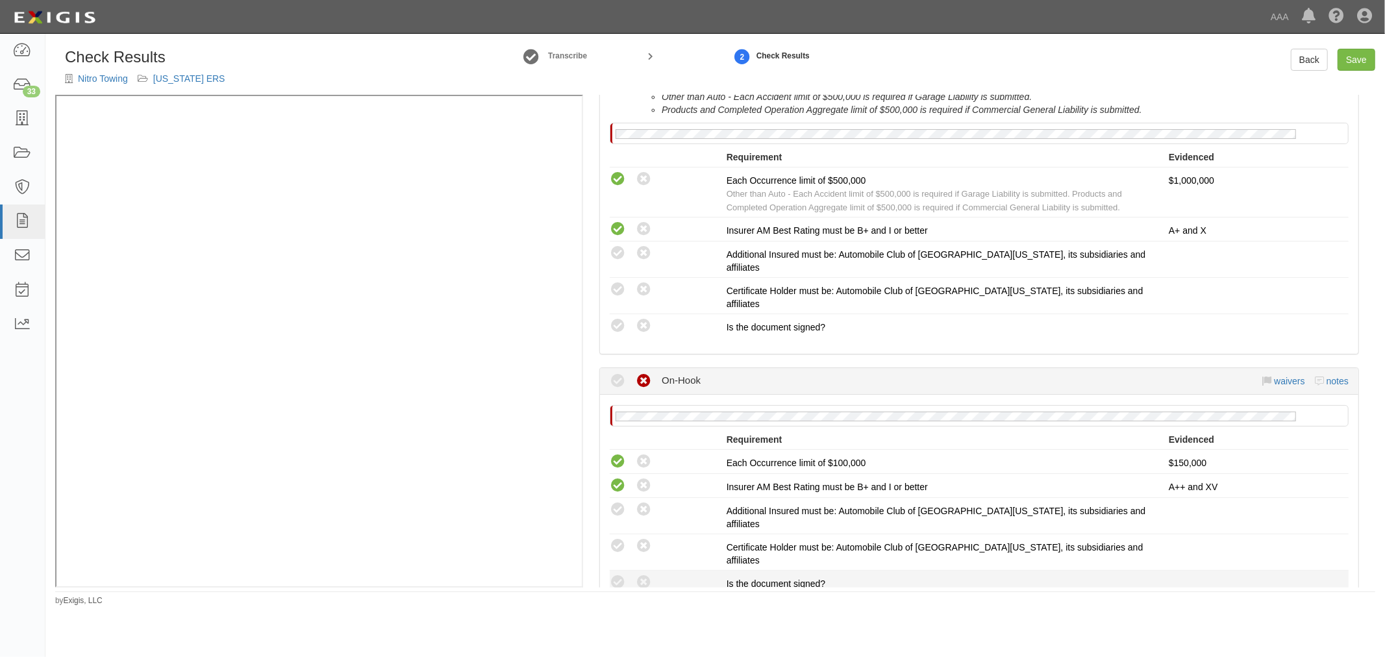
scroll to position [1019, 0]
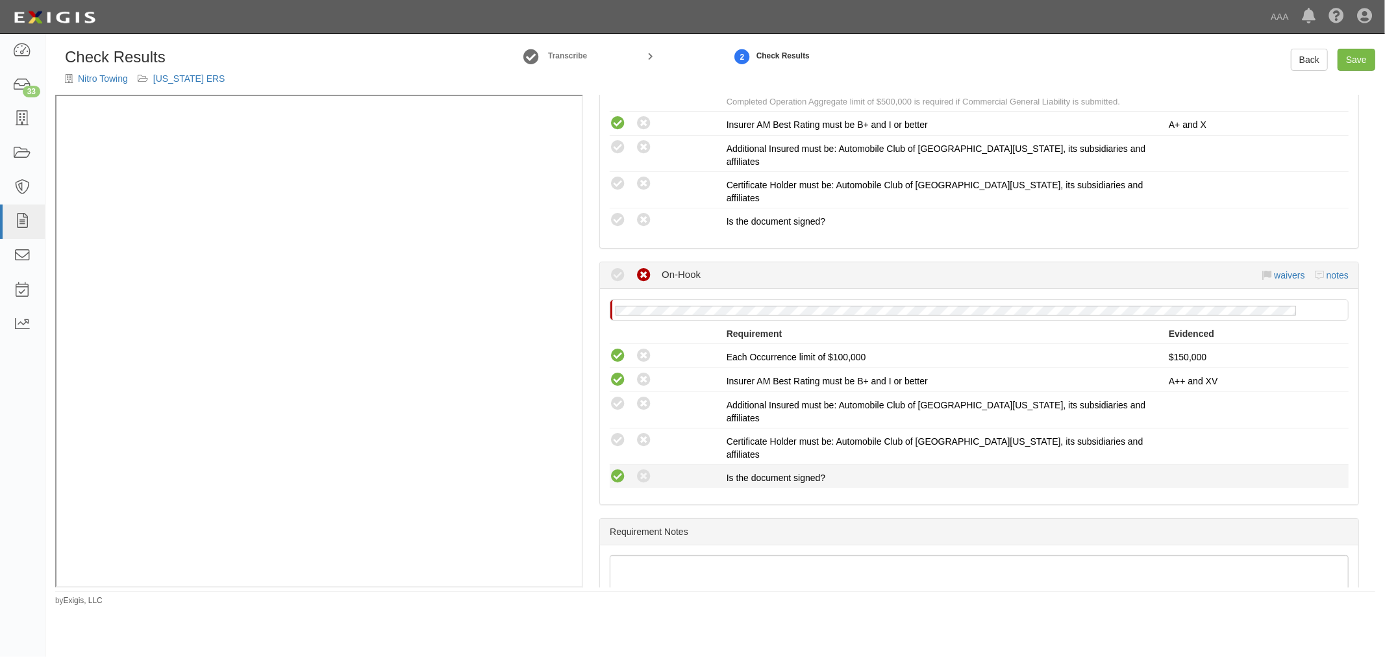
click at [619, 469] on icon at bounding box center [618, 477] width 16 height 16
radio input "true"
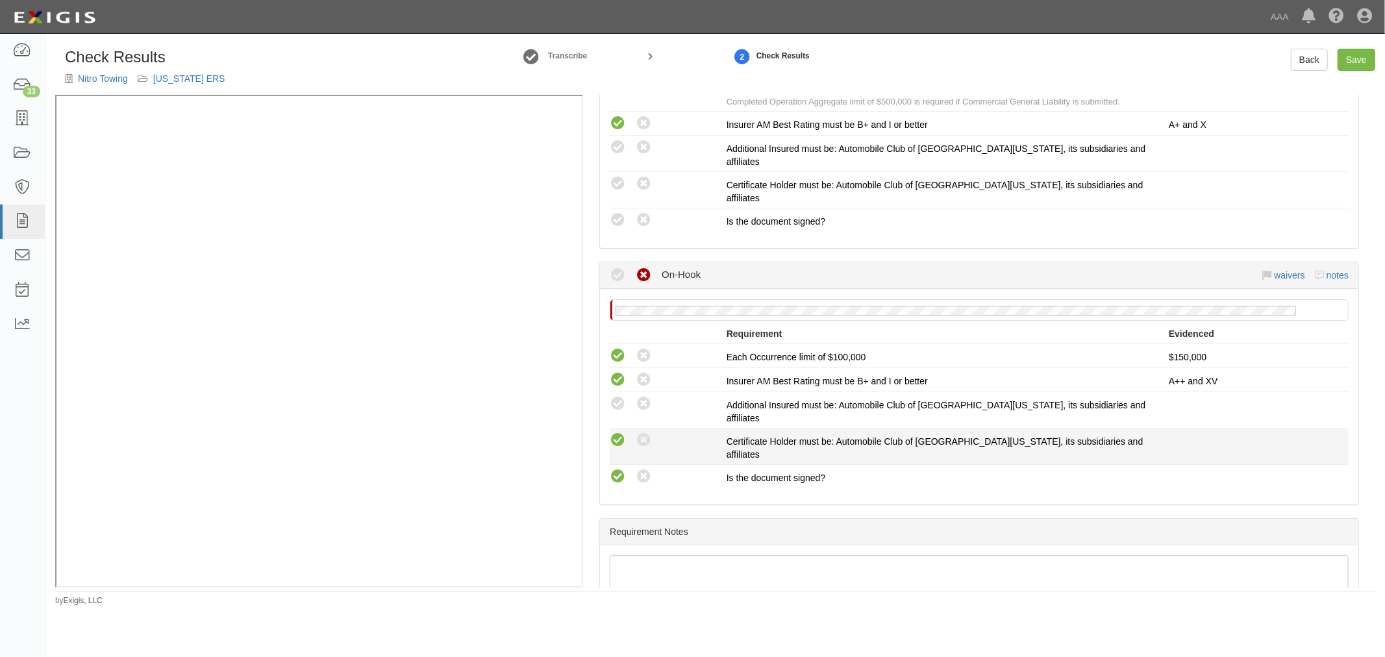
click at [619, 432] on icon at bounding box center [618, 440] width 16 height 16
radio input "true"
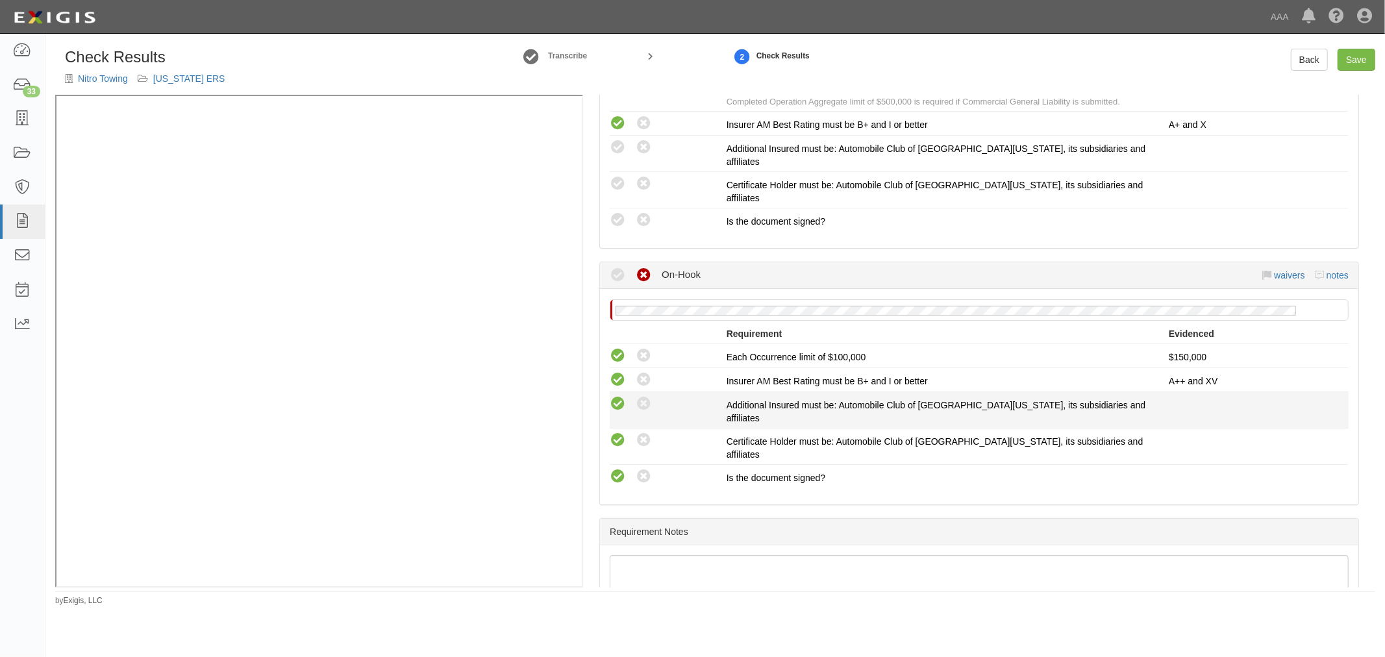
click at [617, 396] on icon at bounding box center [618, 404] width 16 height 16
radio input "true"
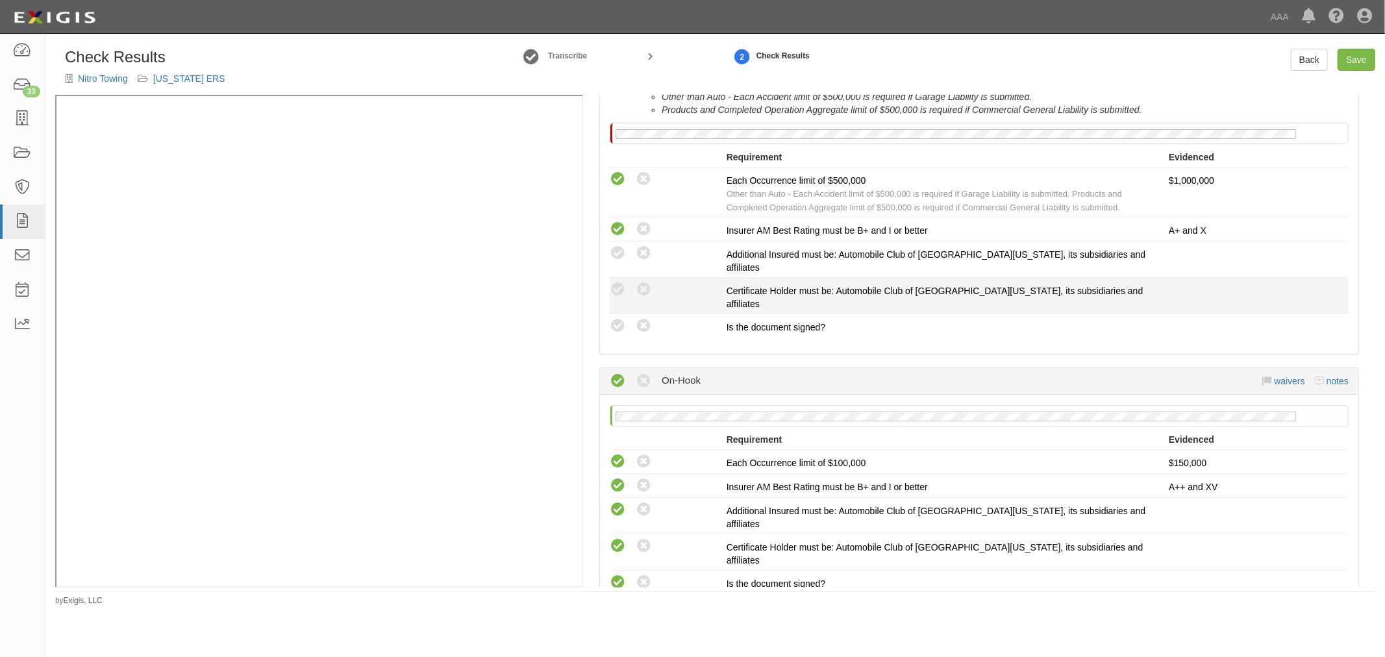
scroll to position [779, 0]
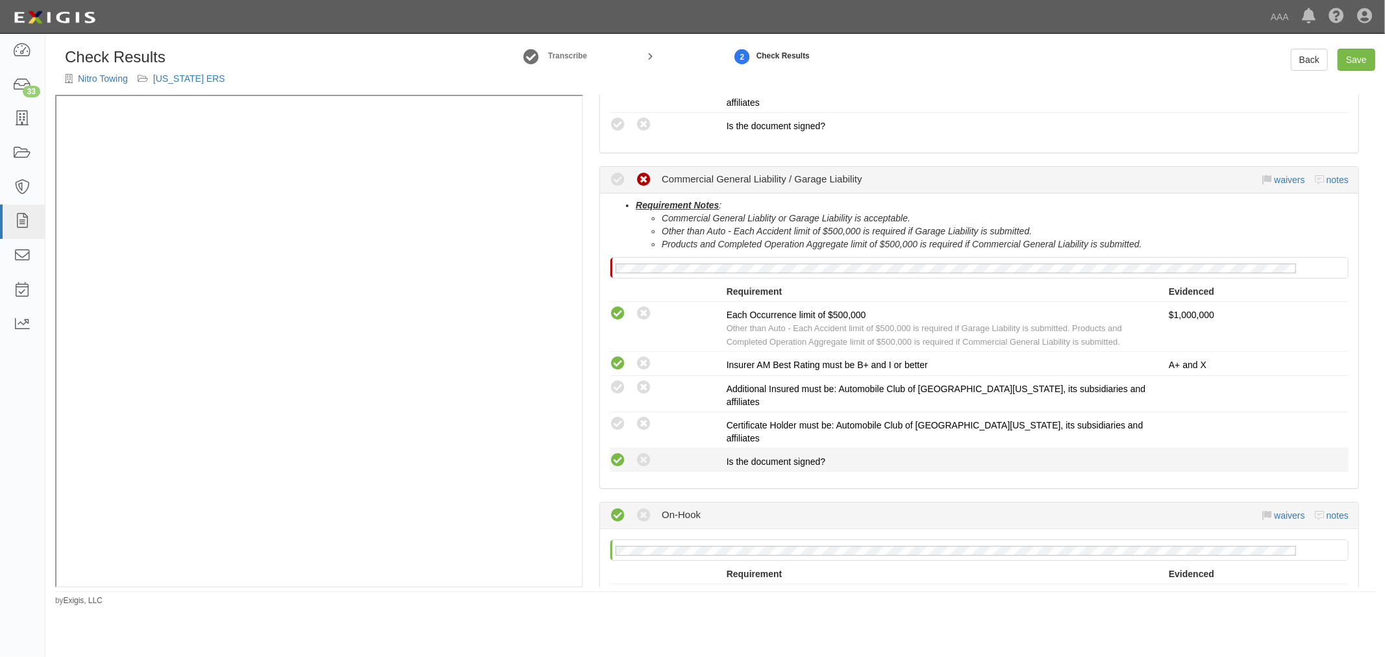
click at [614, 452] on icon at bounding box center [618, 460] width 16 height 16
radio input "true"
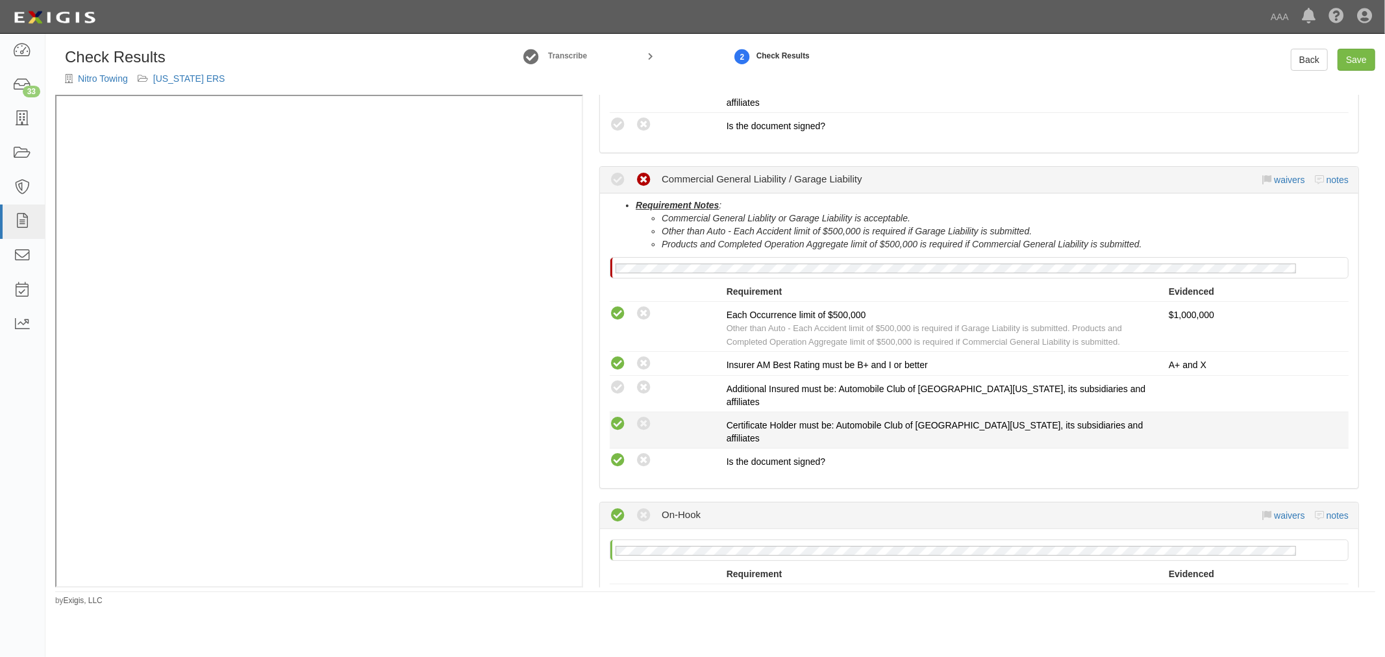
click at [617, 416] on icon at bounding box center [618, 424] width 16 height 16
radio input "true"
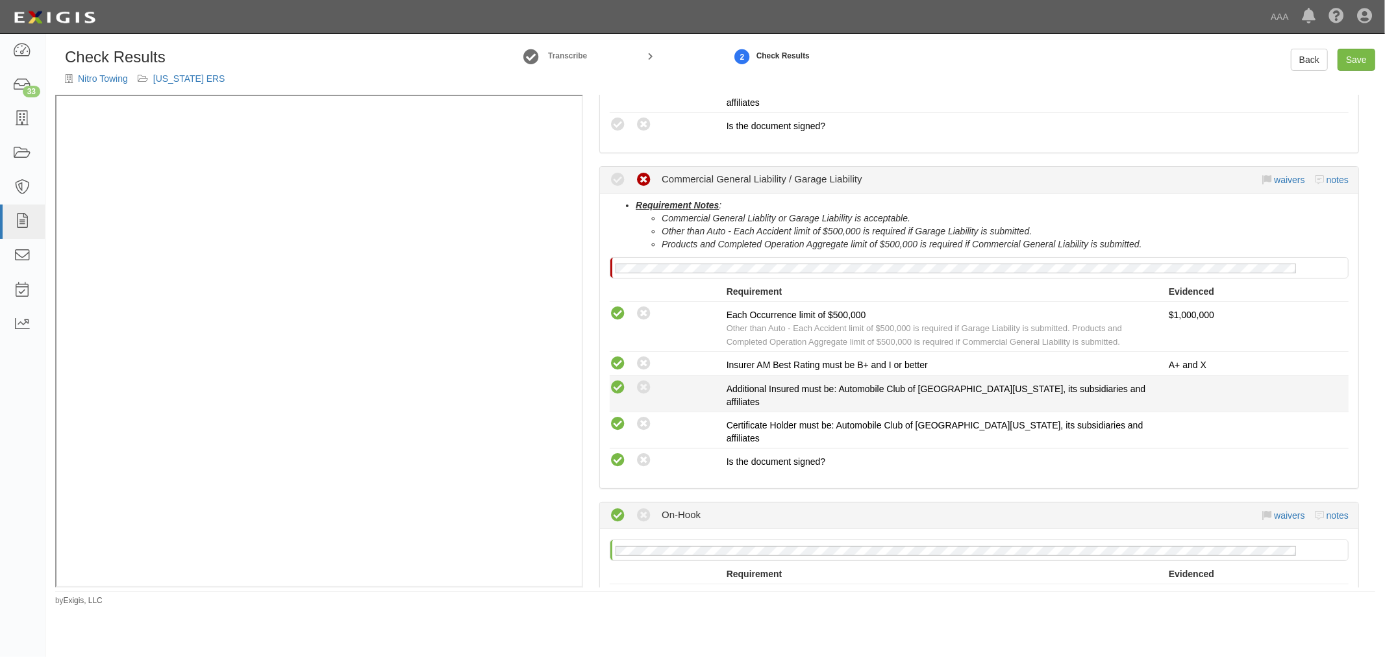
click at [615, 380] on icon at bounding box center [618, 388] width 16 height 16
radio input "true"
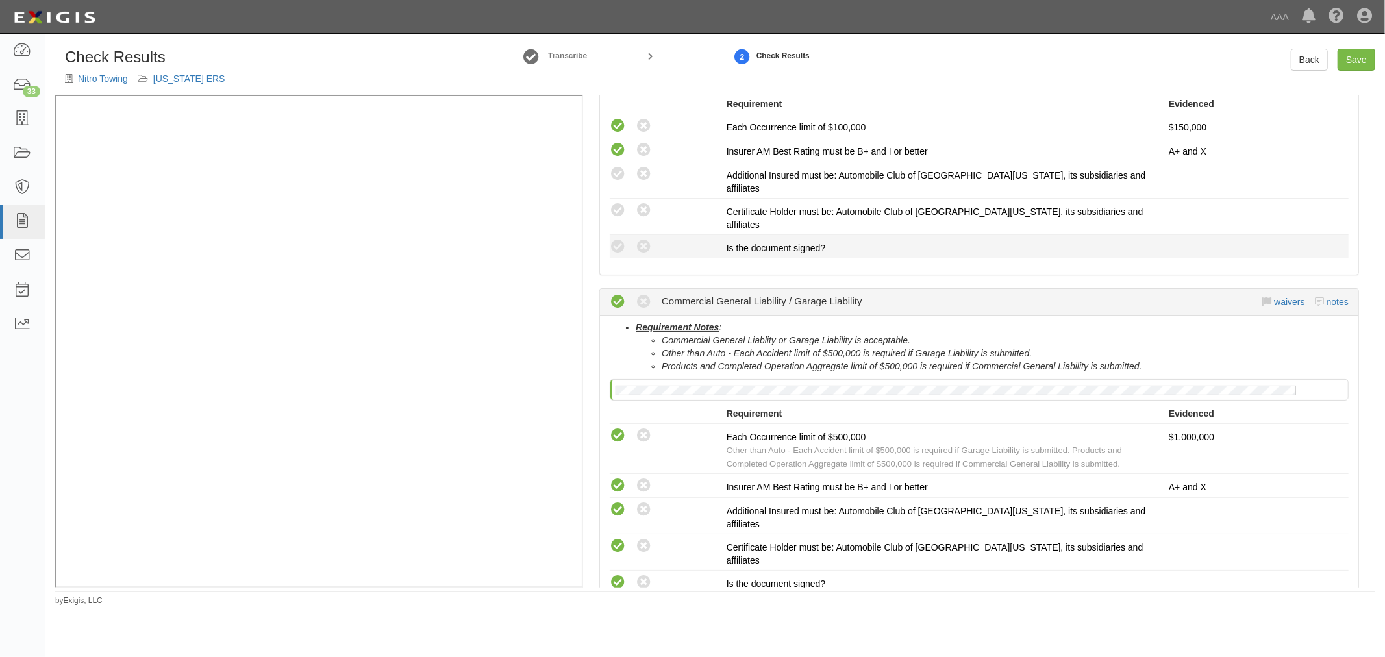
scroll to position [537, 0]
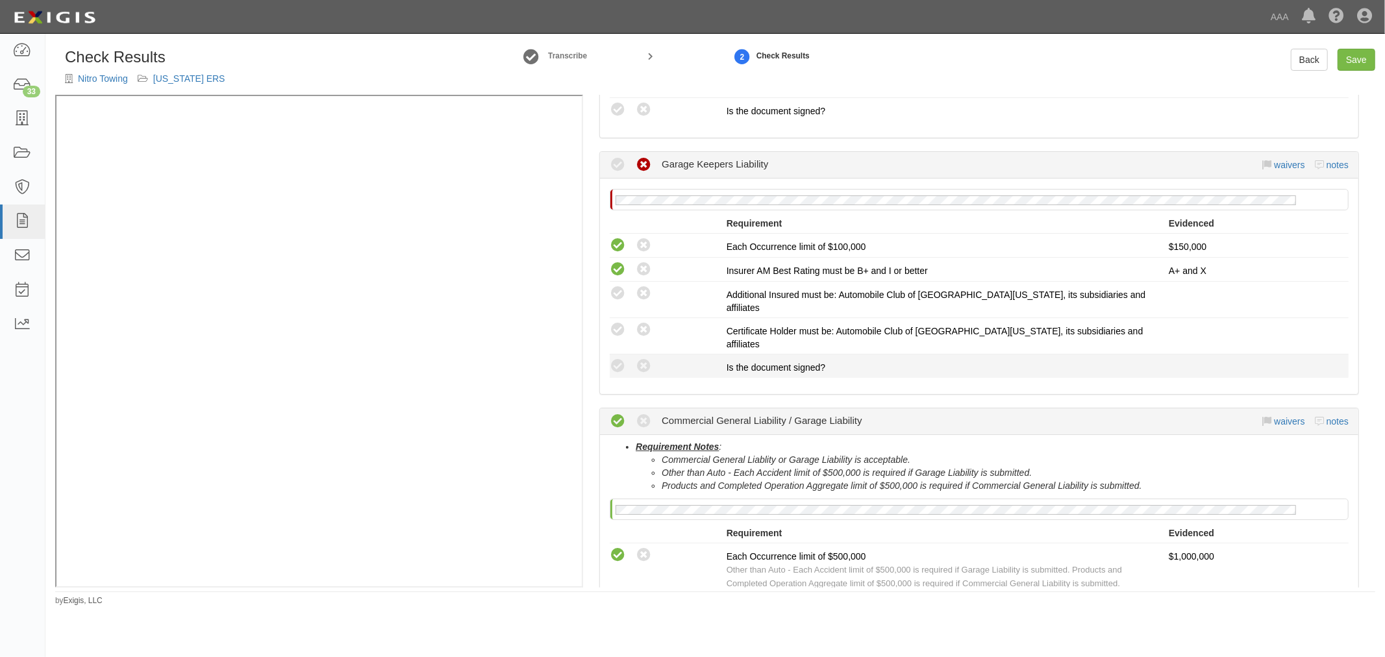
click at [610, 354] on li "Compliant Waived: Non-Compliant Is the document signed?" at bounding box center [979, 365] width 739 height 23
drag, startPoint x: 613, startPoint y: 308, endPoint x: 619, endPoint y: 299, distance: 11.0
click at [614, 358] on icon at bounding box center [618, 366] width 16 height 16
radio input "true"
click at [619, 322] on icon at bounding box center [618, 330] width 16 height 16
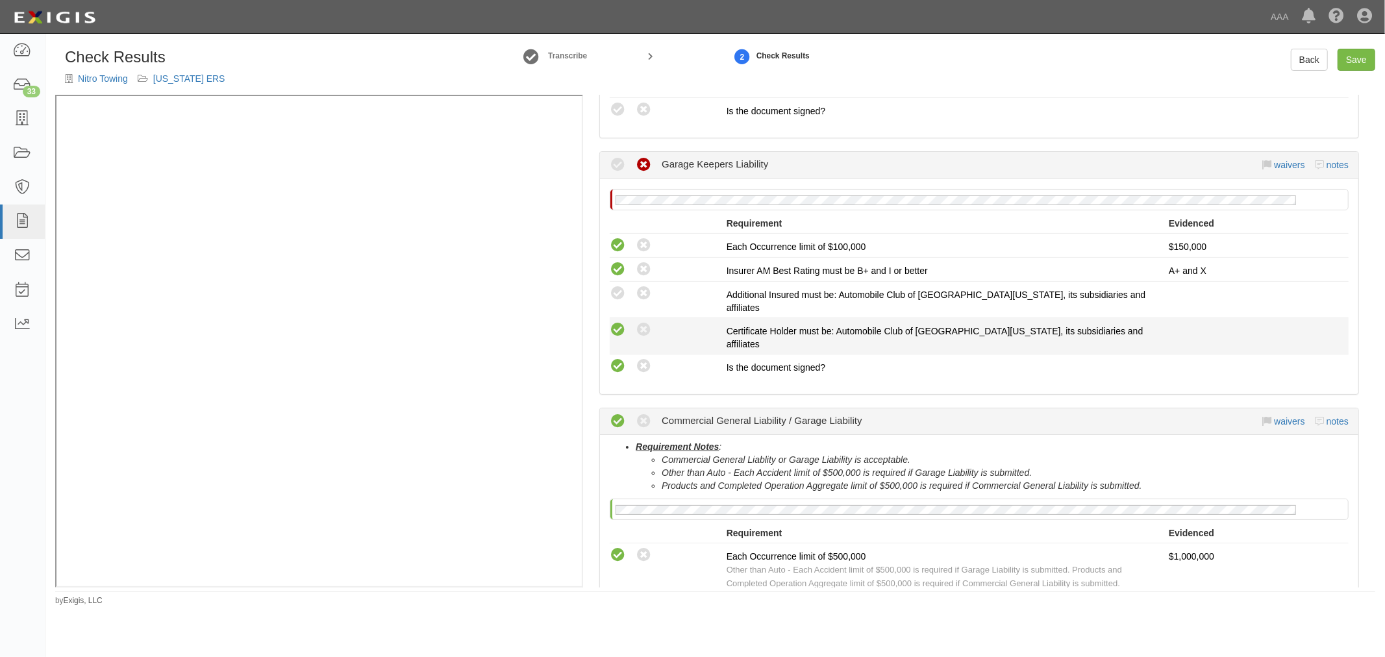
radio input "true"
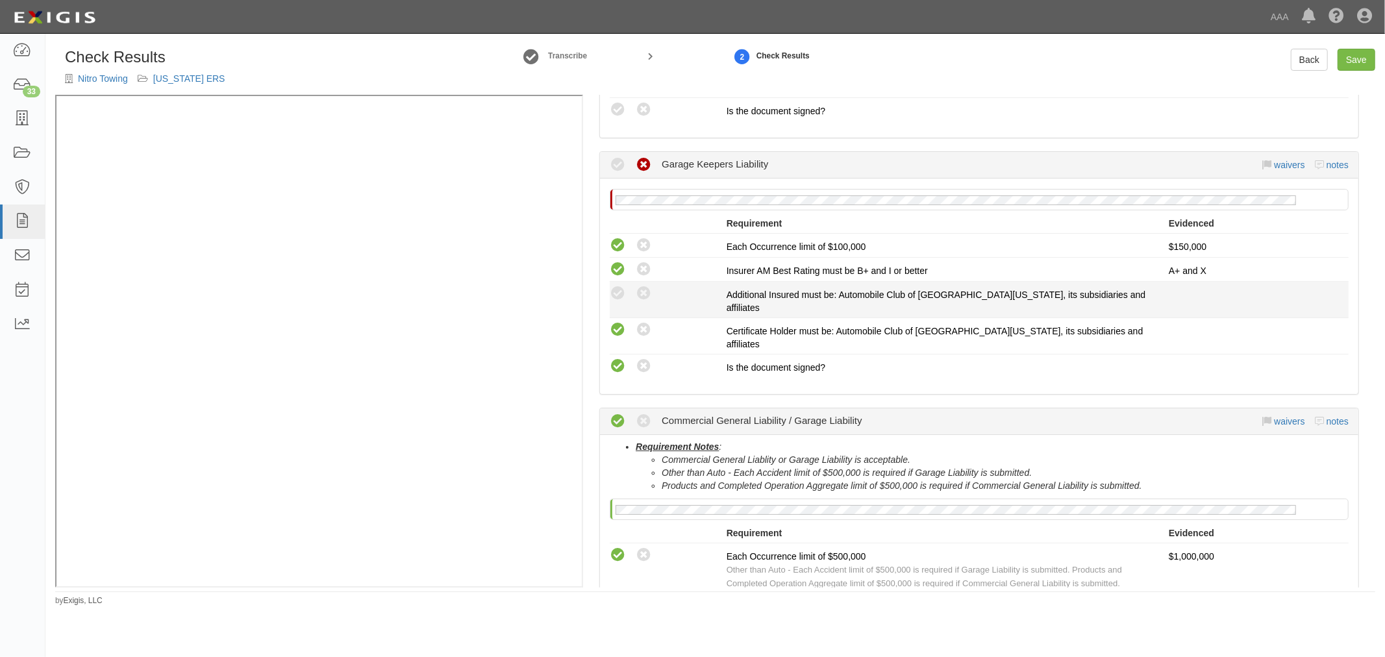
click at [621, 286] on label "Compliant" at bounding box center [618, 294] width 16 height 16
radio input "true"
drag, startPoint x: 619, startPoint y: 263, endPoint x: 640, endPoint y: 275, distance: 24.2
click at [619, 286] on icon at bounding box center [618, 294] width 16 height 16
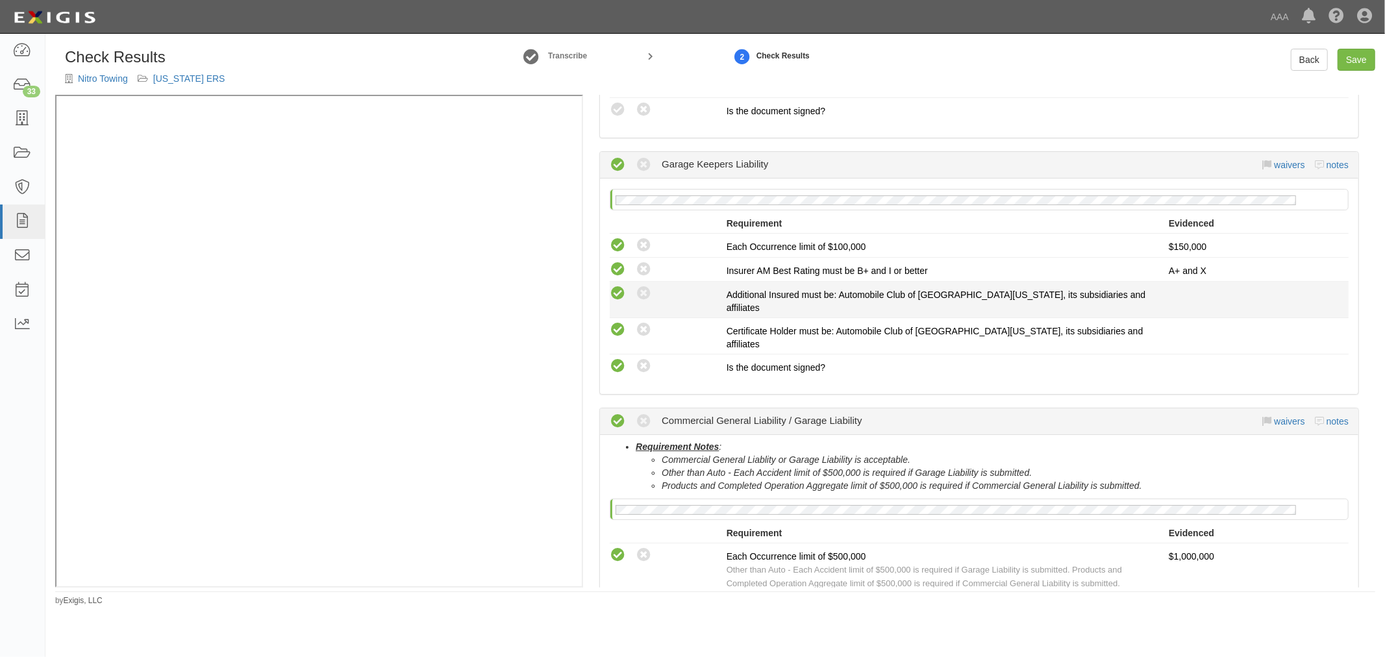
radio input "true"
radio input "false"
click at [611, 286] on icon at bounding box center [618, 294] width 16 height 16
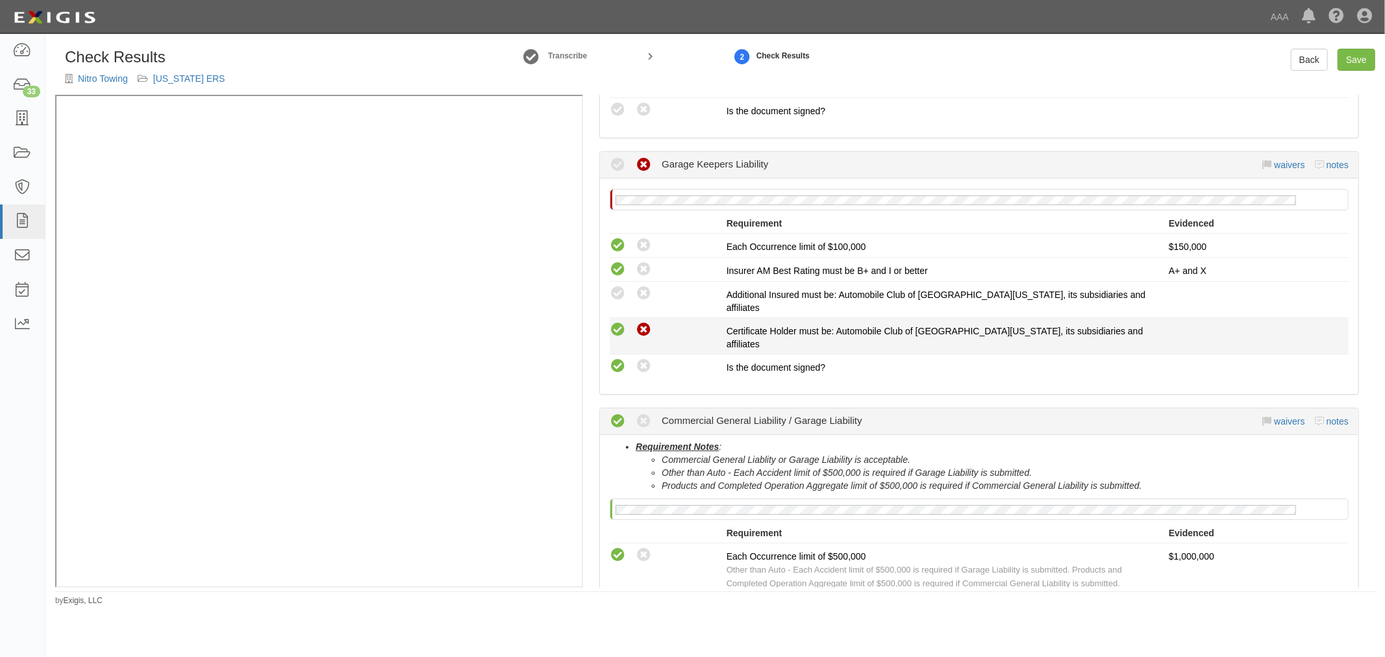
radio input "true"
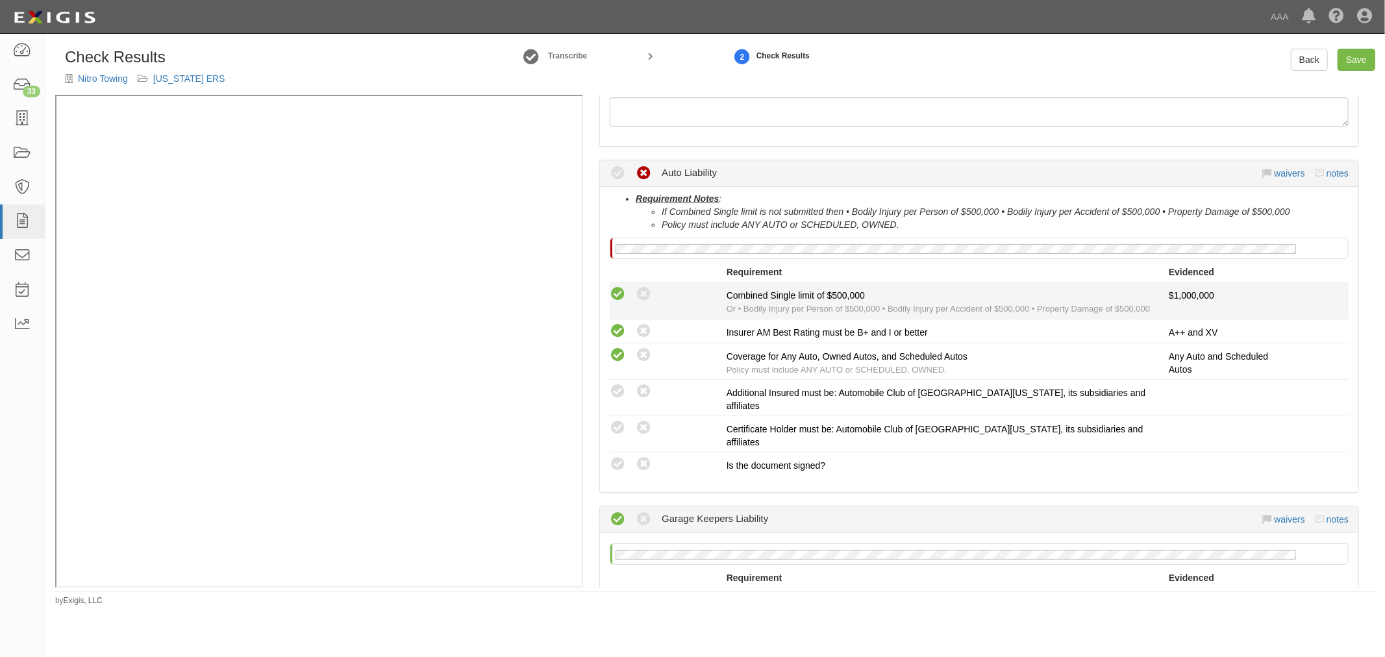
scroll to position [177, 0]
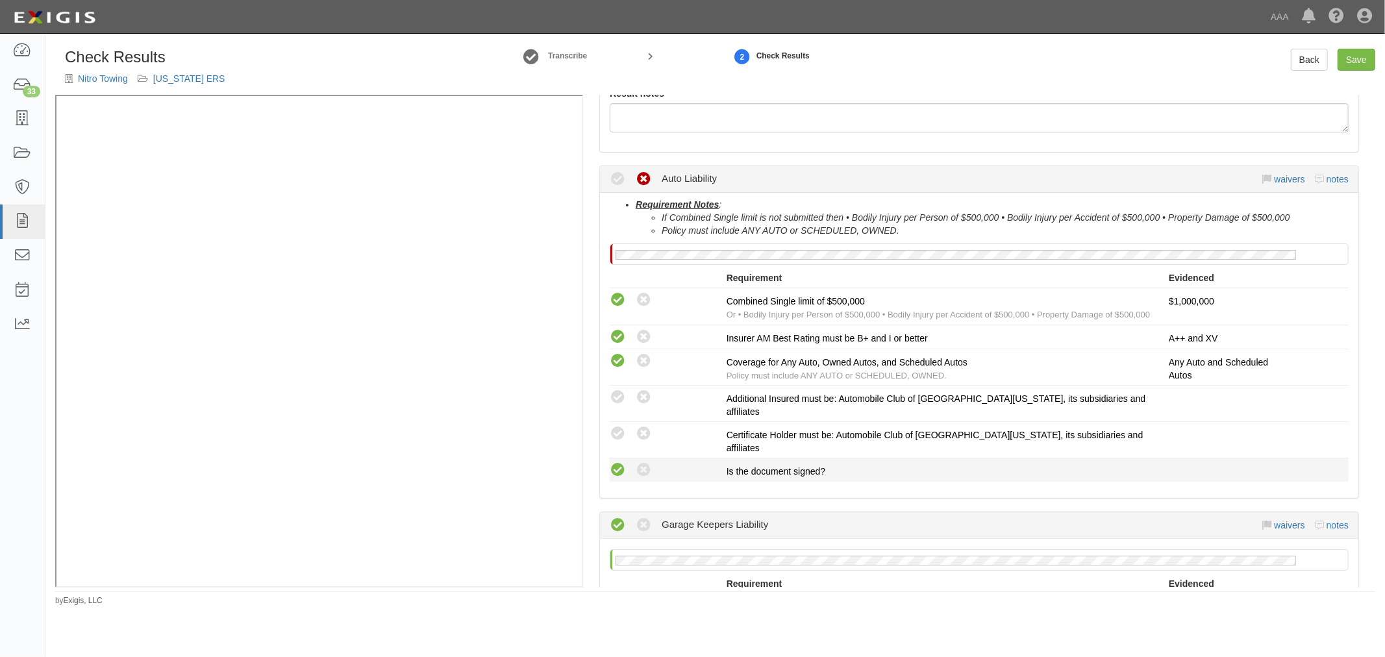
drag, startPoint x: 612, startPoint y: 444, endPoint x: 618, endPoint y: 421, distance: 24.1
click at [613, 462] on icon at bounding box center [618, 470] width 16 height 16
radio input "true"
click at [619, 426] on icon at bounding box center [618, 434] width 16 height 16
radio input "true"
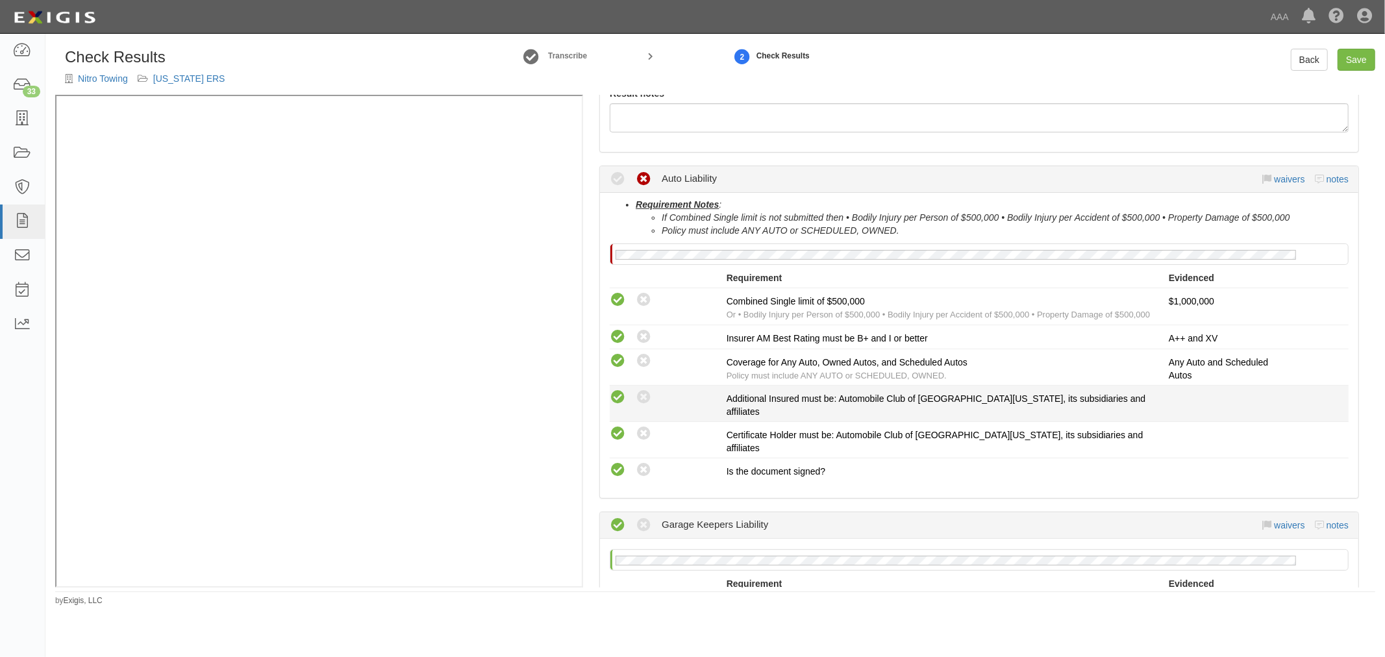
click at [621, 392] on icon at bounding box center [618, 397] width 16 height 16
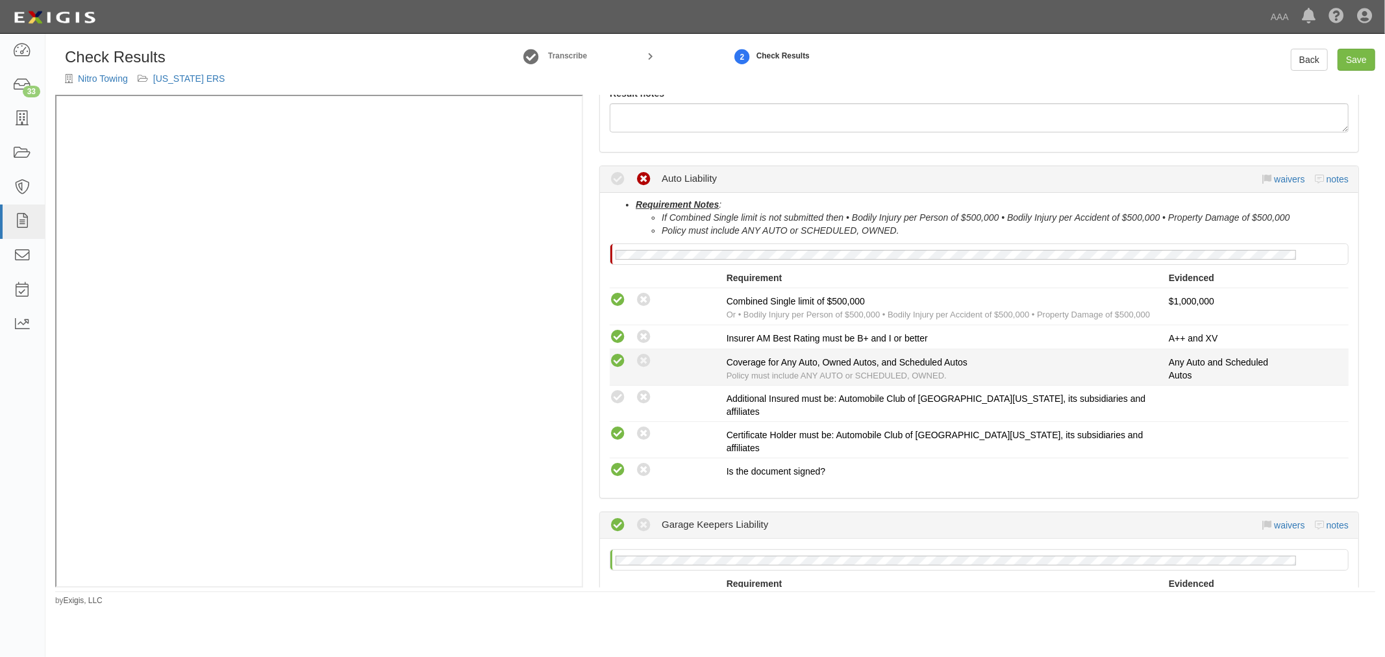
radio input "true"
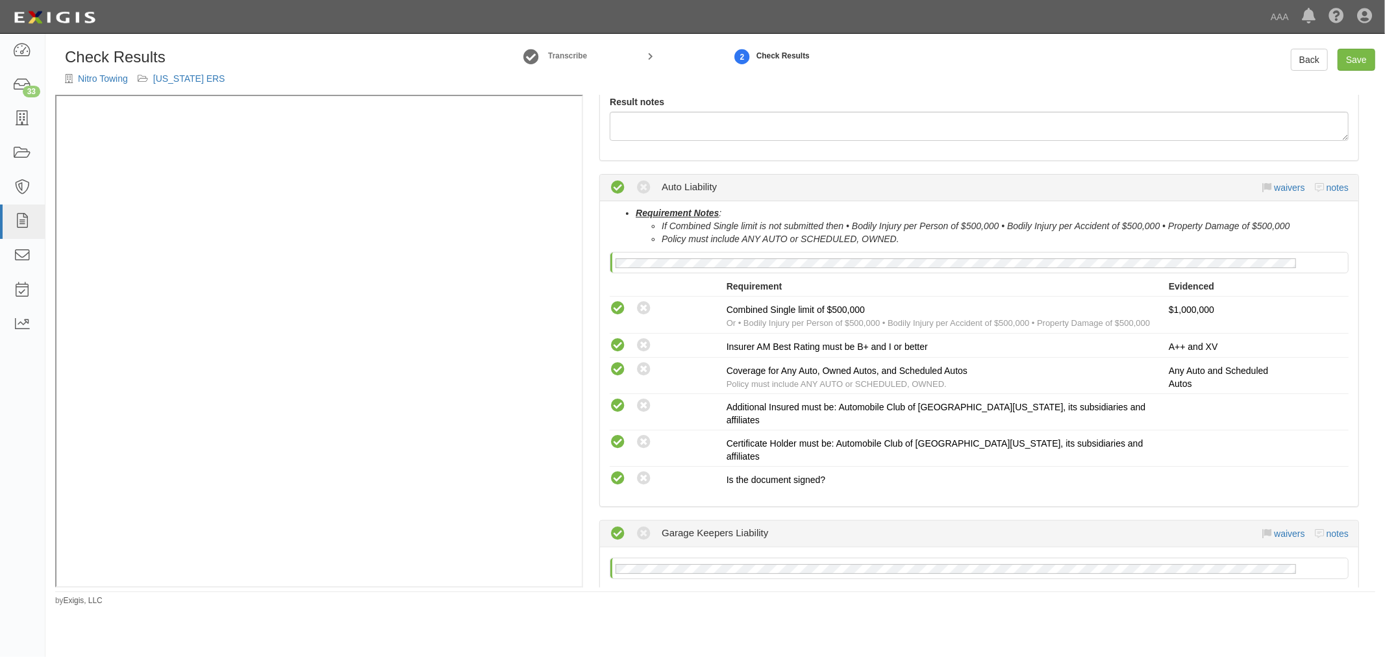
scroll to position [57, 0]
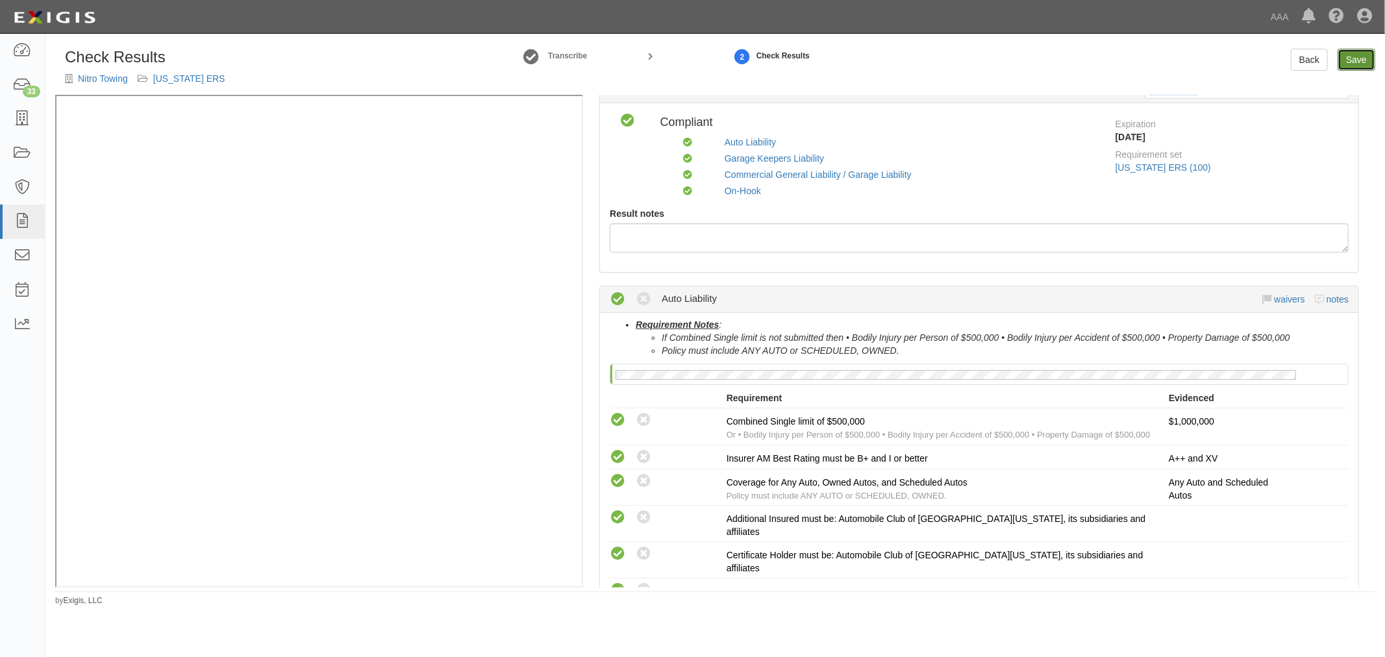
click at [1368, 53] on link "Save" at bounding box center [1356, 60] width 38 height 22
radio input "true"
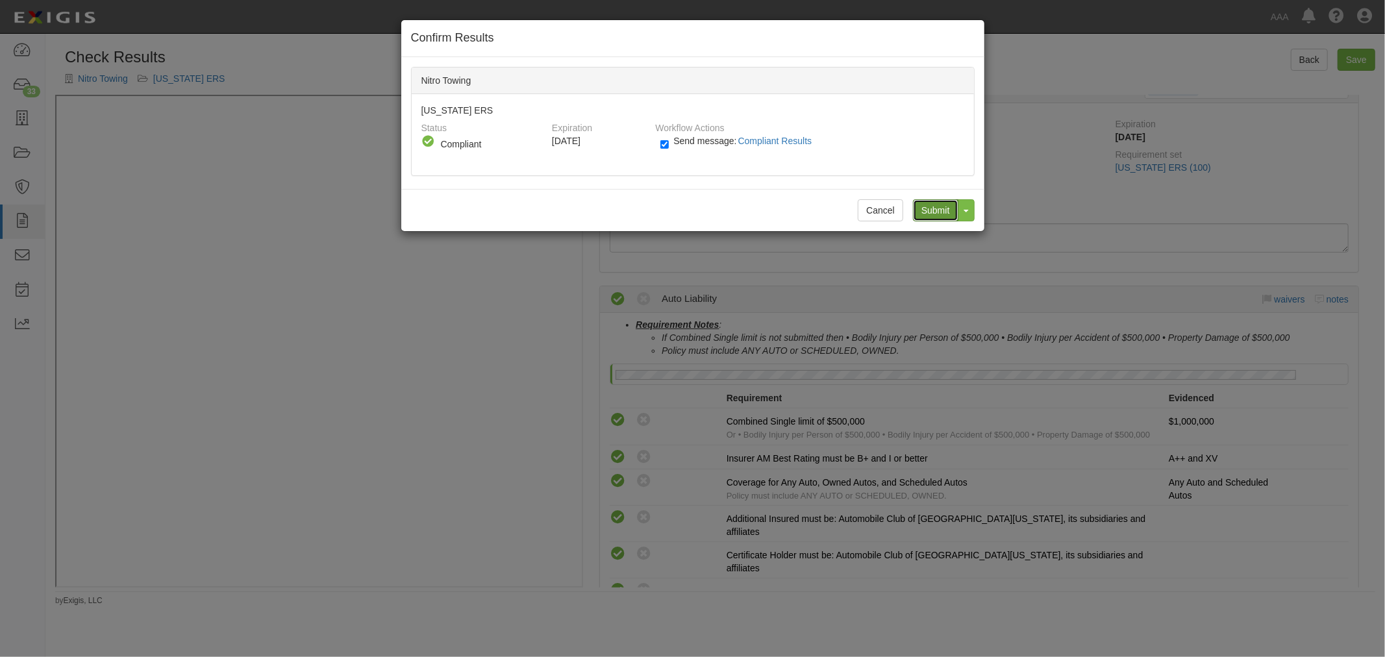
click at [940, 203] on input "Submit" at bounding box center [935, 210] width 45 height 22
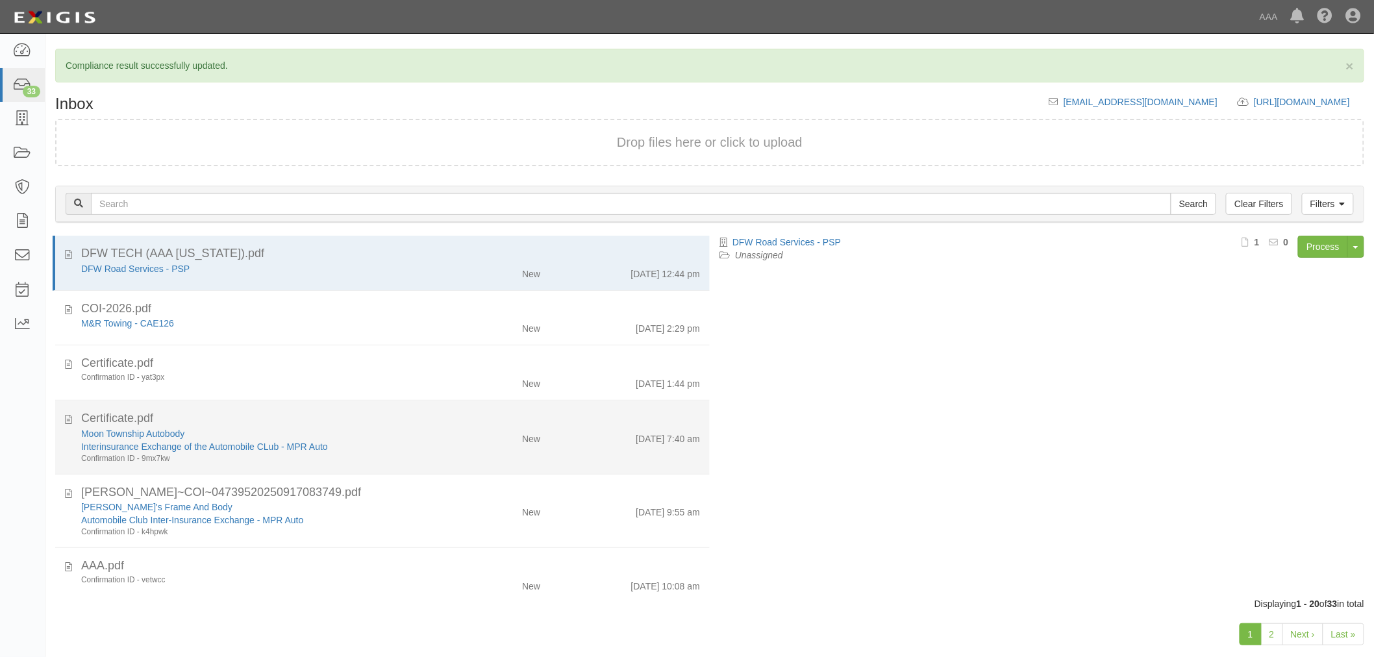
click at [466, 449] on div "Moon Township Autobody Interinsurance Exchange of the Automobile CLub - MPR Aut…" at bounding box center [390, 445] width 638 height 37
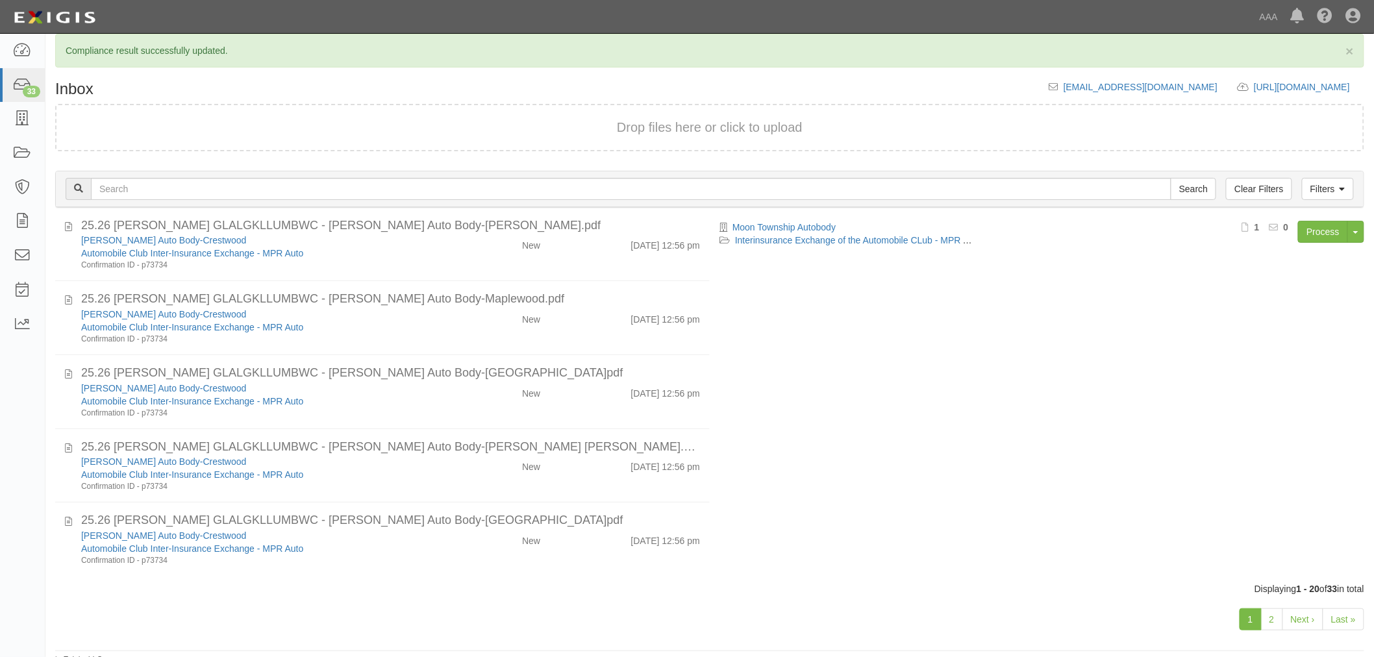
scroll to position [23, 0]
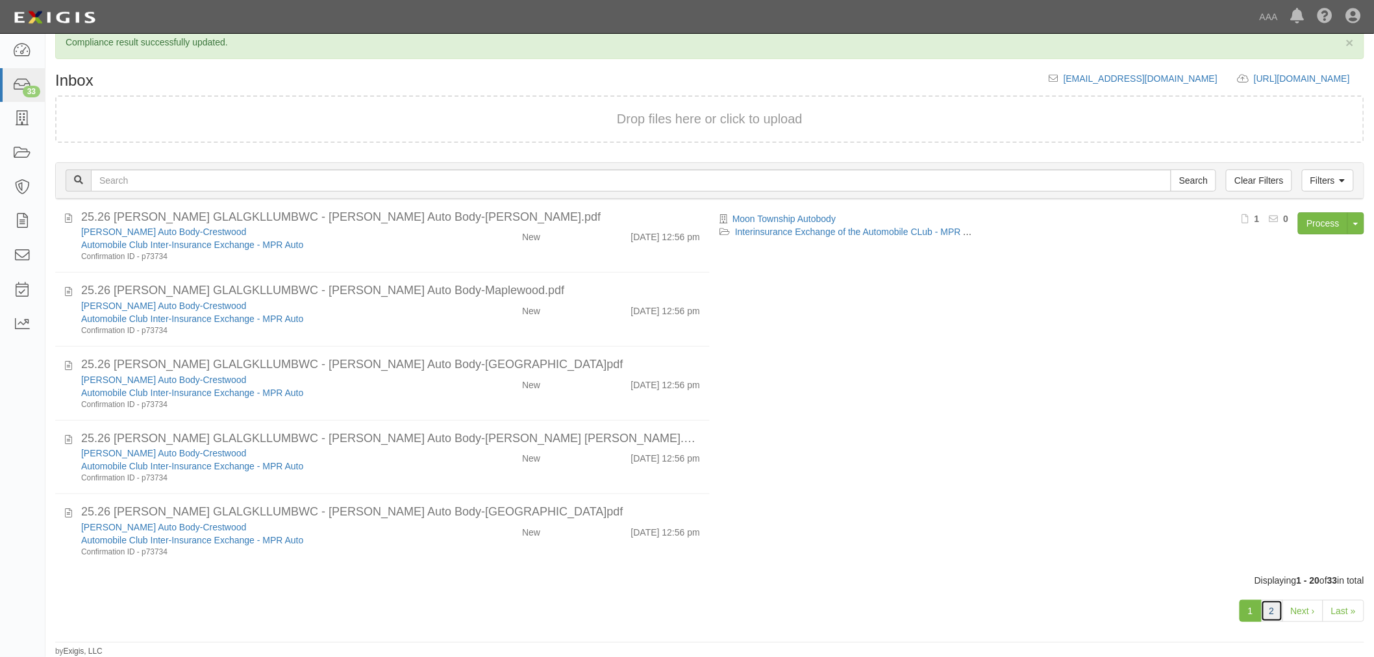
click at [1264, 611] on link "2" at bounding box center [1272, 611] width 22 height 22
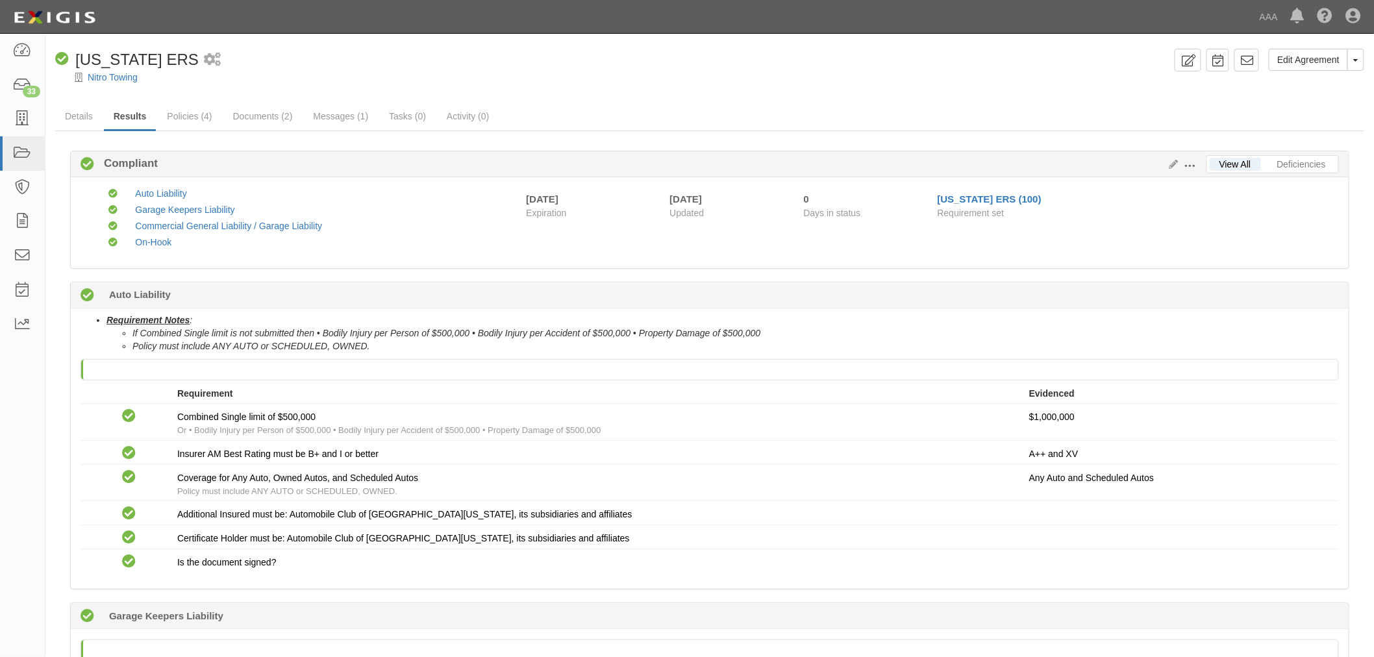
drag, startPoint x: 224, startPoint y: 80, endPoint x: 177, endPoint y: 76, distance: 46.9
click at [216, 82] on div "Nitro Towing" at bounding box center [719, 77] width 1309 height 13
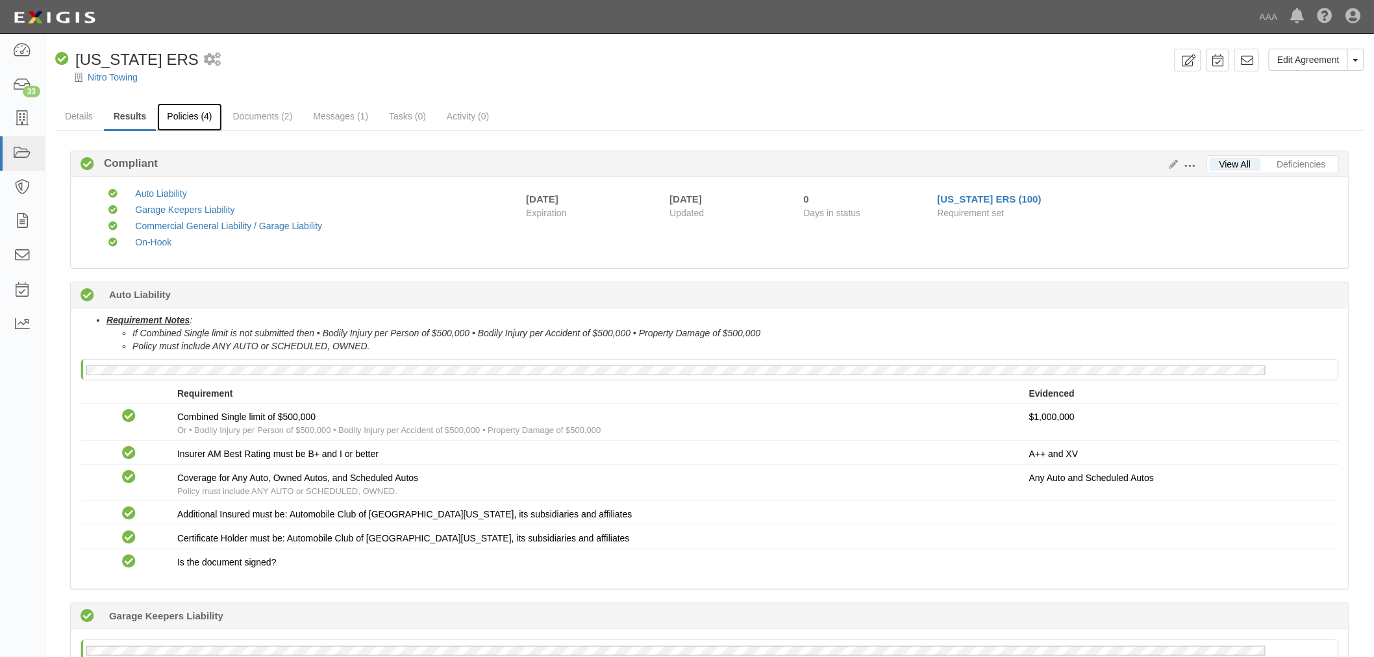
click at [183, 123] on link "Policies (4)" at bounding box center [189, 117] width 64 height 28
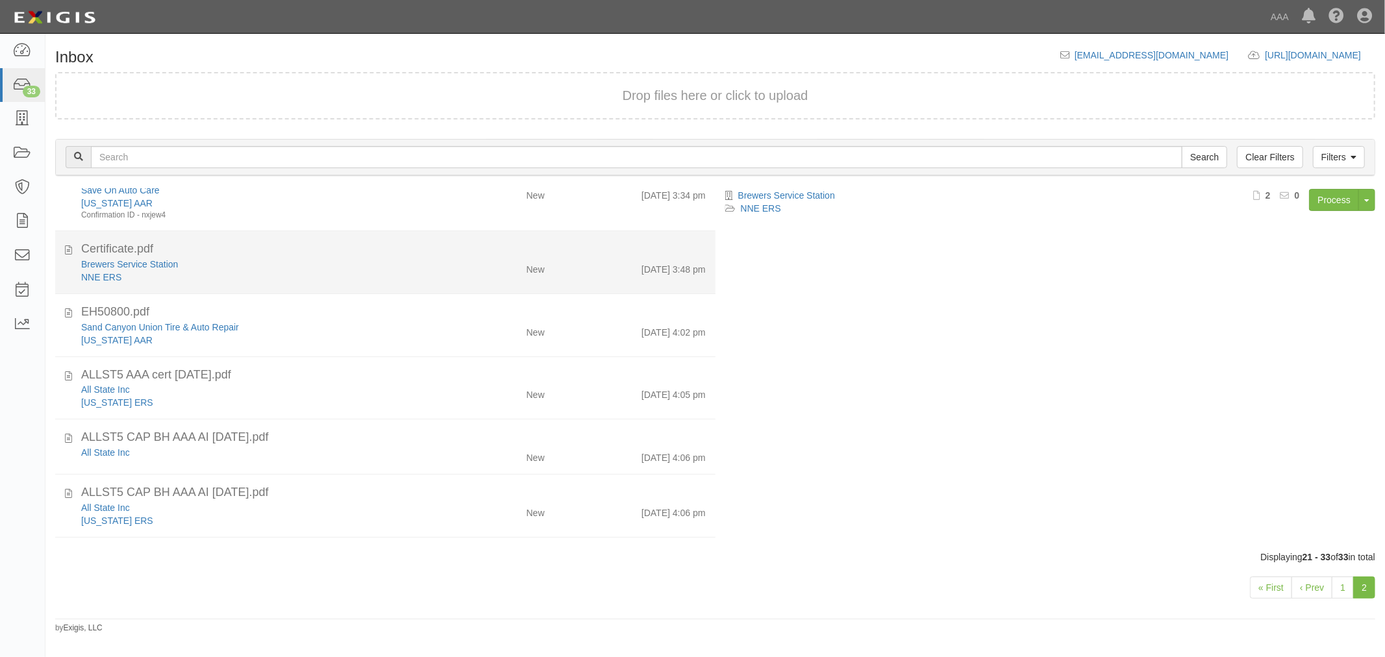
scroll to position [489, 0]
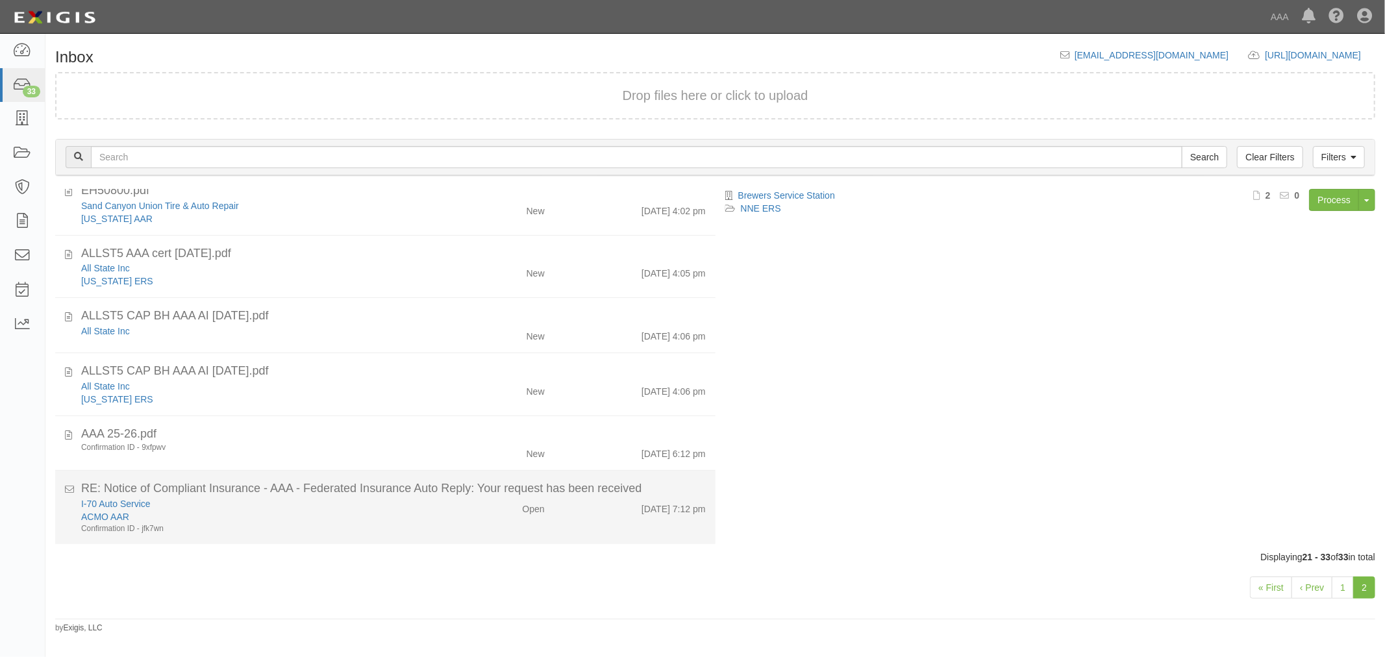
drag, startPoint x: 536, startPoint y: 491, endPoint x: 625, endPoint y: 477, distance: 90.7
click at [536, 491] on div "RE: Notice of Compliant Insurance - AAA - Federated Insurance Auto Reply: Your …" at bounding box center [393, 488] width 624 height 17
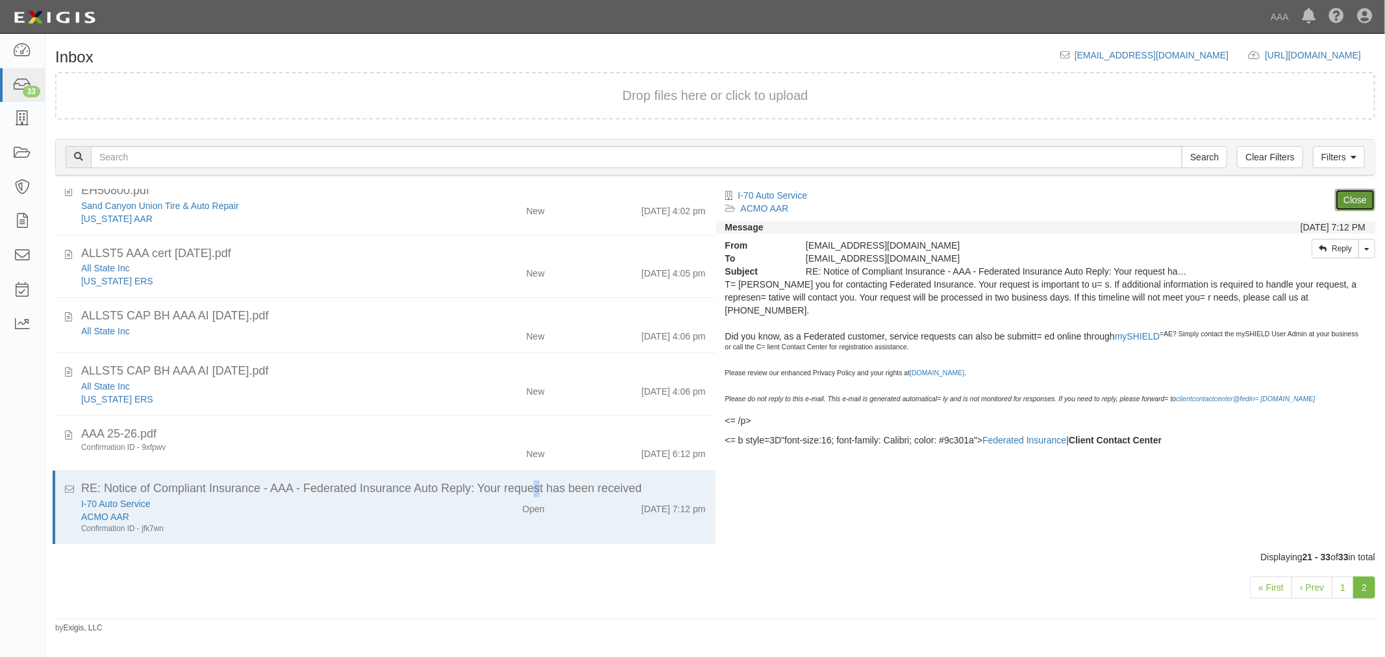
click at [1357, 193] on link "Close" at bounding box center [1355, 200] width 40 height 22
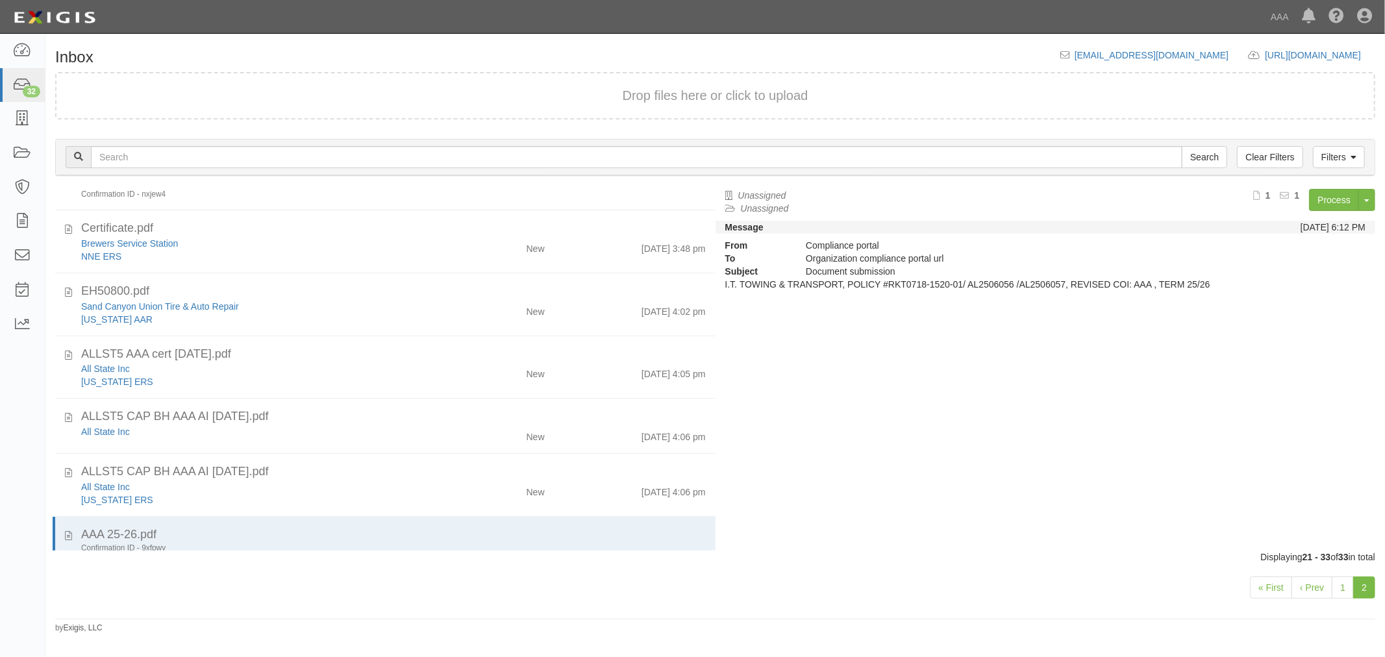
scroll to position [416, 0]
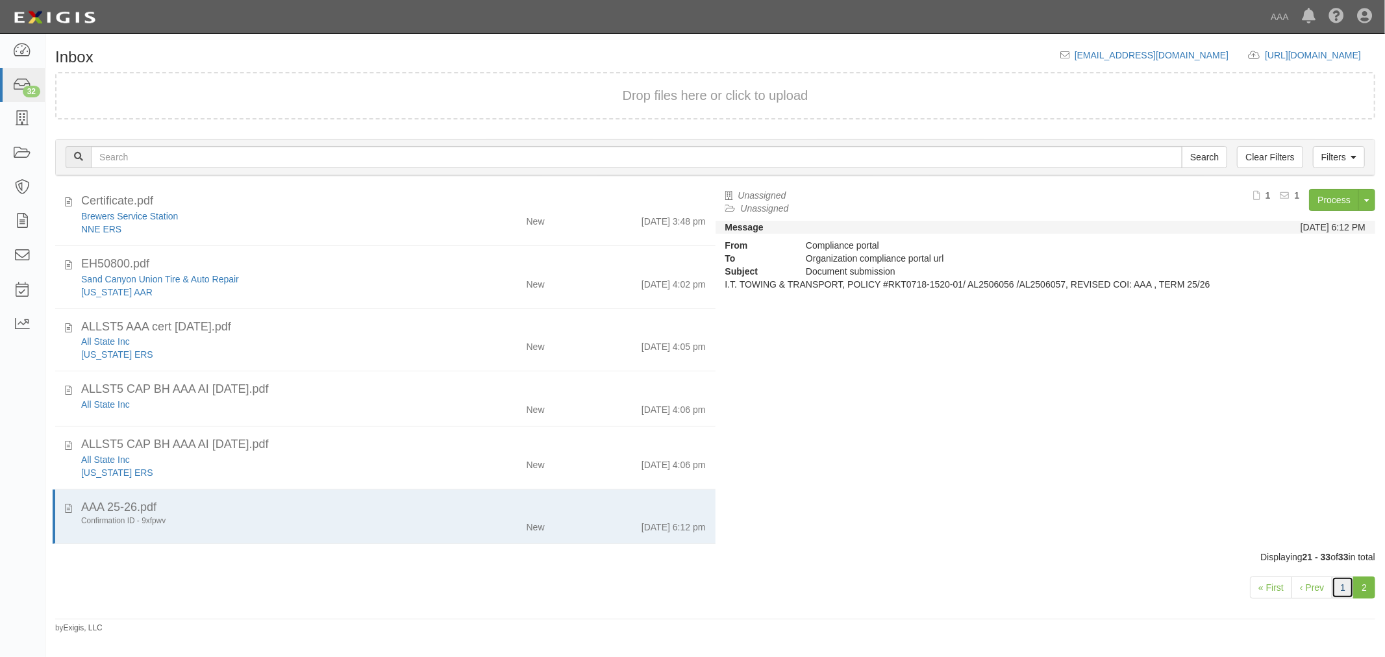
click at [1337, 588] on link "1" at bounding box center [1342, 587] width 22 height 22
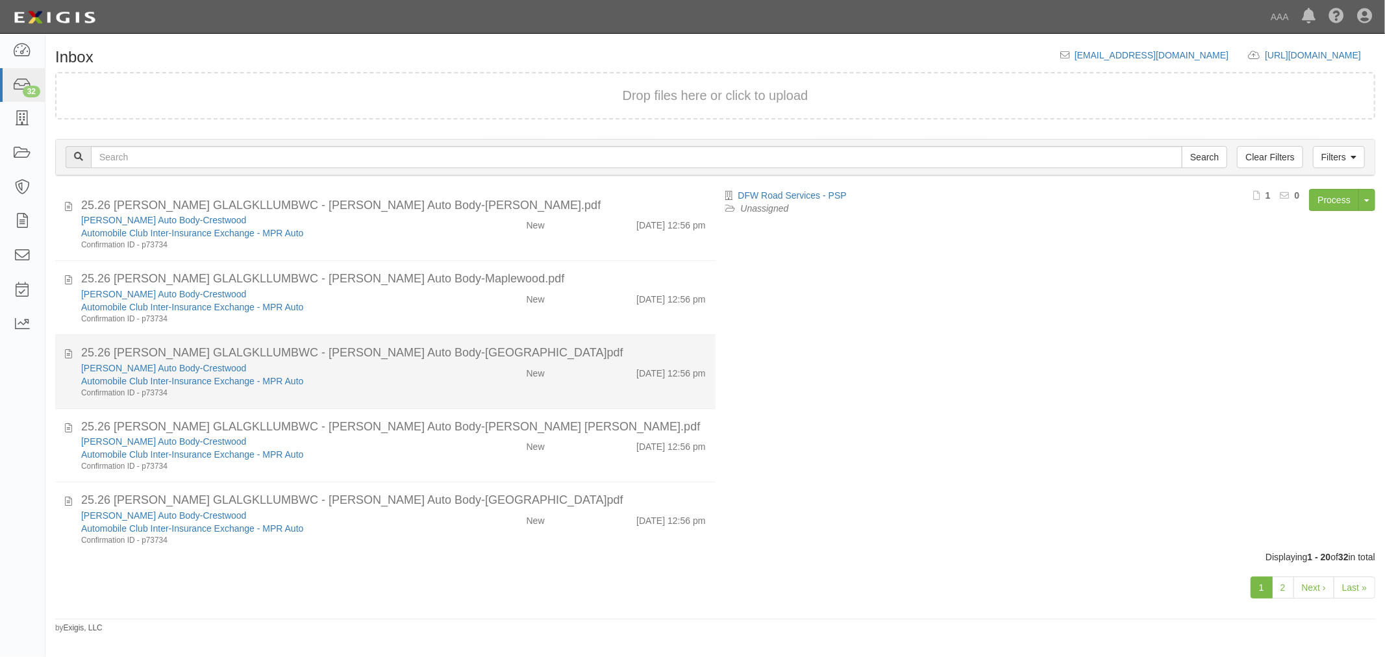
scroll to position [1013, 0]
